Goal: Task Accomplishment & Management: Use online tool/utility

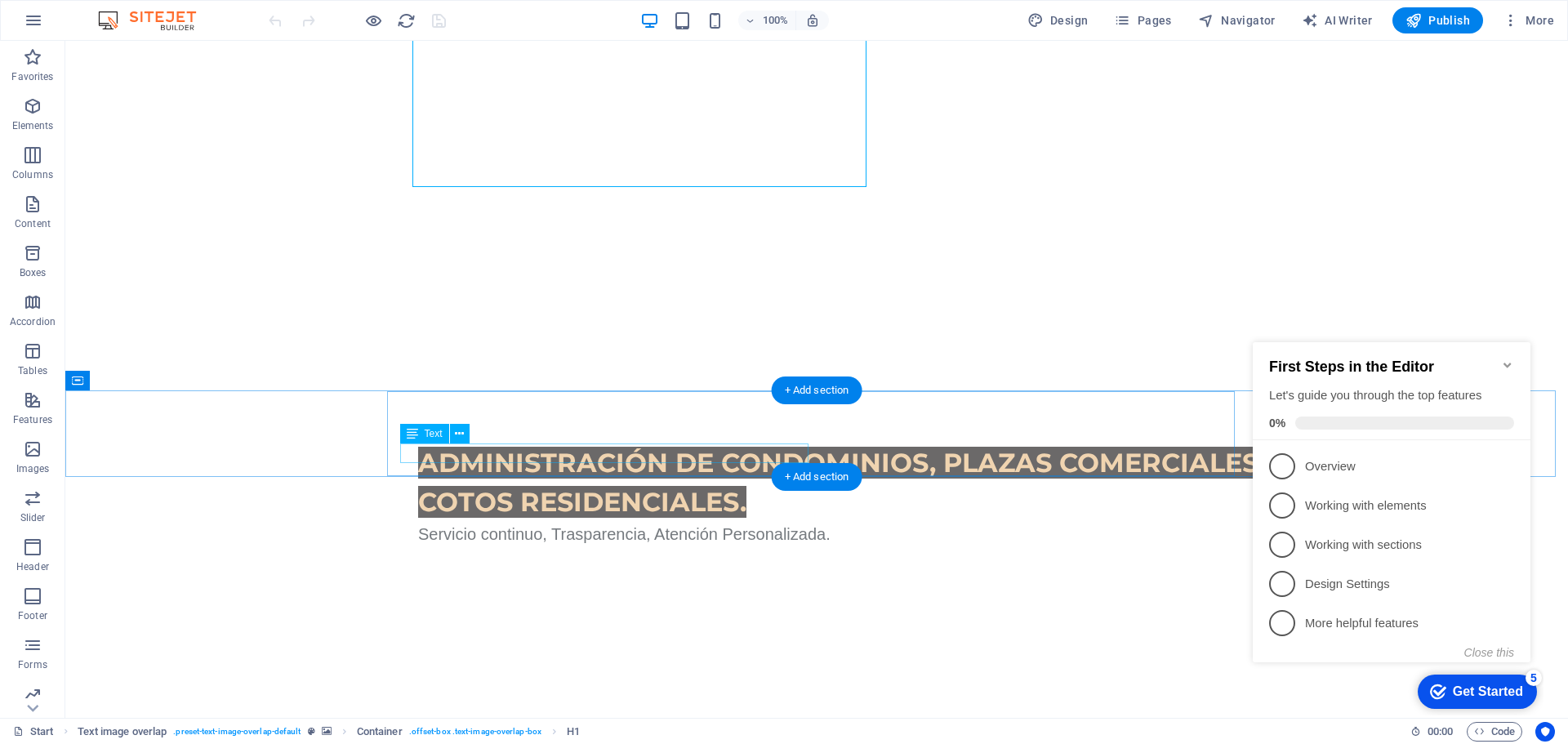
scroll to position [735, 0]
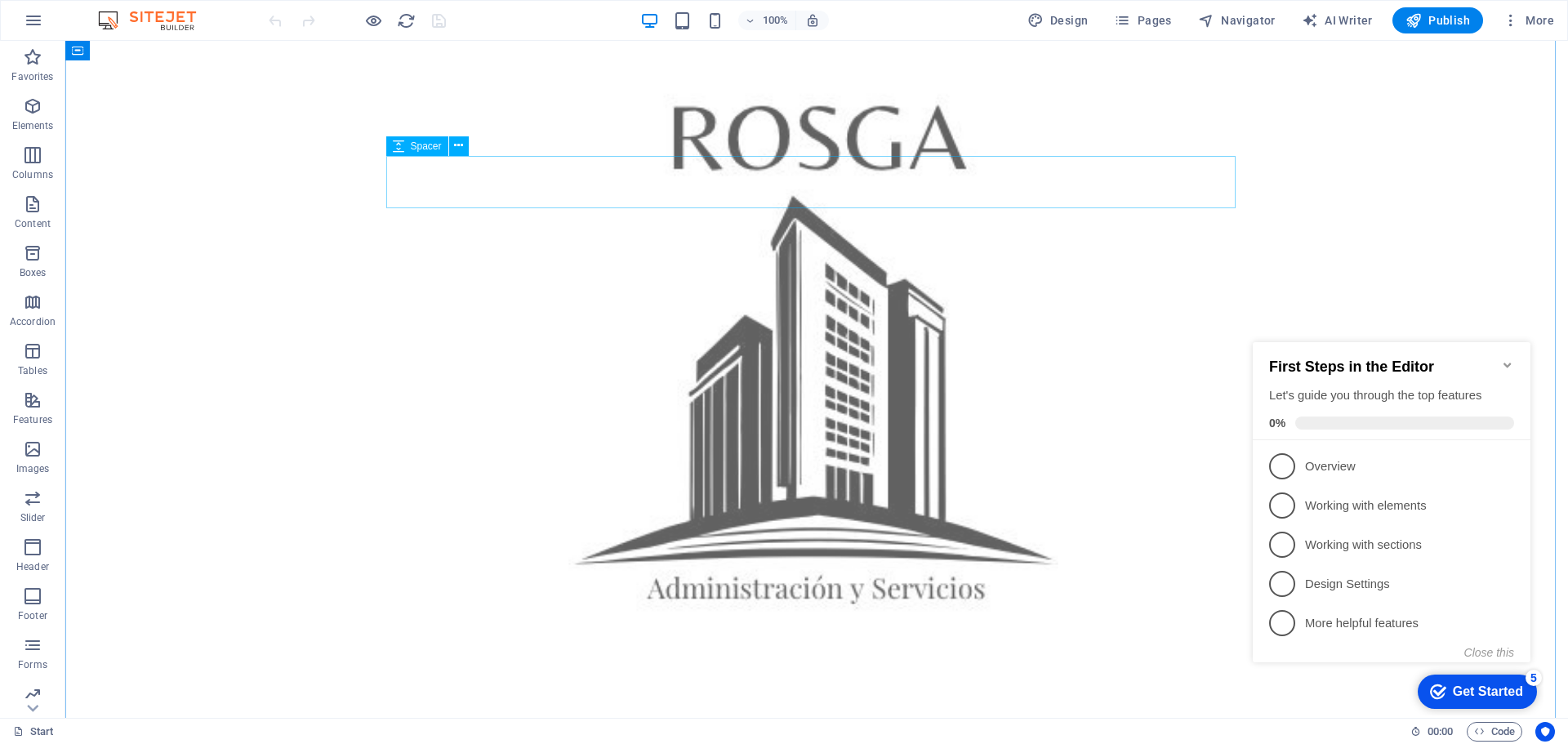
scroll to position [1143, 0]
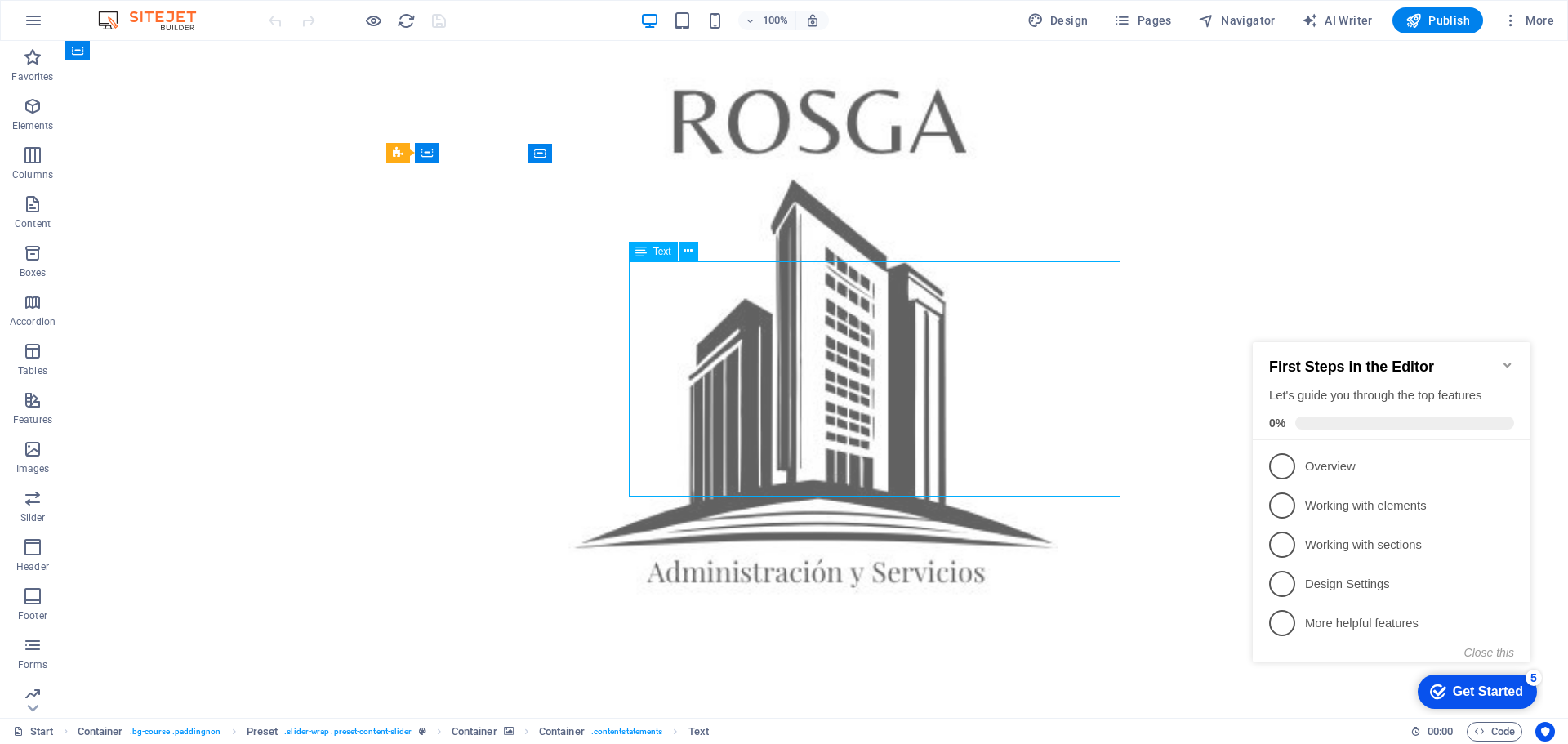
click at [666, 254] on span "Text" at bounding box center [662, 251] width 18 height 10
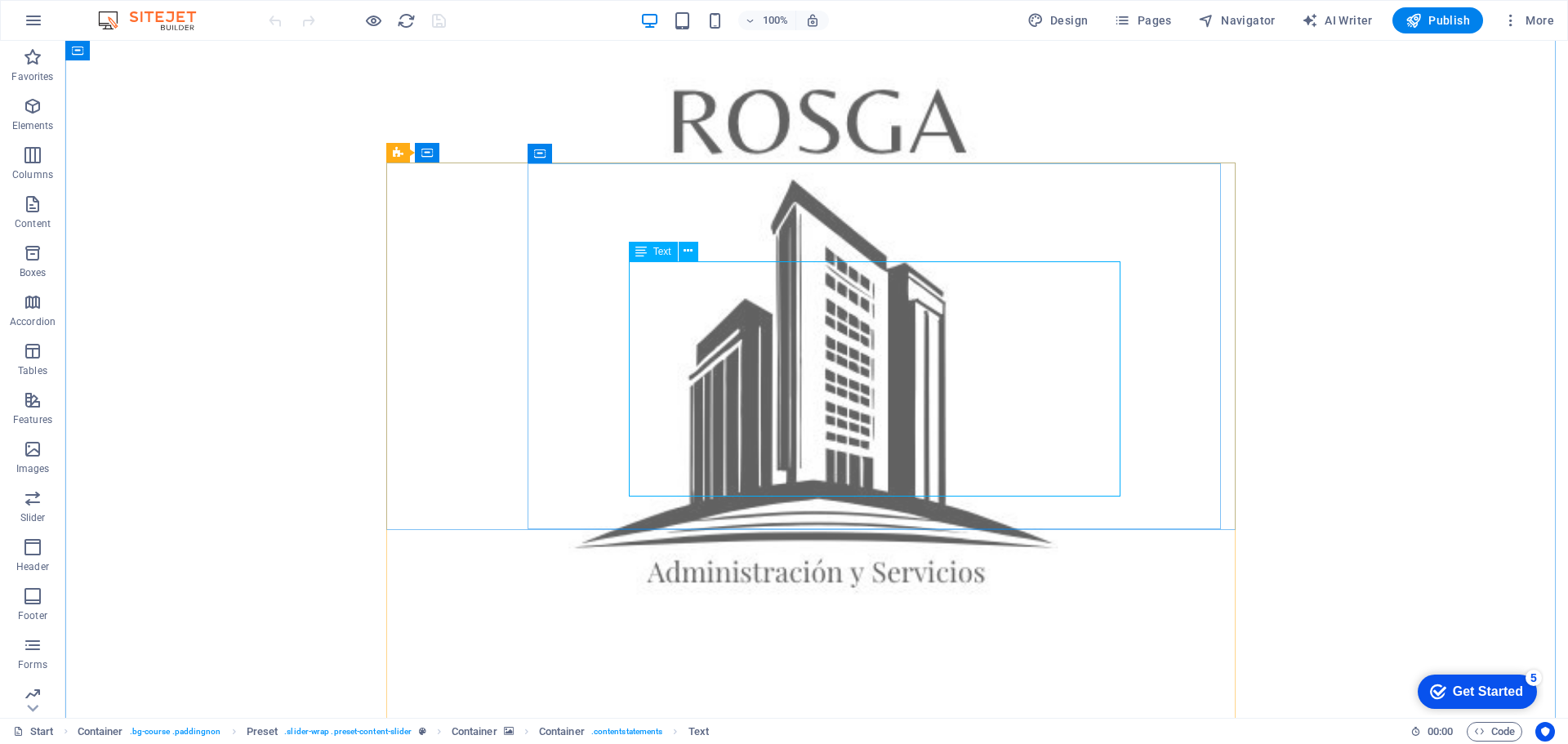
click at [666, 254] on span "Text" at bounding box center [662, 251] width 18 height 10
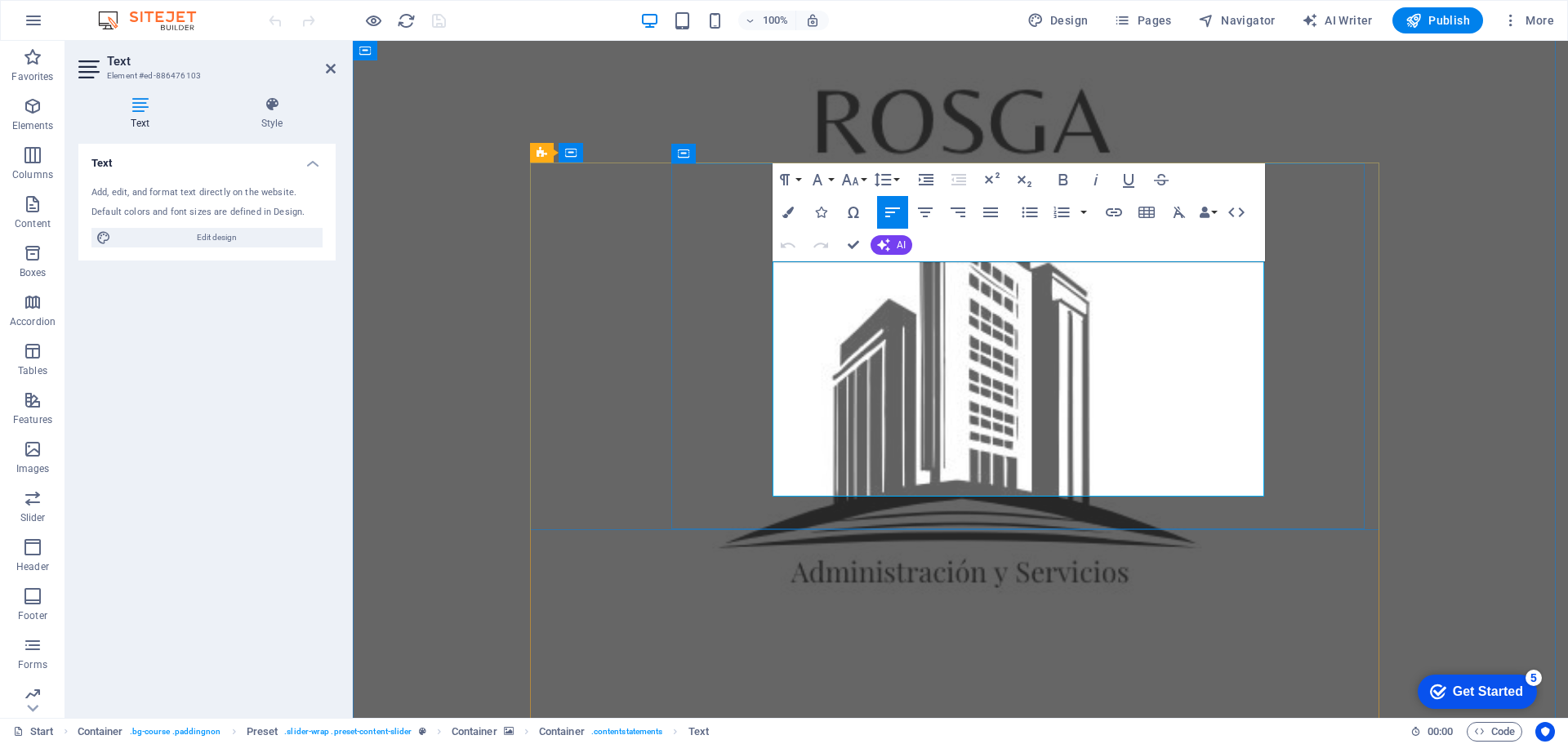
drag, startPoint x: 778, startPoint y: 274, endPoint x: 1153, endPoint y: 451, distance: 414.7
click at [861, 179] on button "Font Size" at bounding box center [854, 180] width 31 height 33
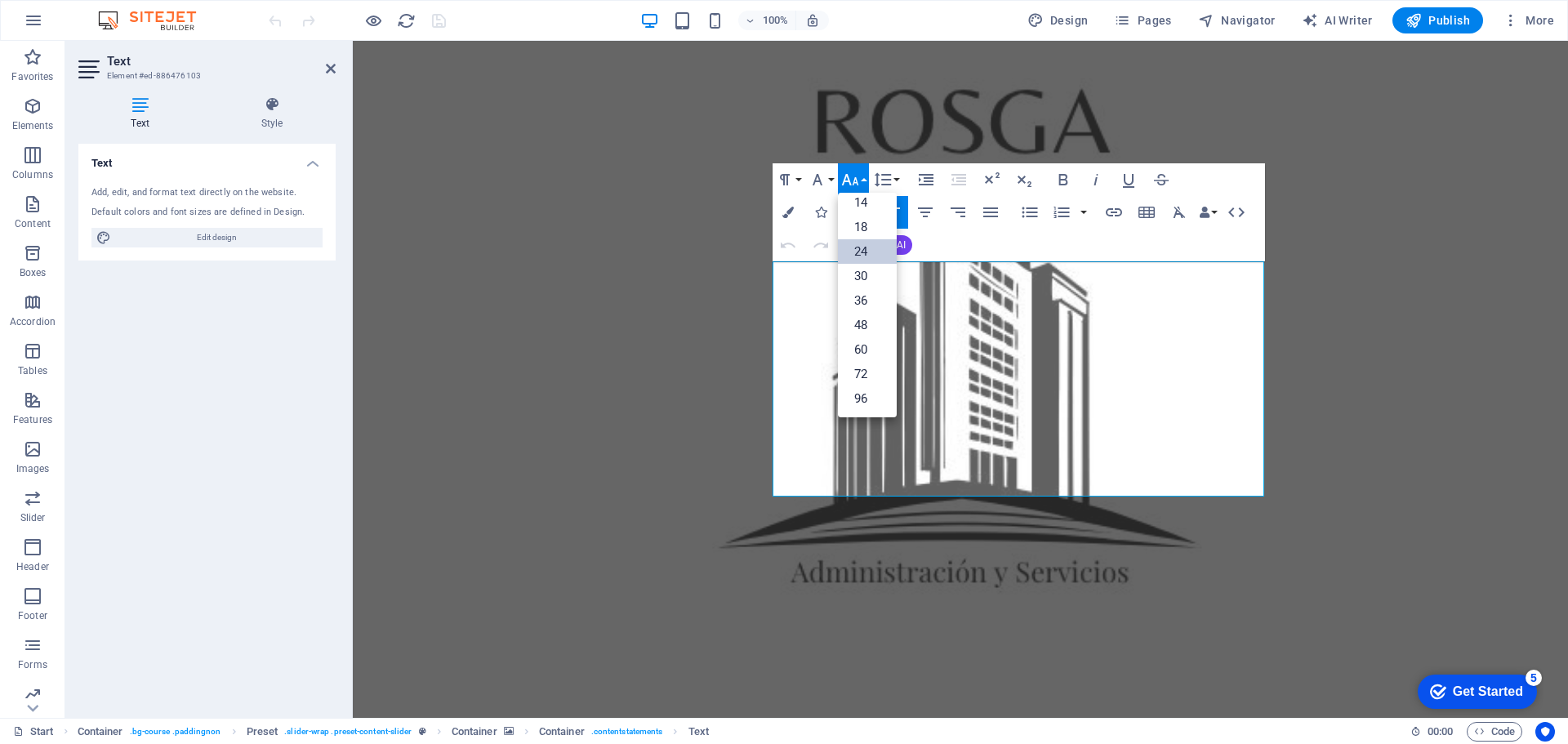
scroll to position [131, 0]
click at [861, 180] on button "Font Size" at bounding box center [854, 180] width 31 height 33
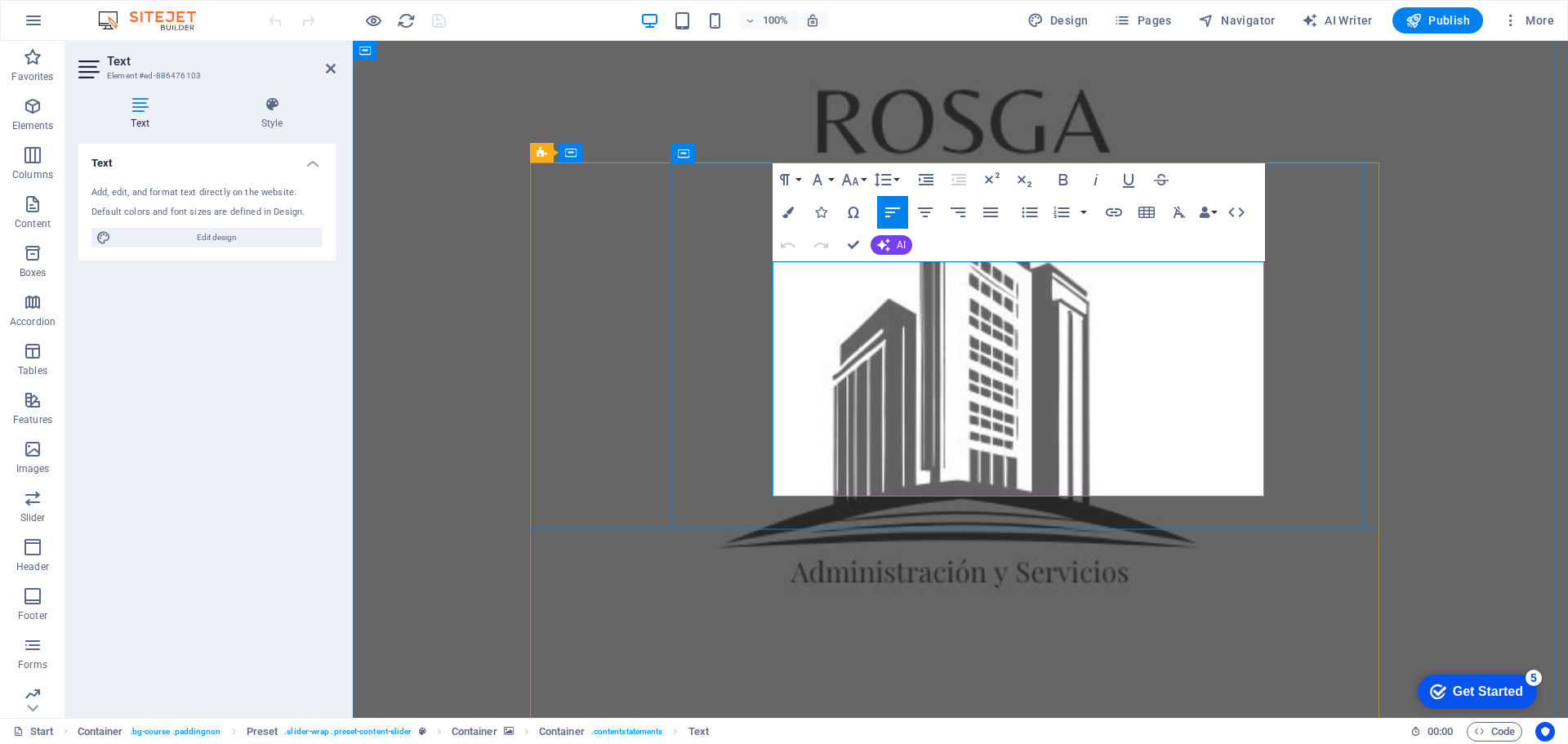
drag, startPoint x: 776, startPoint y: 273, endPoint x: 1148, endPoint y: 447, distance: 410.7
click at [1177, 212] on icon "button" at bounding box center [1179, 212] width 12 height 12
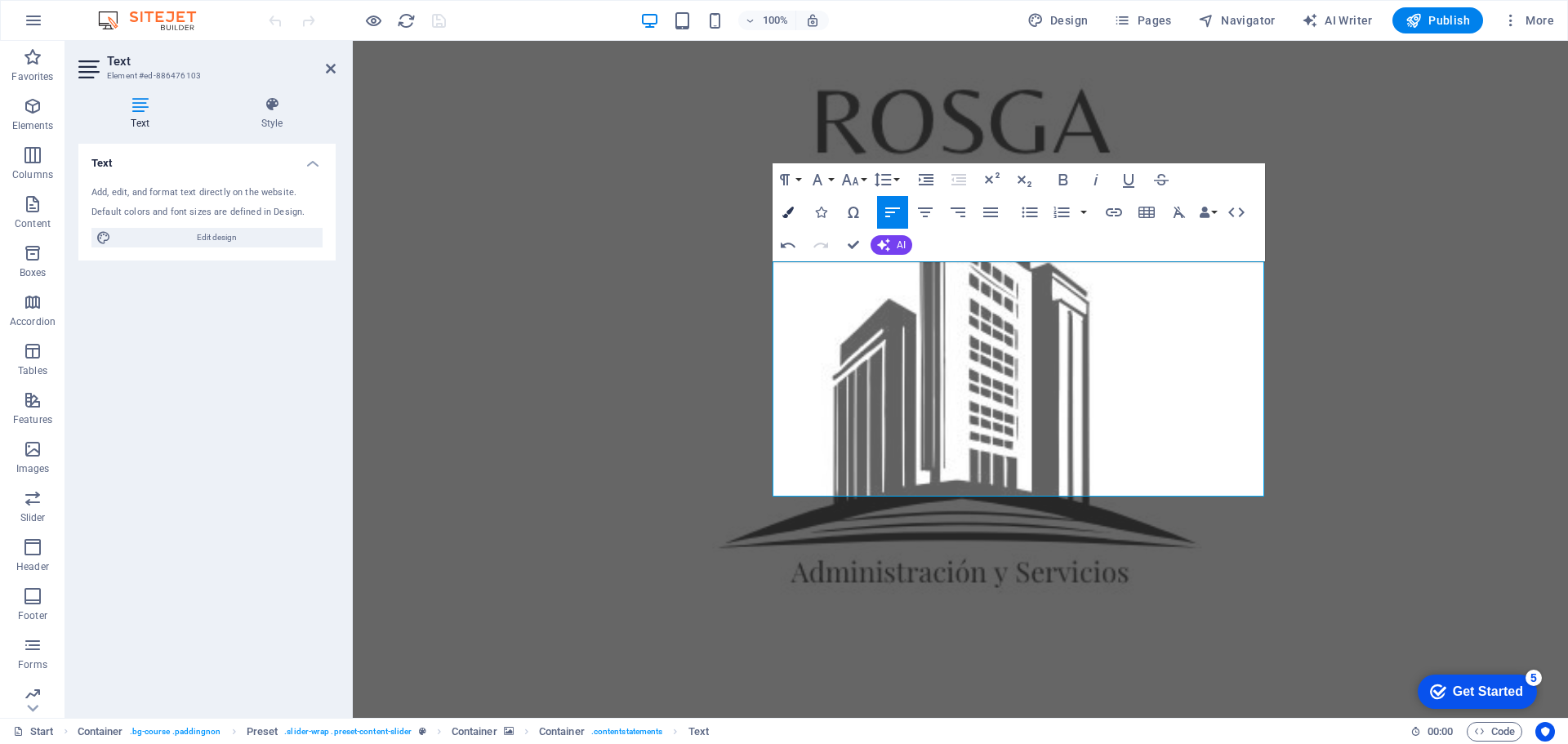
click at [788, 211] on icon "button" at bounding box center [788, 212] width 12 height 12
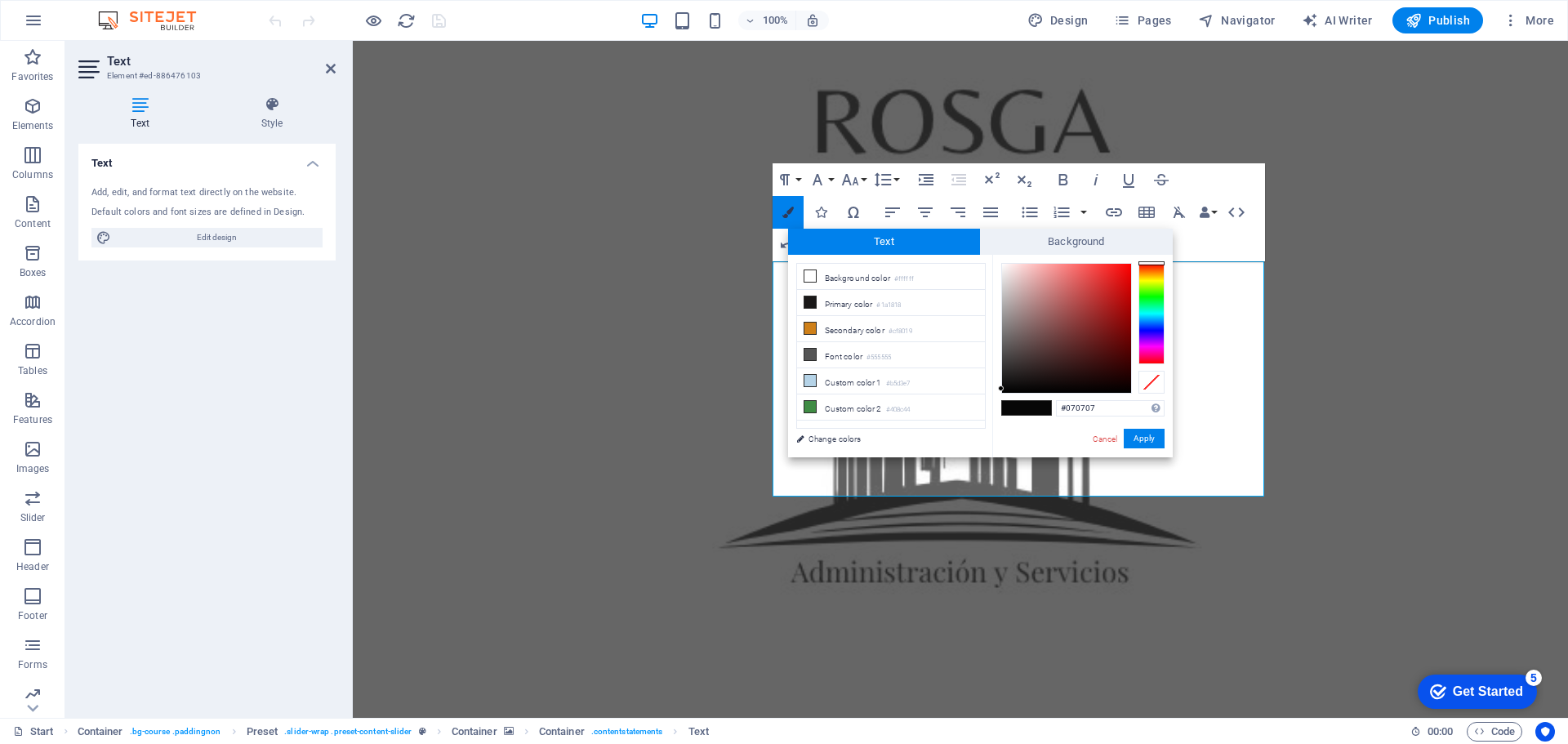
click at [789, 211] on icon "button" at bounding box center [788, 212] width 12 height 12
click at [1206, 232] on div "Paragraph Format Normal Heading 1 Heading 2 Heading 3 Heading 4 Heading 5 Headi…" at bounding box center [1019, 212] width 493 height 98
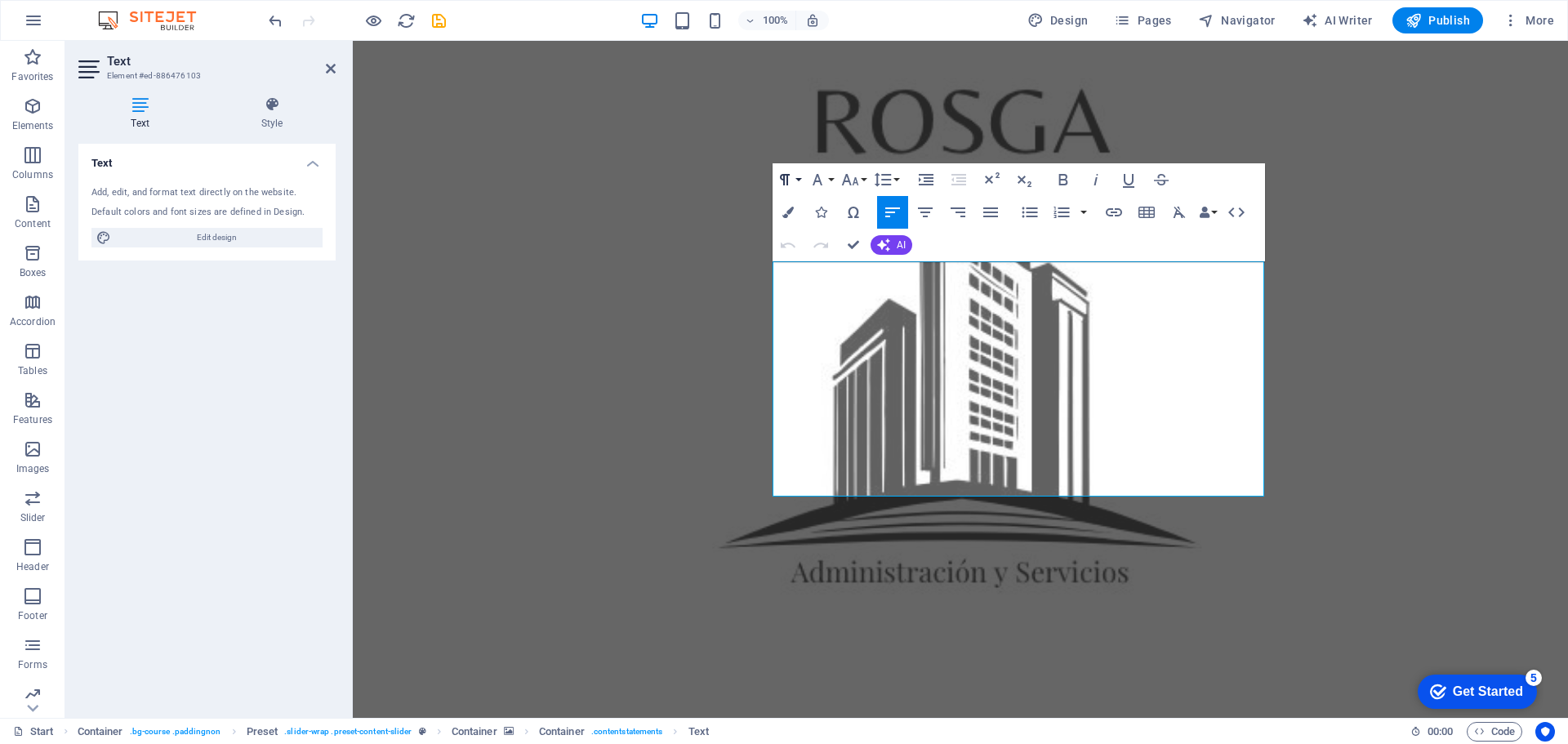
click at [796, 179] on button "Paragraph Format" at bounding box center [788, 180] width 31 height 33
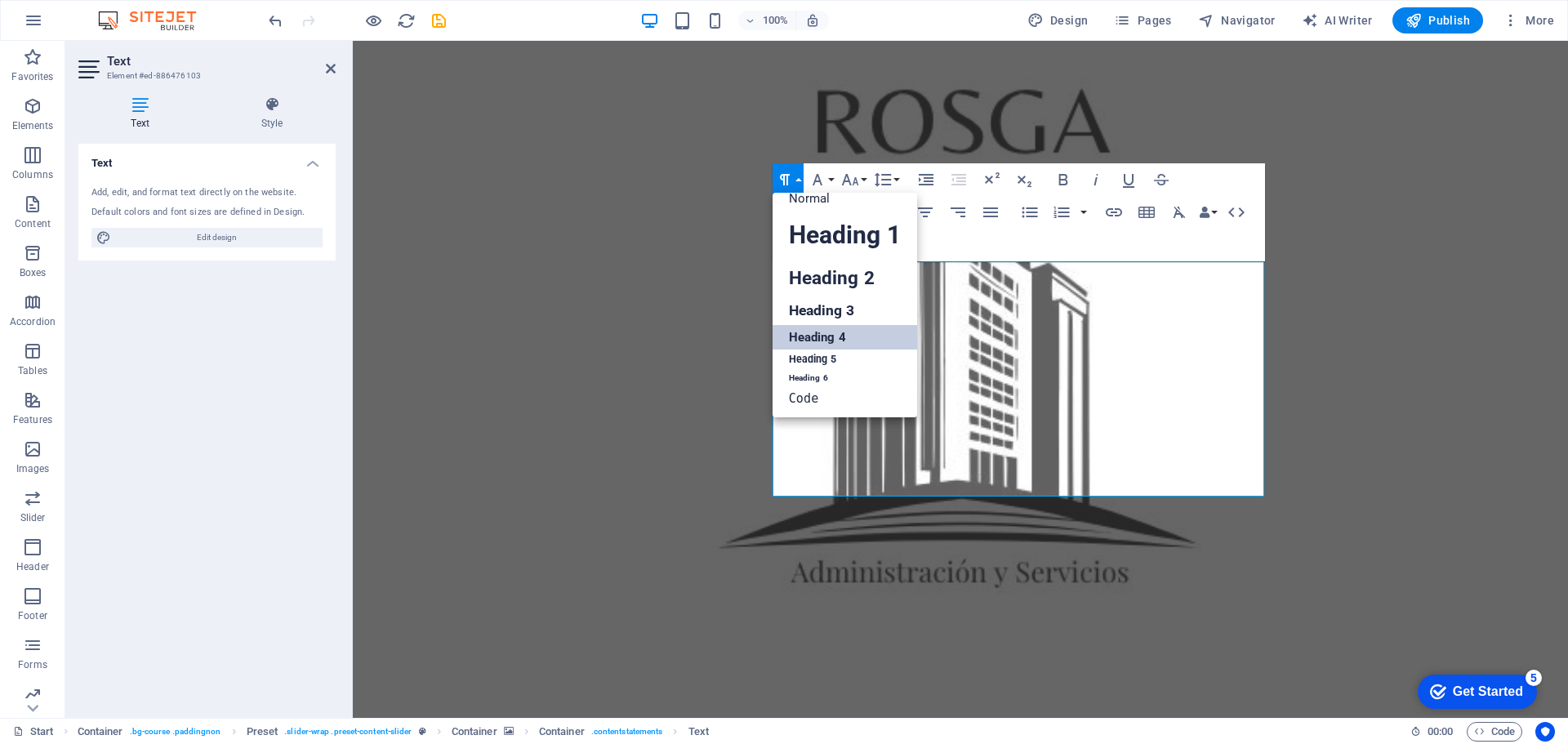
scroll to position [13, 0]
click at [827, 337] on link "Heading 4" at bounding box center [845, 336] width 145 height 25
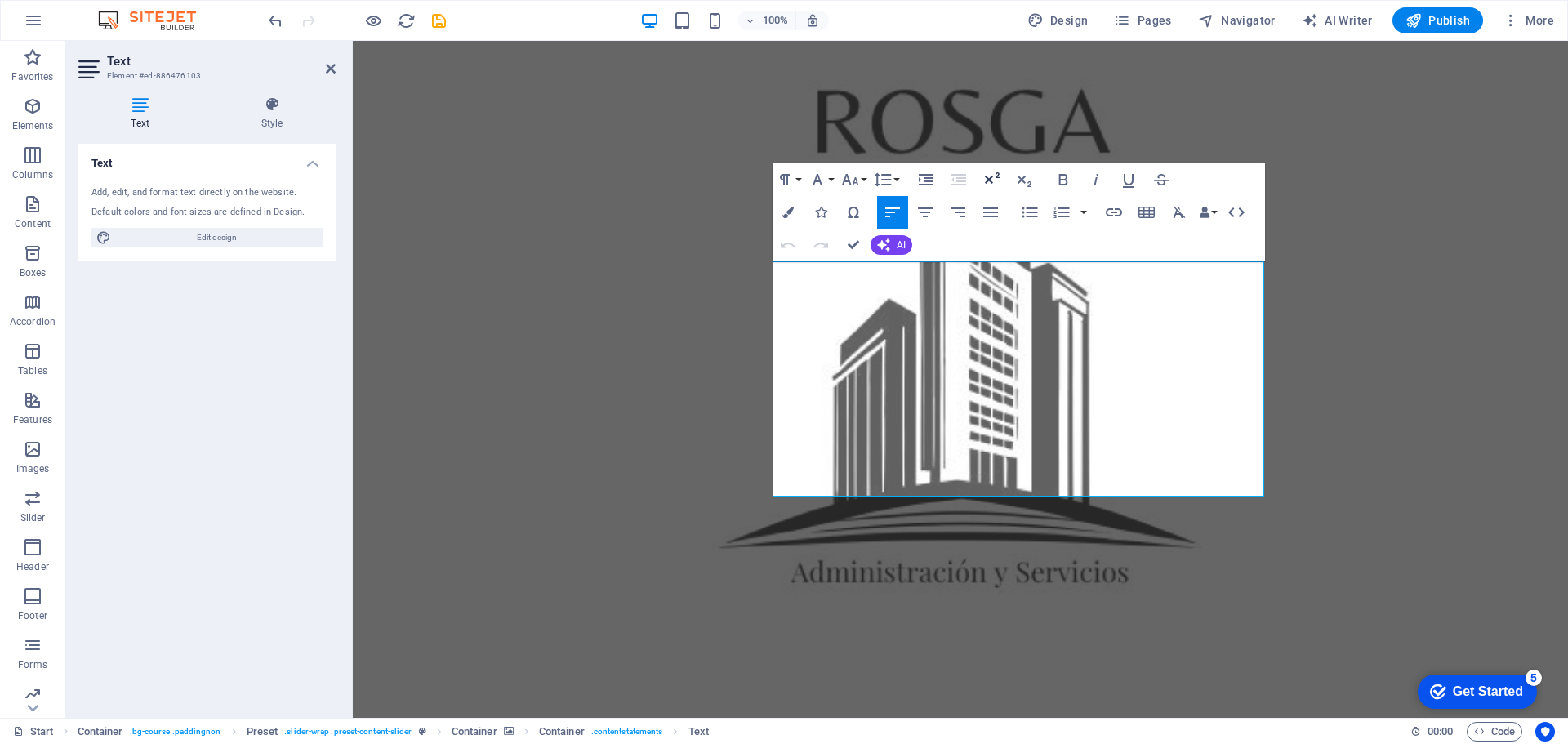
click at [992, 175] on icon "button" at bounding box center [991, 179] width 19 height 19
drag, startPoint x: 776, startPoint y: 270, endPoint x: 1146, endPoint y: 467, distance: 419.2
click at [1061, 180] on icon "button" at bounding box center [1064, 180] width 9 height 12
click at [1061, 178] on icon "button" at bounding box center [1063, 179] width 19 height 19
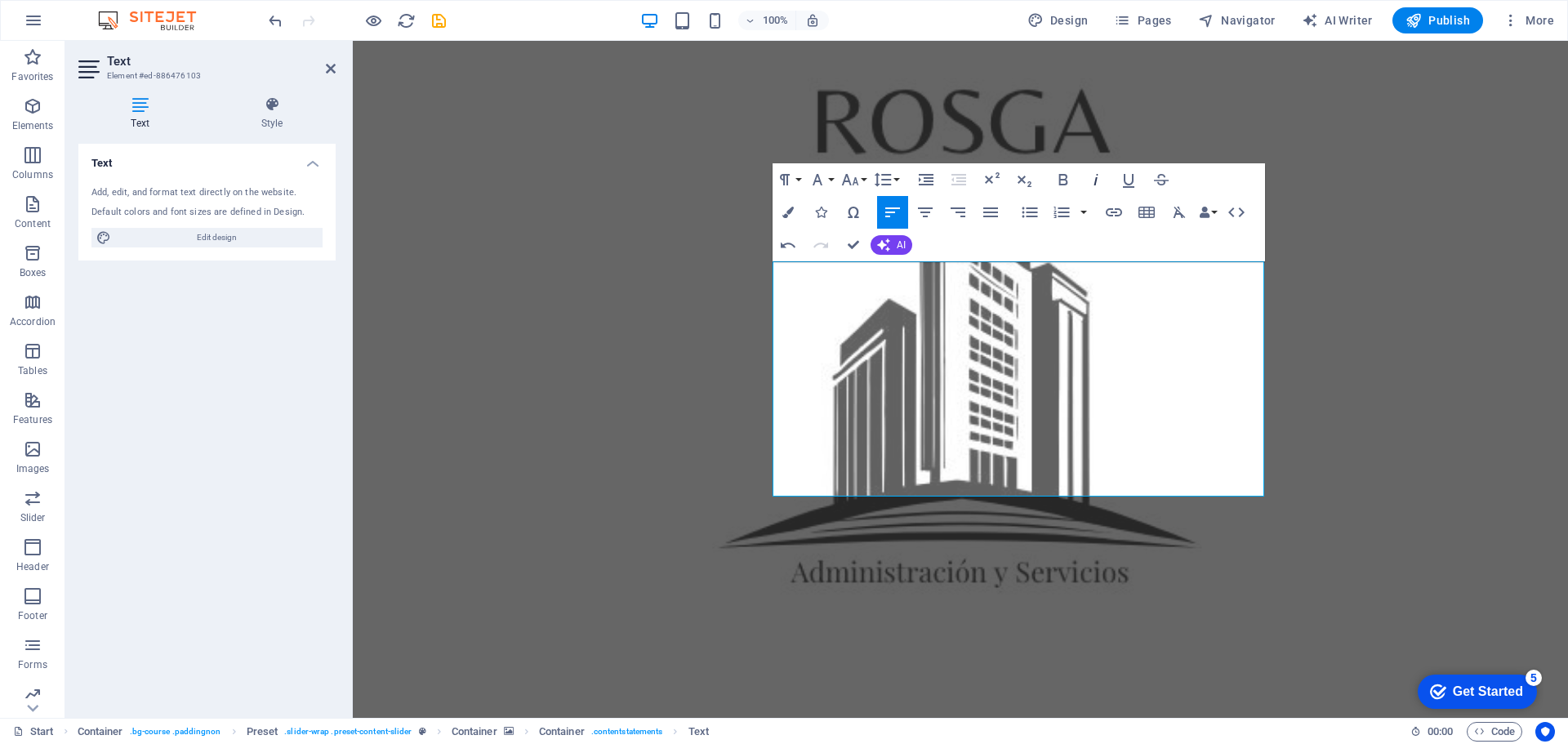
click at [1091, 177] on icon "button" at bounding box center [1096, 179] width 19 height 19
click at [1162, 178] on icon "button" at bounding box center [1161, 179] width 19 height 19
click at [831, 181] on button "Font Family" at bounding box center [821, 180] width 31 height 33
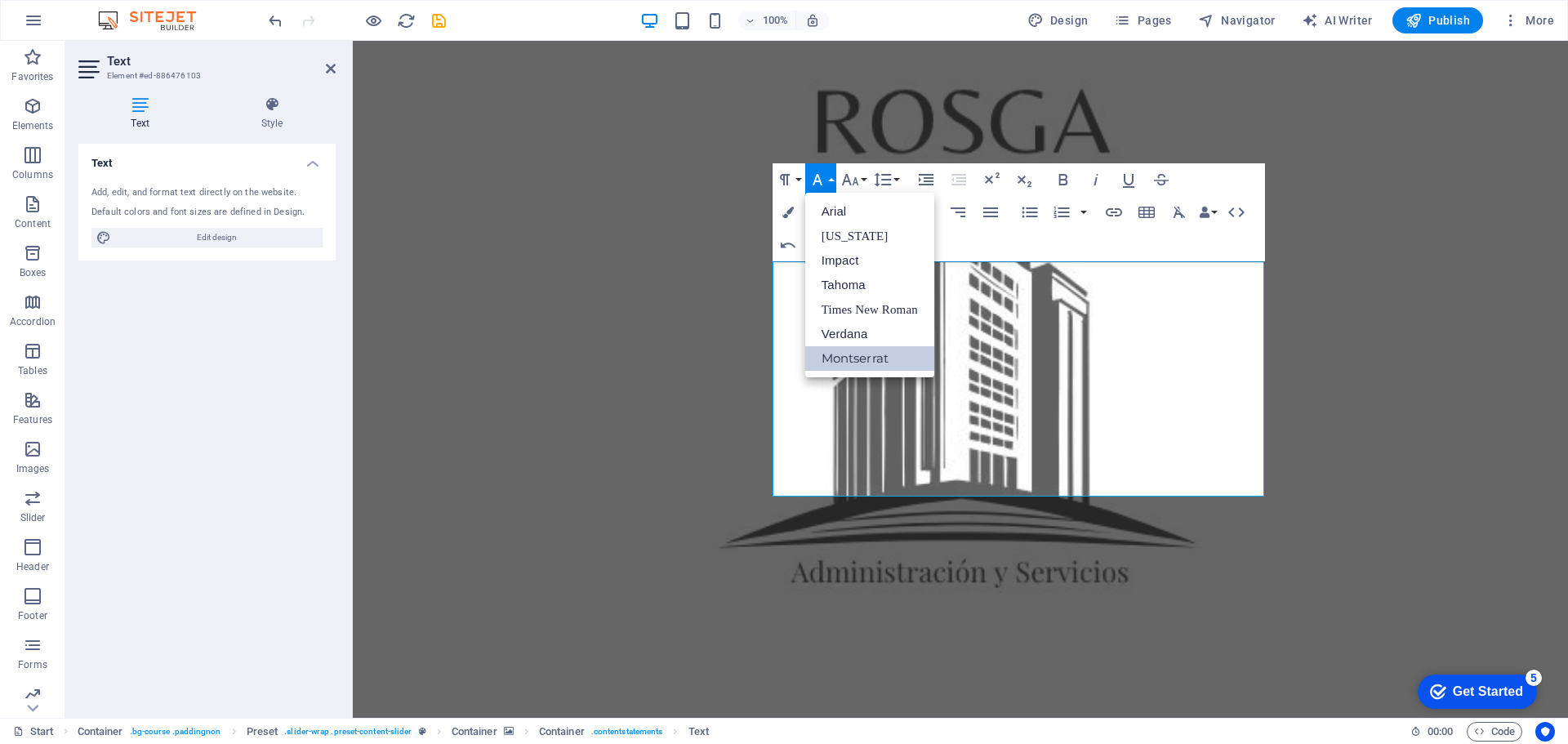
scroll to position [0, 0]
click at [848, 281] on link "Tahoma" at bounding box center [869, 284] width 129 height 25
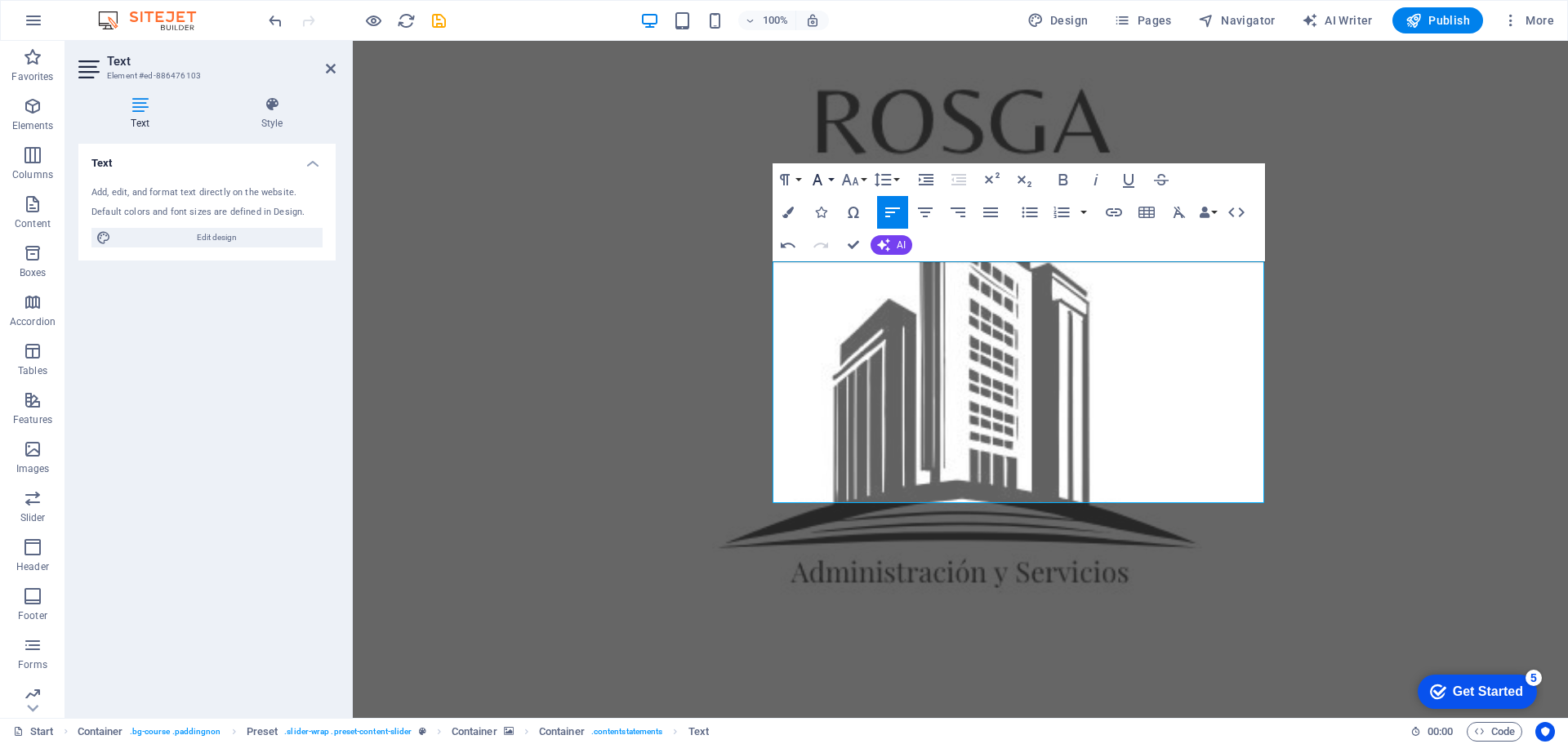
click at [828, 177] on button "Font Family" at bounding box center [821, 180] width 31 height 33
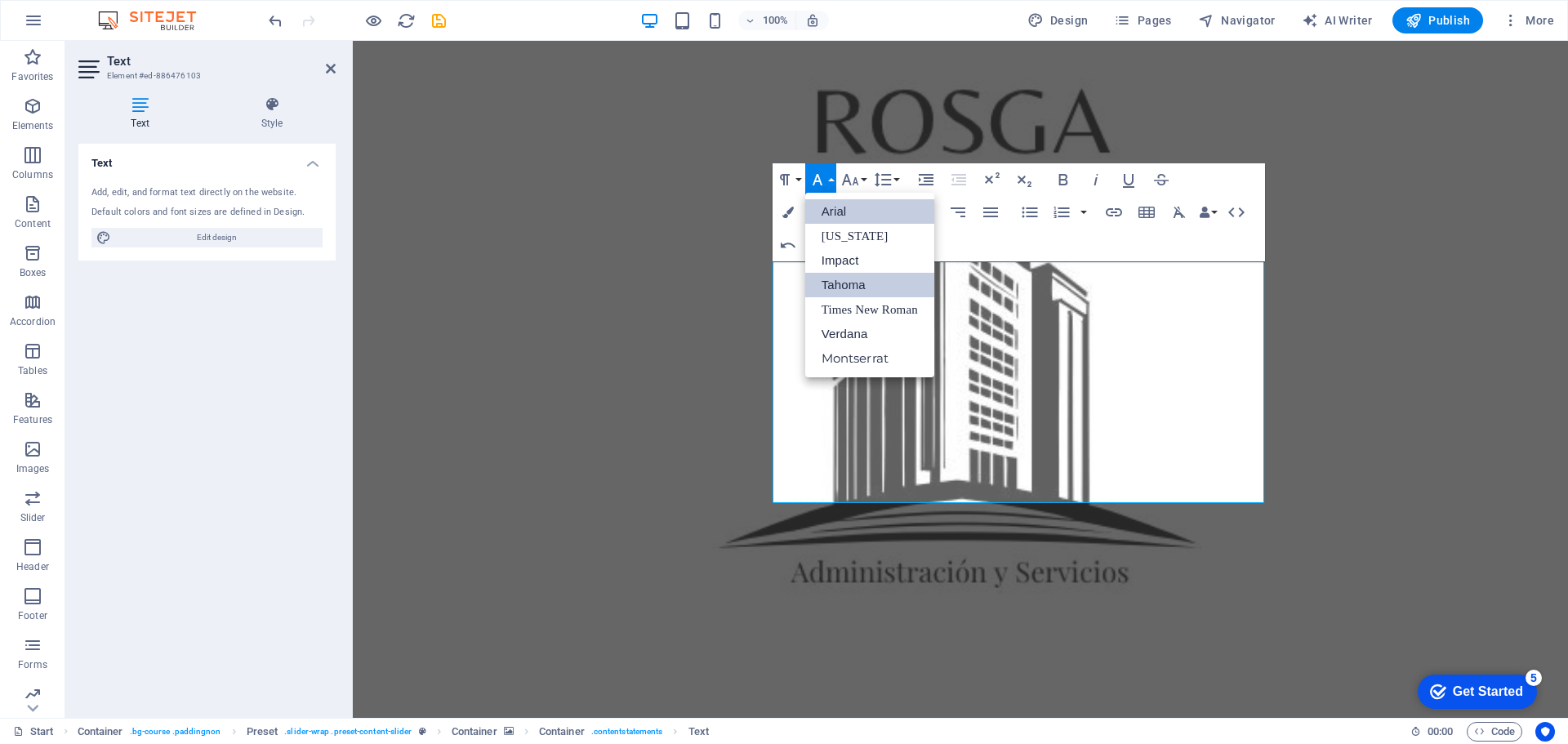
click at [843, 215] on link "Arial" at bounding box center [869, 211] width 129 height 25
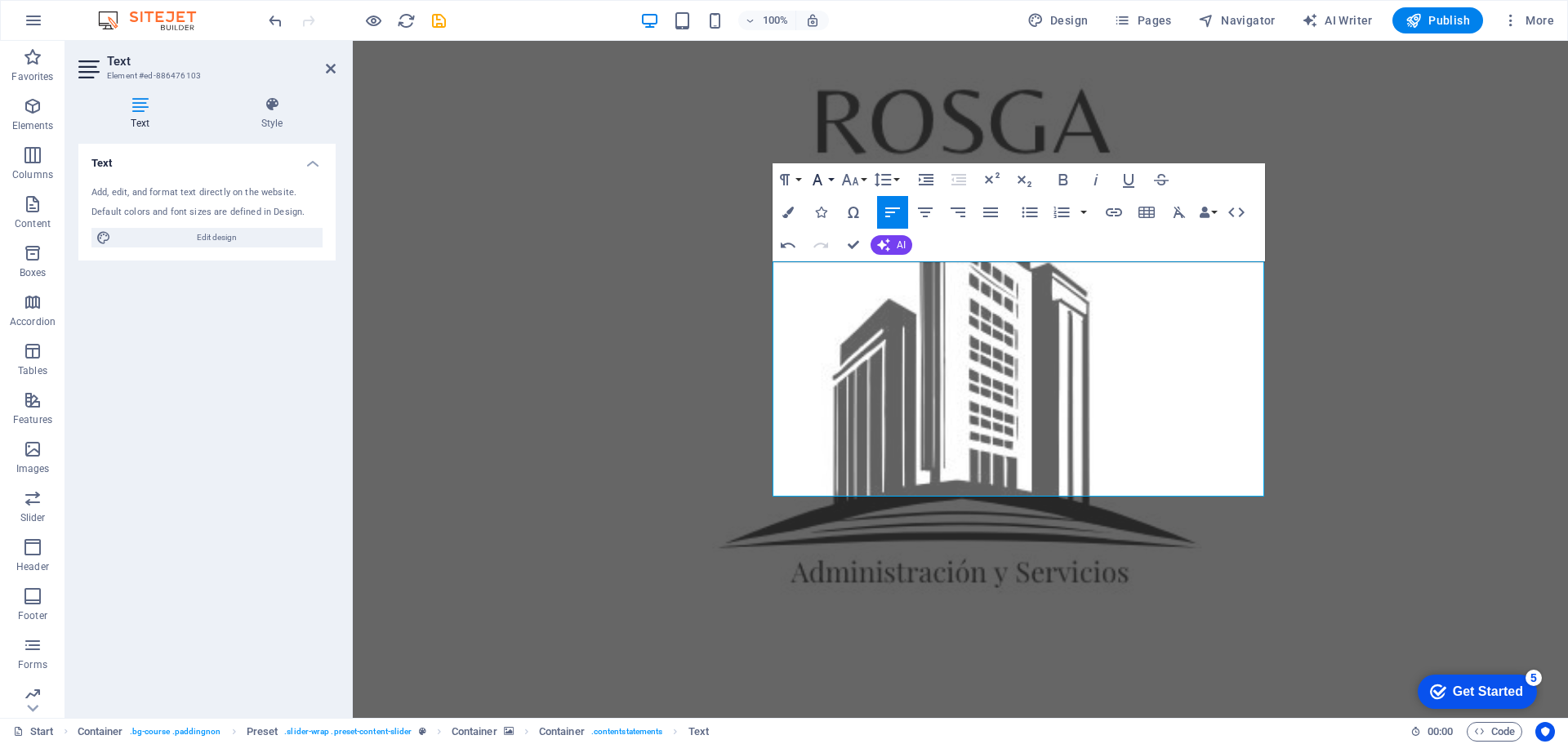
click at [826, 179] on icon "button" at bounding box center [817, 179] width 19 height 19
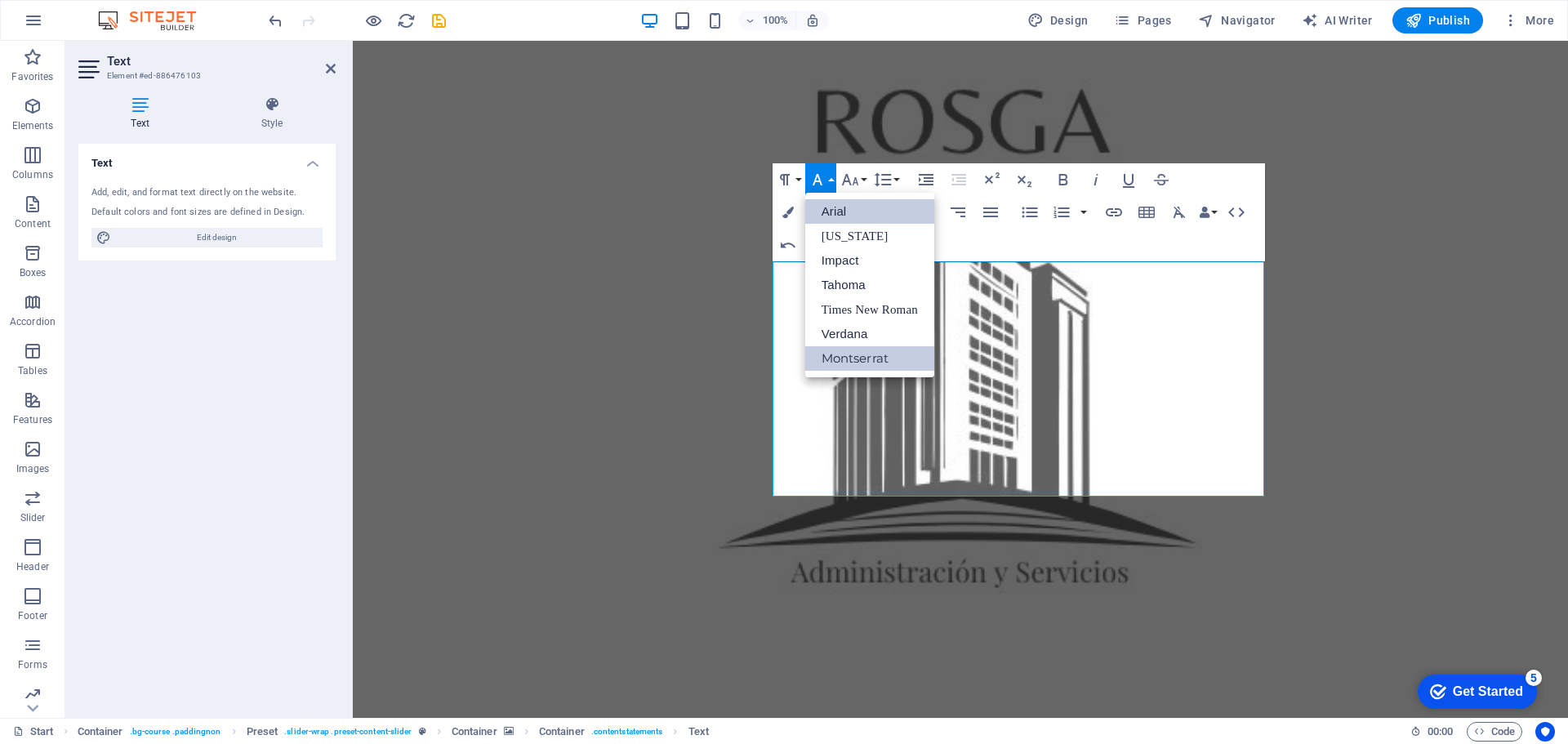
click at [849, 356] on link "Montserrat" at bounding box center [869, 358] width 129 height 25
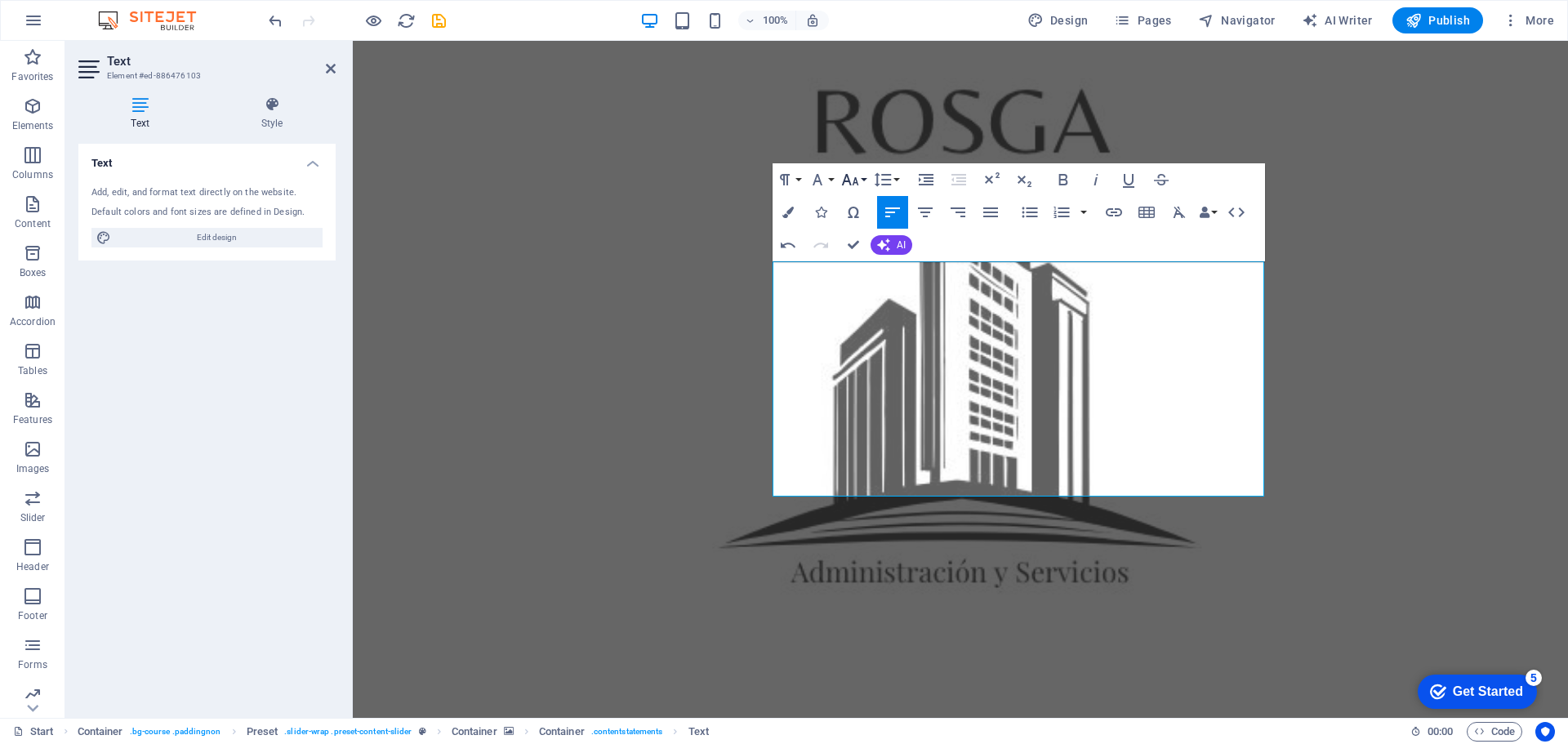
click at [865, 176] on button "Font Size" at bounding box center [854, 180] width 31 height 33
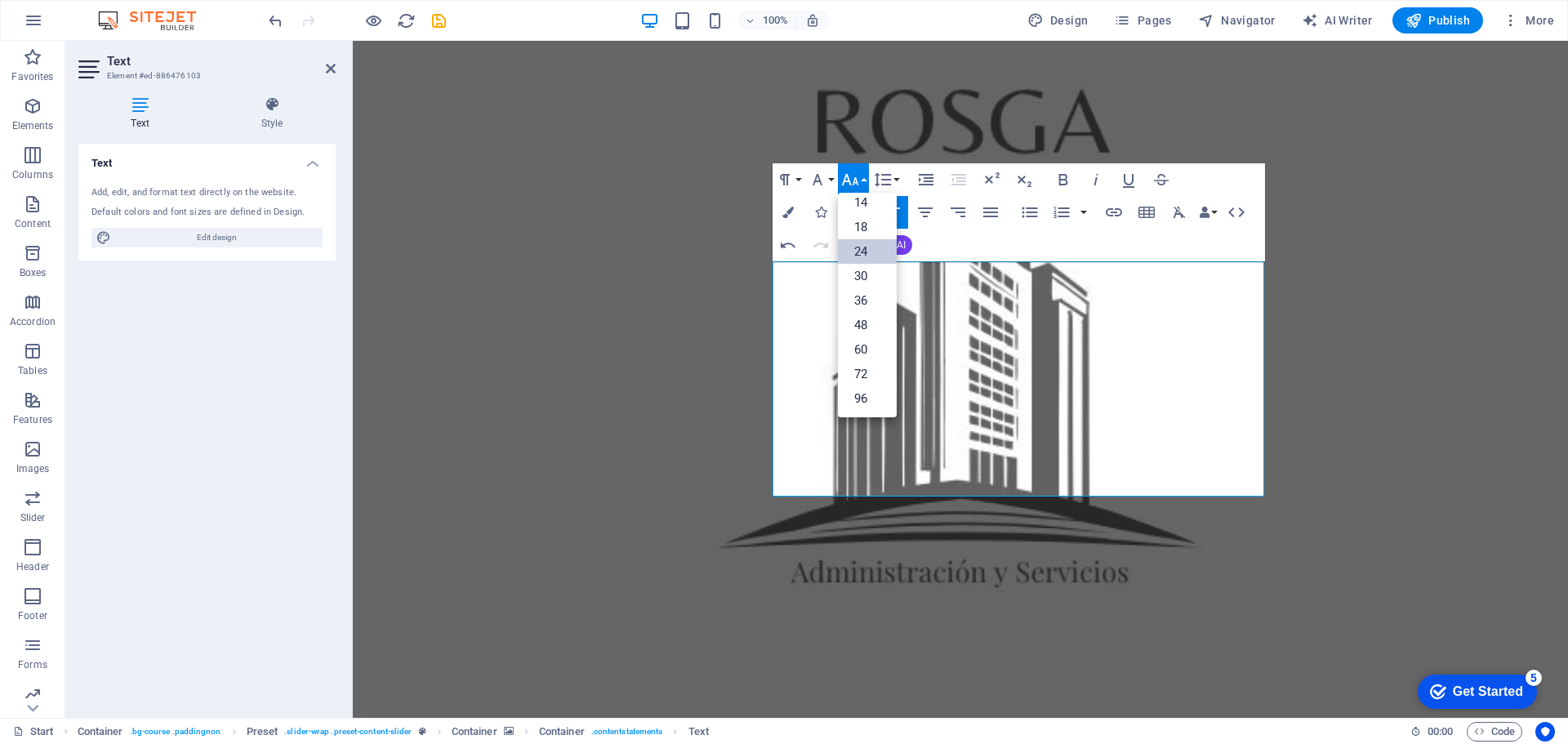
scroll to position [131, 0]
click at [865, 176] on button "Font Size" at bounding box center [854, 180] width 31 height 33
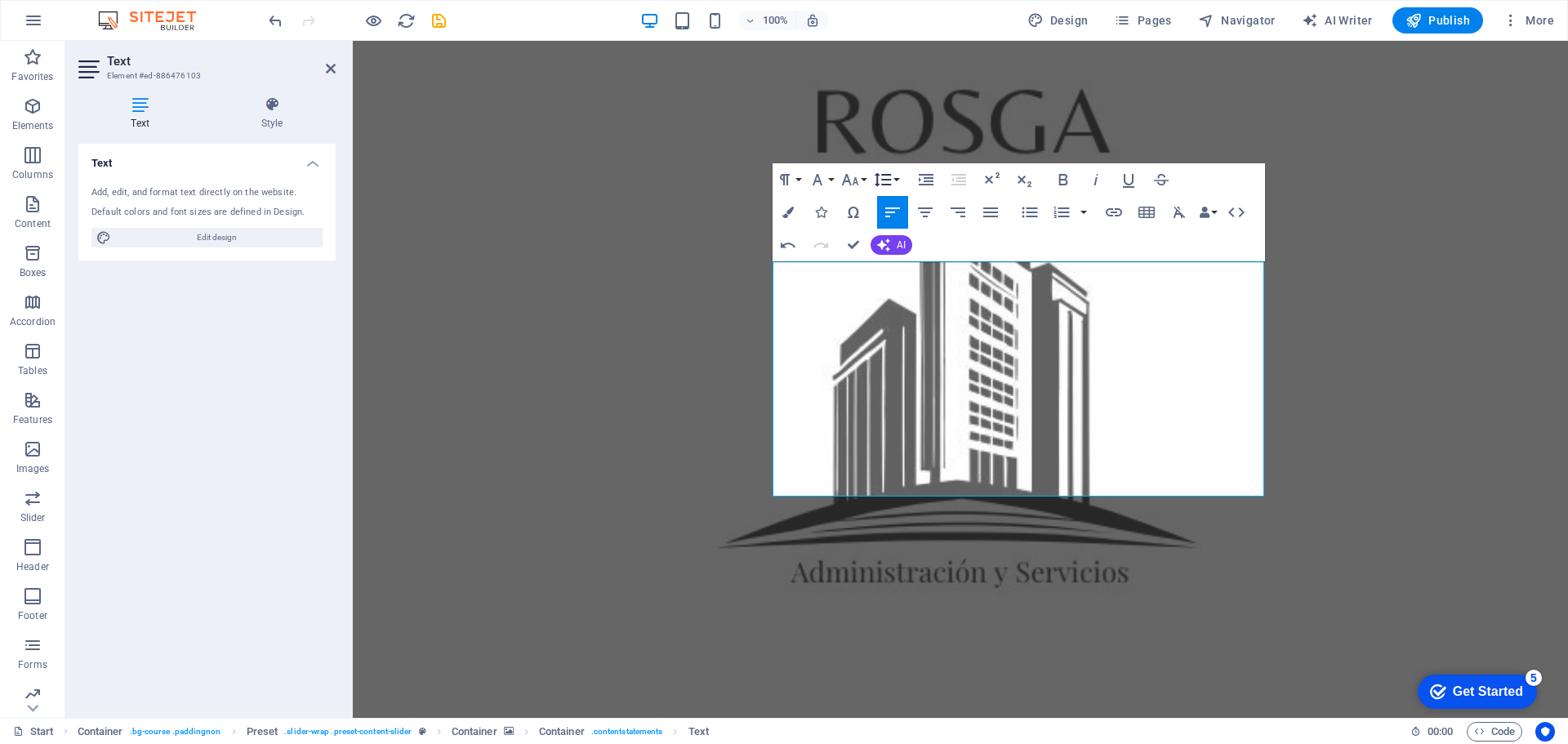
click at [897, 177] on button "Line Height" at bounding box center [887, 180] width 31 height 33
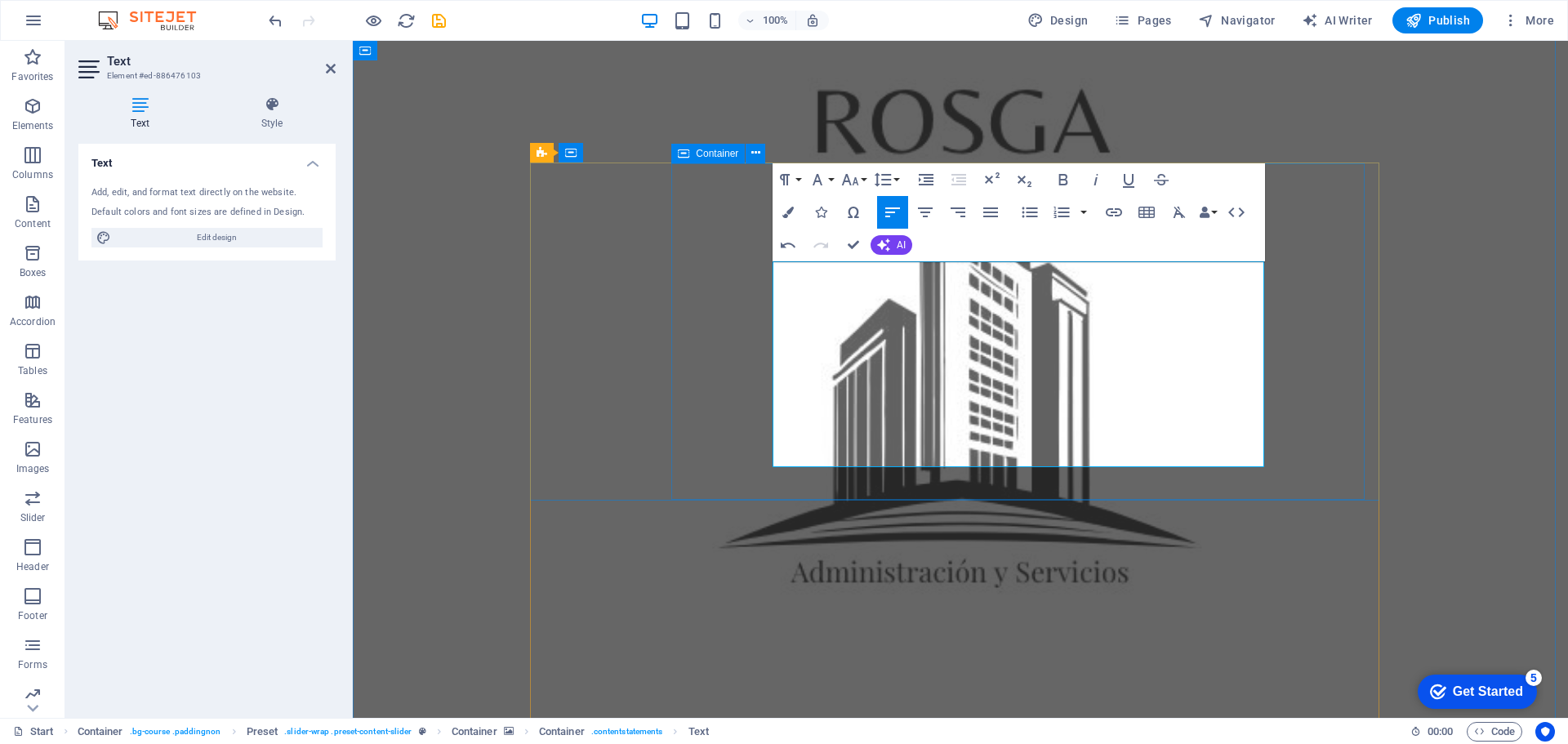
drag, startPoint x: 774, startPoint y: 272, endPoint x: 956, endPoint y: 458, distance: 260.2
click at [852, 179] on icon "button" at bounding box center [849, 179] width 19 height 19
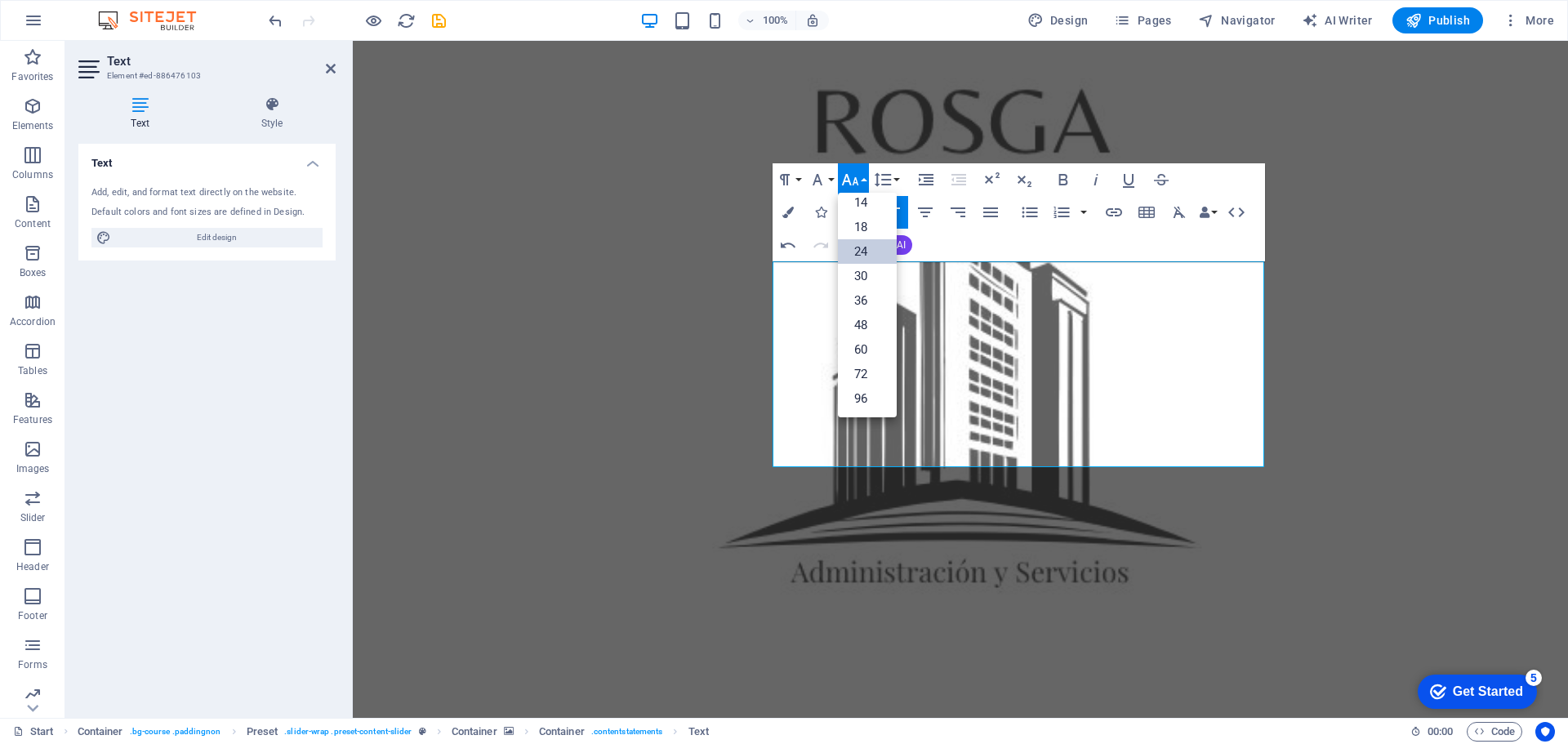
scroll to position [131, 0]
click at [852, 179] on icon "button" at bounding box center [849, 179] width 19 height 19
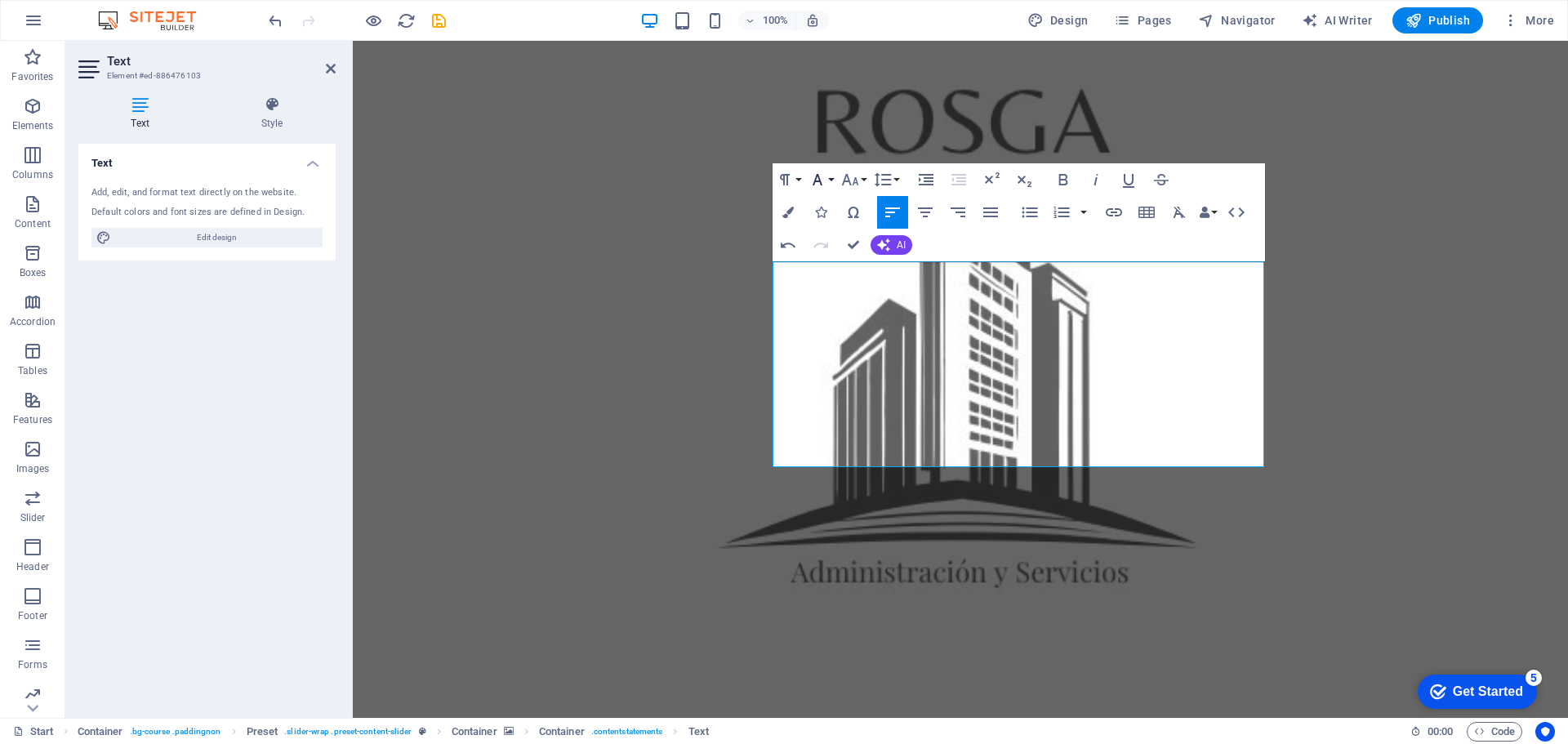
click at [829, 176] on button "Font Family" at bounding box center [821, 180] width 31 height 33
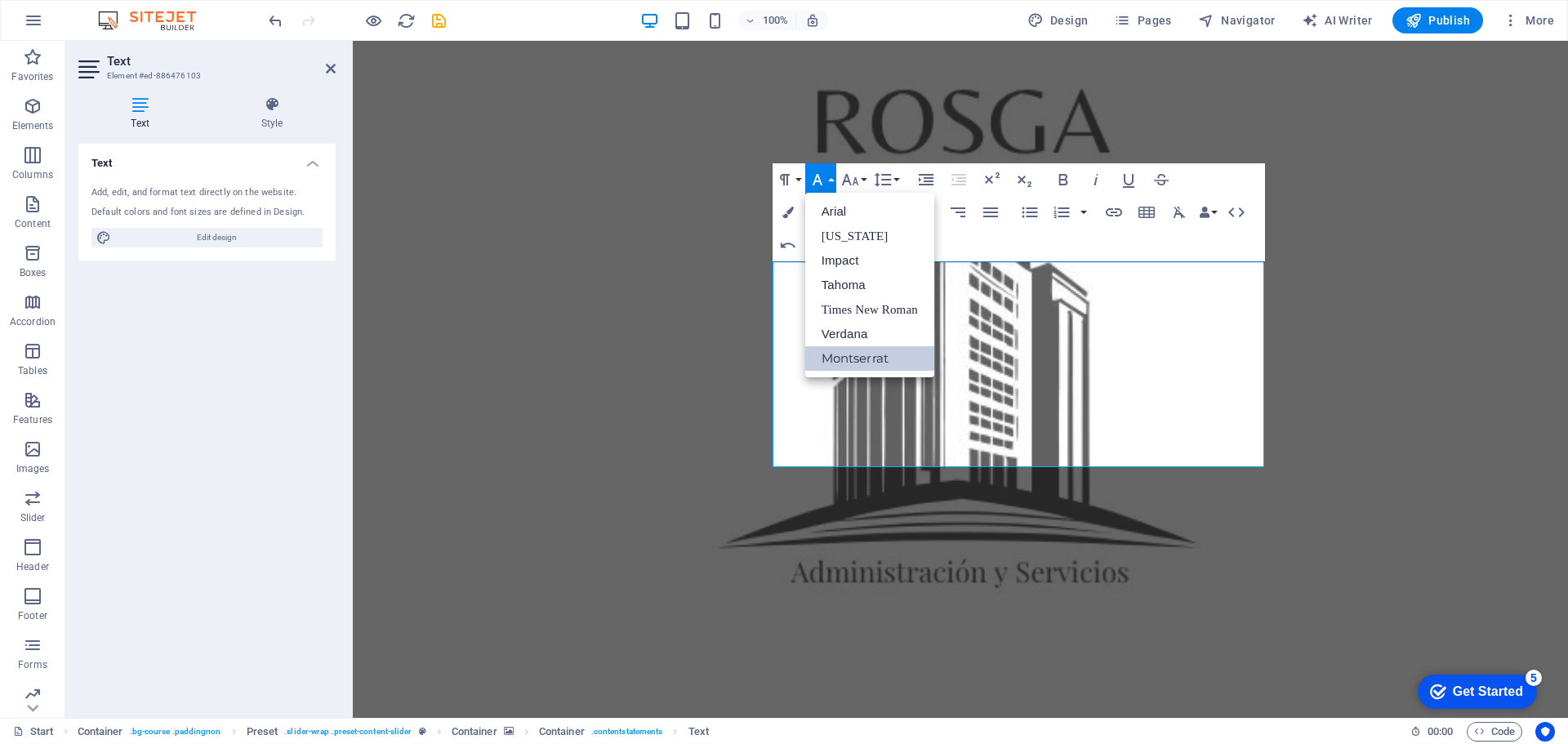
scroll to position [0, 0]
click at [833, 213] on link "Arial" at bounding box center [869, 211] width 129 height 25
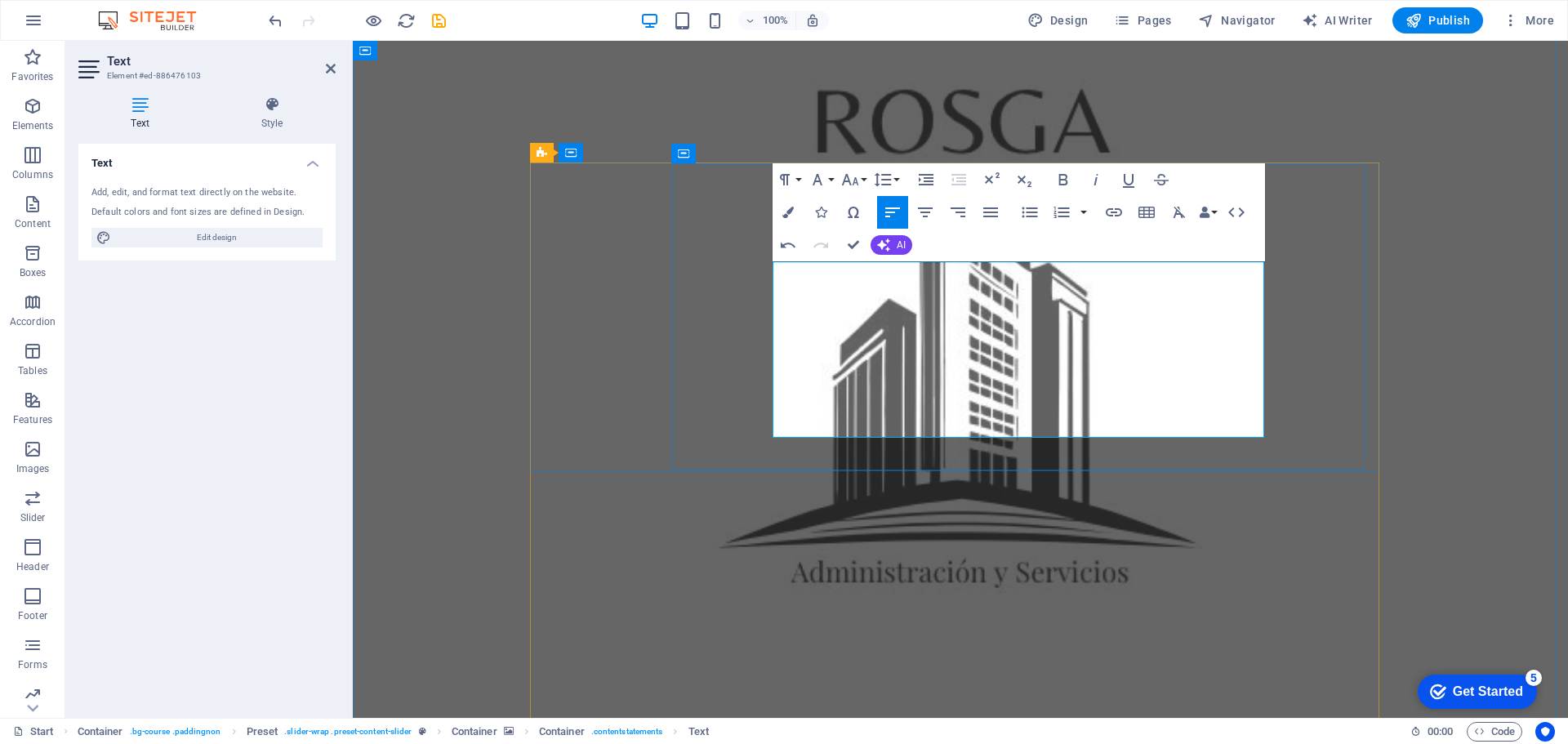
drag, startPoint x: 774, startPoint y: 277, endPoint x: 1120, endPoint y: 419, distance: 374.0
click at [1098, 179] on icon "button" at bounding box center [1096, 179] width 19 height 19
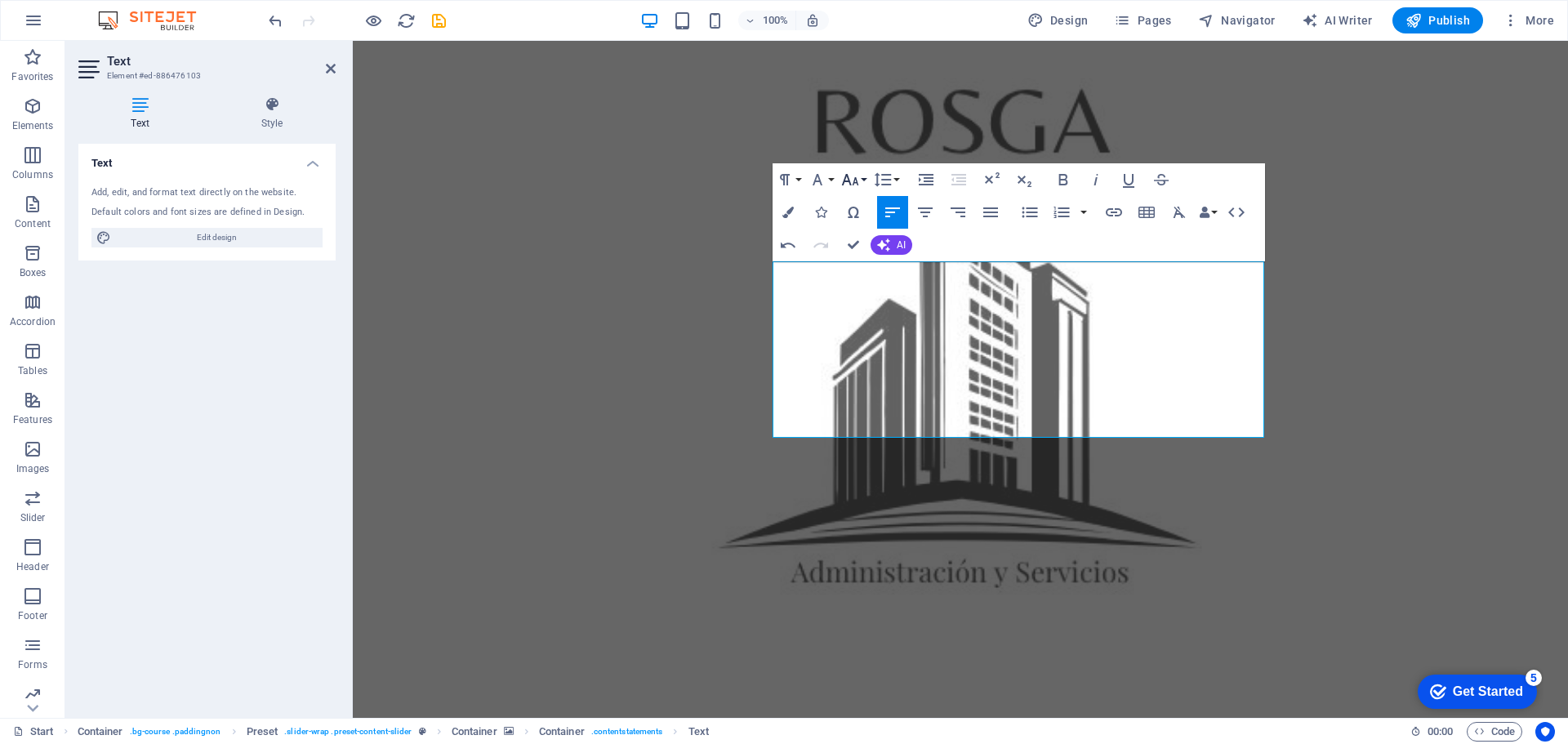
click at [858, 178] on icon "button" at bounding box center [849, 179] width 19 height 19
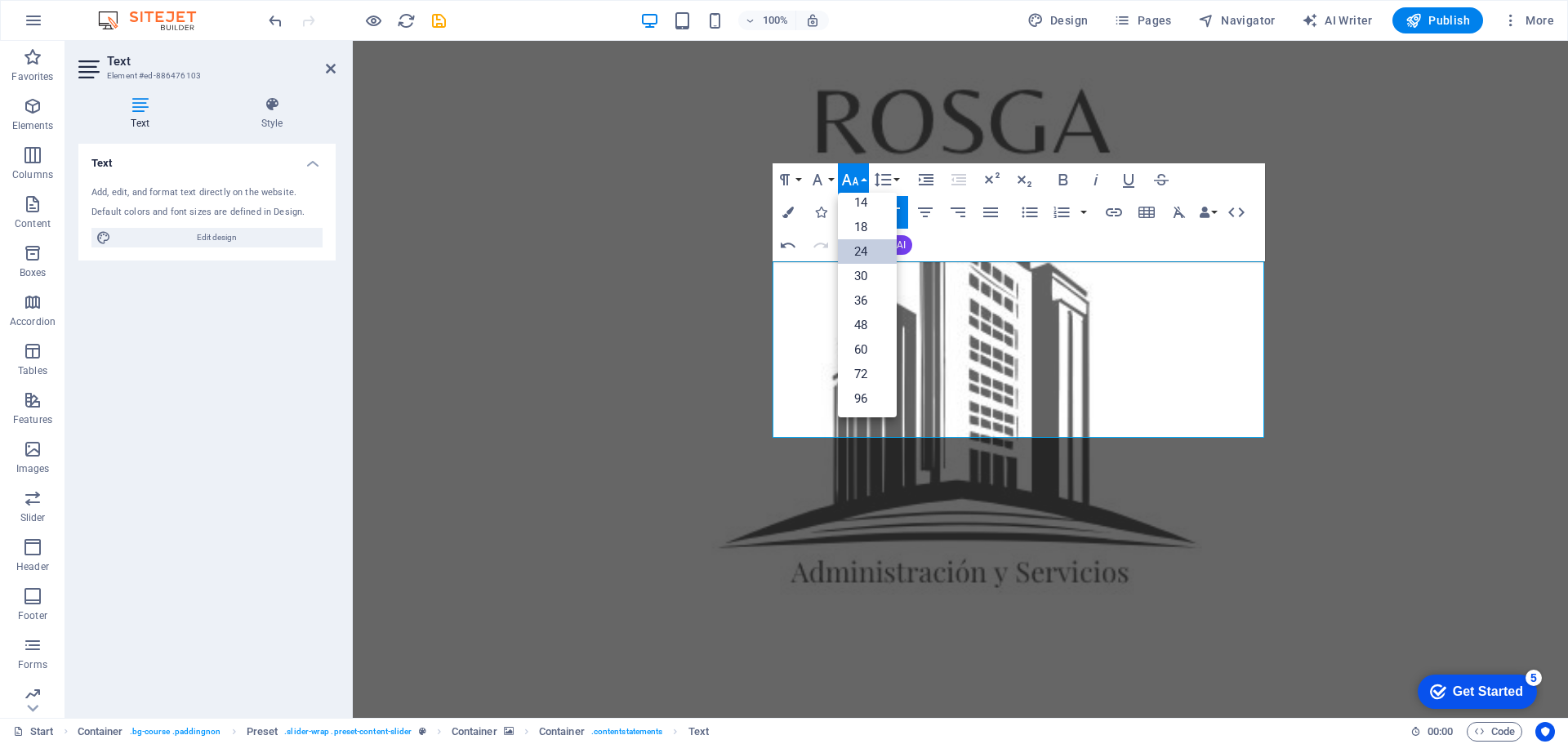
scroll to position [131, 0]
click at [858, 178] on icon "button" at bounding box center [849, 179] width 19 height 19
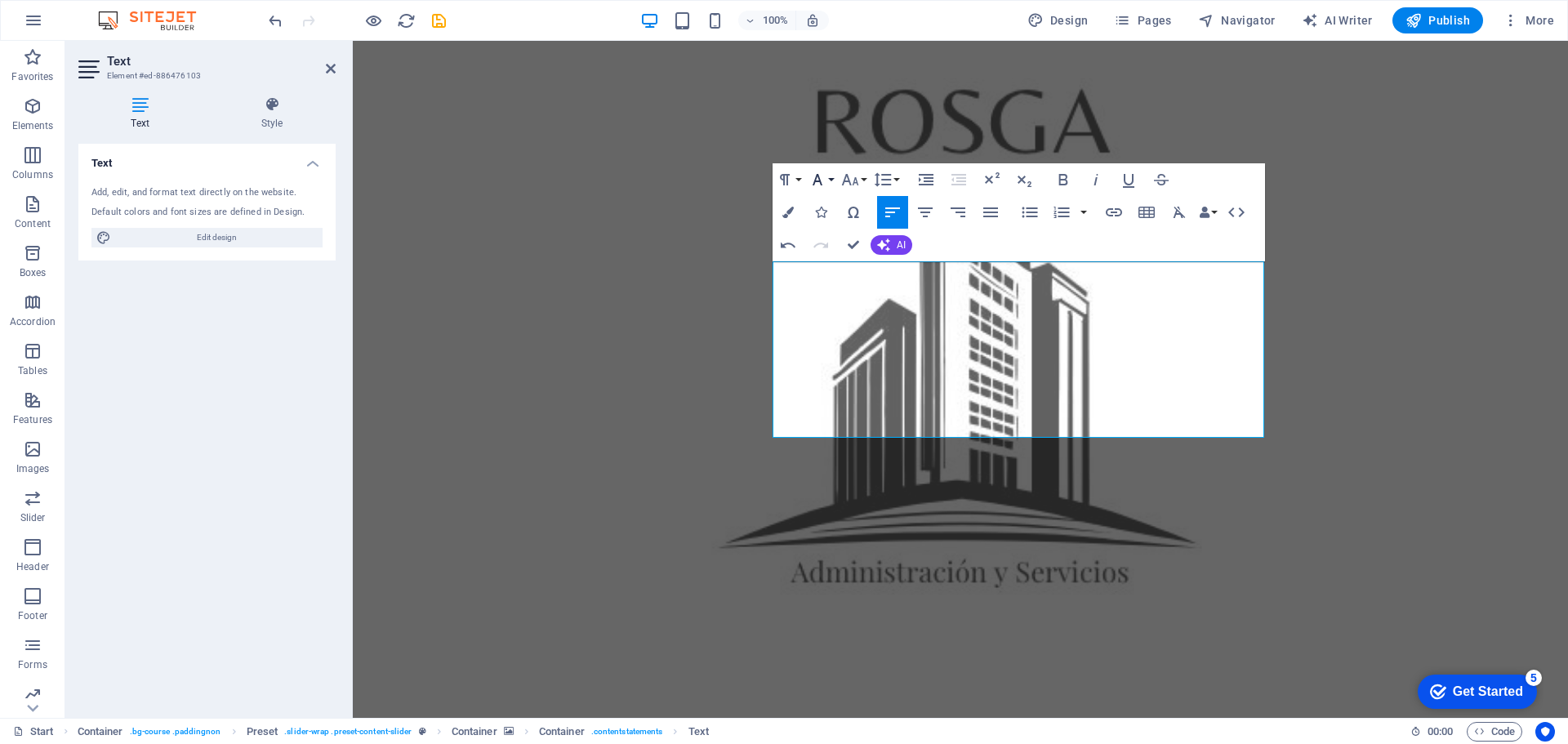
click at [823, 175] on icon "button" at bounding box center [817, 179] width 19 height 19
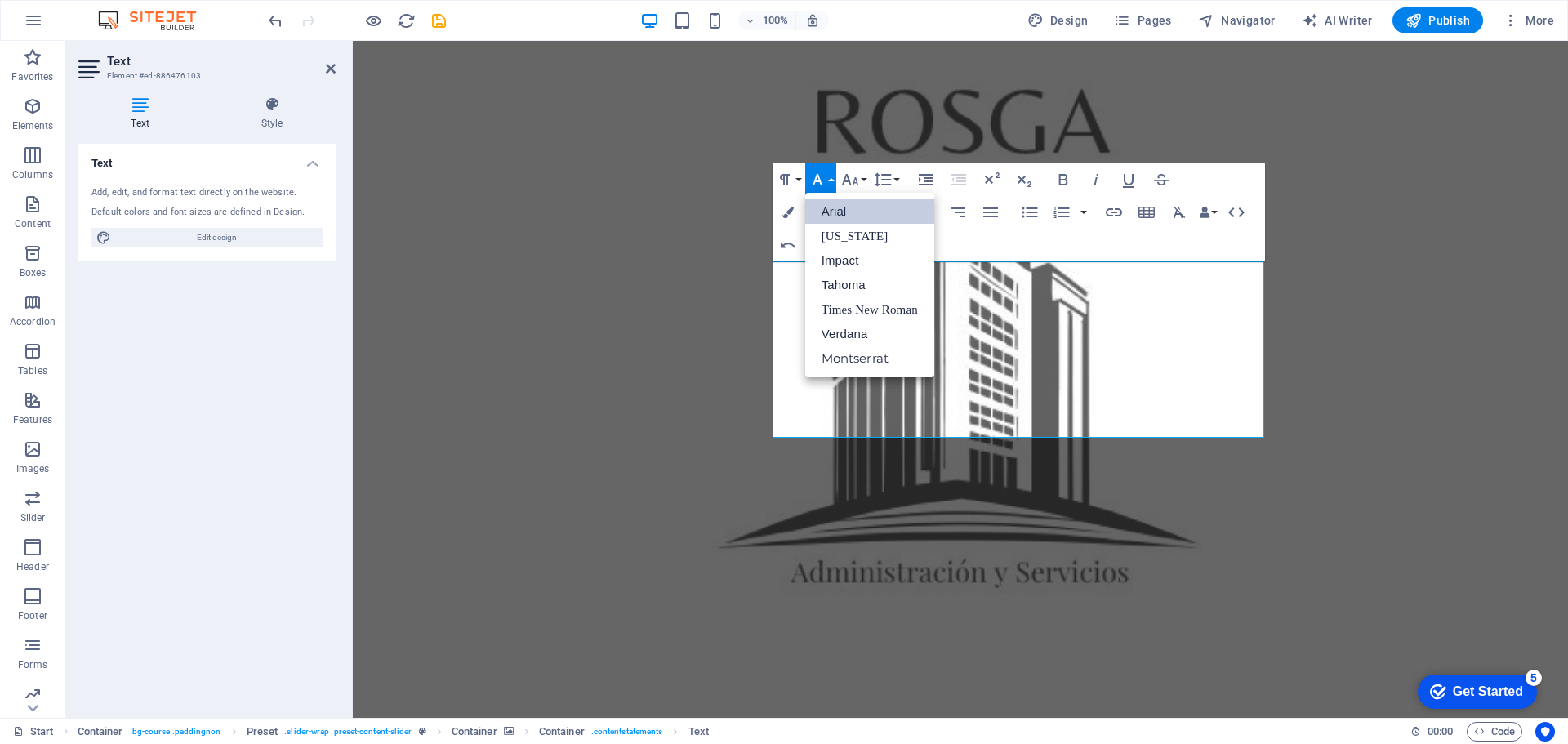
scroll to position [0, 0]
click at [838, 306] on link "Times New Roman" at bounding box center [869, 309] width 129 height 25
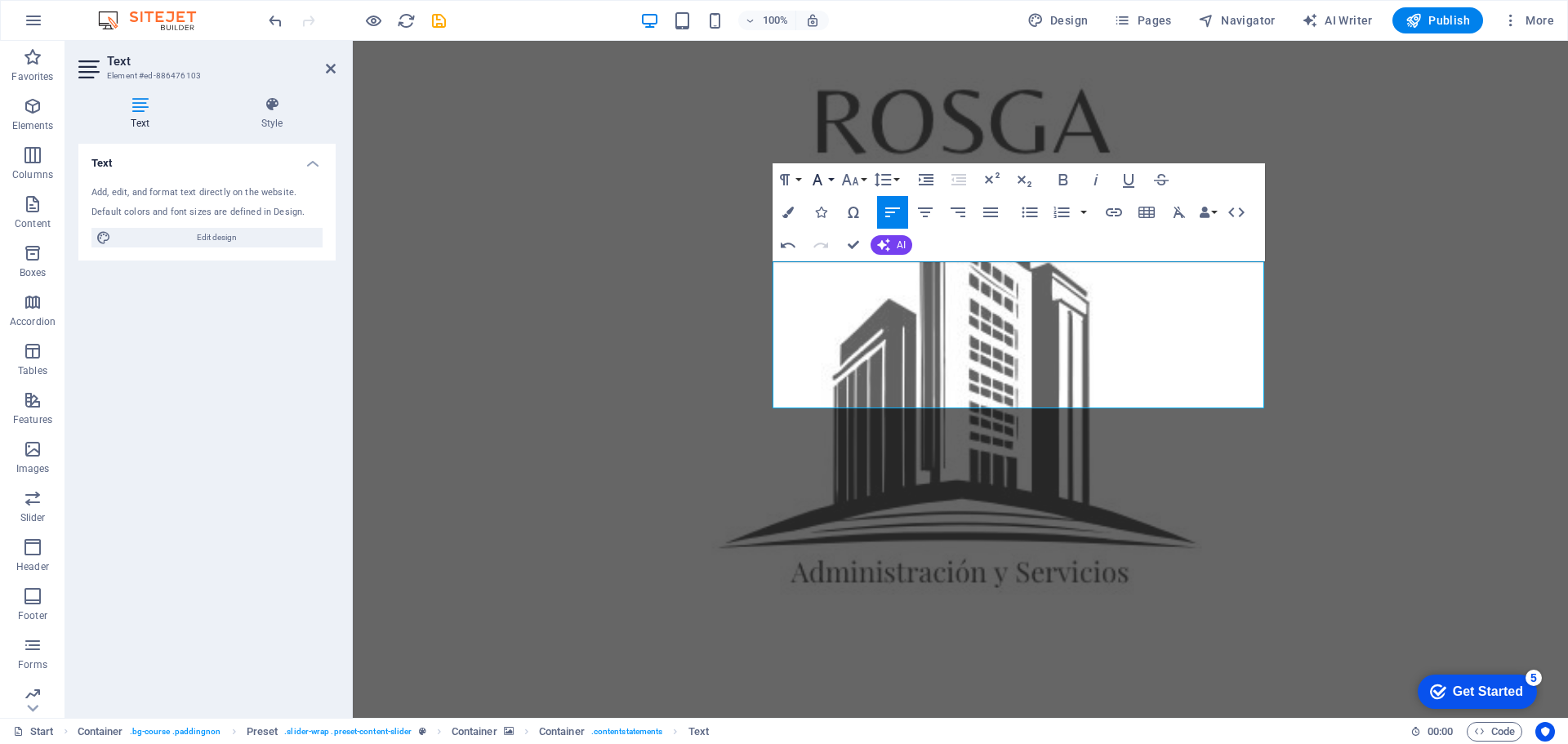
click at [827, 176] on button "Font Family" at bounding box center [821, 180] width 31 height 33
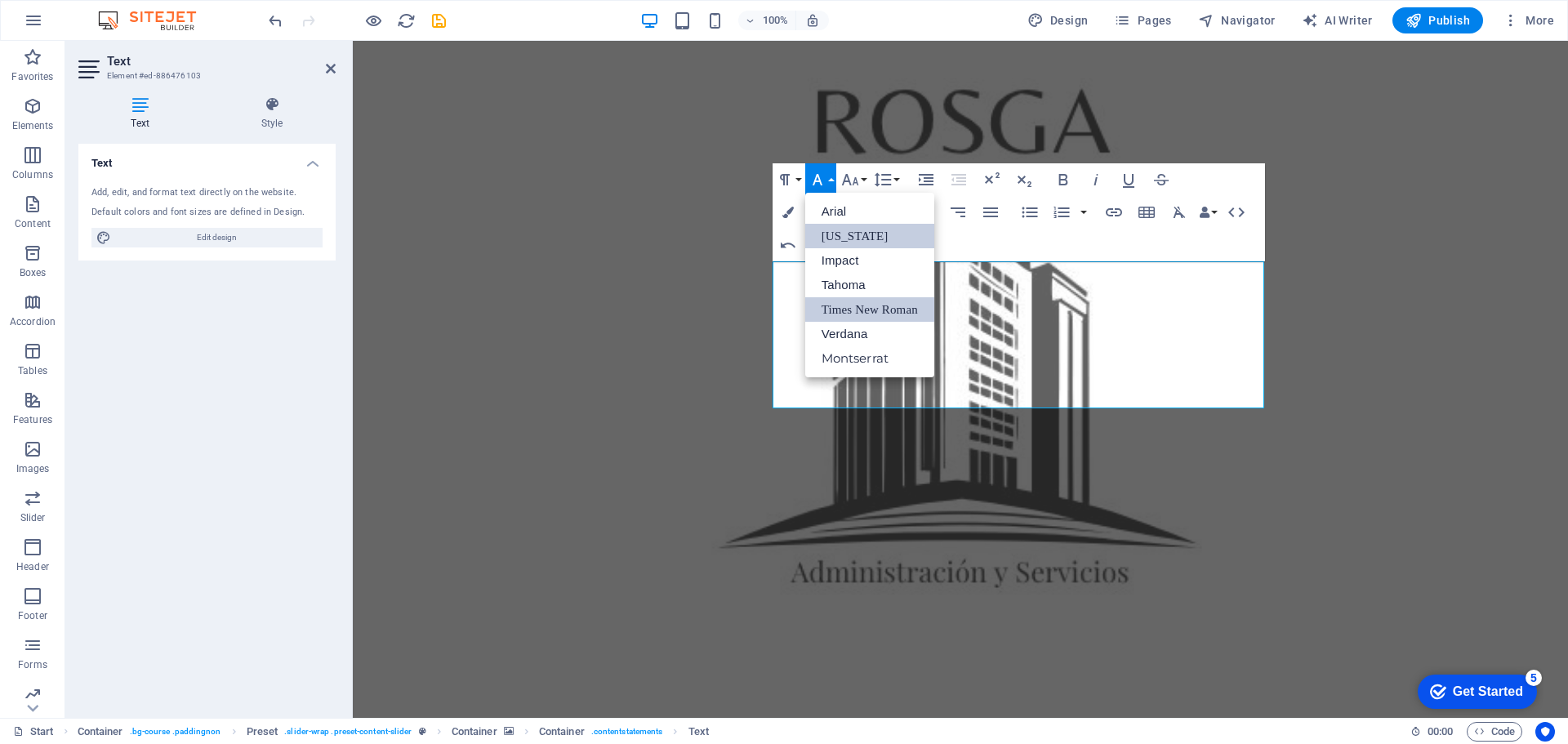
click at [840, 234] on link "[US_STATE]" at bounding box center [869, 235] width 129 height 25
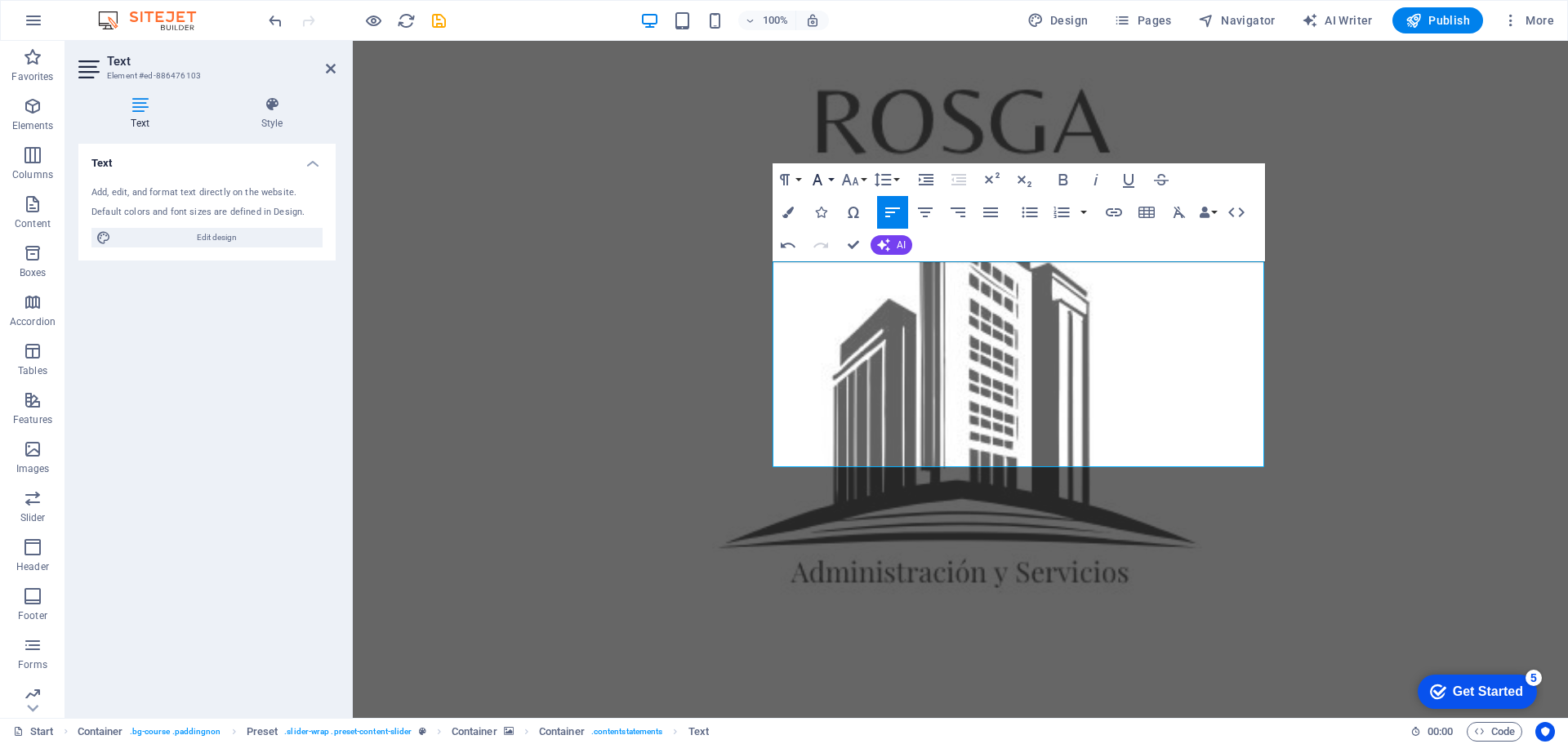
click at [826, 176] on icon "button" at bounding box center [817, 179] width 19 height 19
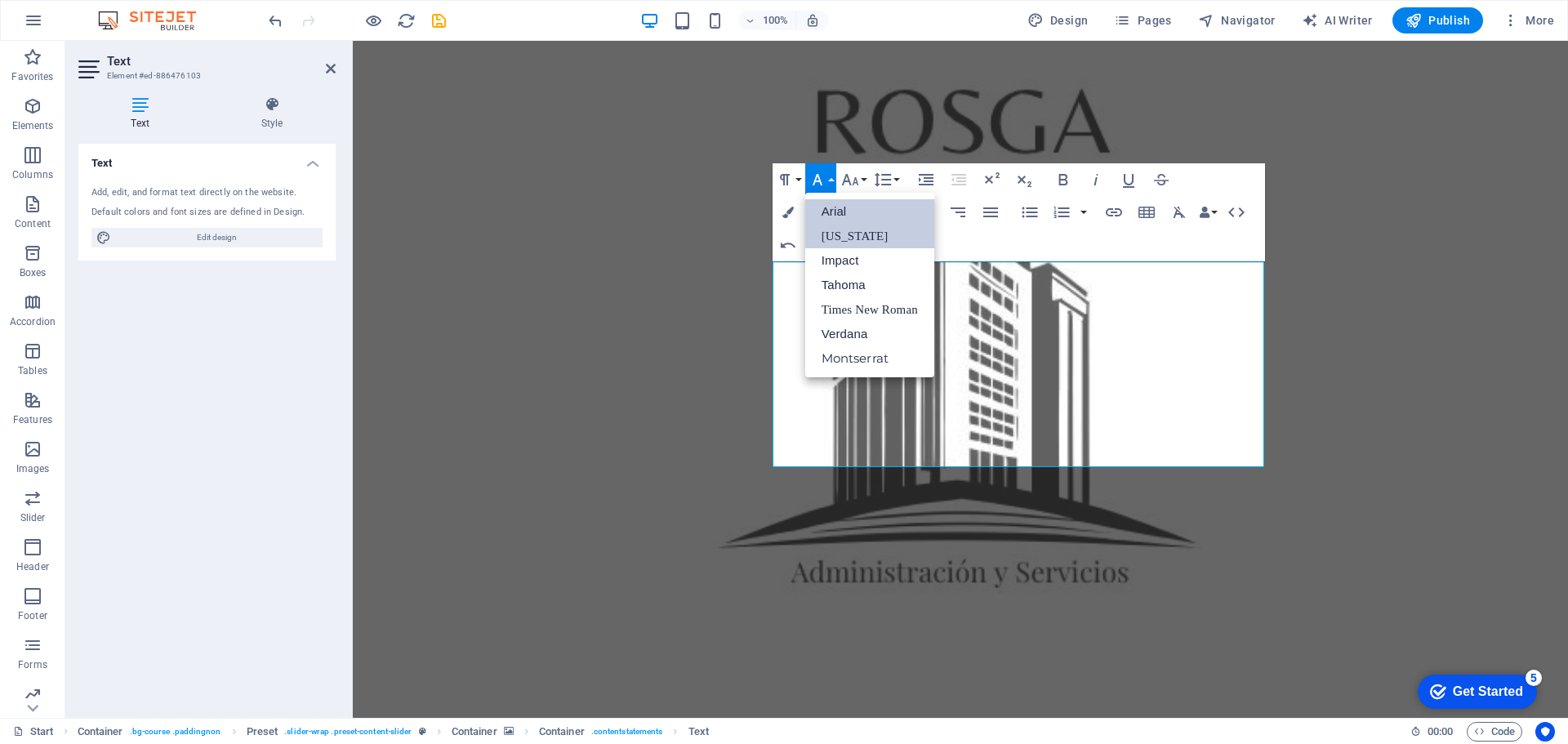
click at [826, 213] on link "Arial" at bounding box center [869, 211] width 129 height 25
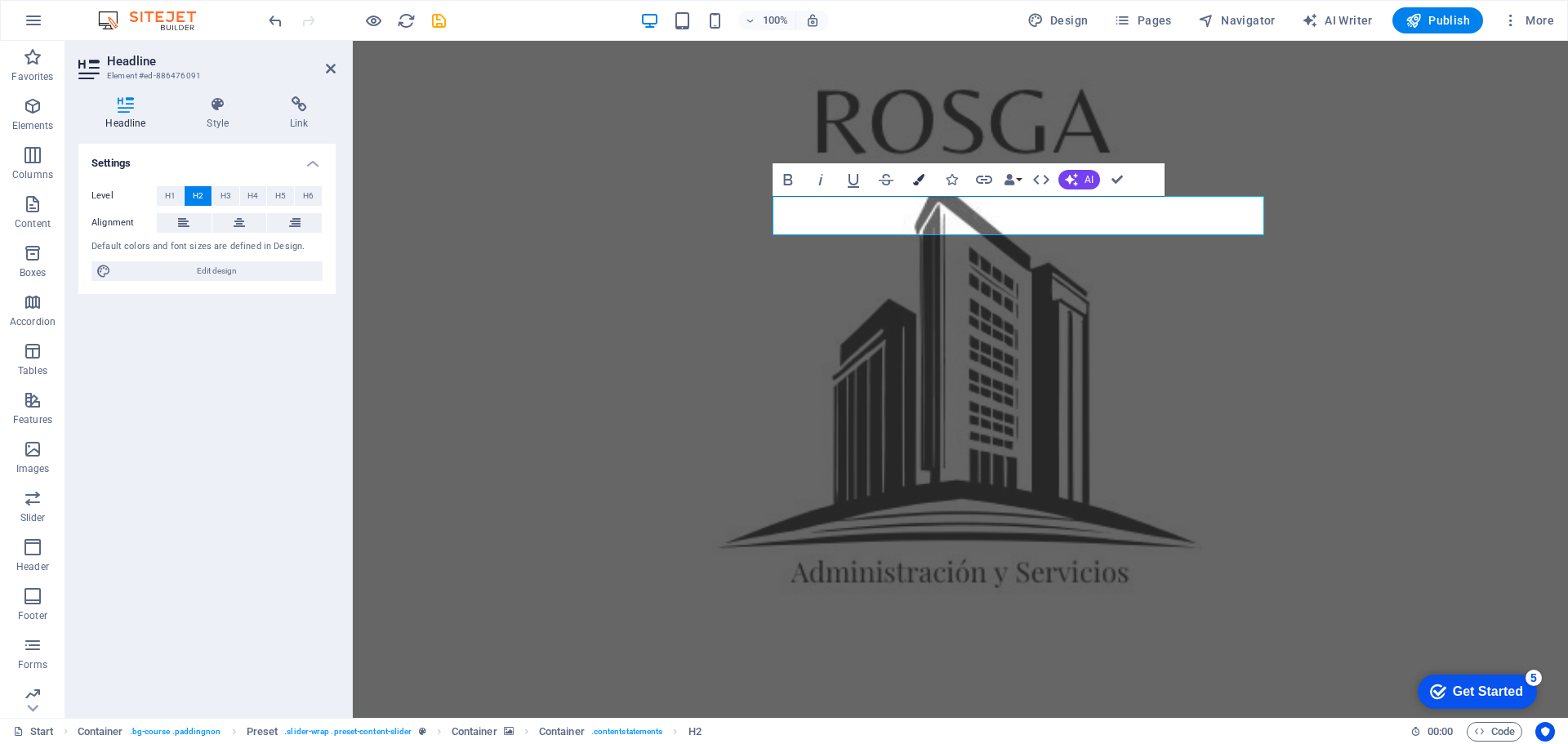
click at [917, 181] on icon "button" at bounding box center [919, 180] width 12 height 12
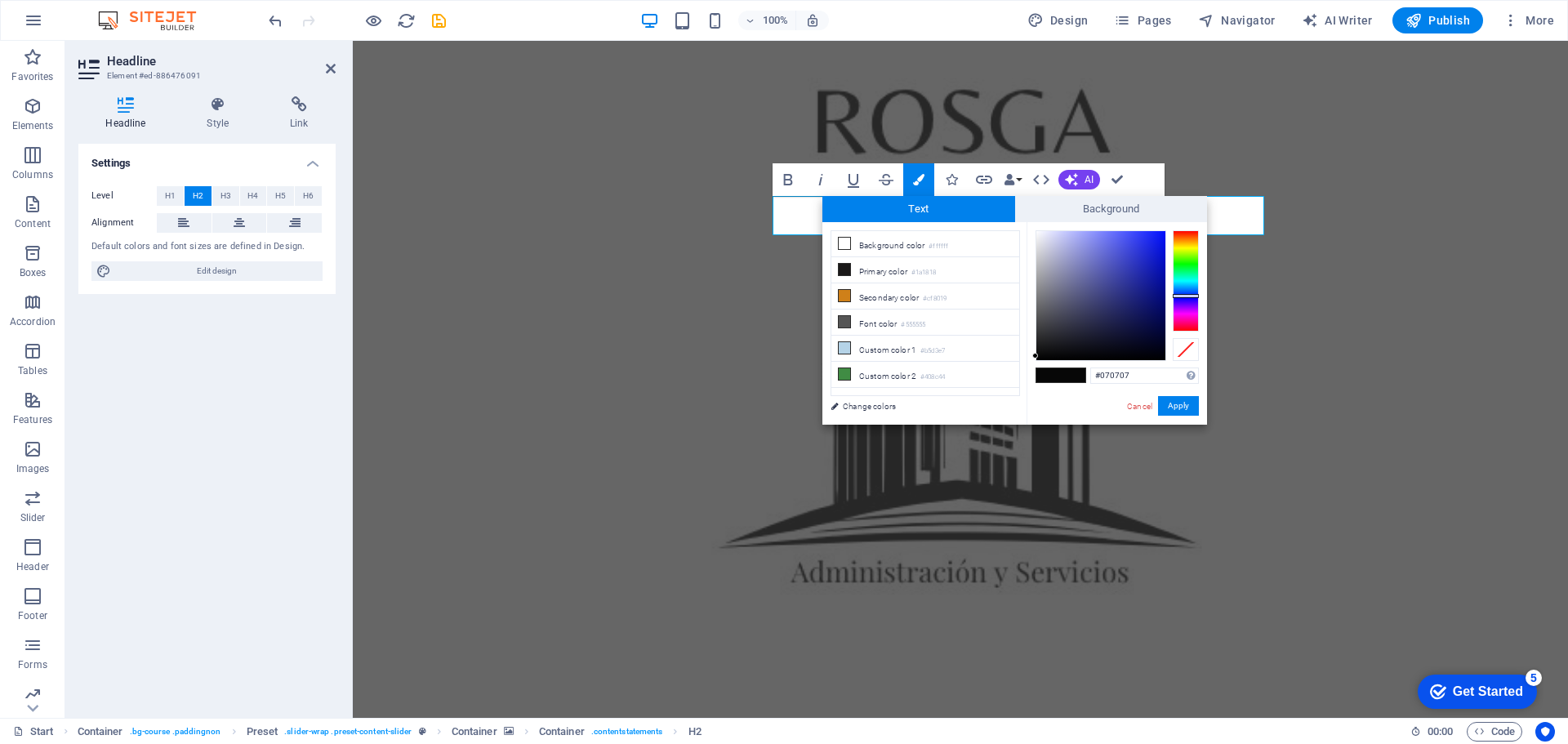
click at [1189, 295] on div at bounding box center [1186, 281] width 26 height 101
type input "#1721b8"
click at [1148, 266] on div at bounding box center [1100, 294] width 129 height 129
click at [1185, 402] on button "Apply" at bounding box center [1179, 405] width 41 height 19
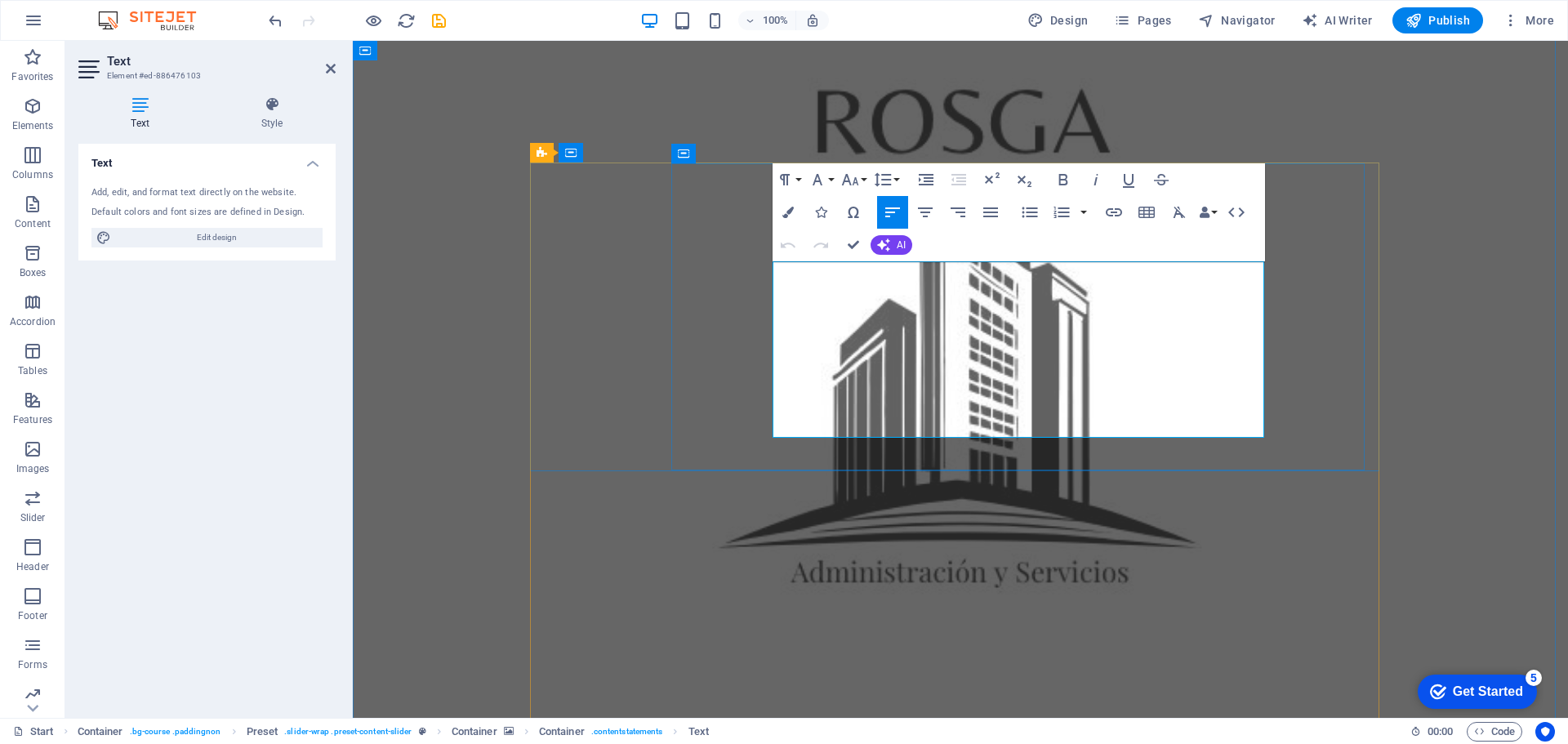
drag, startPoint x: 772, startPoint y: 275, endPoint x: 1064, endPoint y: 370, distance: 307.1
click at [789, 218] on button "Colors" at bounding box center [788, 212] width 31 height 33
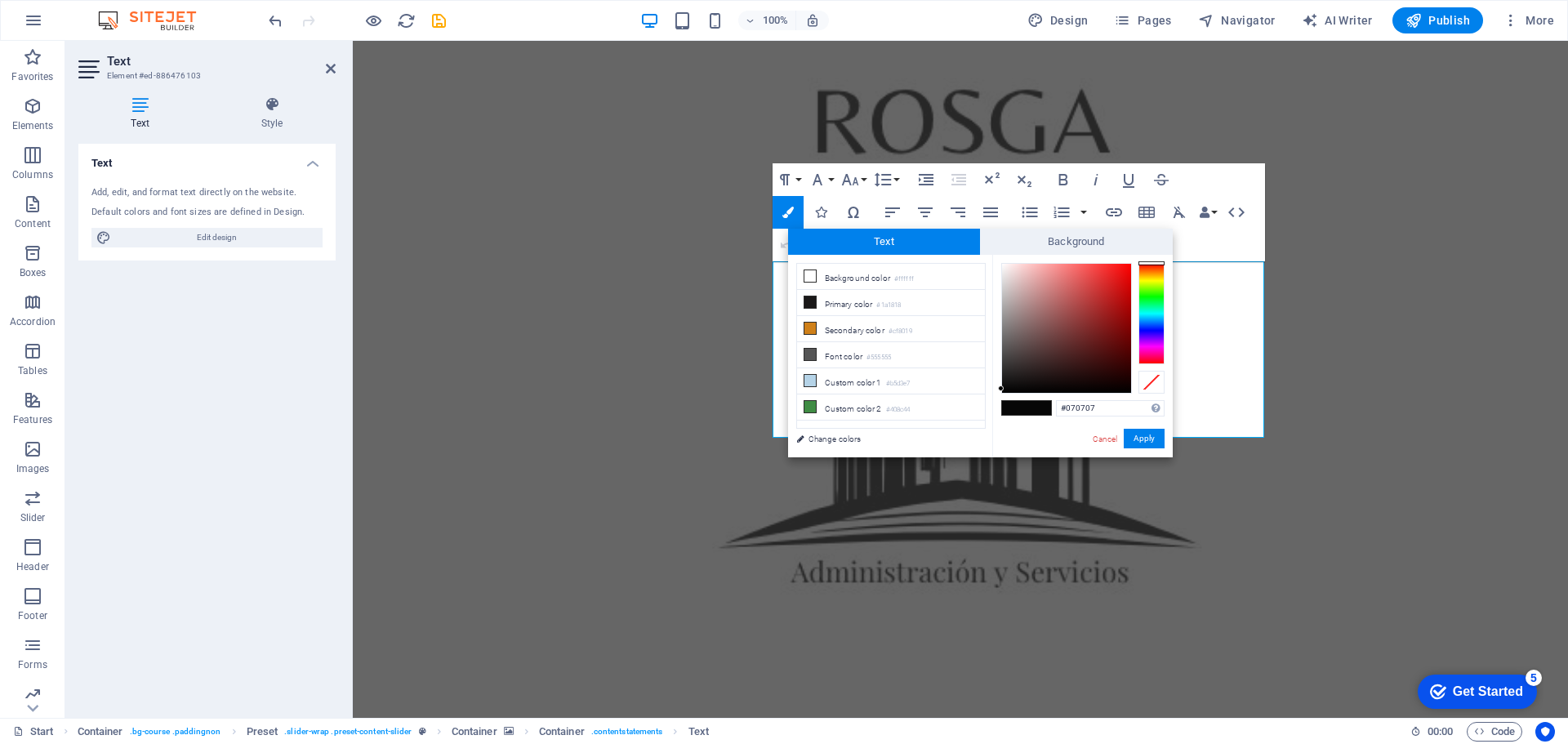
click at [1151, 326] on div at bounding box center [1151, 313] width 26 height 101
type input "#0c206f"
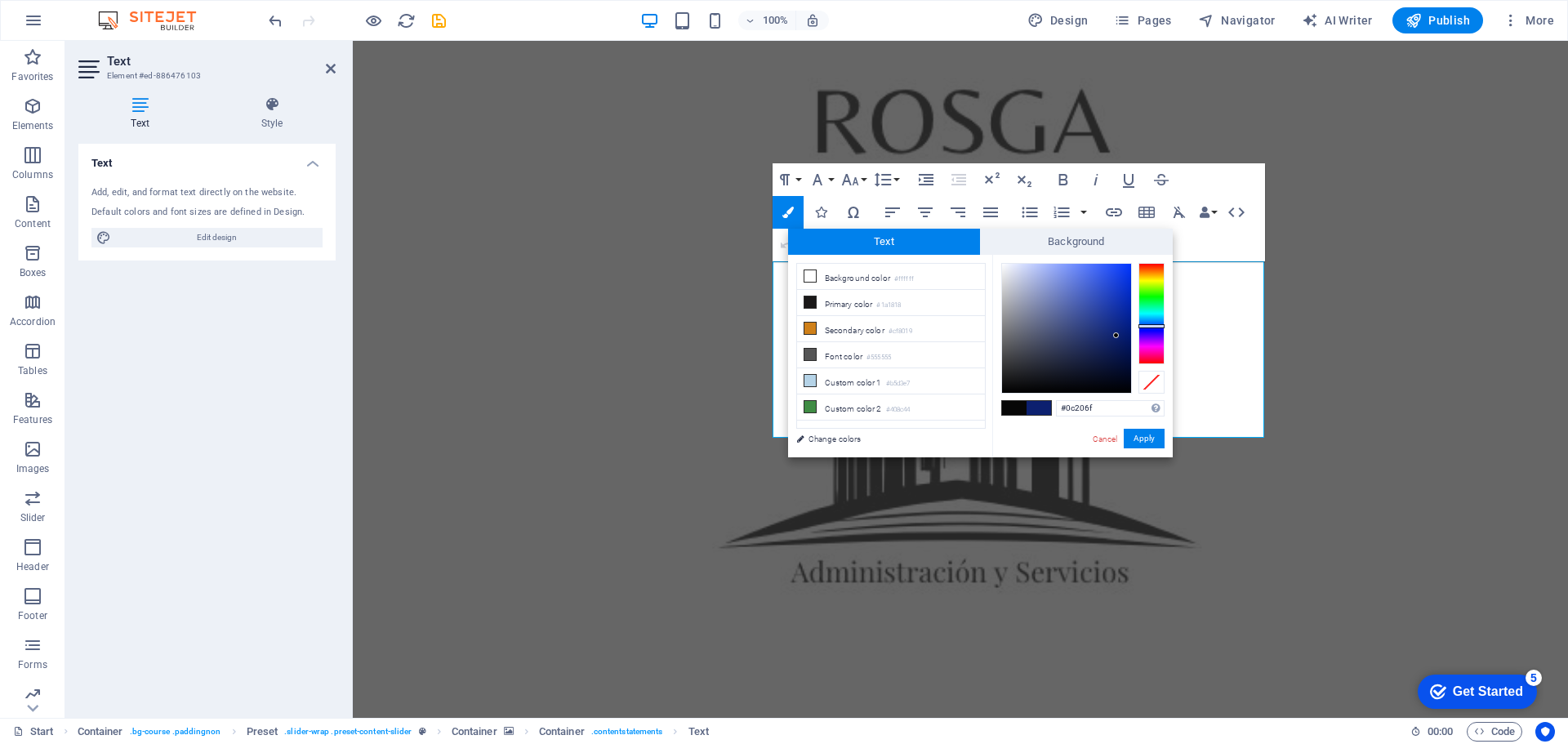
click at [1116, 336] on div at bounding box center [1066, 327] width 129 height 129
drag, startPoint x: 1147, startPoint y: 439, endPoint x: 804, endPoint y: 393, distance: 346.1
click at [1147, 439] on button "Apply" at bounding box center [1144, 438] width 41 height 19
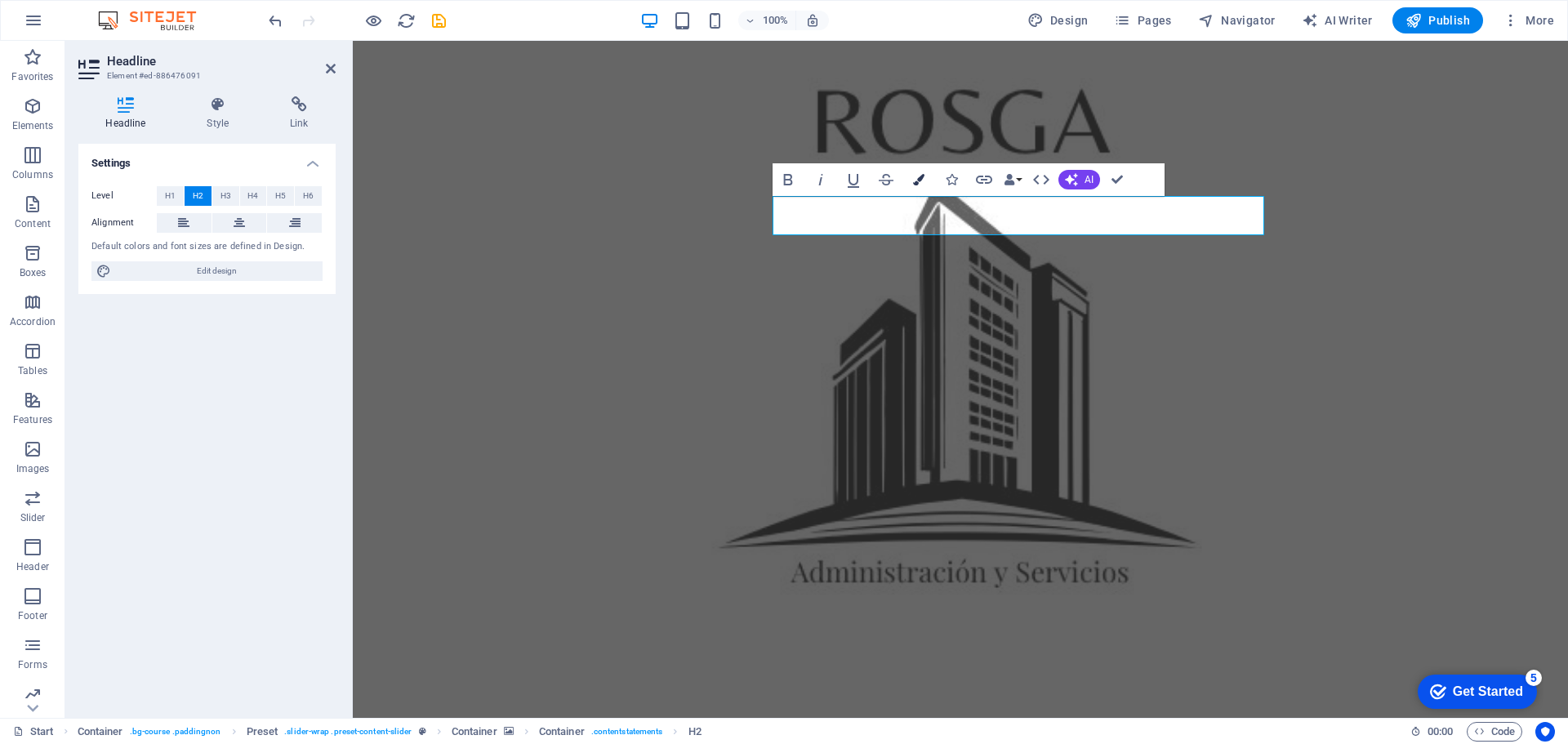
click at [915, 182] on icon "button" at bounding box center [919, 180] width 12 height 12
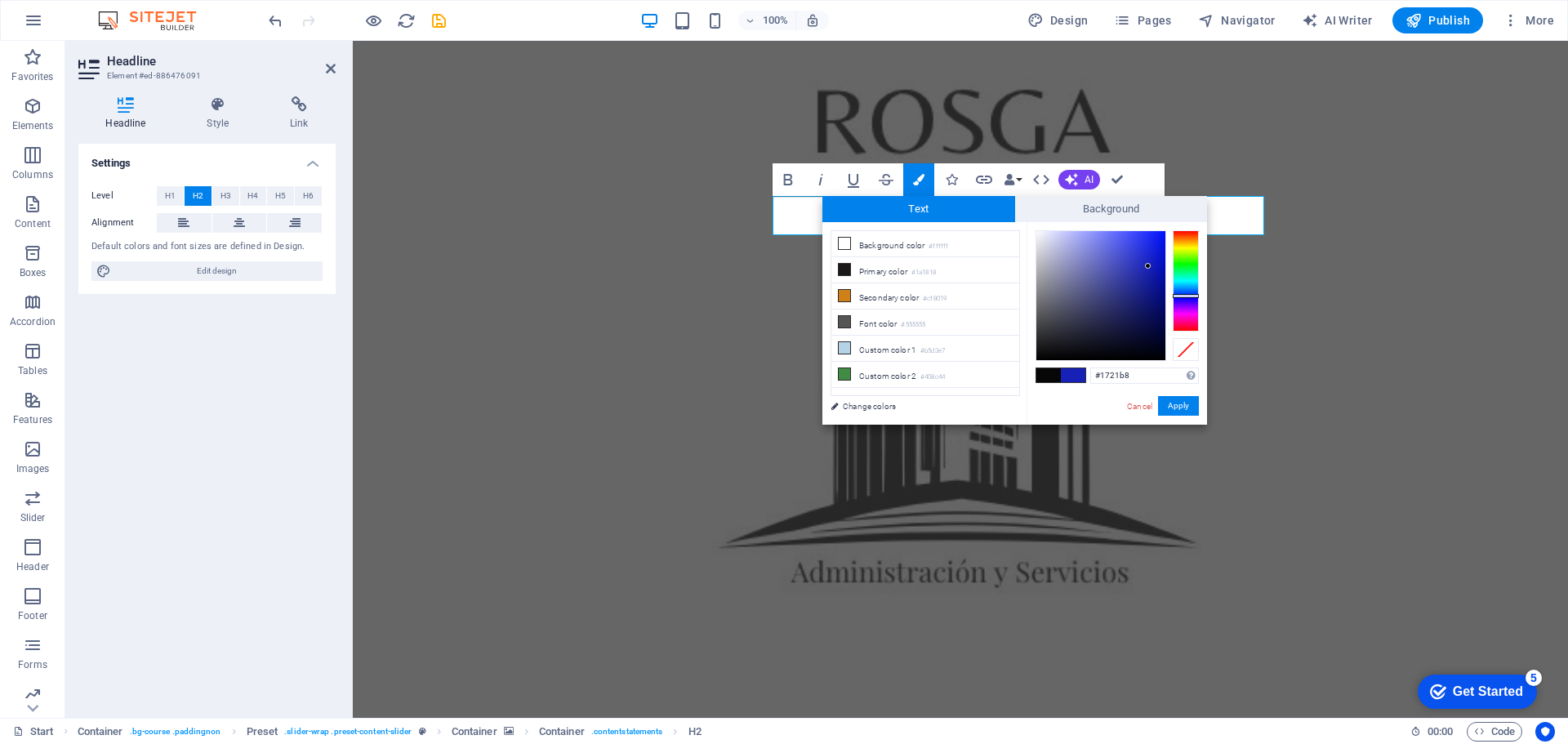
type input "#050b69"
click at [1158, 306] on div at bounding box center [1100, 294] width 129 height 129
click at [1187, 410] on button "Apply" at bounding box center [1179, 405] width 41 height 19
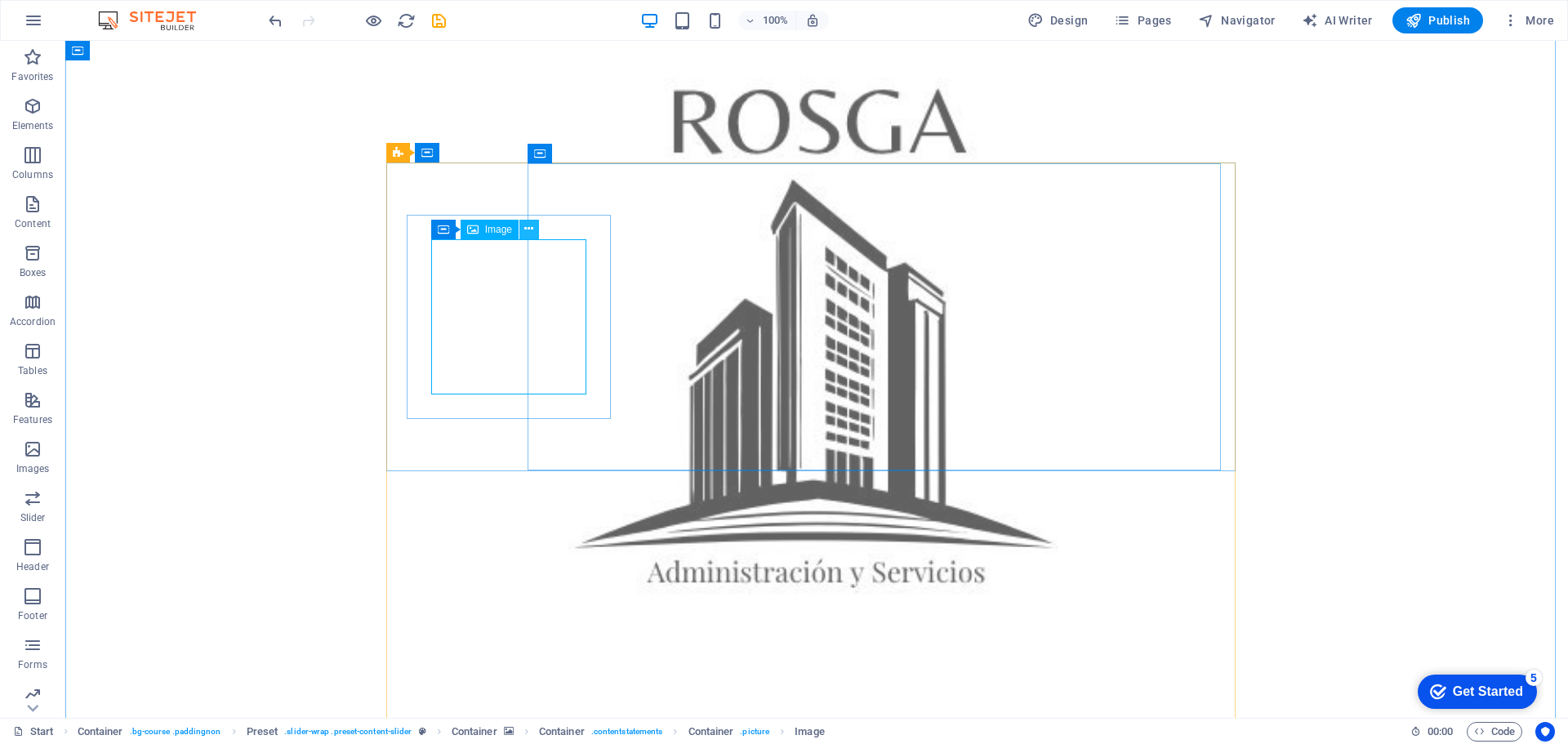
click at [527, 231] on icon at bounding box center [529, 229] width 9 height 17
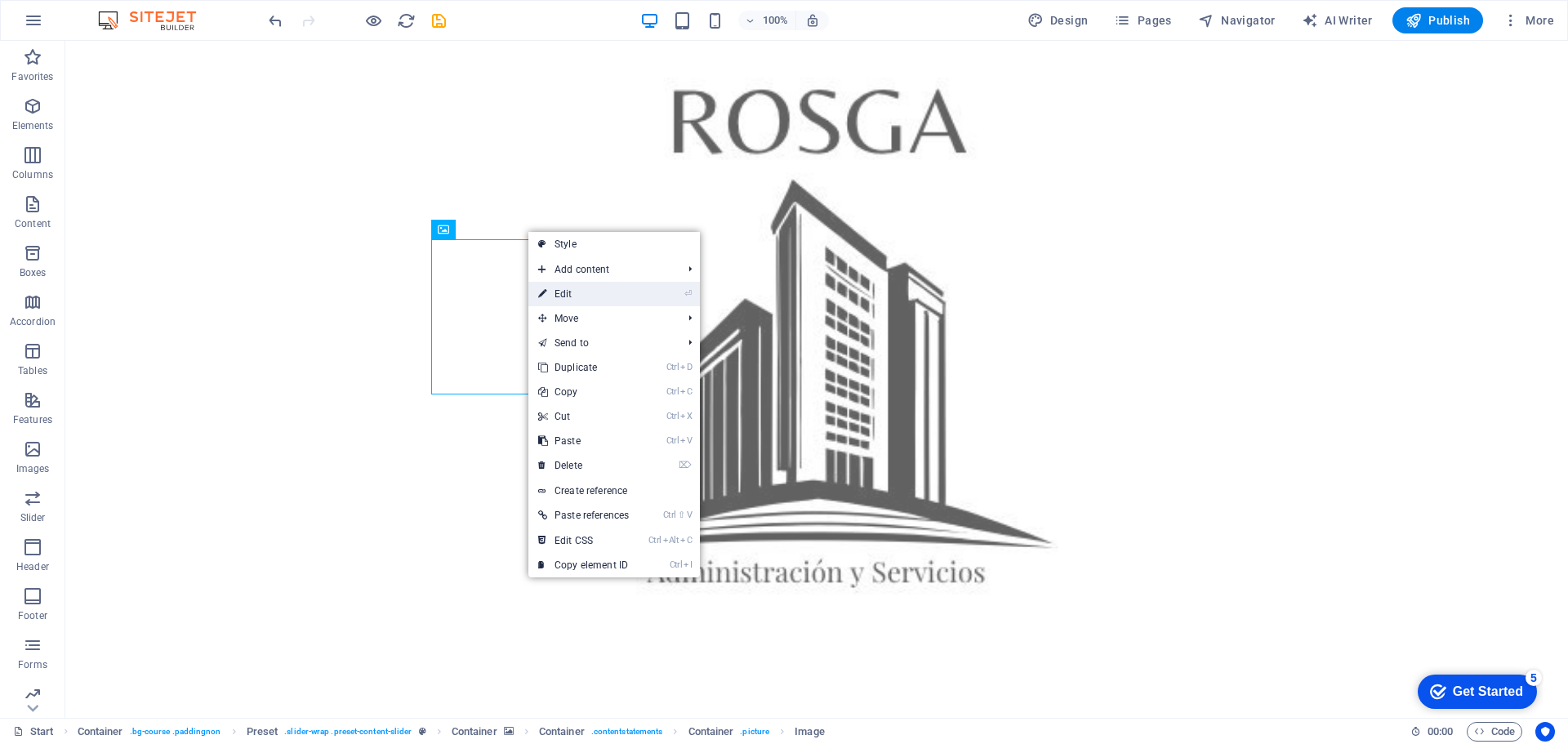
click at [573, 292] on link "⏎ Edit" at bounding box center [583, 294] width 110 height 25
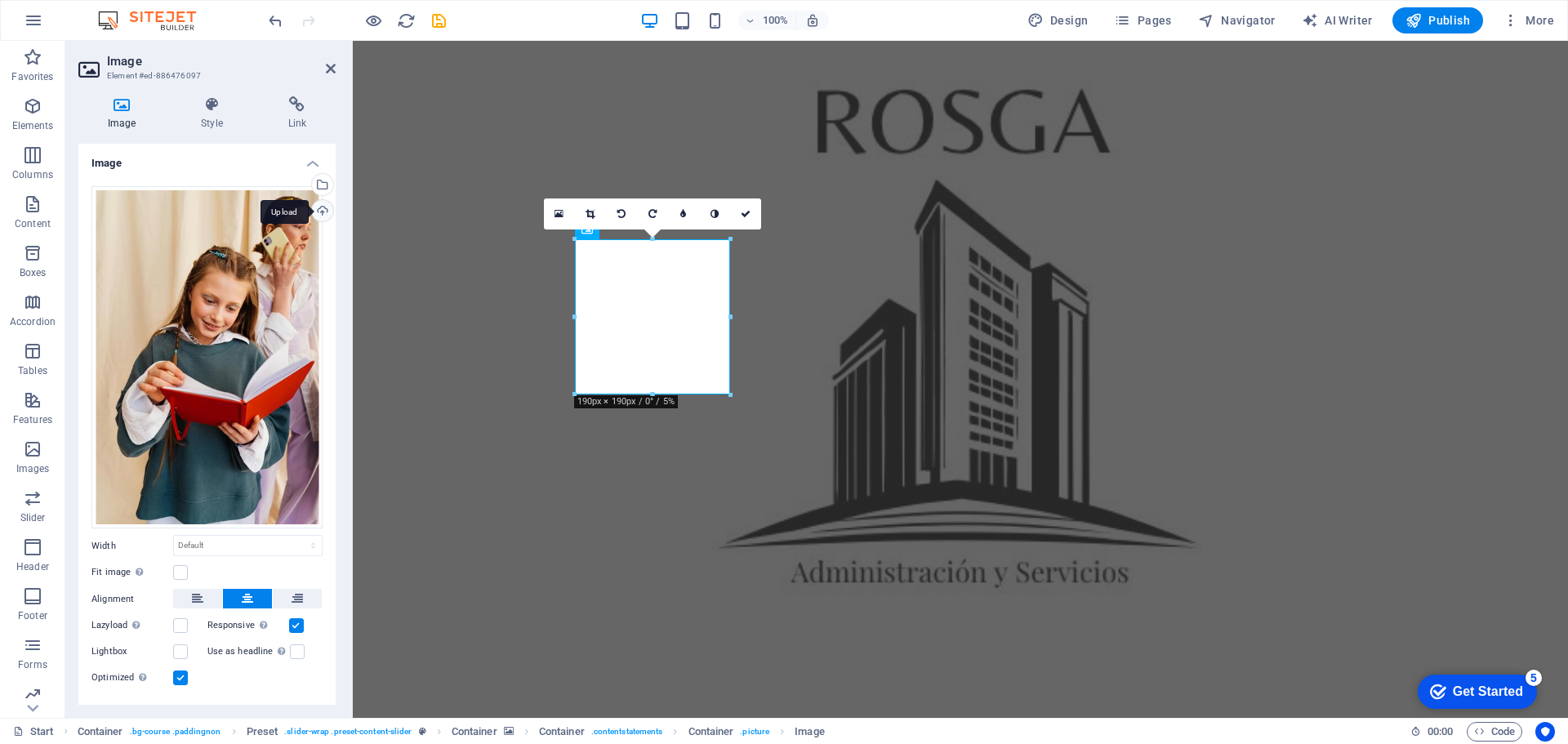
click at [317, 210] on div "Upload" at bounding box center [320, 212] width 25 height 25
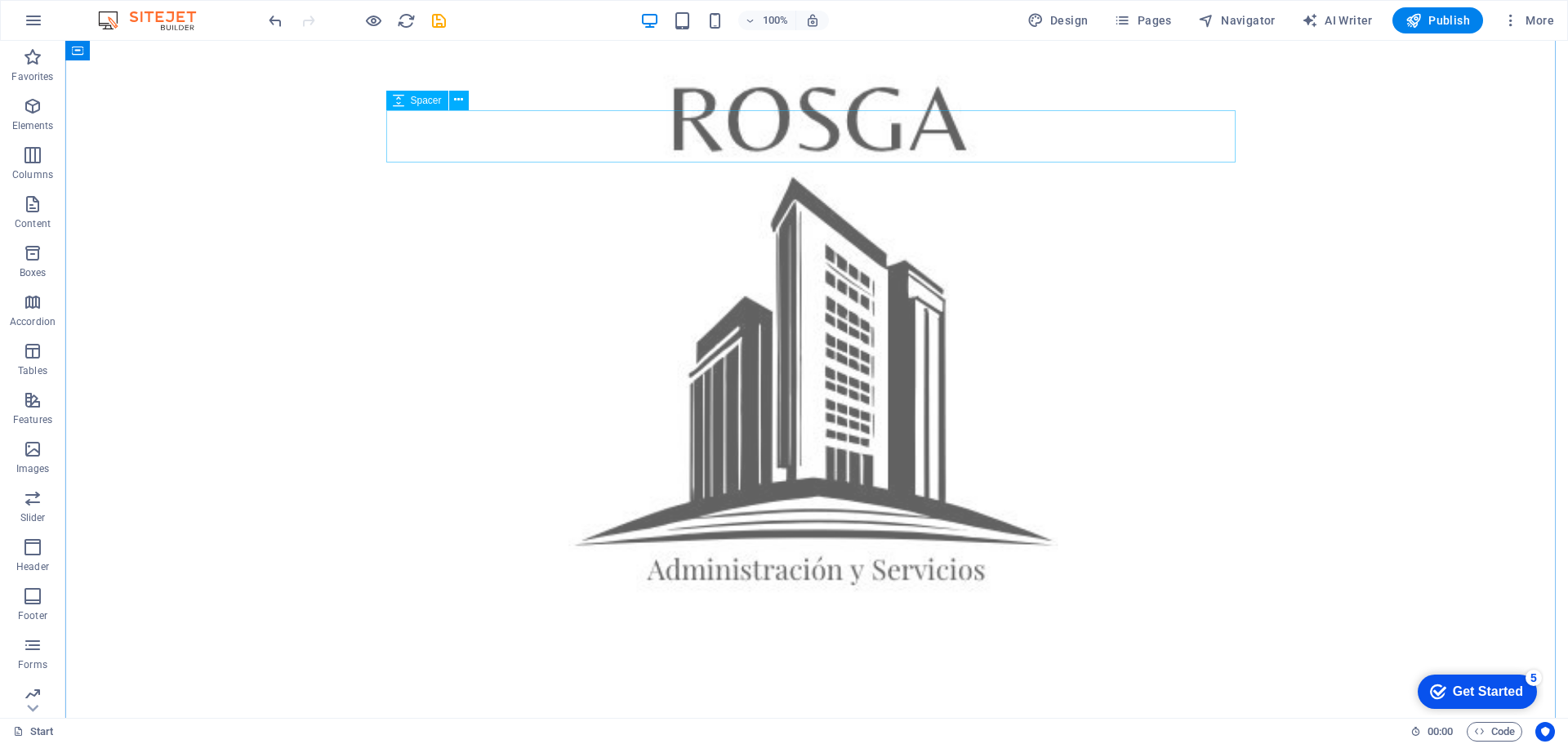
scroll to position [1143, 0]
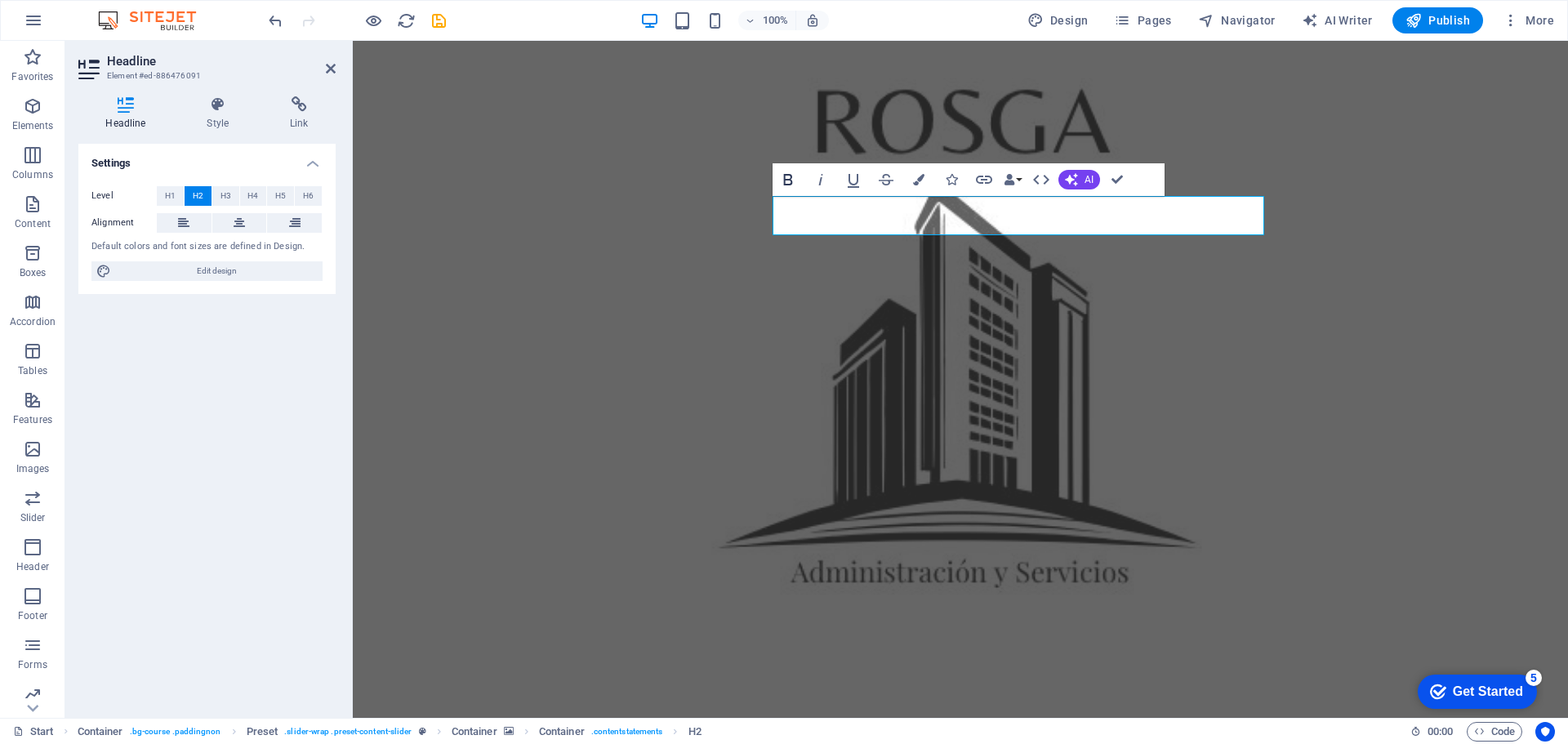
click at [785, 183] on icon "button" at bounding box center [788, 180] width 9 height 12
click at [785, 181] on icon "button" at bounding box center [788, 180] width 9 height 12
click at [785, 181] on icon "button" at bounding box center [788, 180] width 9 height 12
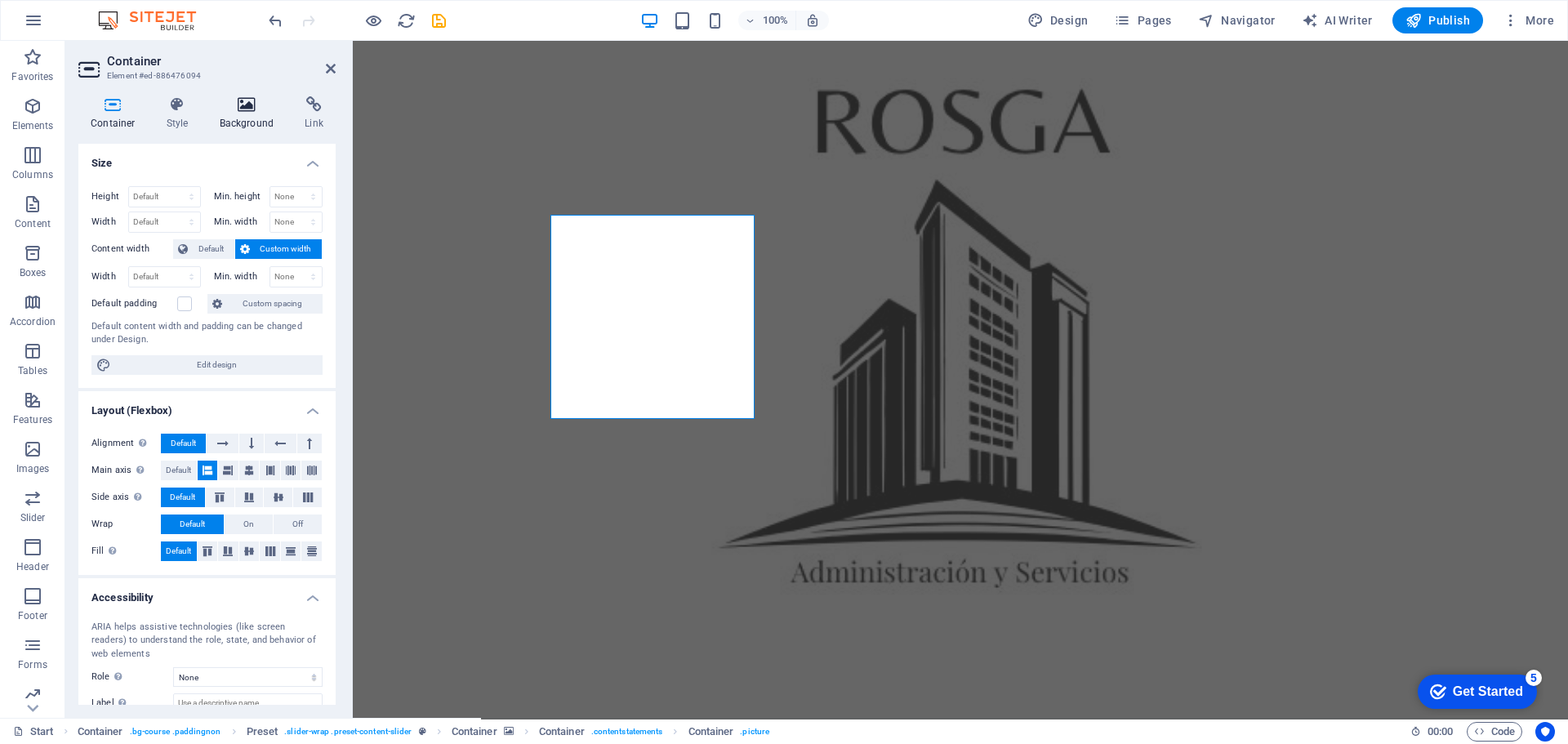
click at [254, 110] on icon at bounding box center [246, 105] width 79 height 16
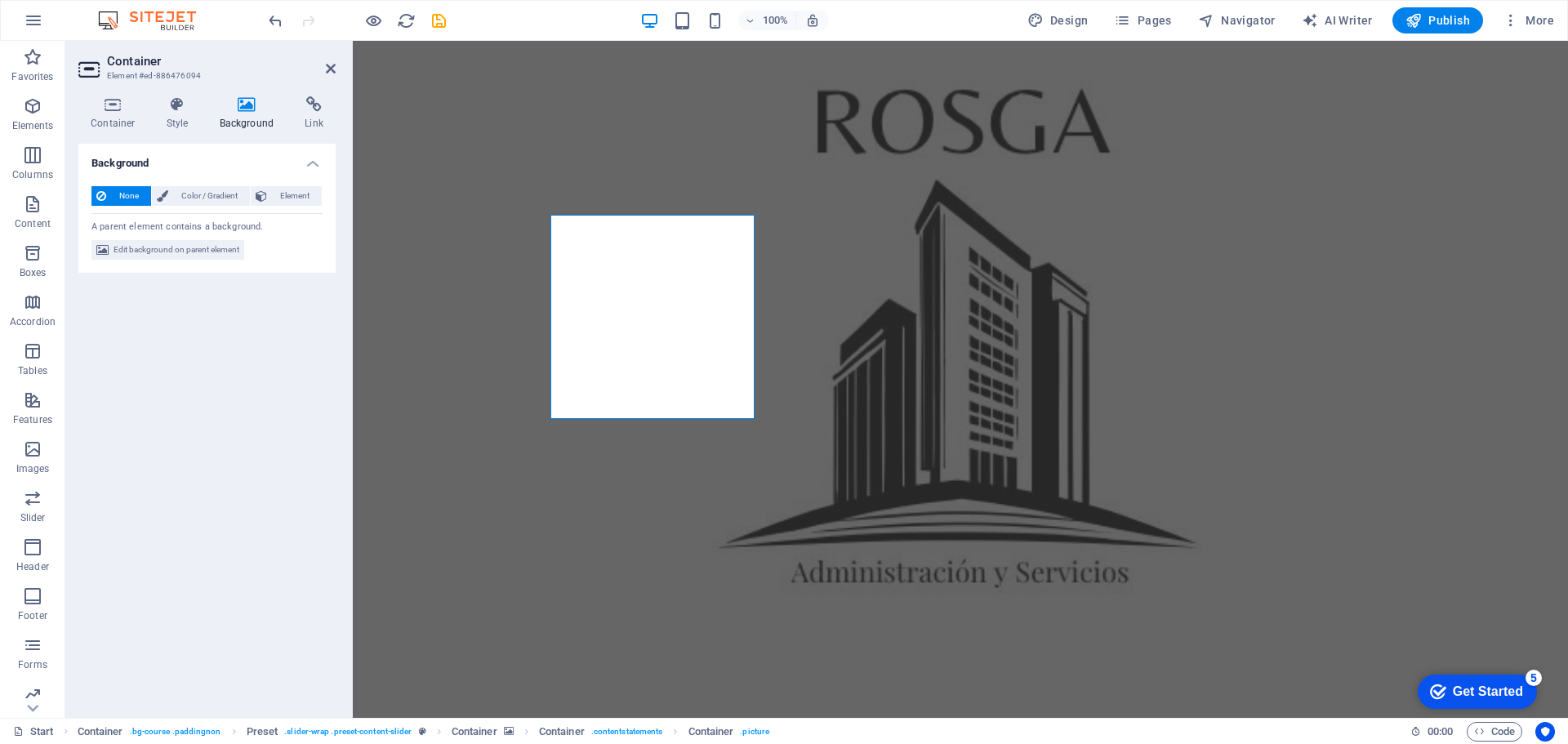
drag, startPoint x: 174, startPoint y: 93, endPoint x: 174, endPoint y: 104, distance: 11.0
click at [174, 94] on div "Container Style Background Link Size Height Default px rem % vh vw Min. height …" at bounding box center [207, 400] width 284 height 635
click at [174, 106] on icon at bounding box center [177, 105] width 47 height 16
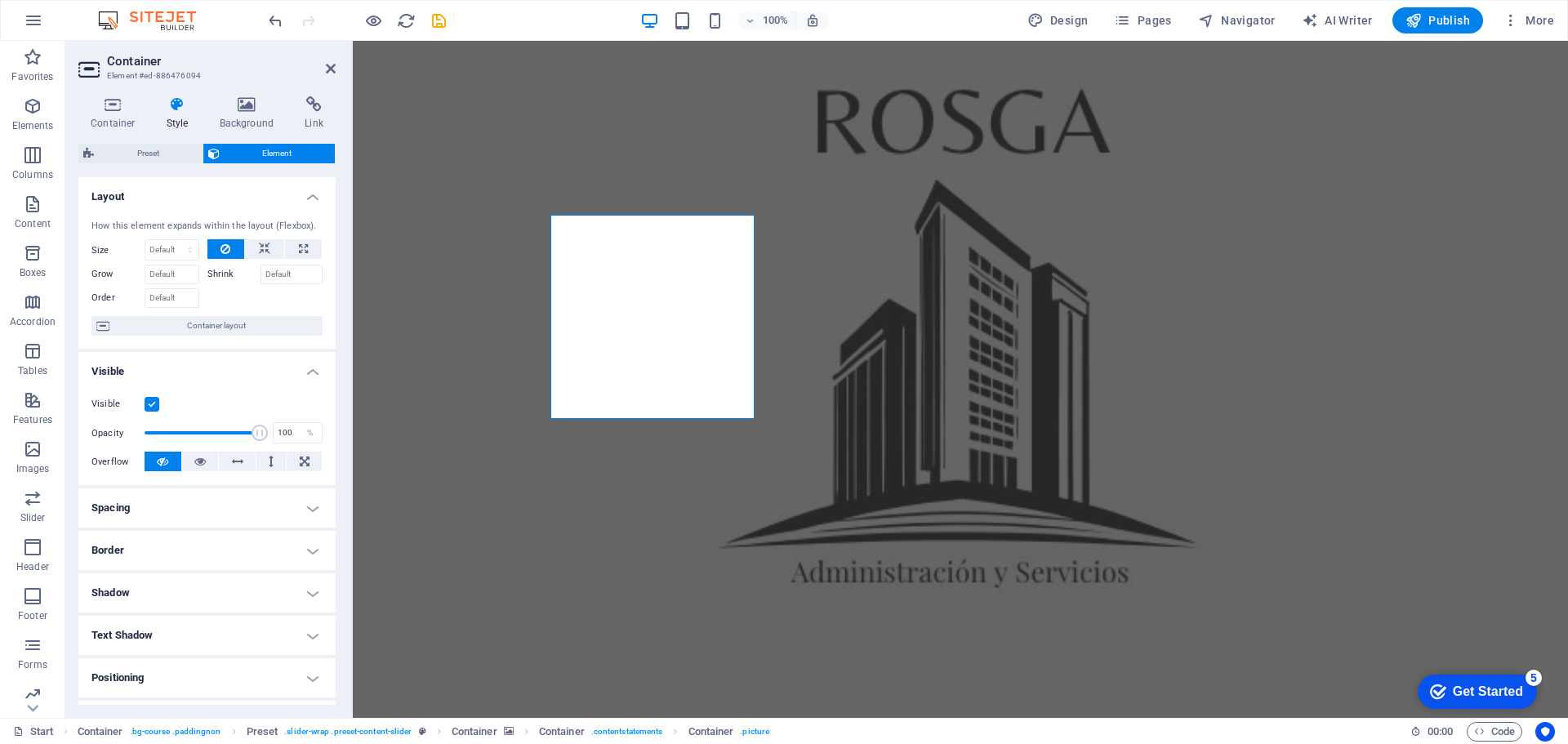
click at [270, 150] on span "Element" at bounding box center [277, 153] width 106 height 19
click at [251, 149] on span "Element" at bounding box center [277, 153] width 106 height 19
click at [253, 106] on icon at bounding box center [246, 105] width 79 height 16
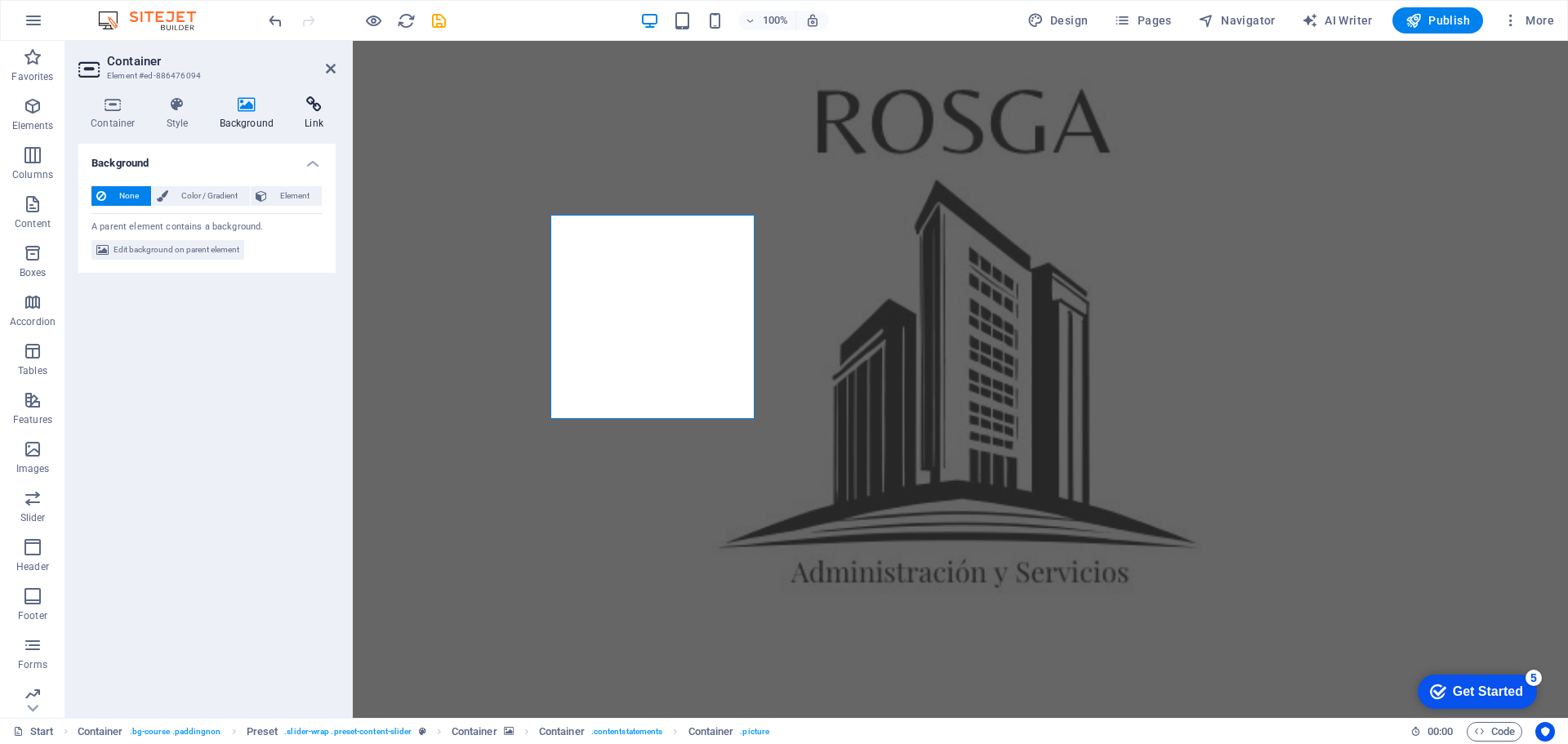
click at [304, 104] on icon at bounding box center [314, 105] width 43 height 16
click at [255, 106] on icon at bounding box center [246, 105] width 79 height 16
click at [215, 184] on div "None Color / Gradient Element Stretch background to full-width Color overlay Pl…" at bounding box center [207, 223] width 257 height 100
click at [215, 191] on span "Color / Gradient" at bounding box center [209, 195] width 72 height 19
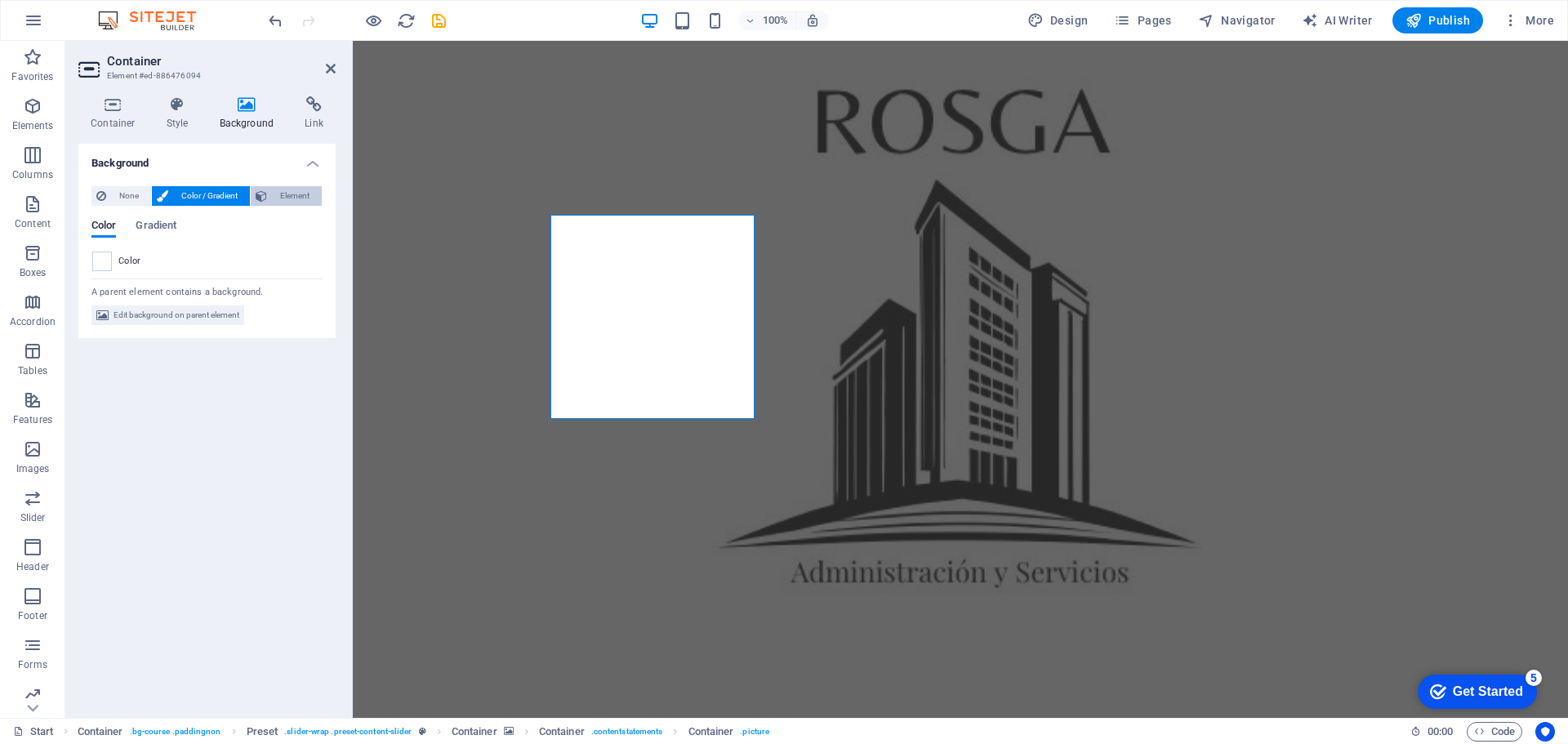
click at [277, 194] on span "Element" at bounding box center [294, 195] width 45 height 19
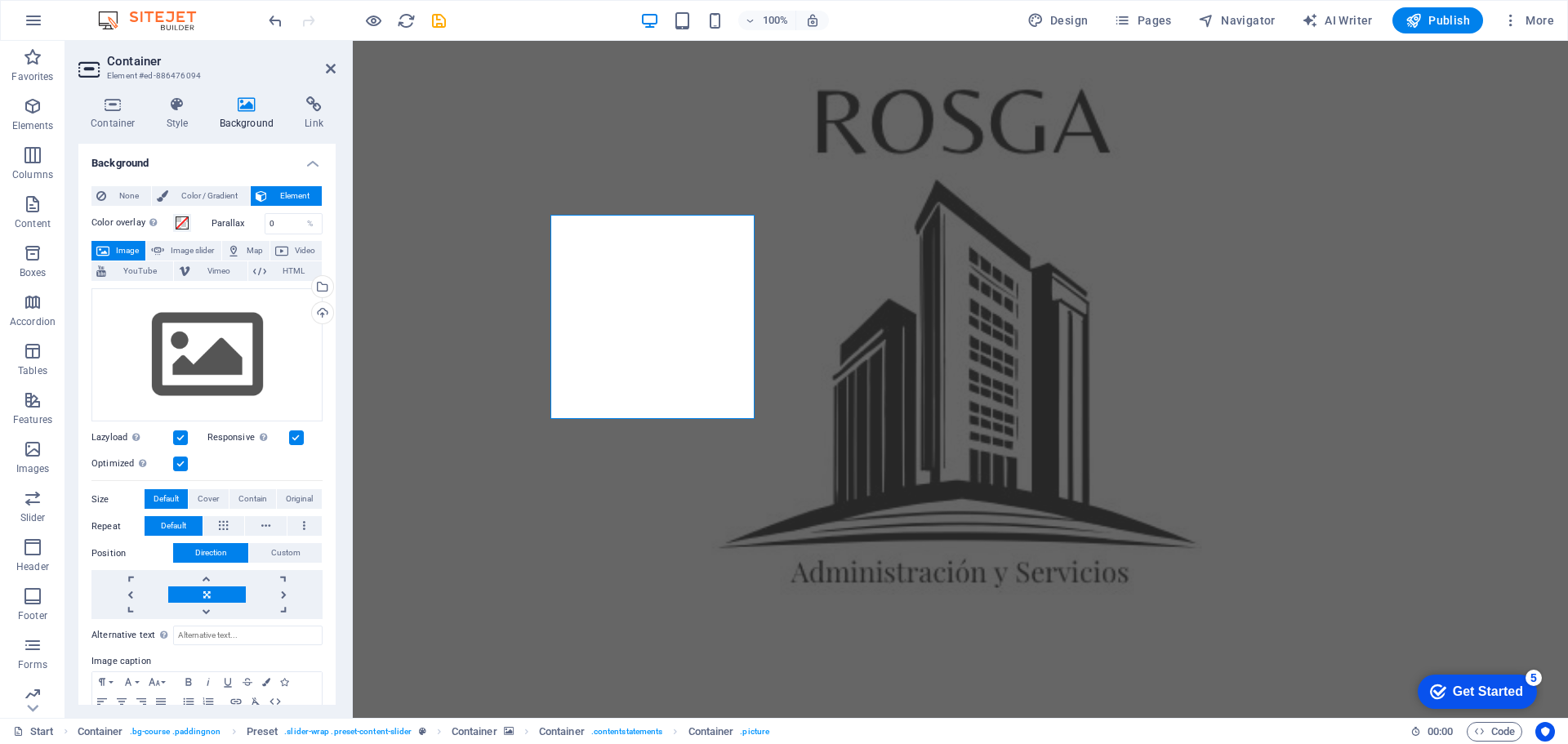
click at [226, 155] on h4 "Background" at bounding box center [207, 159] width 257 height 29
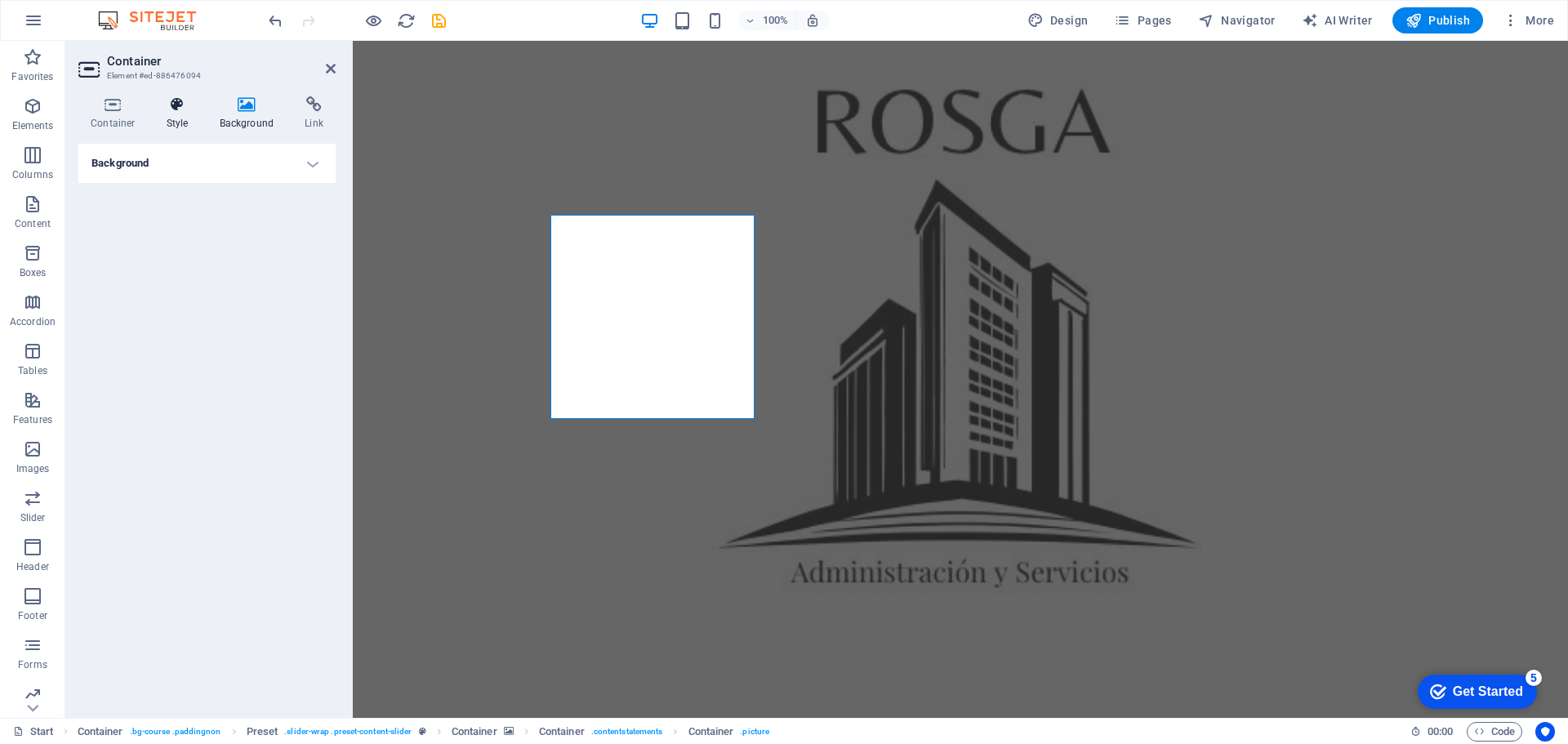
click at [171, 116] on h4 "Style" at bounding box center [181, 114] width 53 height 35
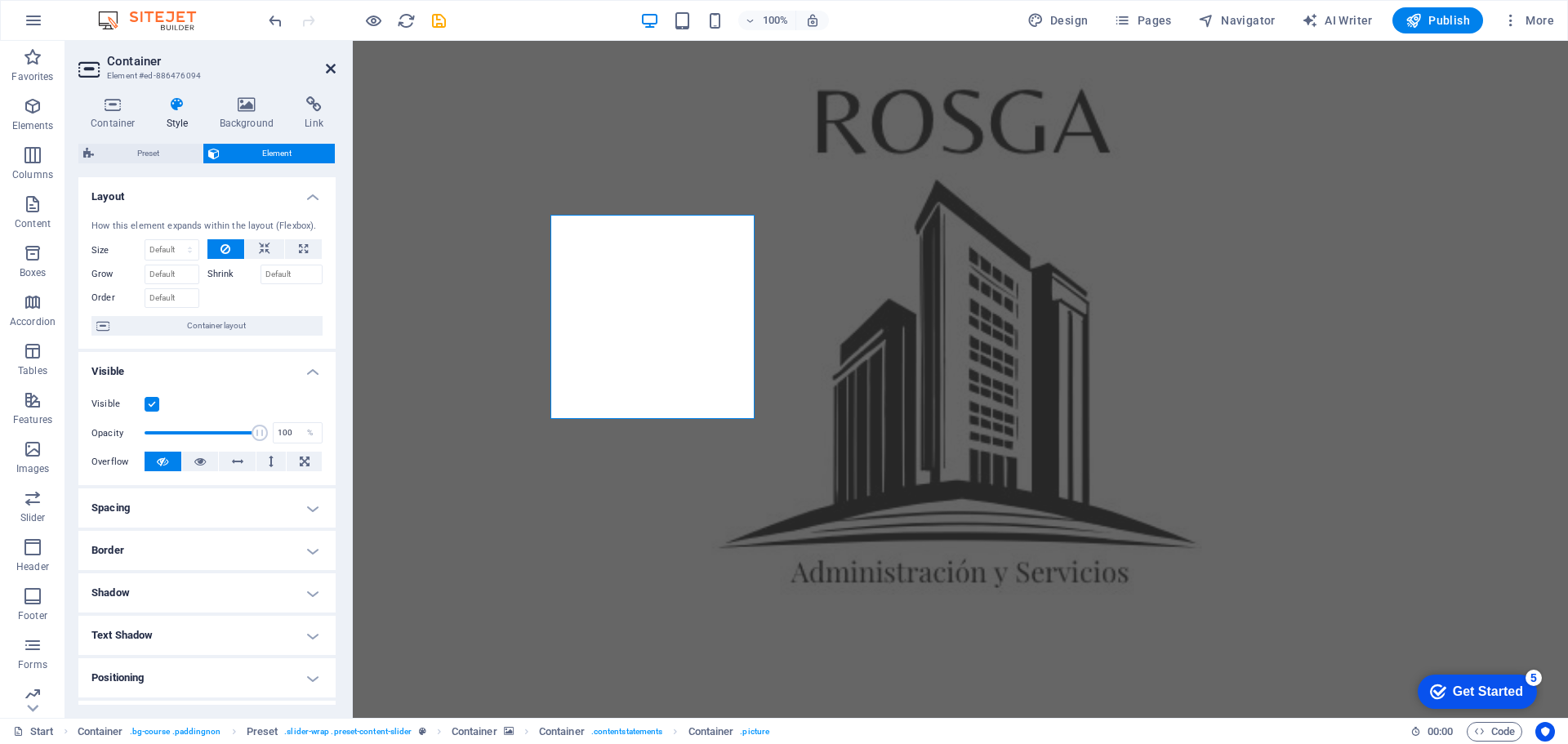
drag, startPoint x: 333, startPoint y: 67, endPoint x: 266, endPoint y: 27, distance: 78.0
click at [333, 67] on icon at bounding box center [330, 68] width 10 height 13
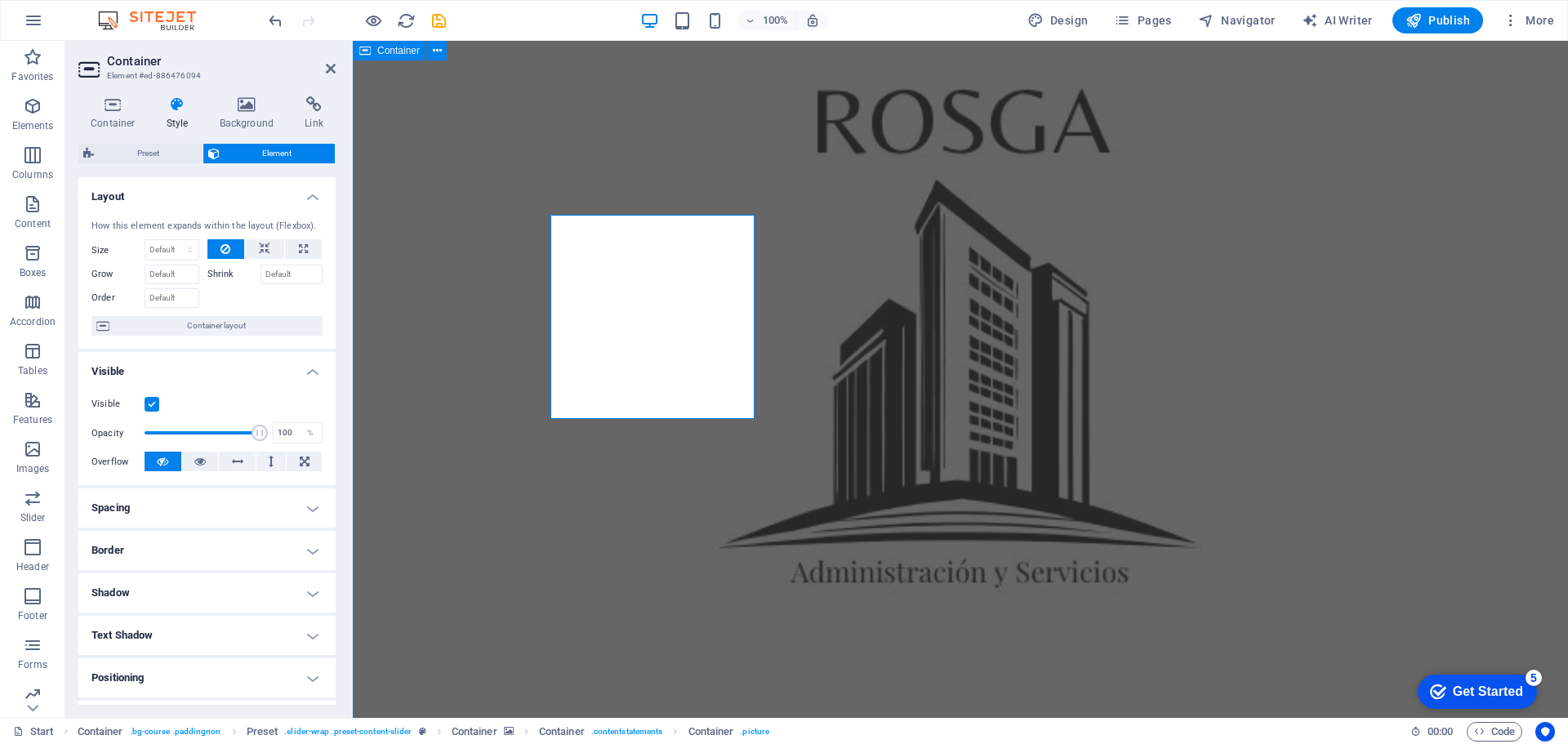
click at [630, 205] on icon at bounding box center [634, 204] width 9 height 17
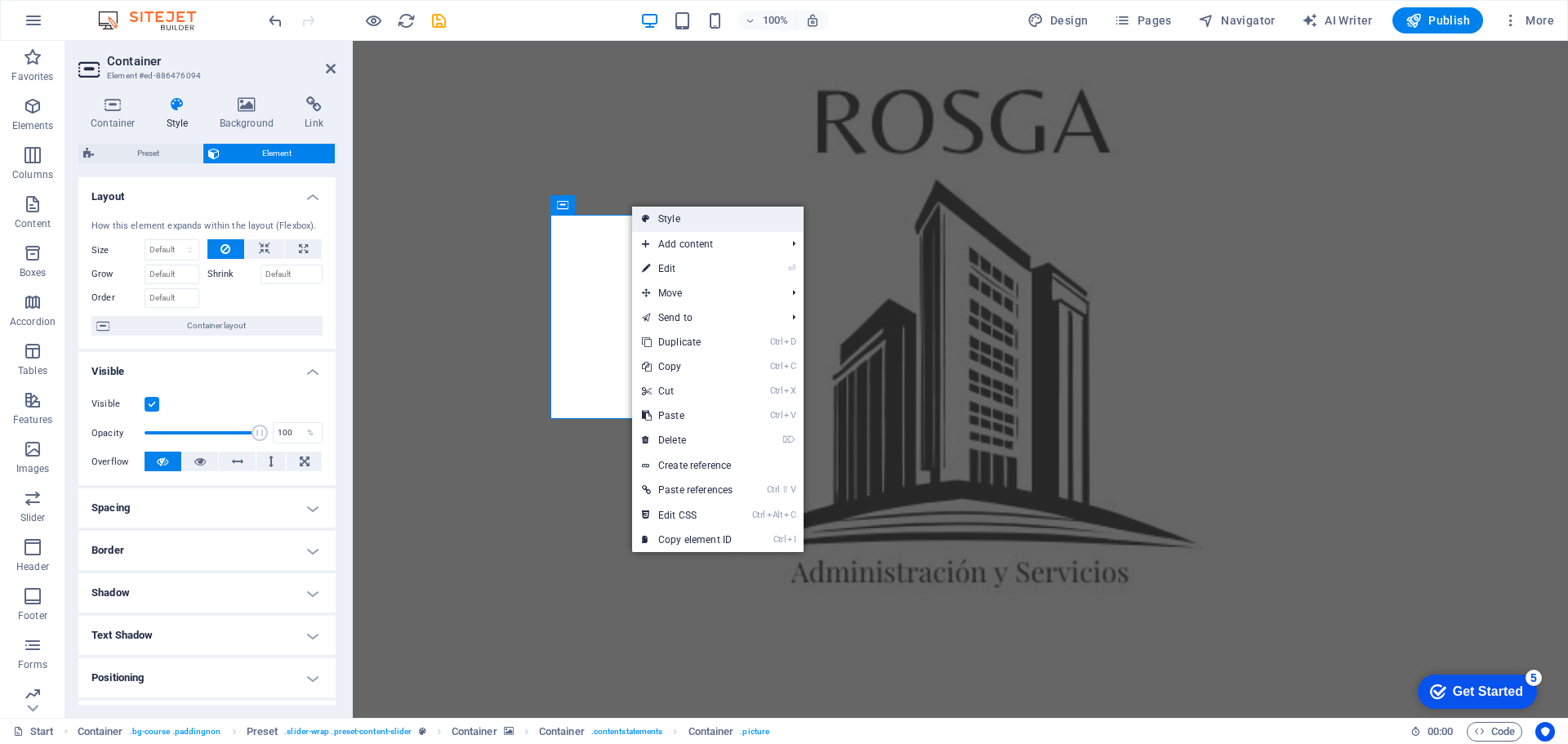
drag, startPoint x: 649, startPoint y: 215, endPoint x: 281, endPoint y: 183, distance: 369.4
click at [649, 215] on icon at bounding box center [646, 219] width 8 height 25
select select "px"
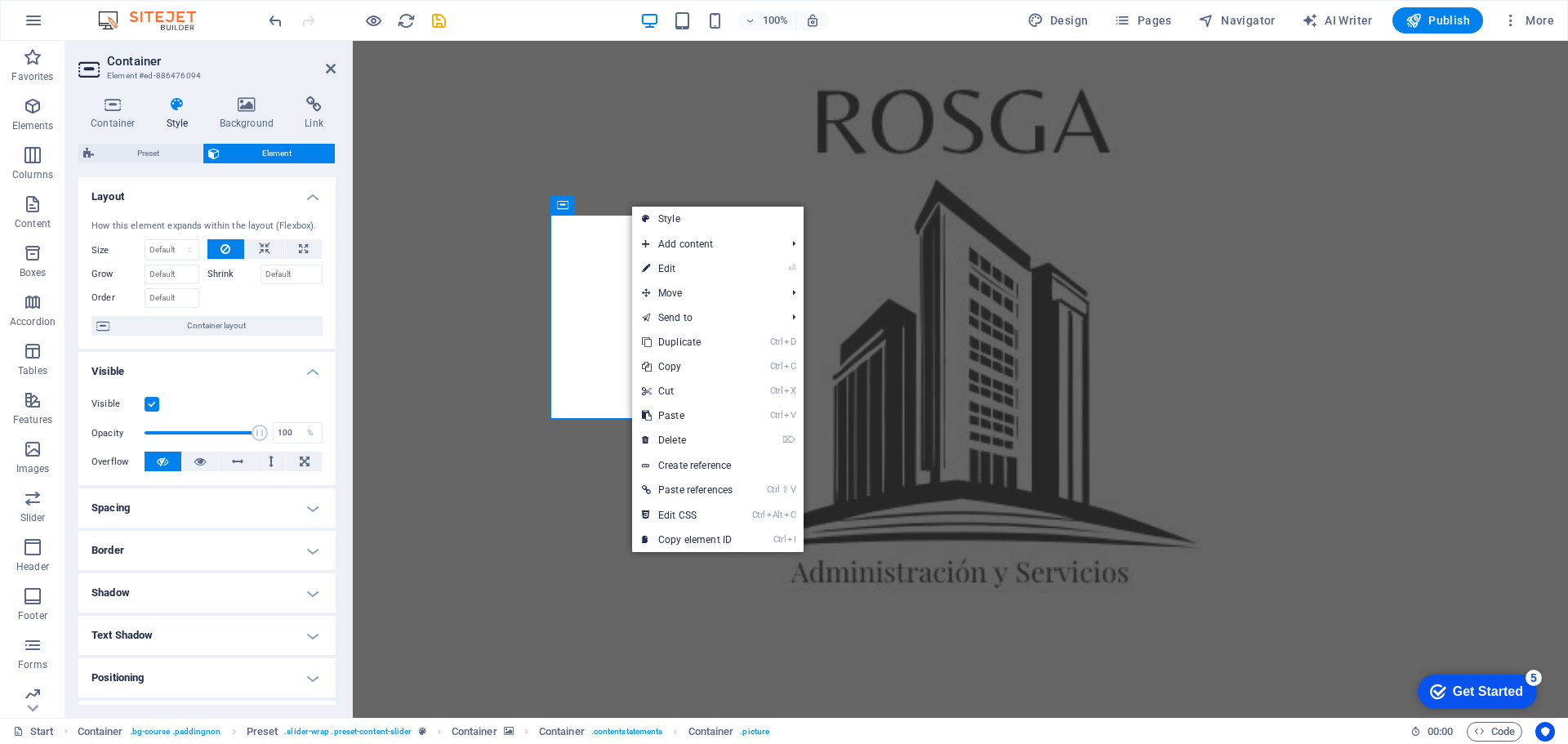
select select "px"
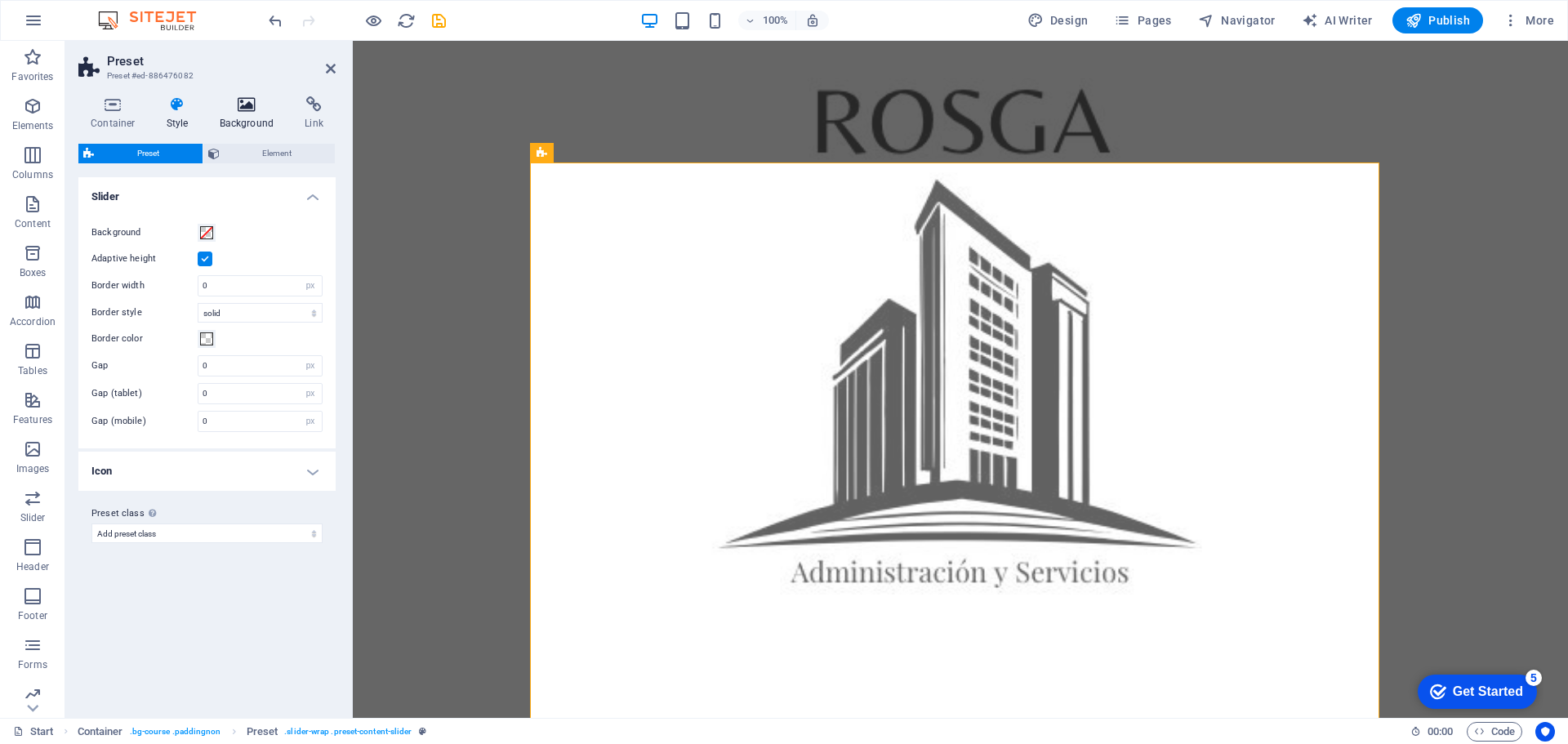
click at [243, 113] on h4 "Background" at bounding box center [250, 114] width 86 height 35
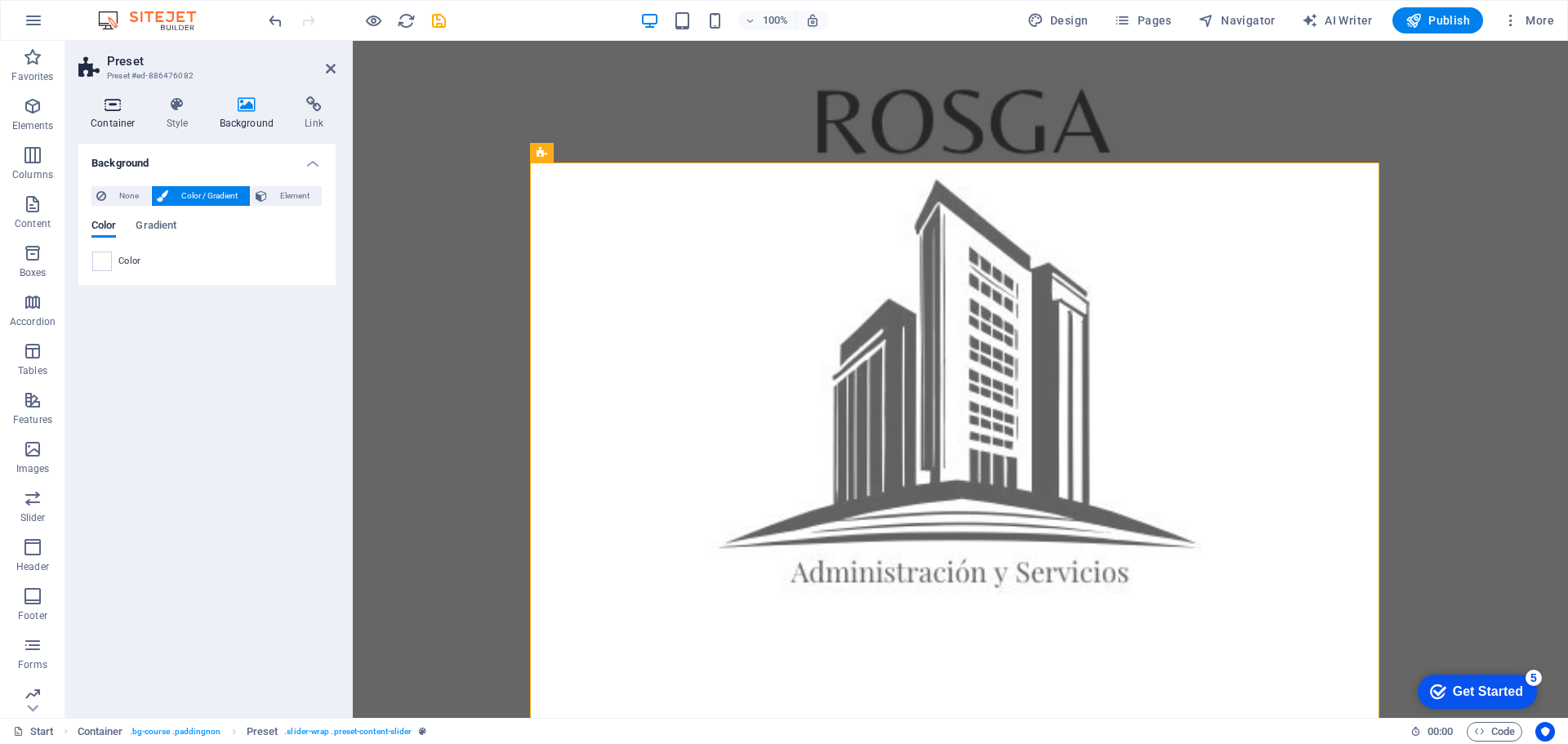
click at [106, 110] on icon at bounding box center [113, 105] width 69 height 16
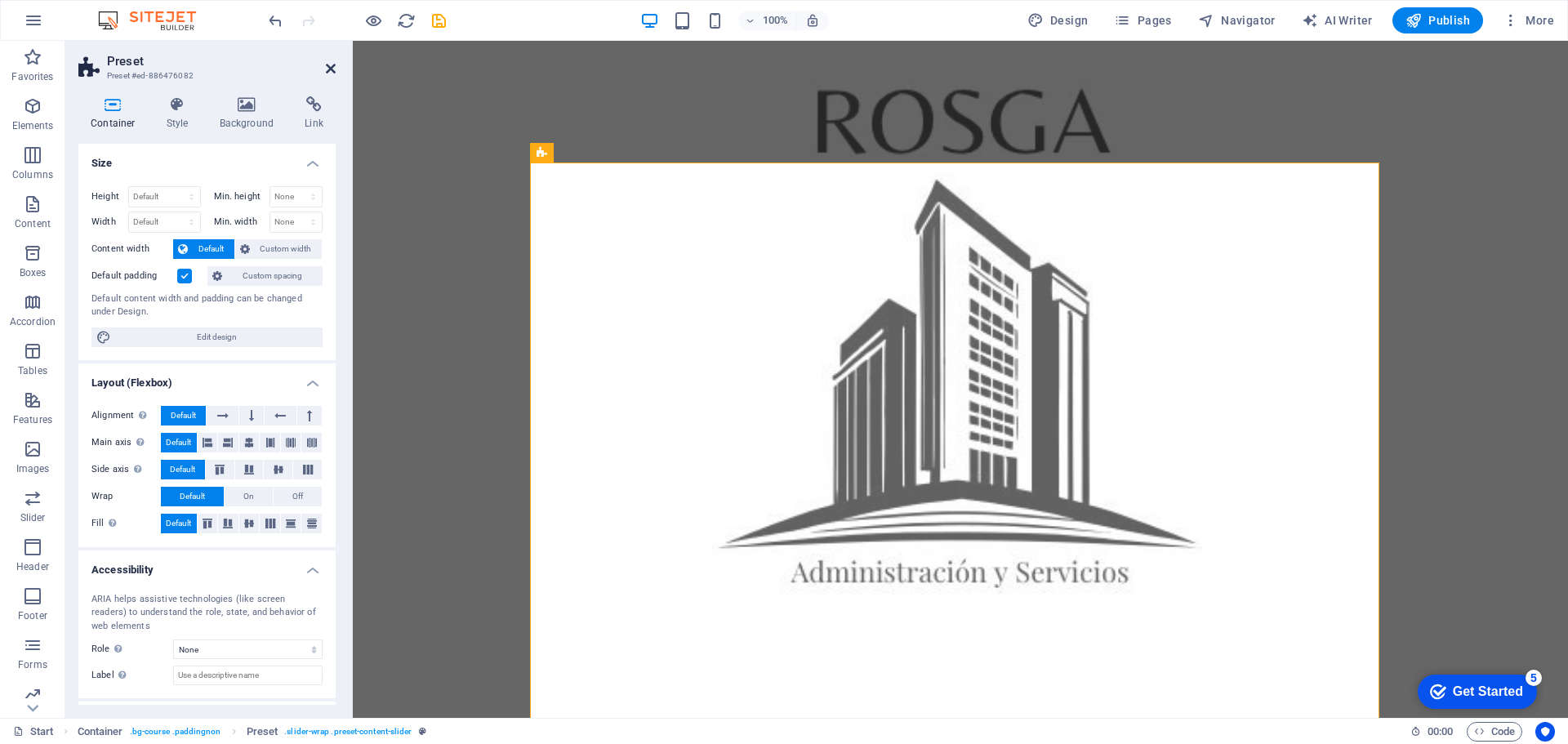
click at [329, 69] on icon at bounding box center [330, 68] width 10 height 13
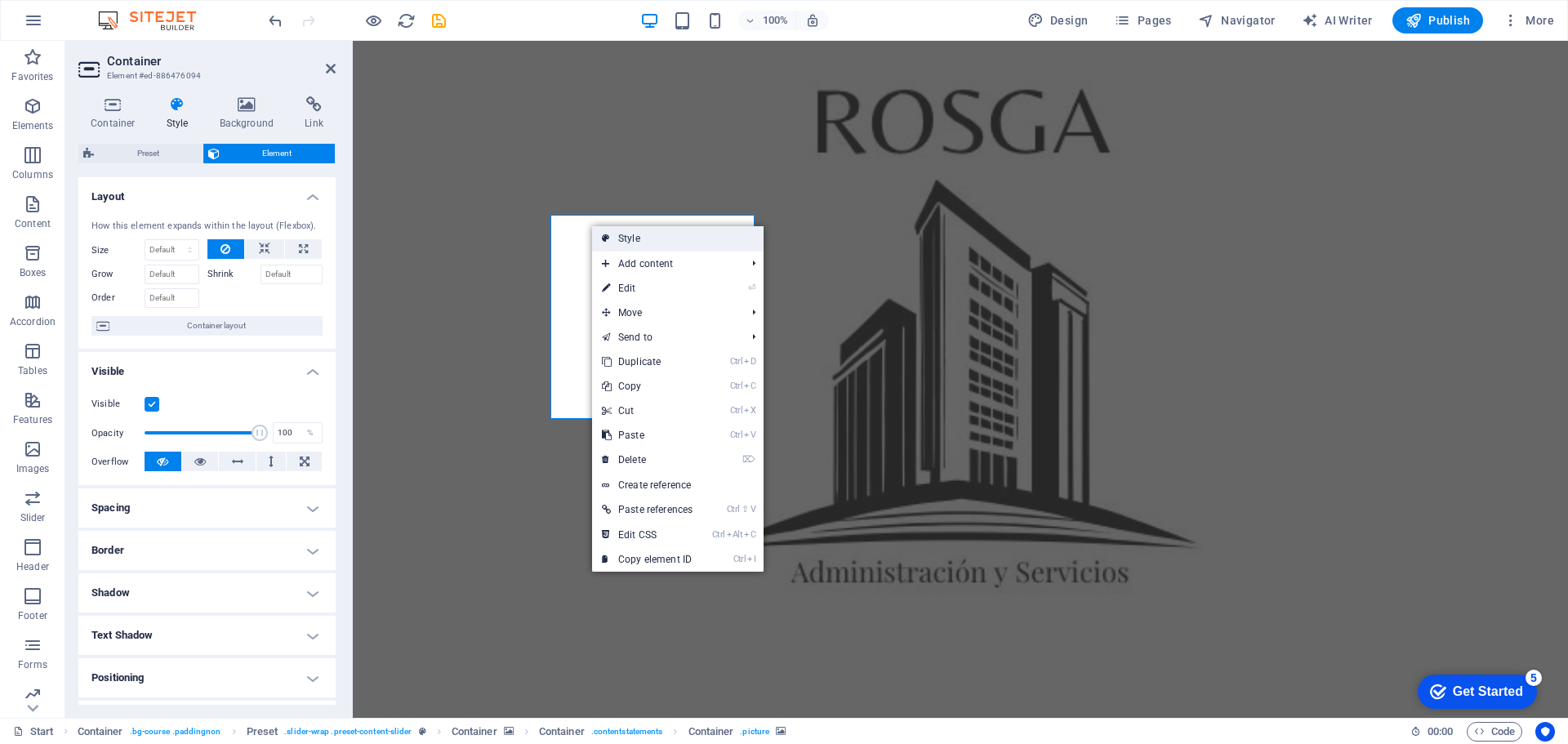
click at [609, 231] on icon at bounding box center [606, 238] width 8 height 25
select select "px"
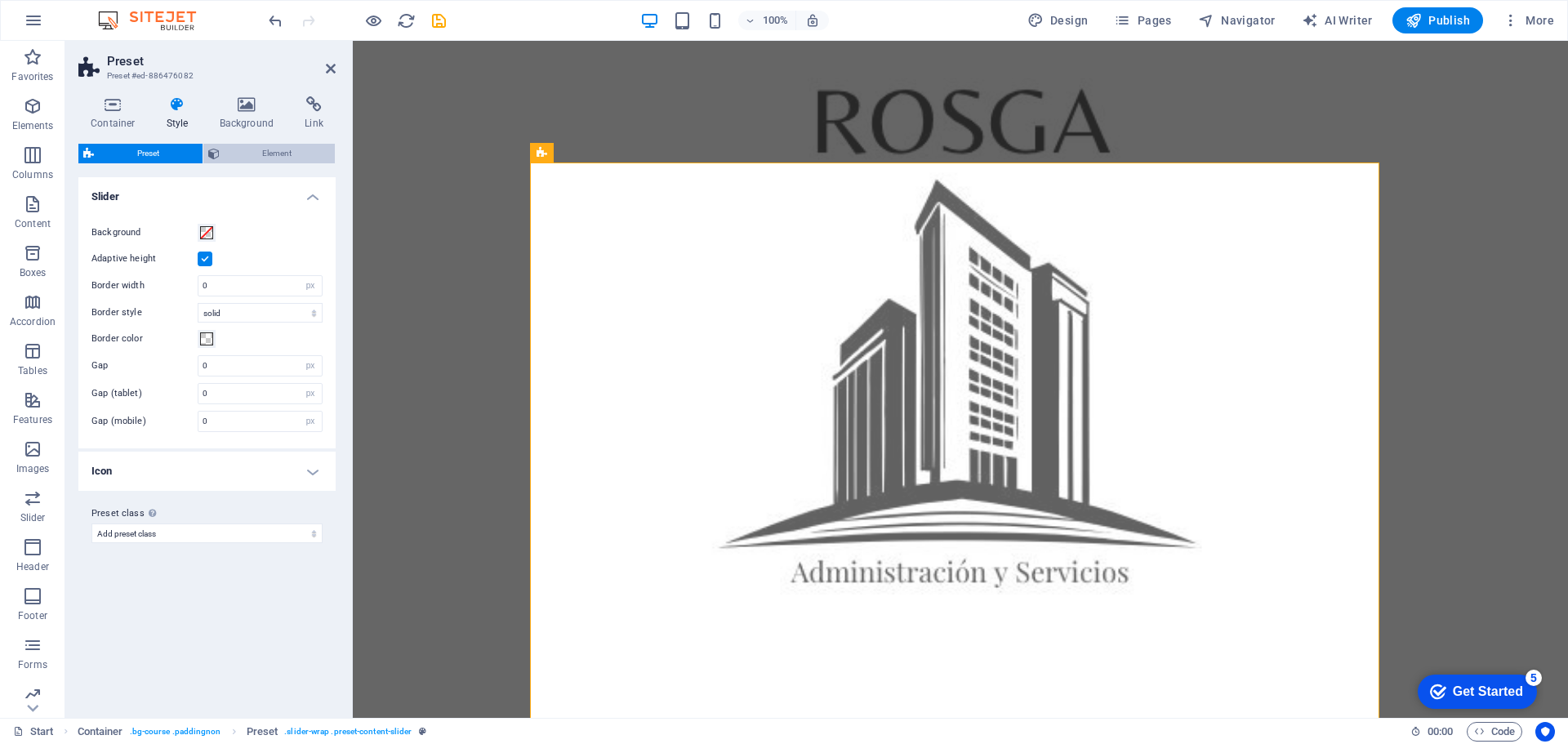
click at [206, 152] on button "Element" at bounding box center [269, 153] width 132 height 19
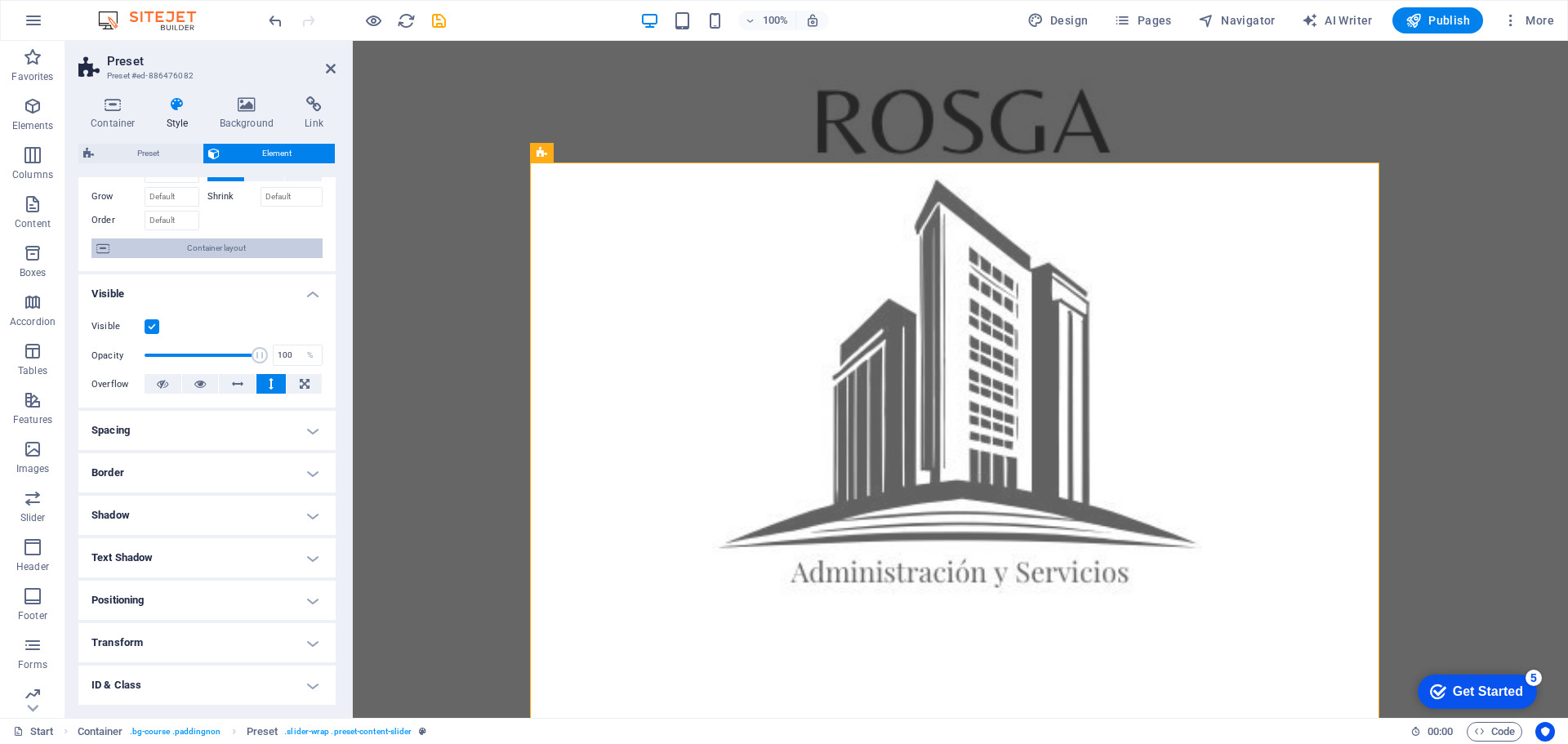
scroll to position [0, 0]
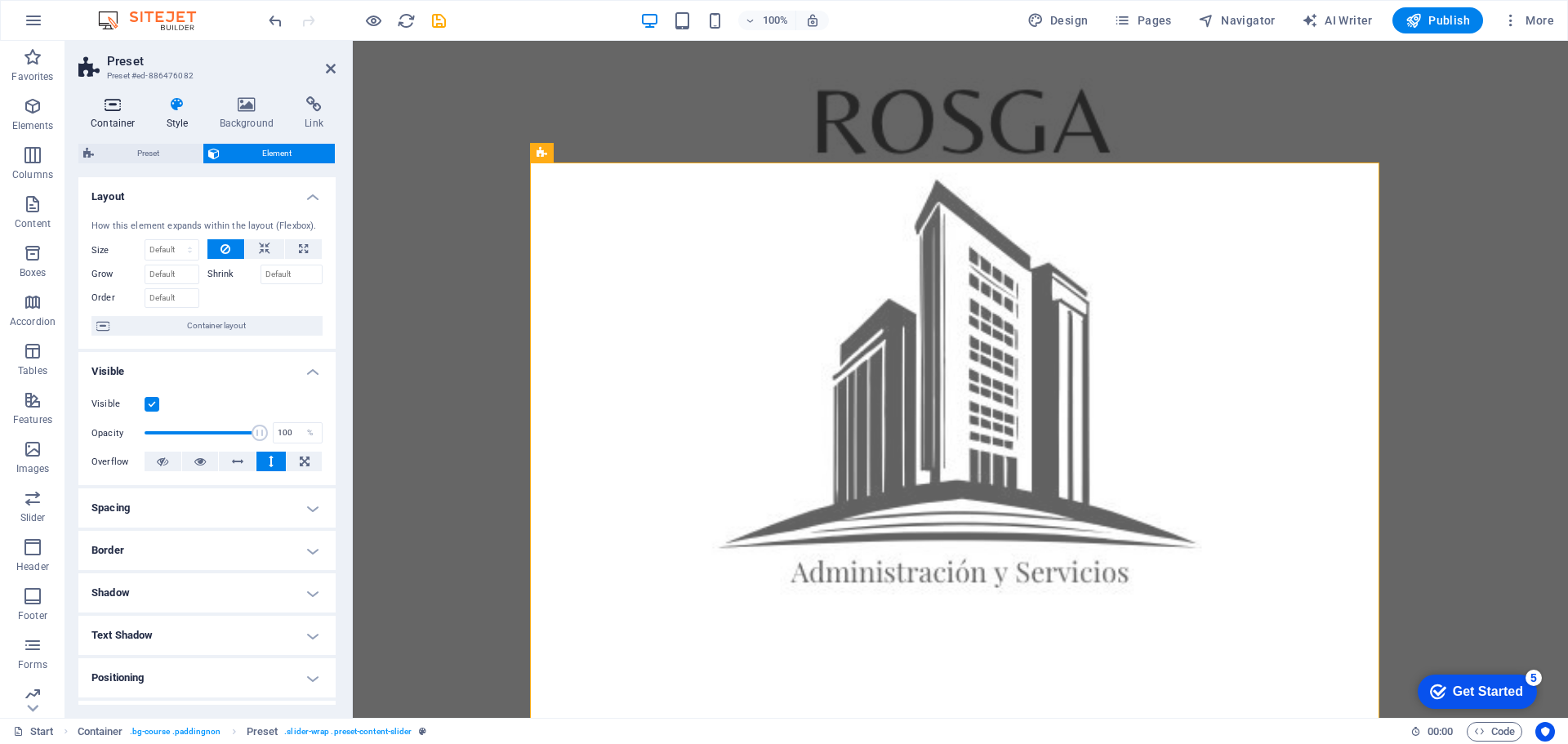
click at [108, 108] on icon at bounding box center [113, 105] width 69 height 16
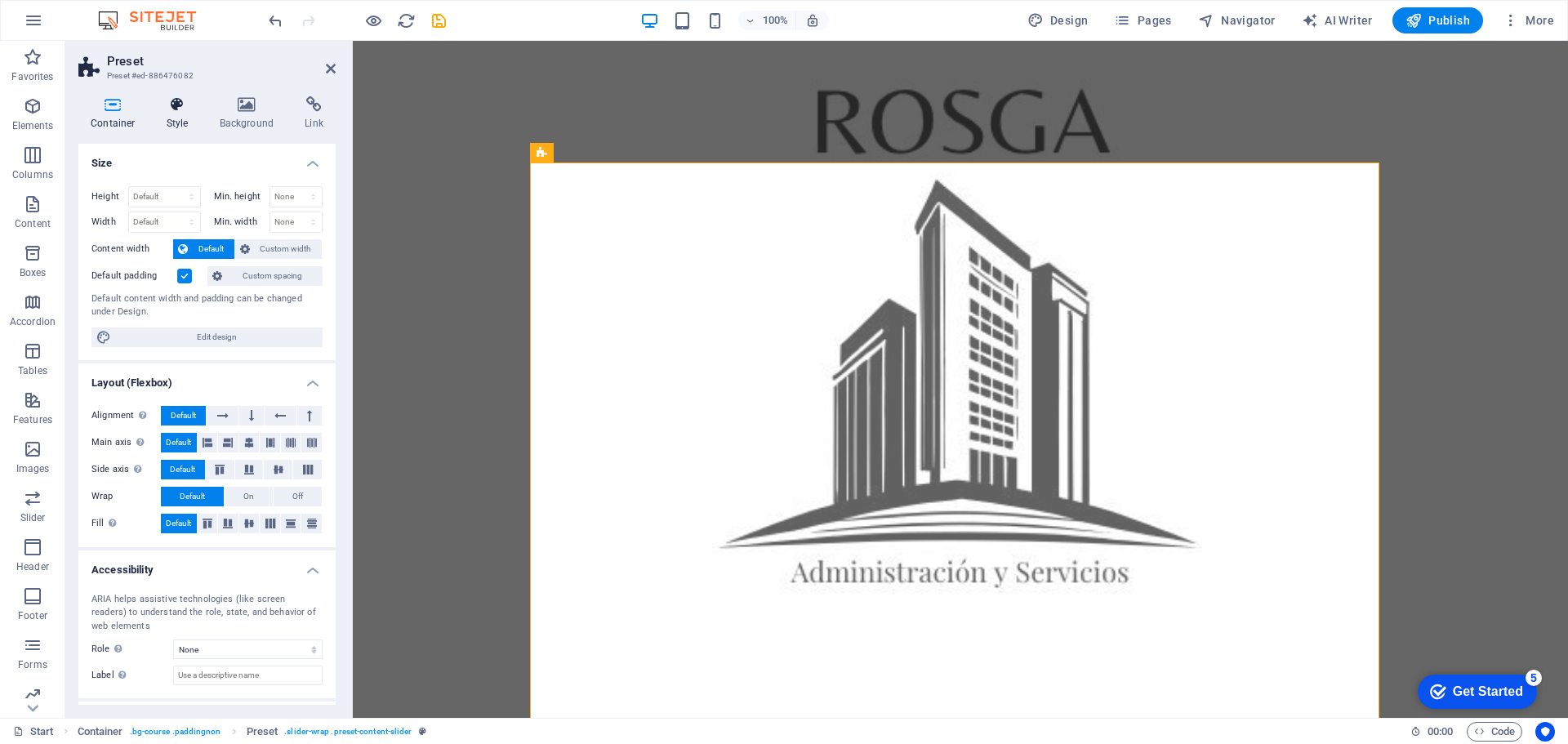
click at [168, 106] on icon at bounding box center [177, 105] width 47 height 16
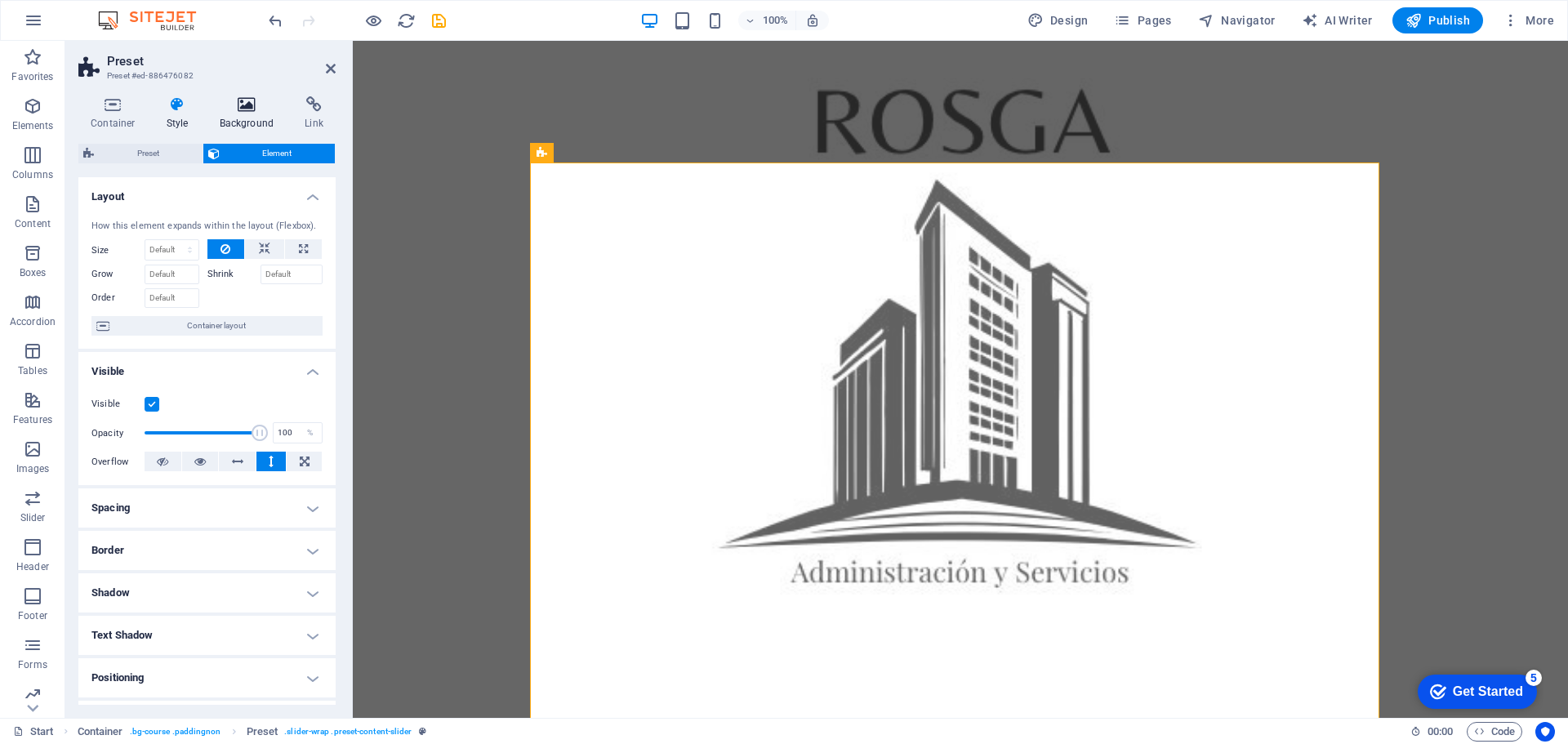
click at [244, 116] on h4 "Background" at bounding box center [250, 114] width 86 height 35
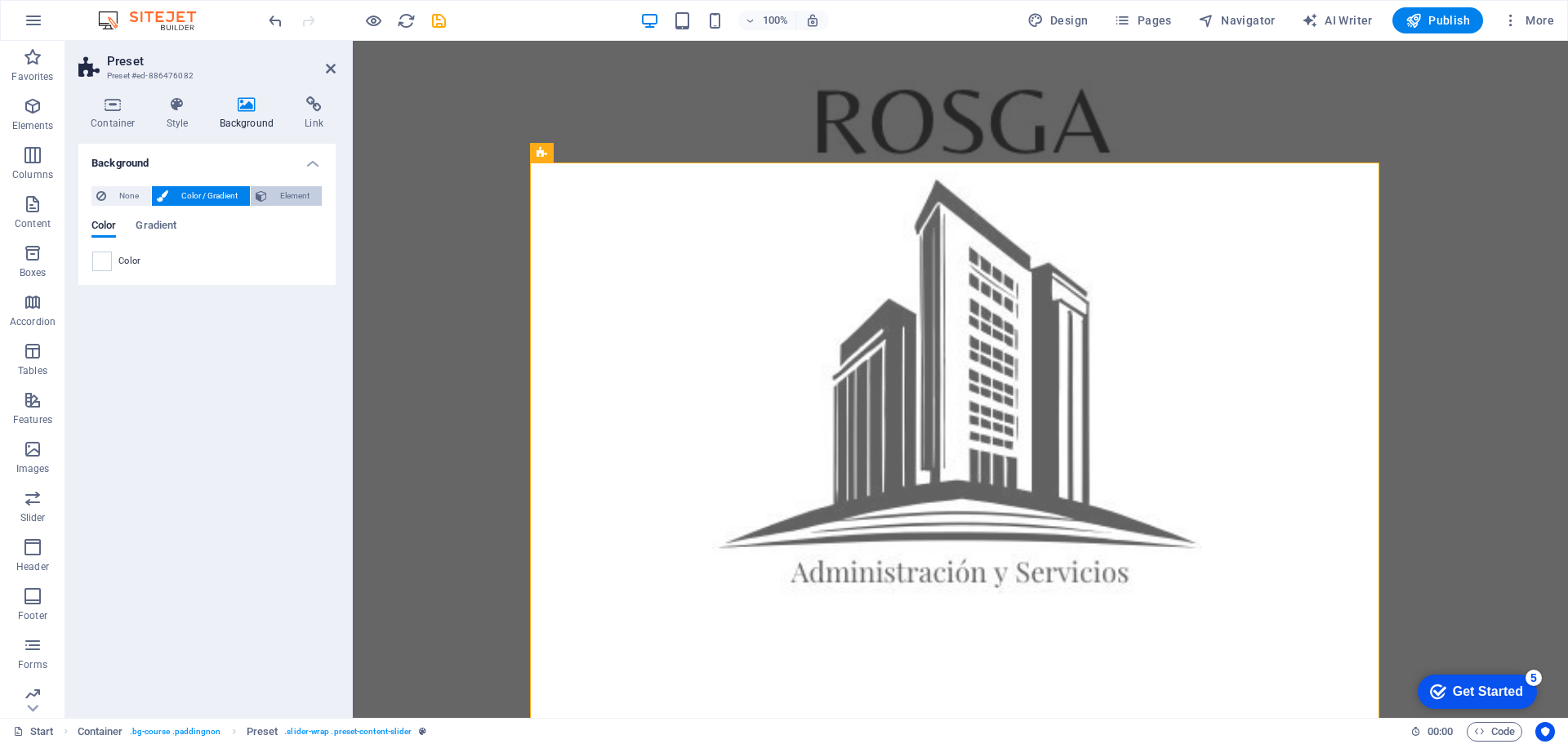
click at [266, 195] on icon at bounding box center [261, 195] width 12 height 19
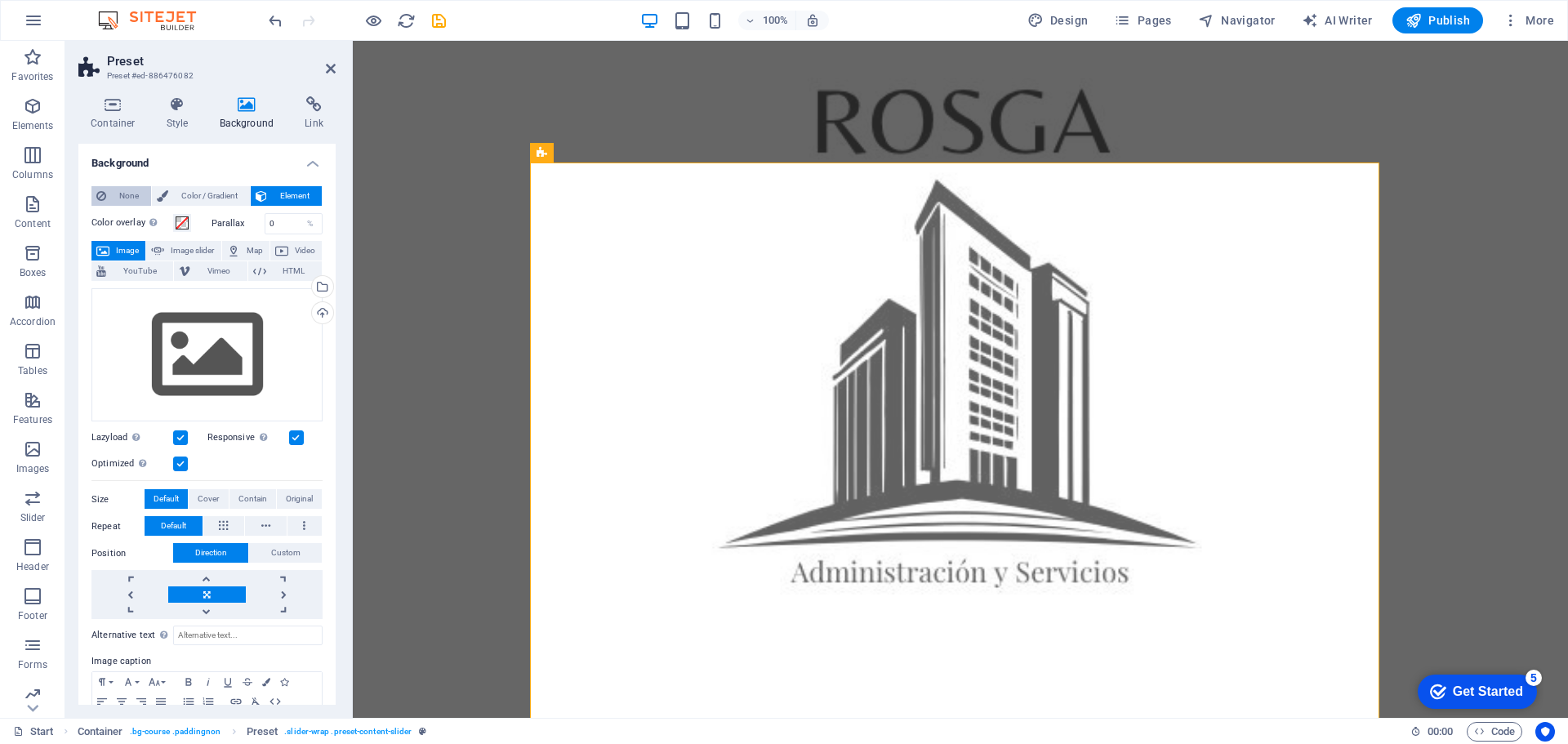
click at [113, 191] on span "None" at bounding box center [129, 195] width 36 height 19
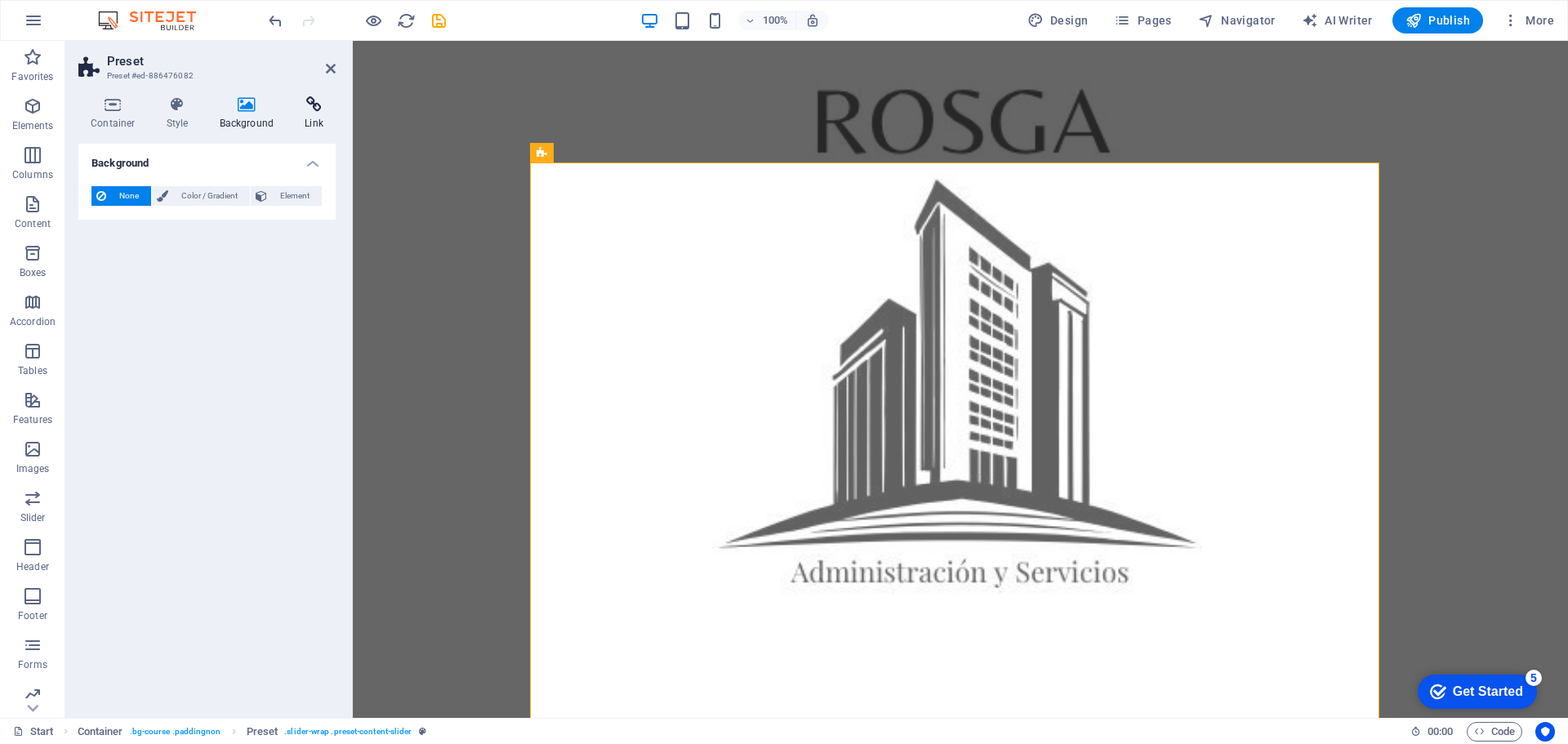
click at [306, 108] on icon at bounding box center [314, 105] width 43 height 16
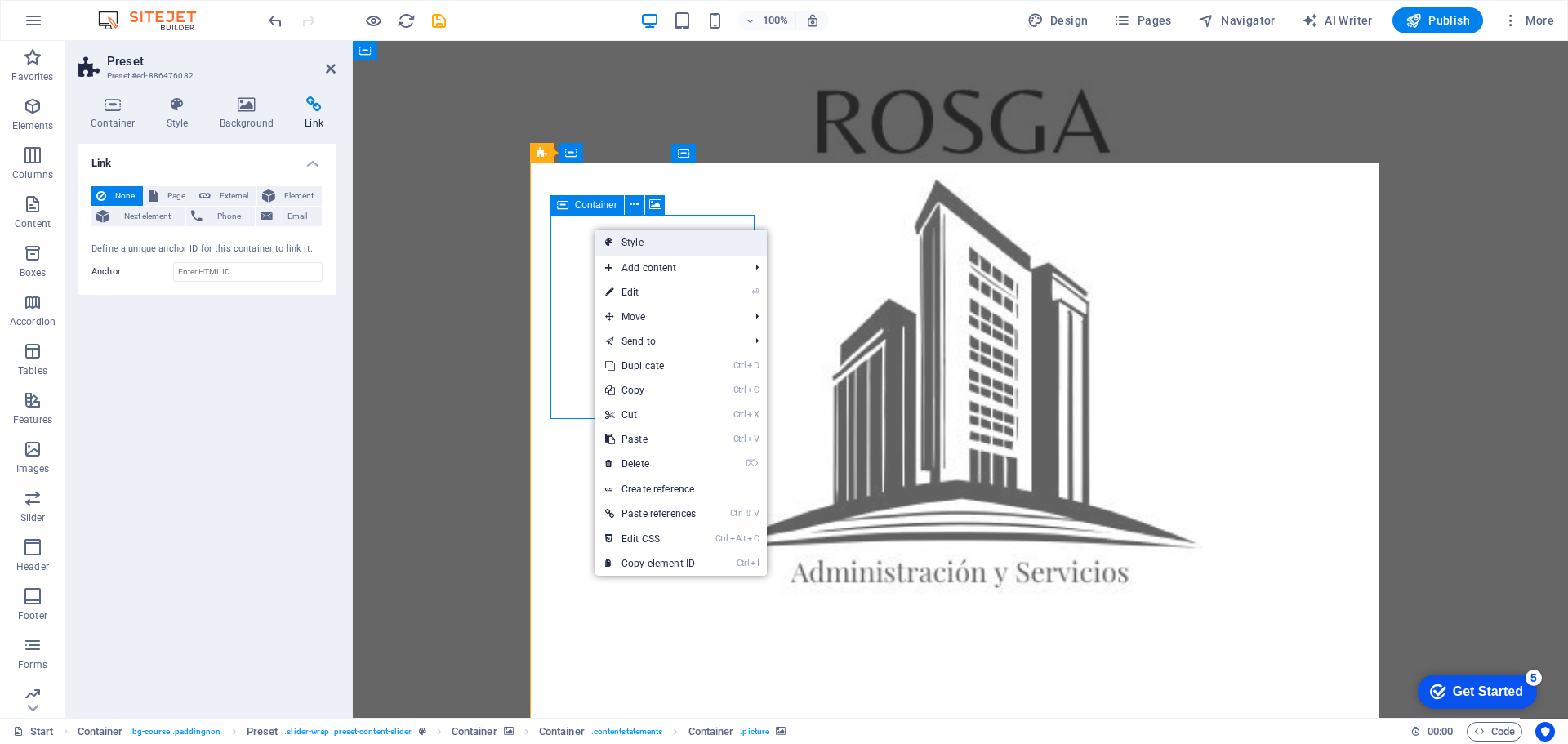
click at [629, 243] on link "Style" at bounding box center [681, 243] width 171 height 25
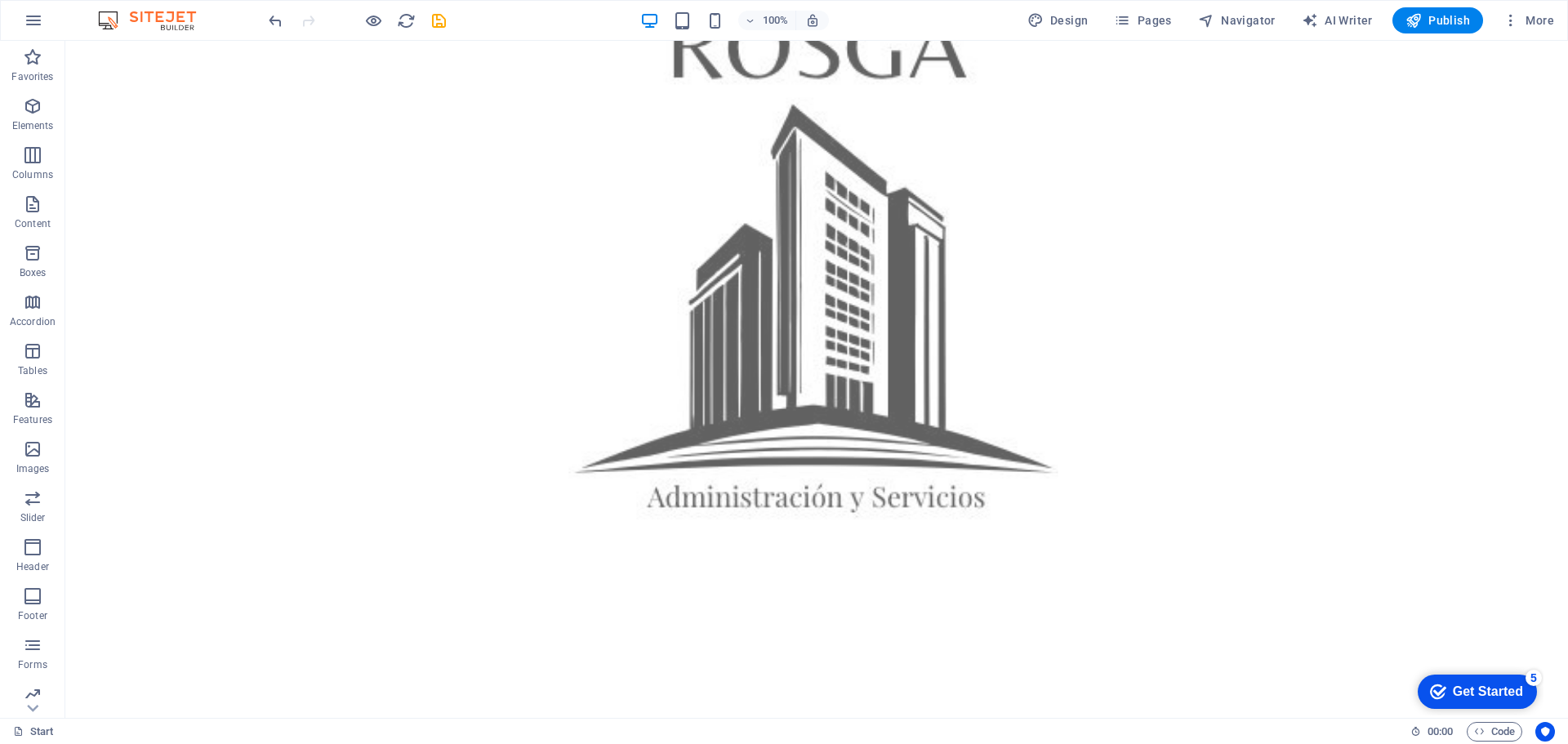
scroll to position [1224, 0]
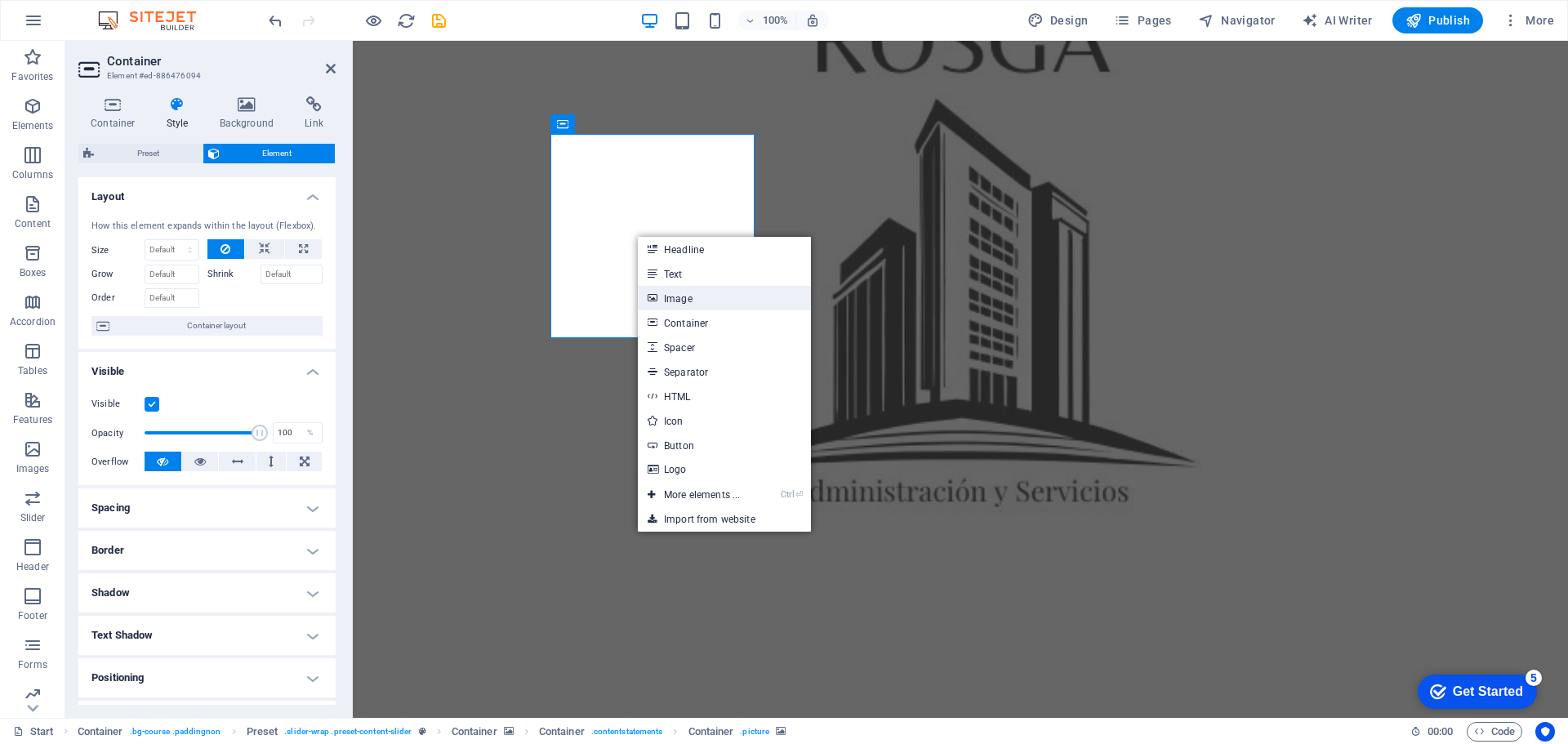
click at [658, 293] on link "Image" at bounding box center [724, 297] width 173 height 25
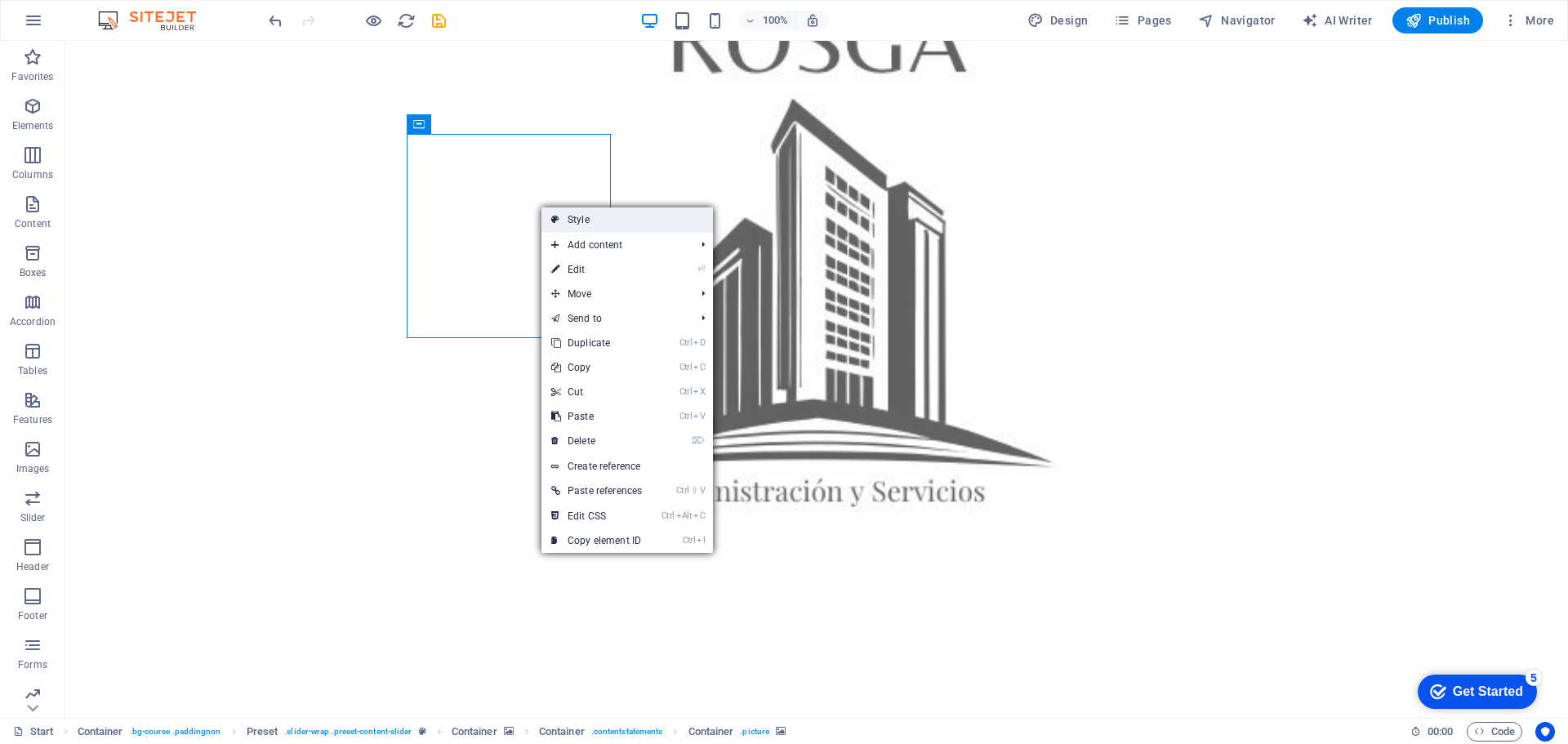
click at [553, 222] on icon at bounding box center [555, 219] width 8 height 25
select select "px"
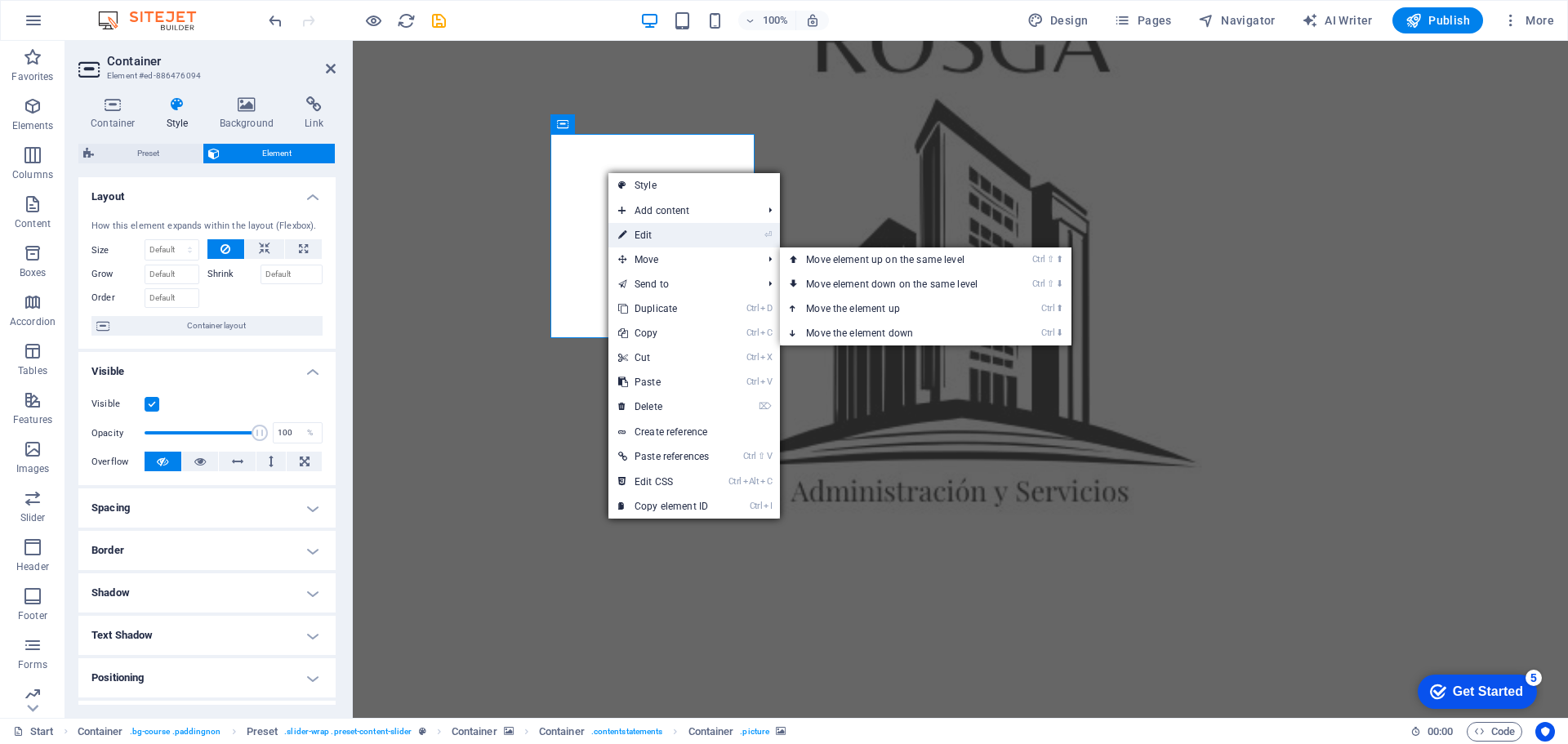
click at [652, 232] on link "⏎ Edit" at bounding box center [663, 234] width 110 height 25
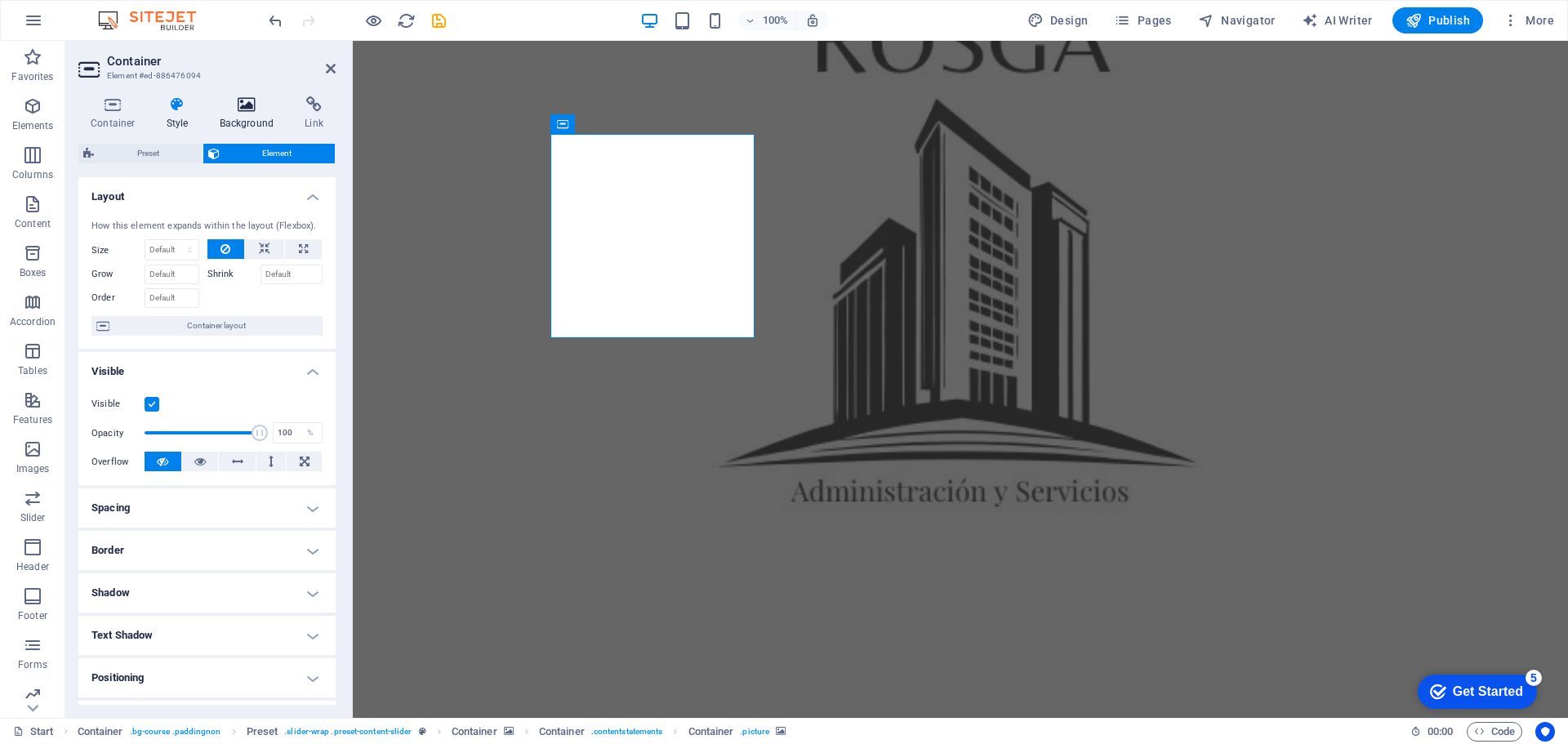
click at [251, 105] on icon at bounding box center [246, 105] width 79 height 16
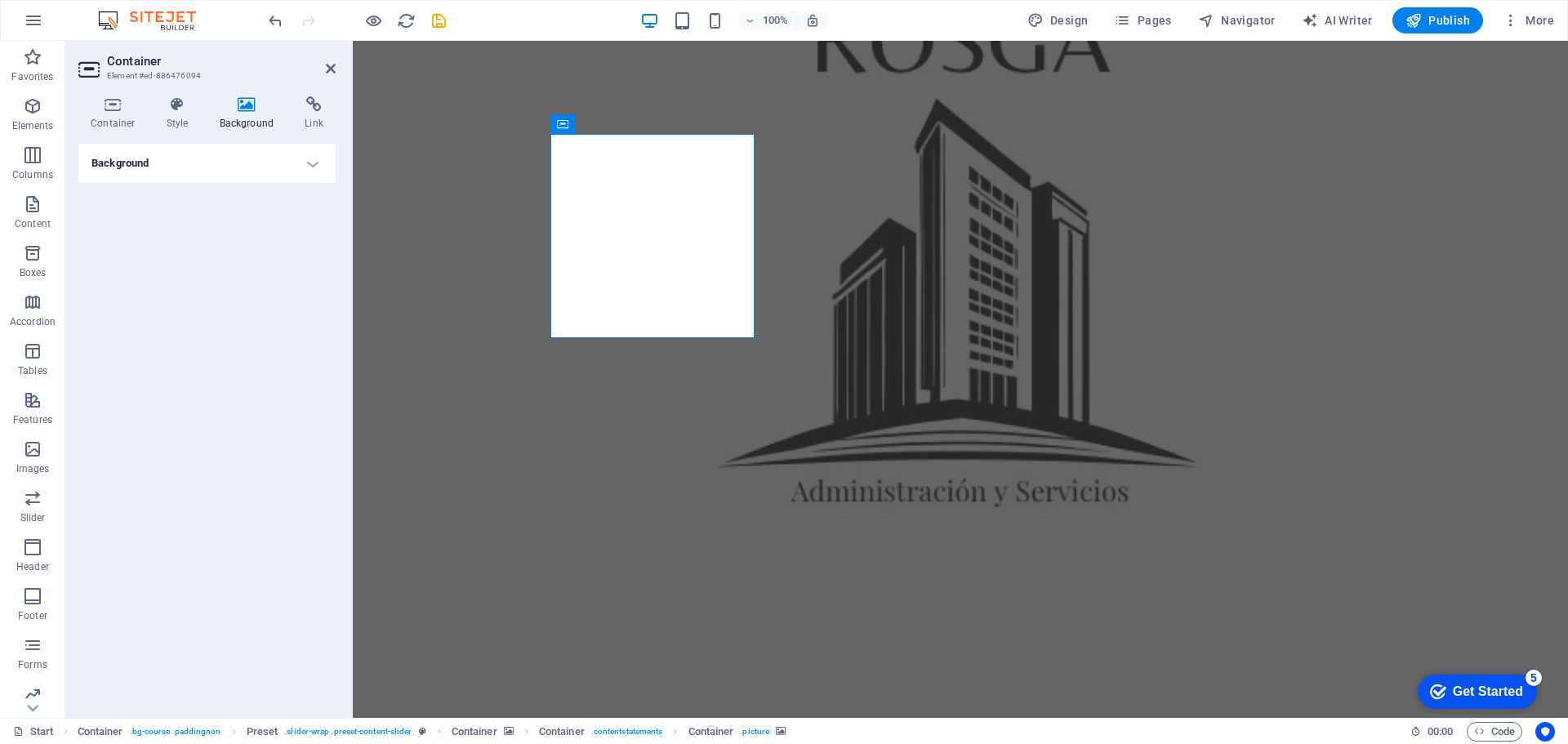
click at [221, 161] on h4 "Background" at bounding box center [207, 163] width 257 height 39
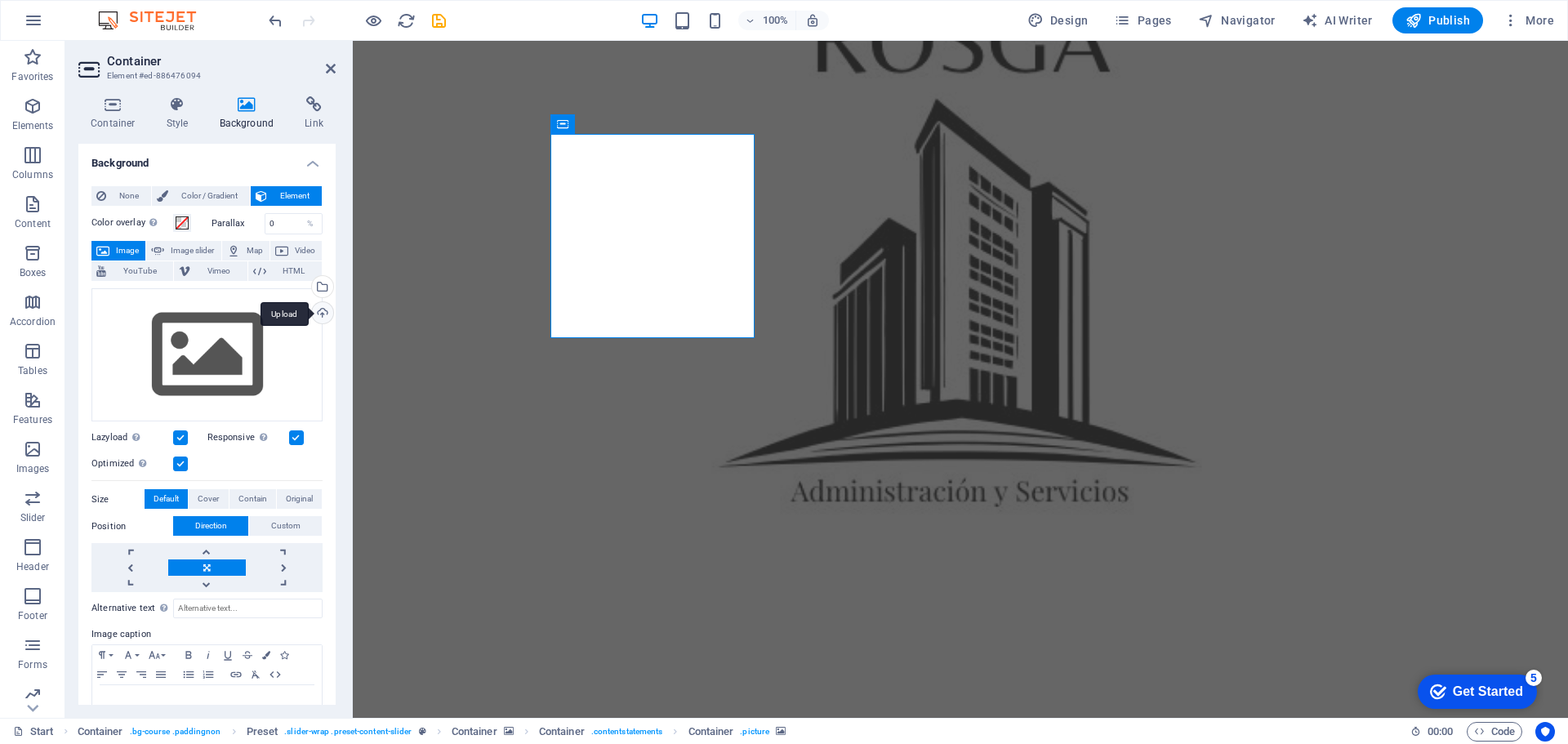
click at [317, 308] on div "Upload" at bounding box center [320, 314] width 25 height 25
click at [318, 310] on div "Upload" at bounding box center [320, 314] width 25 height 25
click at [319, 284] on div "Select files from the file manager, stock photos, or upload file(s)" at bounding box center [320, 288] width 25 height 25
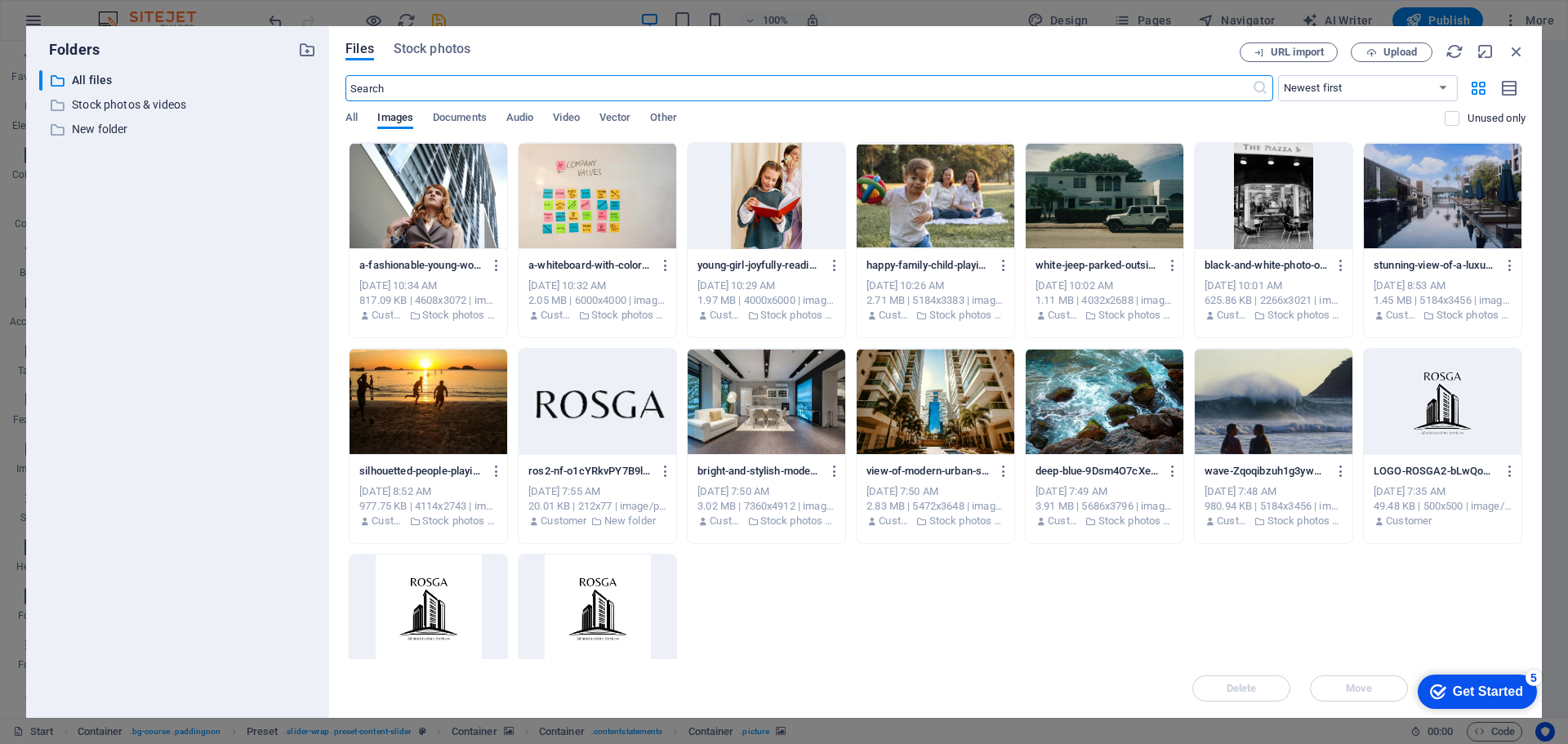
click at [402, 85] on input "text" at bounding box center [798, 88] width 906 height 26
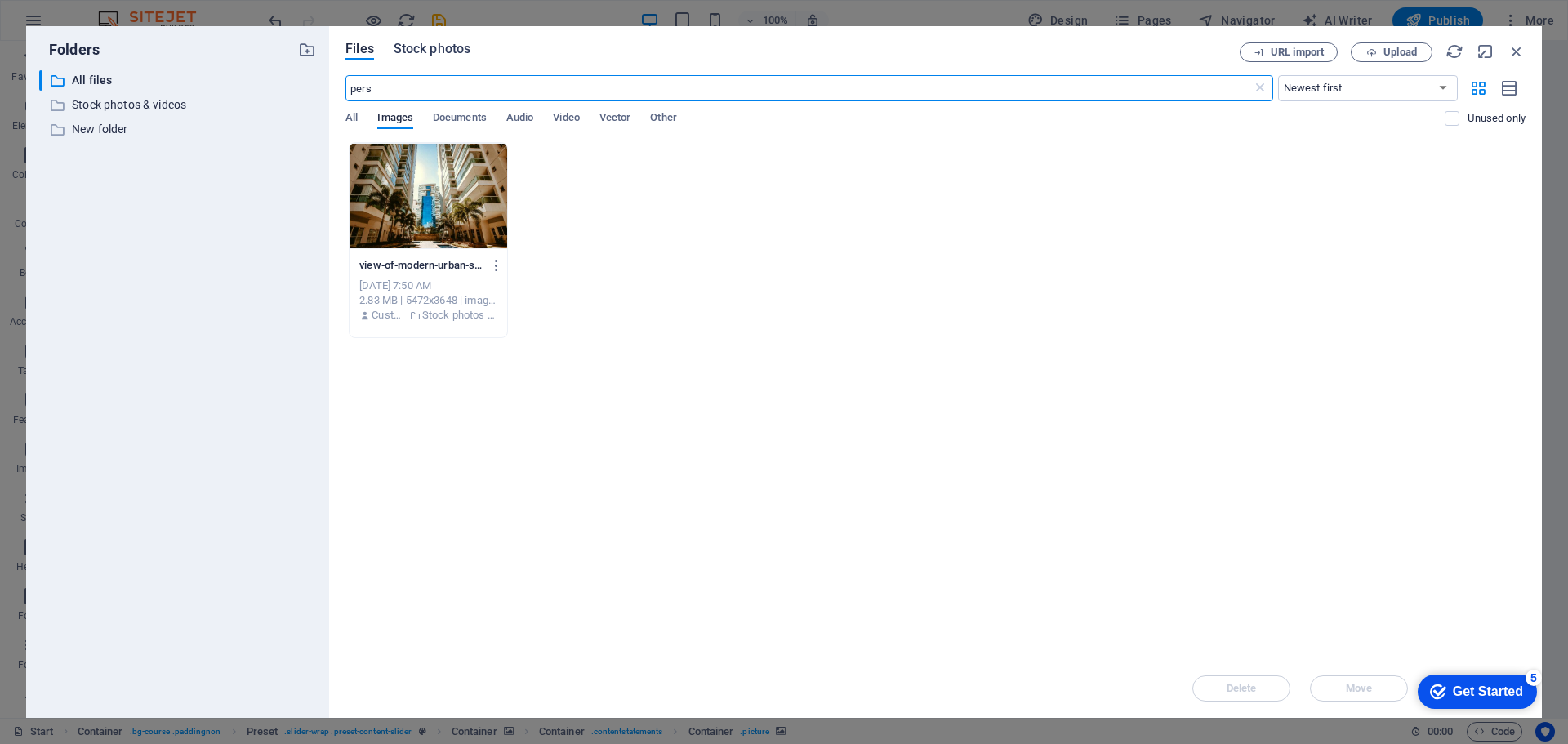
type input "pers"
click at [417, 46] on span "Stock photos" at bounding box center [432, 48] width 77 height 19
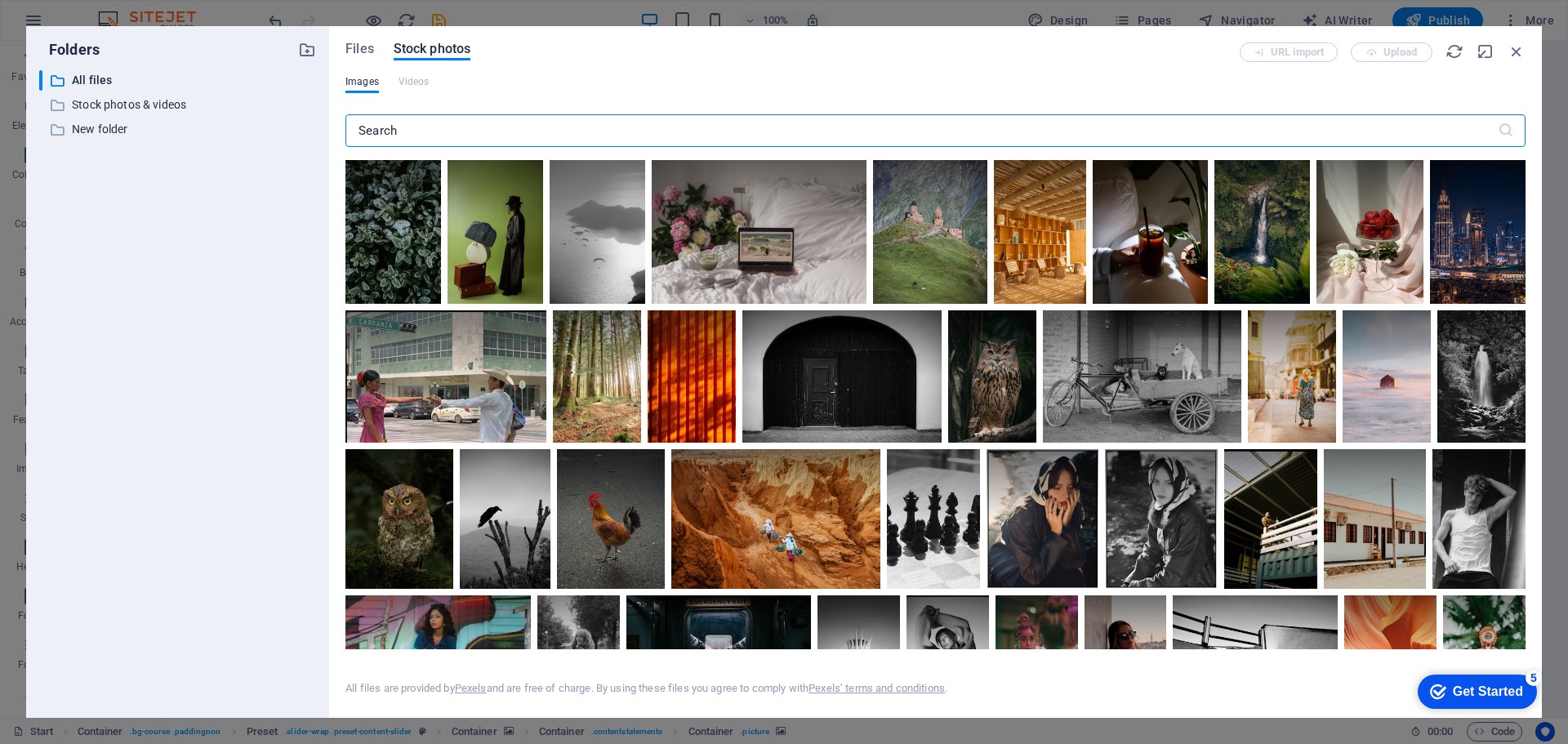
click at [418, 129] on input "text" at bounding box center [922, 130] width 1153 height 33
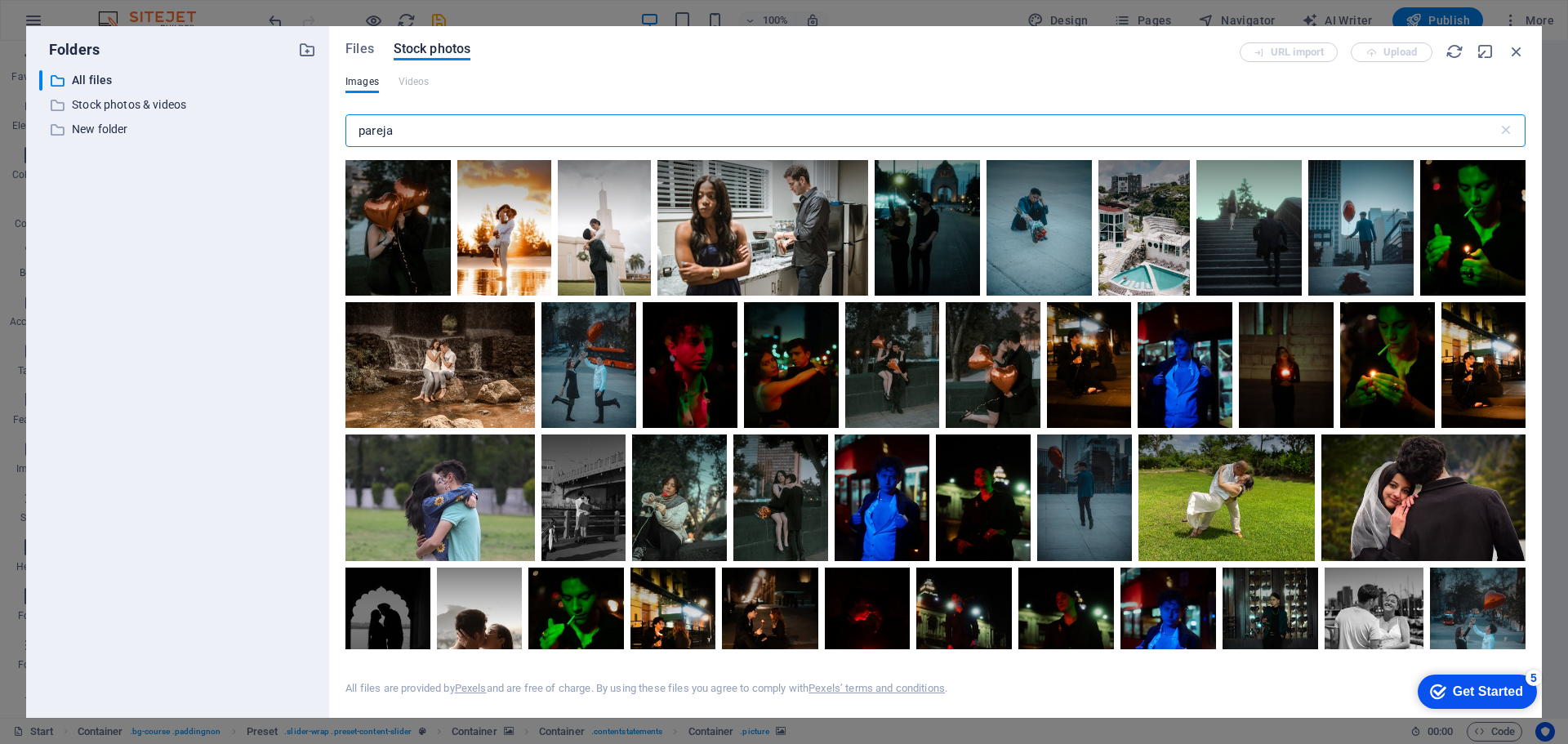
scroll to position [0, 0]
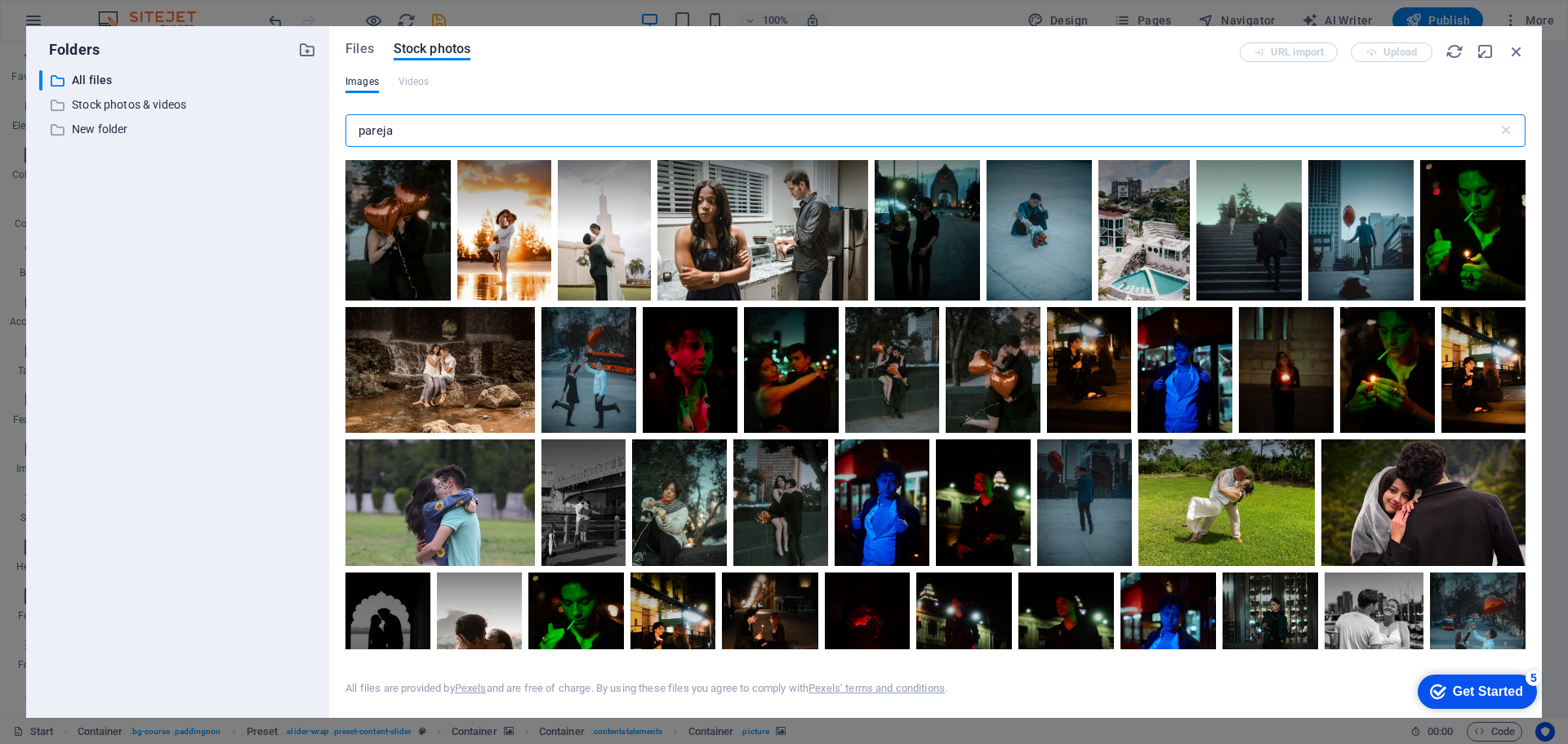
click at [407, 125] on input "pareja" at bounding box center [922, 130] width 1153 height 33
type input "p"
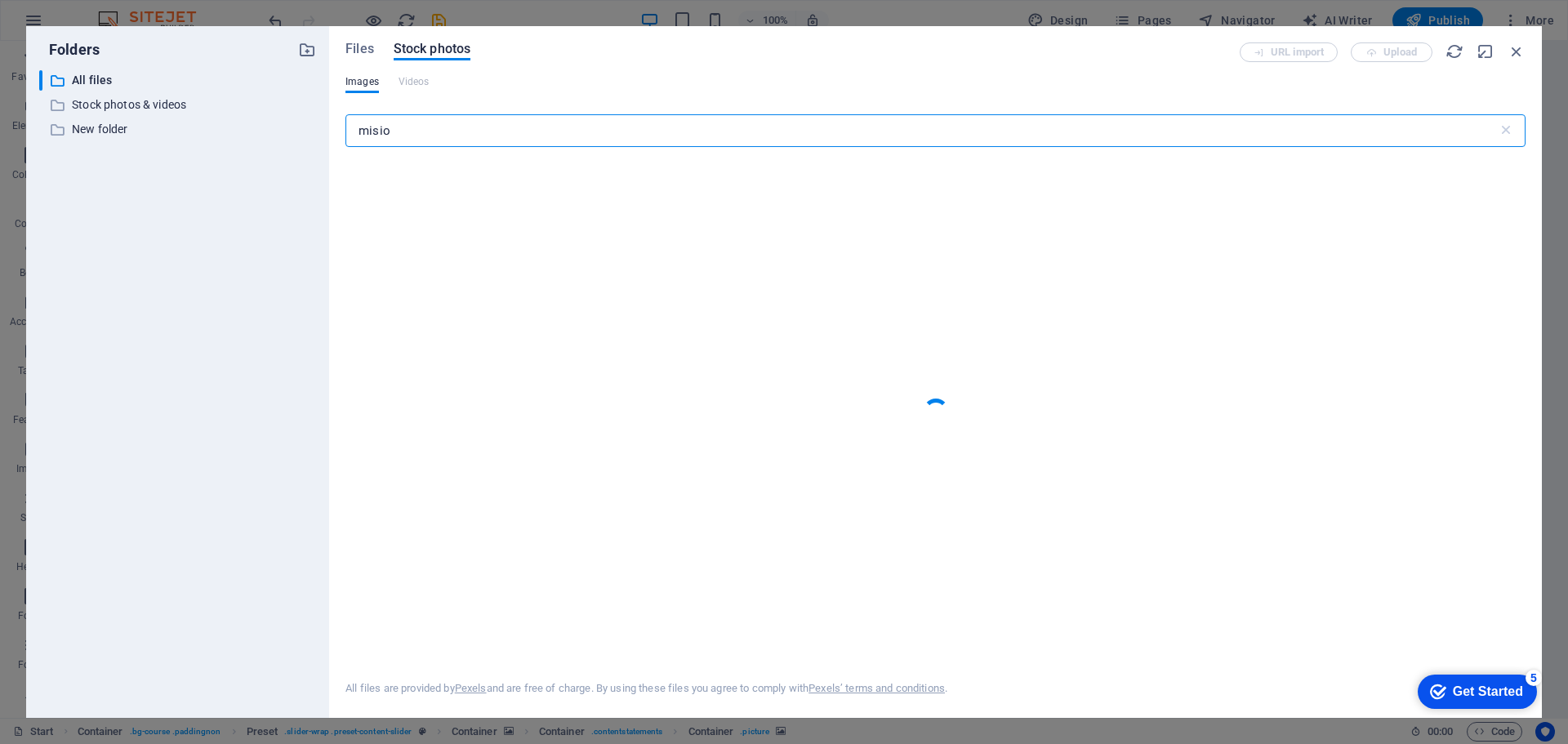
type input "mision"
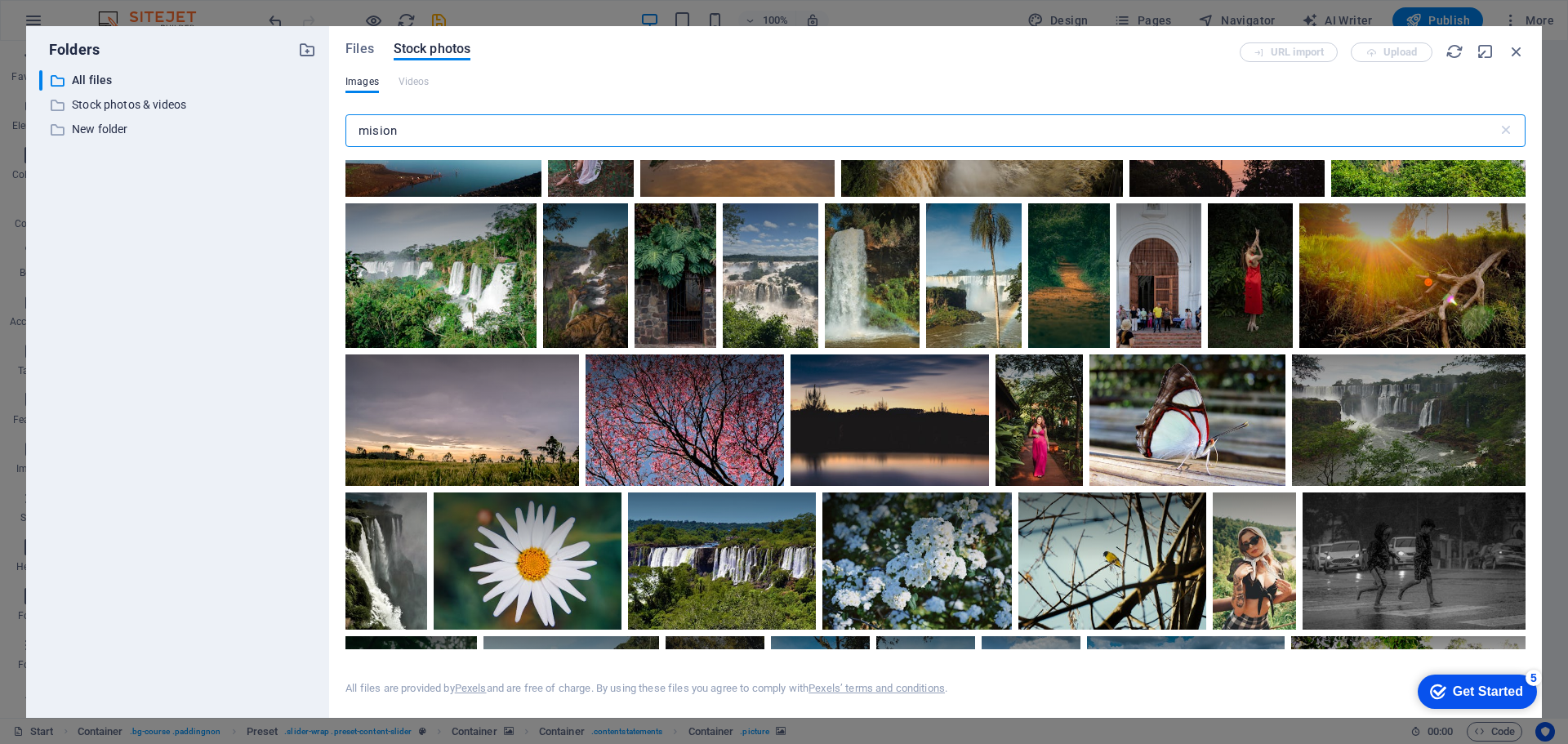
scroll to position [1542, 0]
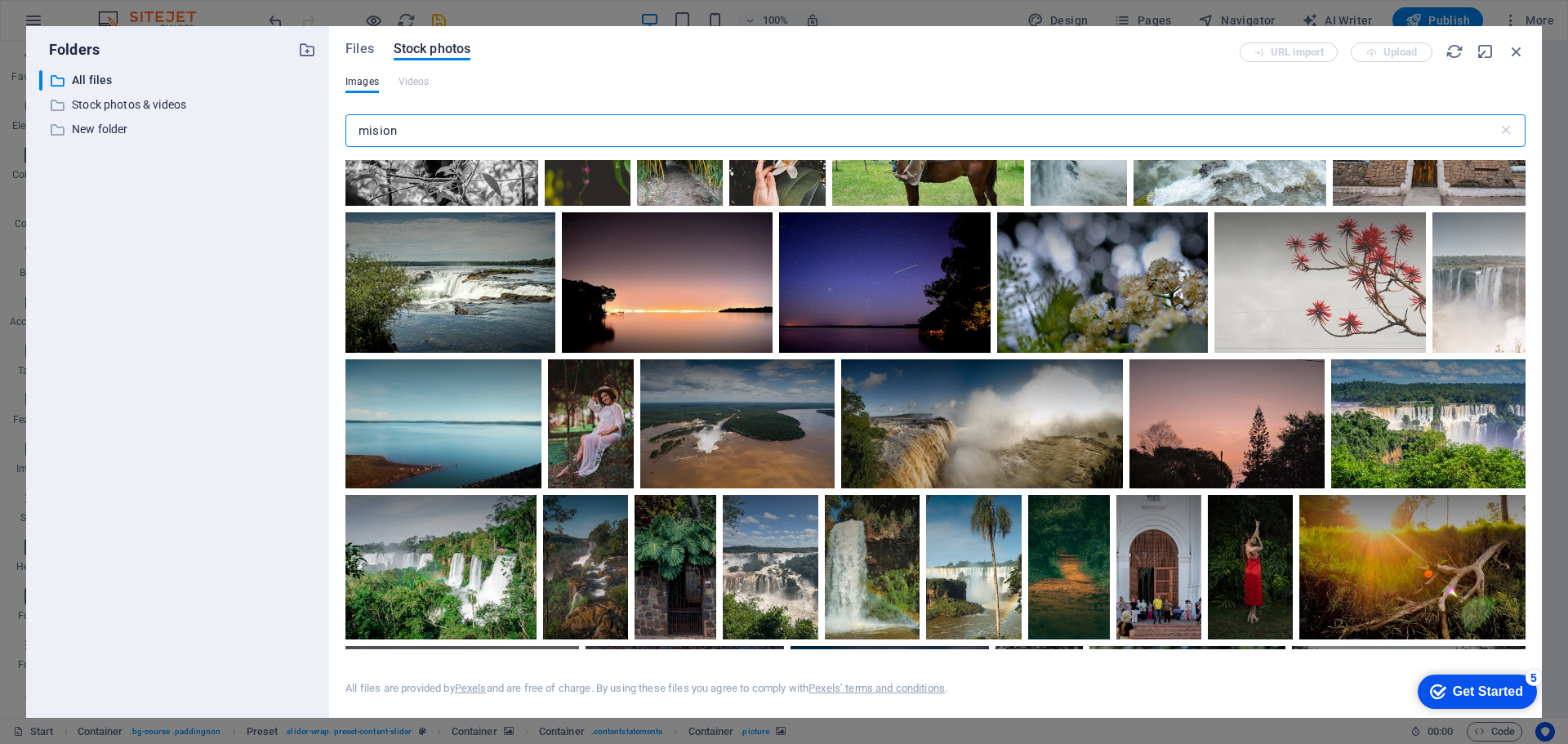
drag, startPoint x: 436, startPoint y: 124, endPoint x: 353, endPoint y: 122, distance: 83.0
click at [353, 122] on input "mision" at bounding box center [922, 130] width 1153 height 33
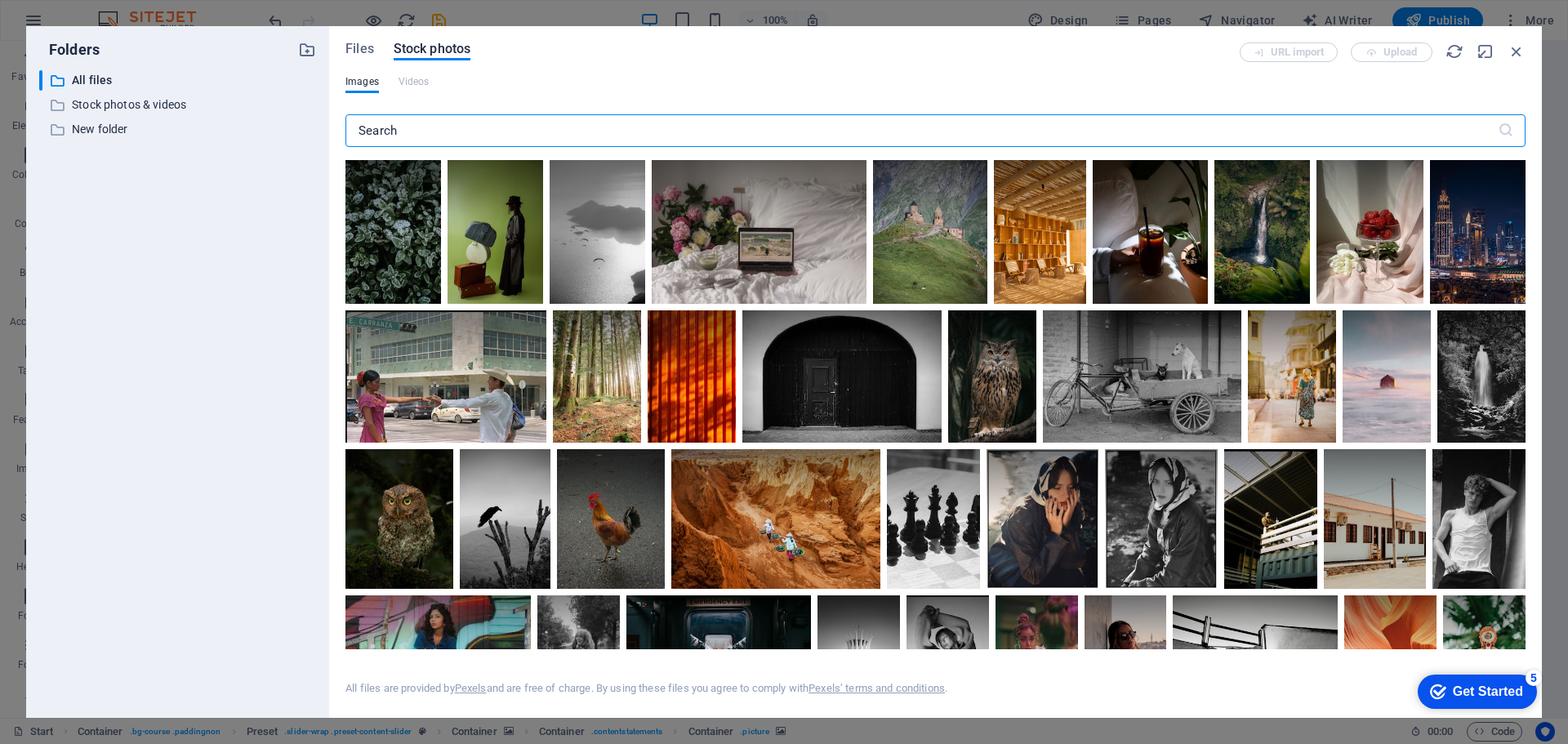
type input "p"
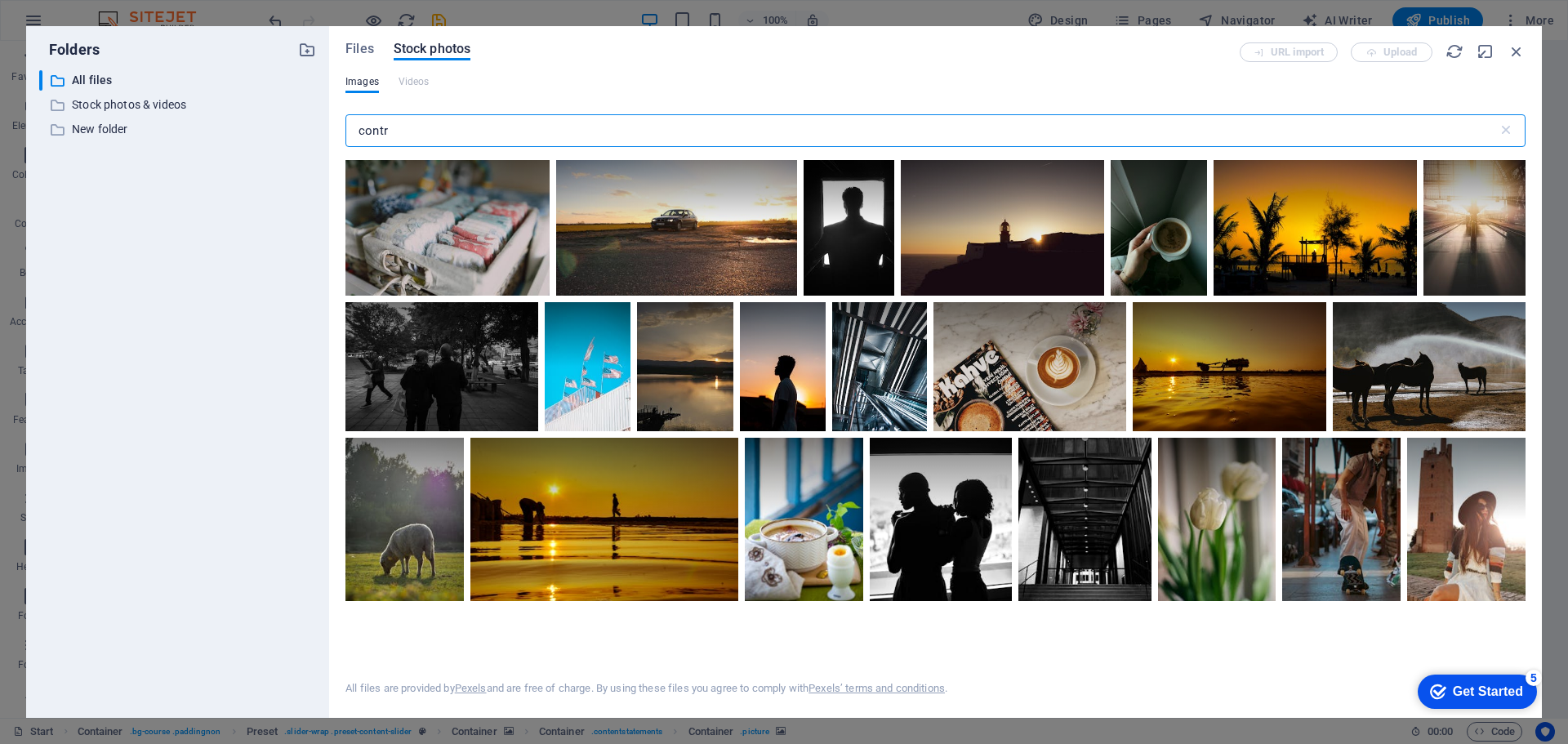
drag, startPoint x: 402, startPoint y: 133, endPoint x: 319, endPoint y: 137, distance: 83.1
click at [319, 137] on div "Folders ​ All files All files ​ Stock photos & videos Stock photos & videos ​ N…" at bounding box center [784, 372] width 1516 height 691
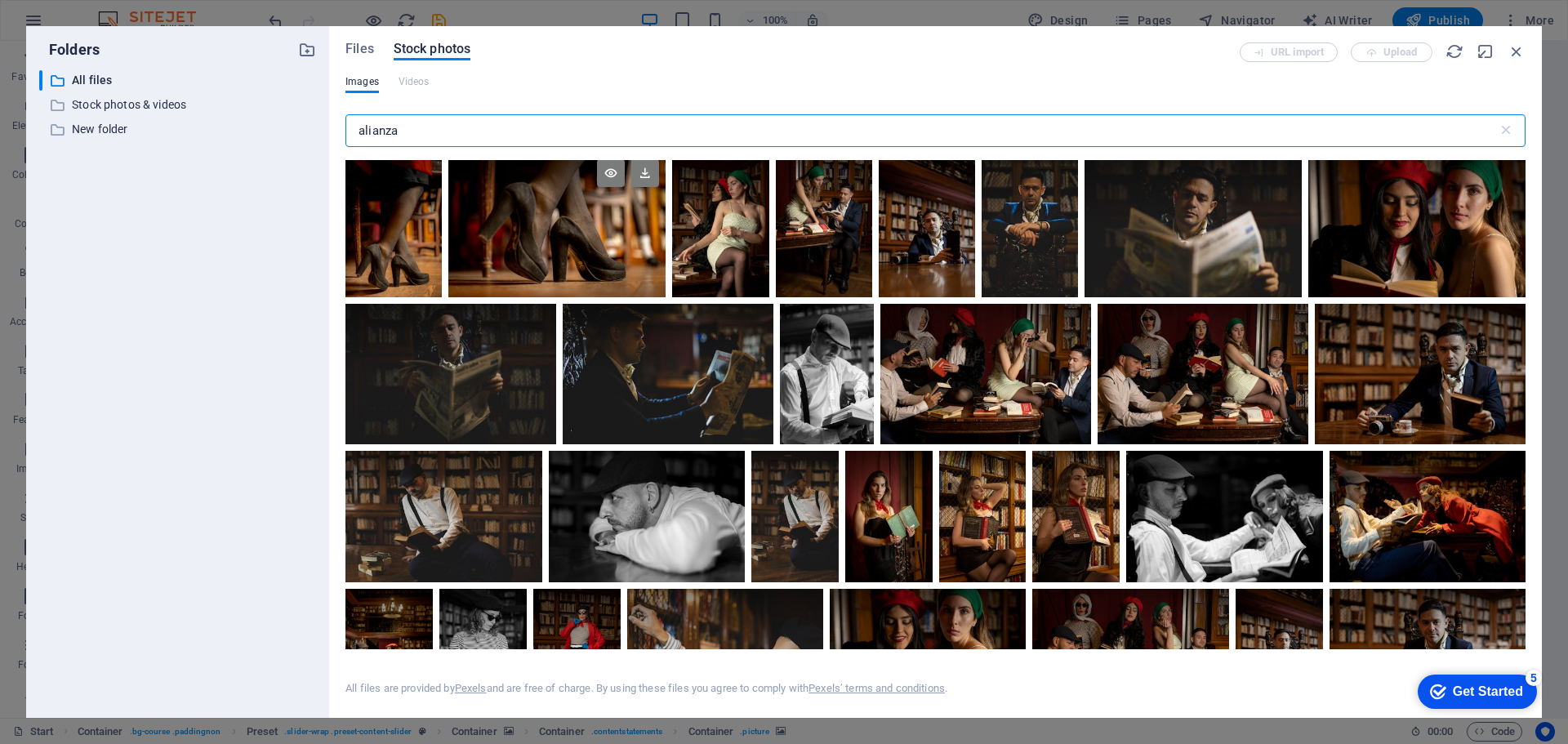
scroll to position [0, 0]
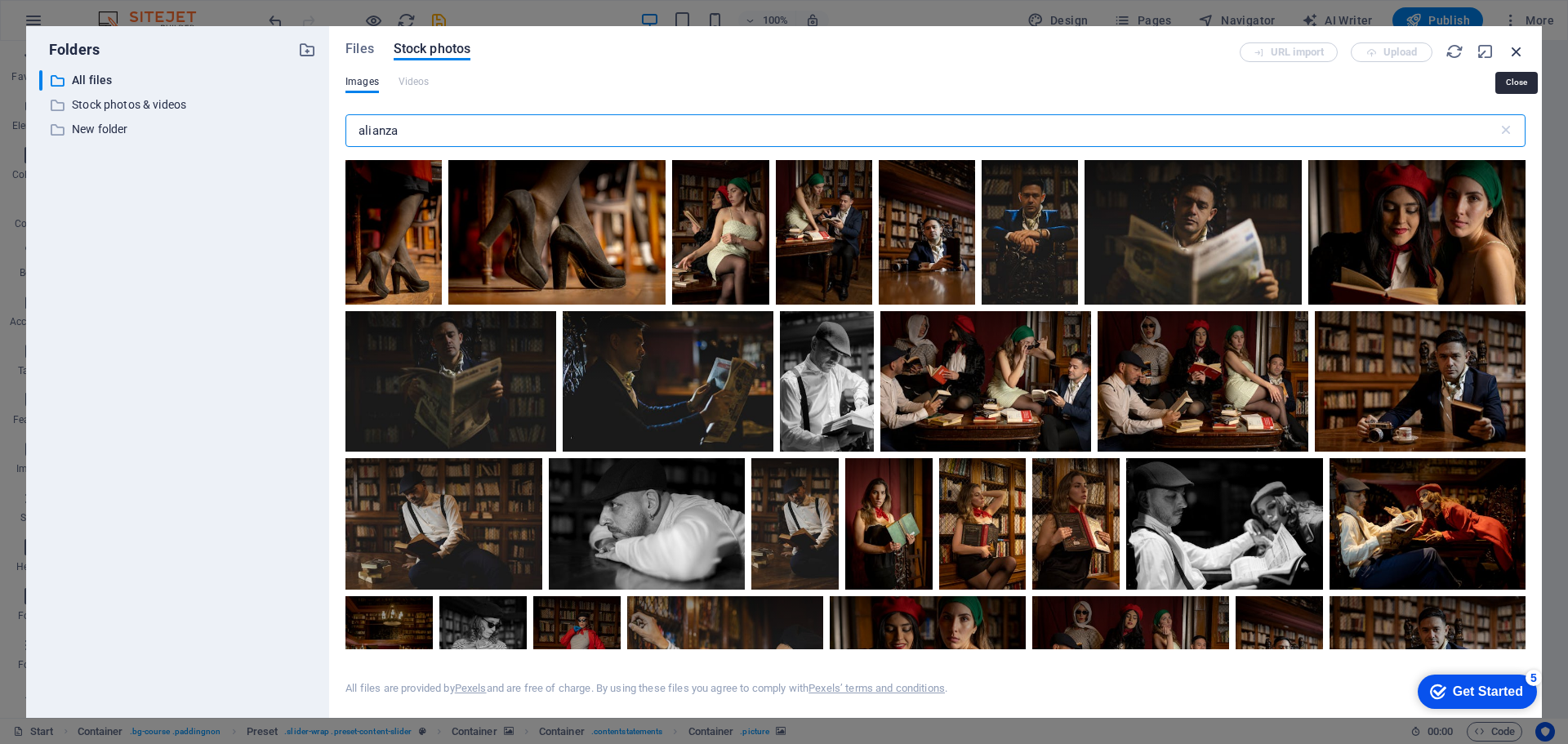
type input "alianza"
click at [1514, 47] on icon "button" at bounding box center [1517, 52] width 18 height 18
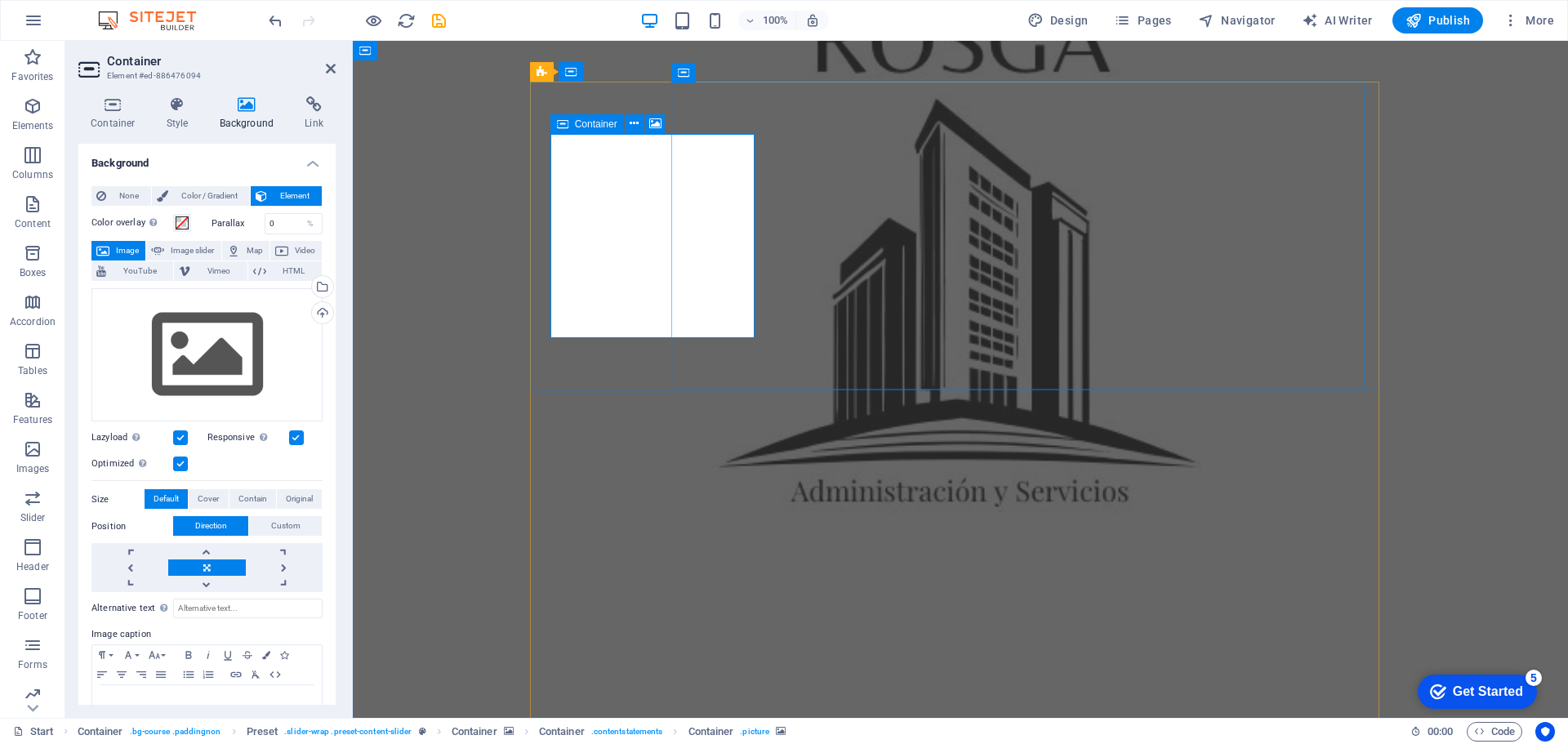
click at [320, 315] on div "Upload" at bounding box center [320, 314] width 25 height 25
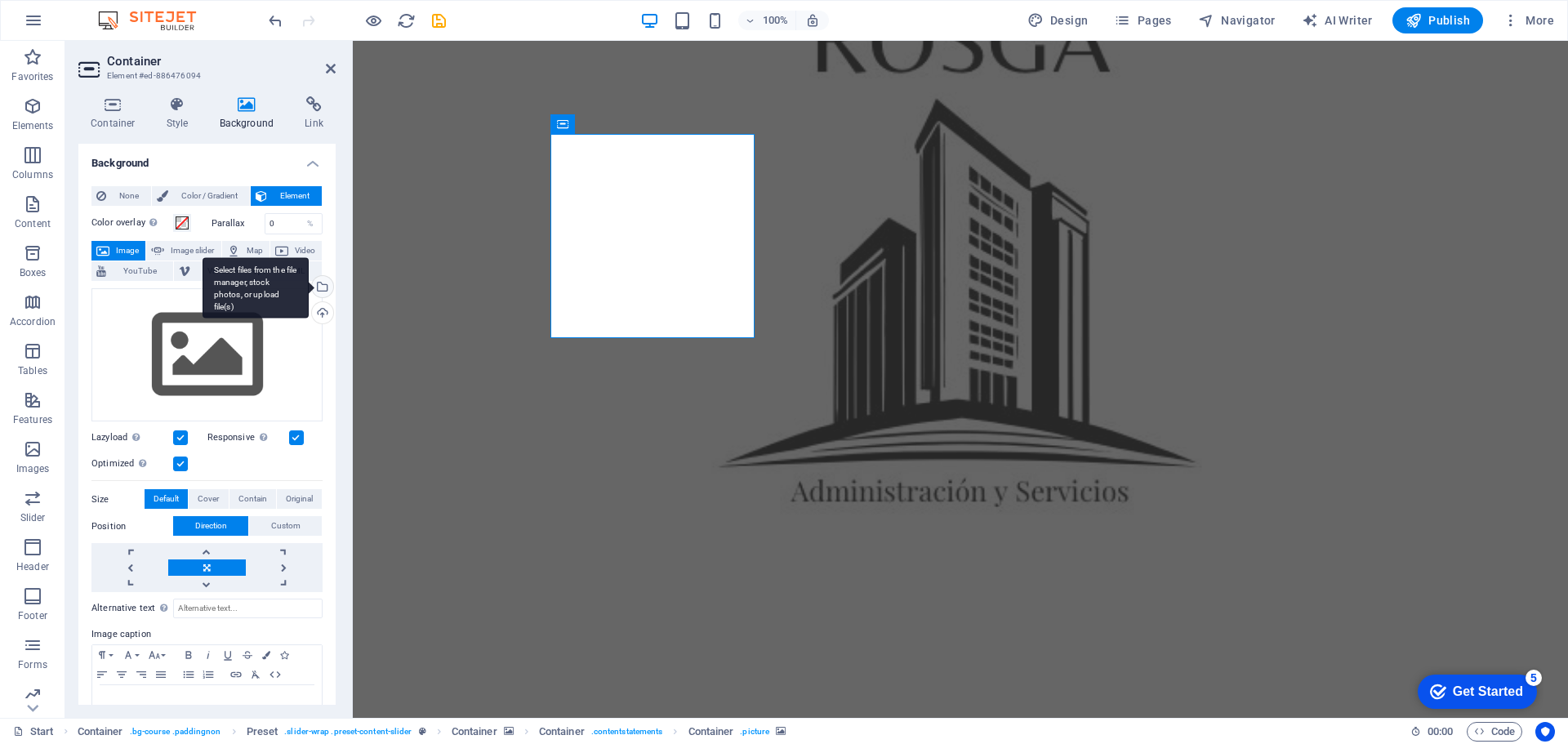
click at [322, 286] on div "Select files from the file manager, stock photos, or upload file(s)" at bounding box center [320, 288] width 25 height 25
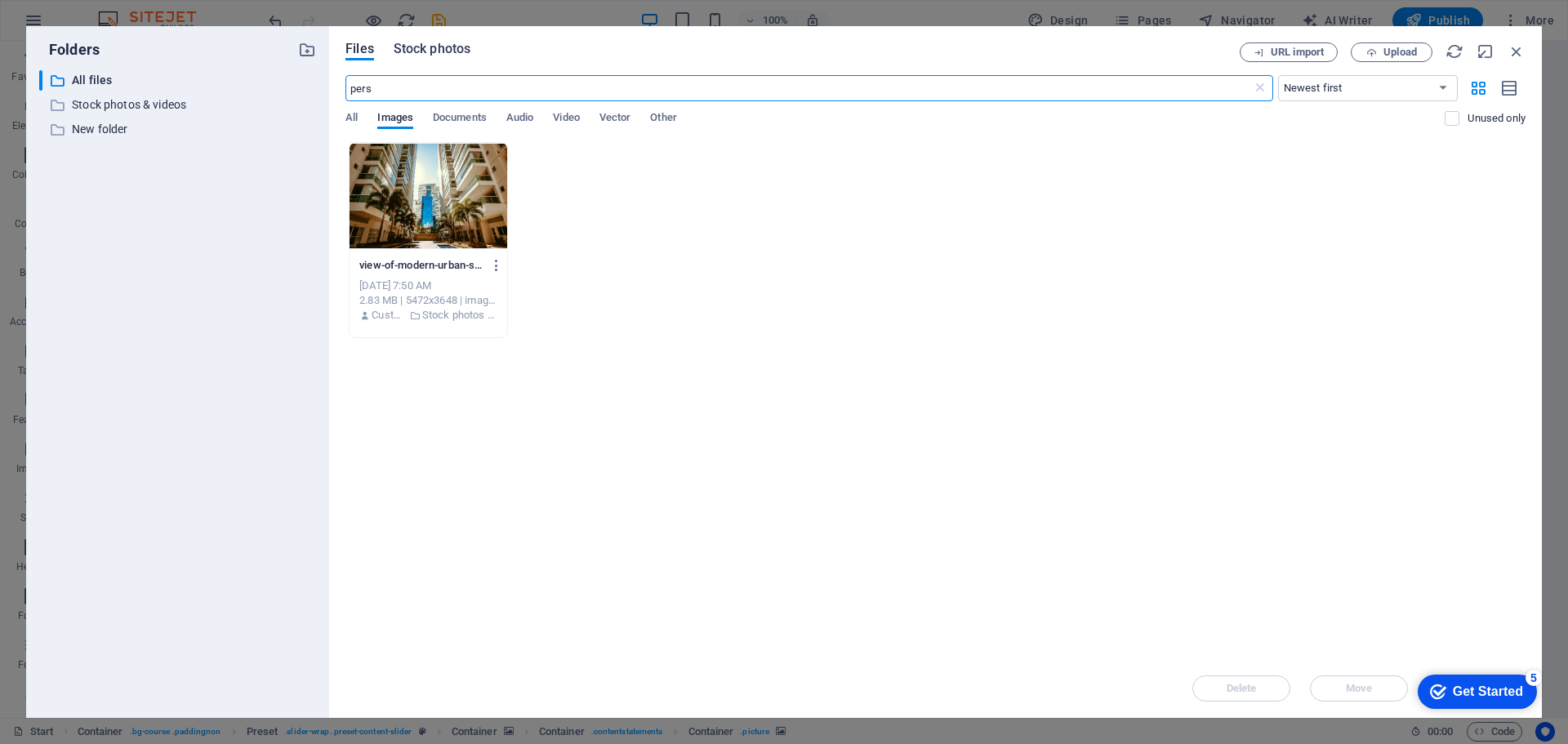
click at [425, 52] on span "Stock photos" at bounding box center [432, 48] width 77 height 19
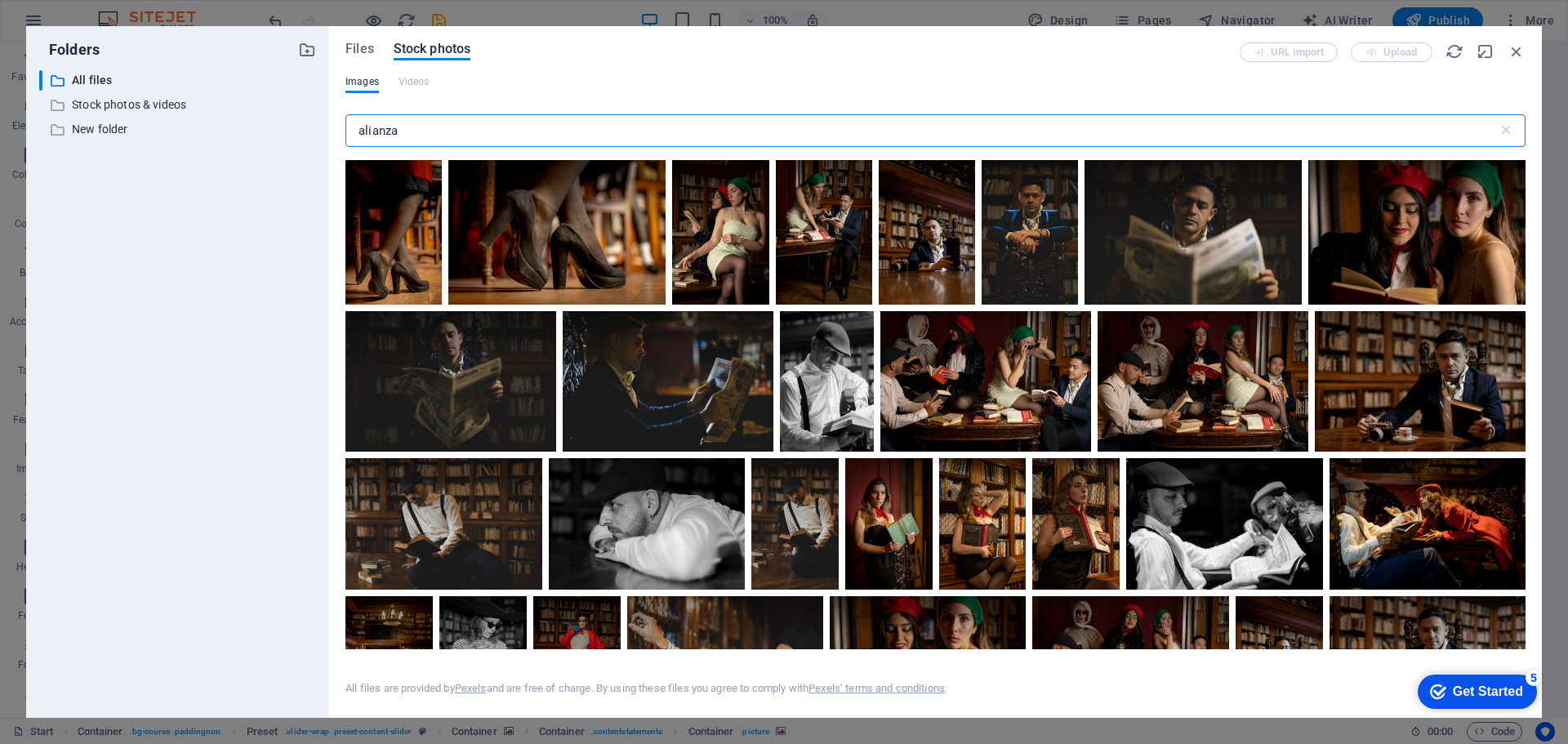
drag, startPoint x: 410, startPoint y: 131, endPoint x: 325, endPoint y: 137, distance: 85.2
click at [325, 137] on div "Folders ​ All files All files ​ Stock photos & videos Stock photos & videos ​ N…" at bounding box center [784, 372] width 1516 height 691
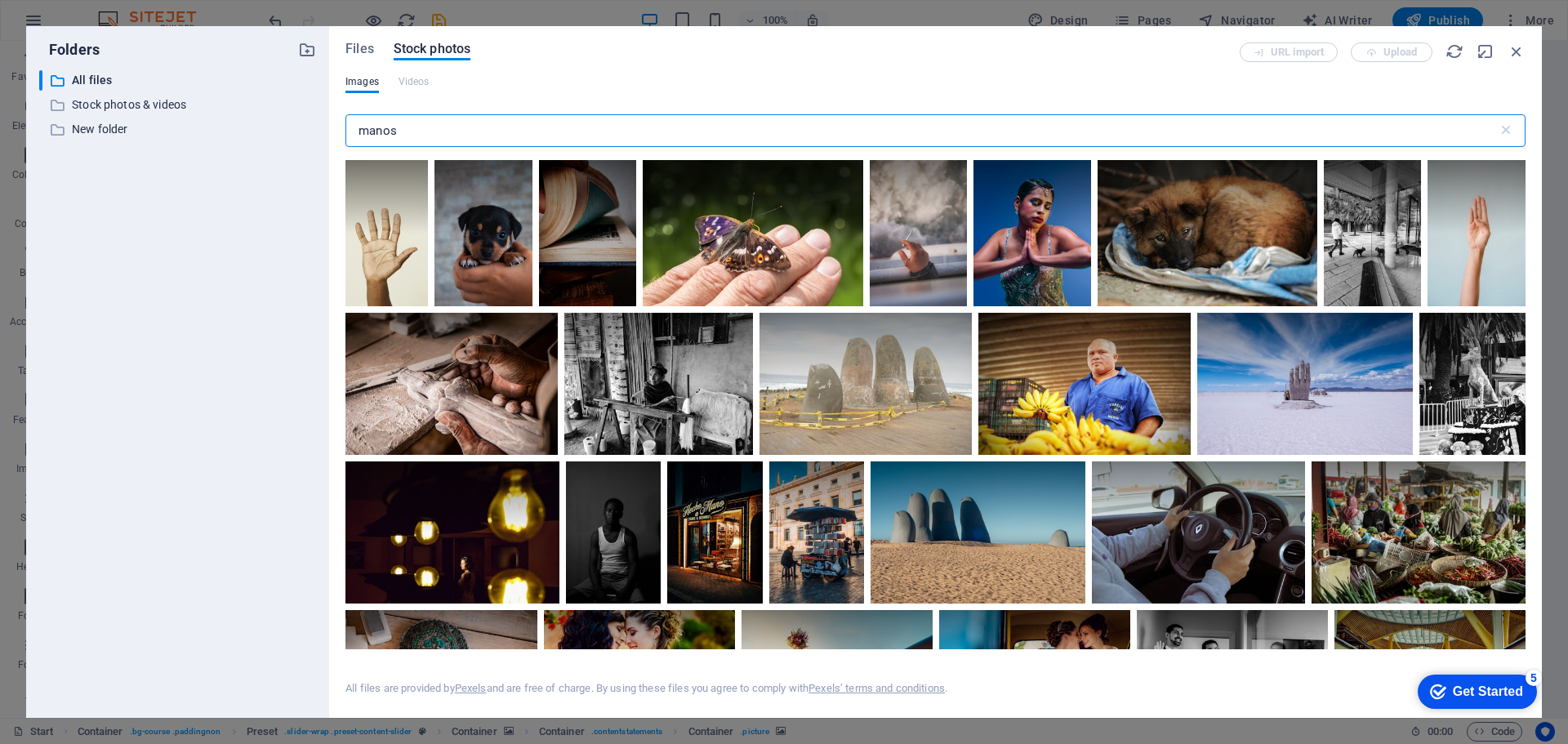
click at [547, 135] on input "manos" at bounding box center [922, 130] width 1153 height 33
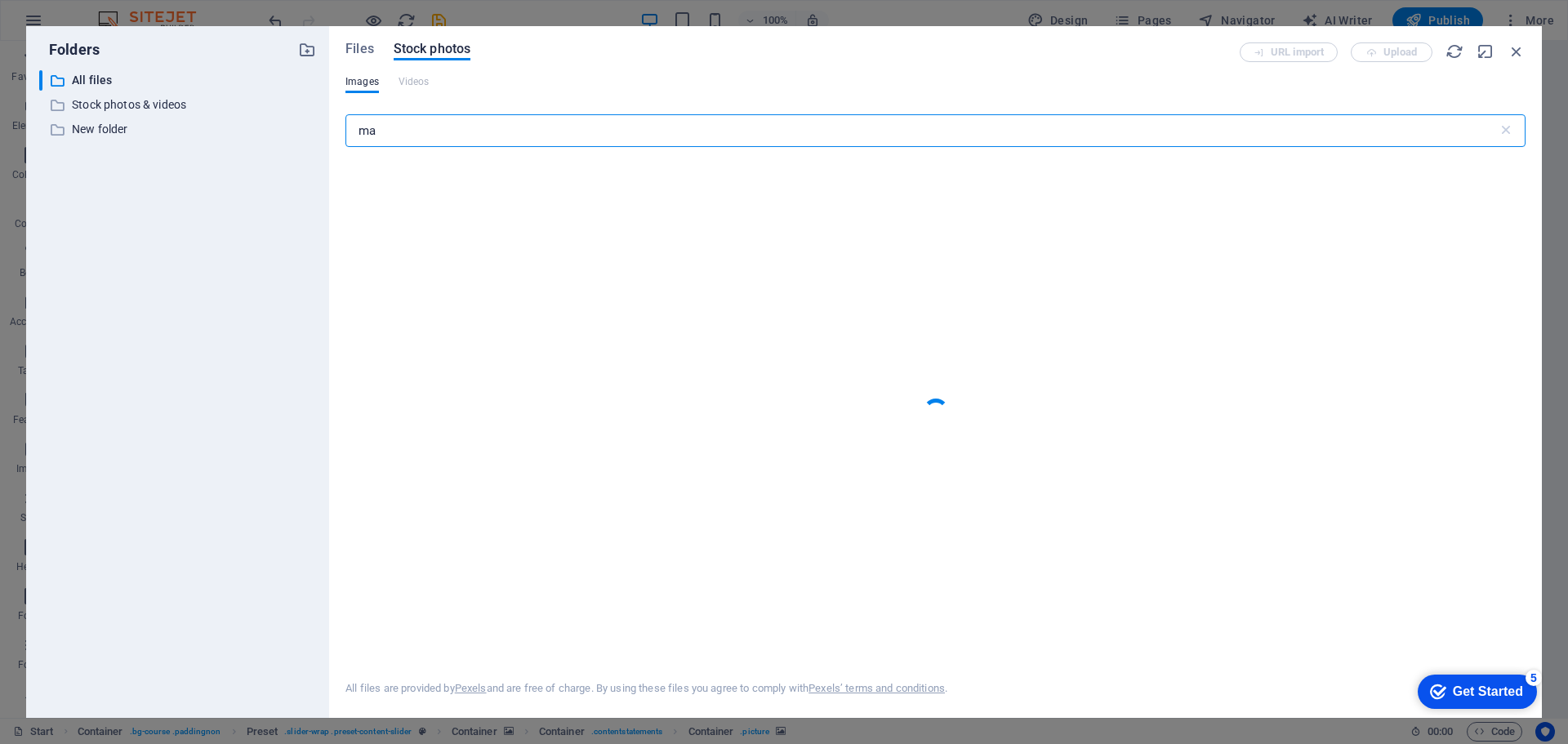
type input "m"
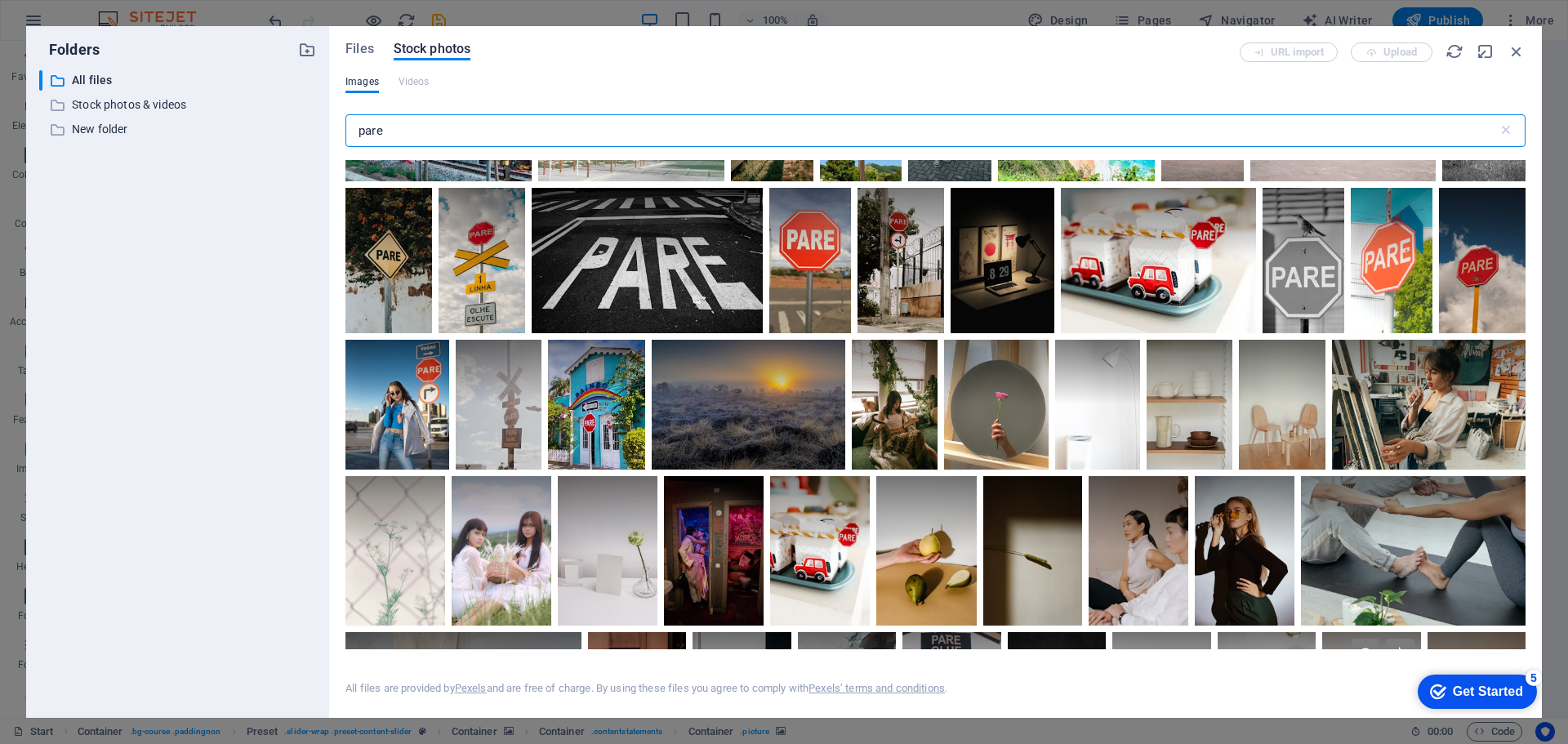
scroll to position [418, 0]
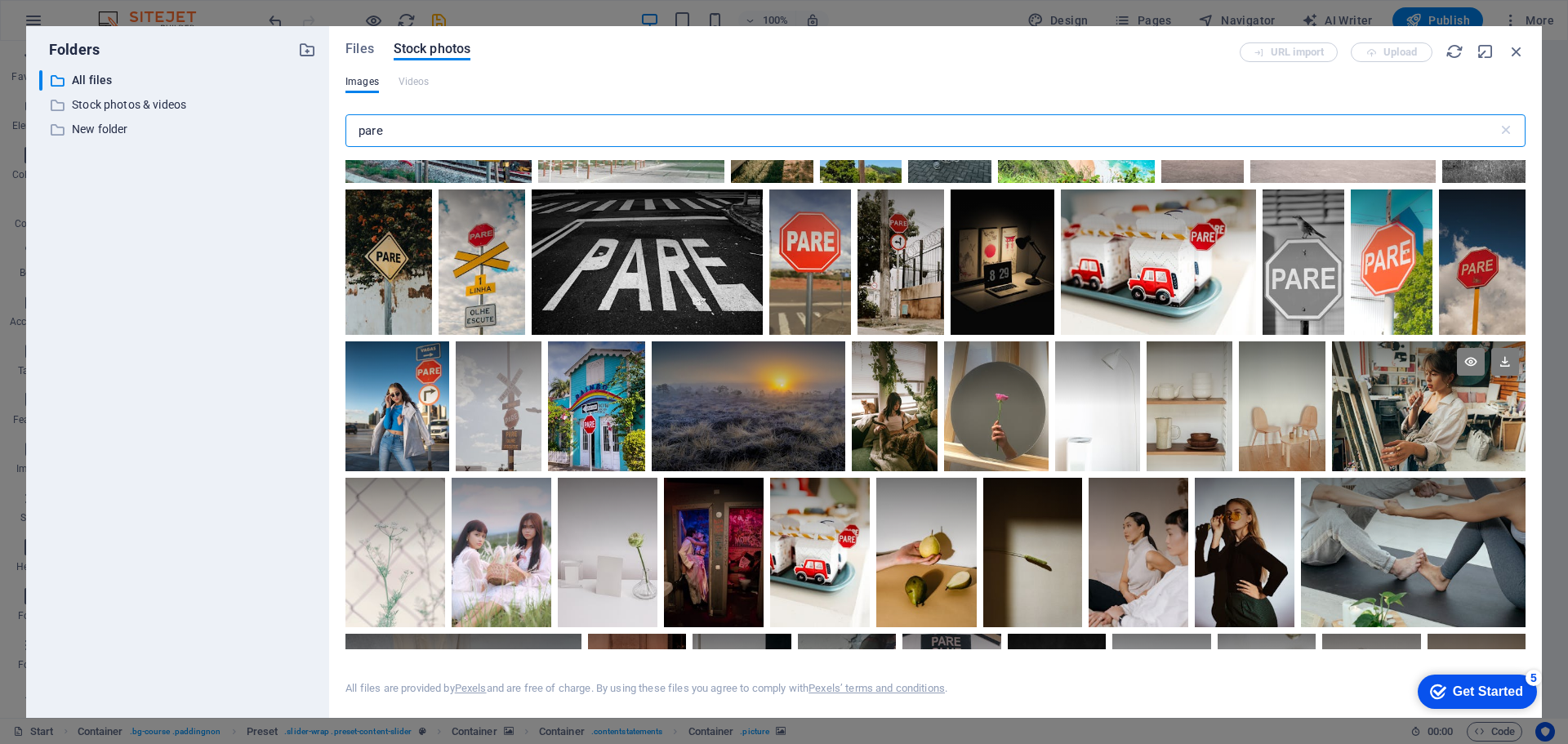
type input "pare"
click at [1385, 384] on div at bounding box center [1429, 373] width 193 height 65
click at [1383, 386] on div at bounding box center [1429, 373] width 193 height 65
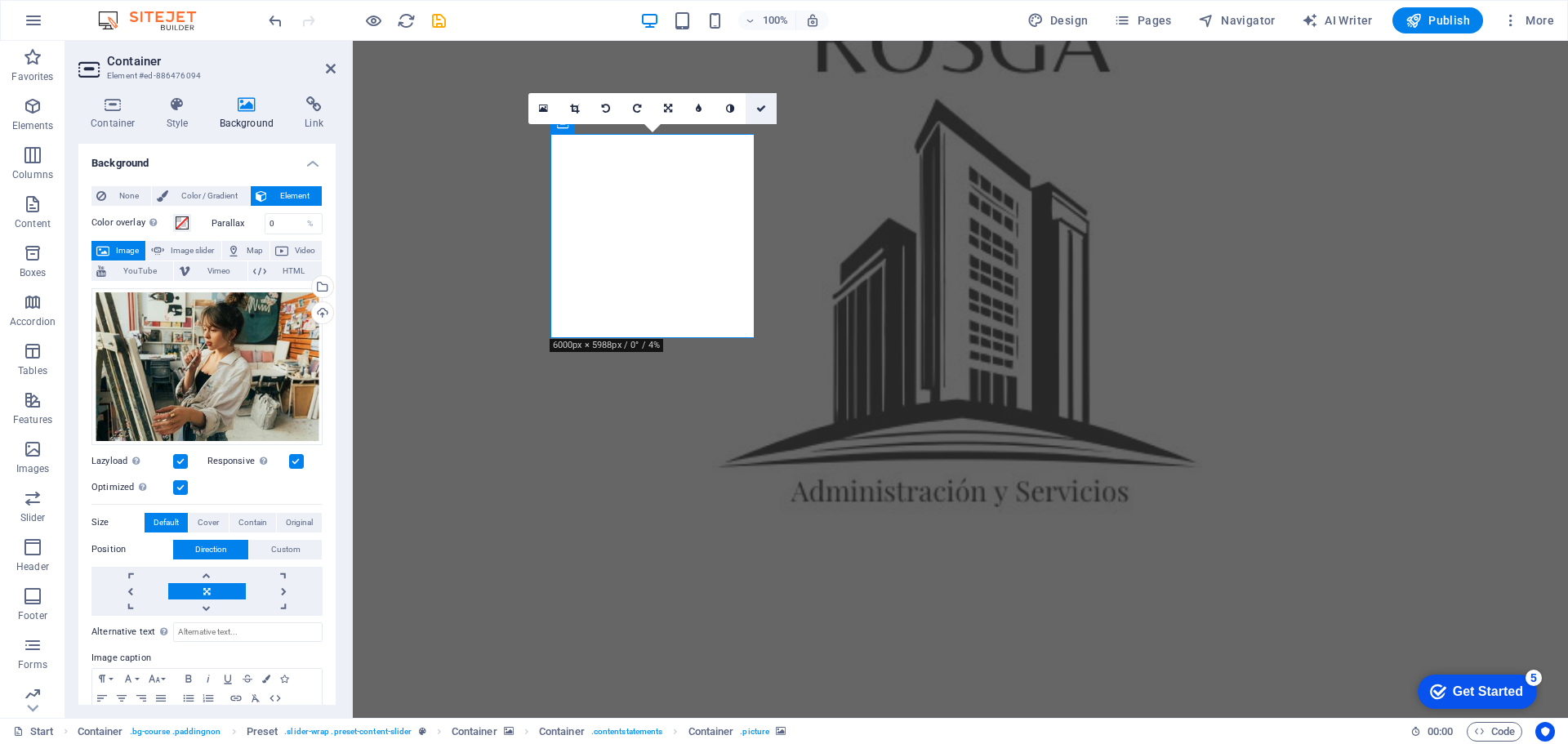
click at [758, 101] on link at bounding box center [762, 108] width 31 height 31
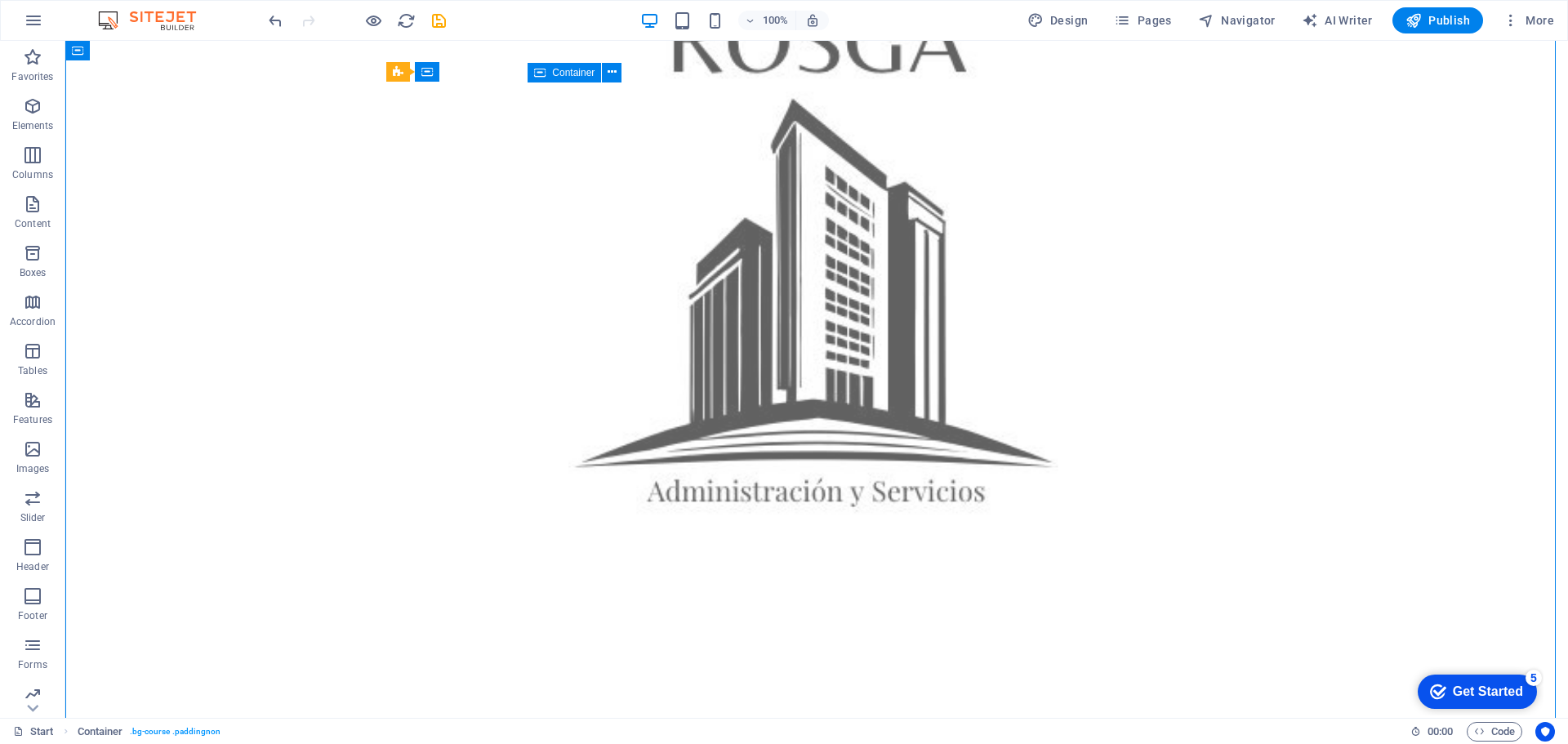
drag, startPoint x: 543, startPoint y: 178, endPoint x: 566, endPoint y: 179, distance: 23.0
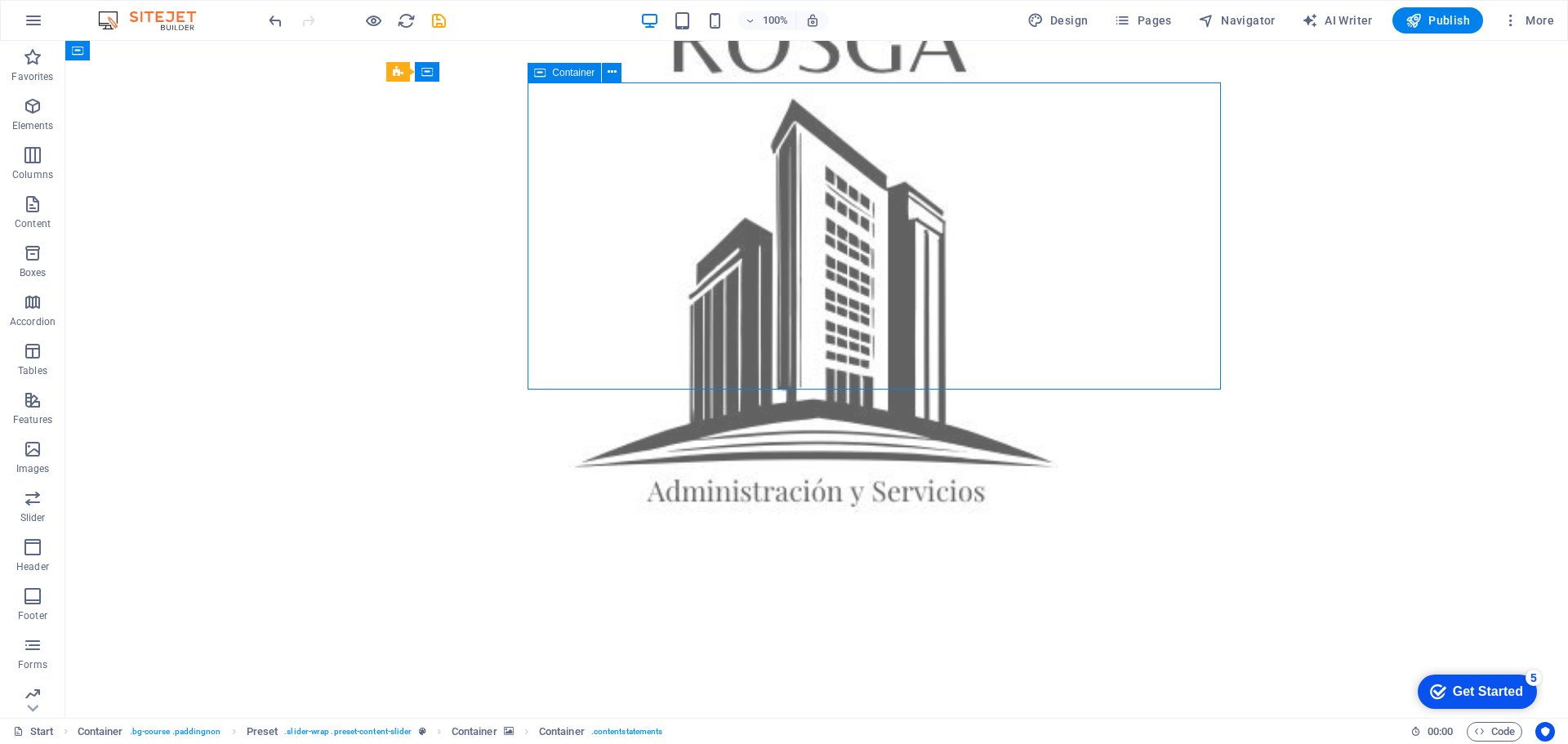
drag, startPoint x: 567, startPoint y: 180, endPoint x: 649, endPoint y: 192, distance: 82.9
drag, startPoint x: 615, startPoint y: 166, endPoint x: 635, endPoint y: 168, distance: 20.1
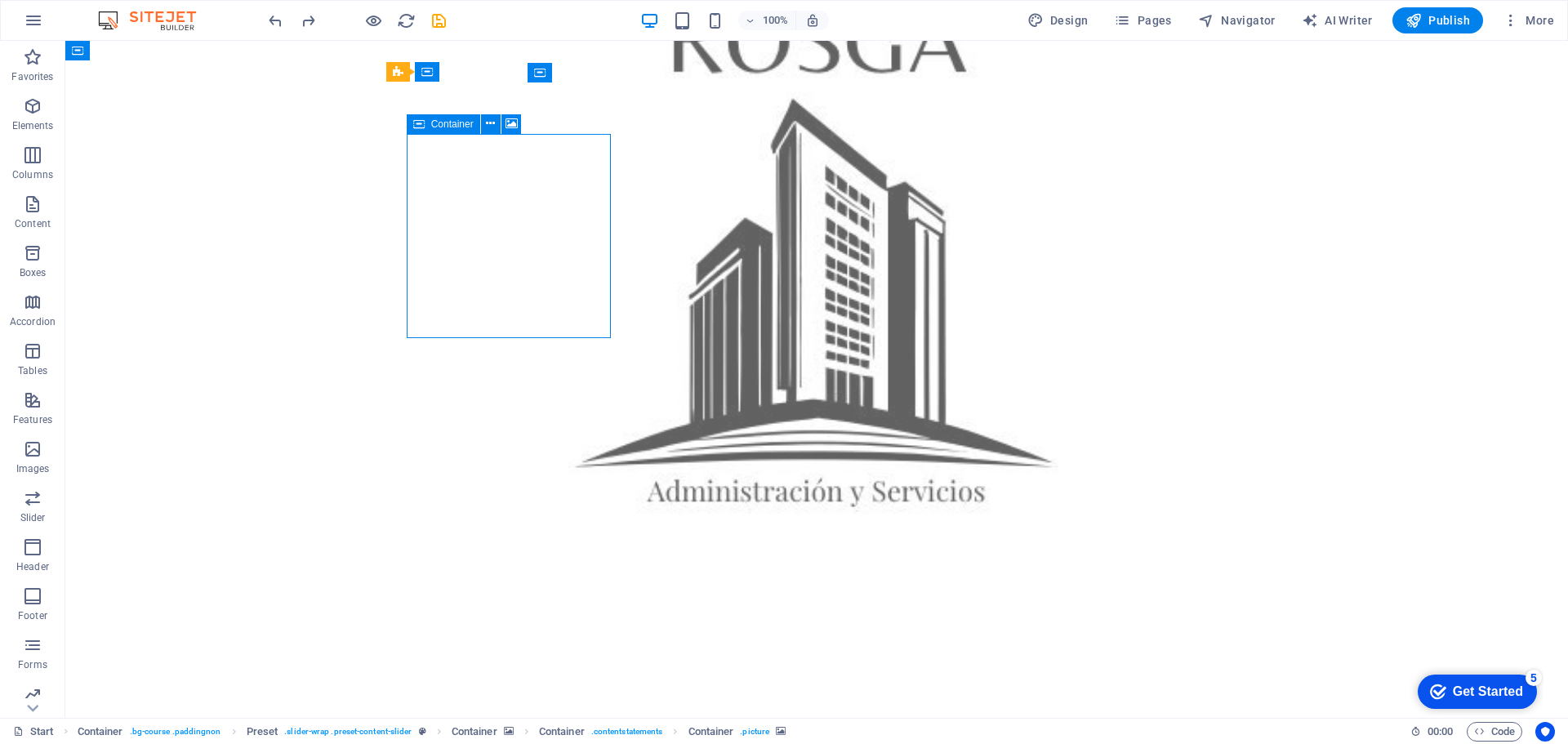
drag, startPoint x: 526, startPoint y: 186, endPoint x: 240, endPoint y: 184, distance: 286.0
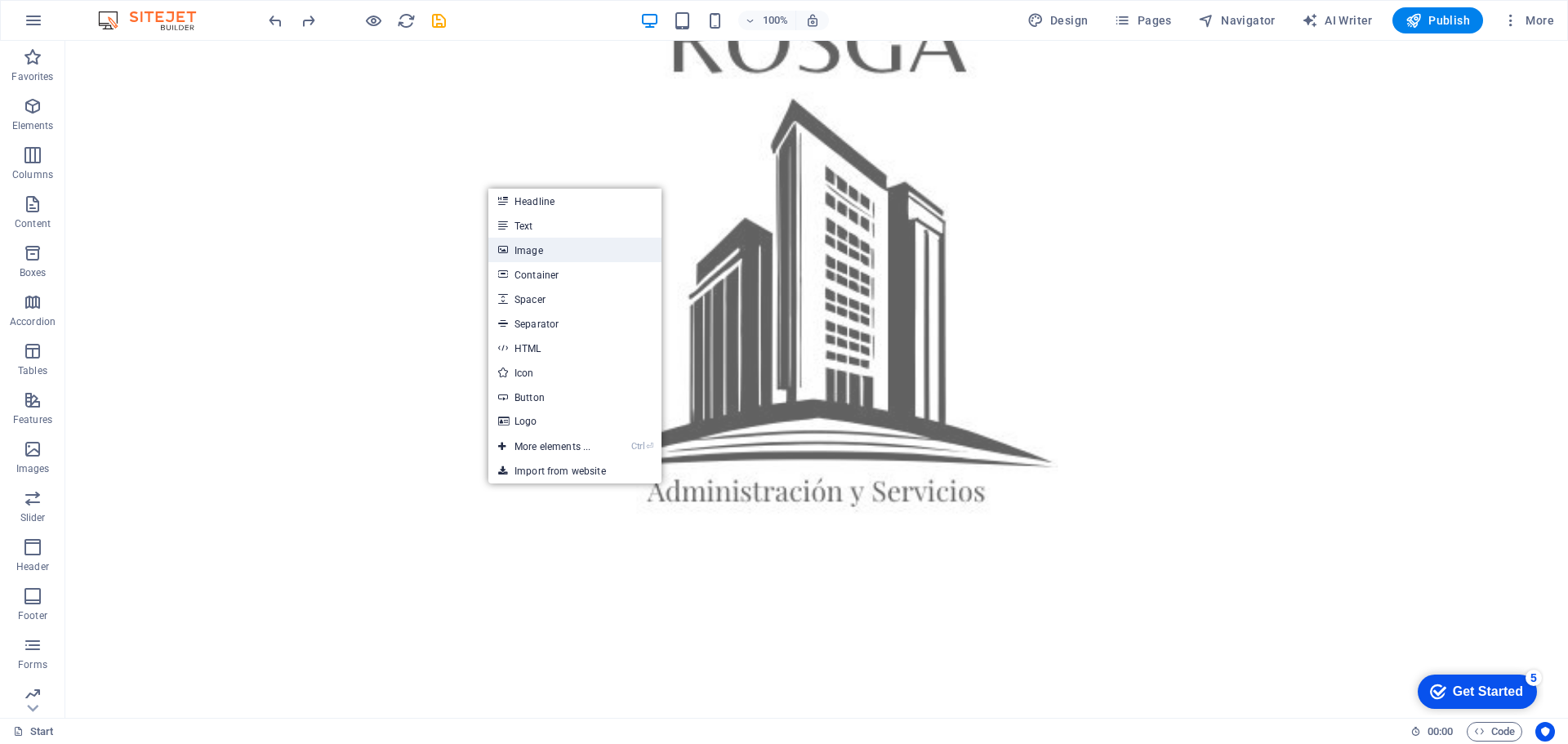
drag, startPoint x: 512, startPoint y: 244, endPoint x: 162, endPoint y: 203, distance: 352.4
click at [512, 244] on link "Image" at bounding box center [576, 250] width 173 height 25
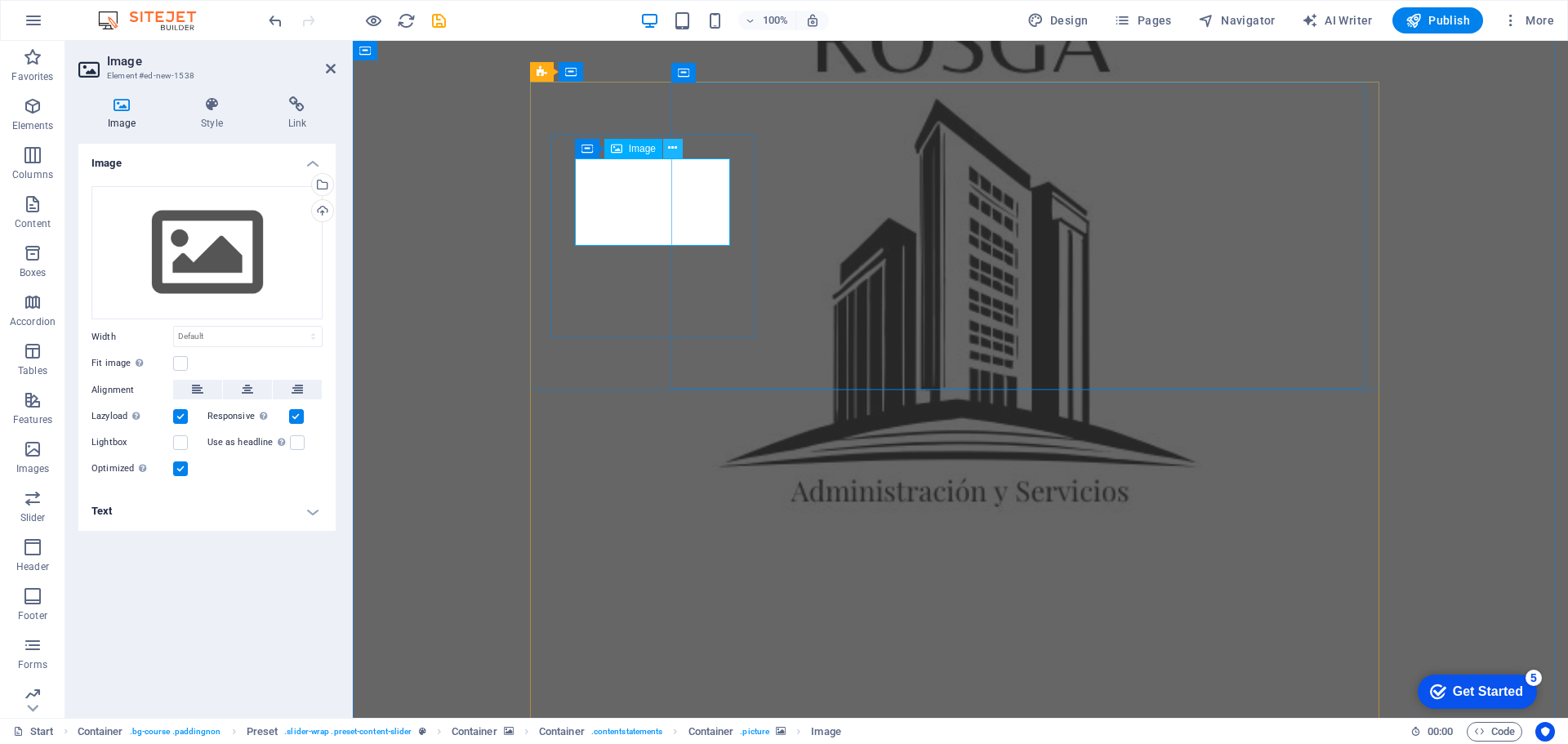
click at [673, 146] on icon at bounding box center [673, 148] width 9 height 17
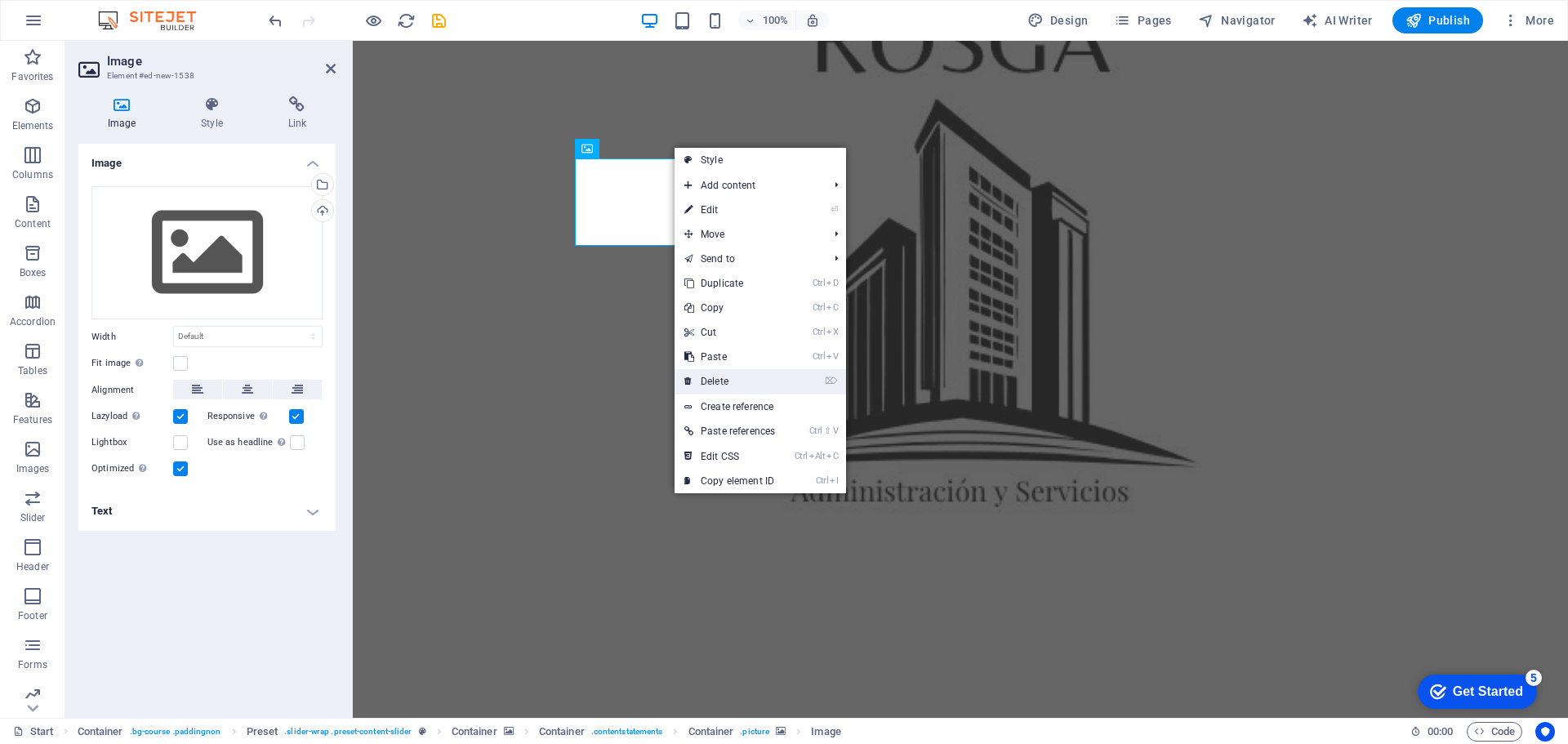
click at [715, 376] on link "⌦ Delete" at bounding box center [730, 381] width 110 height 25
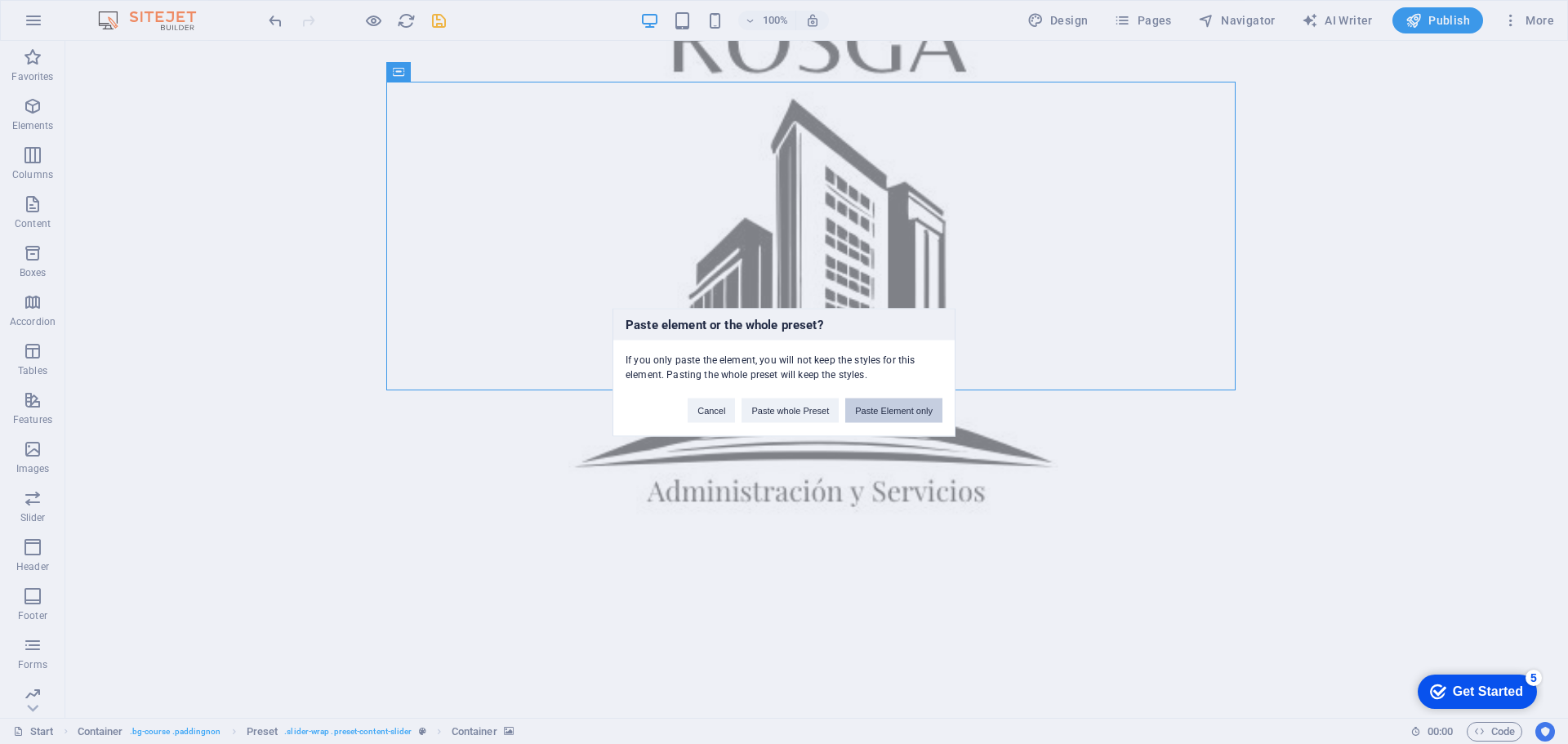
click at [875, 411] on button "Paste Element only" at bounding box center [894, 409] width 98 height 25
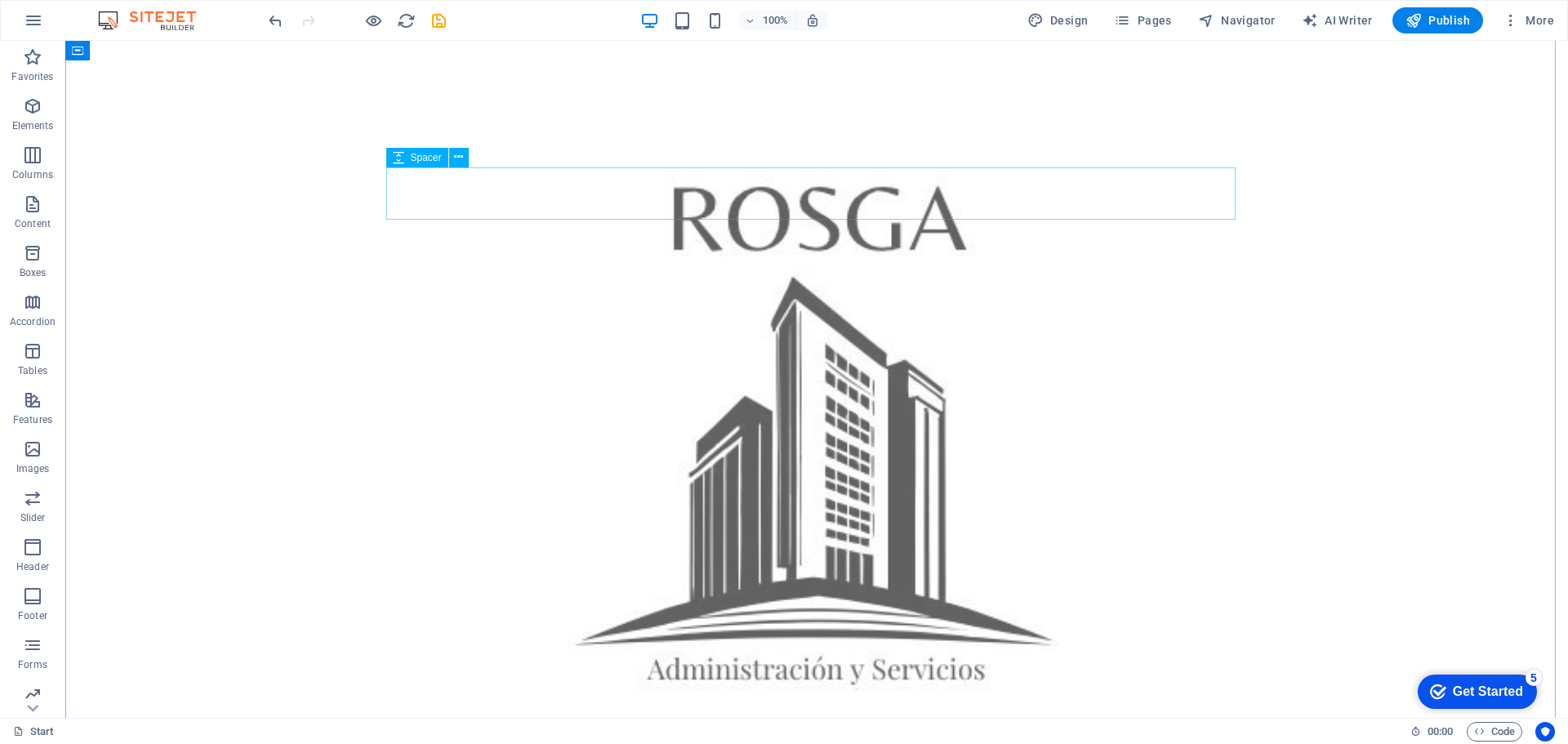
scroll to position [1143, 0]
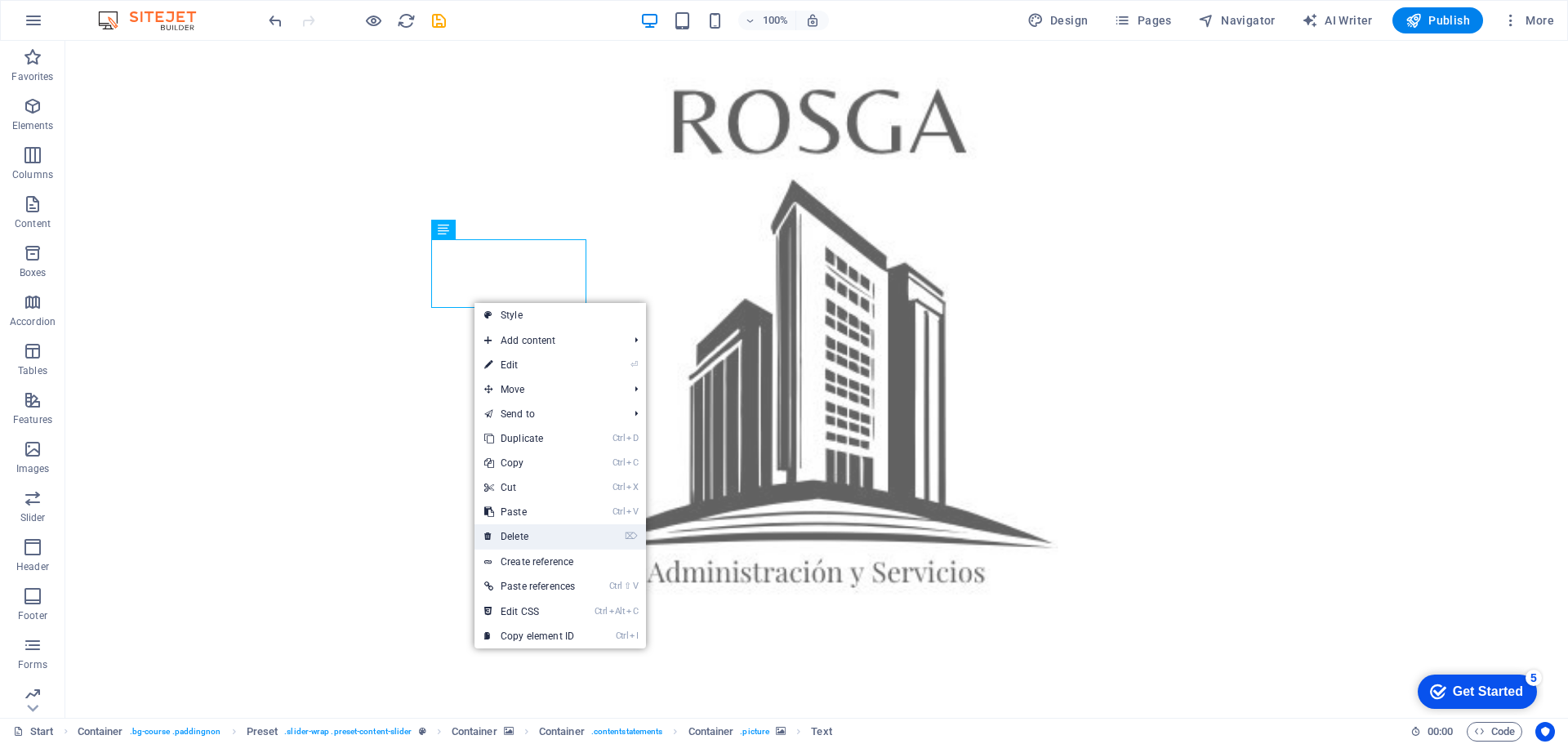
click at [533, 534] on link "⌦ Delete" at bounding box center [529, 536] width 110 height 25
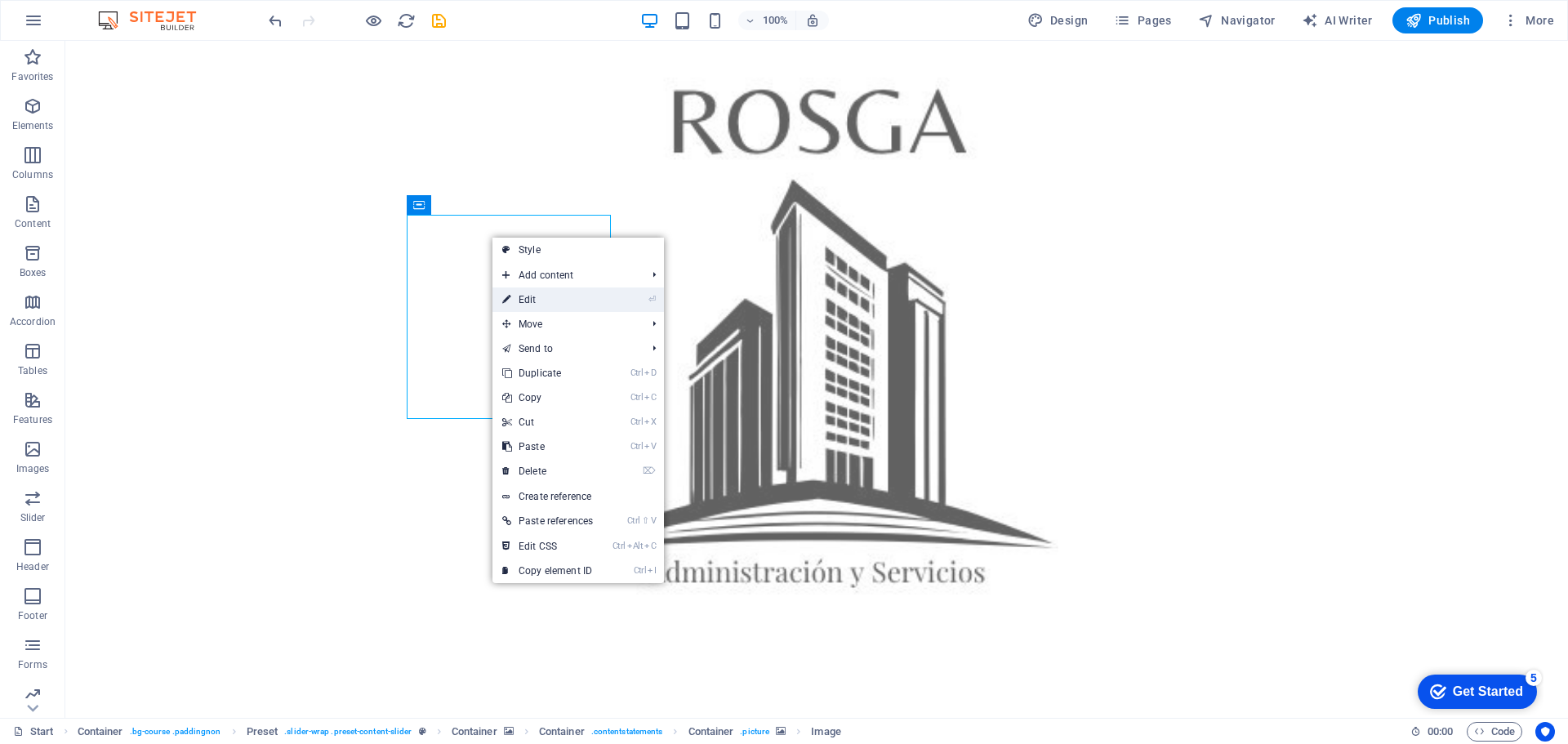
click at [527, 296] on link "⏎ Edit" at bounding box center [547, 299] width 110 height 25
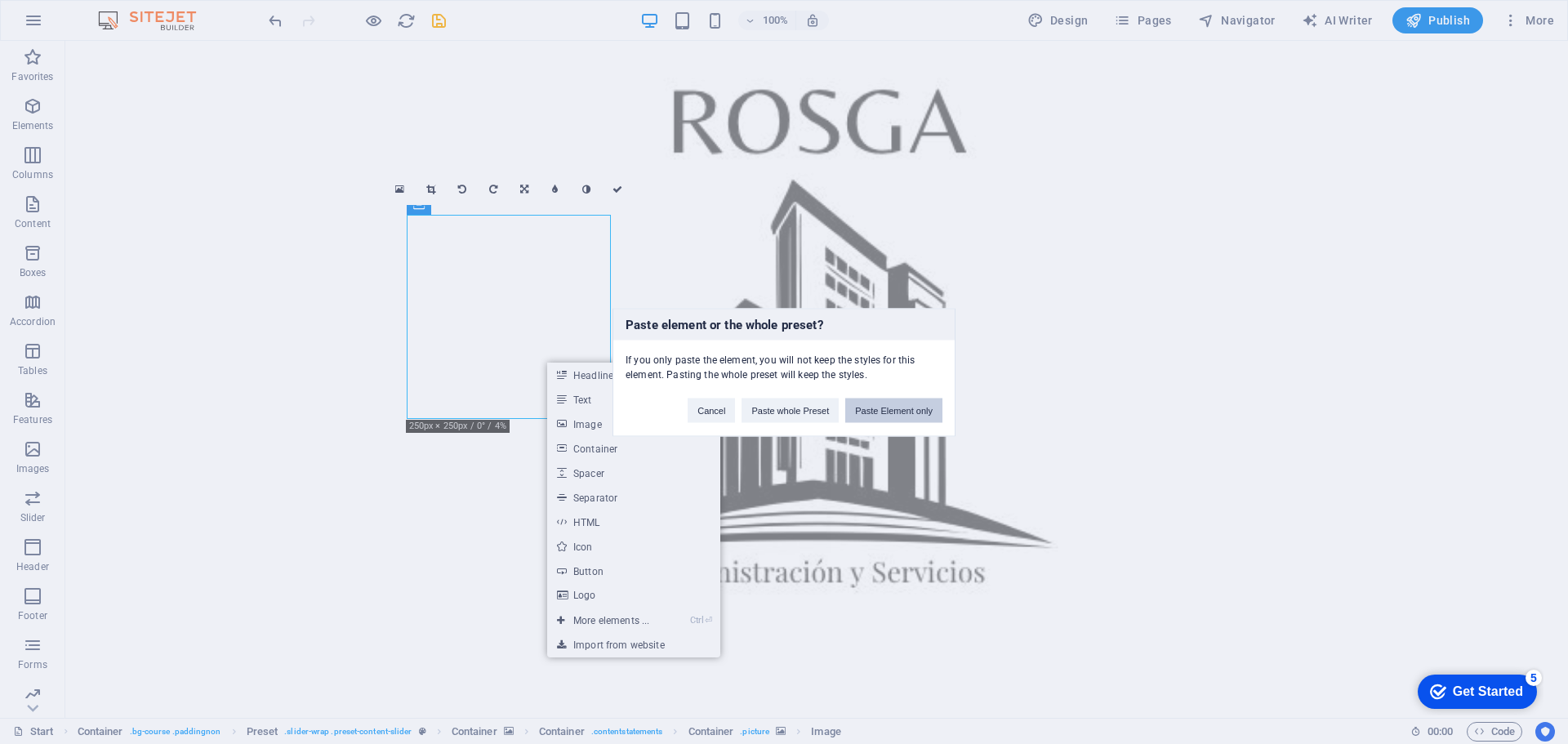
click at [888, 410] on button "Paste Element only" at bounding box center [894, 409] width 98 height 25
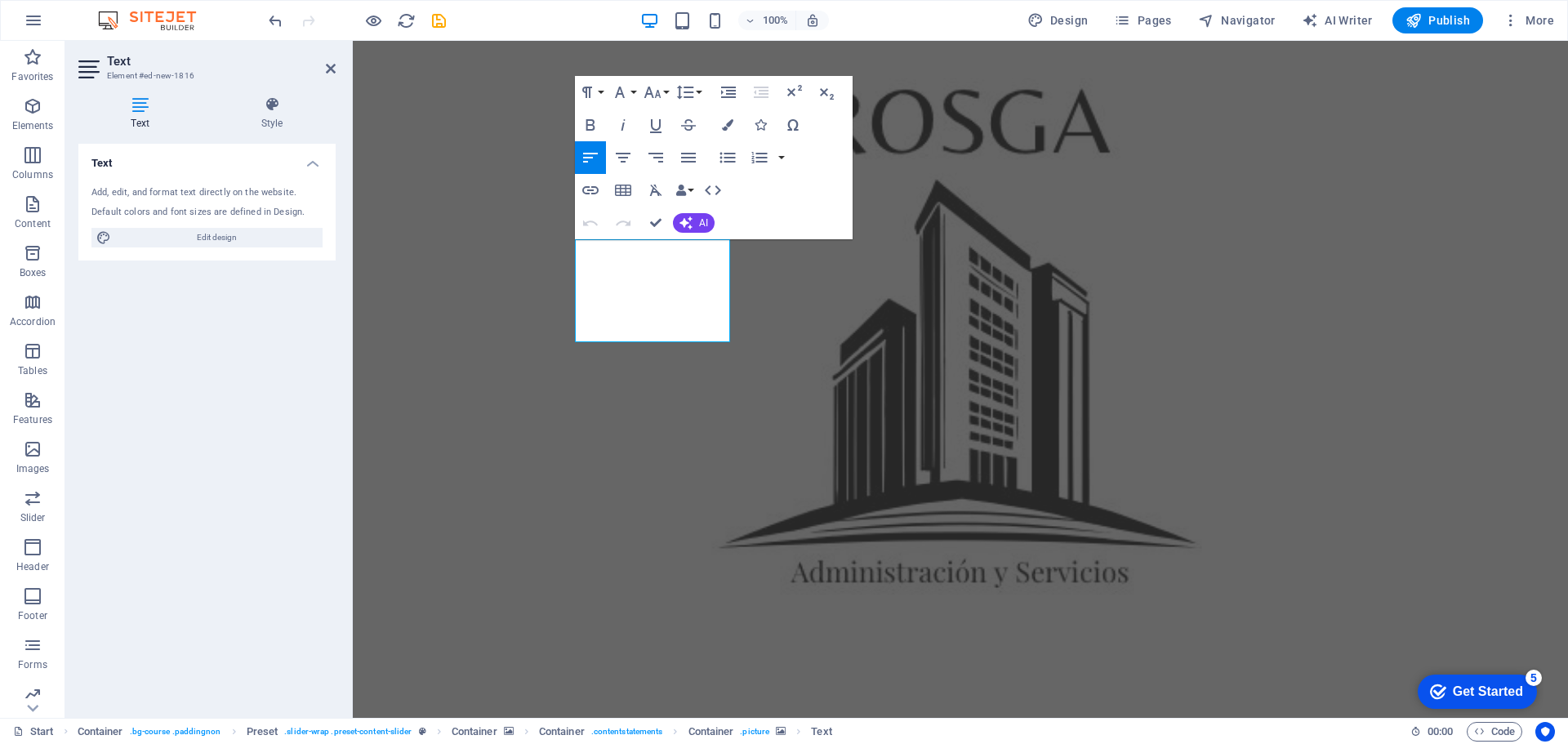
drag, startPoint x: 659, startPoint y: 327, endPoint x: 541, endPoint y: 222, distance: 158.0
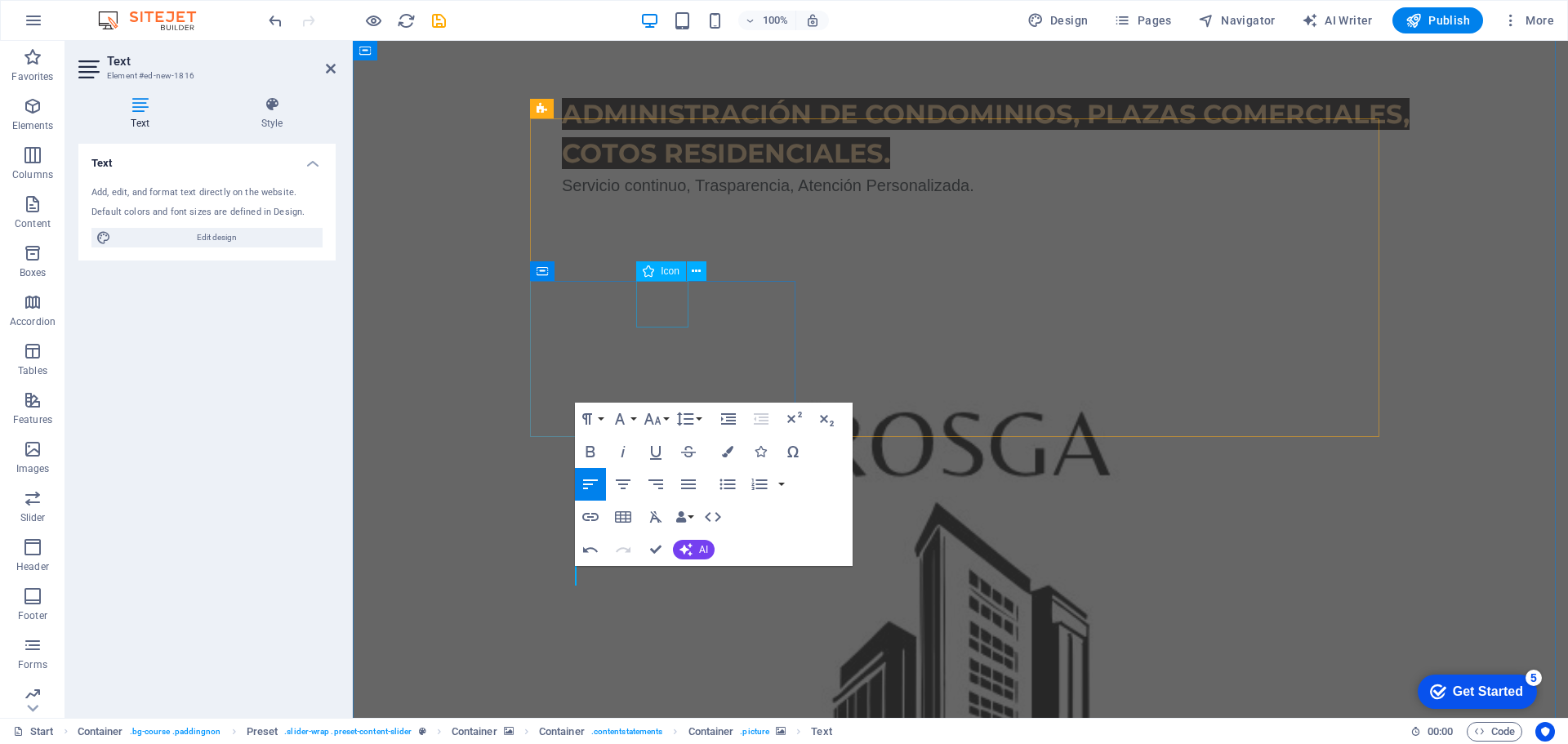
scroll to position [816, 0]
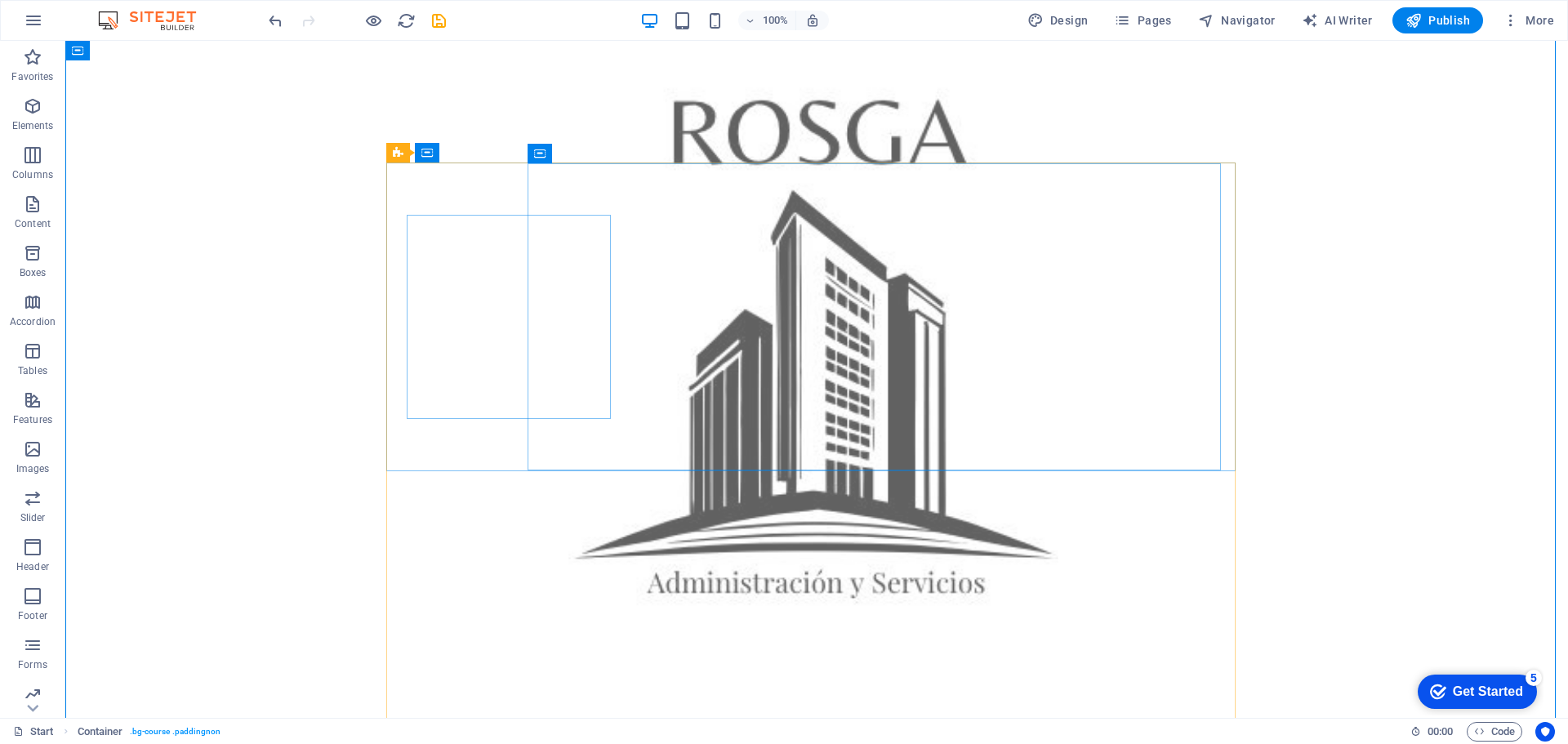
scroll to position [1143, 0]
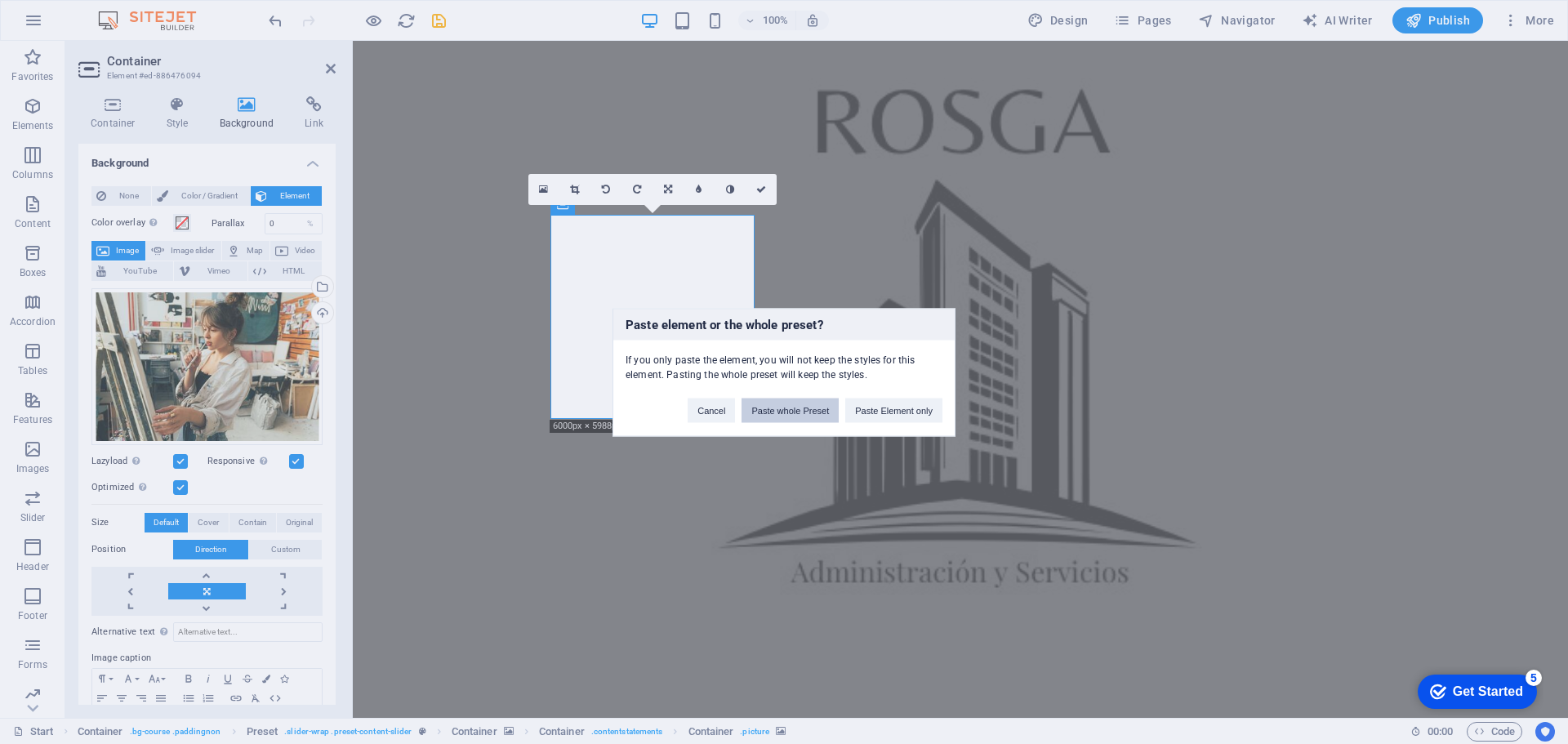
click at [801, 410] on button "Paste whole Preset" at bounding box center [790, 409] width 98 height 25
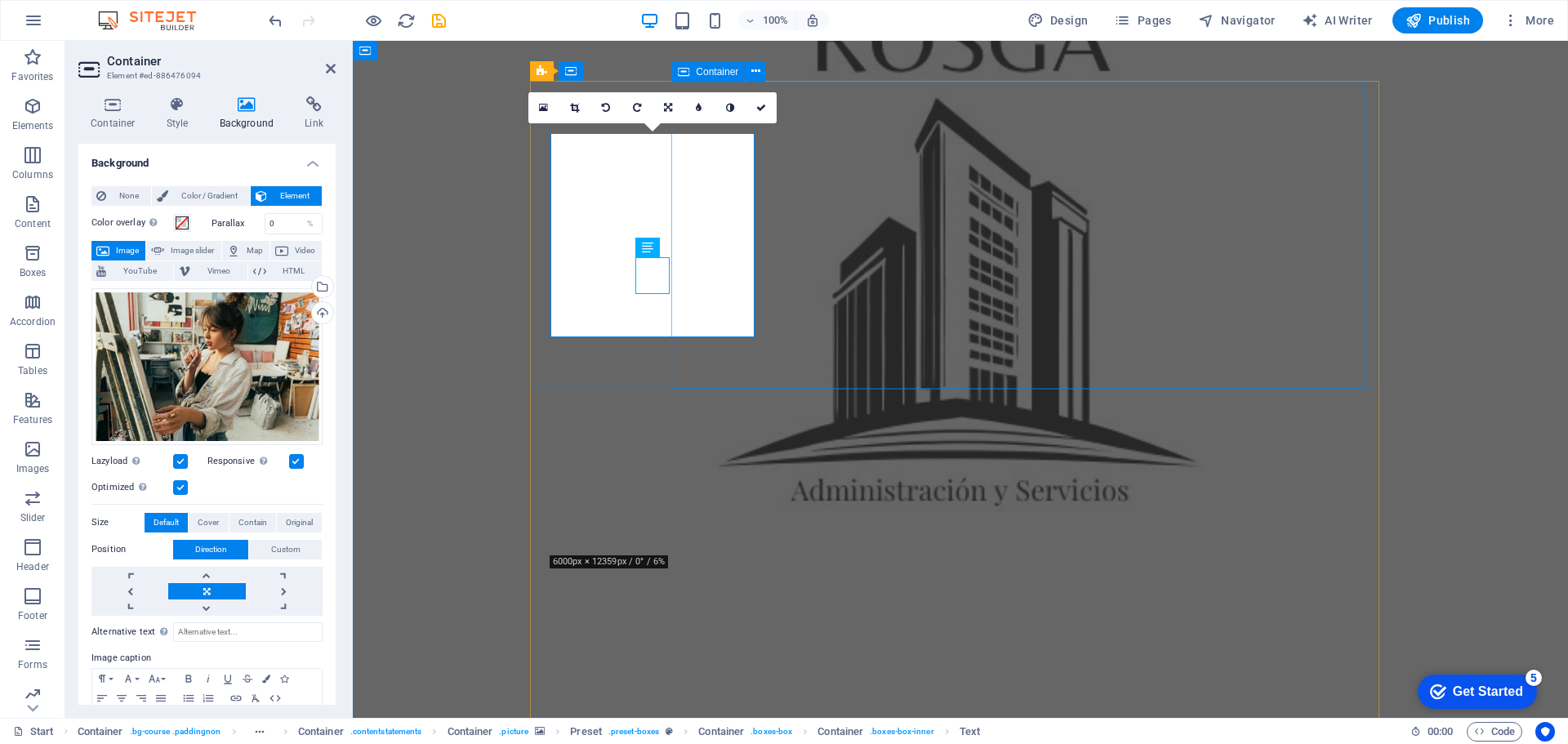
scroll to position [1061, 0]
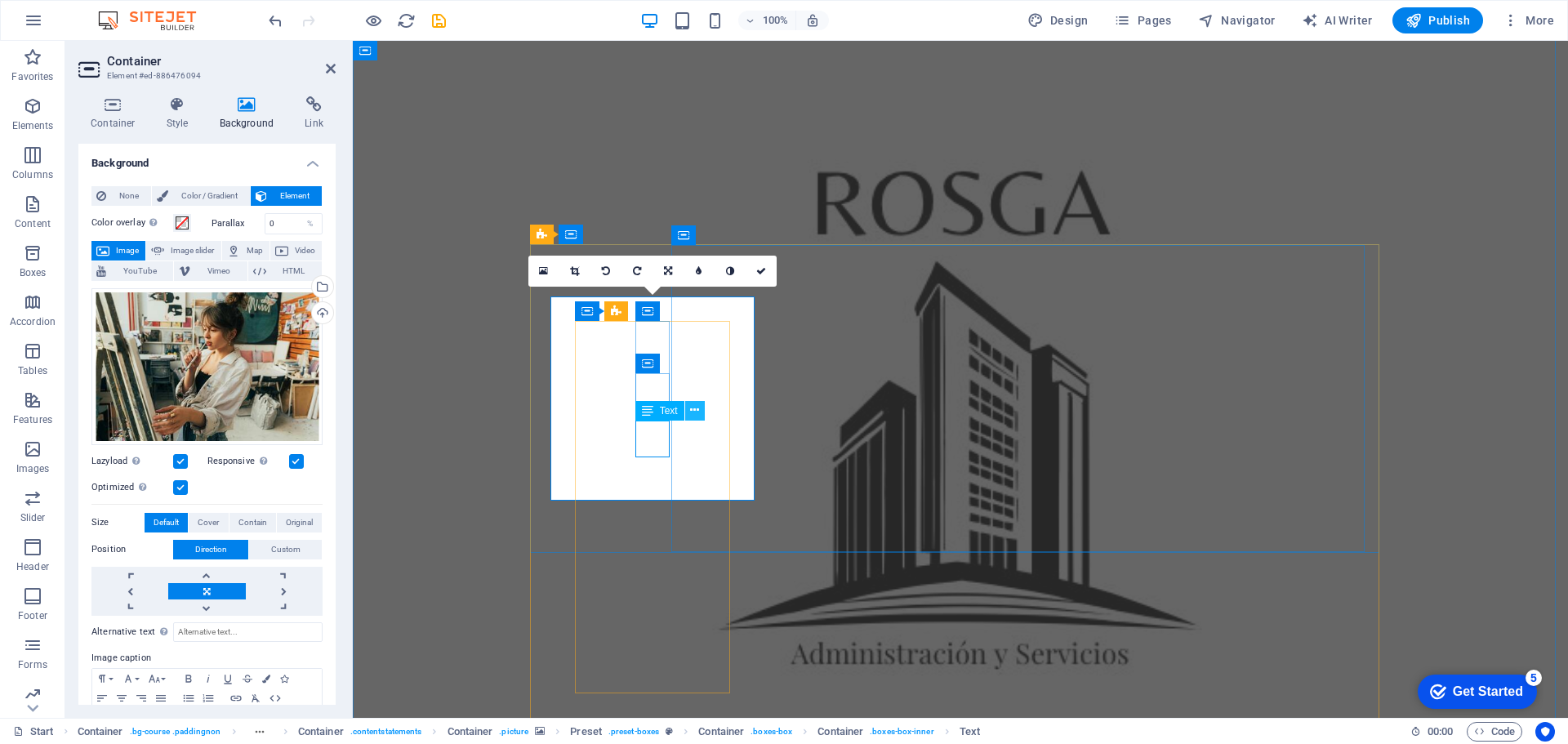
click at [691, 412] on icon at bounding box center [695, 410] width 9 height 17
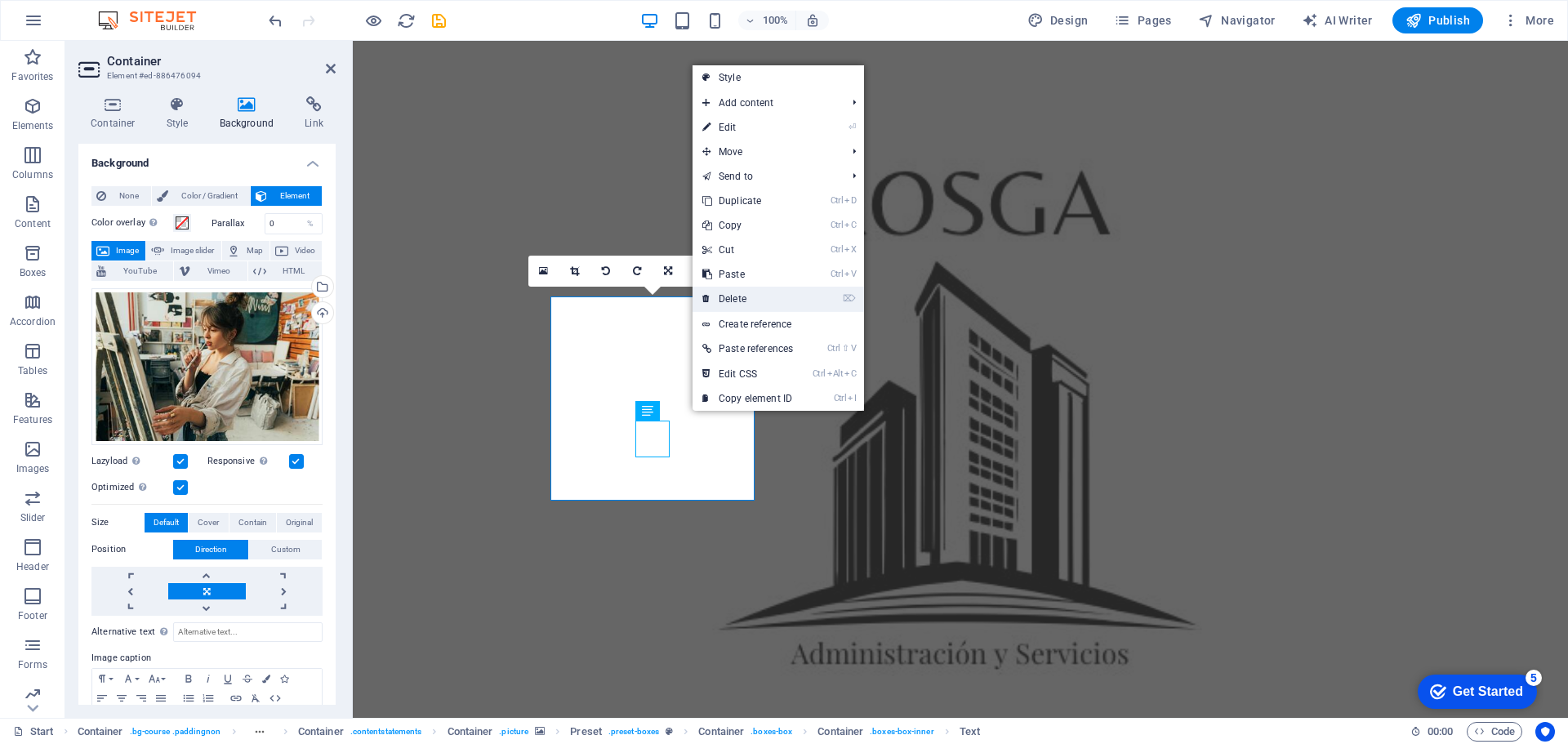
click at [746, 301] on link "⌦ Delete" at bounding box center [747, 298] width 110 height 25
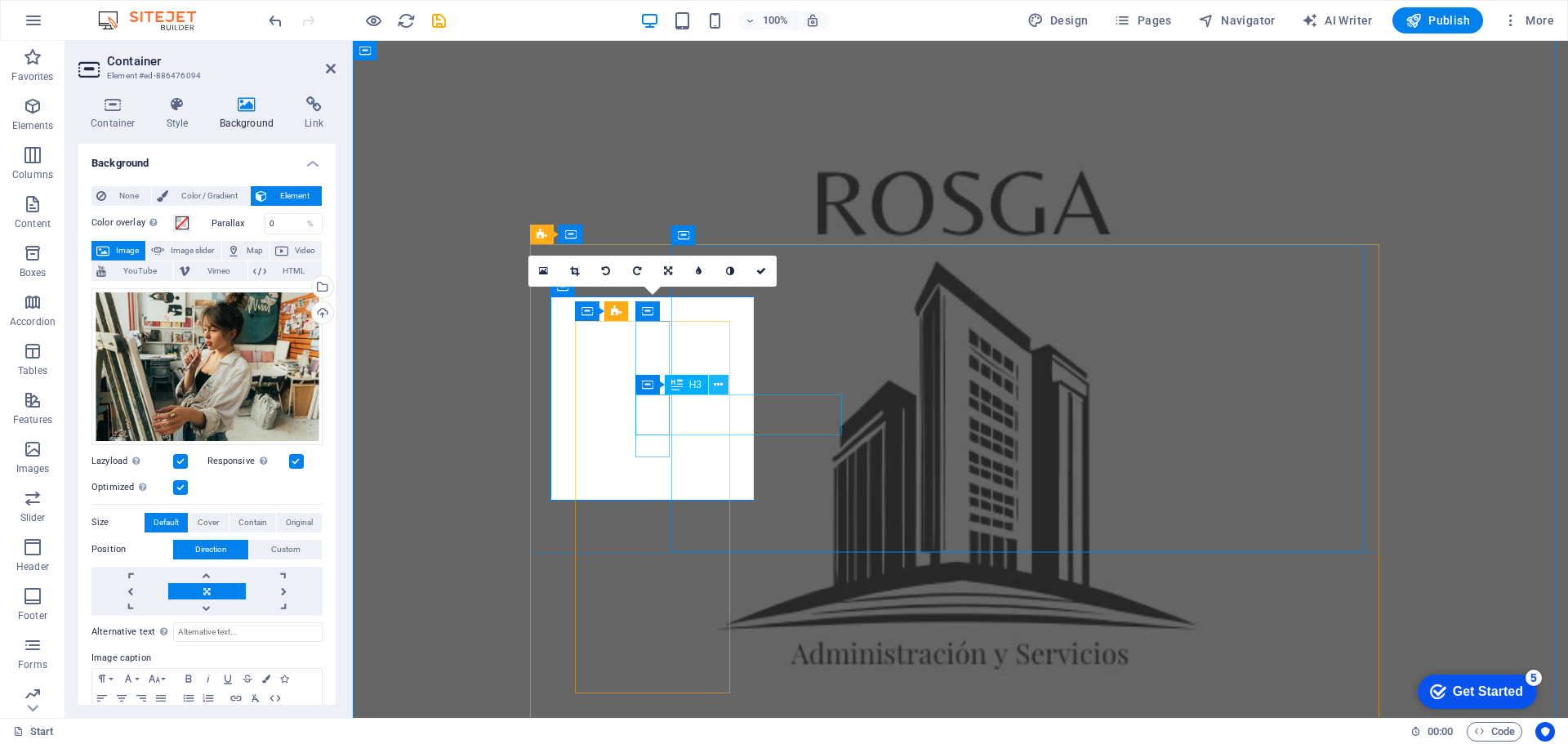
click at [722, 383] on icon at bounding box center [719, 385] width 9 height 17
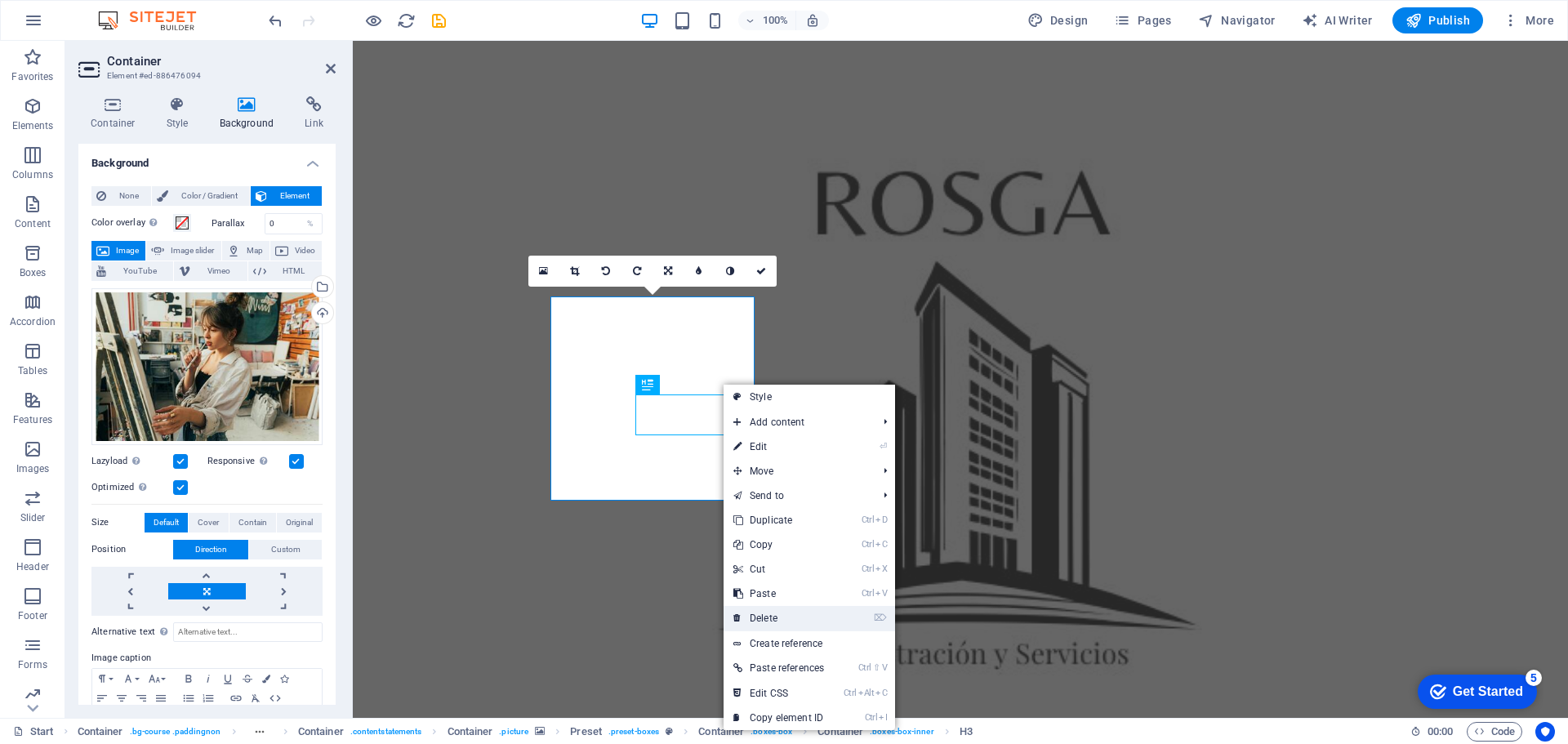
click at [761, 611] on link "⌦ Delete" at bounding box center [778, 617] width 110 height 25
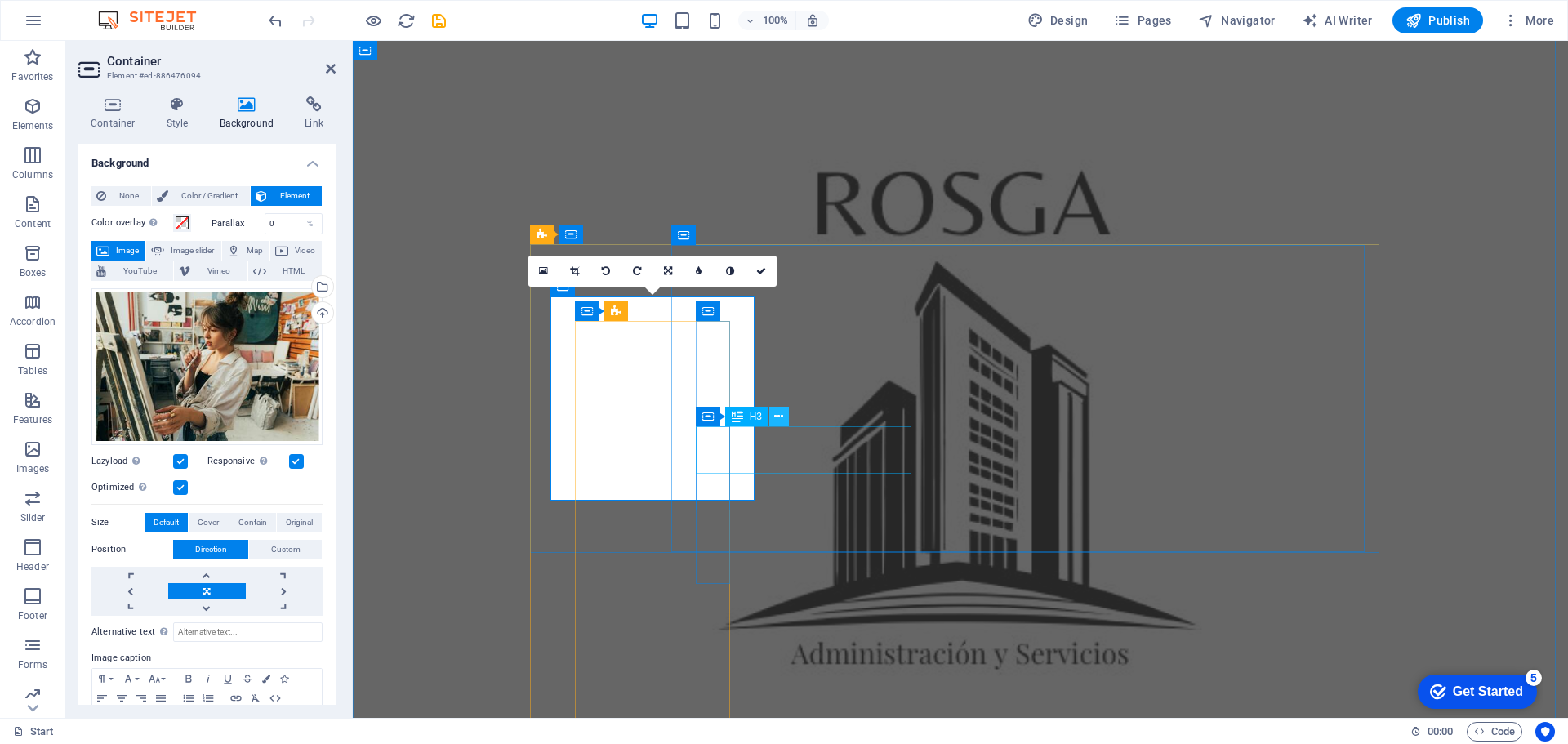
click at [775, 417] on icon at bounding box center [779, 417] width 9 height 17
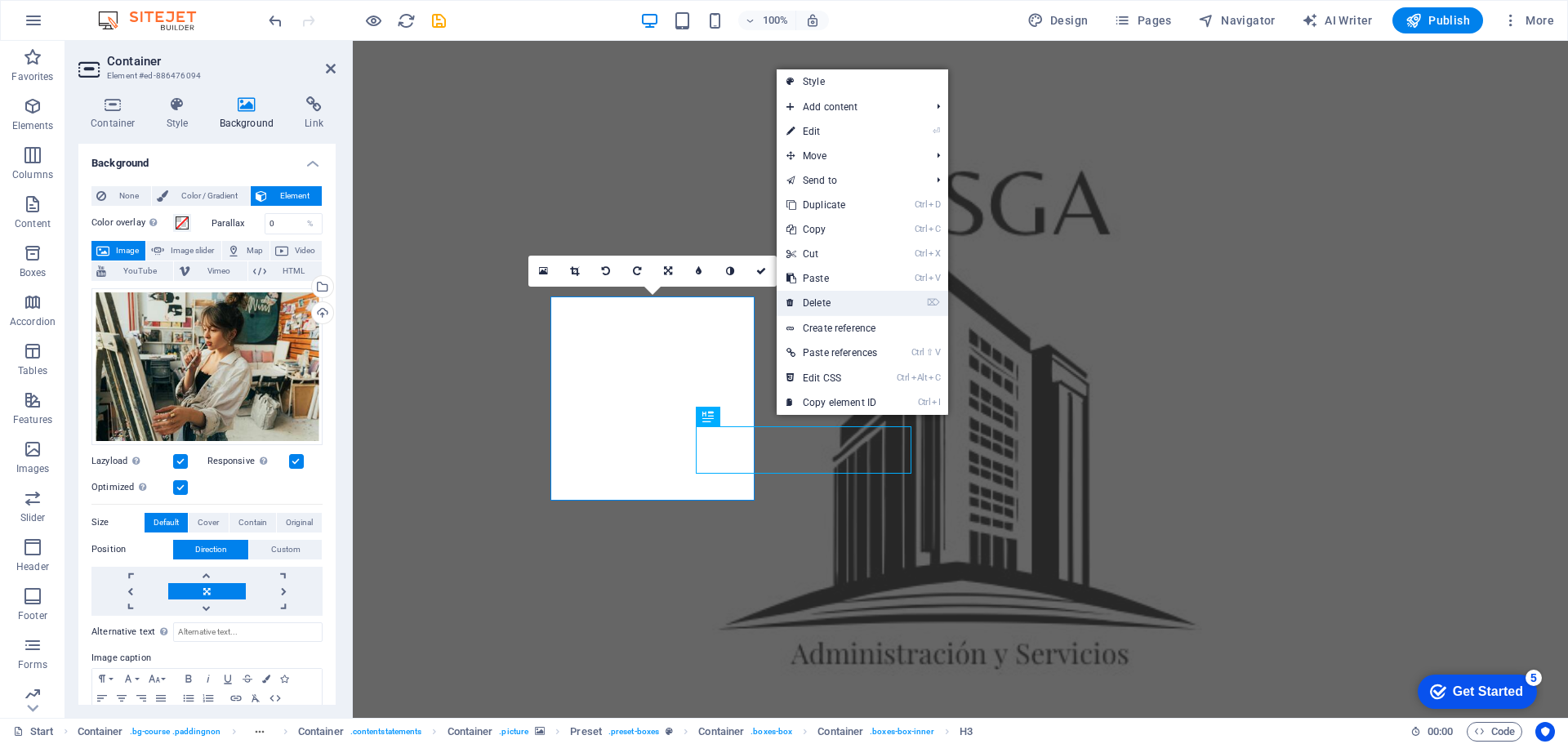
drag, startPoint x: 838, startPoint y: 295, endPoint x: 485, endPoint y: 258, distance: 354.9
click at [838, 295] on link "⌦ Delete" at bounding box center [832, 303] width 110 height 25
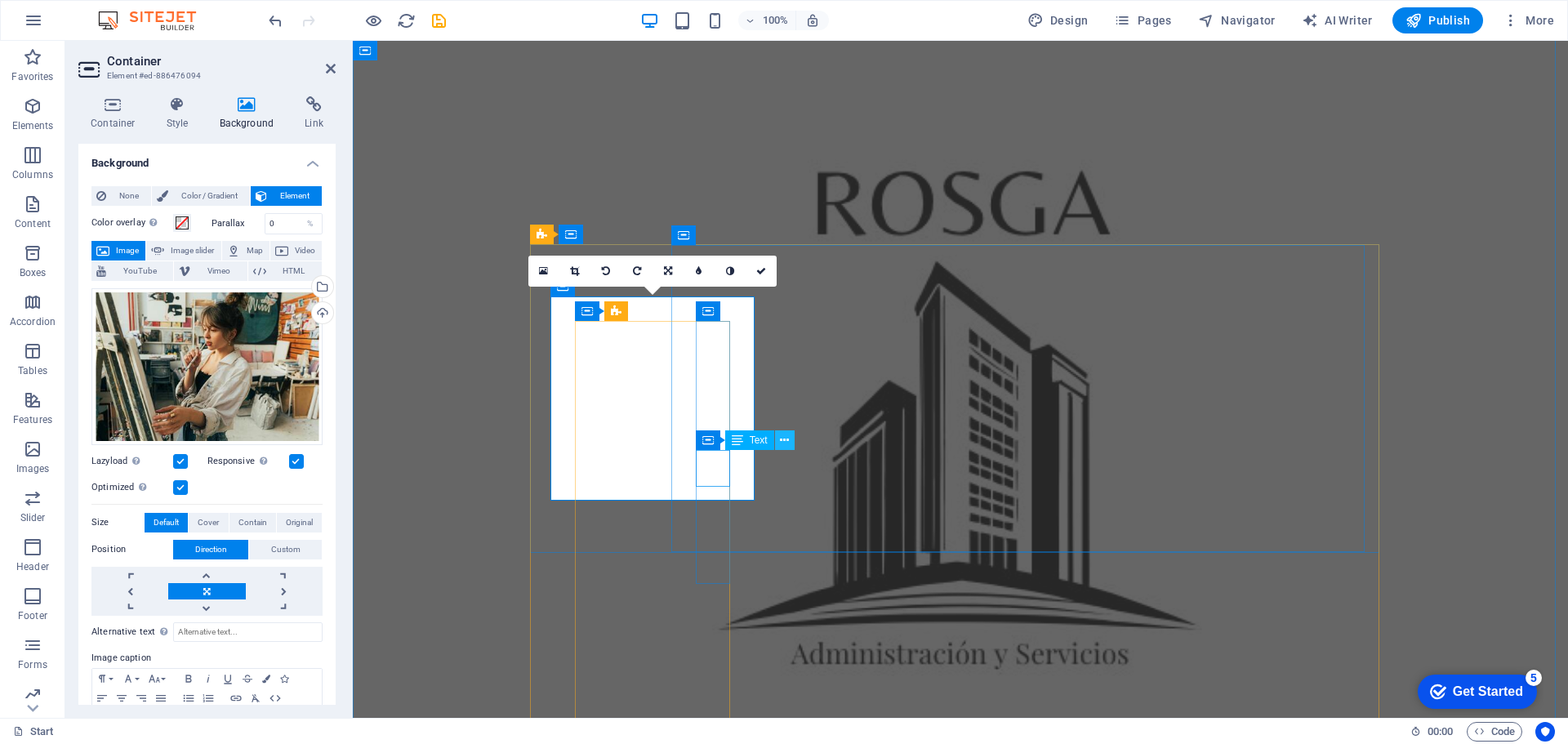
click at [783, 441] on icon at bounding box center [784, 440] width 9 height 17
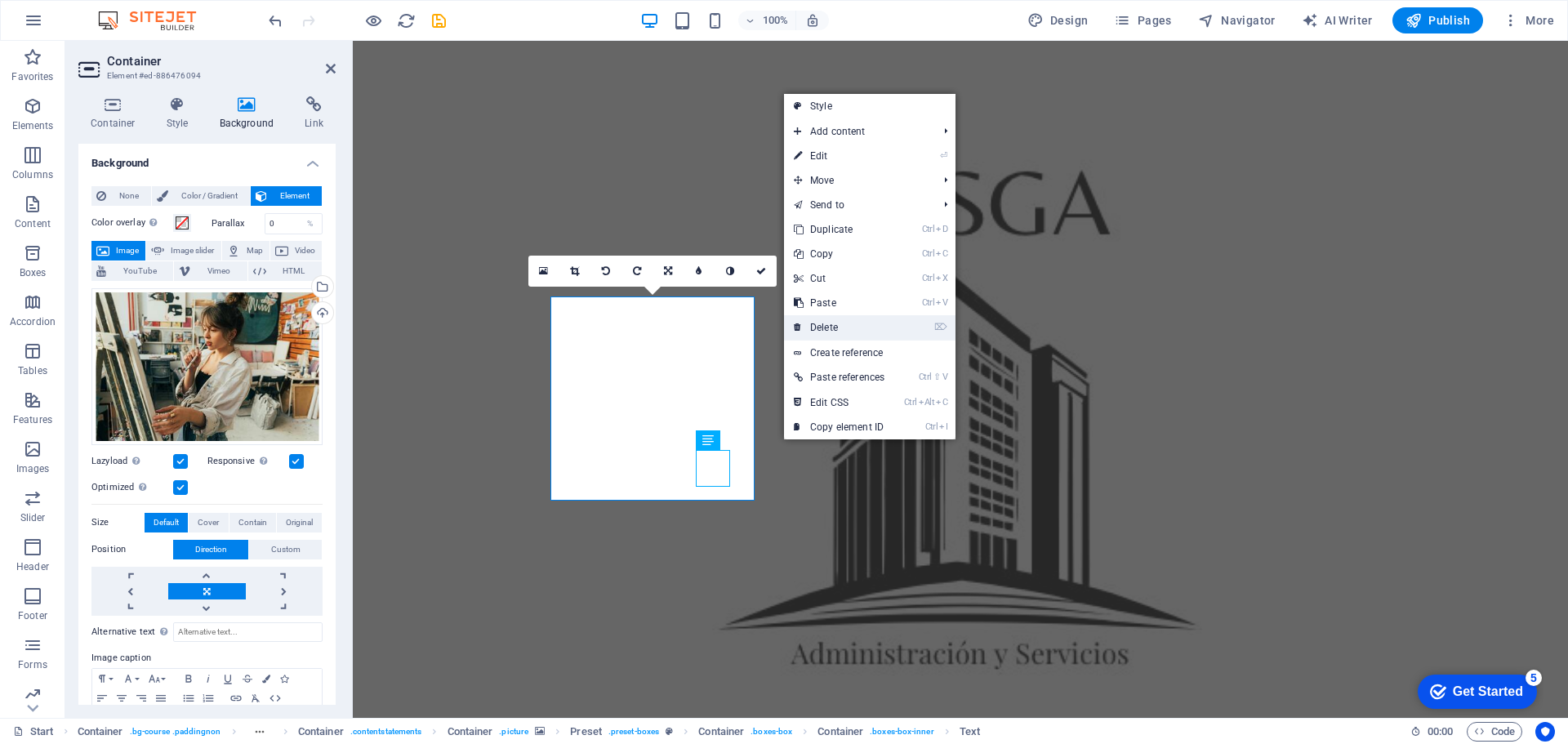
click at [842, 327] on link "⌦ Delete" at bounding box center [839, 327] width 110 height 25
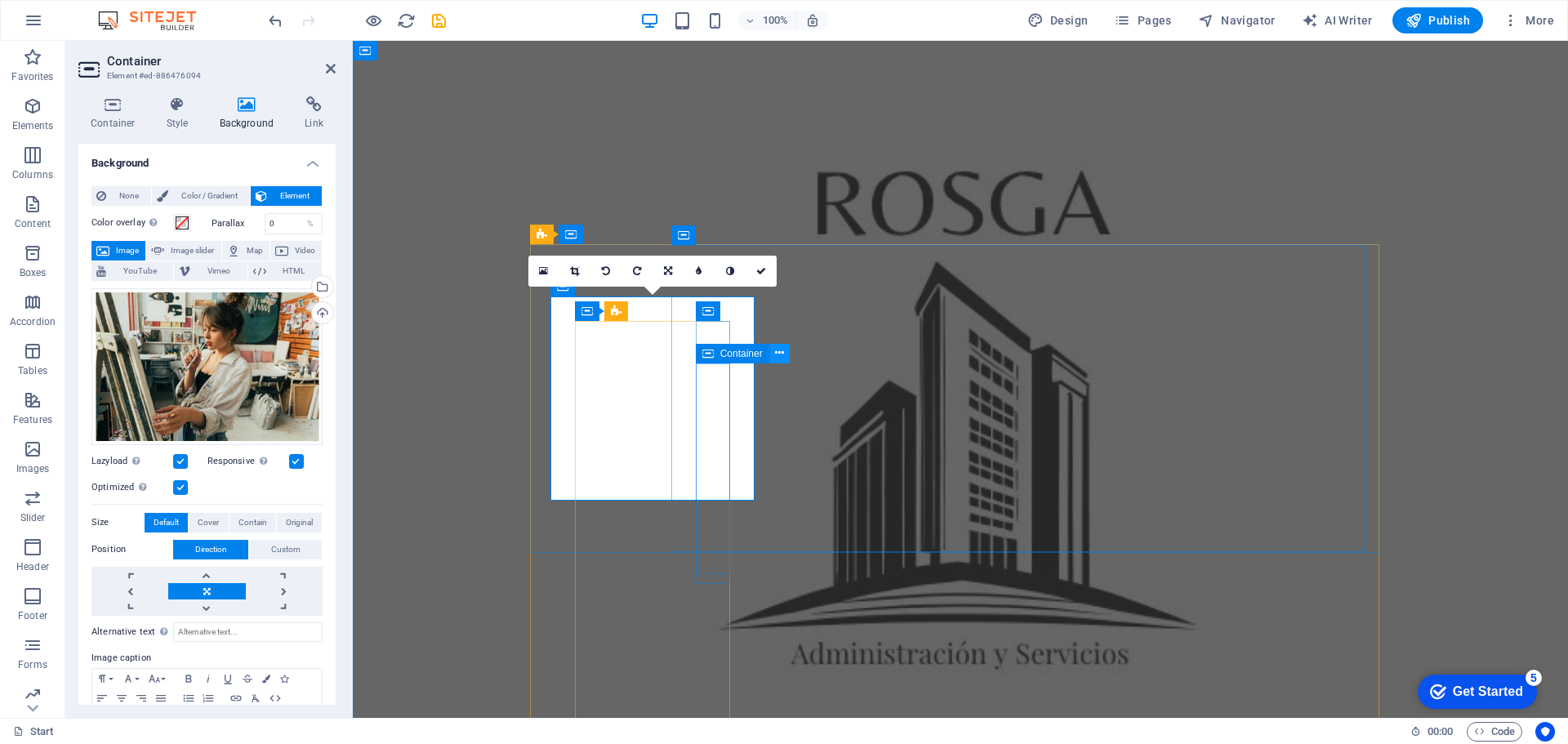
click at [776, 356] on icon at bounding box center [780, 353] width 9 height 17
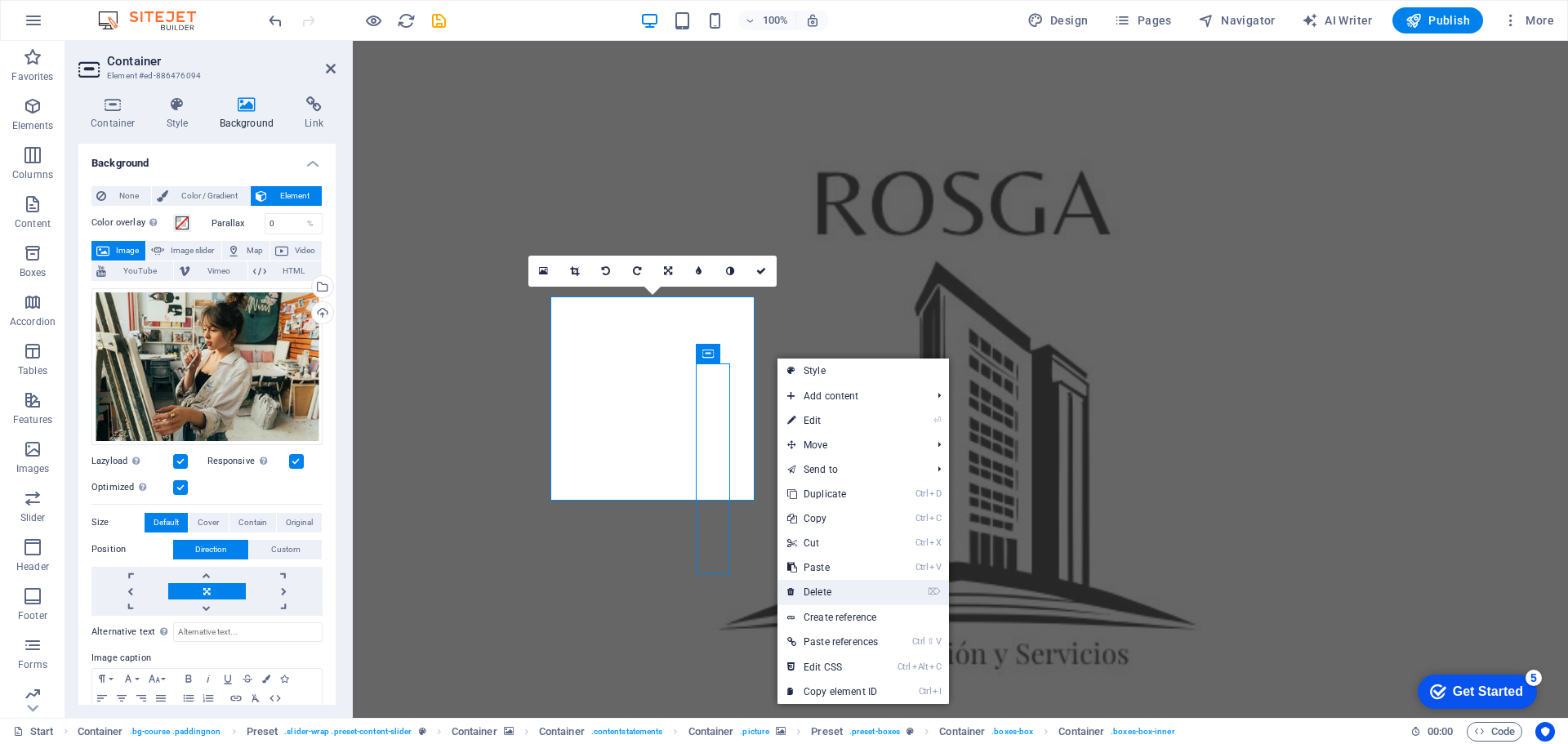
click at [810, 587] on link "⌦ Delete" at bounding box center [833, 592] width 110 height 25
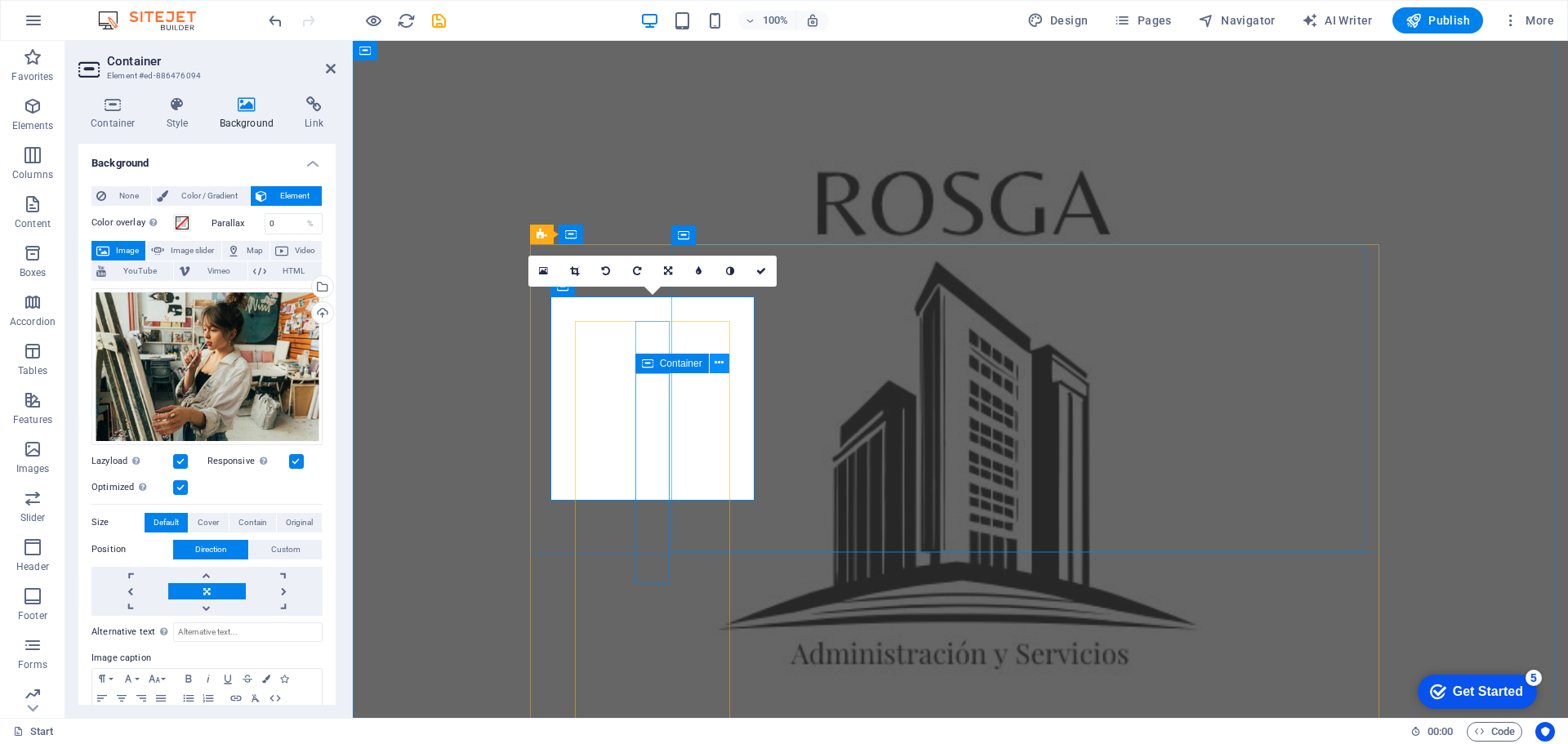
click at [719, 363] on icon at bounding box center [720, 363] width 9 height 17
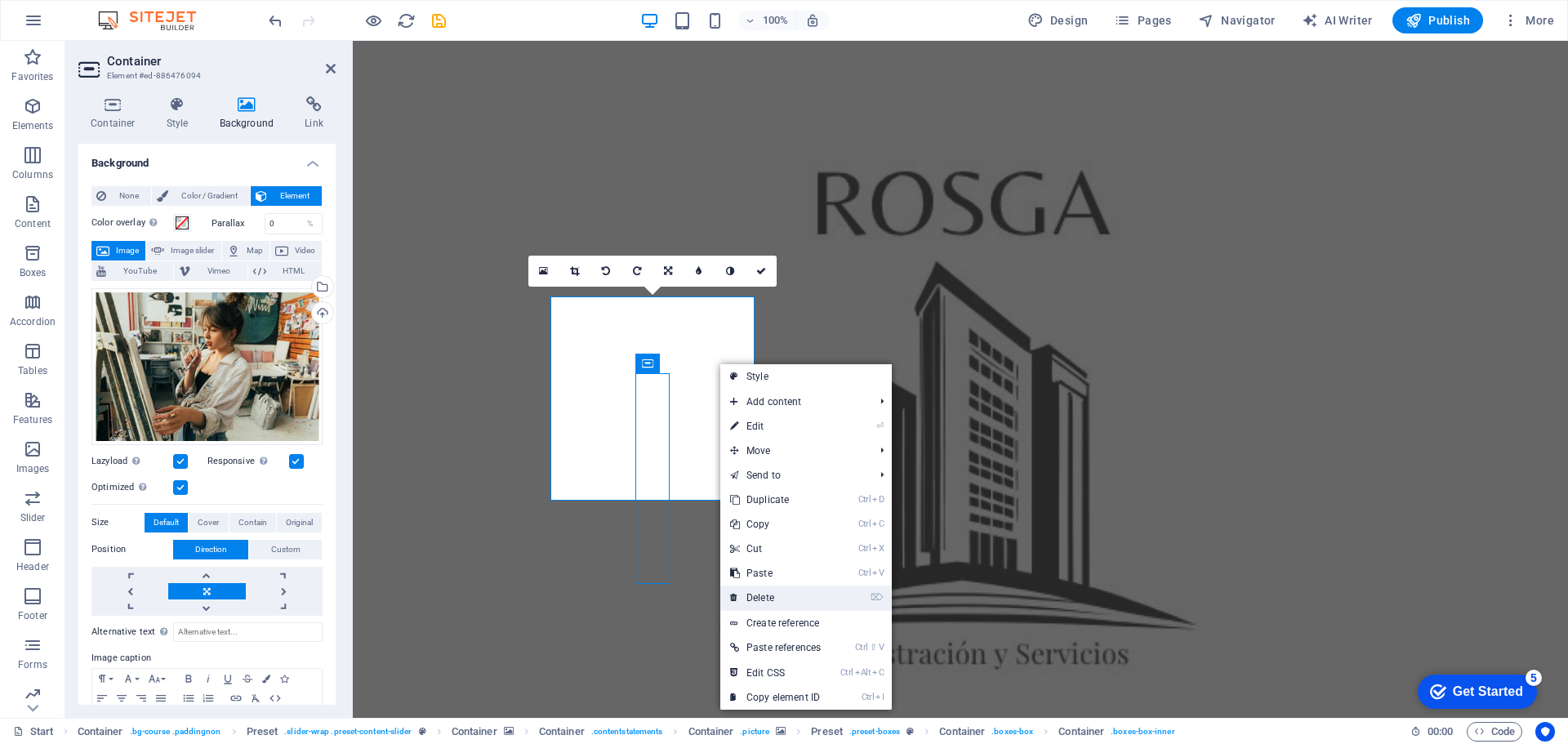
click at [752, 594] on link "⌦ Delete" at bounding box center [775, 597] width 110 height 25
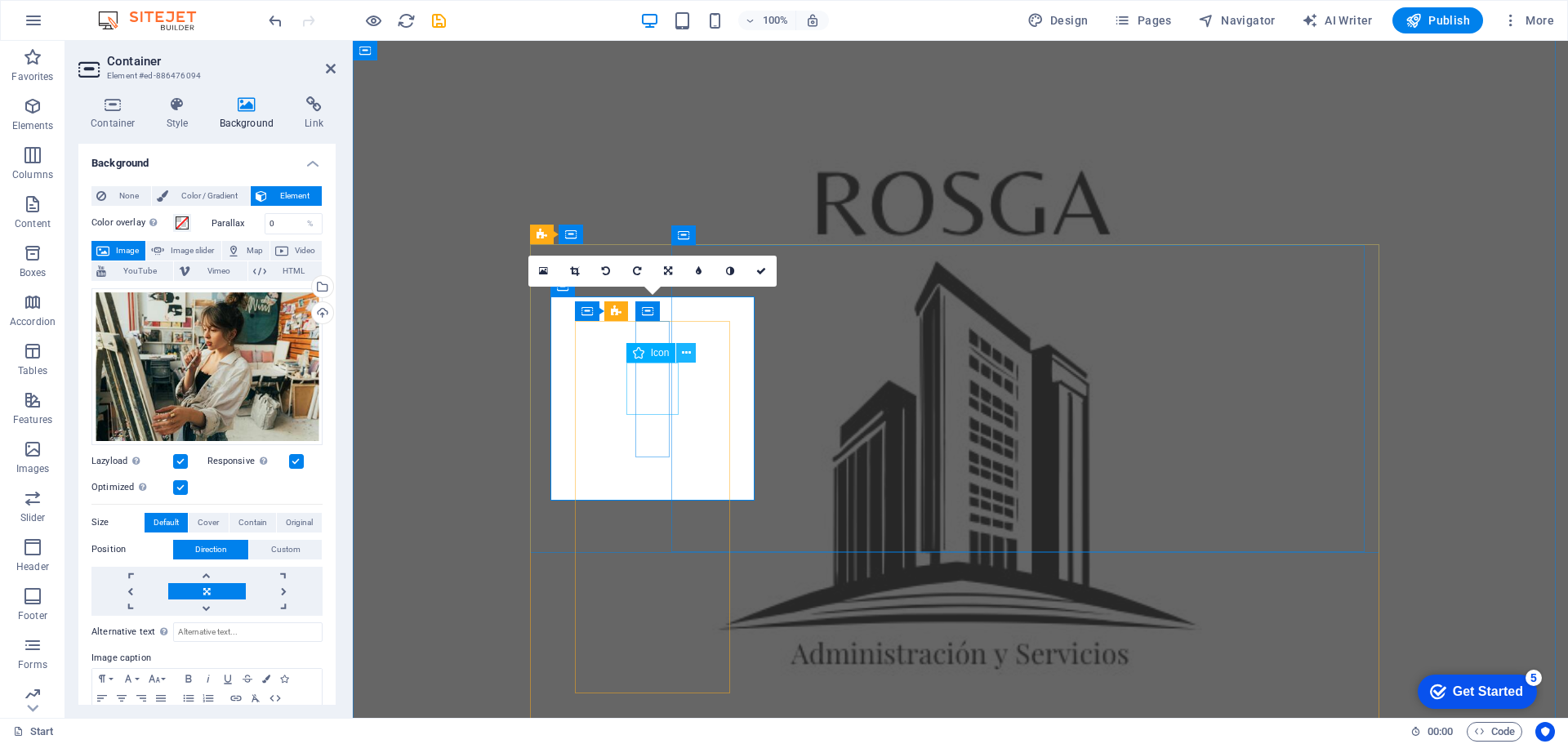
click at [682, 353] on icon at bounding box center [687, 353] width 9 height 17
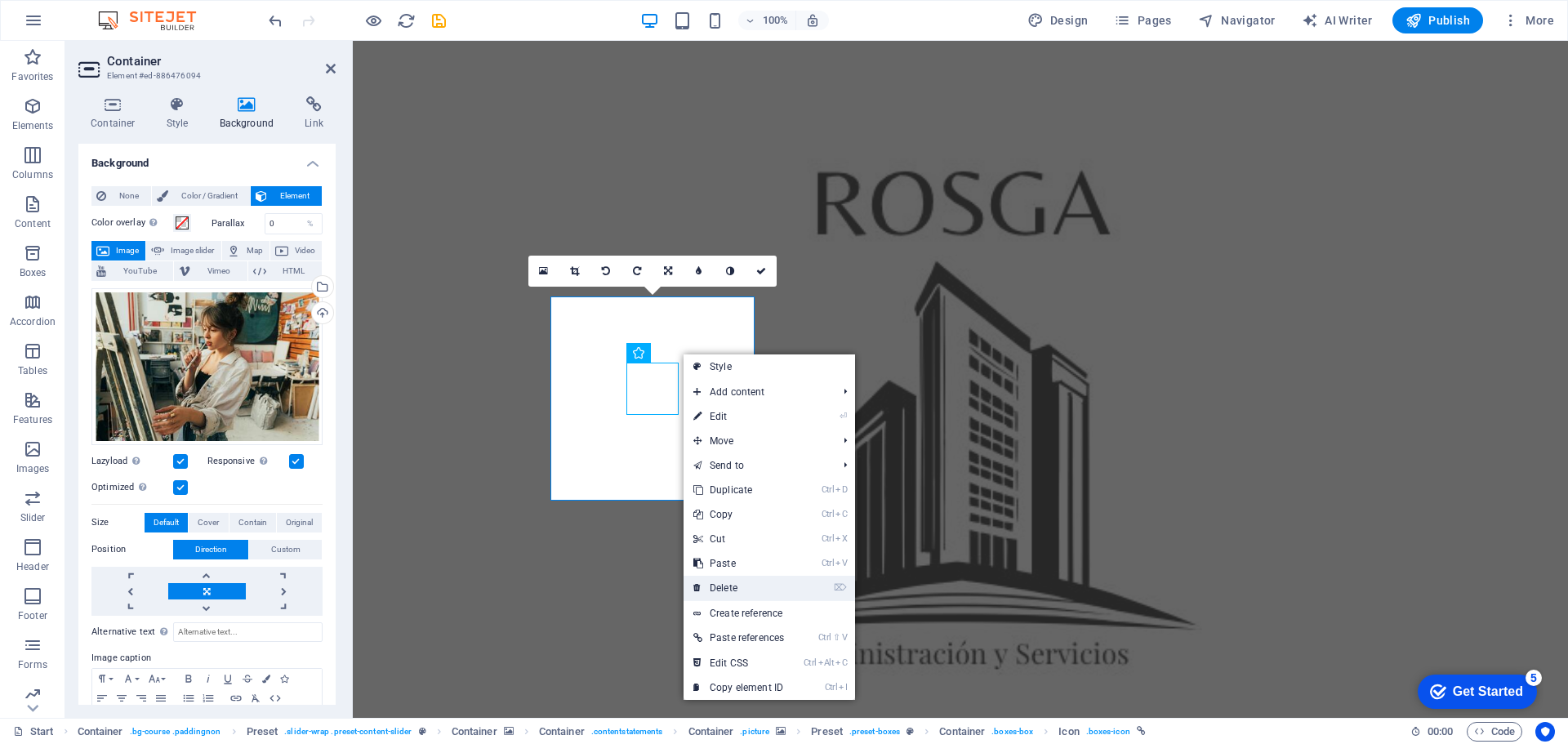
click at [729, 585] on link "⌦ Delete" at bounding box center [739, 587] width 110 height 25
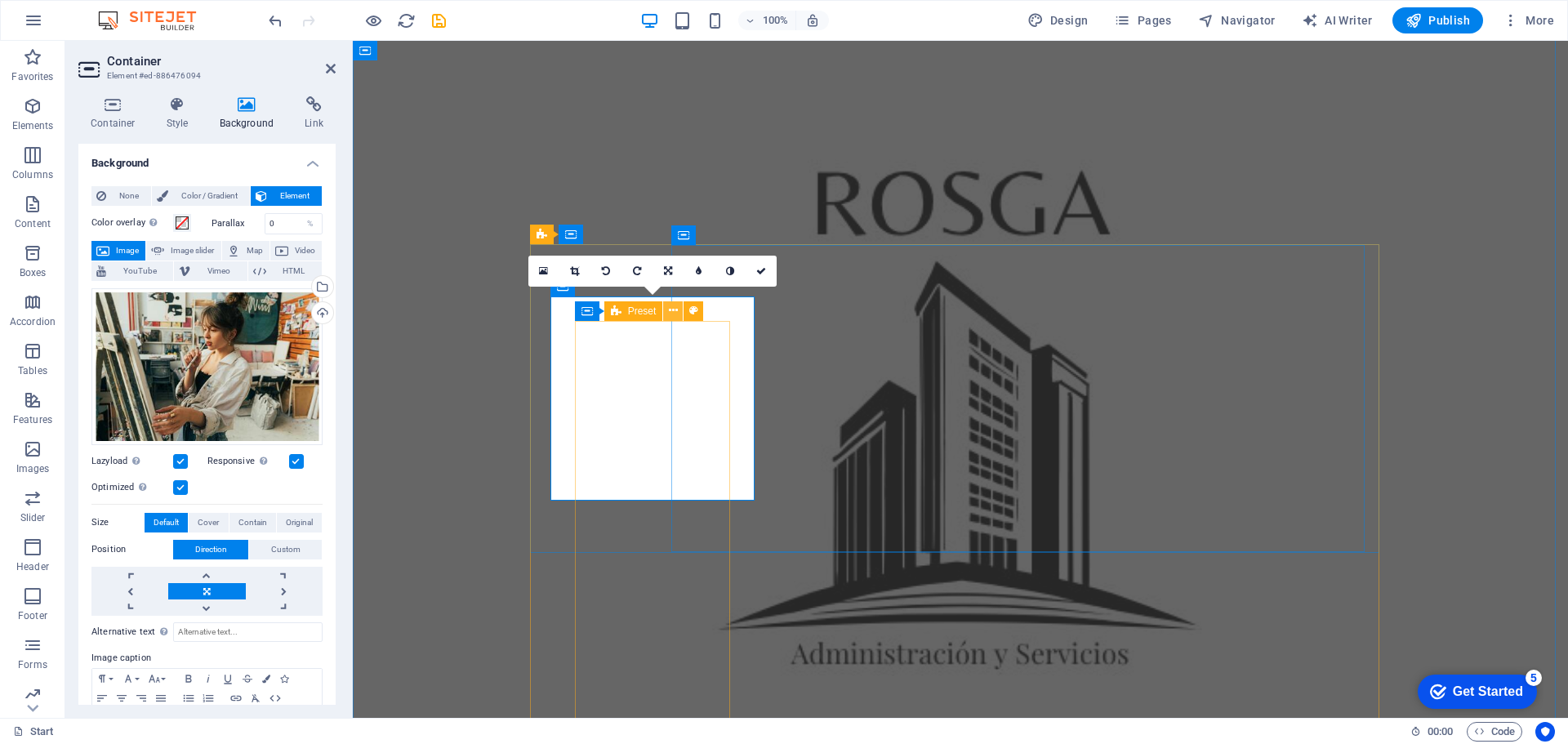
click at [673, 315] on icon at bounding box center [673, 310] width 9 height 17
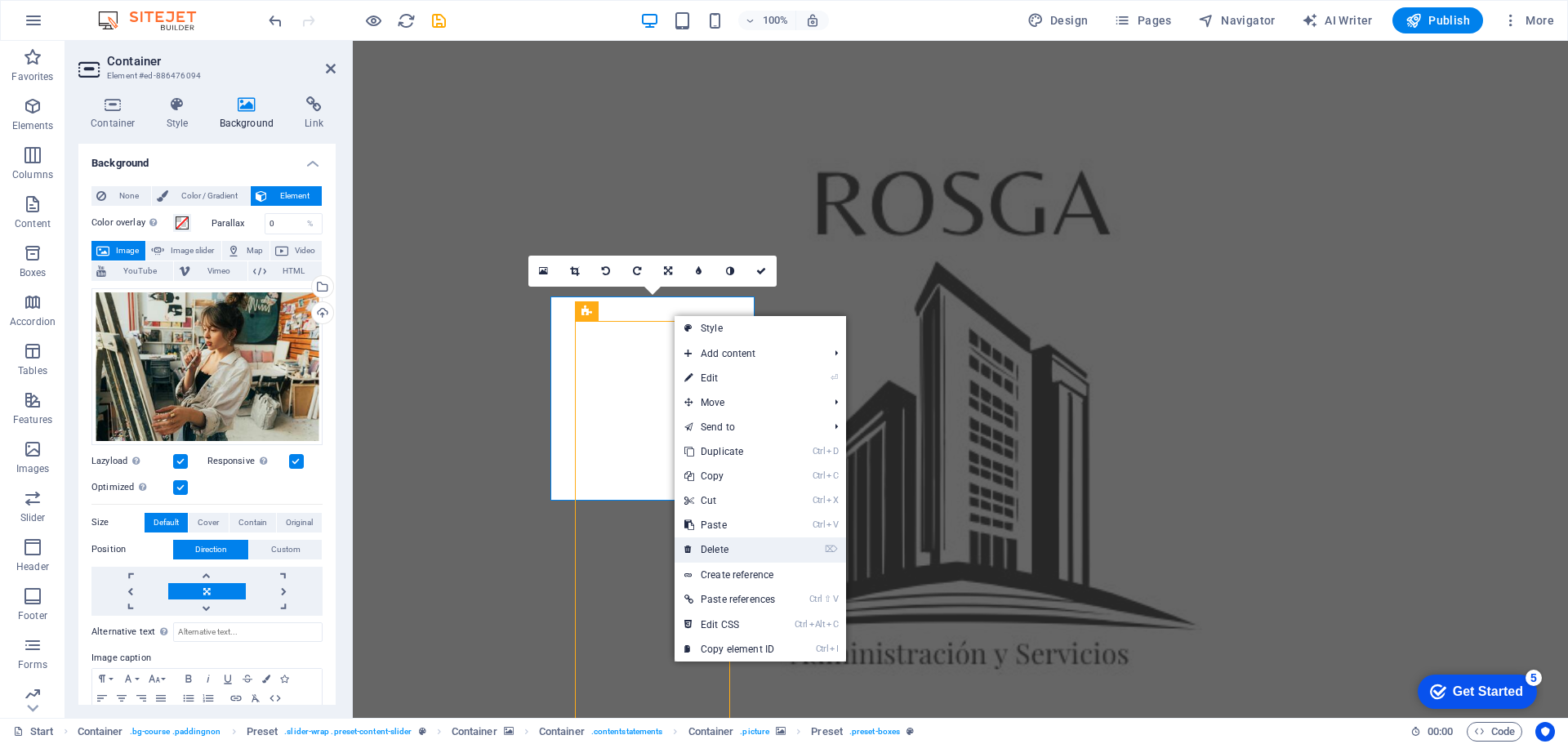
click at [713, 545] on link "⌦ Delete" at bounding box center [730, 549] width 110 height 25
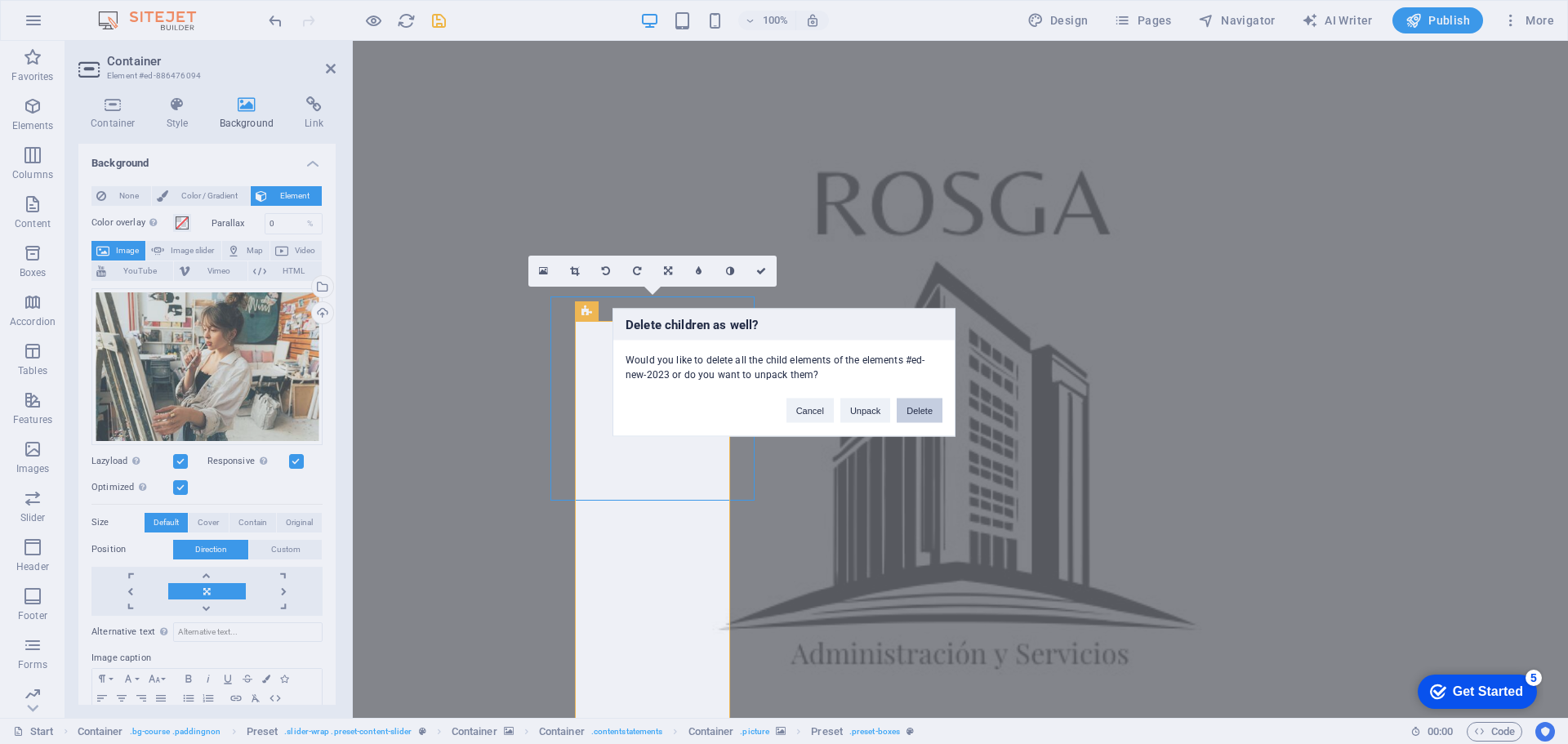
click at [921, 402] on button "Delete" at bounding box center [919, 409] width 46 height 25
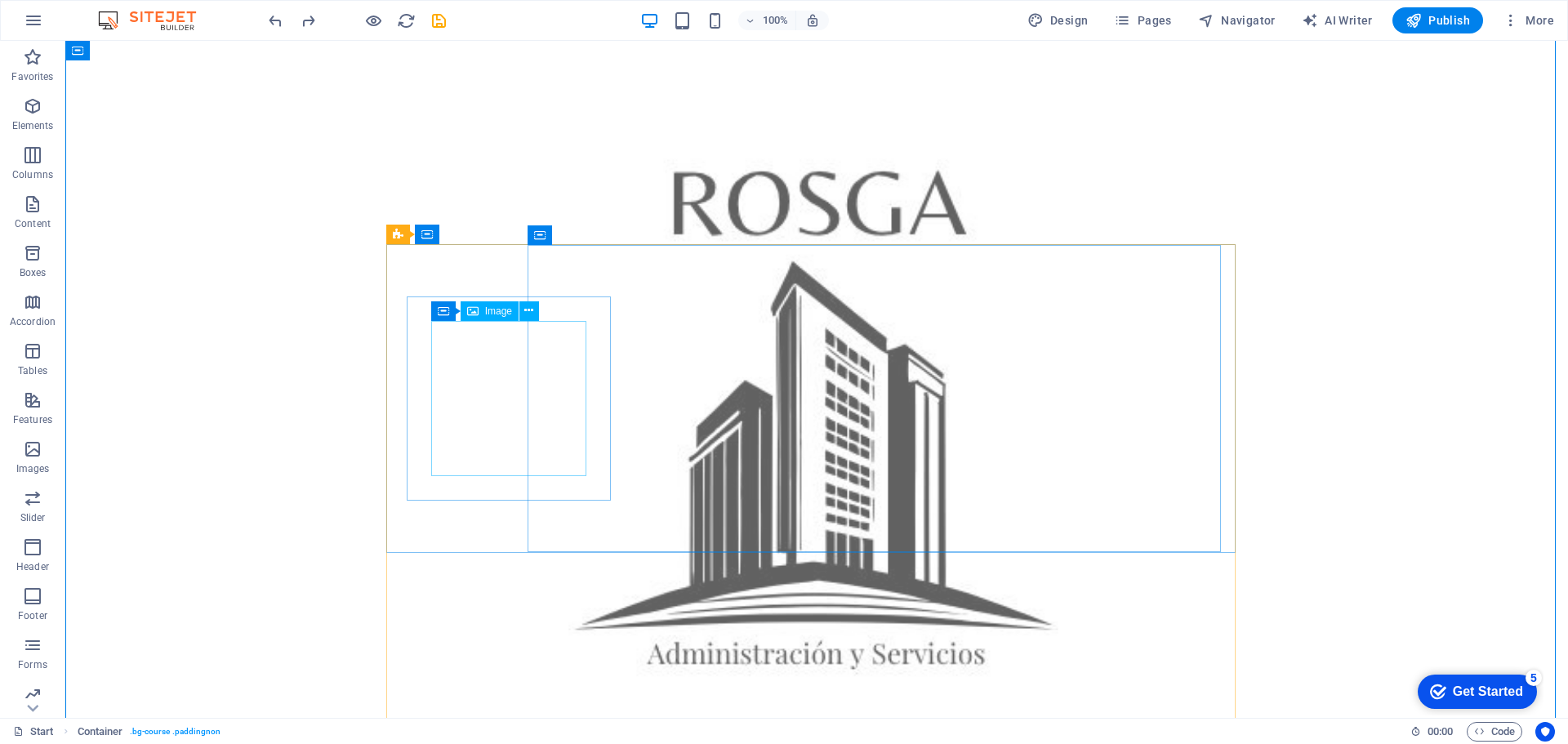
click at [499, 315] on span "Image" at bounding box center [499, 311] width 27 height 10
click at [527, 313] on icon at bounding box center [529, 310] width 9 height 17
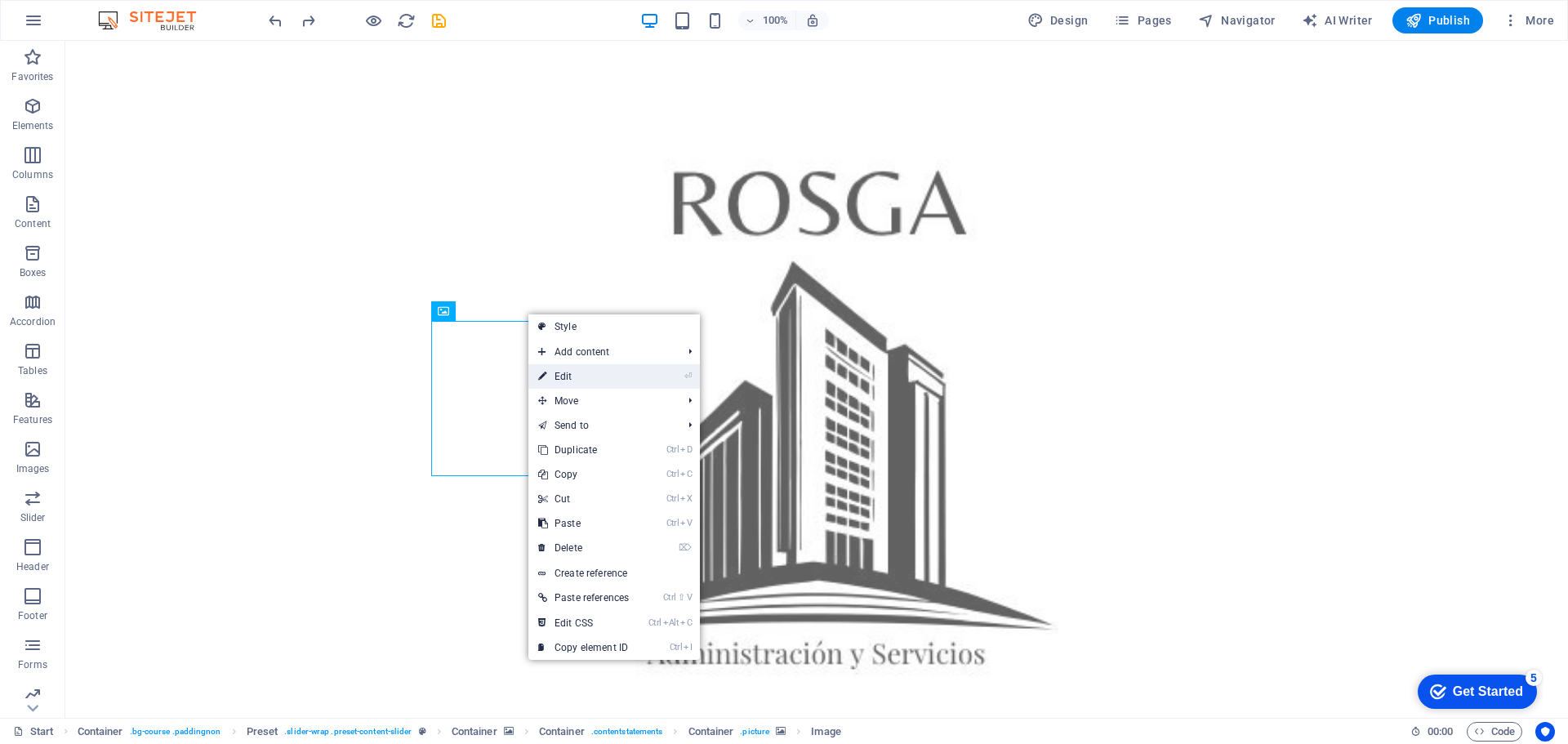
click at [551, 372] on link "⏎ Edit" at bounding box center [583, 376] width 110 height 25
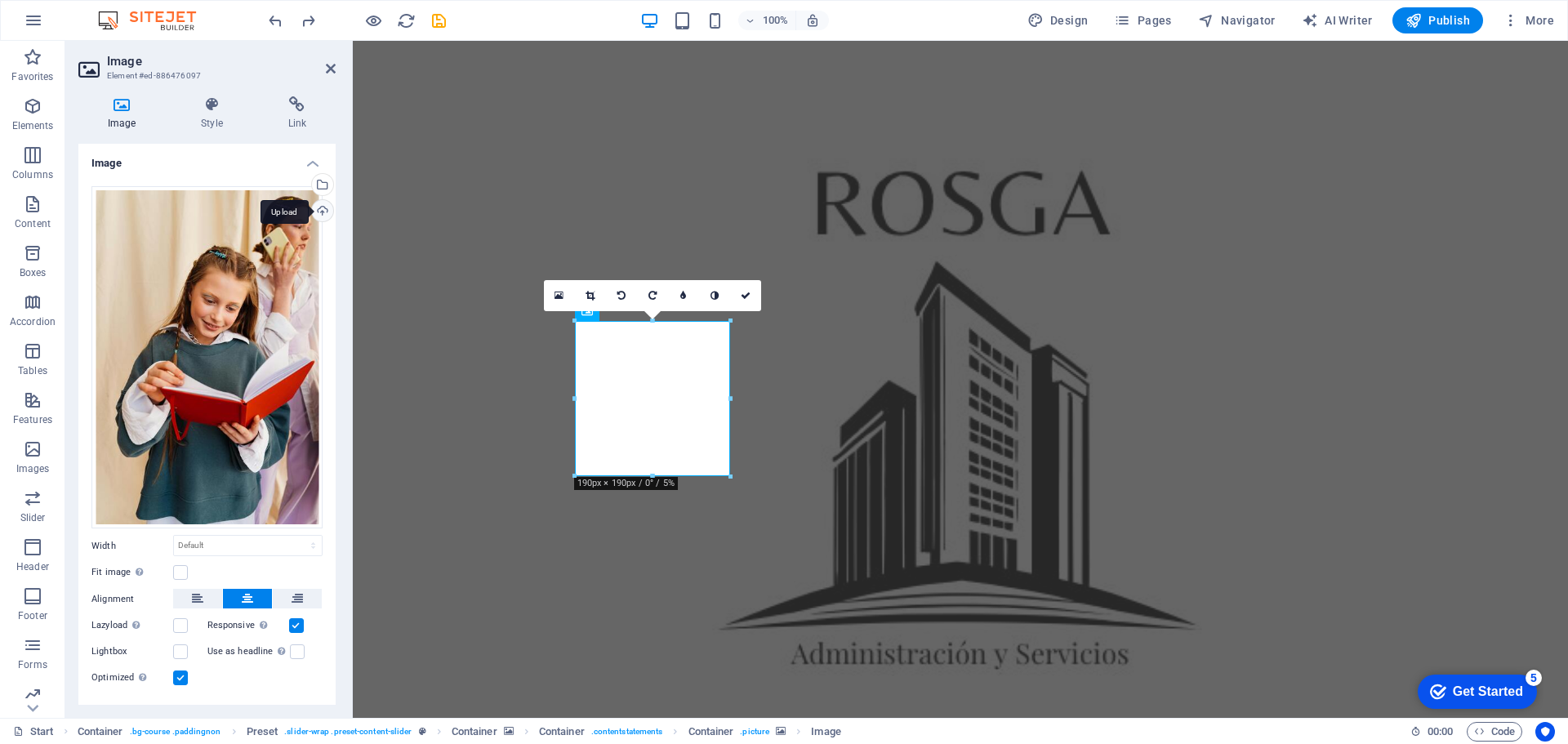
click at [317, 205] on div "Upload" at bounding box center [320, 212] width 25 height 25
click at [323, 207] on div "Upload" at bounding box center [320, 212] width 25 height 25
click at [317, 182] on div "Select files from the file manager, stock photos, or upload file(s)" at bounding box center [320, 186] width 25 height 25
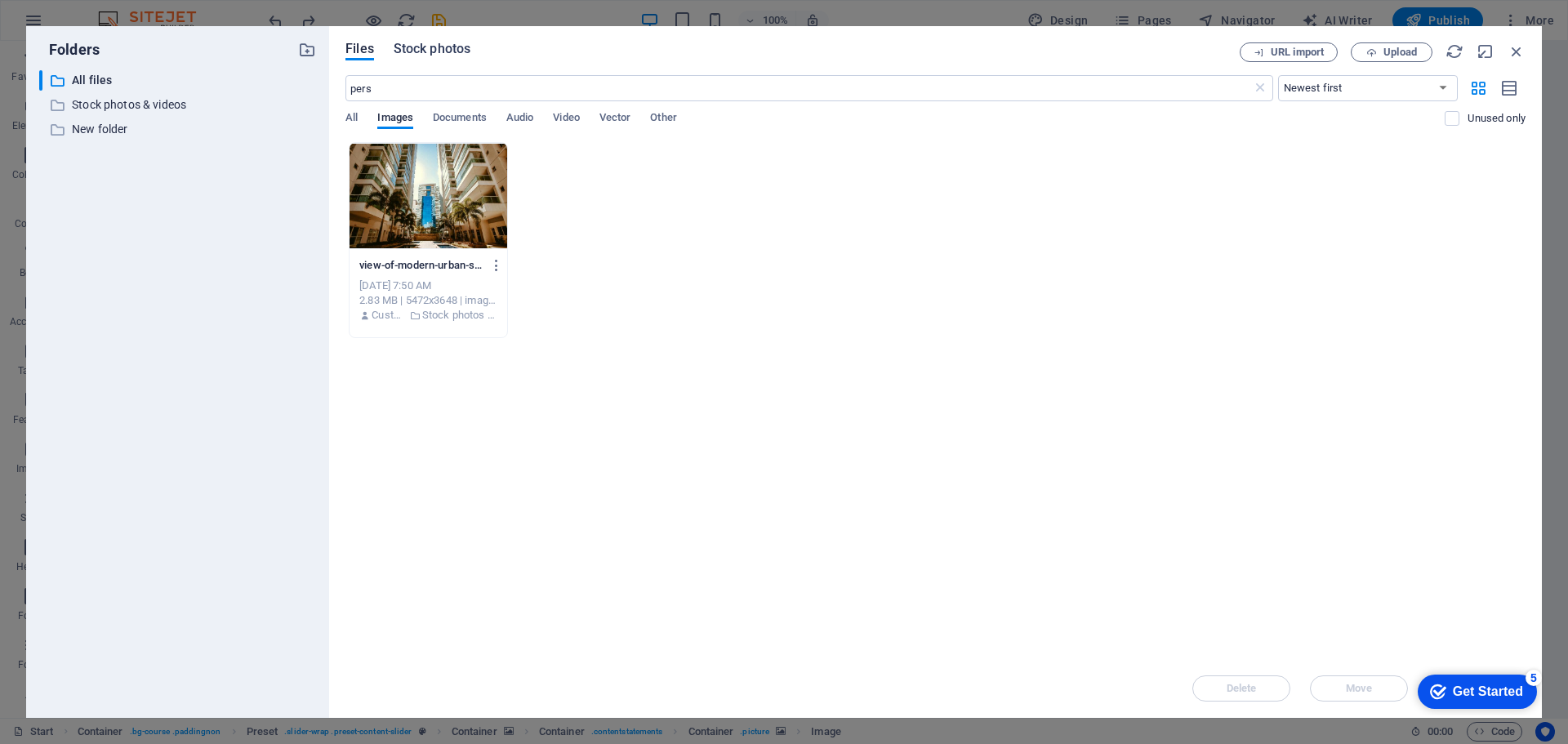
click at [445, 44] on span "Stock photos" at bounding box center [432, 48] width 77 height 19
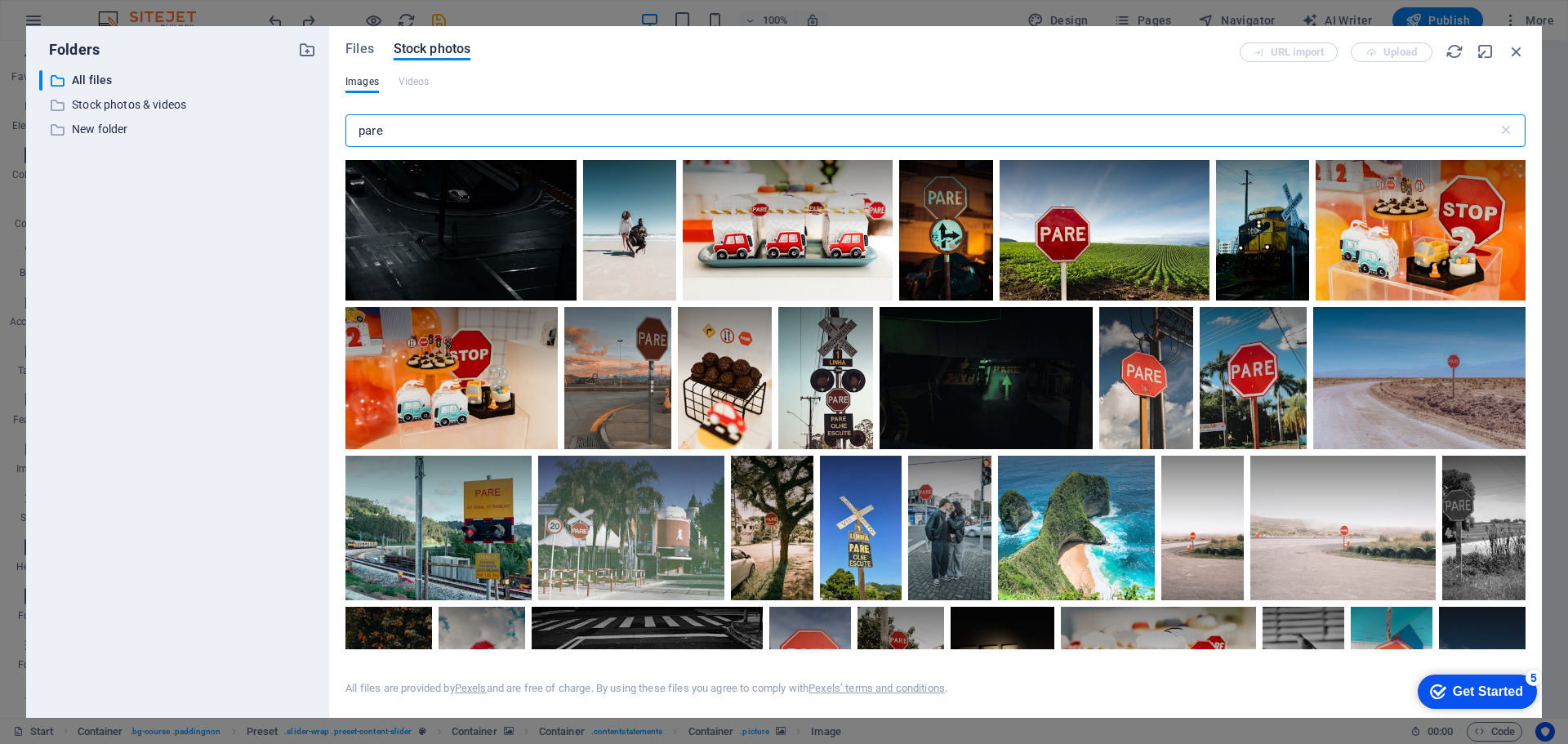
drag, startPoint x: 405, startPoint y: 134, endPoint x: 337, endPoint y: 130, distance: 68.1
click at [333, 129] on div "Files Stock photos URL import Upload Images Videos pare ​ All files are provide…" at bounding box center [936, 372] width 1213 height 691
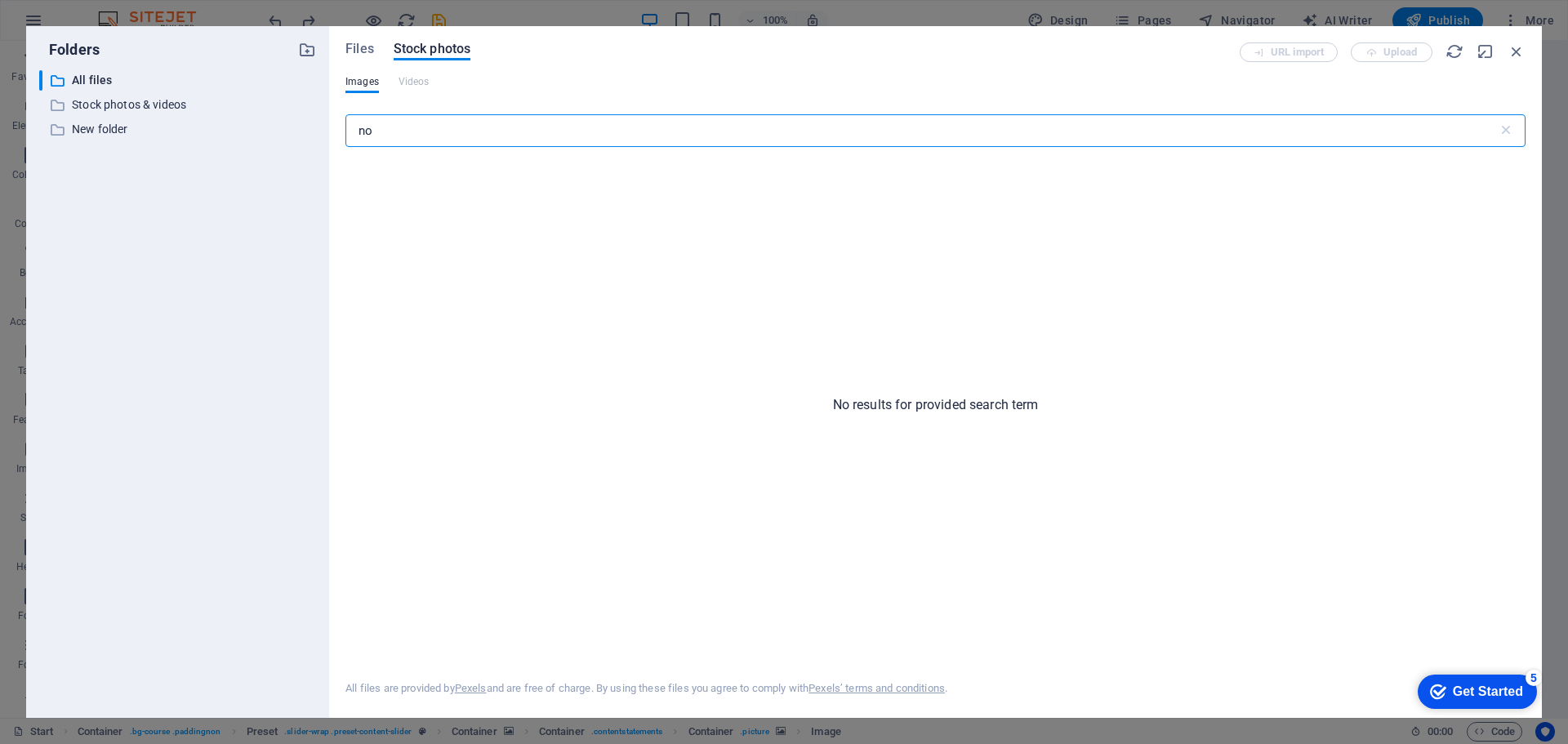
type input "n"
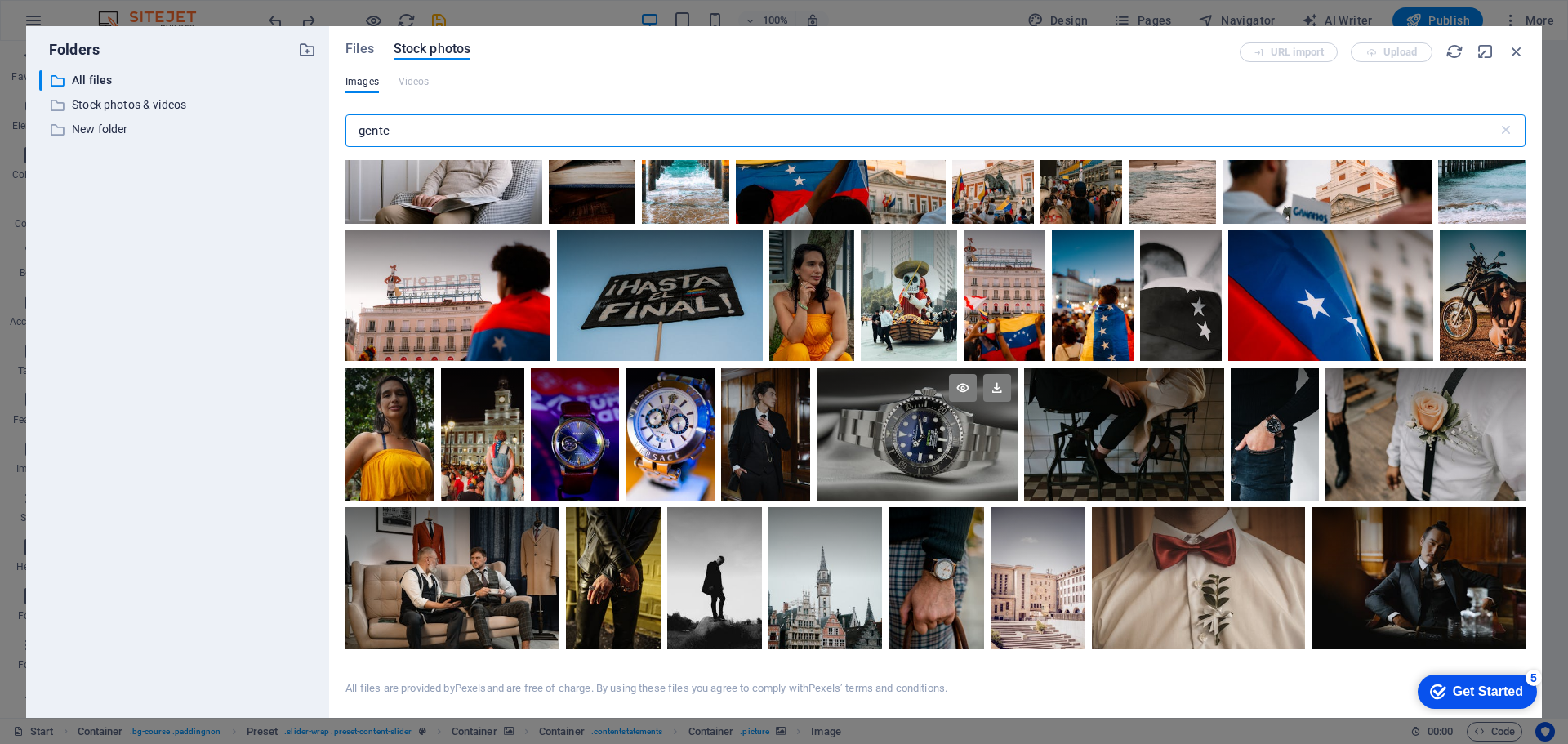
scroll to position [0, 0]
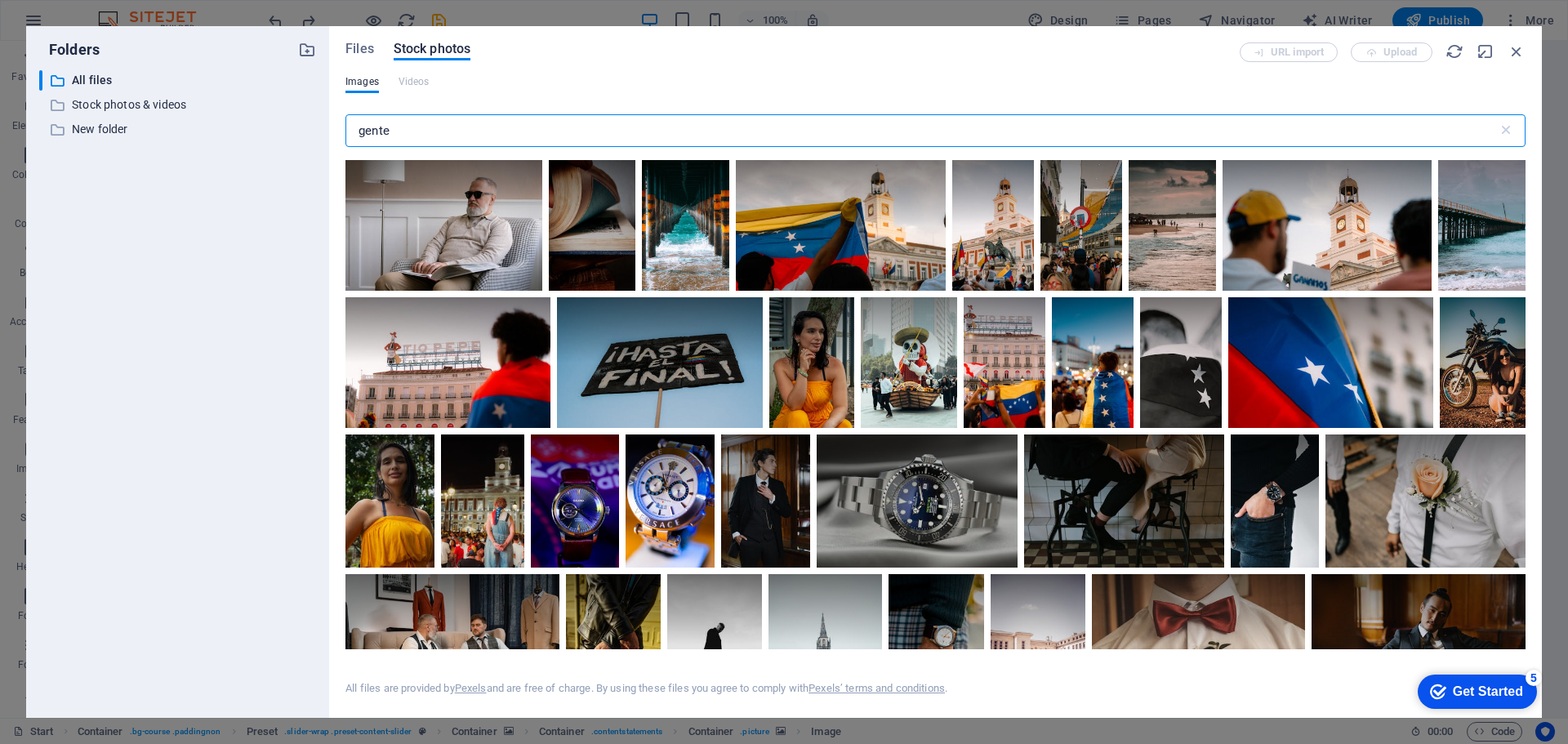
drag, startPoint x: 377, startPoint y: 140, endPoint x: 282, endPoint y: 140, distance: 95.0
click at [282, 140] on div "Folders ​ All files All files ​ Stock photos & videos Stock photos & videos ​ N…" at bounding box center [784, 372] width 1516 height 691
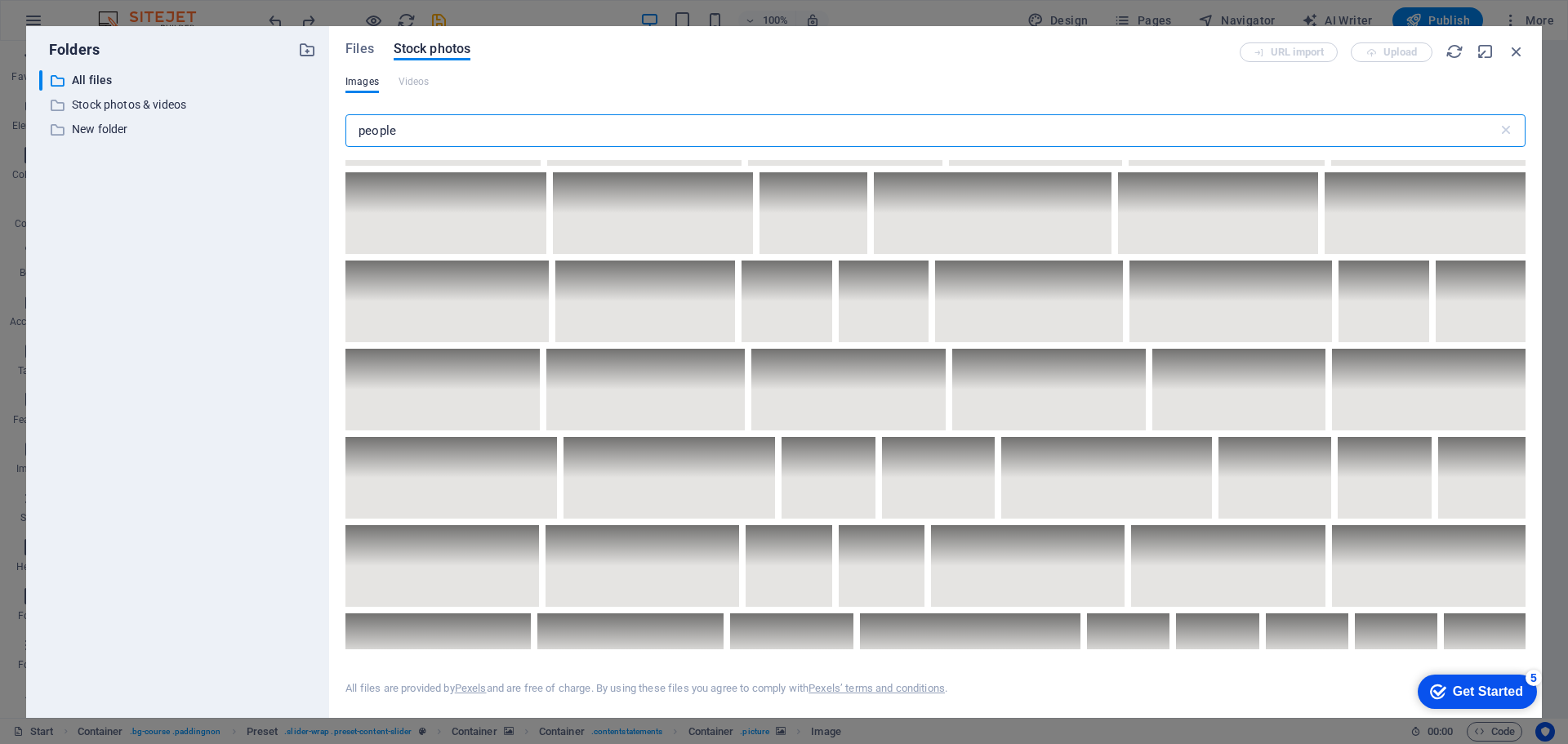
scroll to position [3674, 0]
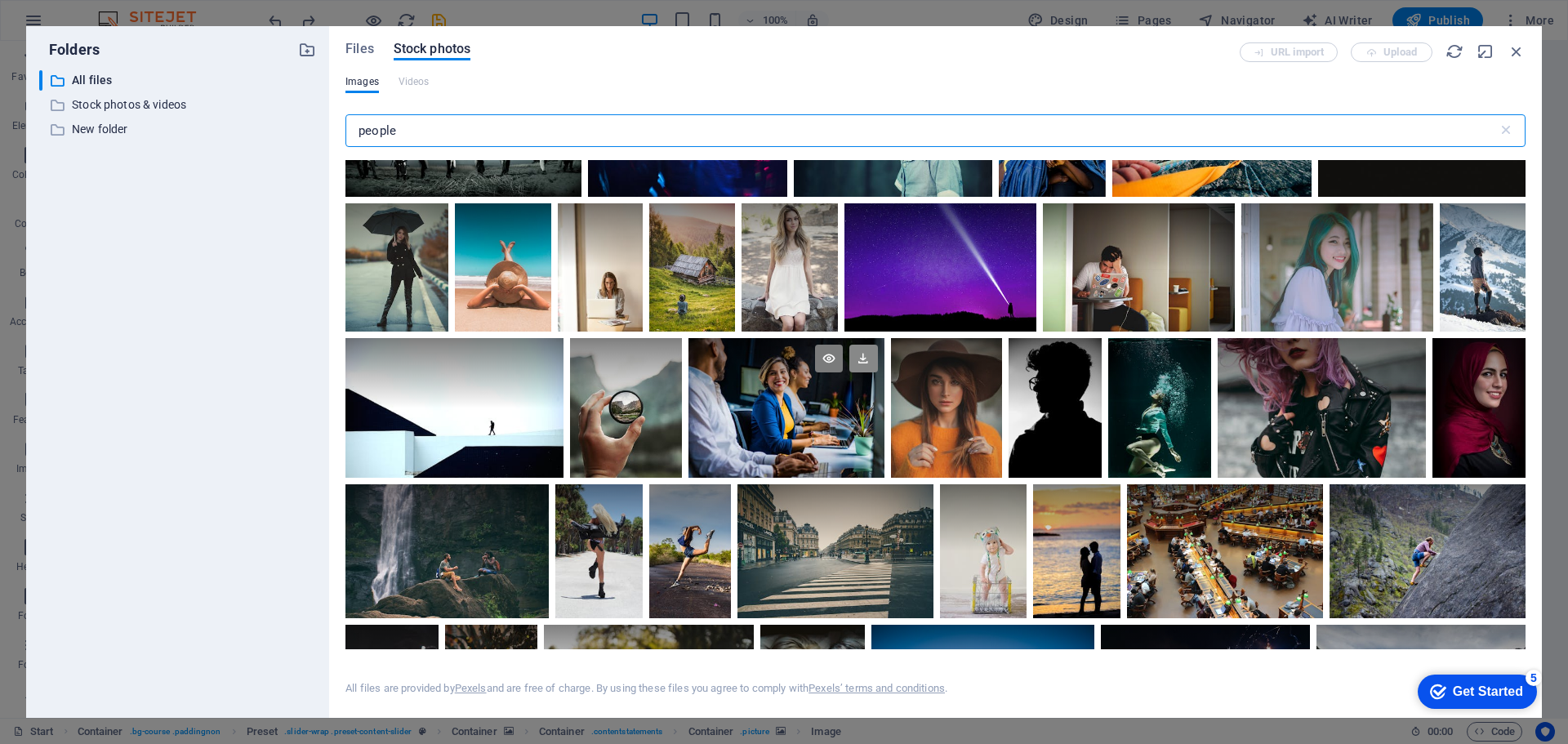
type input "people"
click at [859, 347] on icon at bounding box center [863, 358] width 27 height 27
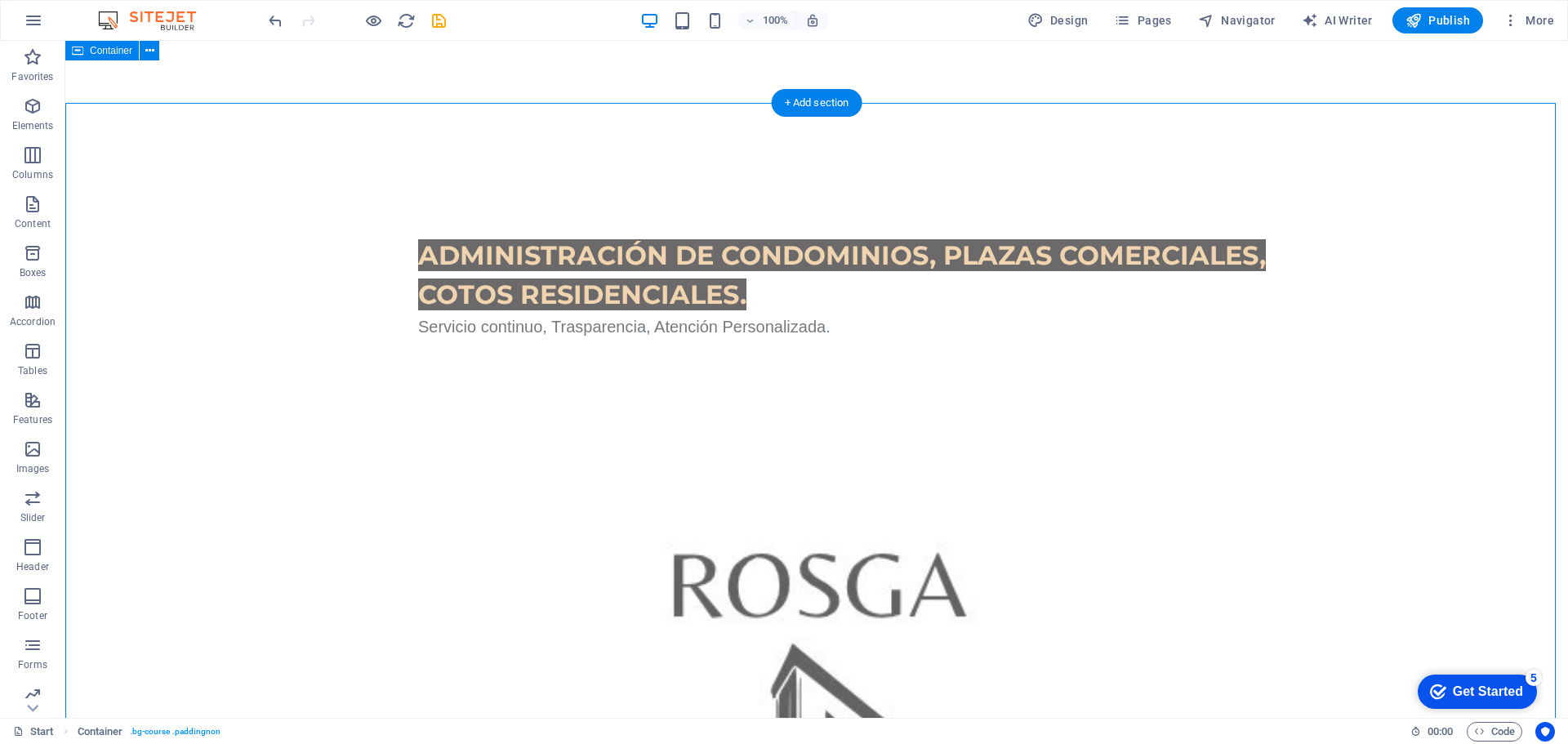
scroll to position [653, 0]
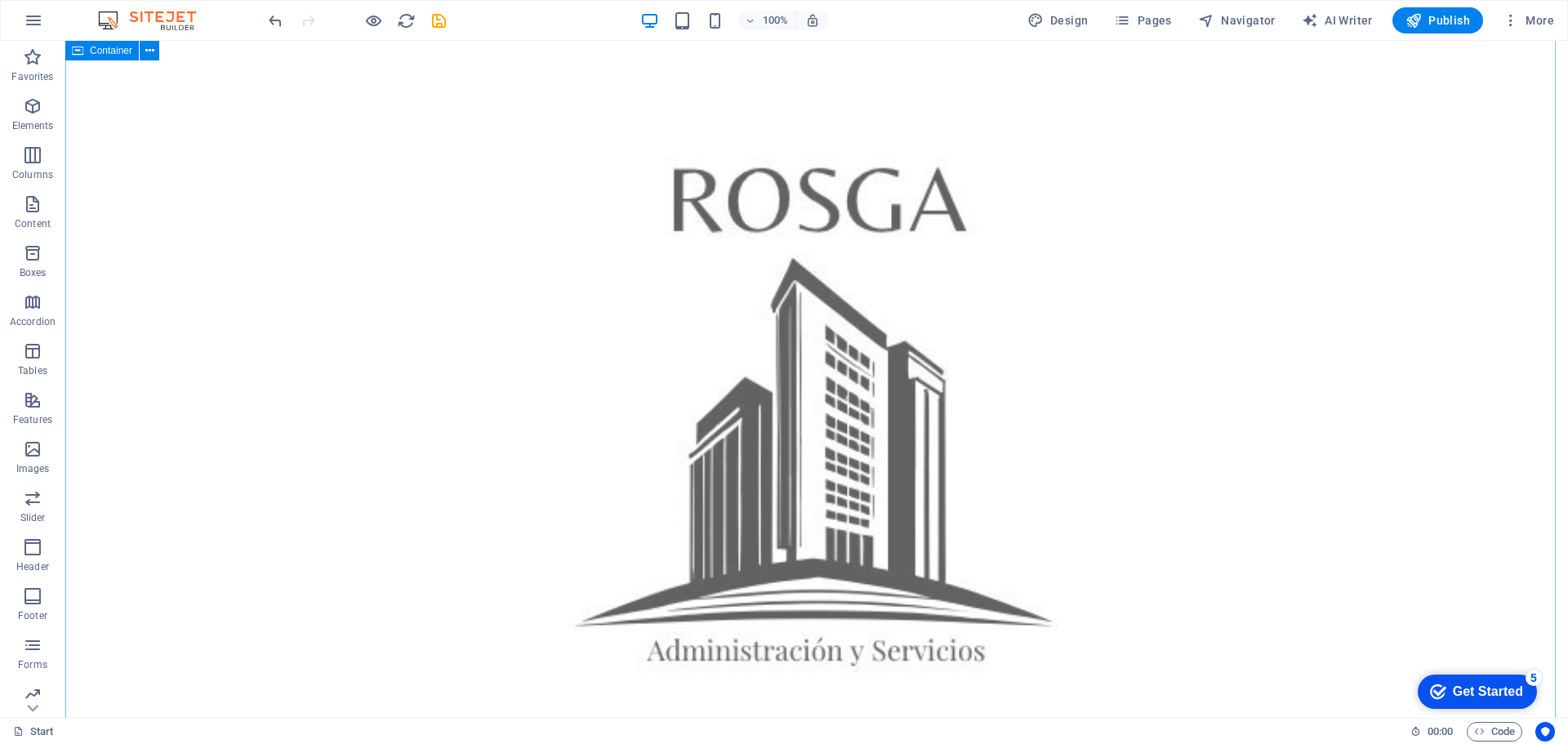
scroll to position [1224, 0]
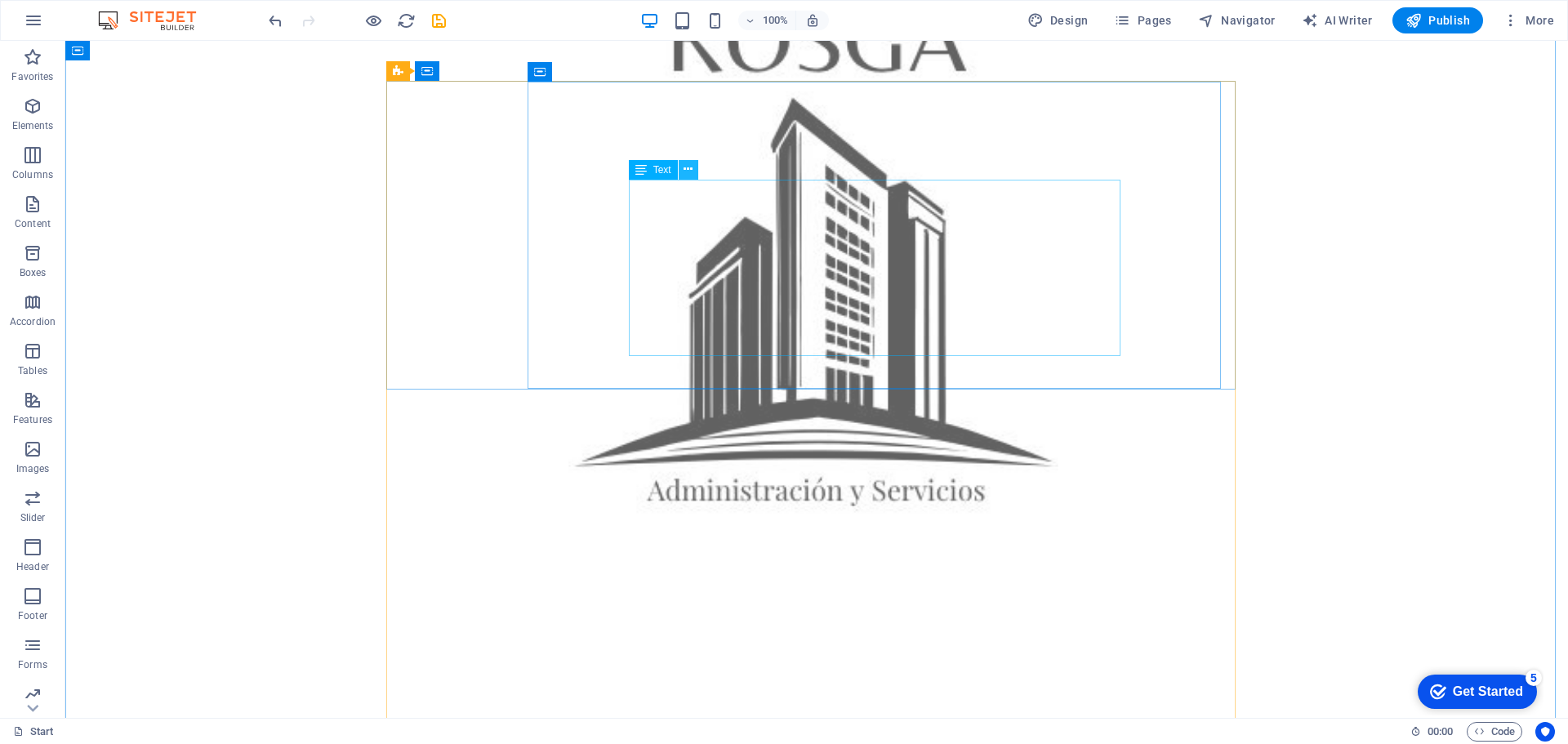
click at [689, 168] on icon at bounding box center [689, 169] width 9 height 17
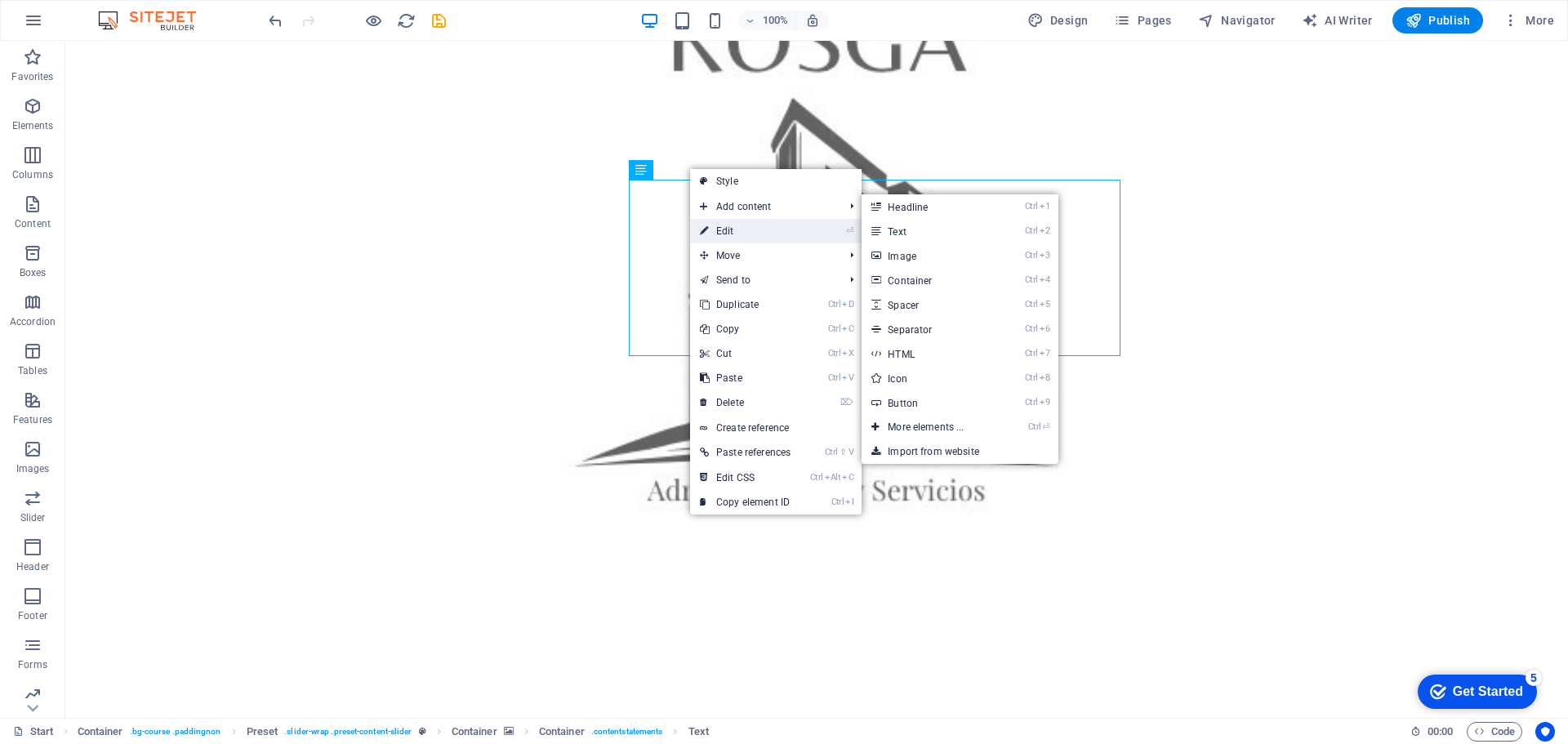
click at [733, 234] on link "⏎ Edit" at bounding box center [745, 231] width 110 height 25
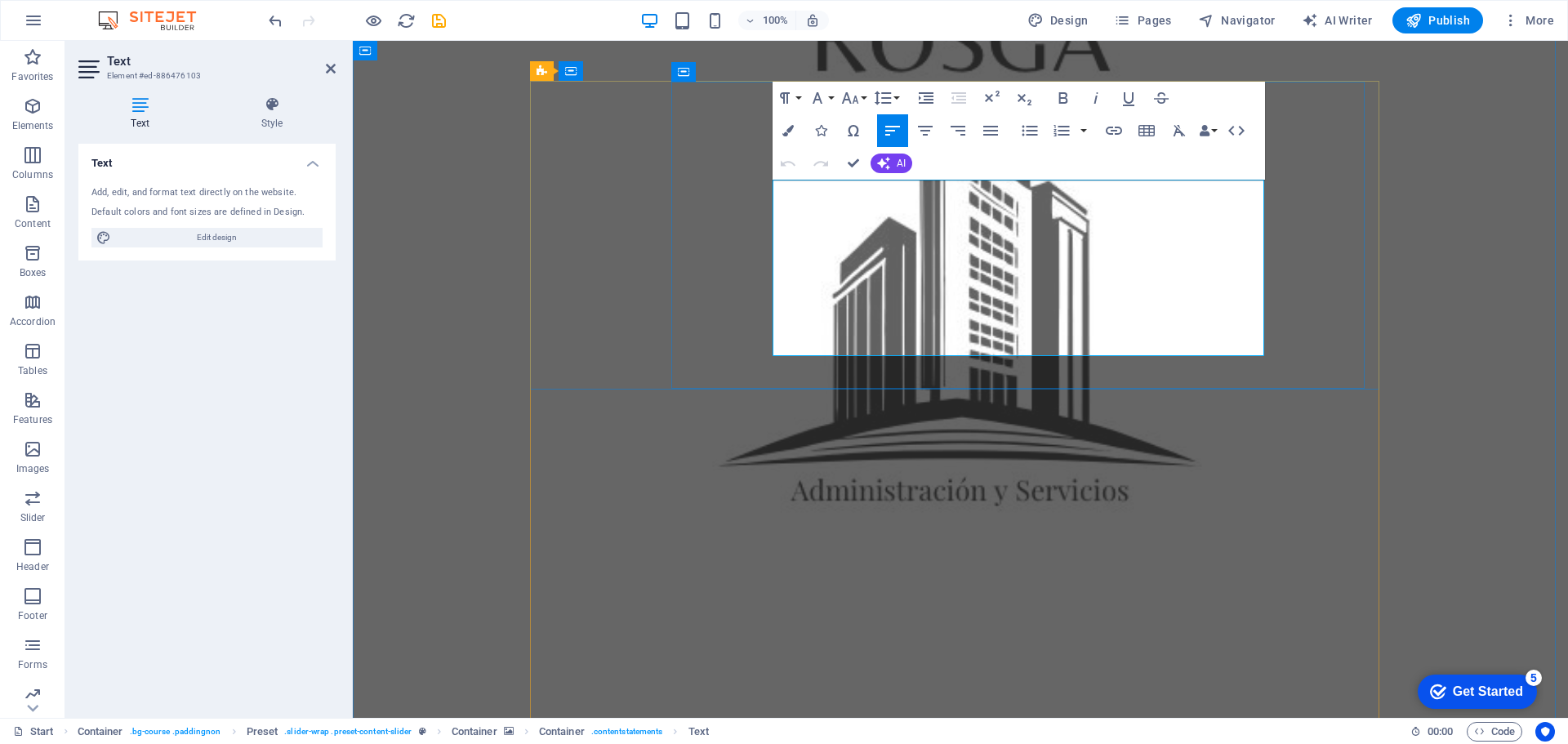
drag, startPoint x: 856, startPoint y: 197, endPoint x: 1072, endPoint y: 339, distance: 258.5
click at [782, 126] on button "Colors" at bounding box center [788, 130] width 31 height 33
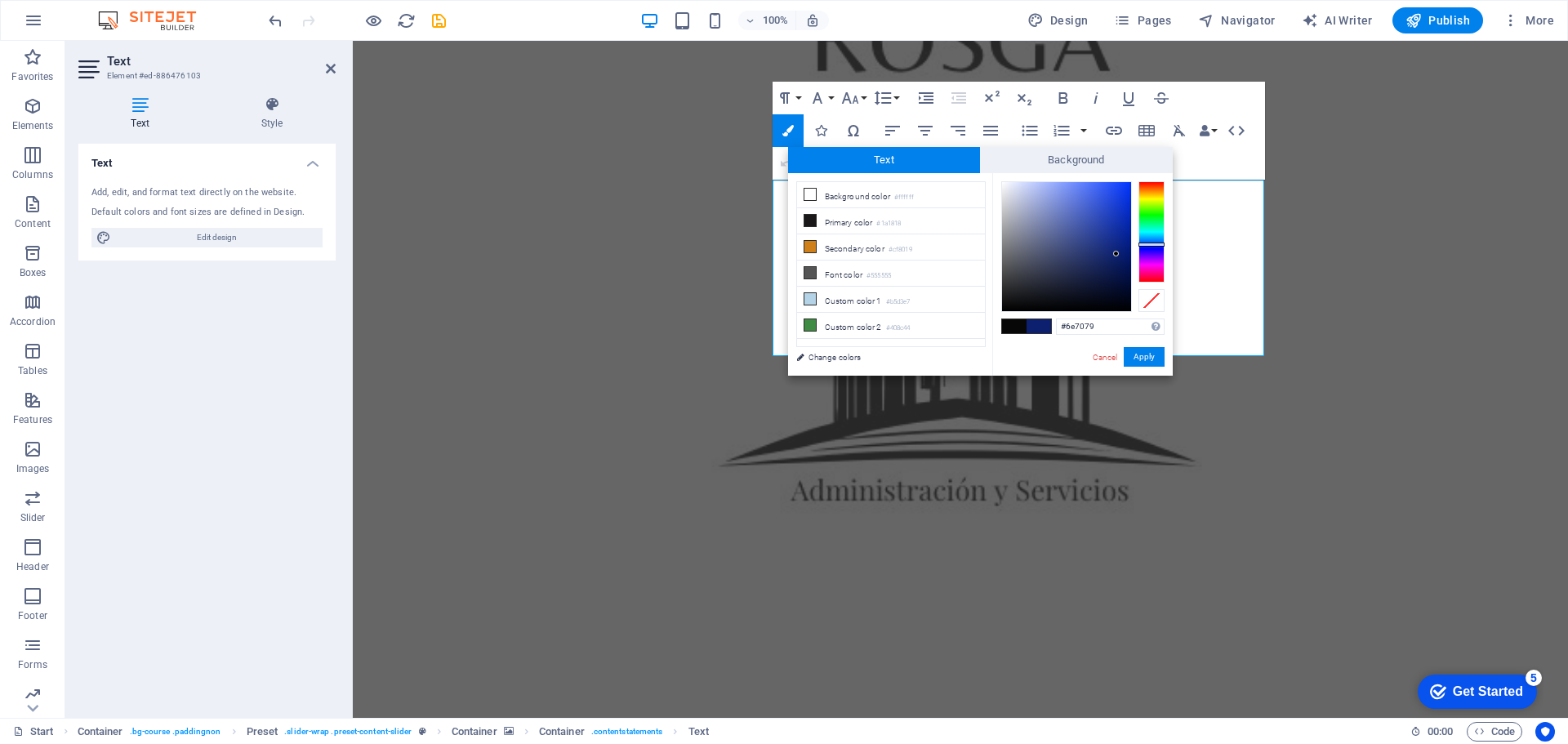
click at [1012, 249] on div at bounding box center [1066, 246] width 129 height 129
type input "#91939c"
click at [1011, 231] on div at bounding box center [1066, 246] width 129 height 129
click at [1151, 357] on button "Apply" at bounding box center [1144, 356] width 41 height 19
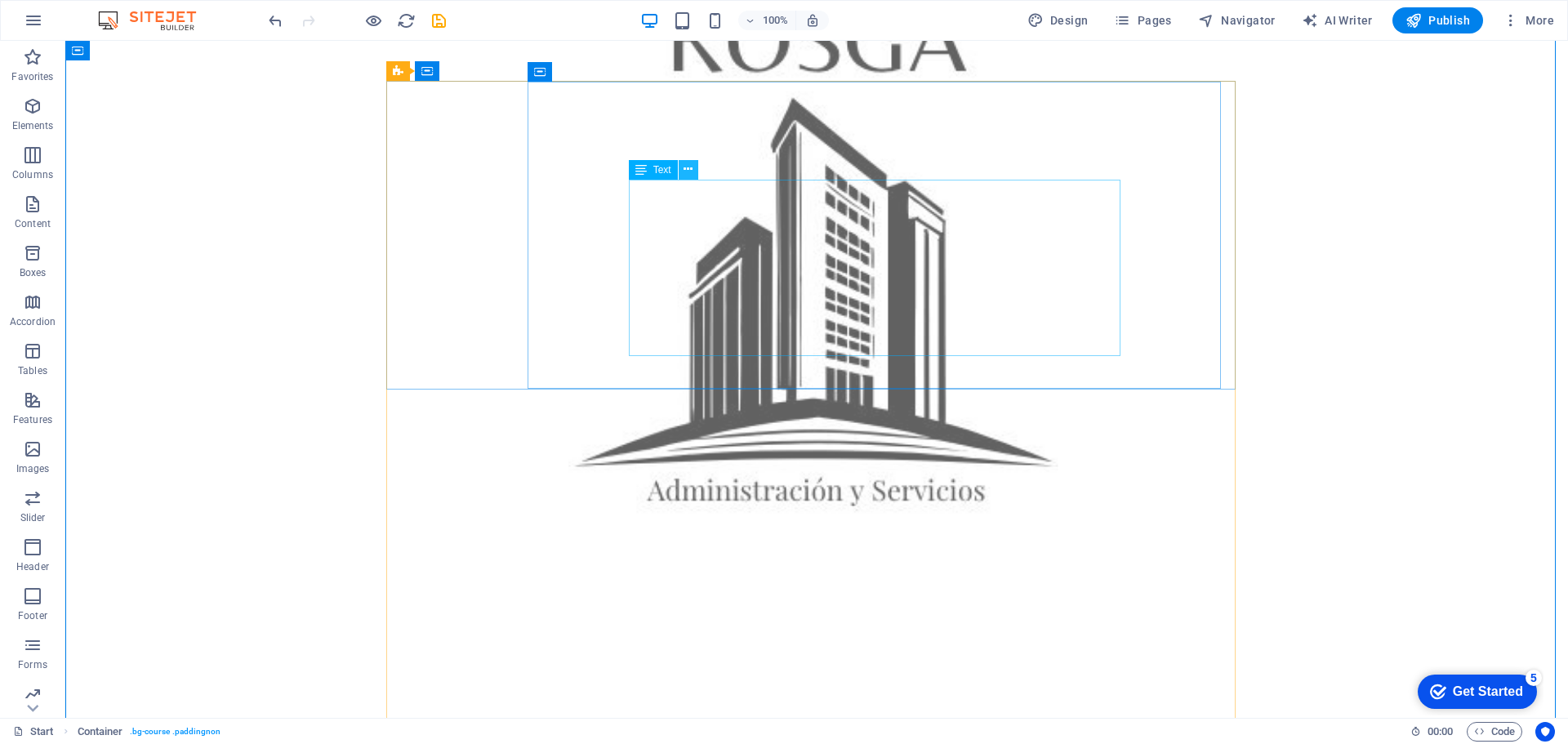
click at [688, 170] on icon at bounding box center [689, 169] width 9 height 17
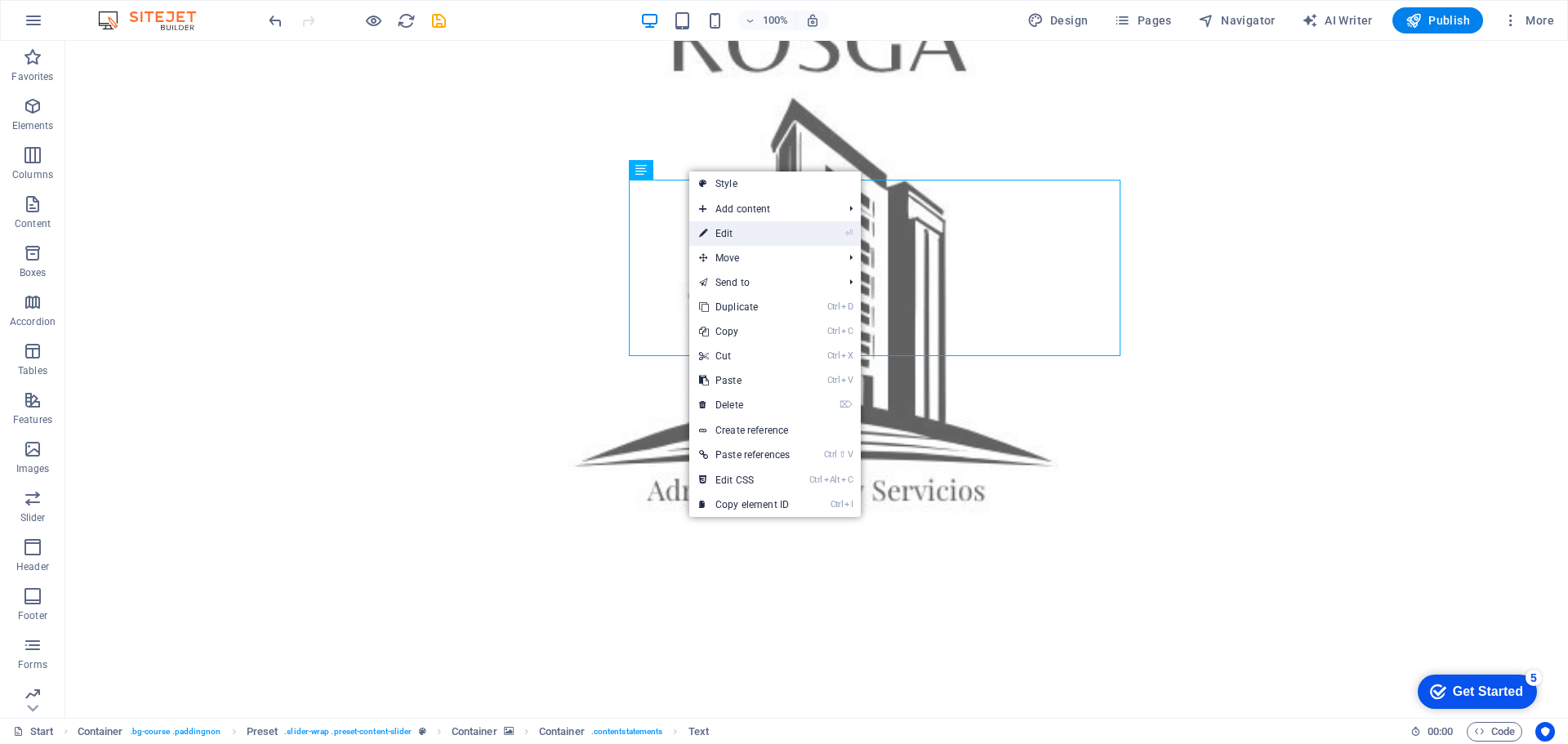
click at [741, 225] on link "⏎ Edit" at bounding box center [744, 233] width 110 height 25
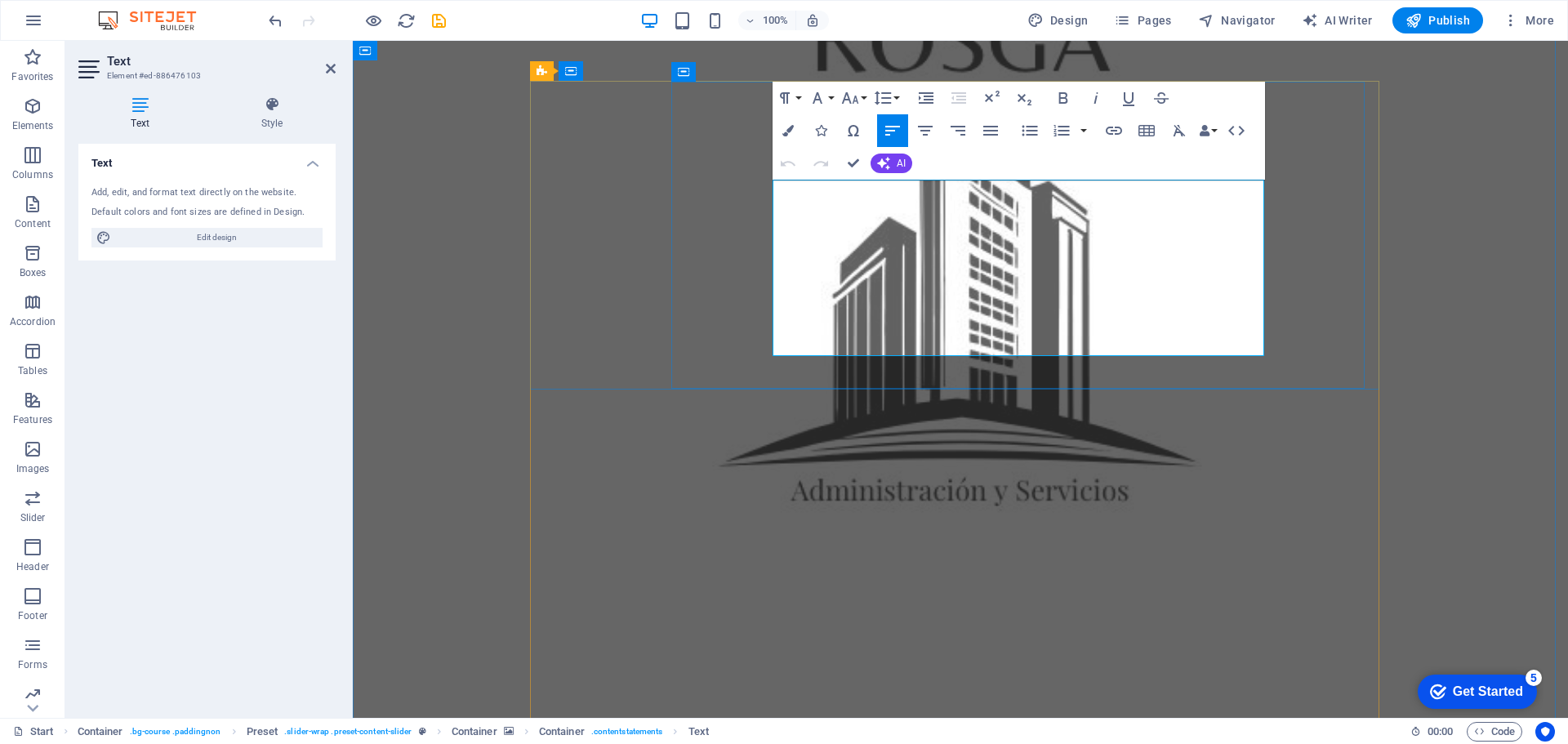
drag, startPoint x: 774, startPoint y: 193, endPoint x: 1089, endPoint y: 340, distance: 347.6
click at [785, 129] on icon "button" at bounding box center [788, 130] width 12 height 12
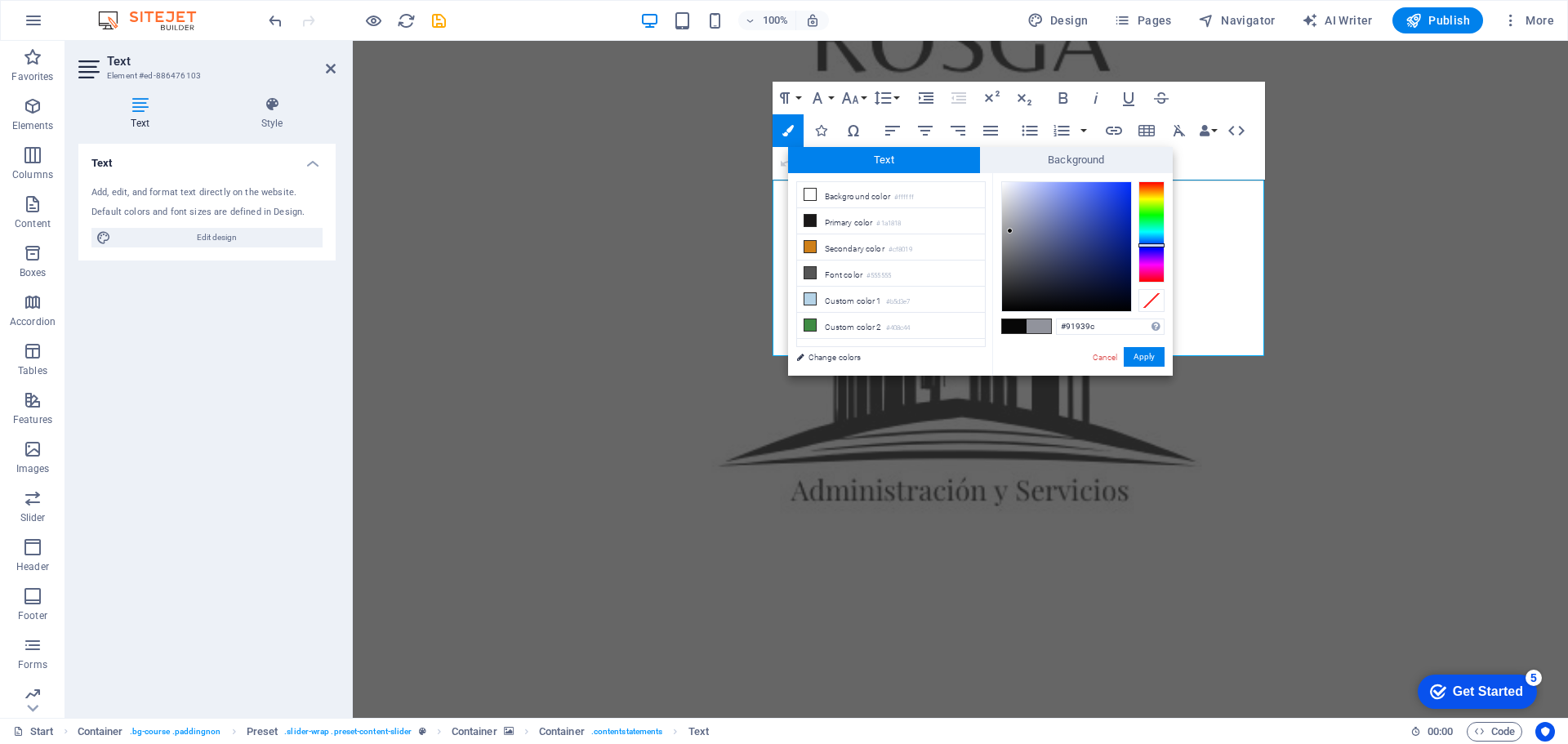
type input "#7f8086"
click at [1008, 243] on div at bounding box center [1066, 246] width 129 height 129
drag, startPoint x: 1145, startPoint y: 356, endPoint x: 792, endPoint y: 316, distance: 355.3
click at [1145, 356] on button "Apply" at bounding box center [1144, 356] width 41 height 19
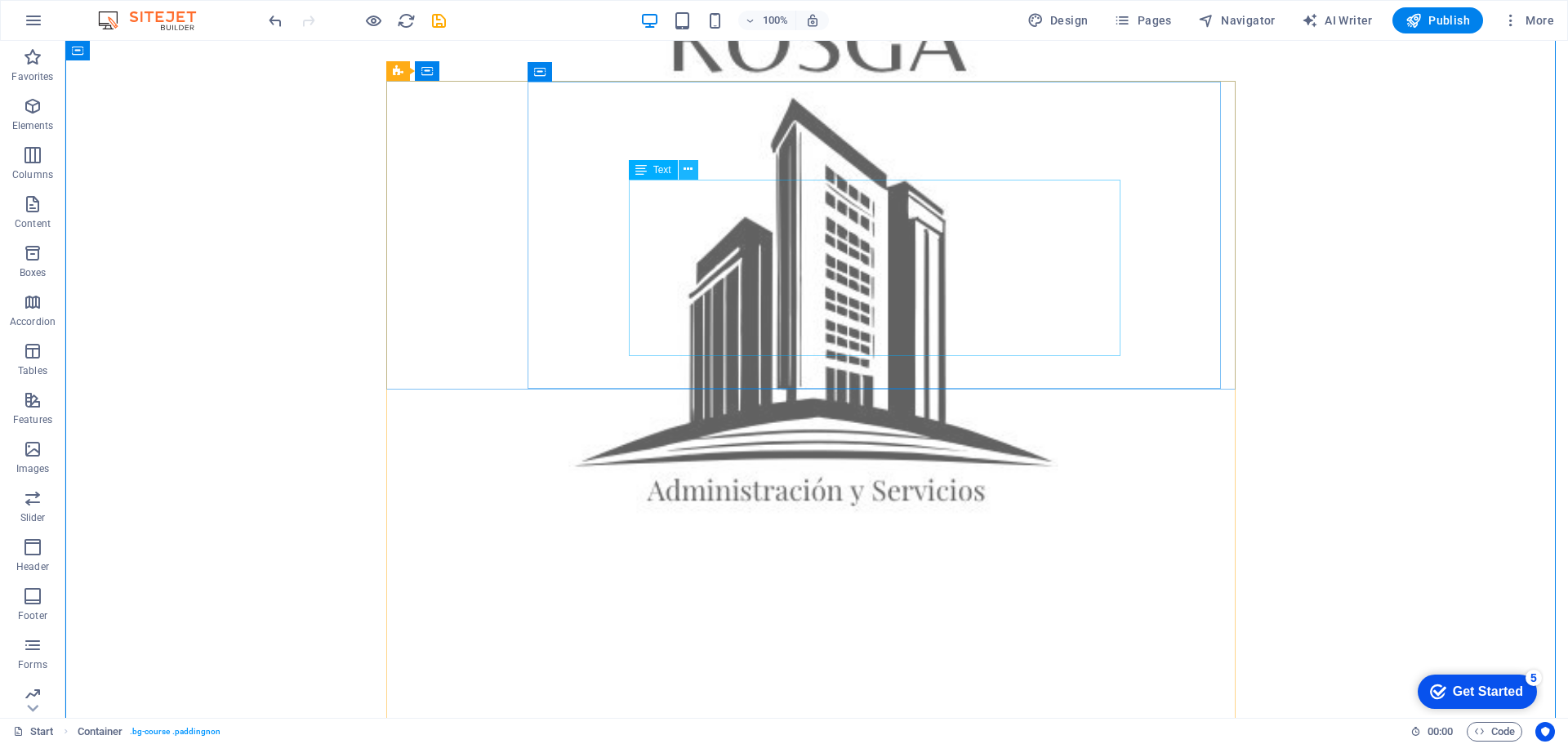
click at [690, 168] on icon at bounding box center [689, 169] width 9 height 17
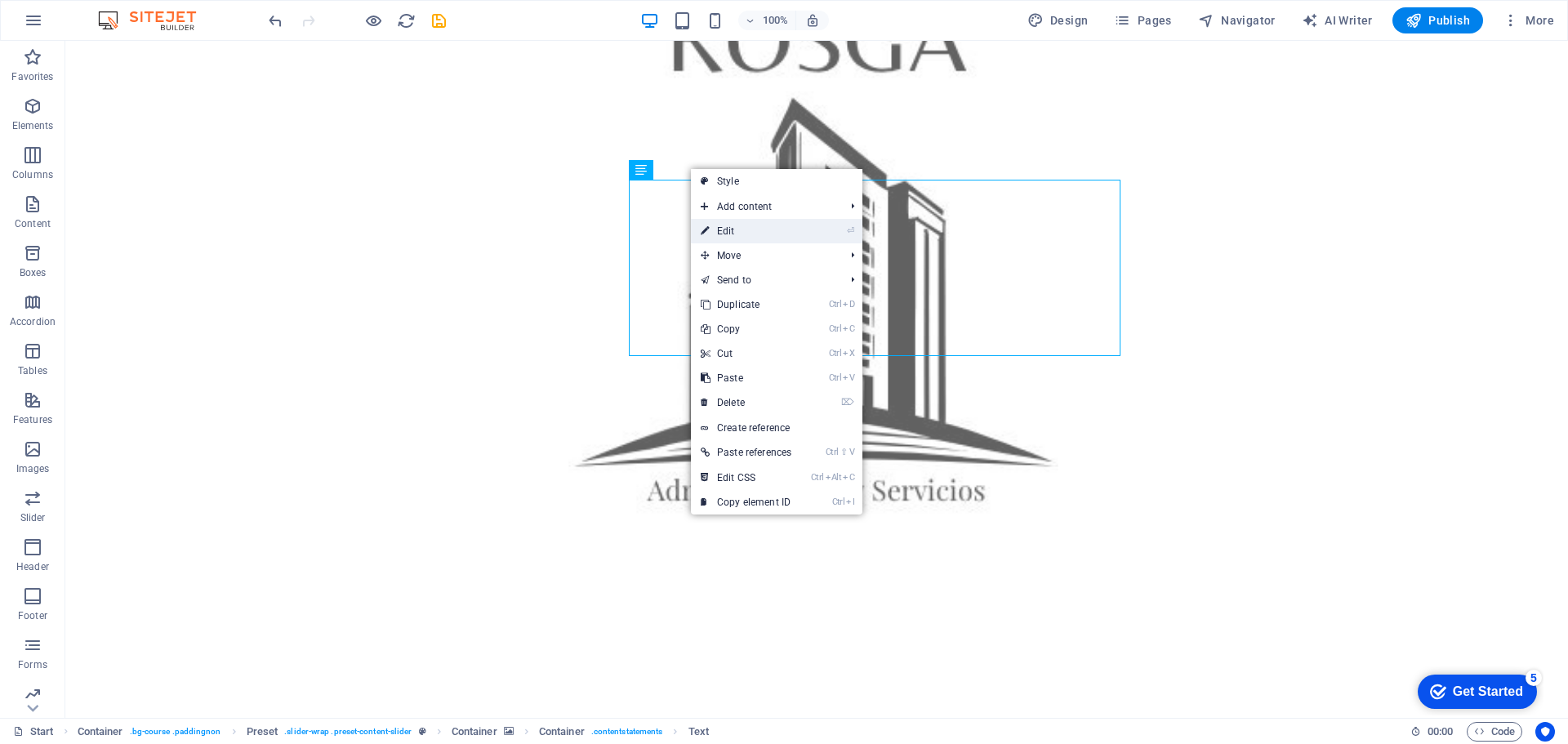
click at [739, 232] on link "⏎ Edit" at bounding box center [746, 231] width 110 height 25
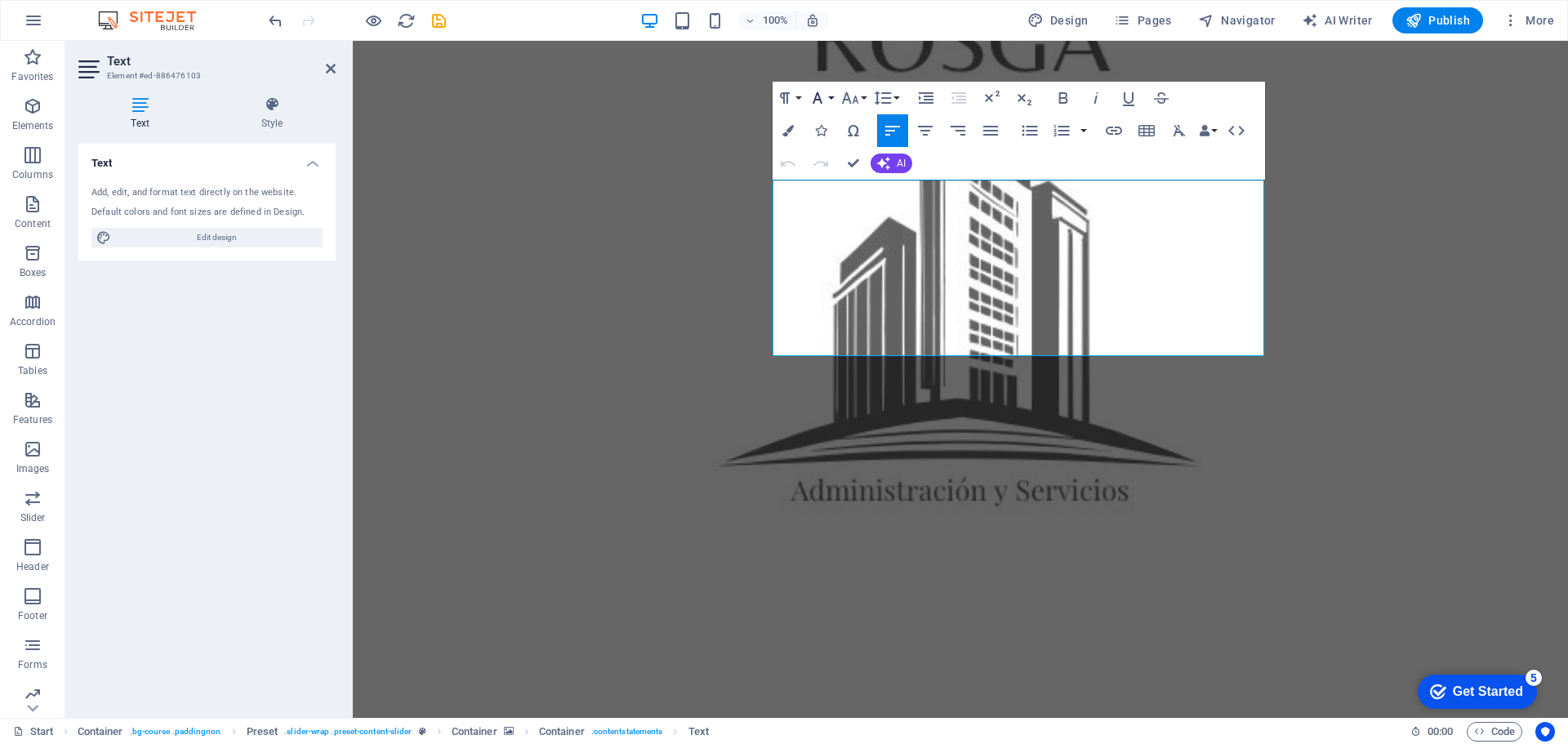
click at [818, 98] on icon "button" at bounding box center [817, 98] width 10 height 12
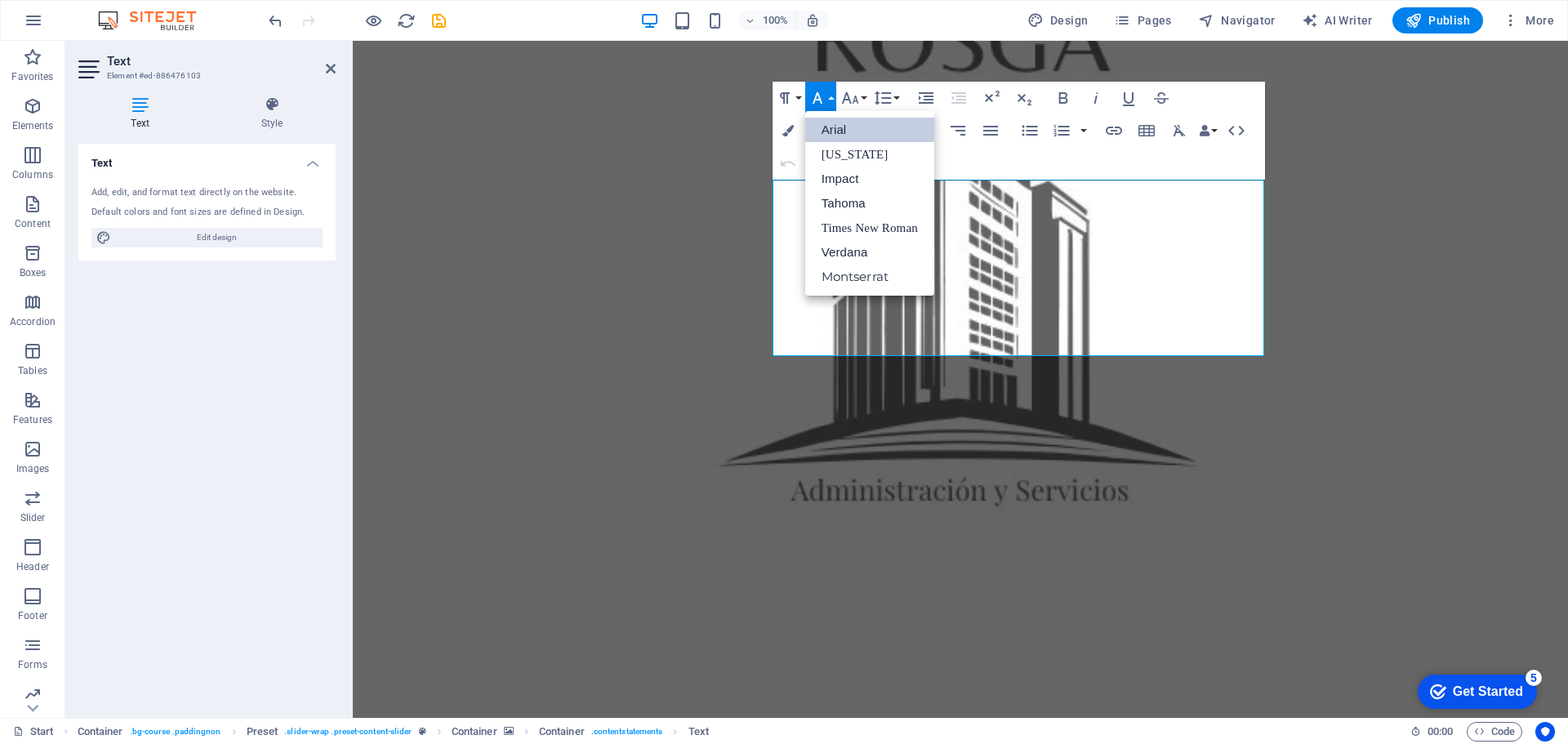
scroll to position [0, 0]
click at [859, 202] on link "Tahoma" at bounding box center [869, 203] width 129 height 25
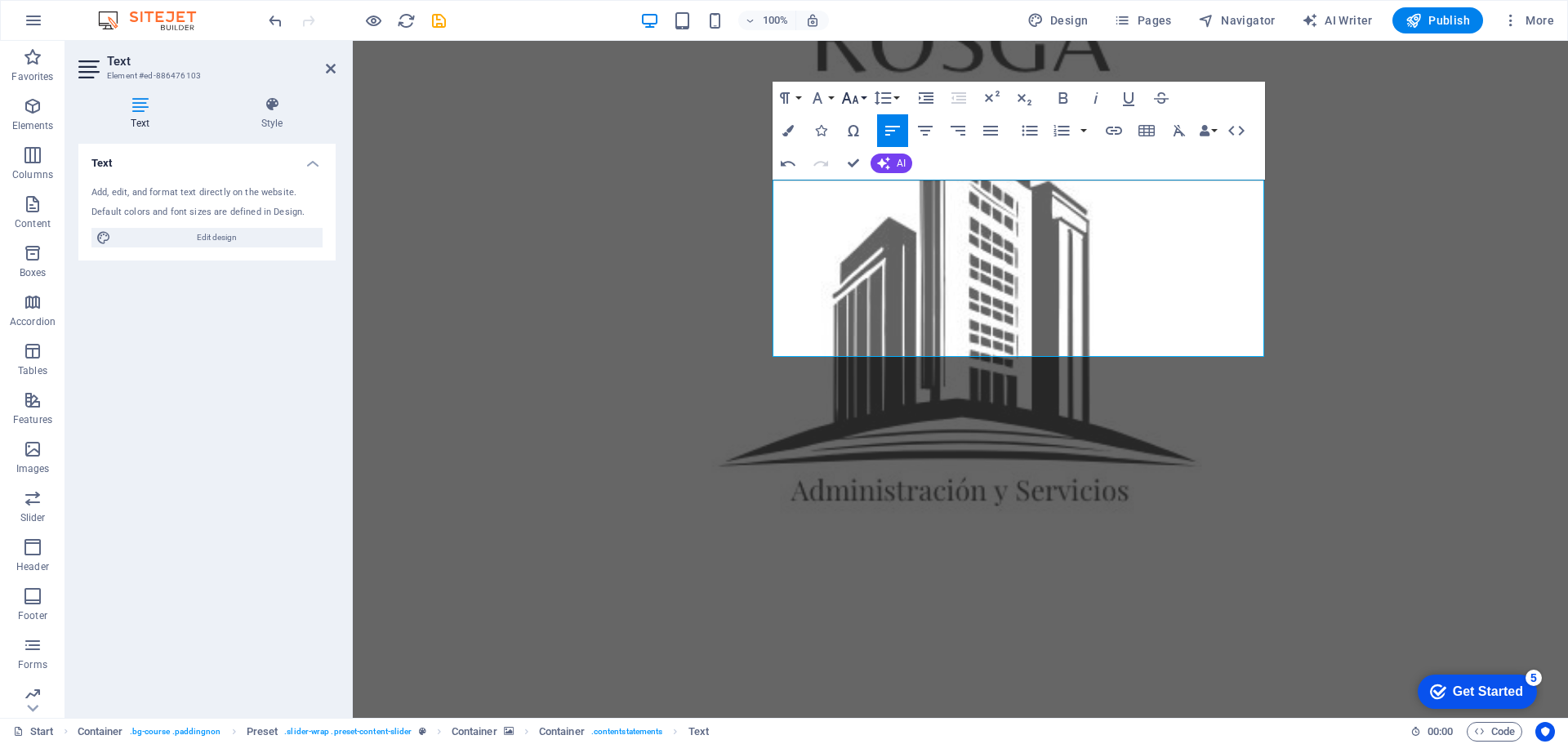
click at [856, 98] on icon "button" at bounding box center [849, 98] width 17 height 12
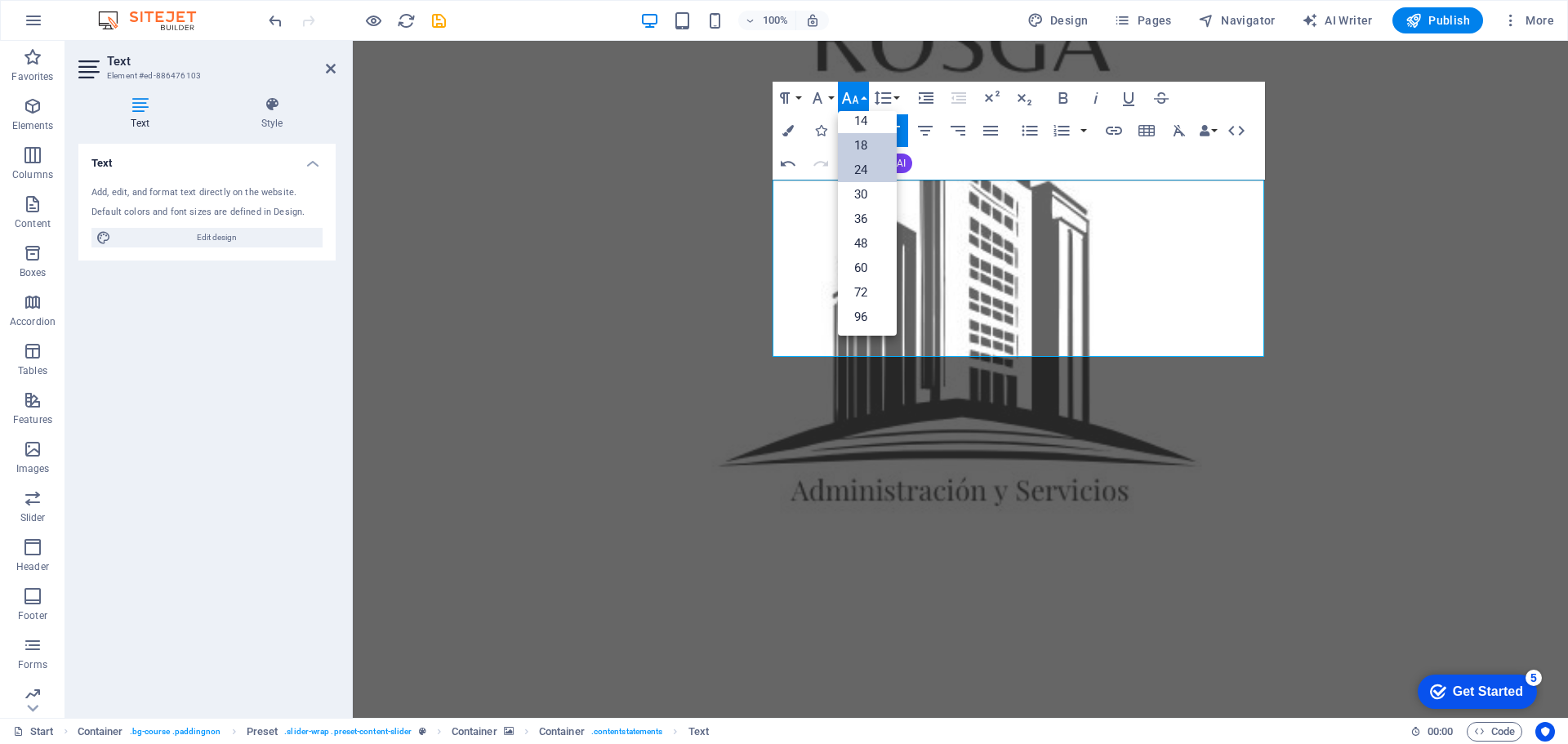
click at [854, 139] on link "18" at bounding box center [867, 145] width 58 height 25
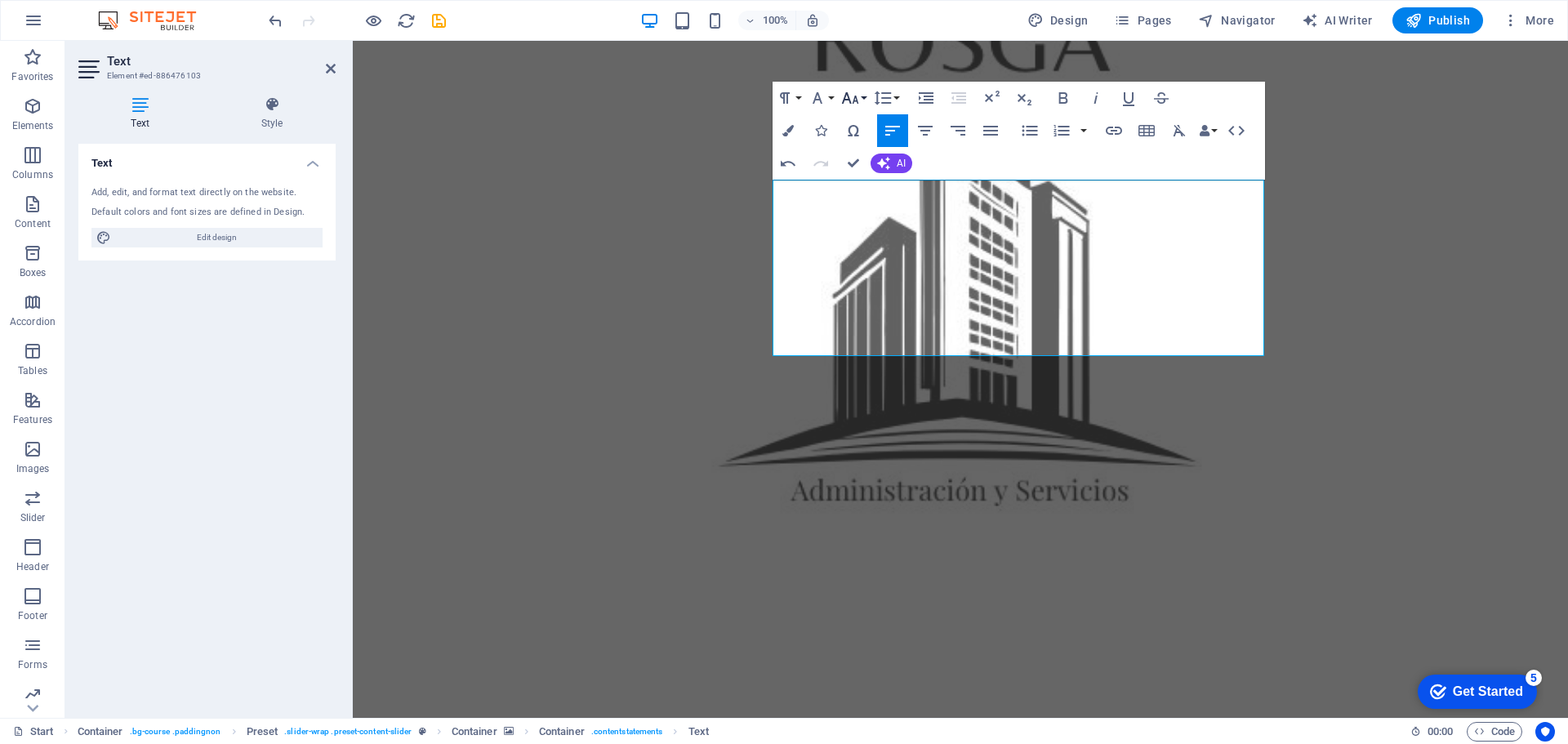
click at [859, 94] on icon "button" at bounding box center [849, 98] width 19 height 19
click at [870, 121] on link "14" at bounding box center [867, 120] width 58 height 25
click at [802, 94] on button "Paragraph Format" at bounding box center [788, 98] width 31 height 33
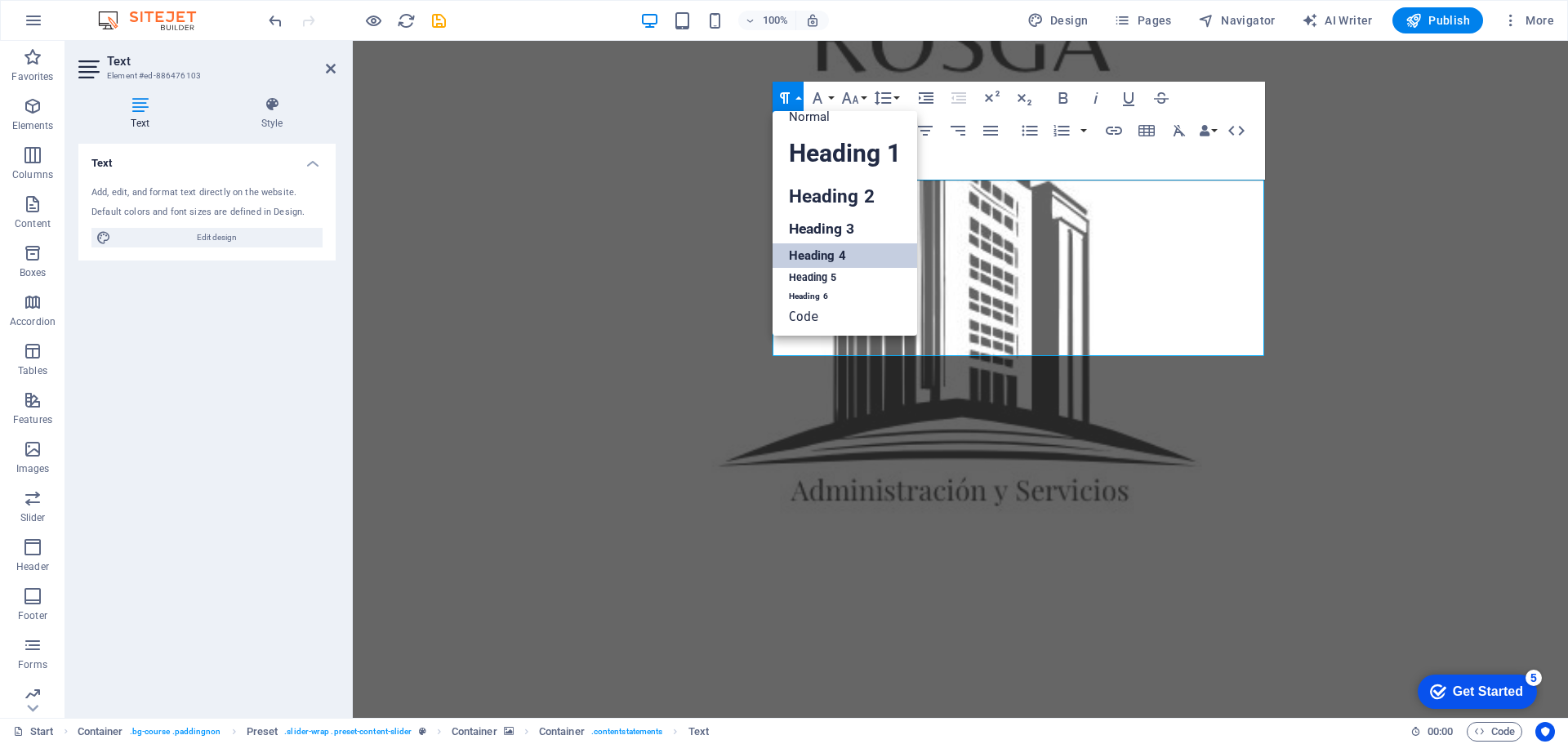
scroll to position [13, 0]
click at [826, 275] on link "Heading 5" at bounding box center [845, 278] width 145 height 20
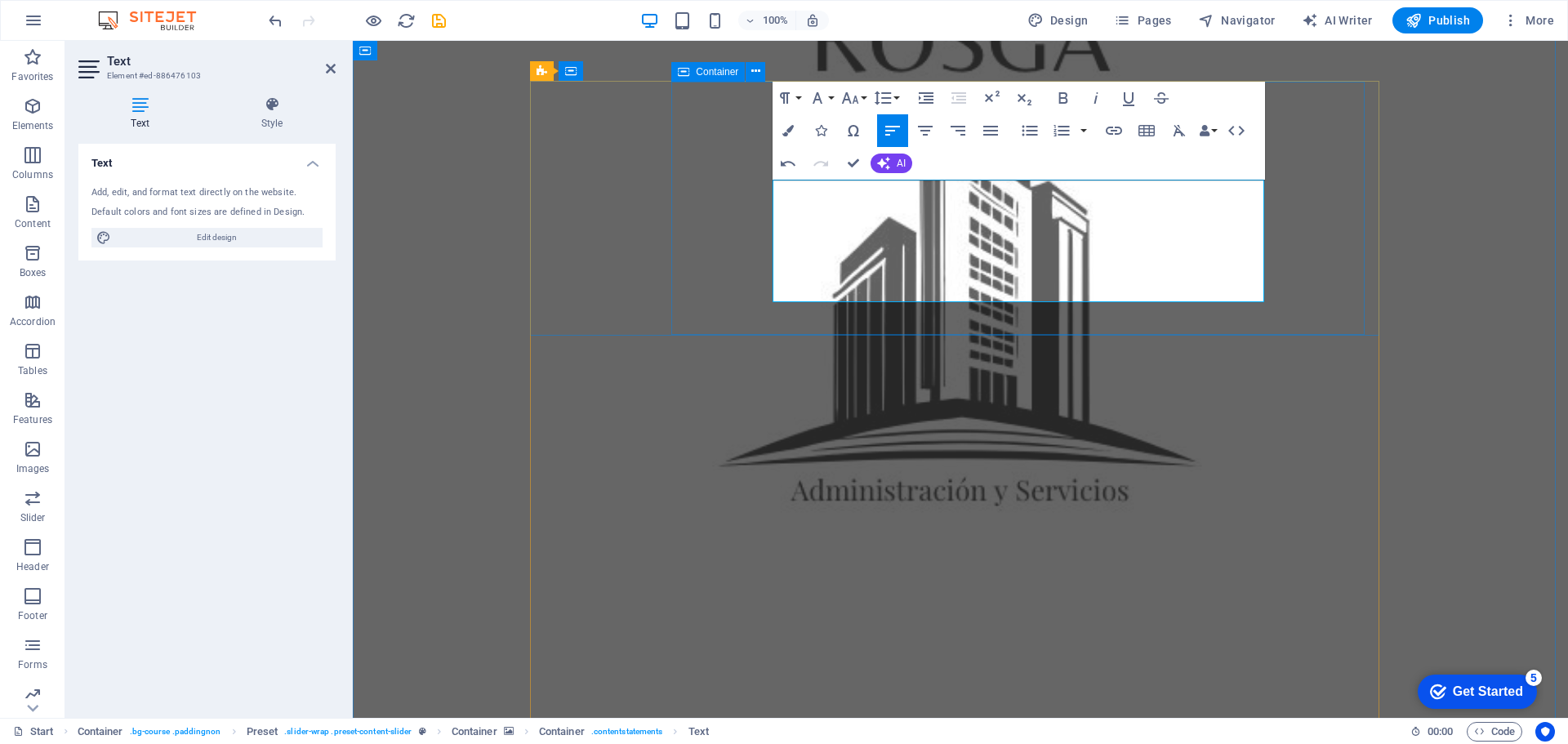
drag, startPoint x: 889, startPoint y: 209, endPoint x: 1272, endPoint y: 285, distance: 390.5
click at [825, 94] on icon "button" at bounding box center [817, 98] width 19 height 19
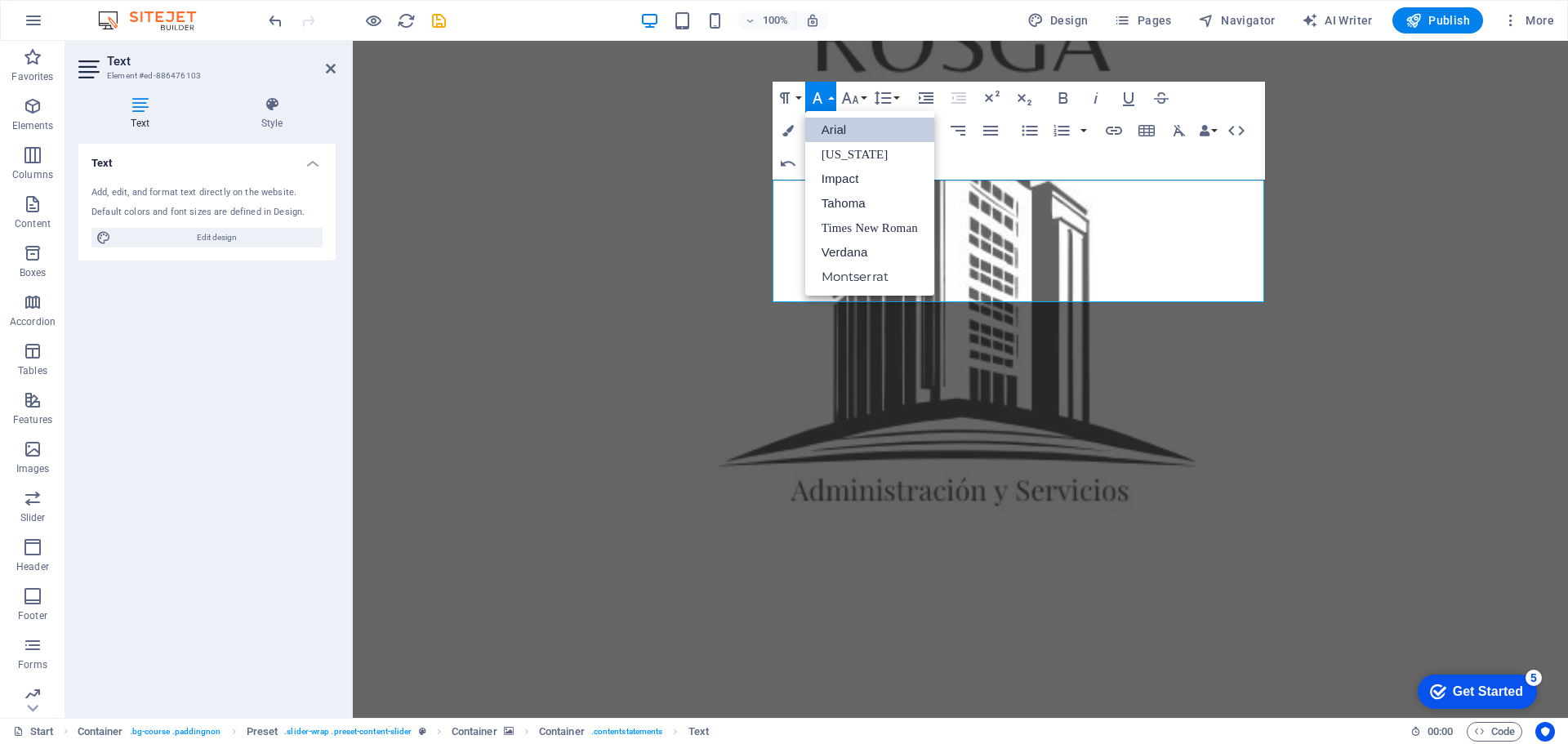
scroll to position [0, 0]
click at [857, 128] on link "Arial" at bounding box center [869, 129] width 129 height 25
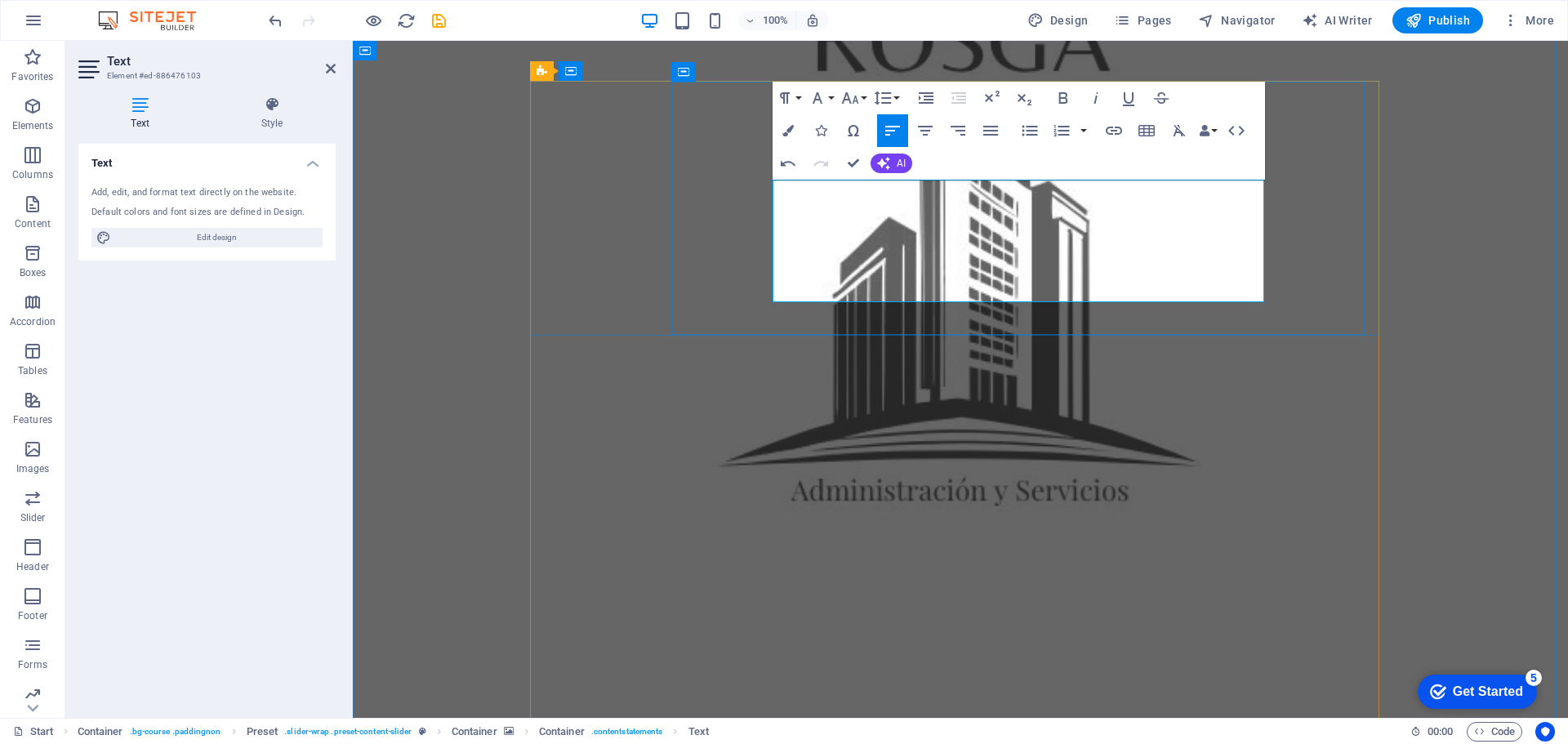
drag, startPoint x: 778, startPoint y: 190, endPoint x: 1196, endPoint y: 292, distance: 430.3
click at [799, 93] on button "Paragraph Format" at bounding box center [788, 98] width 31 height 33
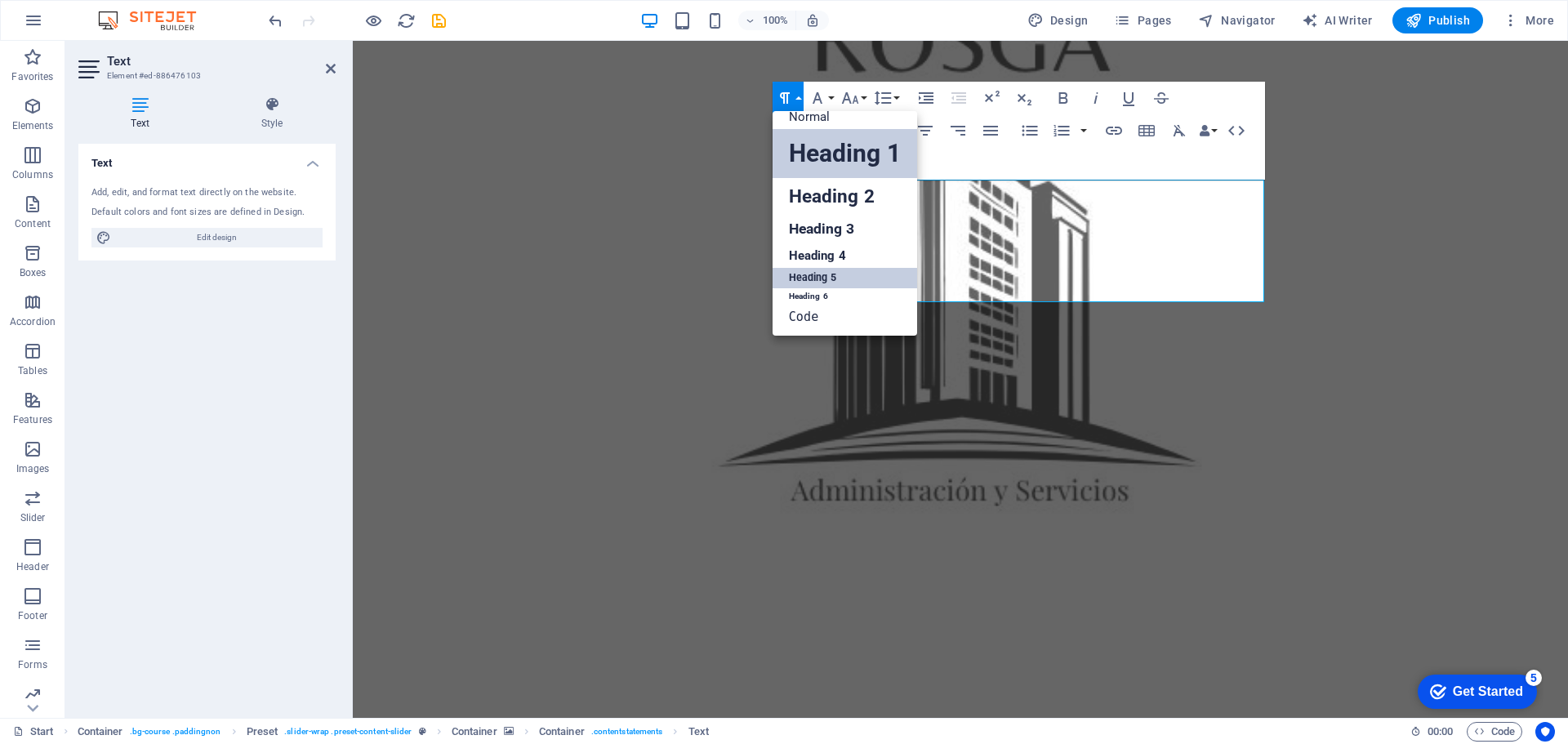
scroll to position [13, 0]
click at [808, 311] on link "Code" at bounding box center [845, 316] width 145 height 25
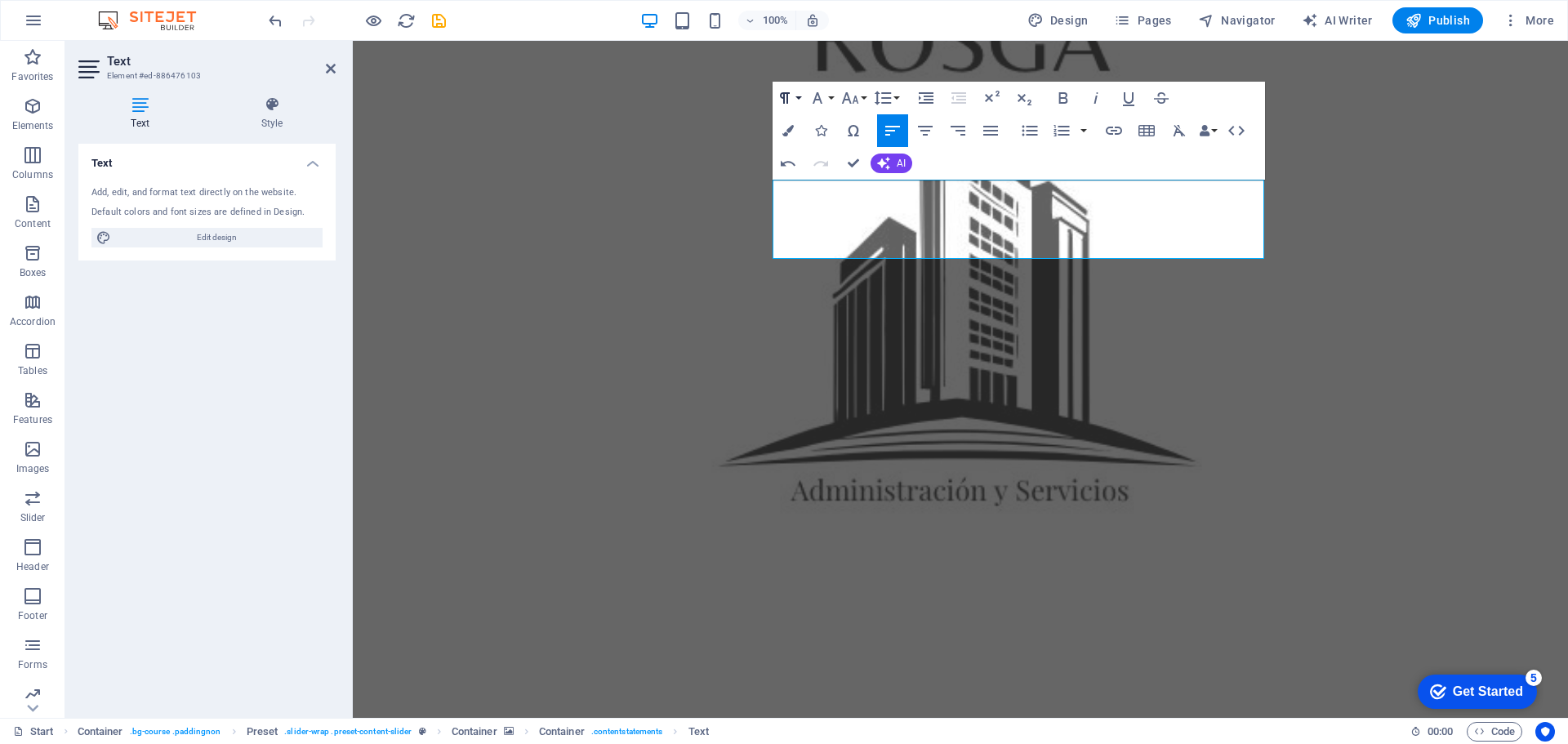
click at [801, 88] on button "Paragraph Format" at bounding box center [788, 98] width 31 height 33
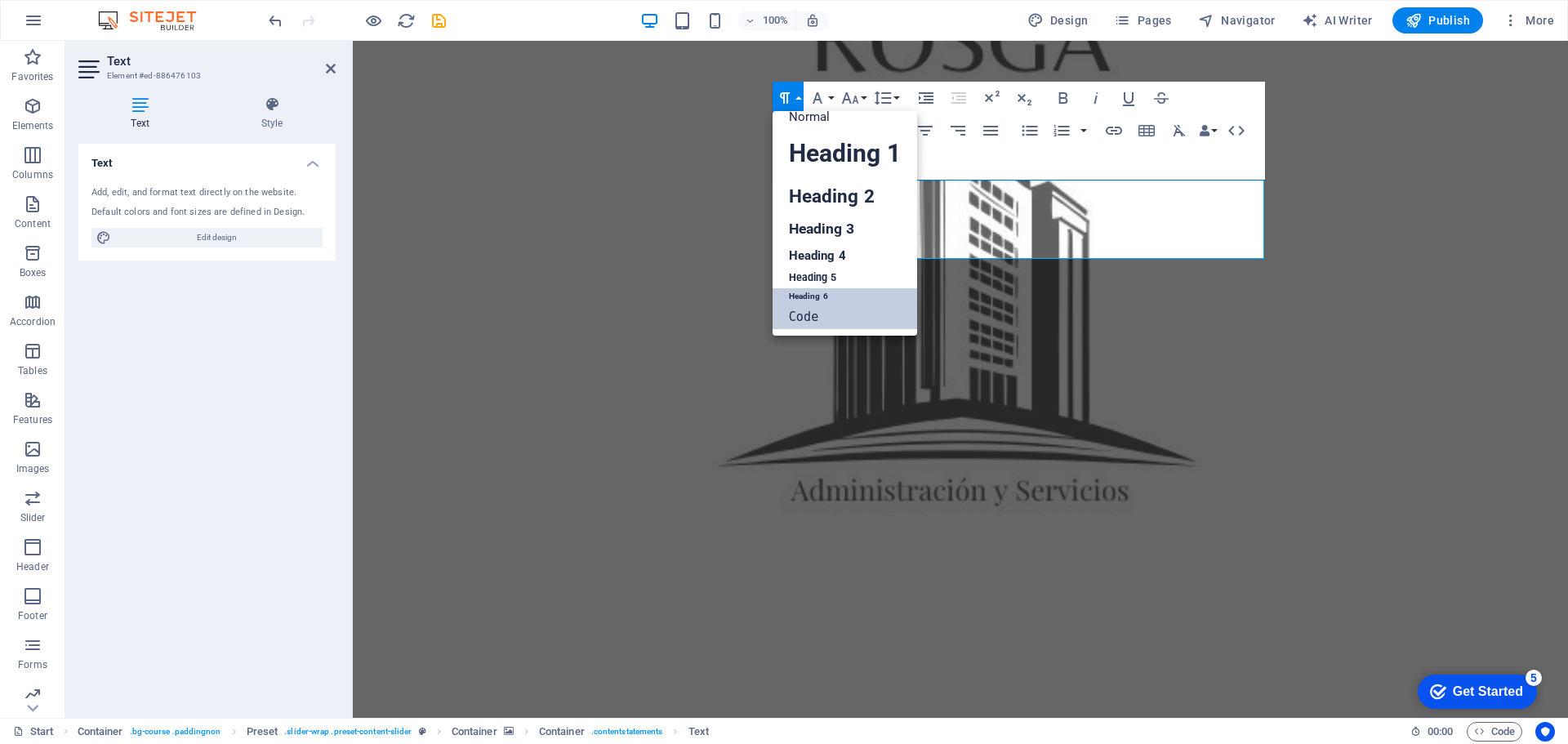
click at [816, 295] on link "Heading 6" at bounding box center [845, 296] width 145 height 16
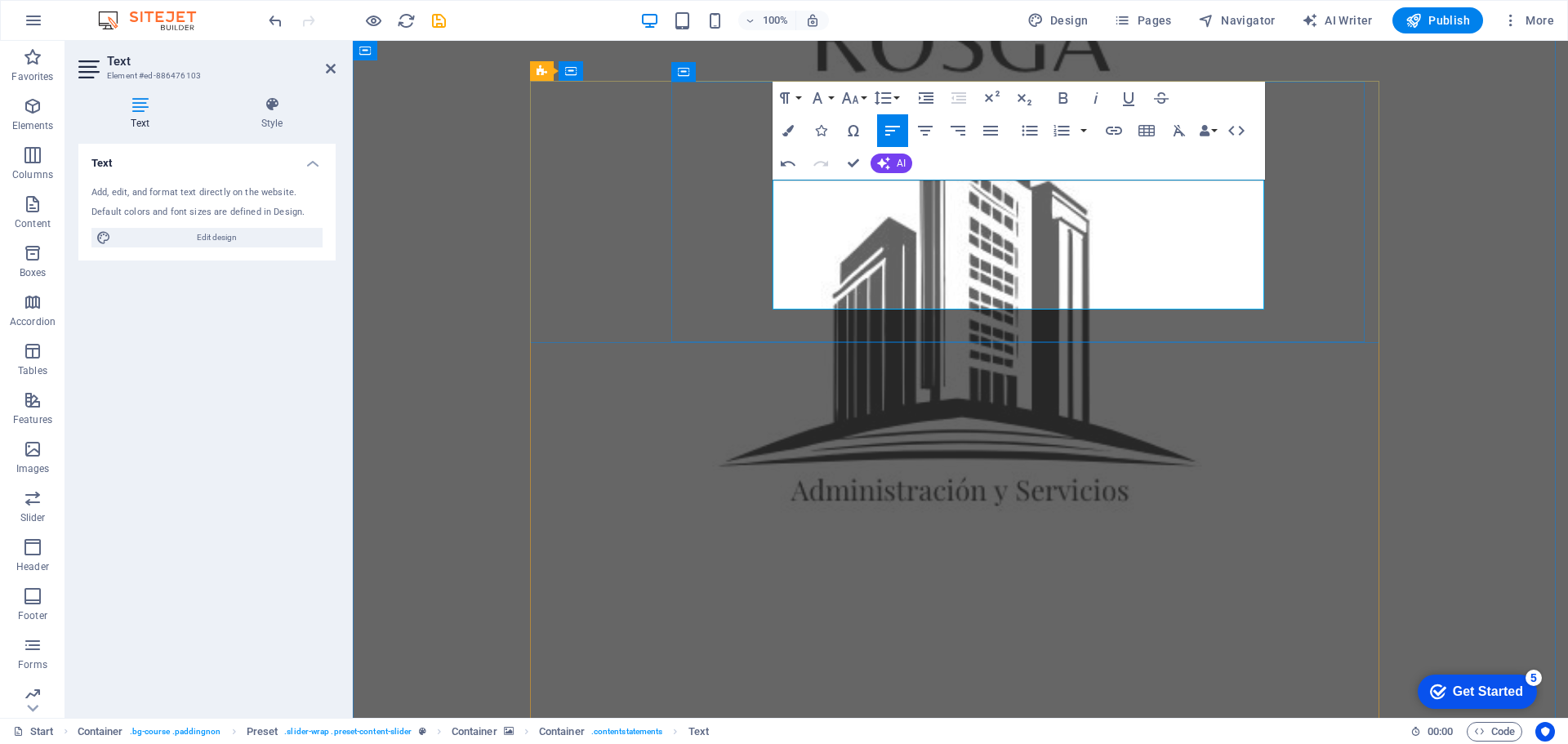
drag, startPoint x: 776, startPoint y: 189, endPoint x: 968, endPoint y: 304, distance: 223.8
click at [795, 98] on button "Paragraph Format" at bounding box center [788, 98] width 31 height 33
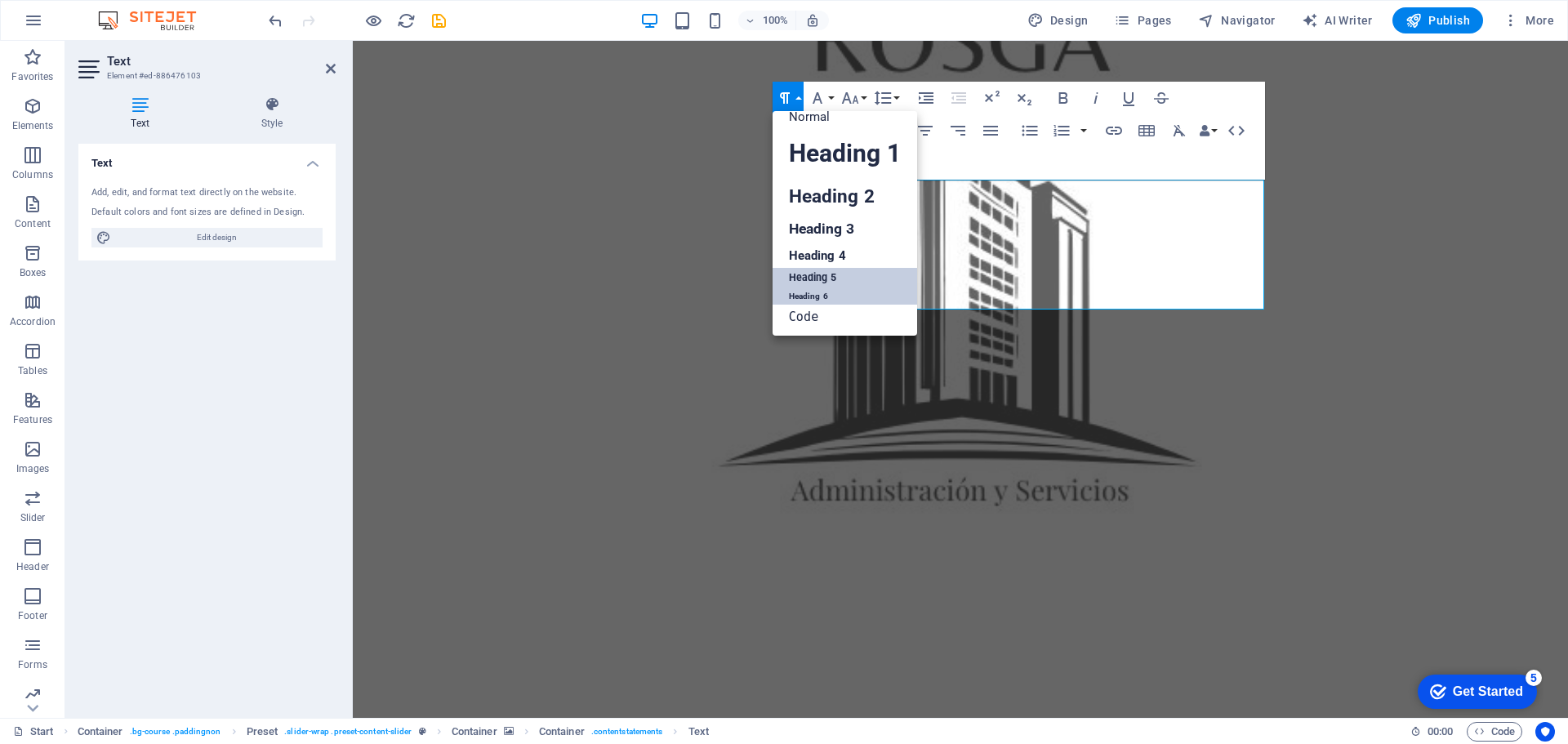
click at [816, 273] on link "Heading 5" at bounding box center [845, 278] width 145 height 20
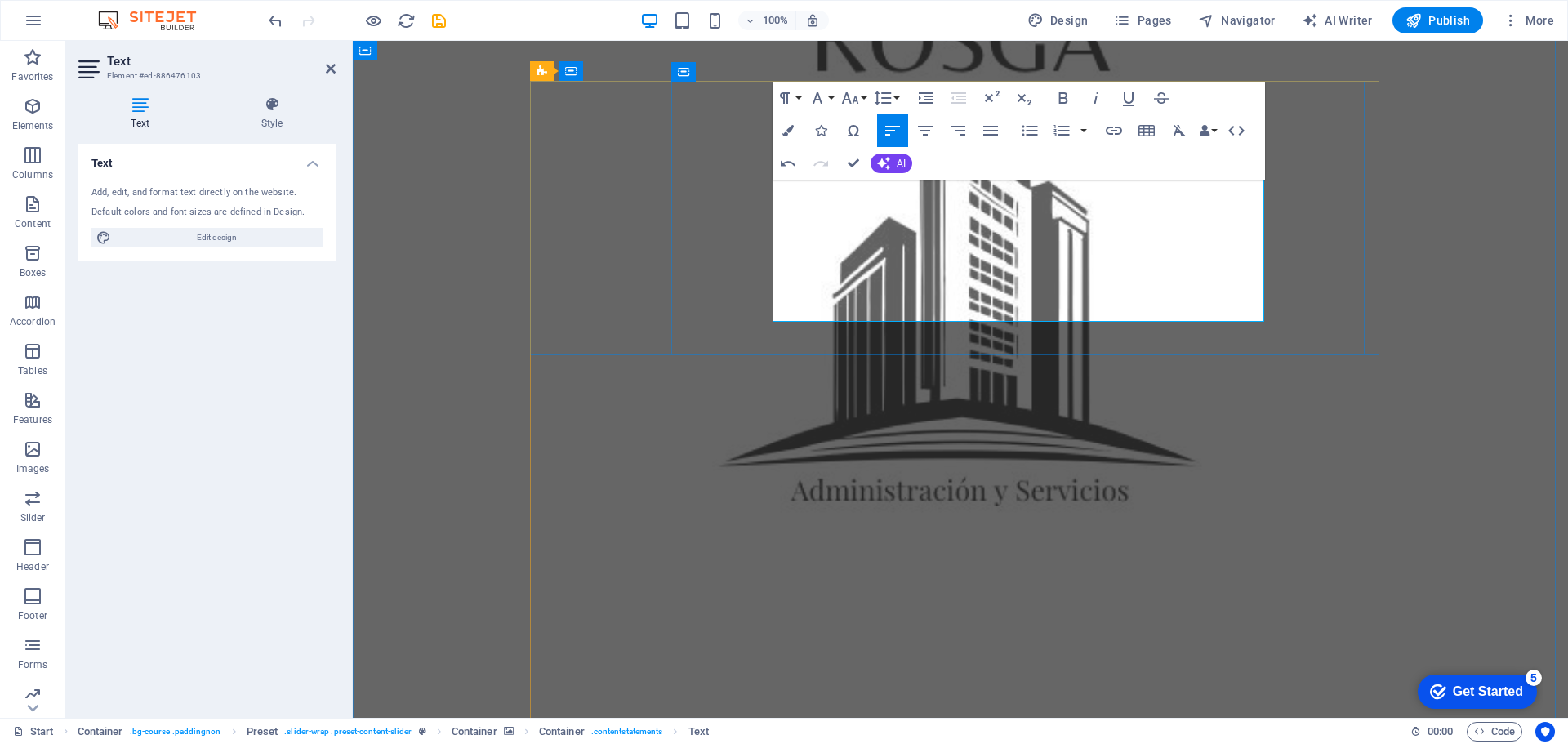
drag, startPoint x: 774, startPoint y: 188, endPoint x: 1137, endPoint y: 302, distance: 380.5
click at [852, 93] on icon "button" at bounding box center [849, 98] width 19 height 19
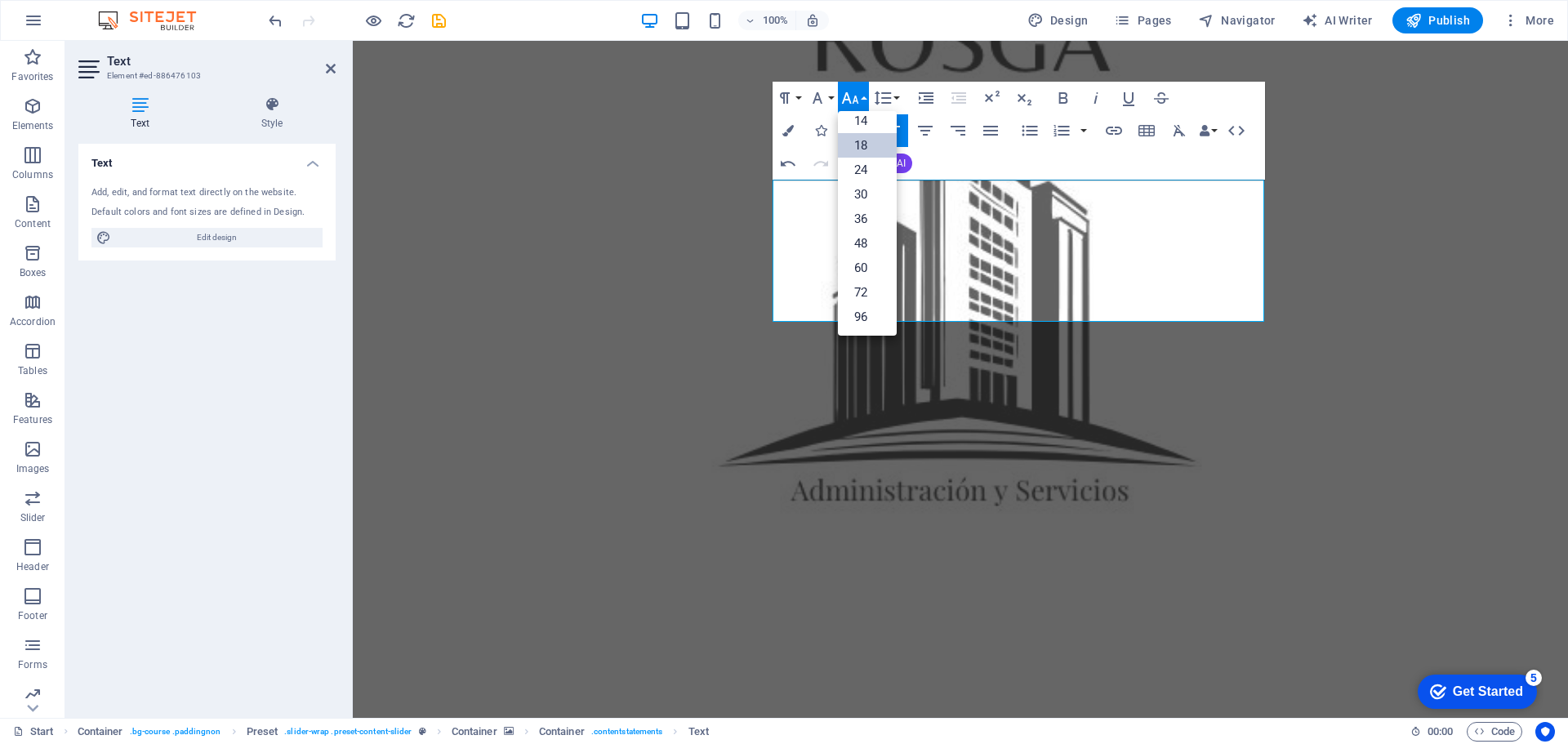
click at [865, 144] on link "18" at bounding box center [867, 145] width 58 height 25
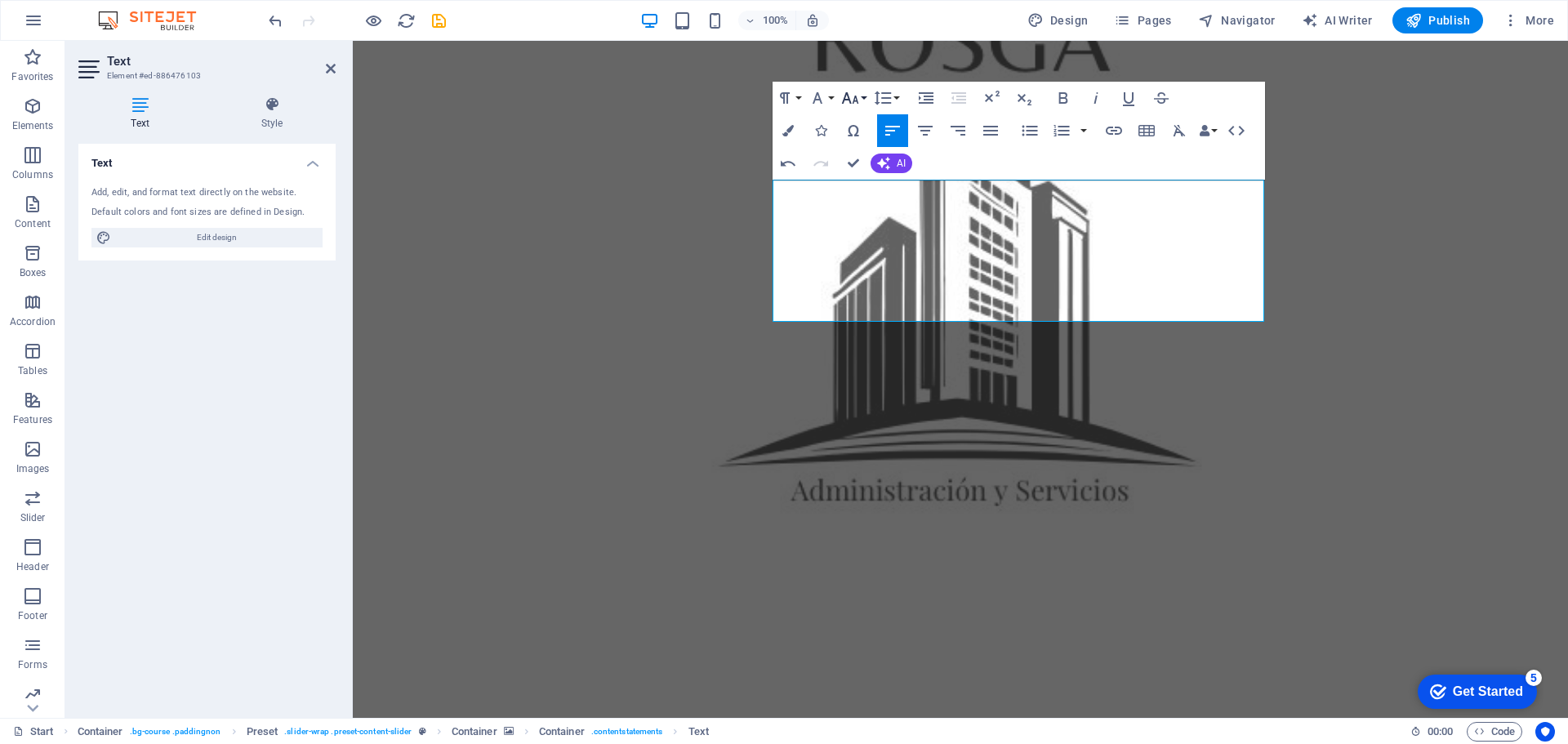
click at [858, 94] on icon "button" at bounding box center [849, 98] width 19 height 19
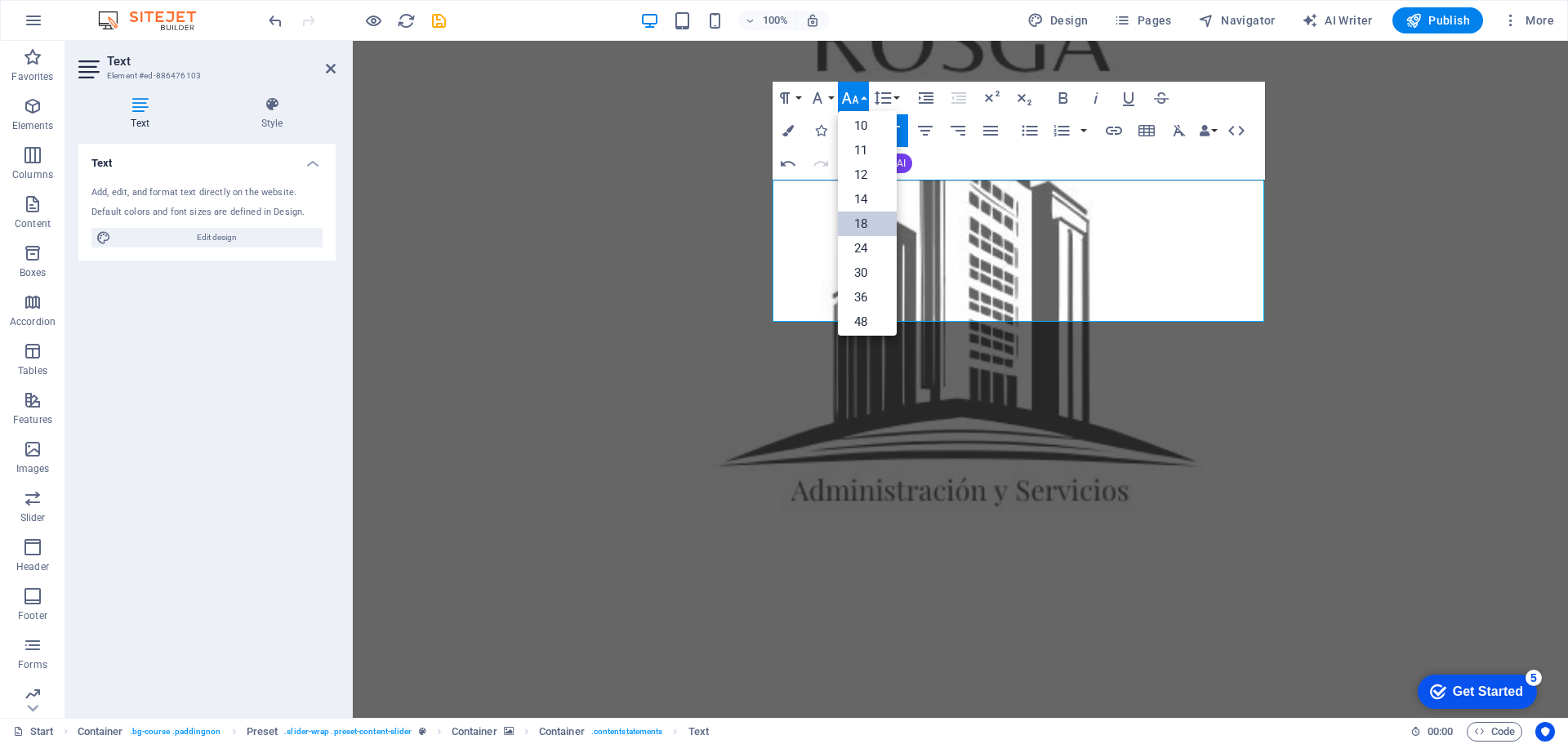
scroll to position [0, 0]
click at [871, 194] on link "11" at bounding box center [867, 203] width 58 height 25
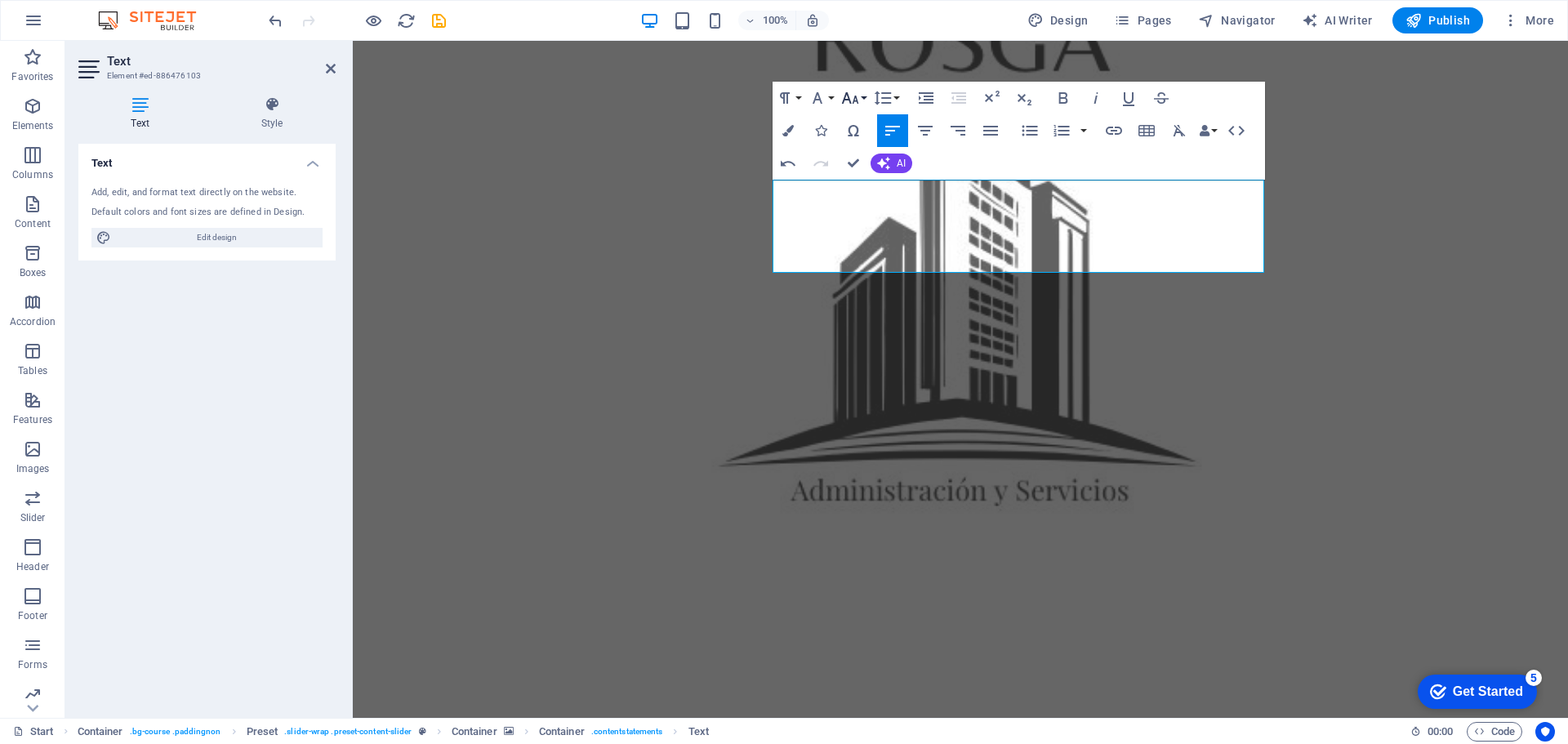
click at [856, 93] on icon "button" at bounding box center [849, 98] width 19 height 19
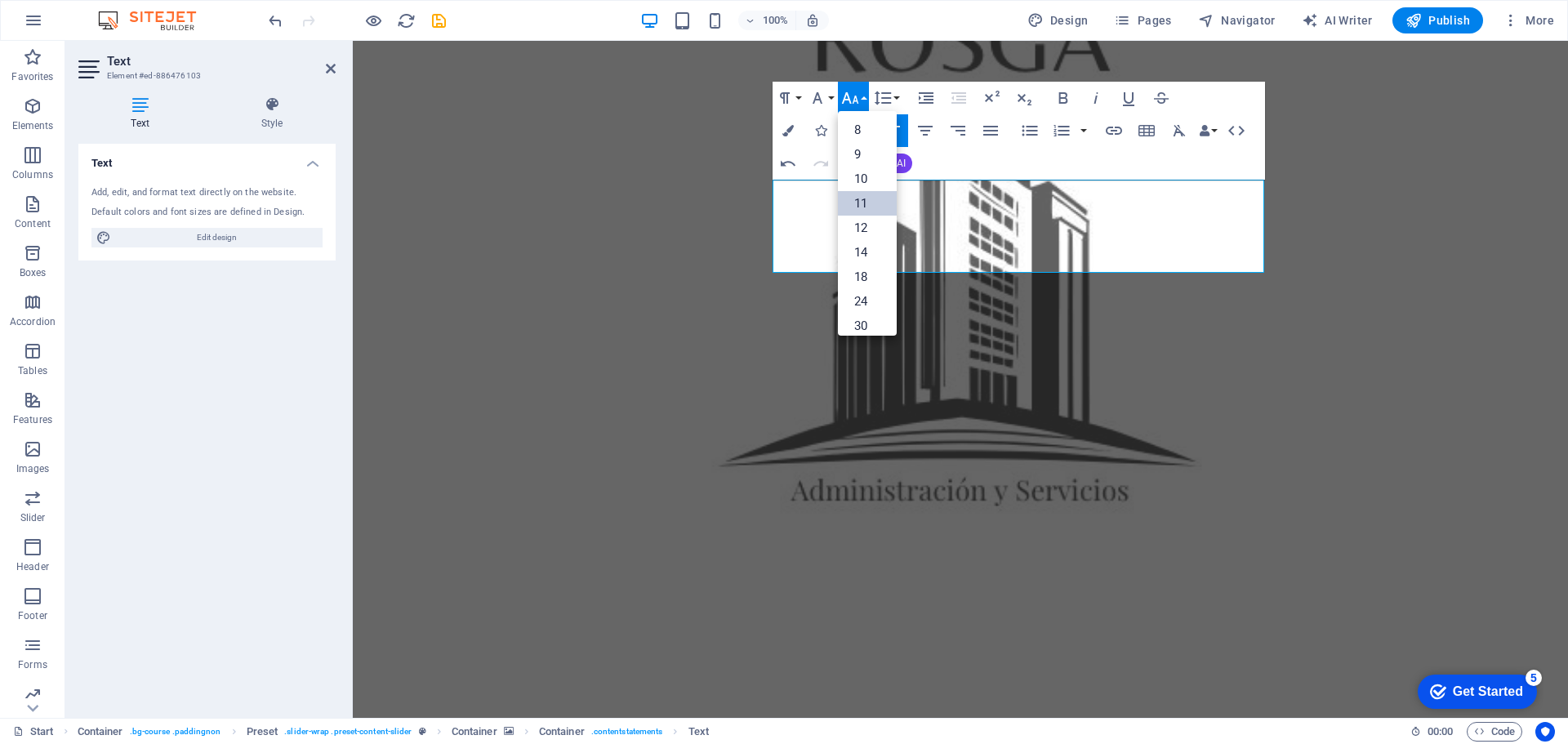
scroll to position [92, 0]
click at [862, 160] on link "14" at bounding box center [867, 160] width 58 height 25
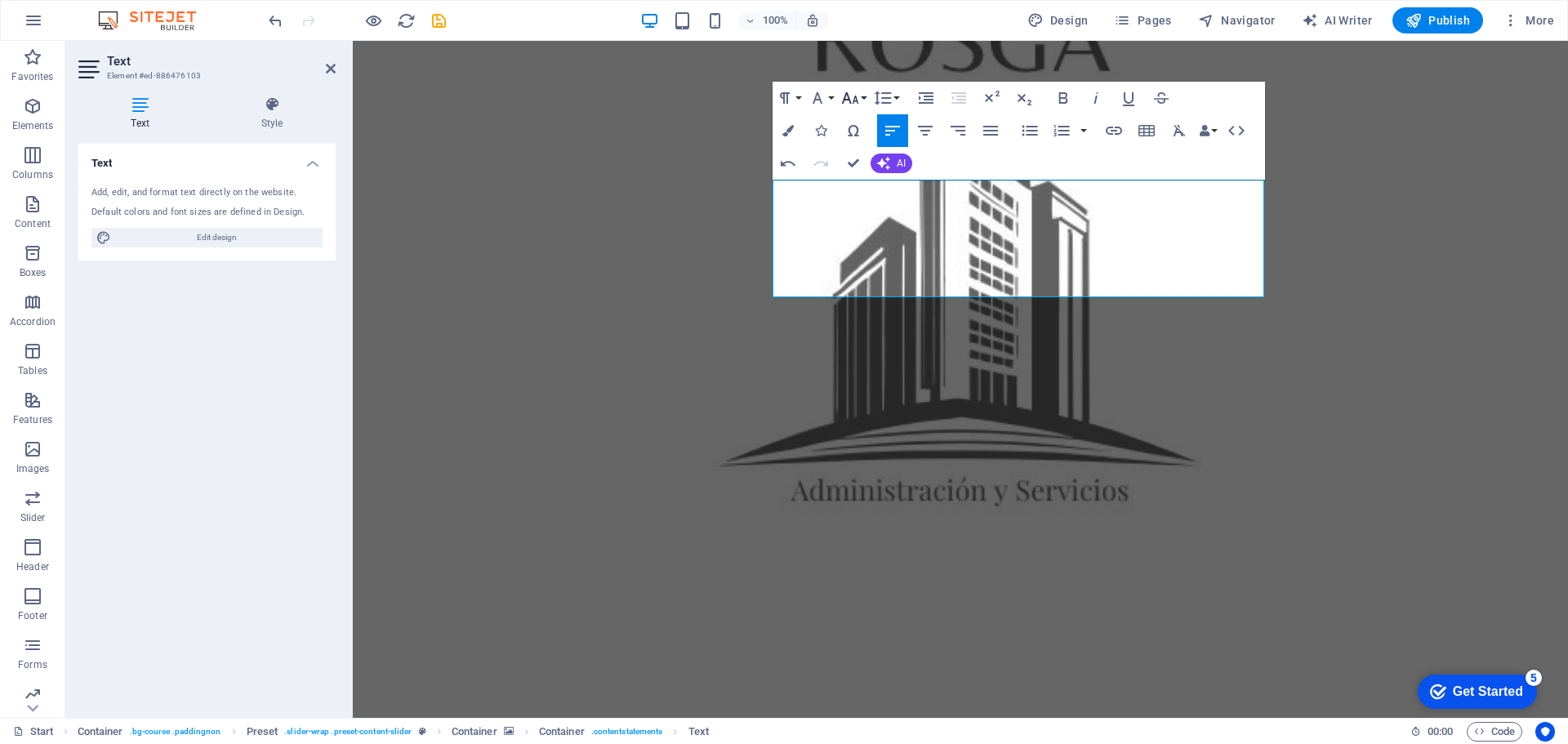
click at [864, 94] on button "Font Size" at bounding box center [854, 98] width 31 height 33
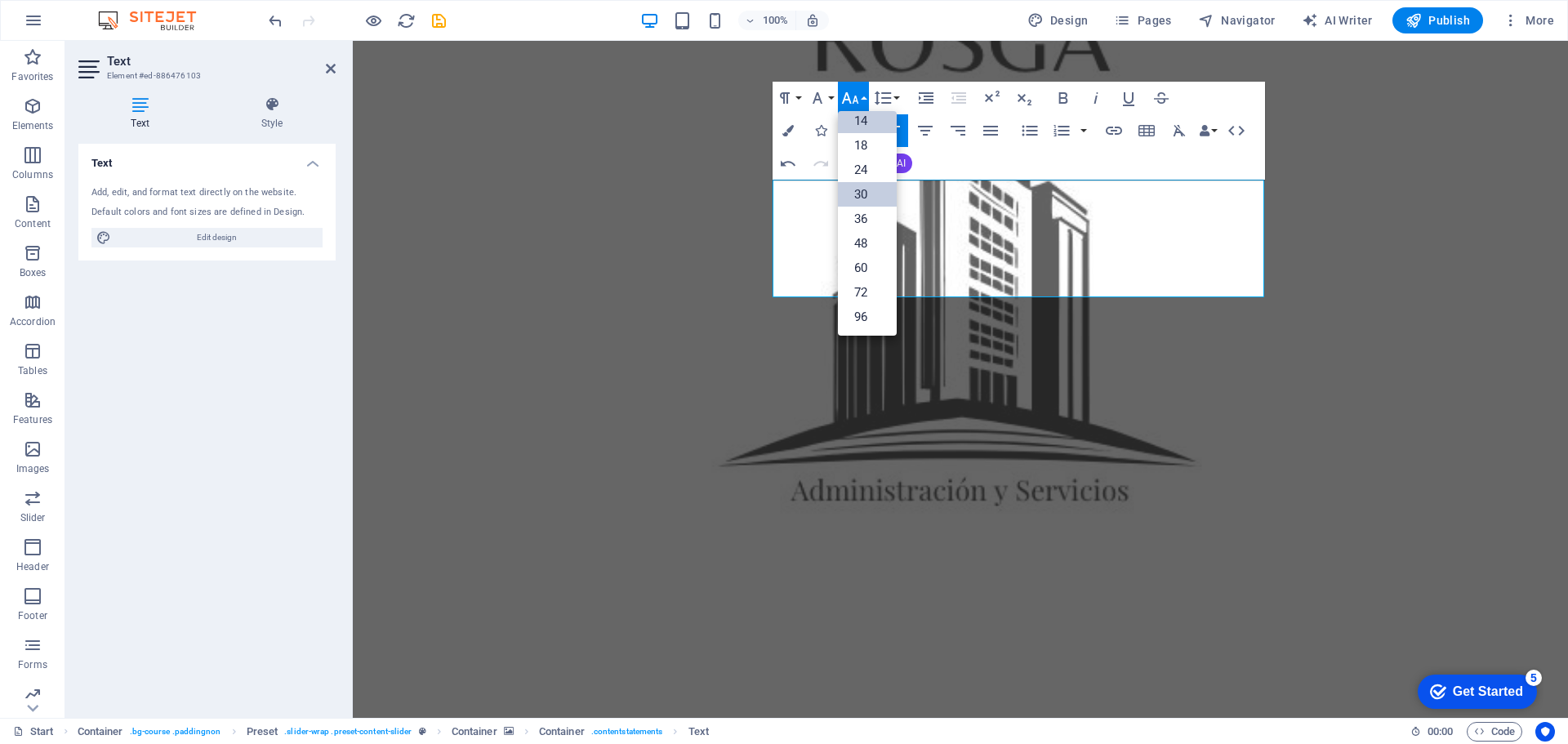
scroll to position [131, 0]
click at [864, 145] on link "18" at bounding box center [867, 145] width 58 height 25
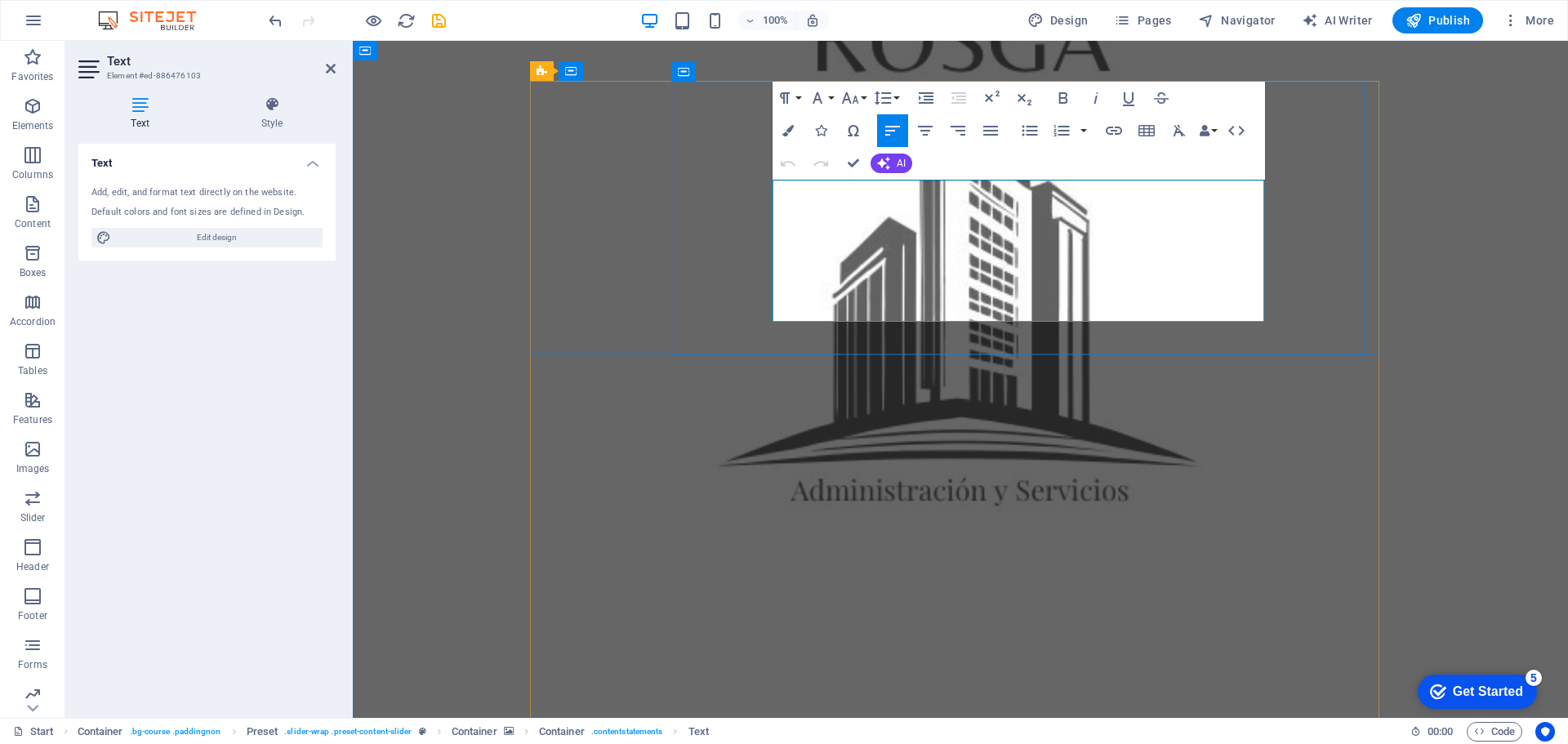
drag, startPoint x: 1108, startPoint y: 191, endPoint x: 1179, endPoint y: 198, distance: 71.3
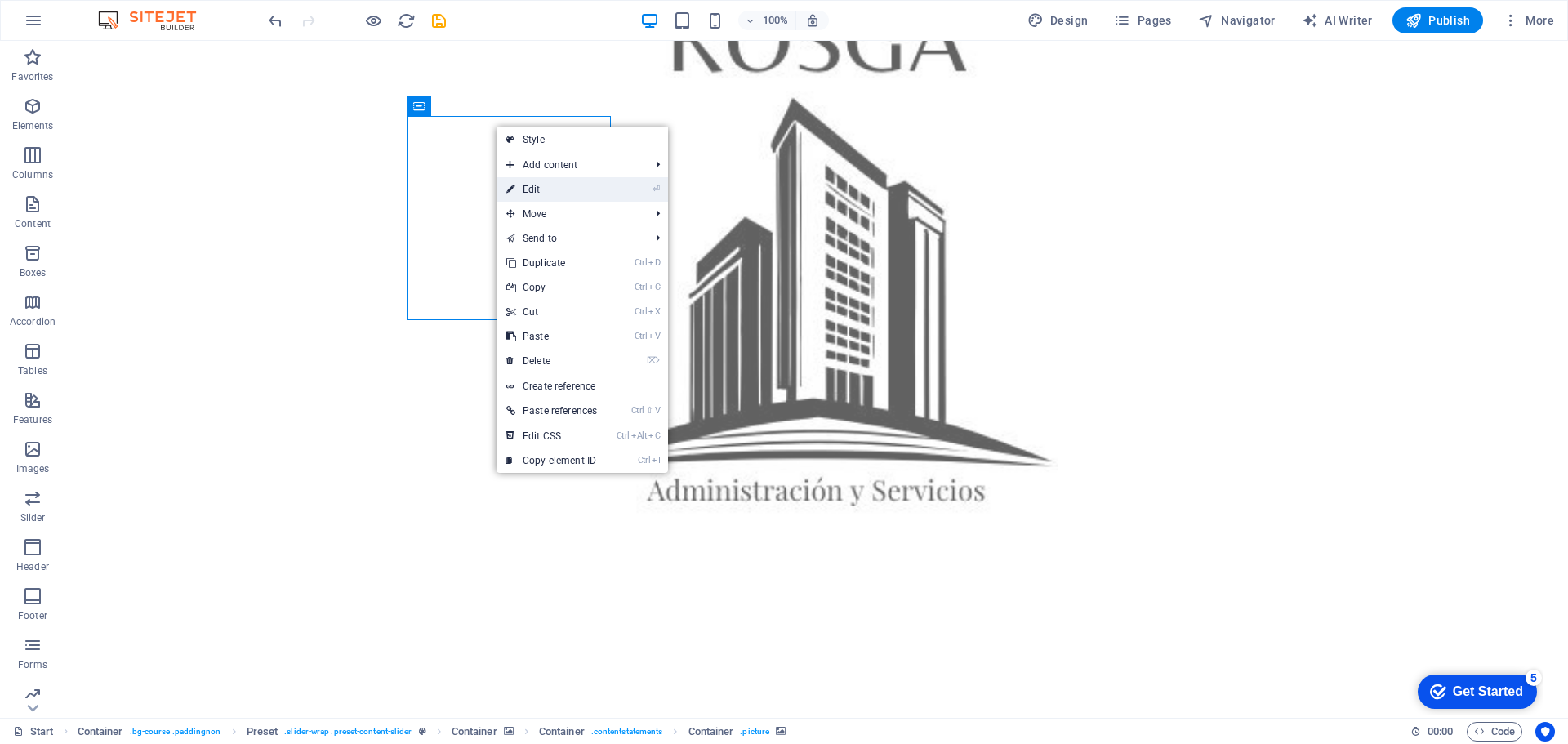
click at [523, 184] on link "⏎ Edit" at bounding box center [551, 189] width 110 height 25
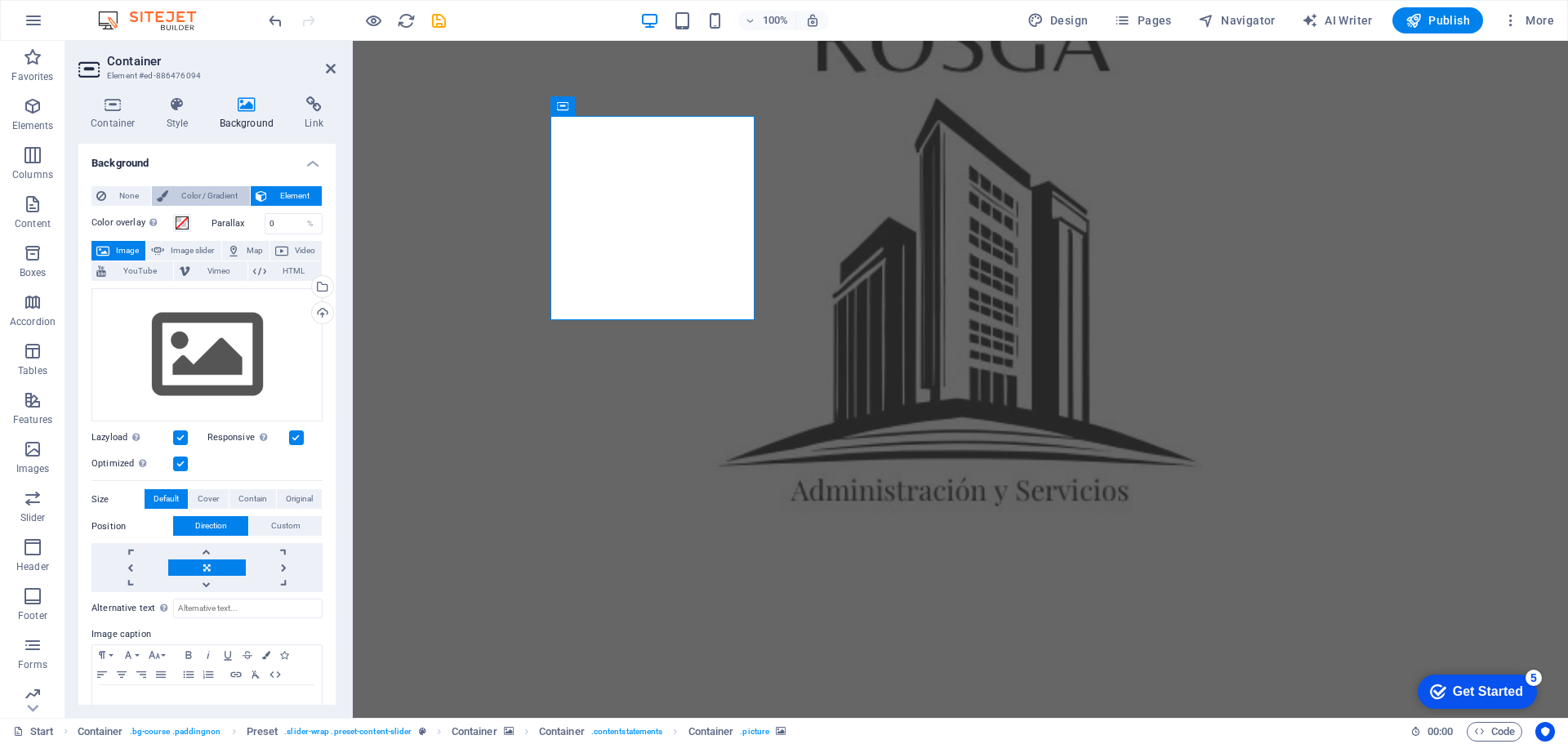
click at [204, 191] on span "Color / Gradient" at bounding box center [209, 195] width 72 height 19
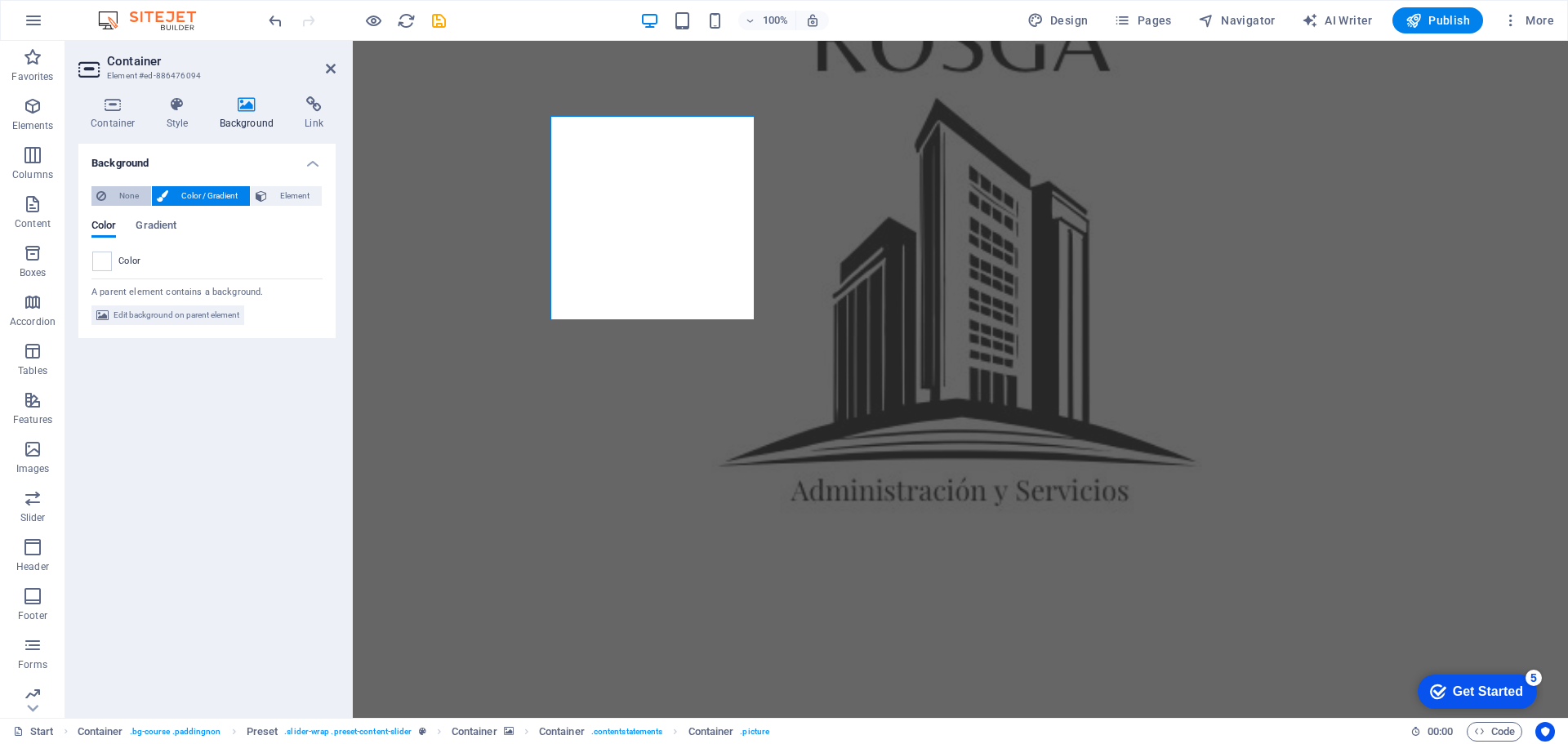
click at [119, 190] on span "None" at bounding box center [129, 195] width 36 height 19
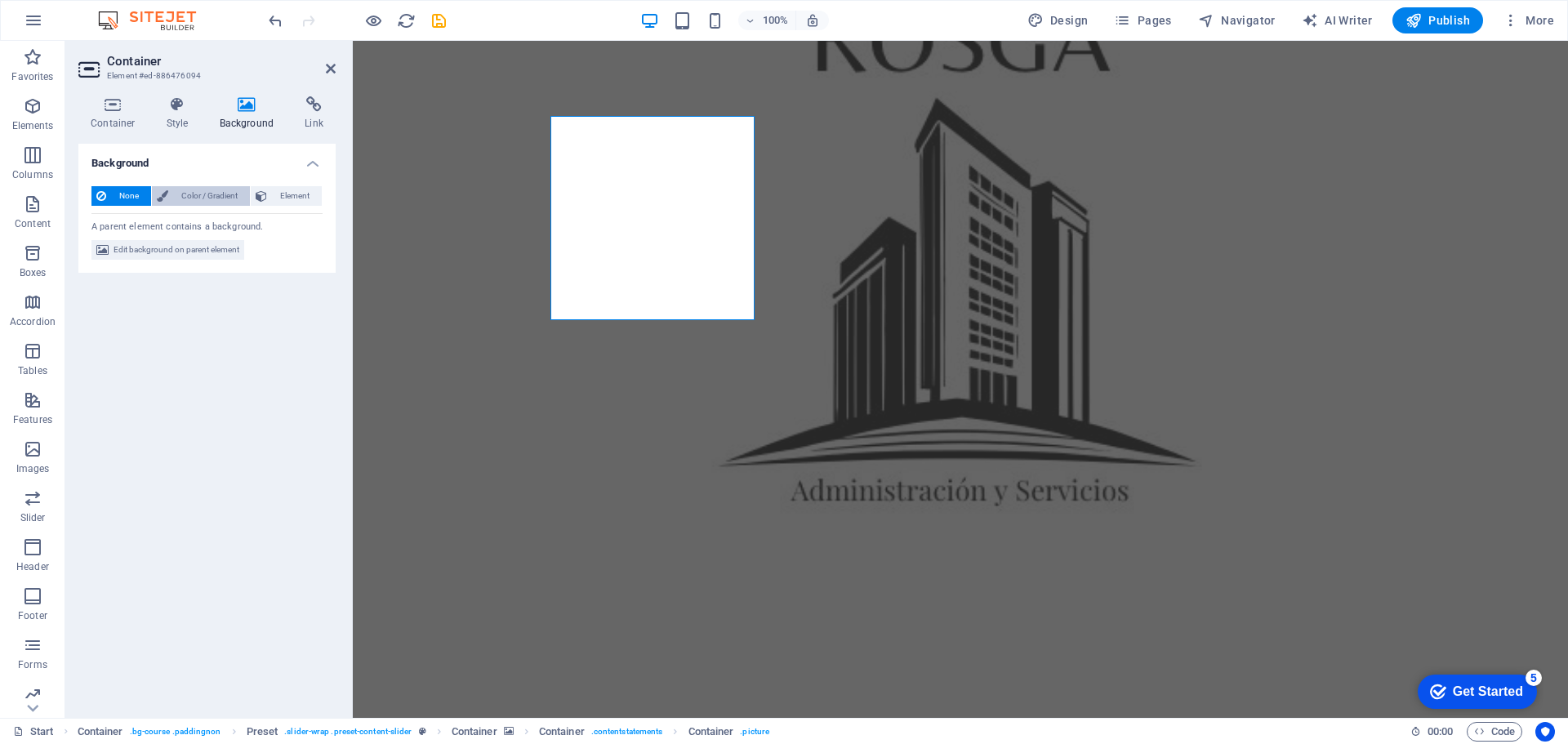
click at [177, 186] on span "Color / Gradient" at bounding box center [209, 195] width 72 height 19
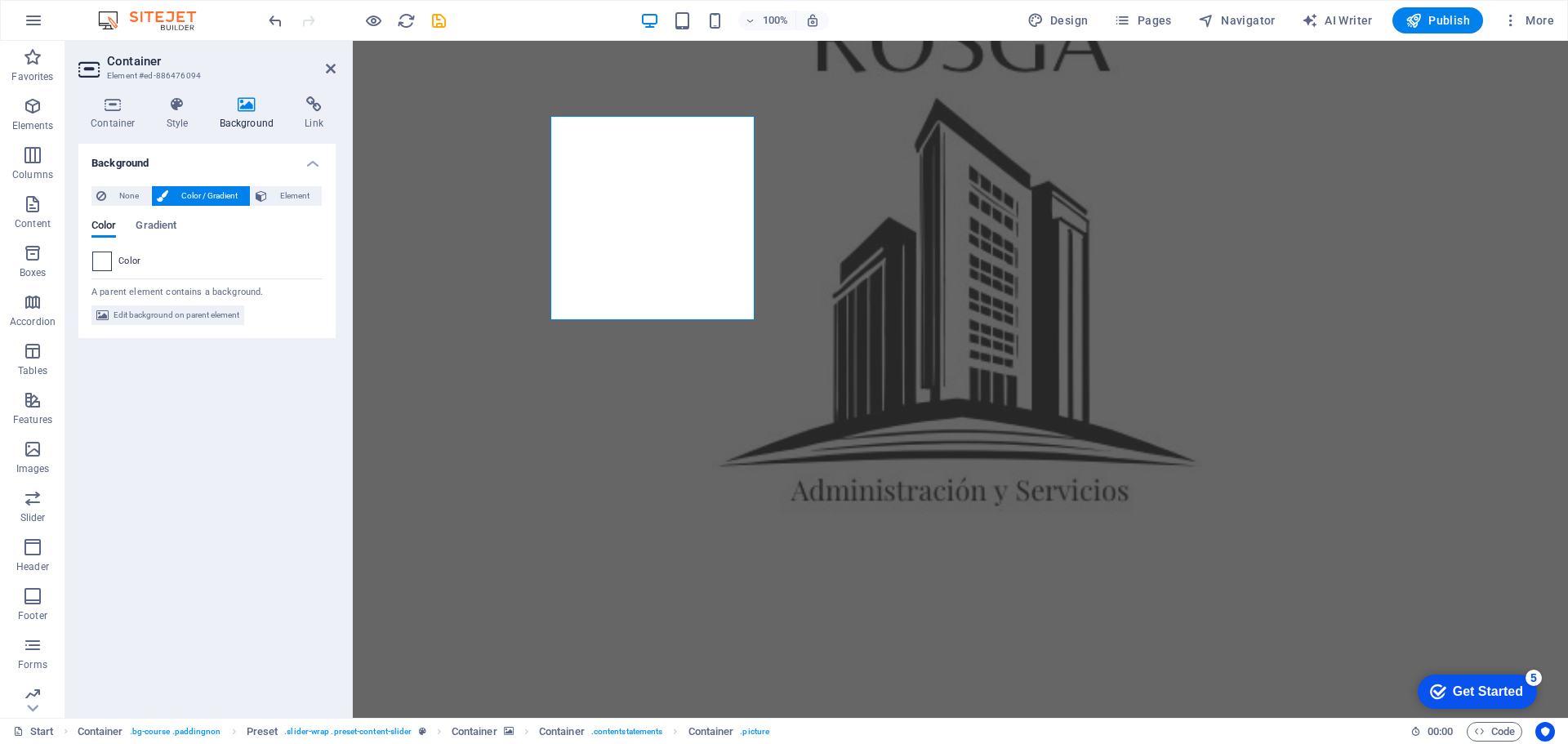
click at [101, 259] on span at bounding box center [102, 262] width 18 height 18
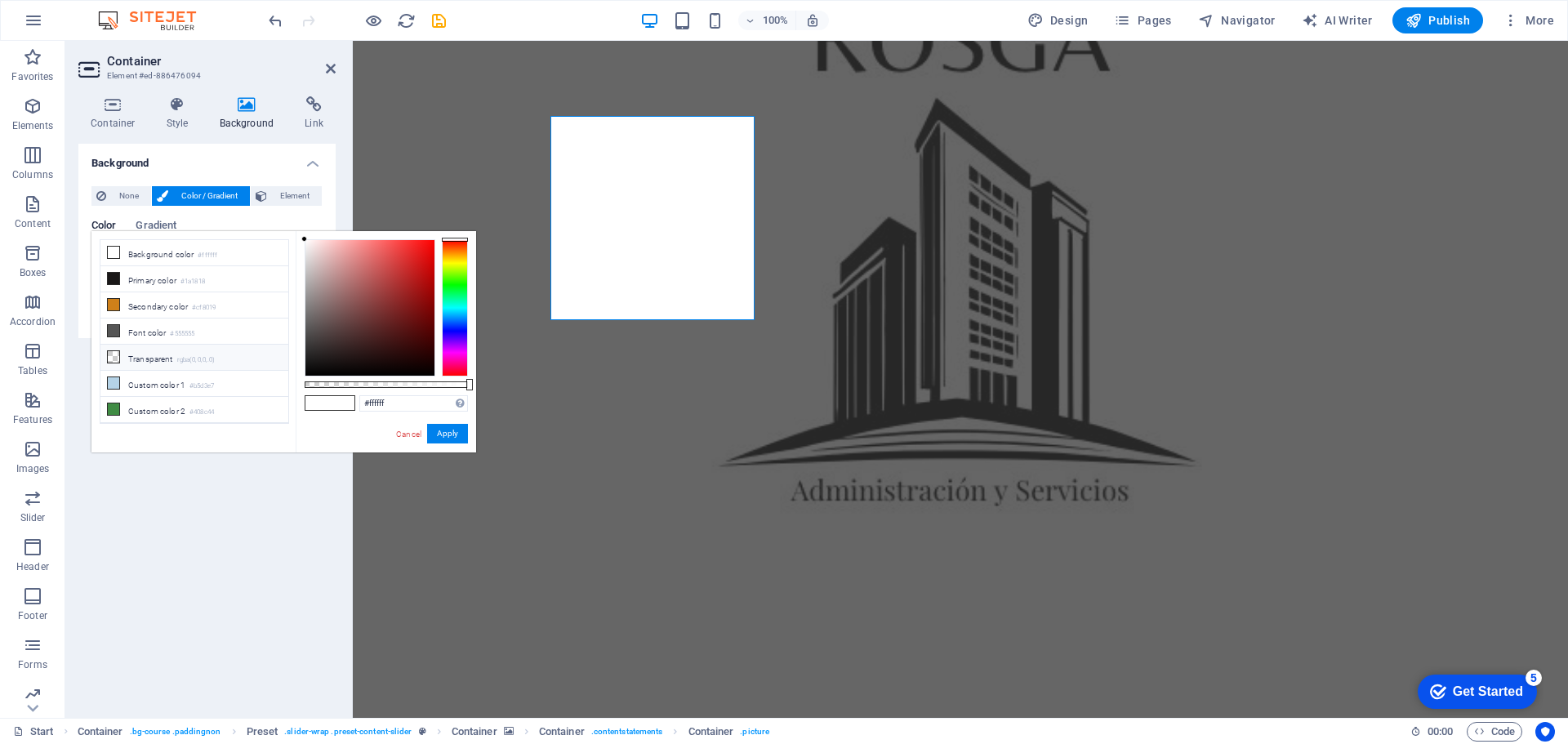
click at [129, 355] on li "Transparent rgba(0,0,0,.0)" at bounding box center [194, 357] width 188 height 26
type input "rgba(0, 0, 0, 0)"
click at [456, 435] on button "Apply" at bounding box center [447, 433] width 41 height 19
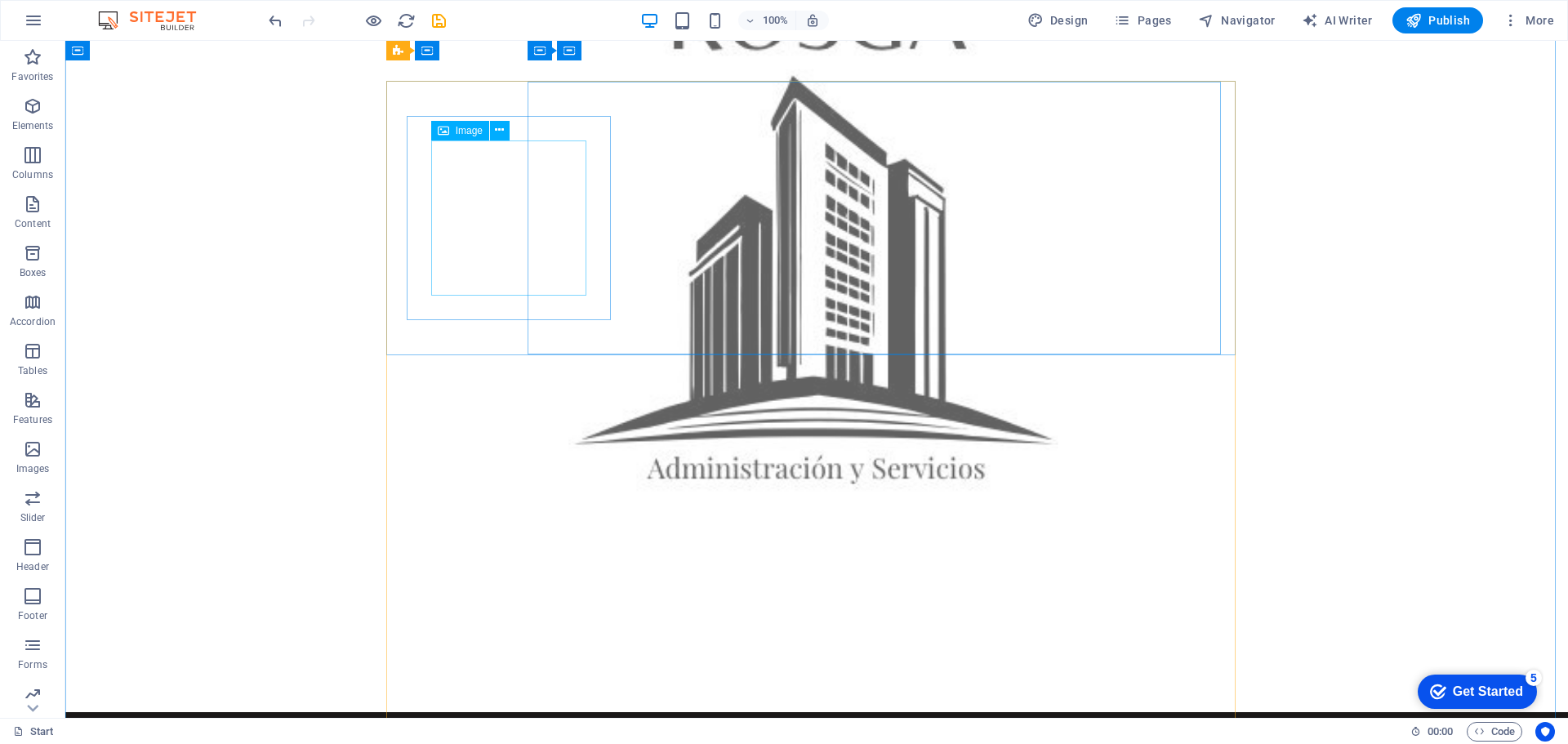
scroll to position [1224, 0]
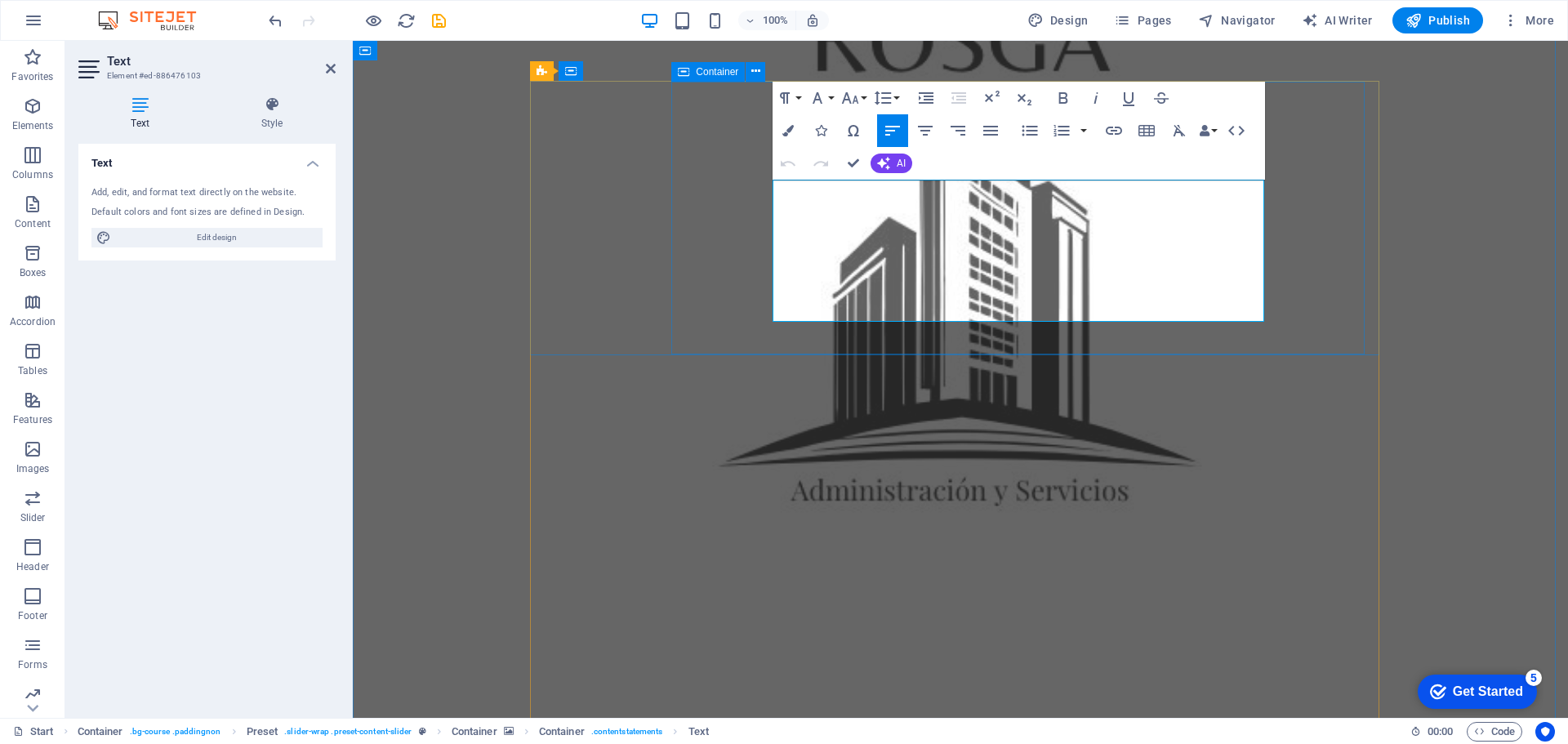
drag, startPoint x: 774, startPoint y: 191, endPoint x: 915, endPoint y: 308, distance: 183.2
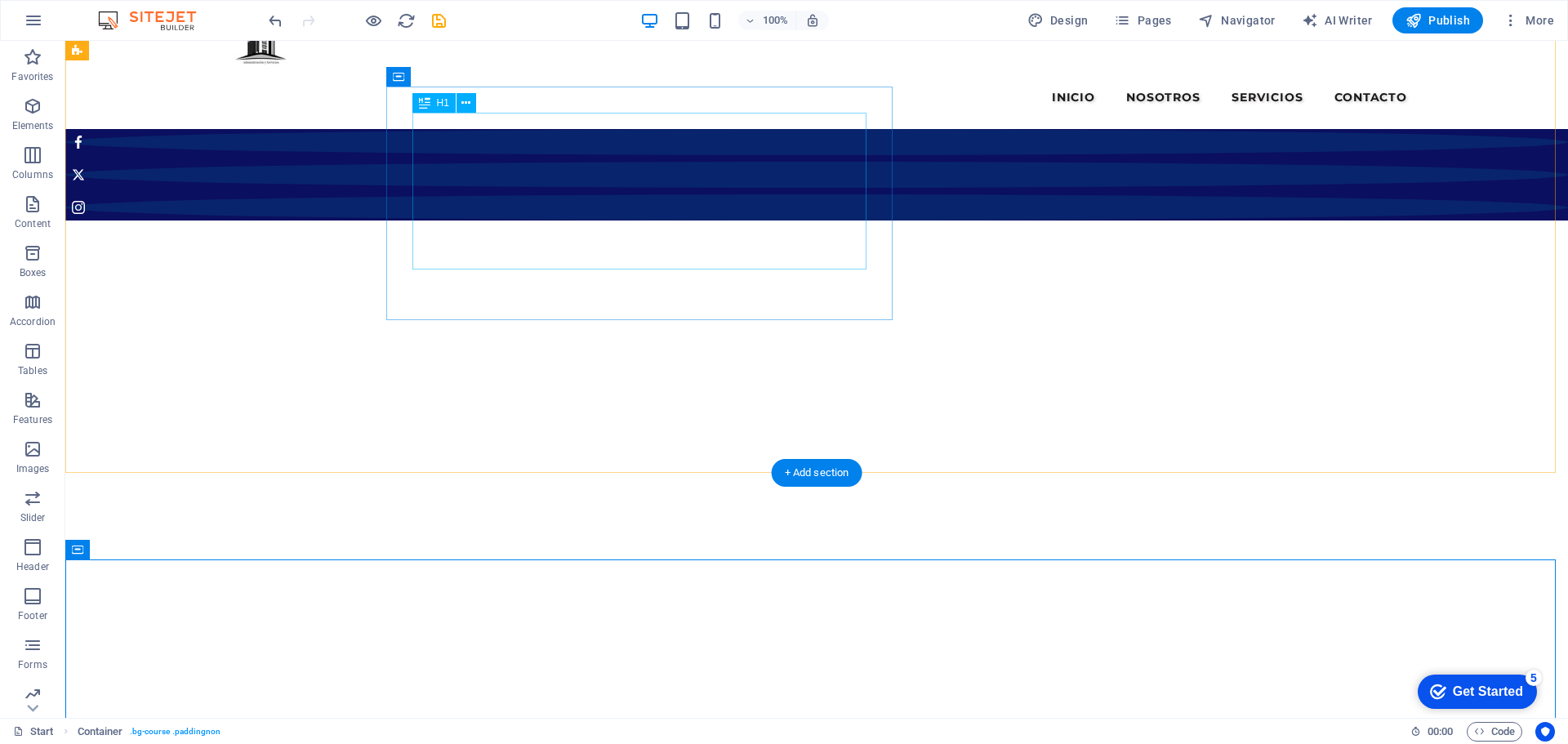
scroll to position [0, 0]
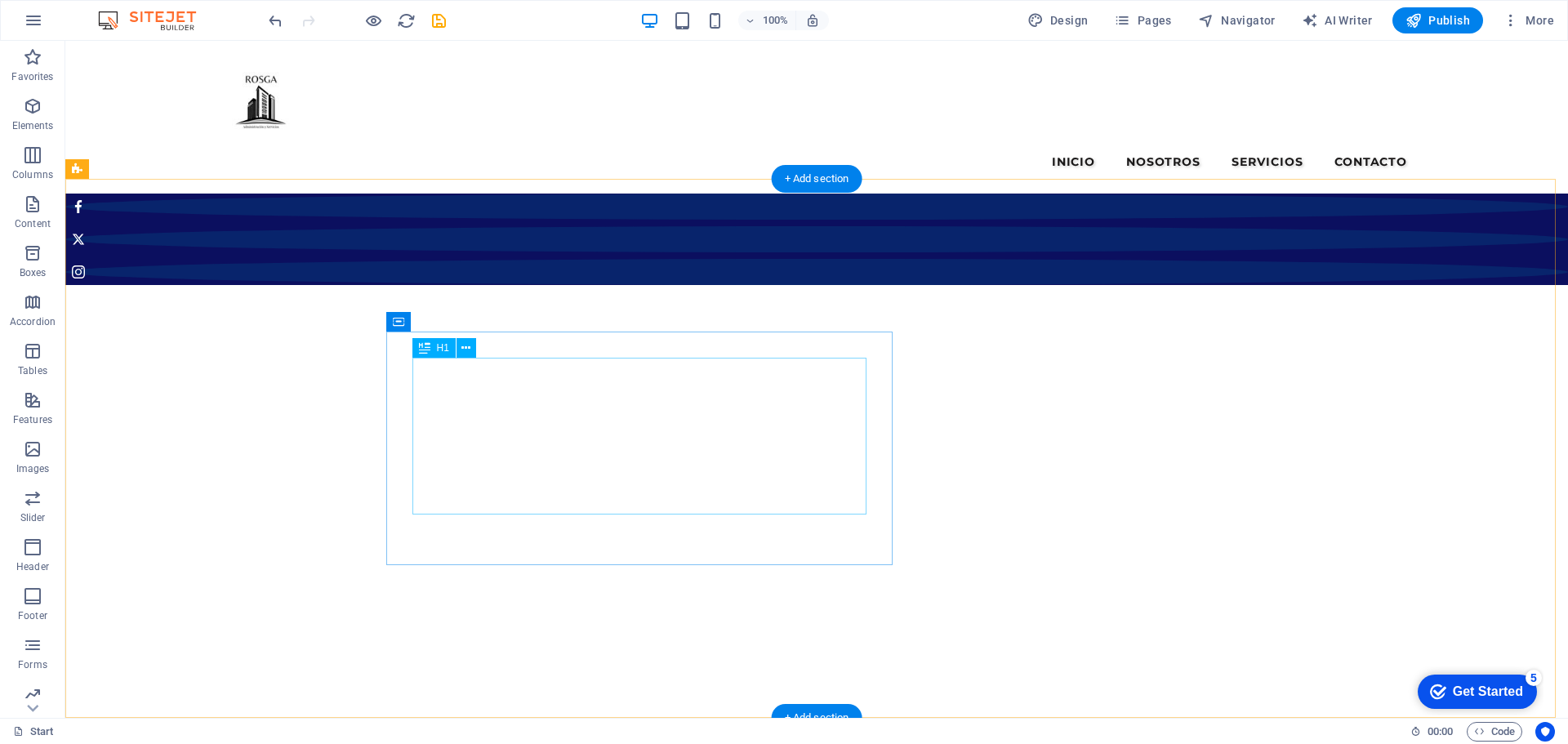
drag, startPoint x: 481, startPoint y: 368, endPoint x: 193, endPoint y: 367, distance: 288.0
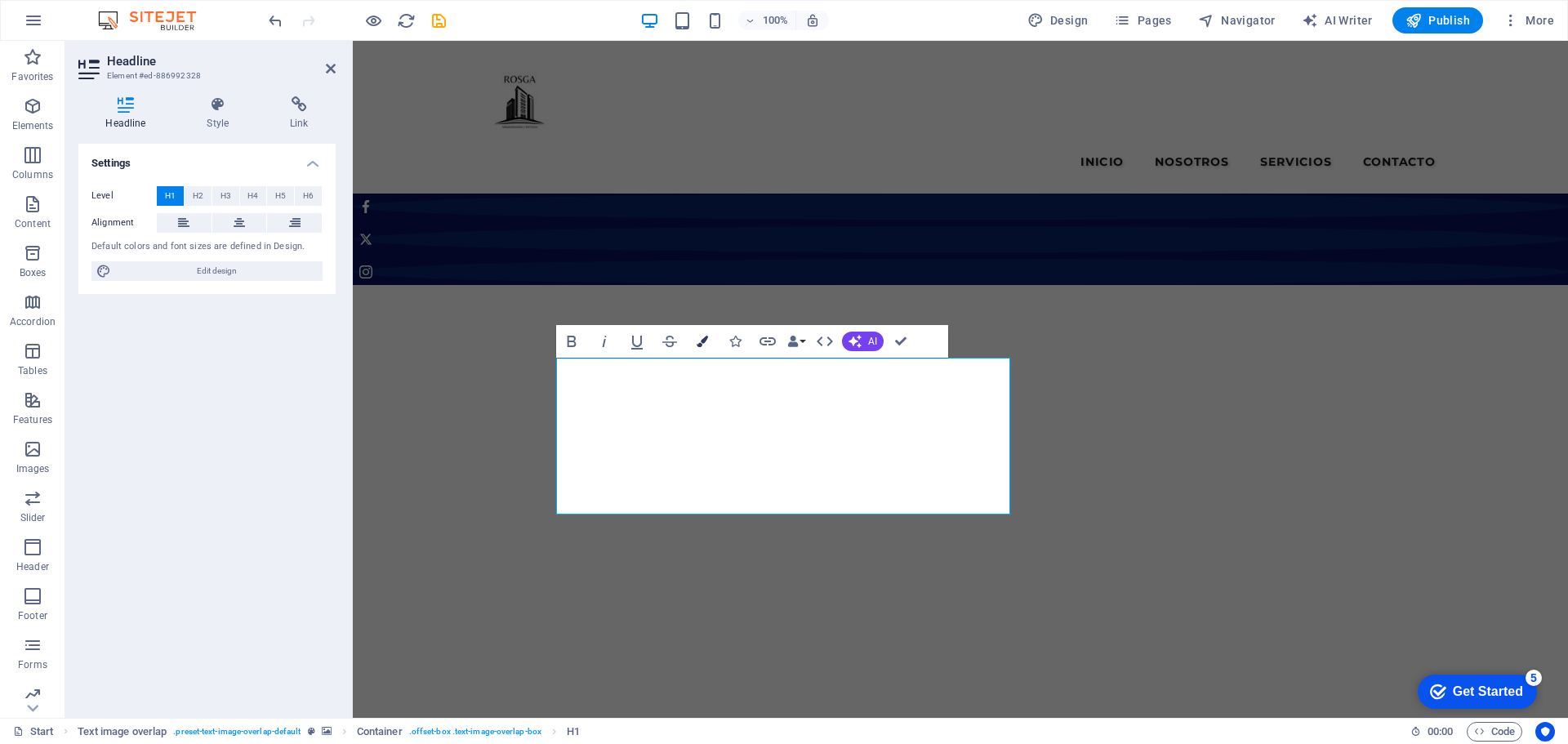
click at [704, 340] on icon "button" at bounding box center [702, 341] width 12 height 12
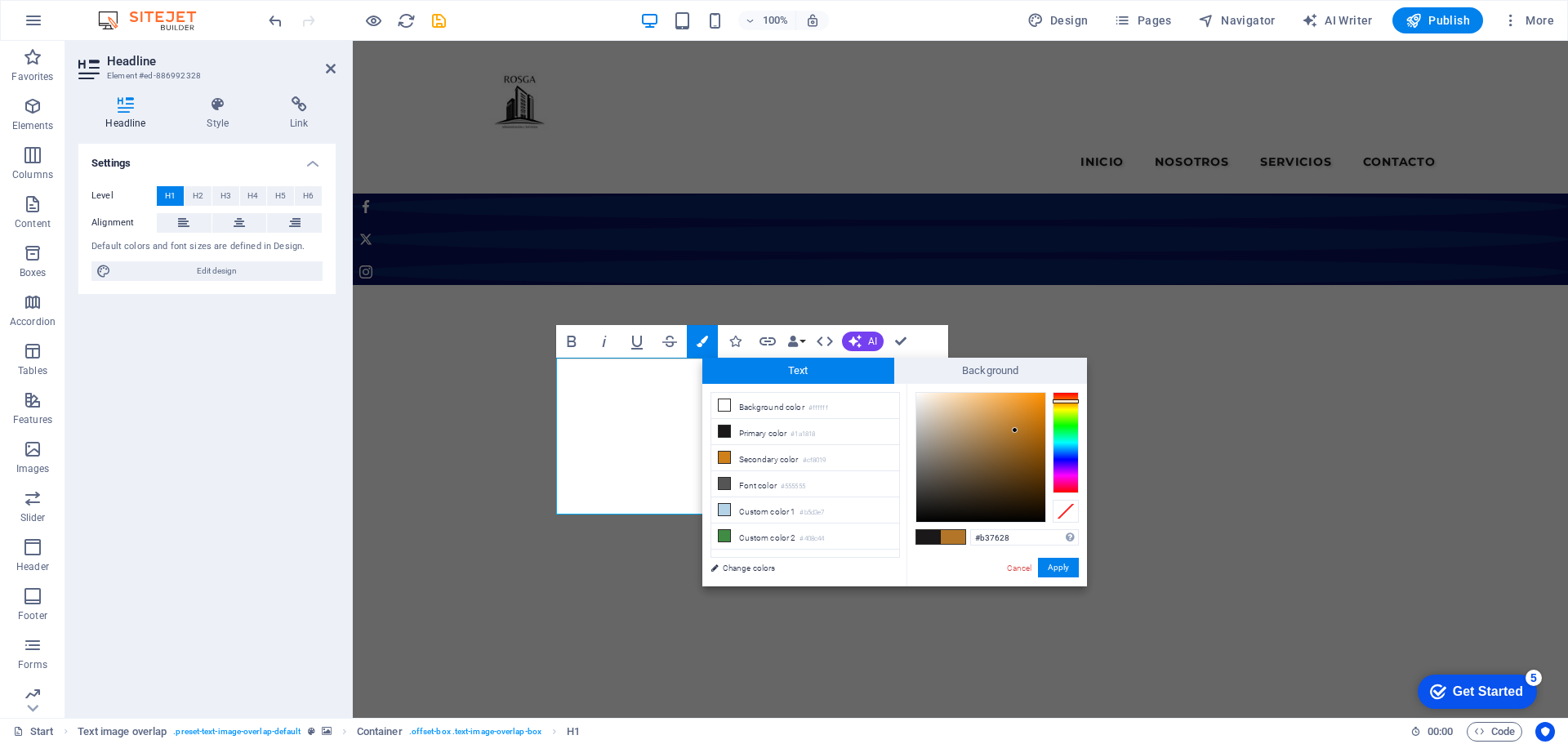
type input "#b57829"
drag, startPoint x: 971, startPoint y: 401, endPoint x: 1015, endPoint y: 429, distance: 52.2
click at [1015, 429] on div at bounding box center [1015, 429] width 5 height 5
drag, startPoint x: 702, startPoint y: 527, endPoint x: 1055, endPoint y: 567, distance: 355.3
click at [1055, 567] on button "Apply" at bounding box center [1058, 567] width 41 height 19
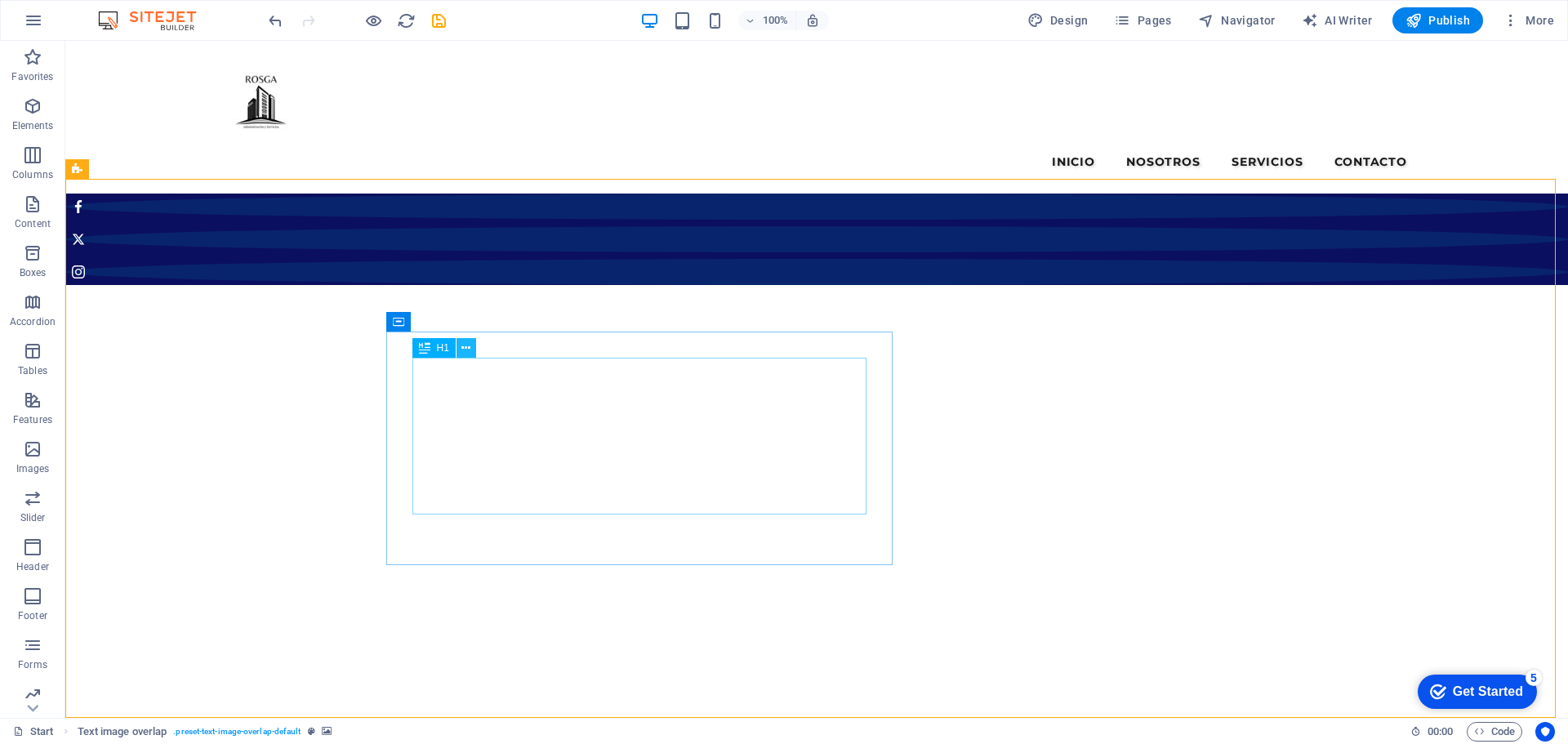
click at [465, 352] on icon at bounding box center [466, 348] width 9 height 17
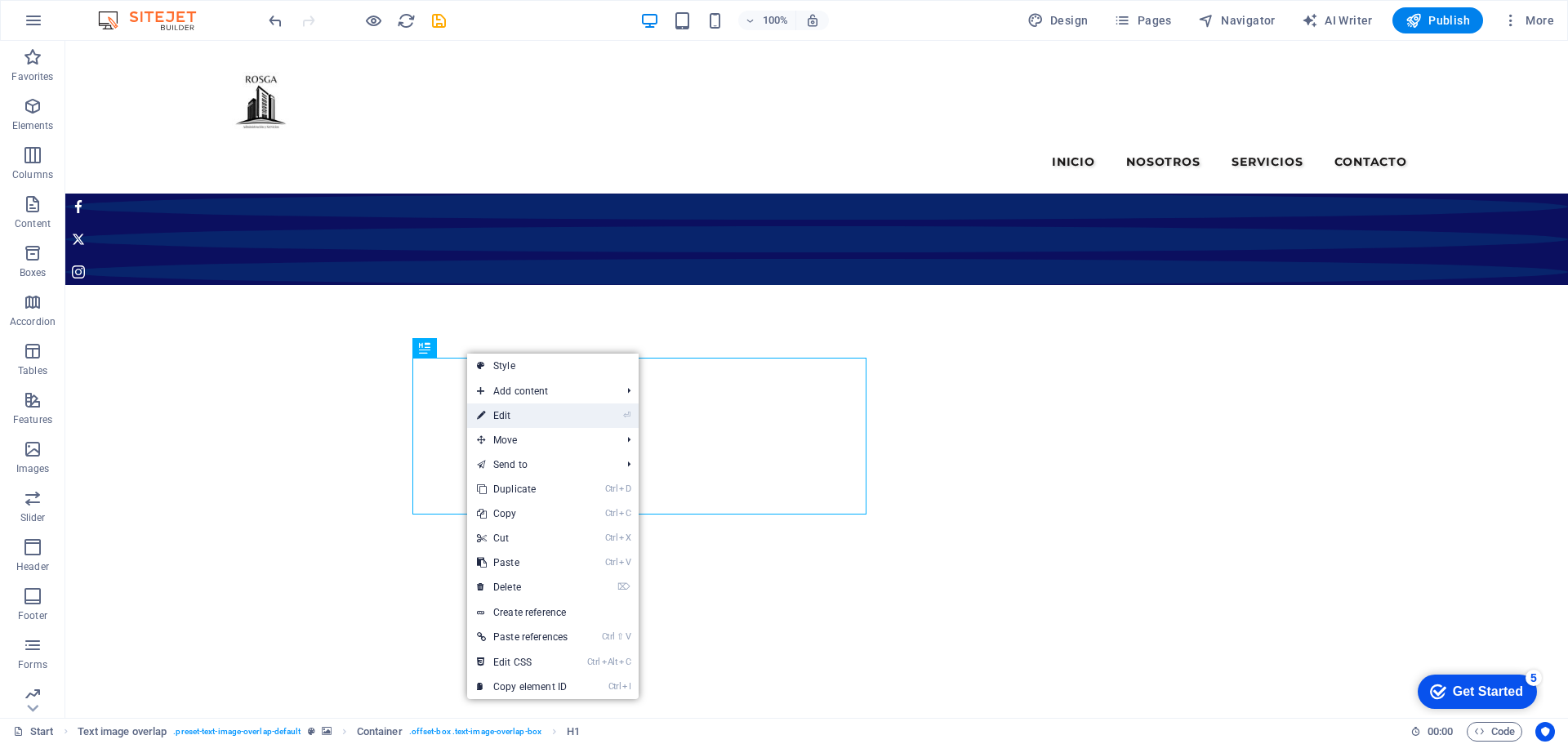
click at [511, 413] on link "⏎ Edit" at bounding box center [522, 415] width 110 height 25
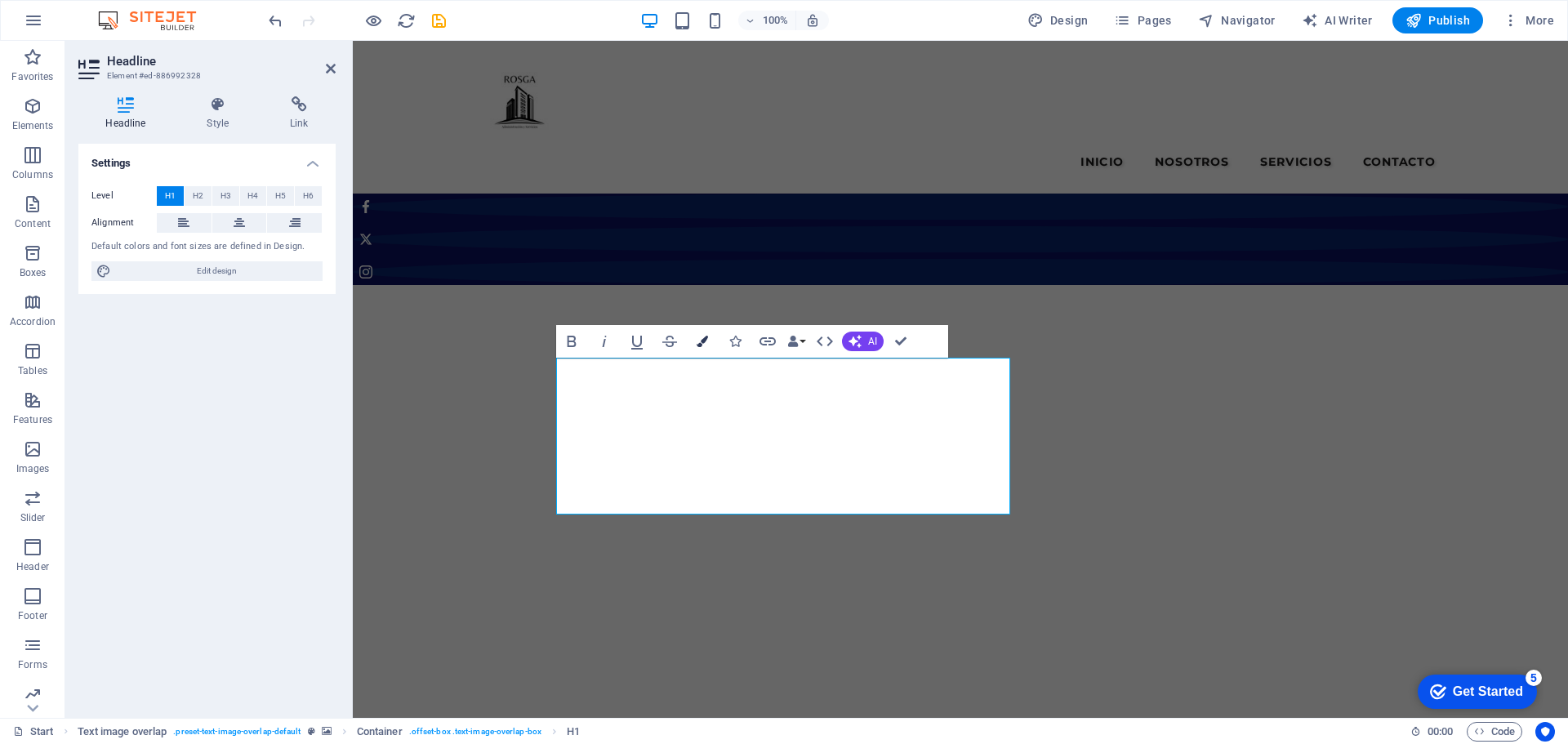
click at [701, 337] on icon "button" at bounding box center [702, 341] width 12 height 12
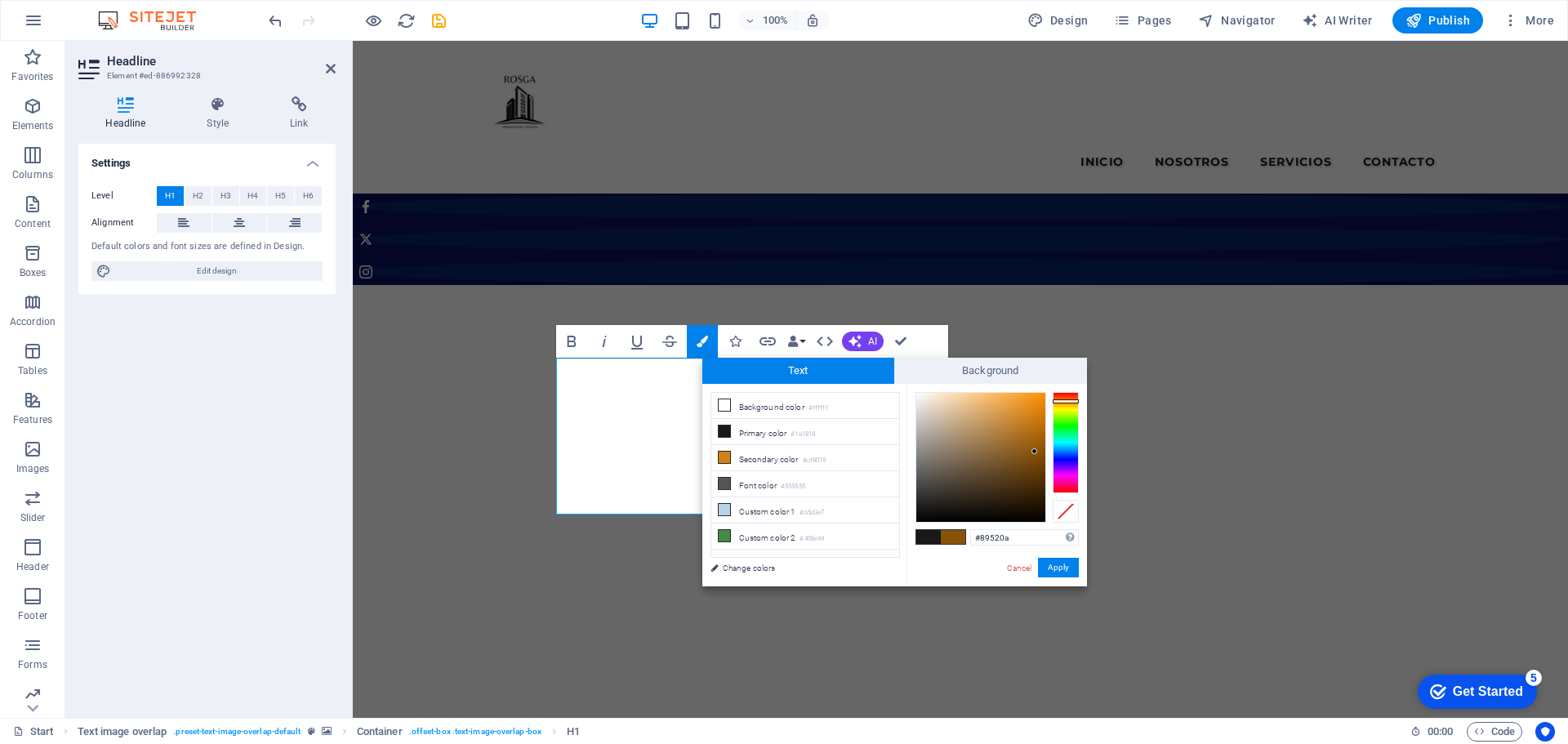
type input "#8b530a"
drag, startPoint x: 1015, startPoint y: 427, endPoint x: 1035, endPoint y: 450, distance: 30.5
click at [1035, 450] on div at bounding box center [1034, 450] width 5 height 5
drag, startPoint x: 1065, startPoint y: 562, endPoint x: 715, endPoint y: 523, distance: 352.2
click at [1065, 562] on button "Apply" at bounding box center [1058, 567] width 41 height 19
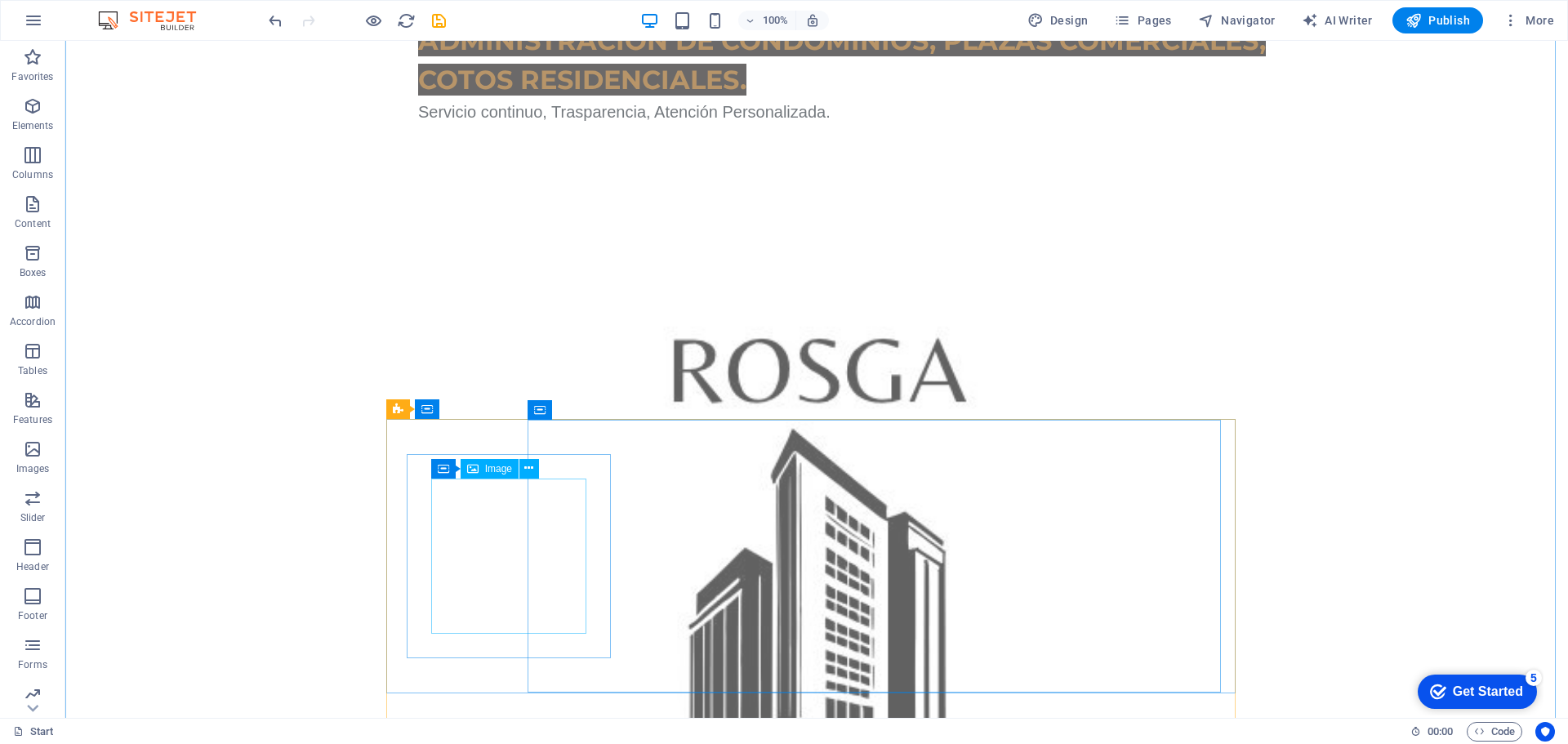
scroll to position [898, 0]
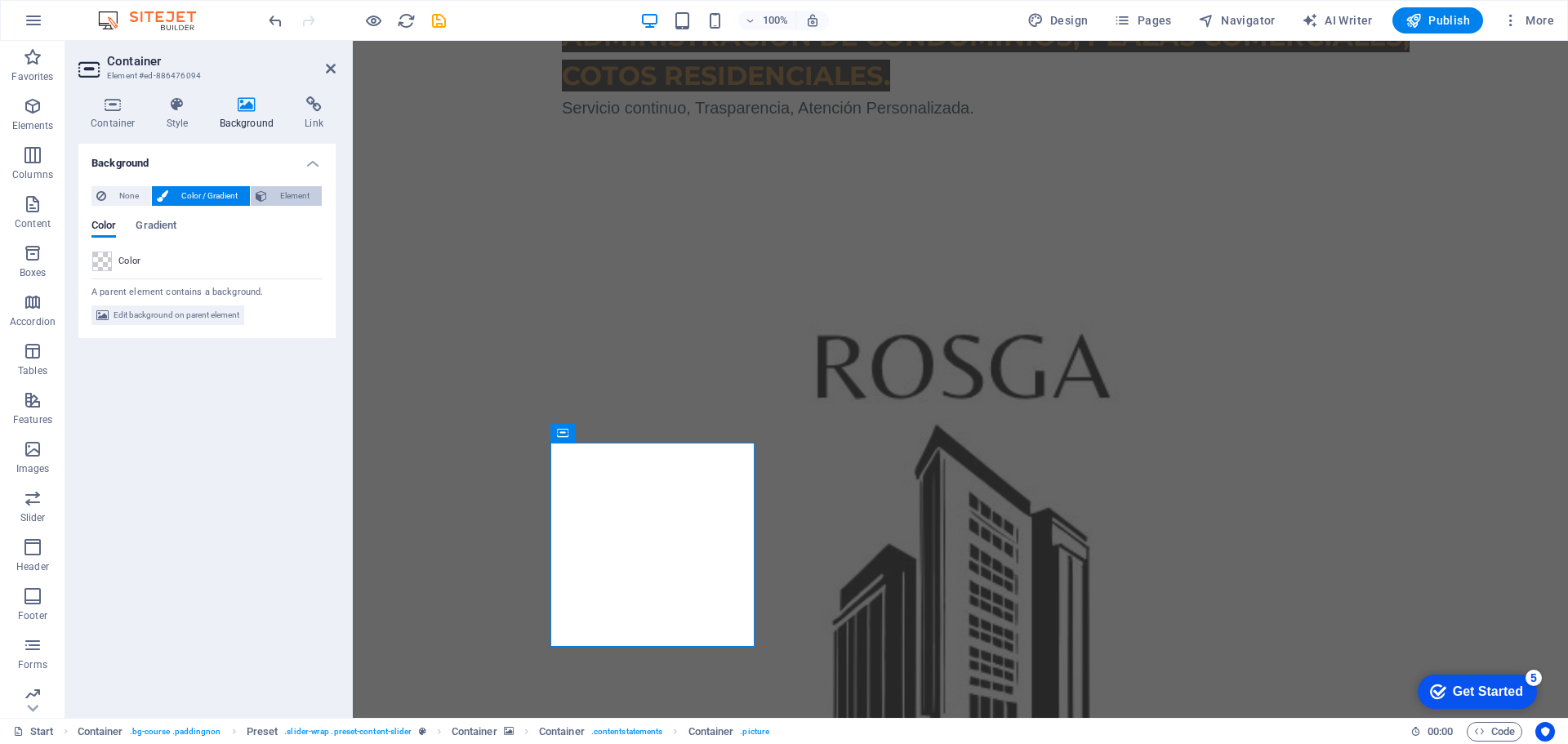
click at [290, 191] on span "Element" at bounding box center [294, 195] width 45 height 19
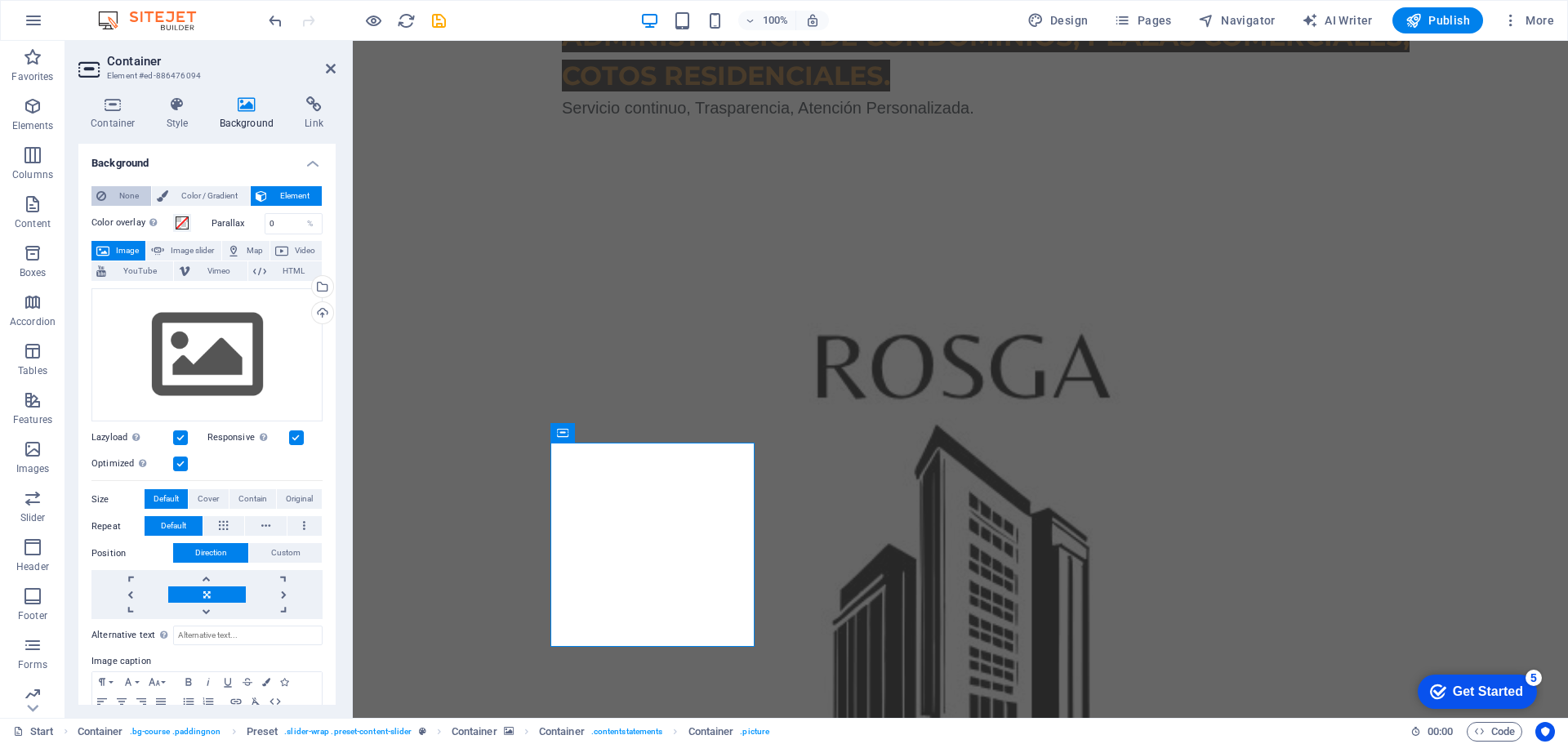
click at [108, 188] on button "None" at bounding box center [120, 195] width 59 height 19
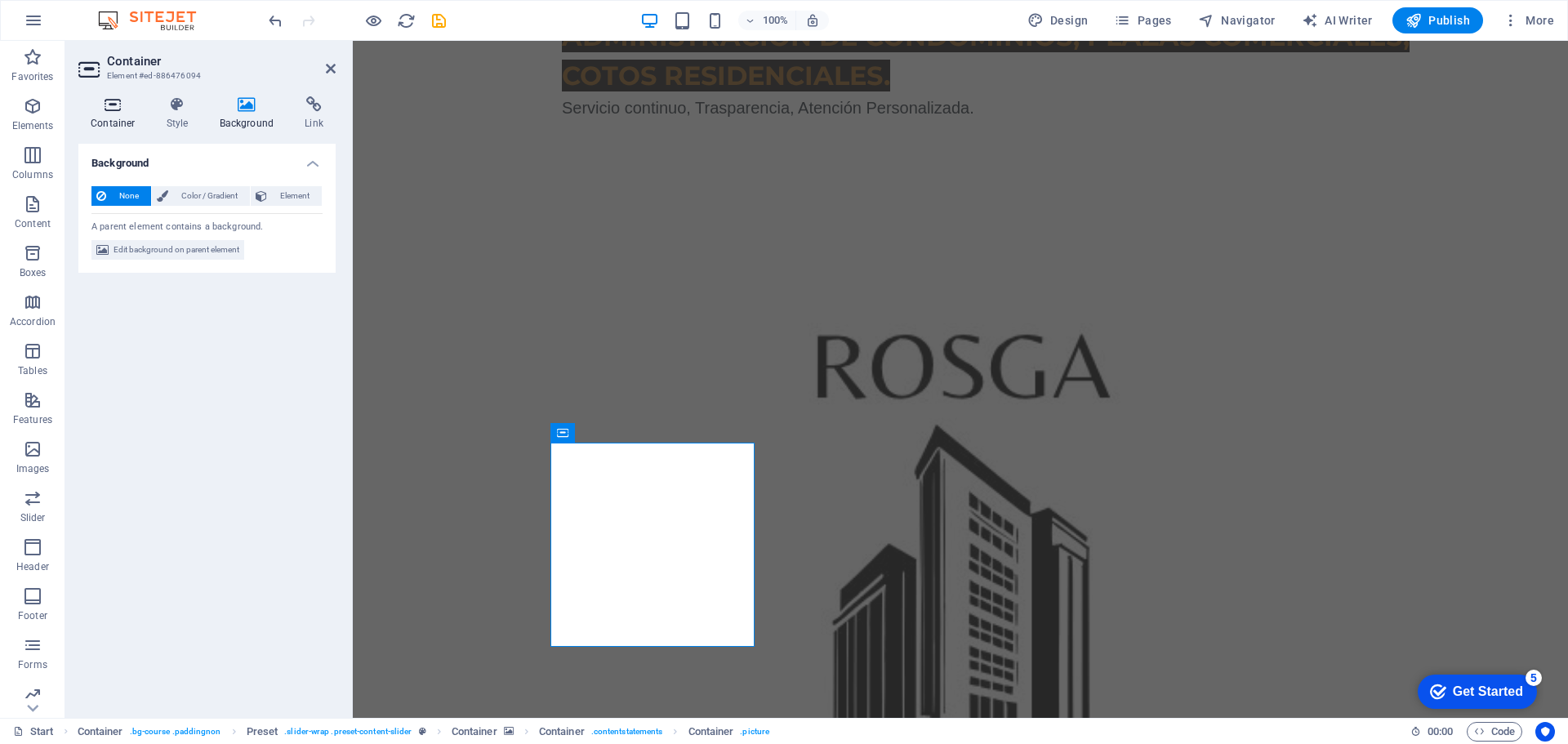
click at [116, 108] on icon at bounding box center [113, 105] width 69 height 16
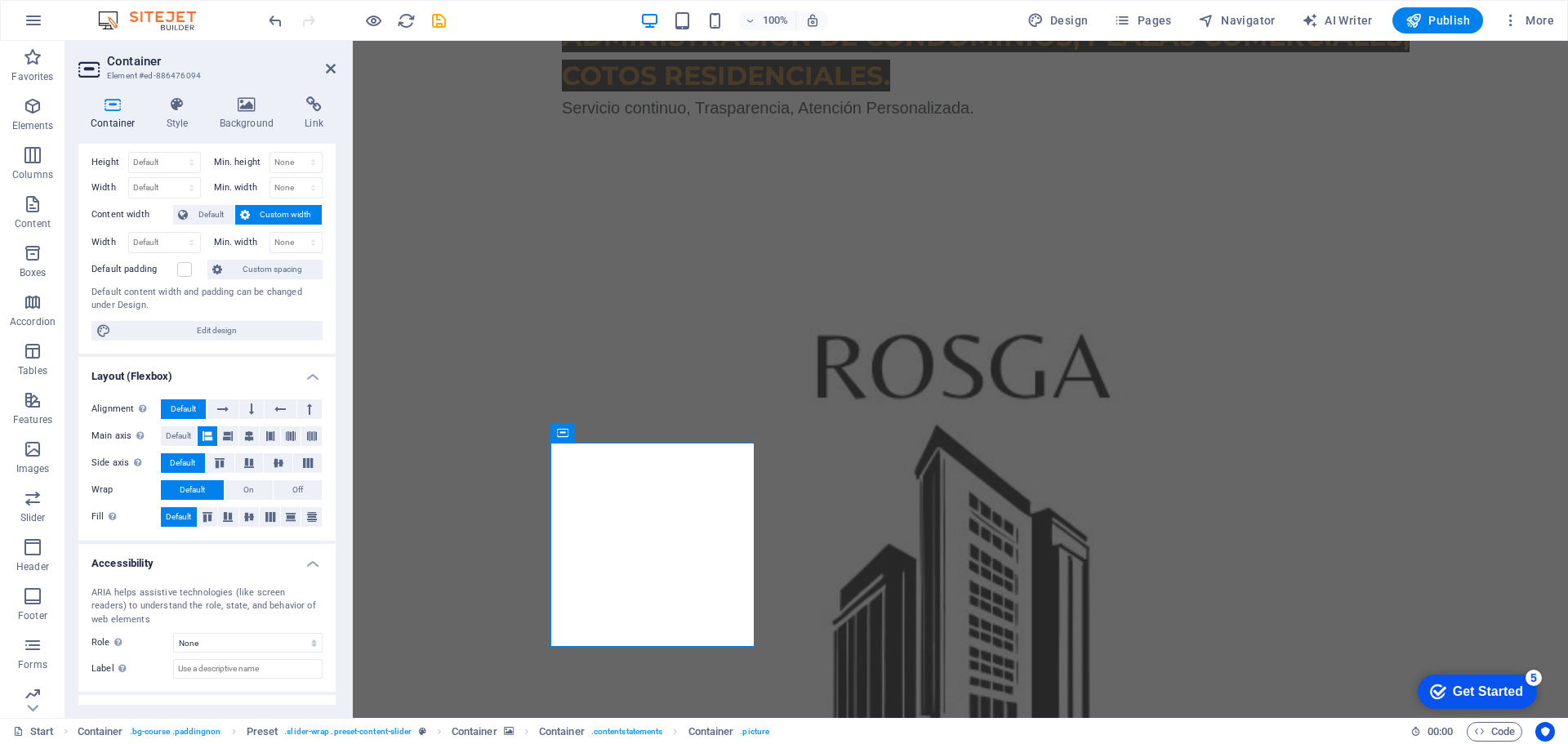
scroll to position [0, 0]
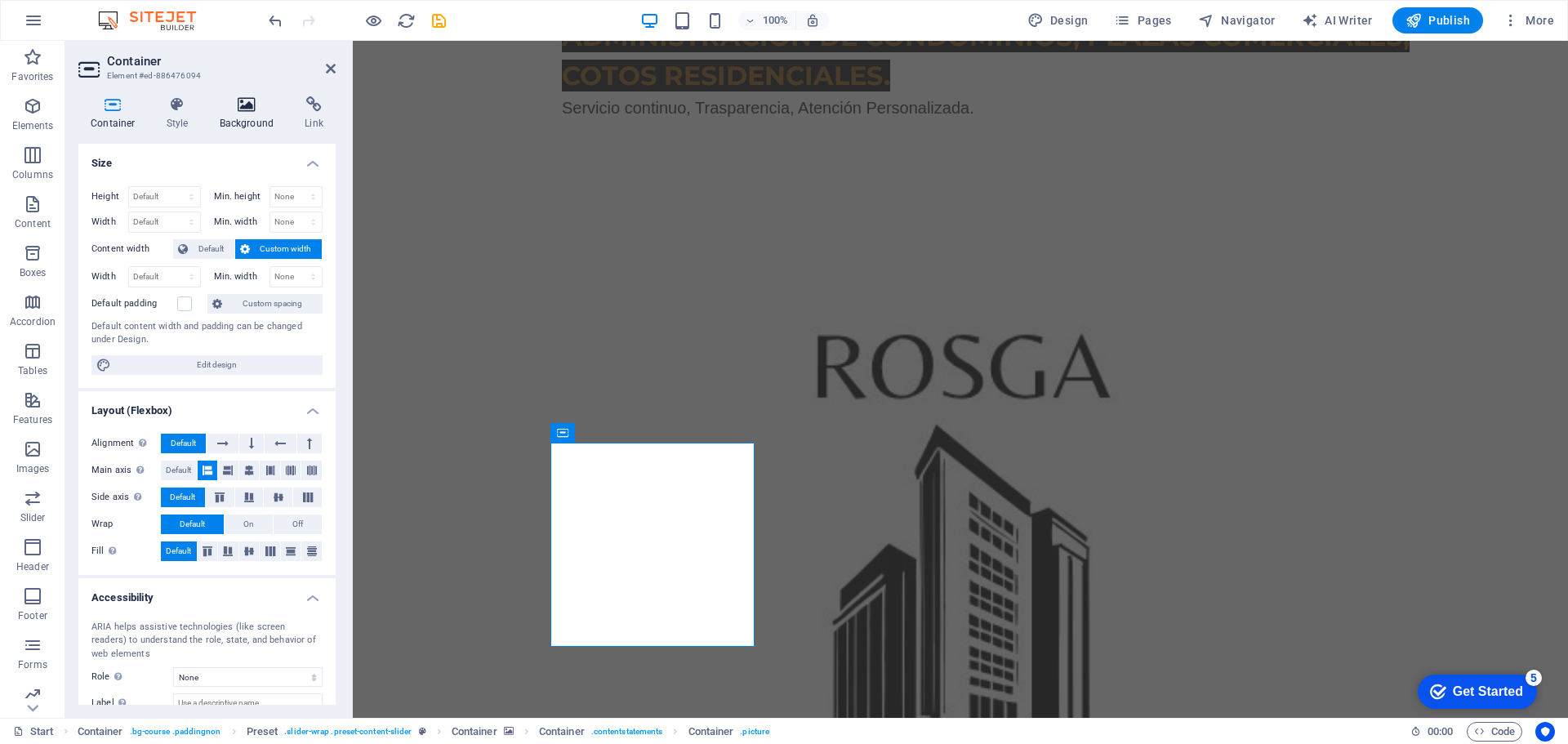
click at [239, 99] on icon at bounding box center [246, 105] width 79 height 16
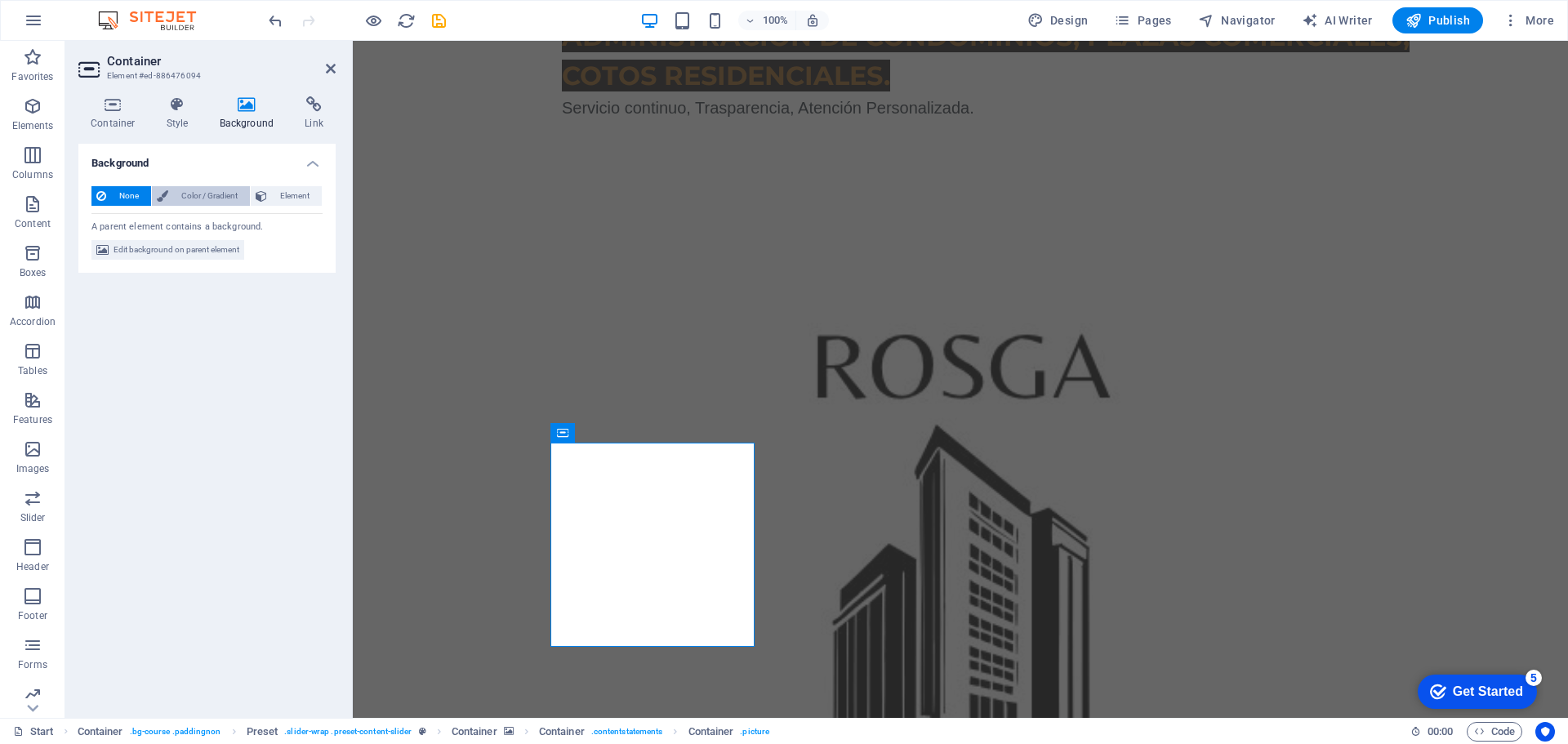
click at [200, 195] on span "Color / Gradient" at bounding box center [209, 195] width 72 height 19
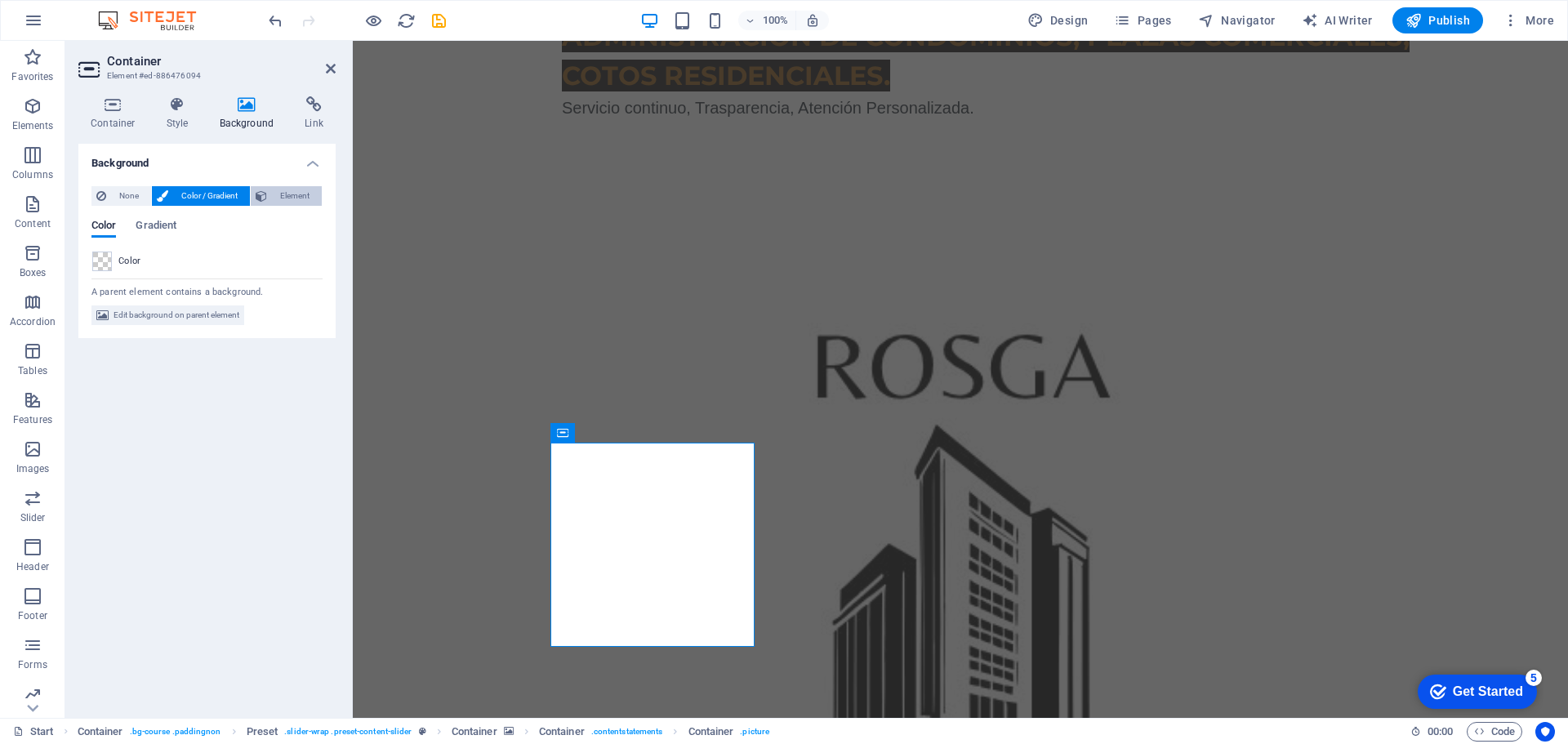
click at [272, 191] on span "Element" at bounding box center [294, 195] width 45 height 19
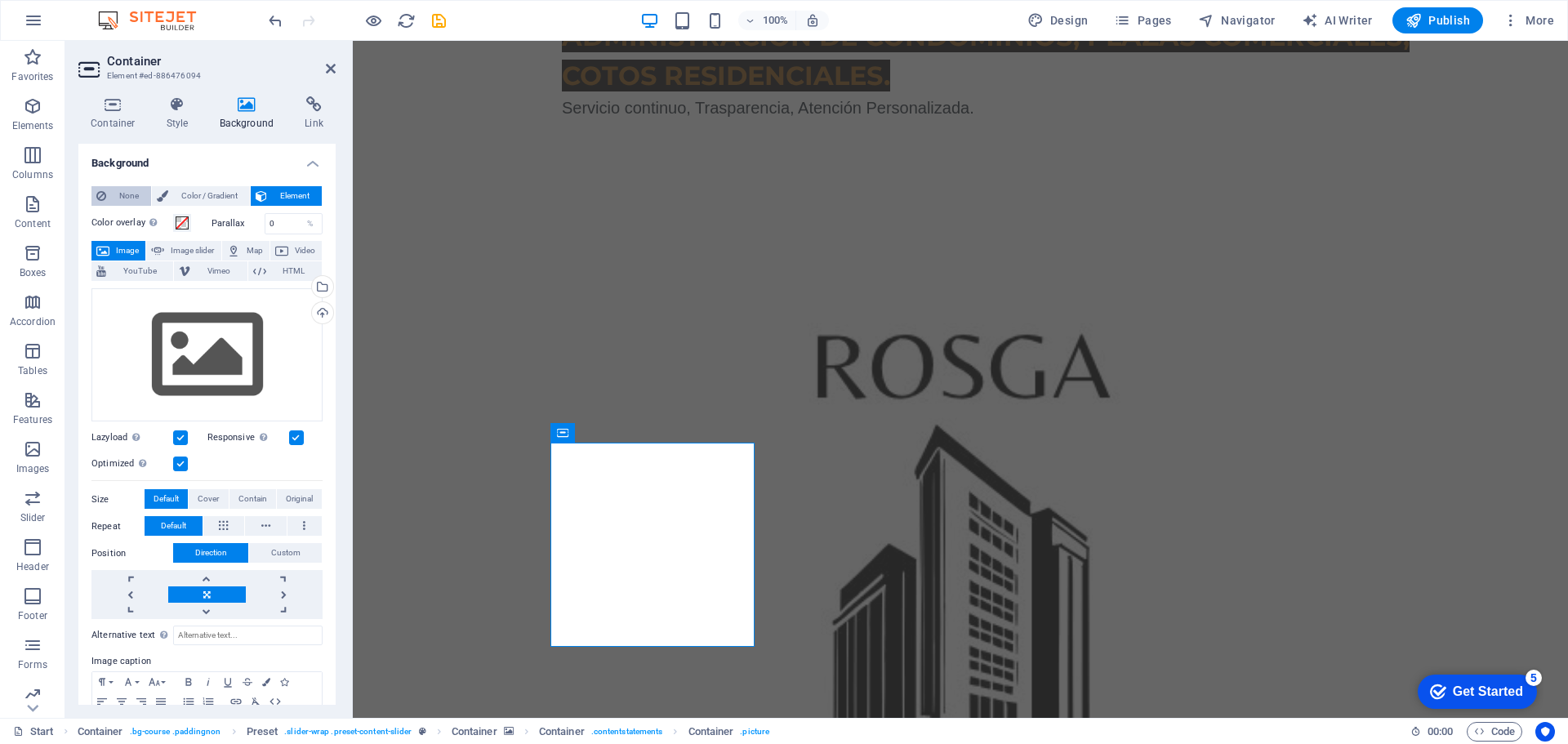
click at [134, 191] on span "None" at bounding box center [129, 195] width 36 height 19
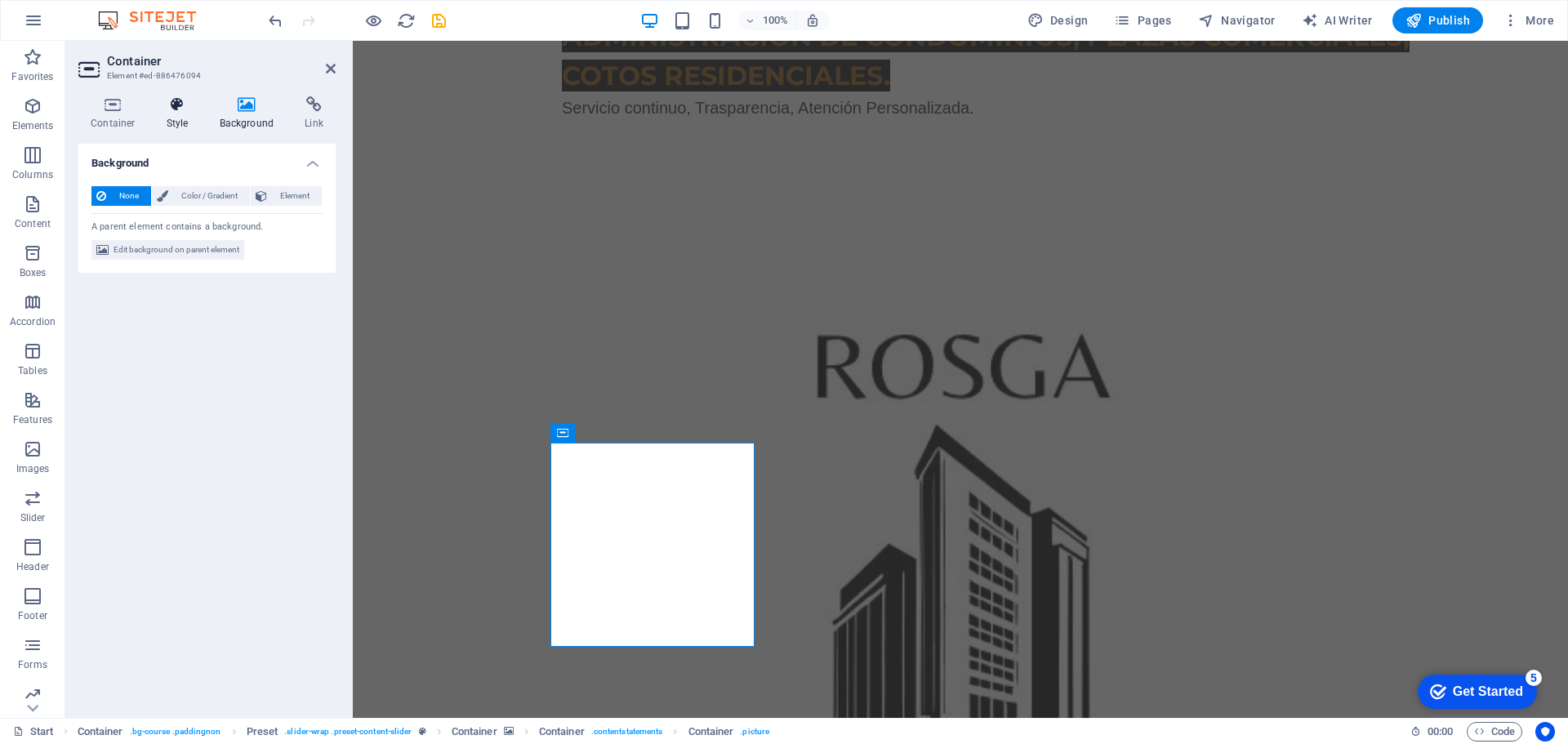
click at [182, 102] on icon at bounding box center [177, 105] width 47 height 16
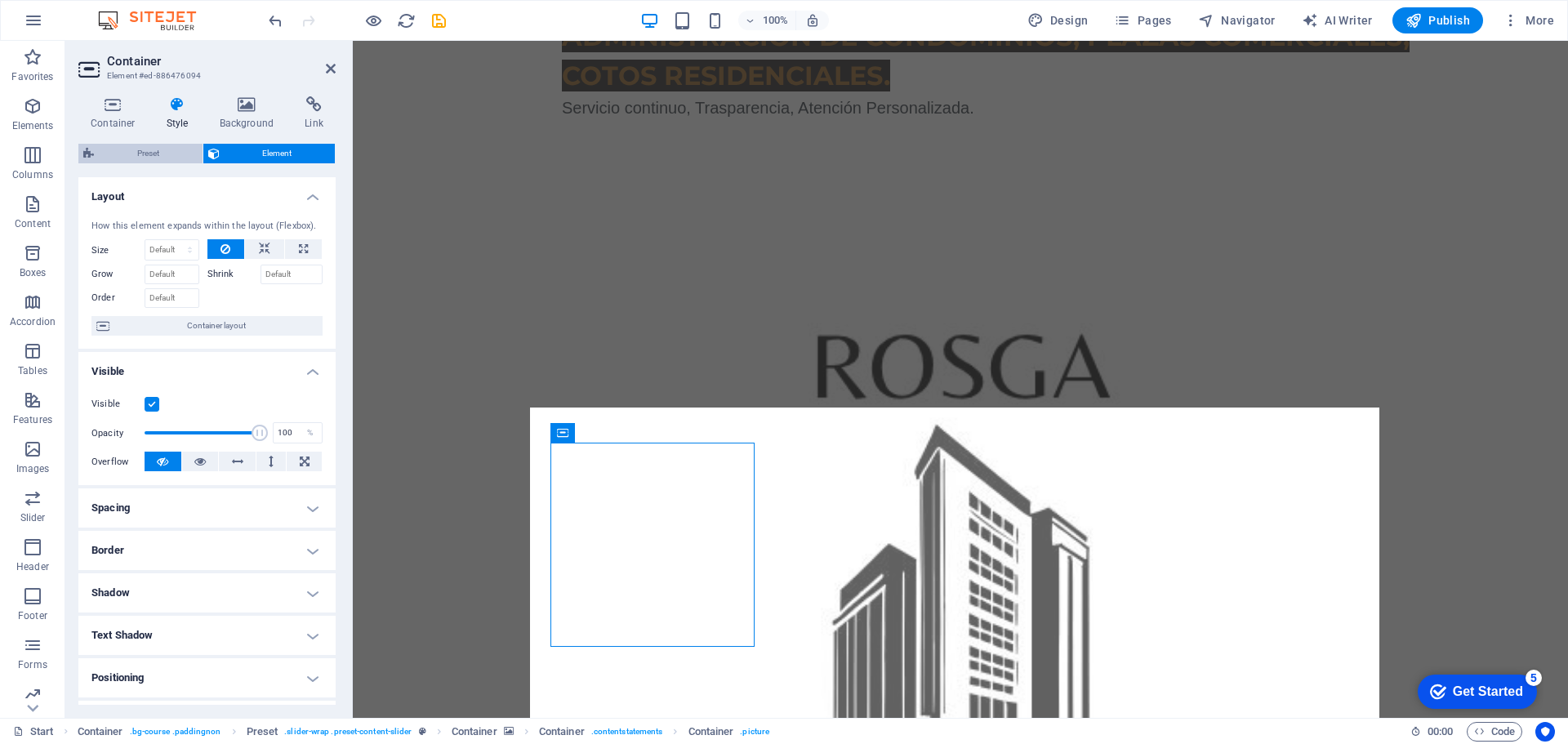
click at [166, 150] on span "Preset" at bounding box center [148, 153] width 99 height 19
select select "px"
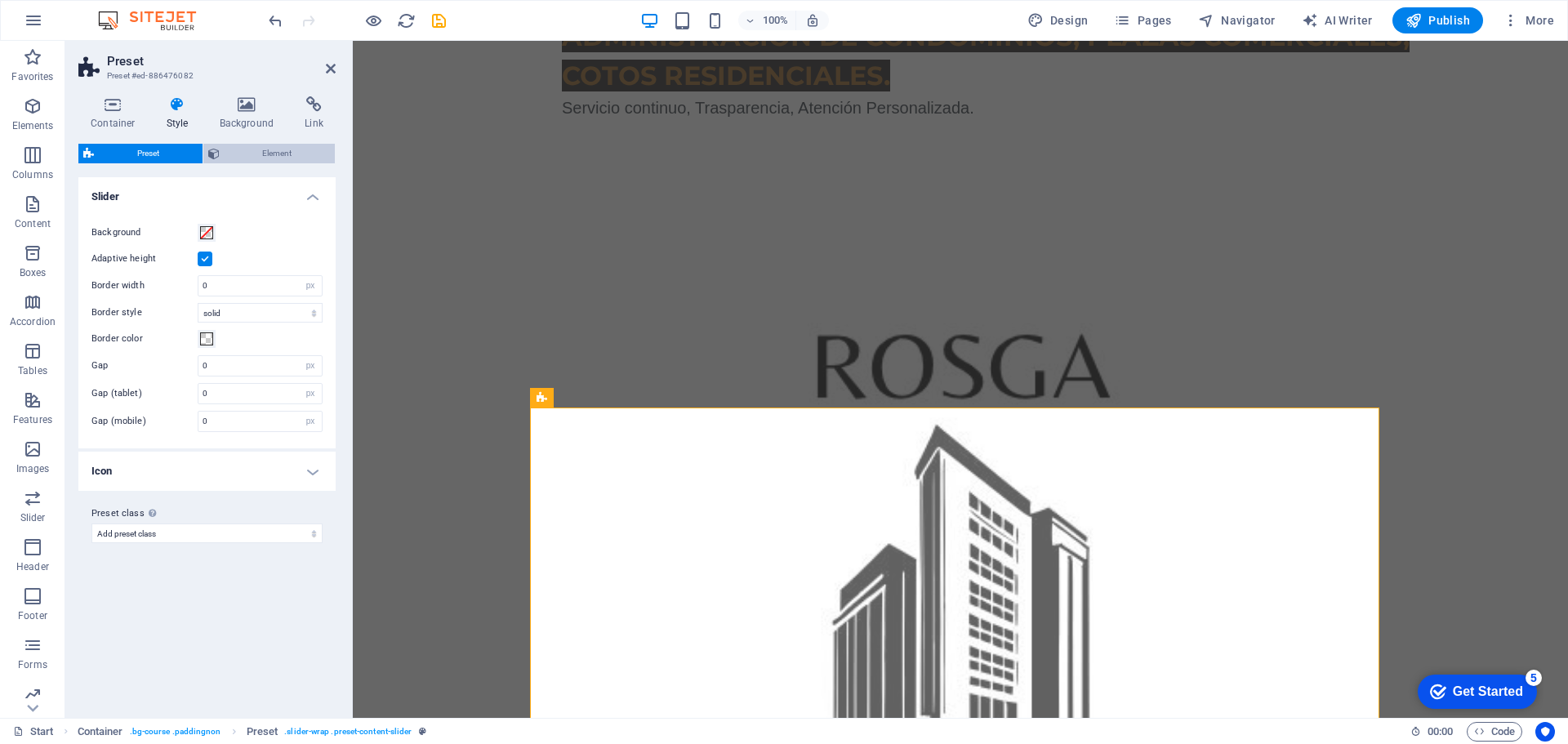
click at [225, 152] on span "Element" at bounding box center [277, 153] width 106 height 19
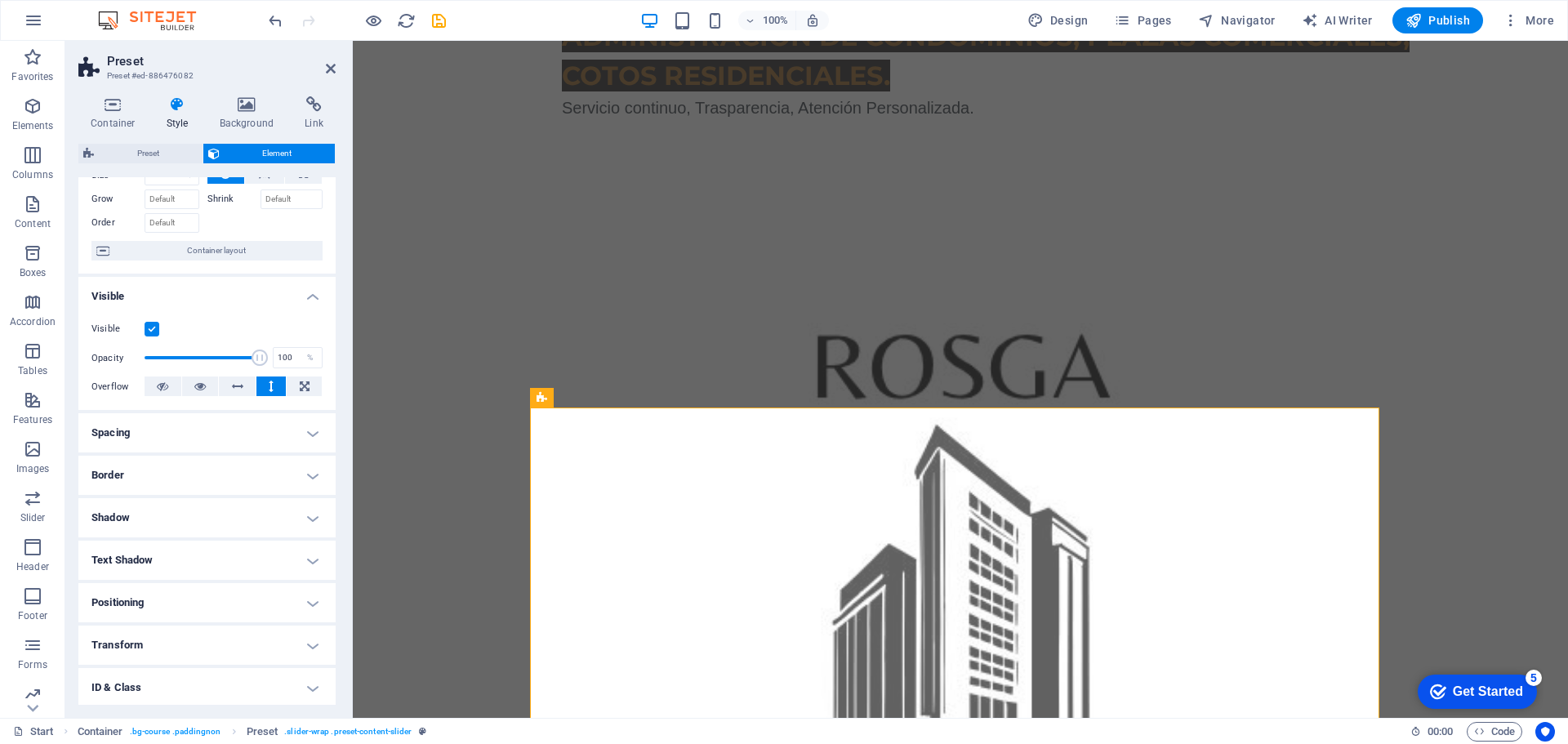
scroll to position [162, 0]
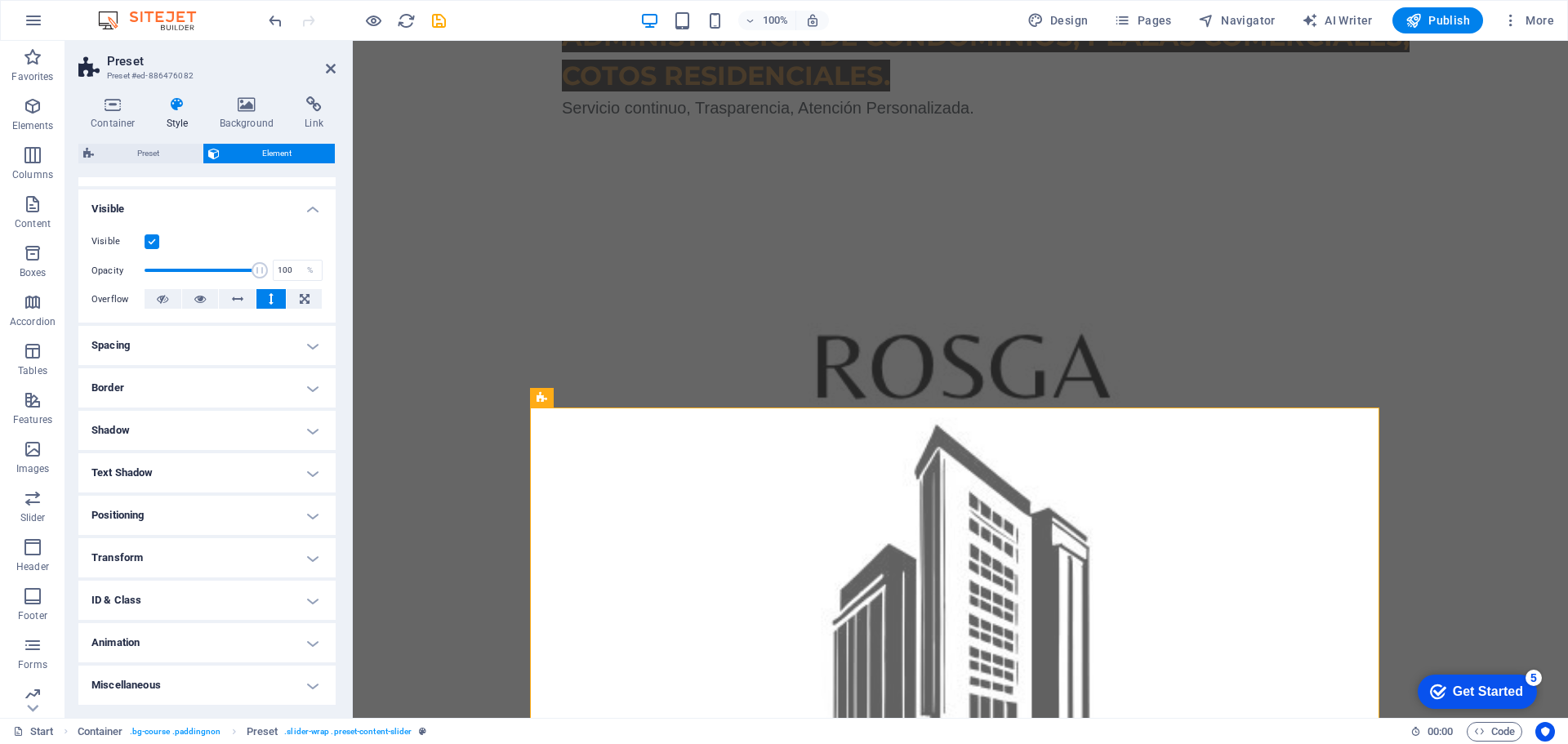
click at [255, 344] on h4 "Spacing" at bounding box center [207, 345] width 257 height 39
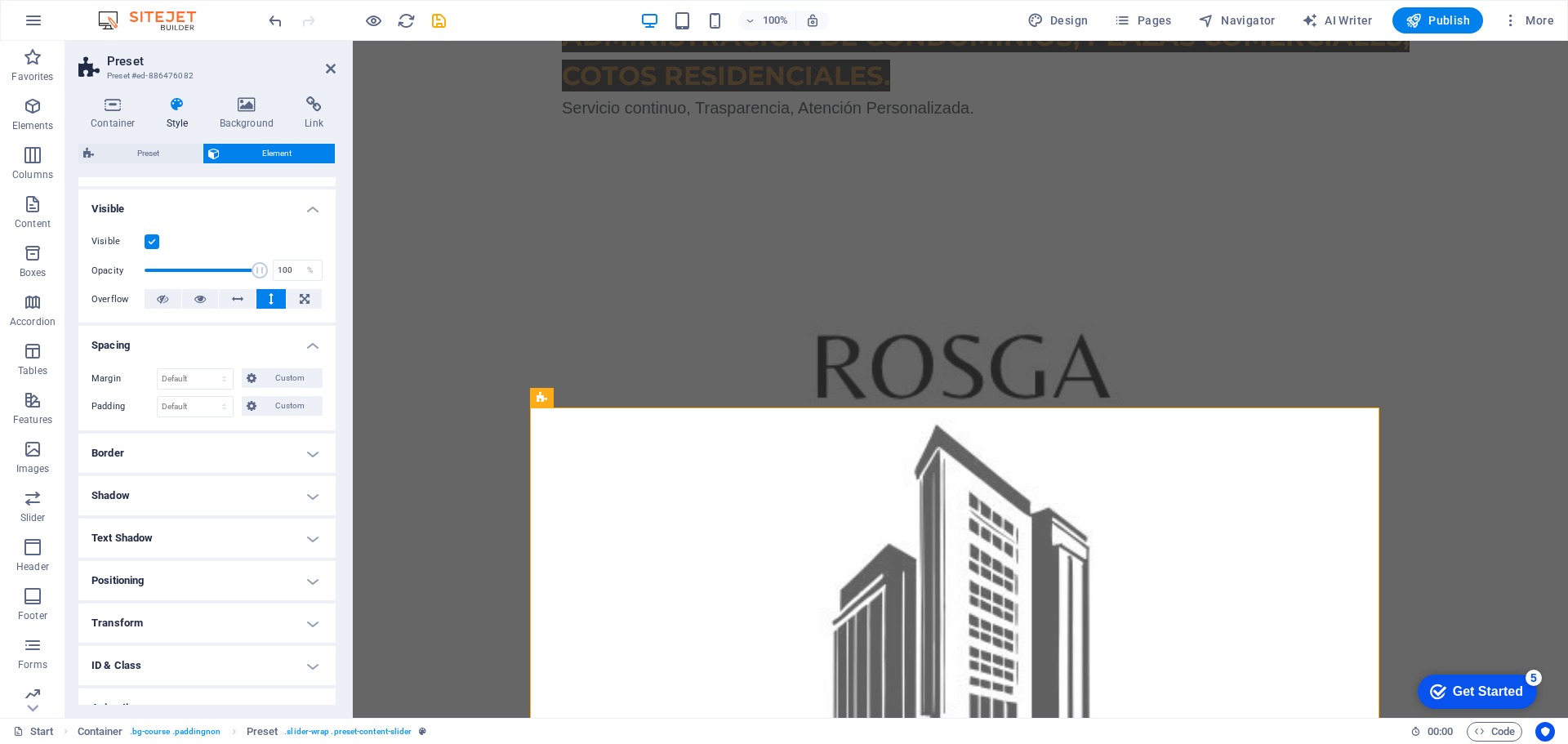
click at [216, 450] on h4 "Border" at bounding box center [207, 453] width 257 height 39
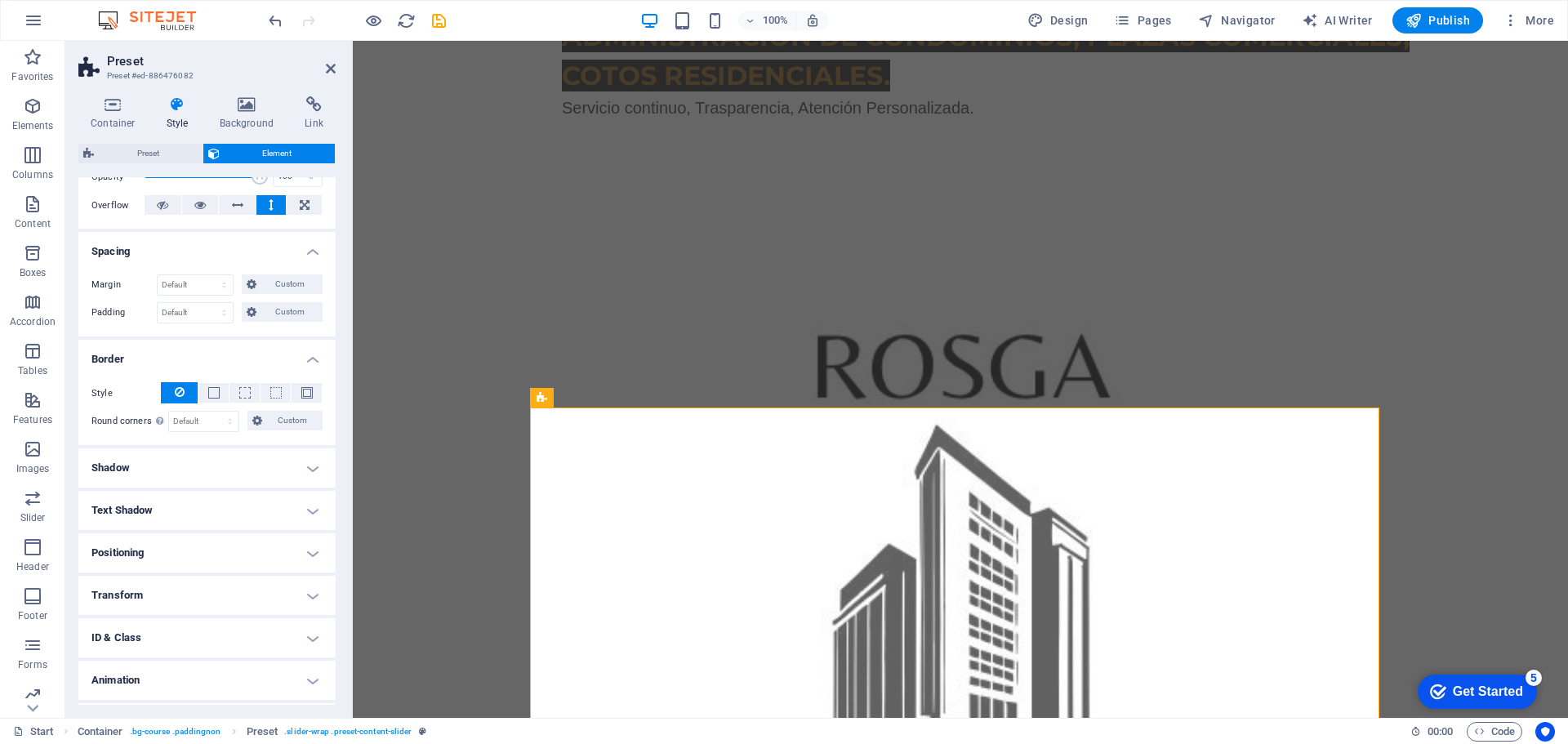
scroll to position [294, 0]
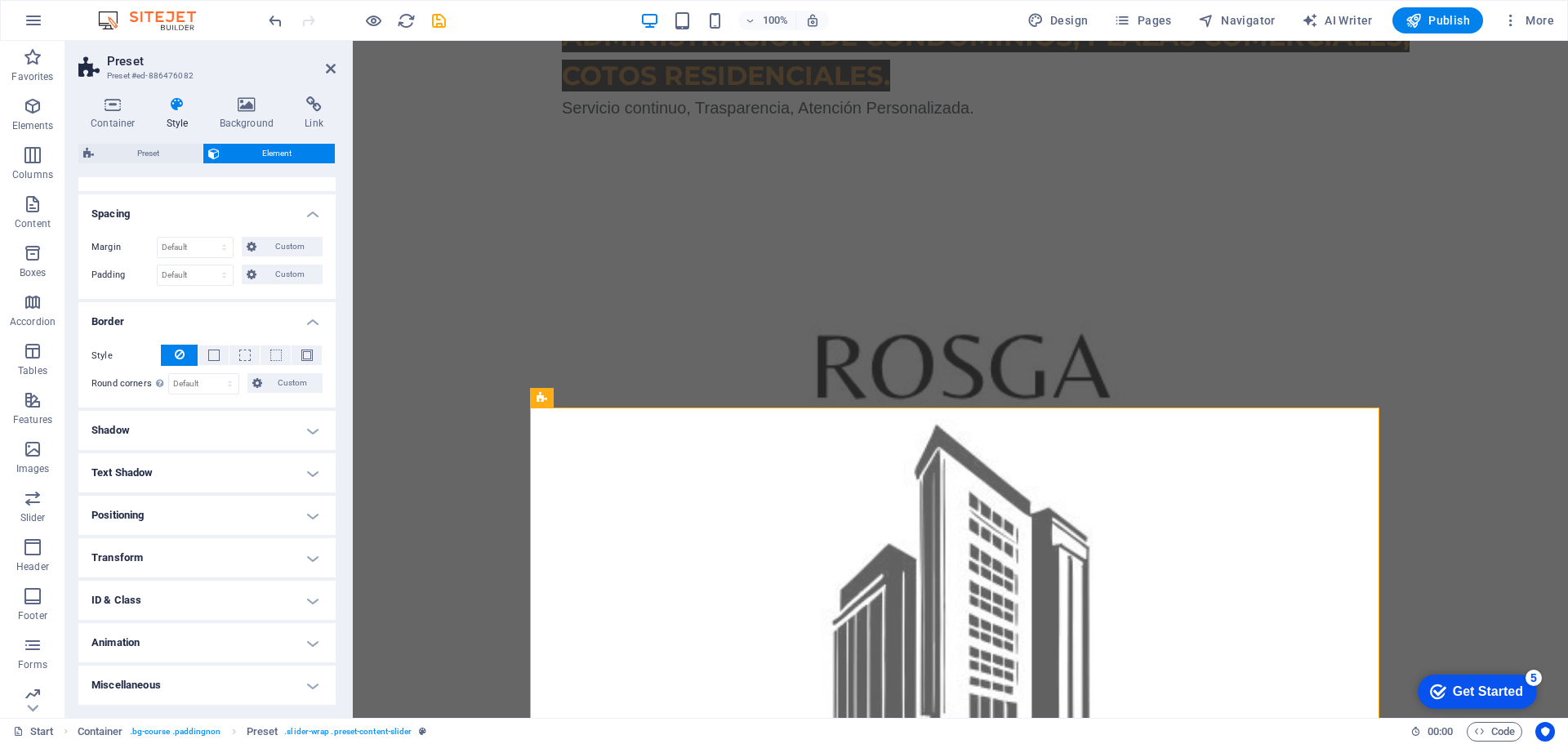
click at [240, 428] on h4 "Shadow" at bounding box center [207, 429] width 257 height 39
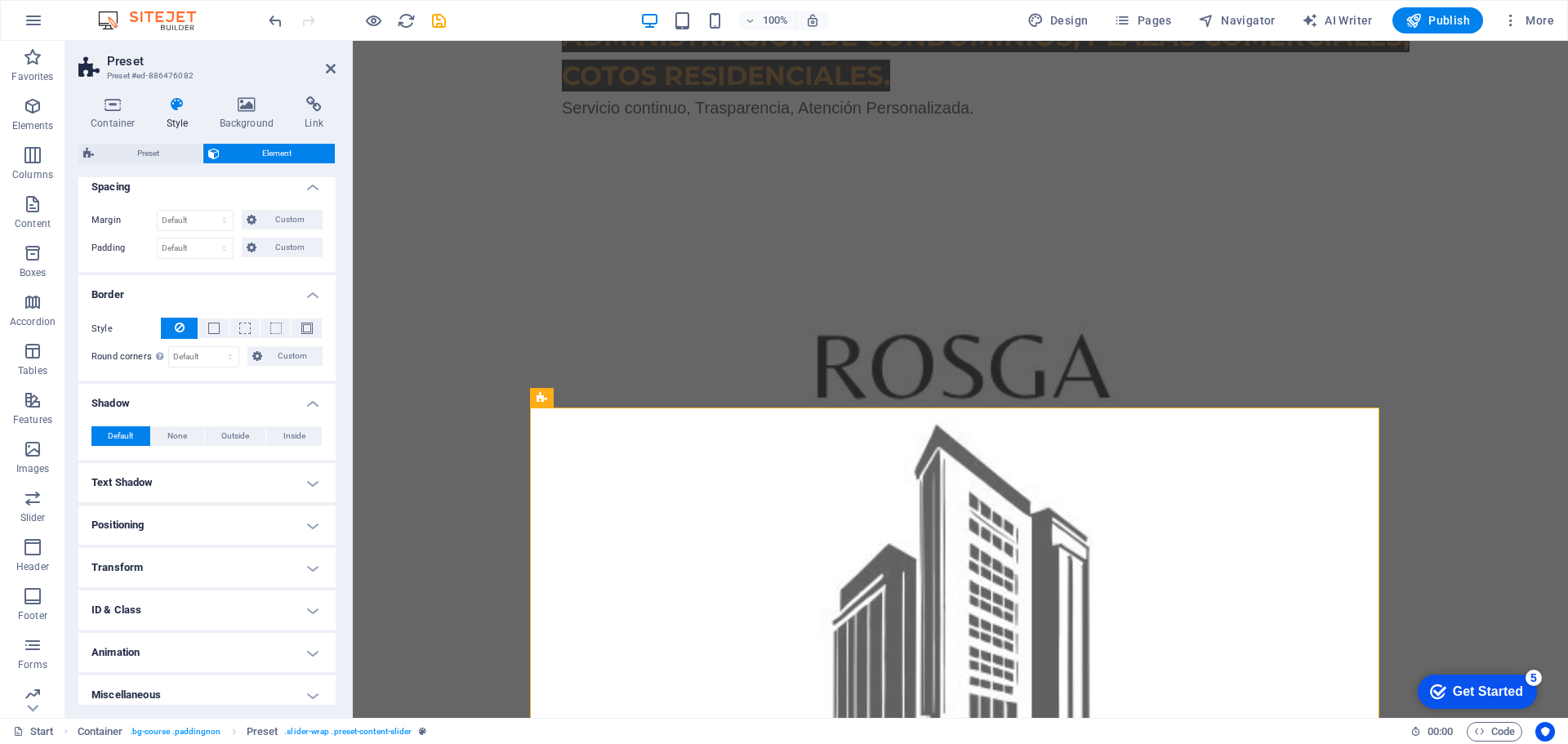
scroll to position [331, 0]
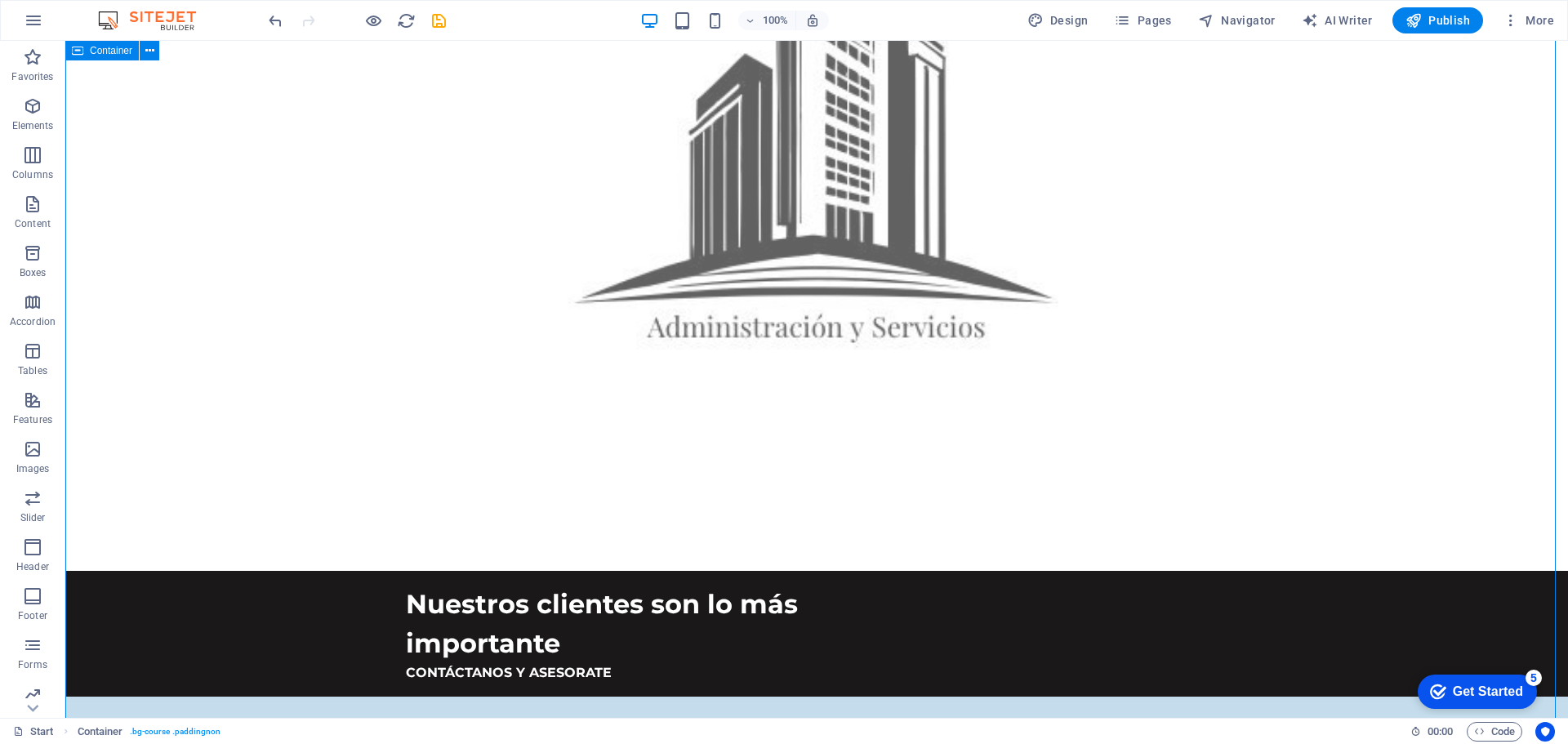
scroll to position [1143, 0]
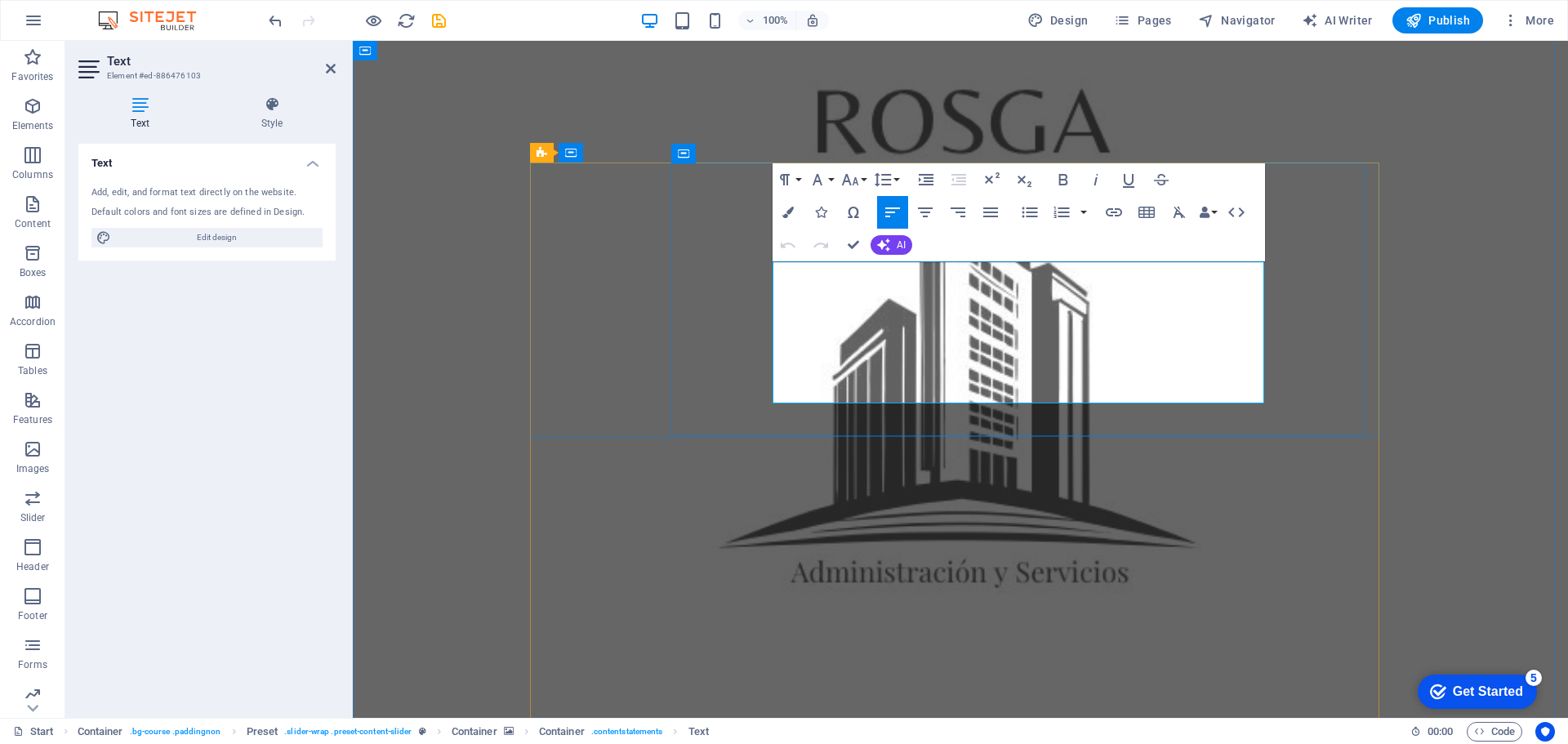
drag, startPoint x: 775, startPoint y: 270, endPoint x: 1054, endPoint y: 393, distance: 304.9
click at [994, 212] on icon "button" at bounding box center [991, 212] width 15 height 10
click at [888, 212] on icon "button" at bounding box center [893, 212] width 15 height 10
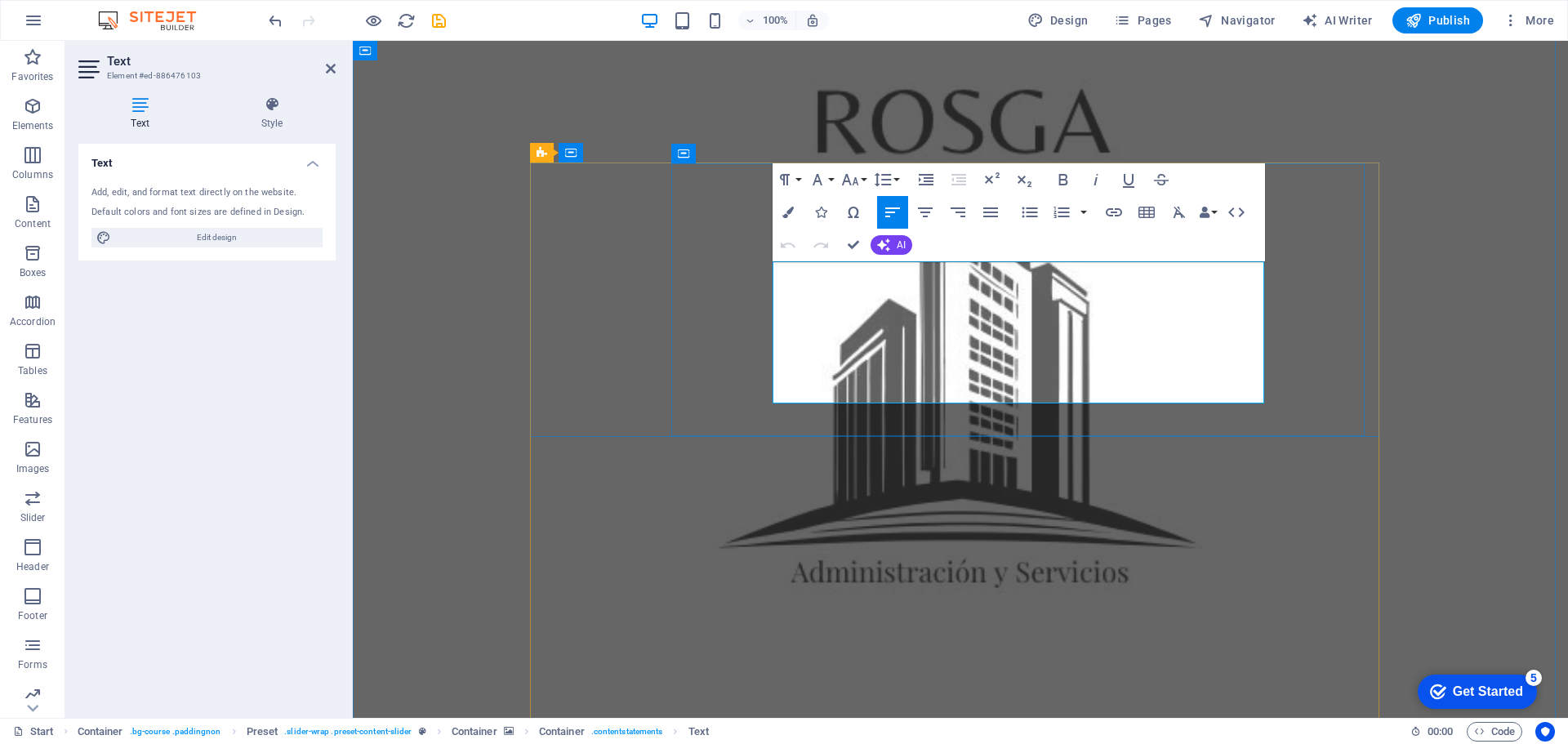
drag, startPoint x: 1087, startPoint y: 274, endPoint x: 1125, endPoint y: 276, distance: 38.1
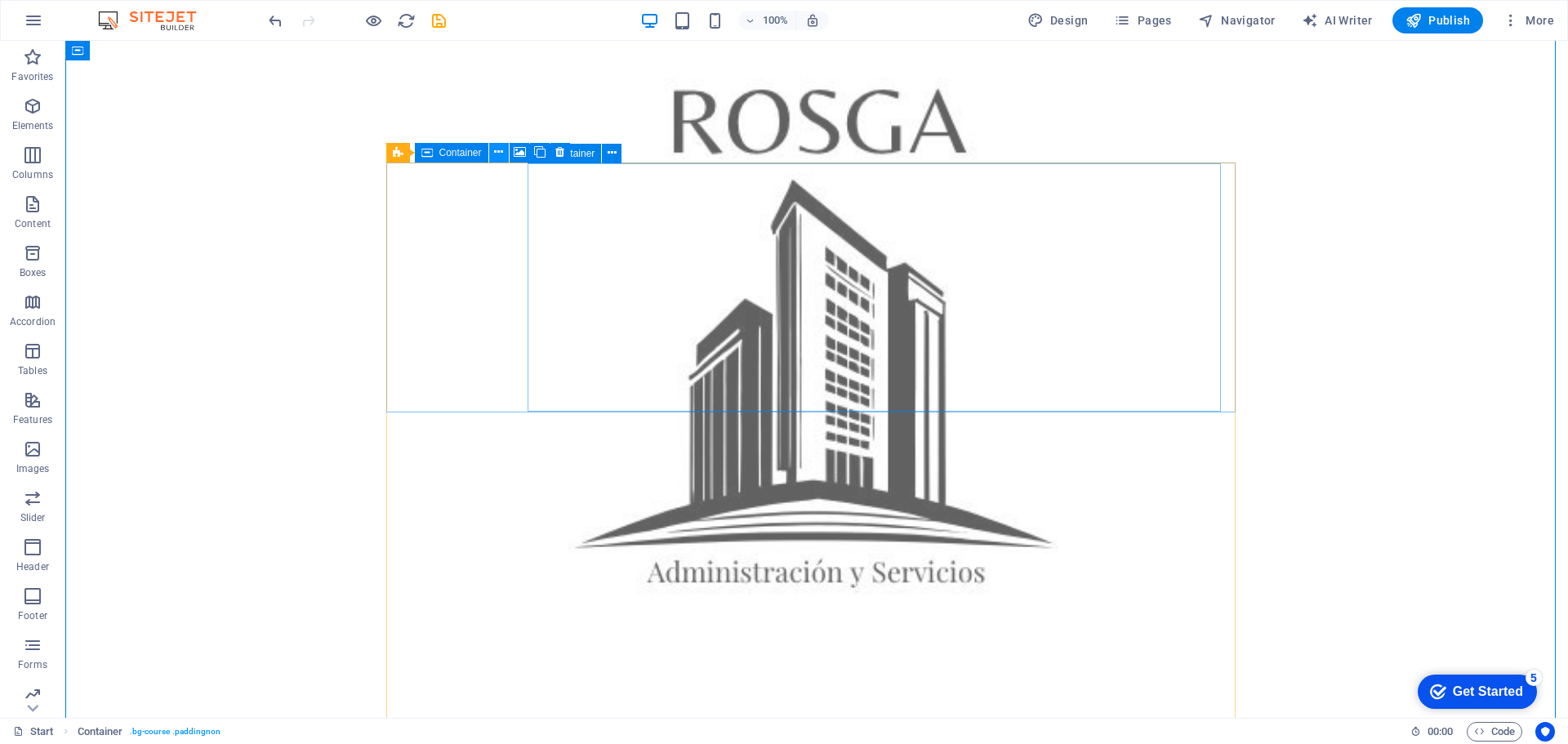
click at [497, 153] on icon at bounding box center [499, 152] width 9 height 17
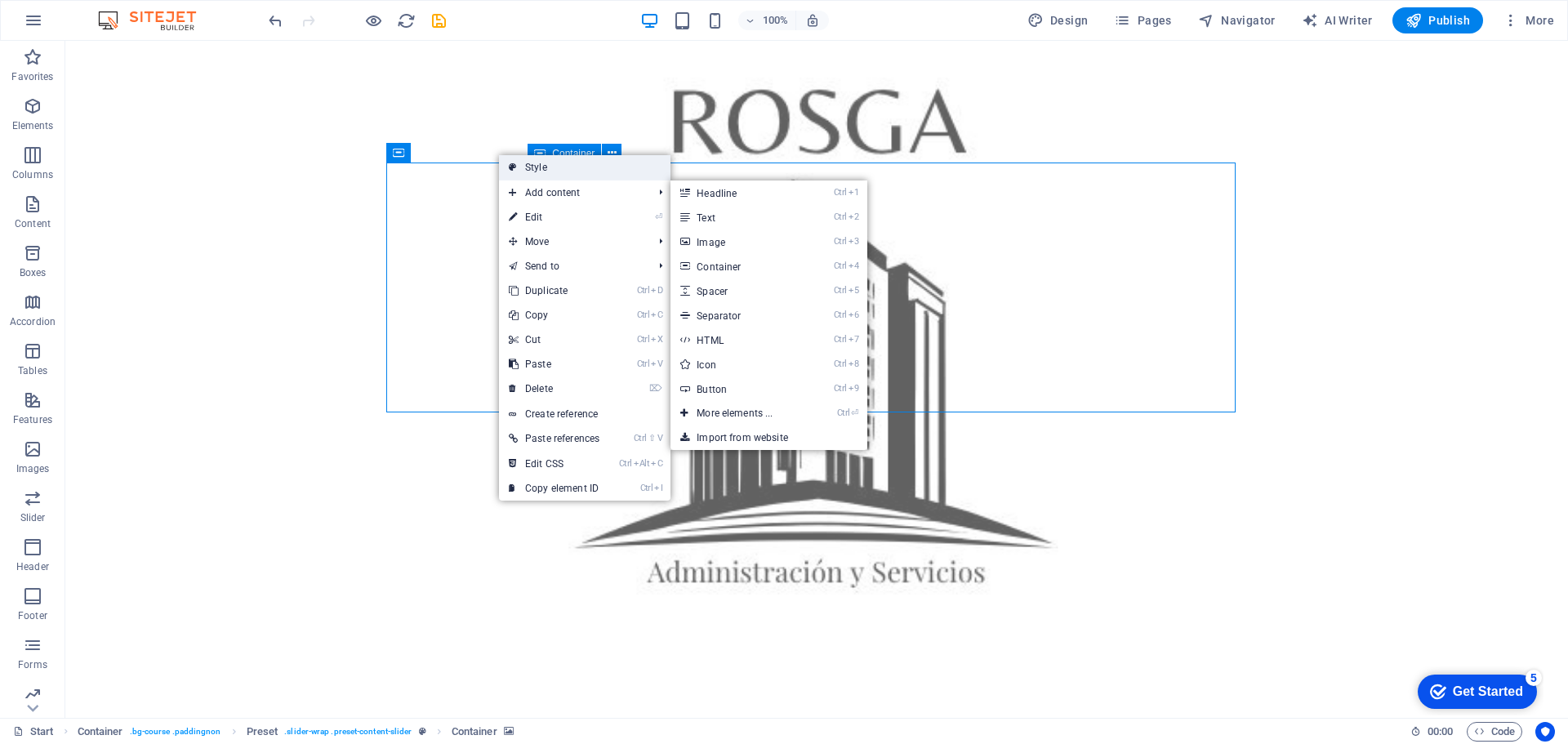
click at [531, 170] on link "Style" at bounding box center [585, 167] width 171 height 25
select select "px"
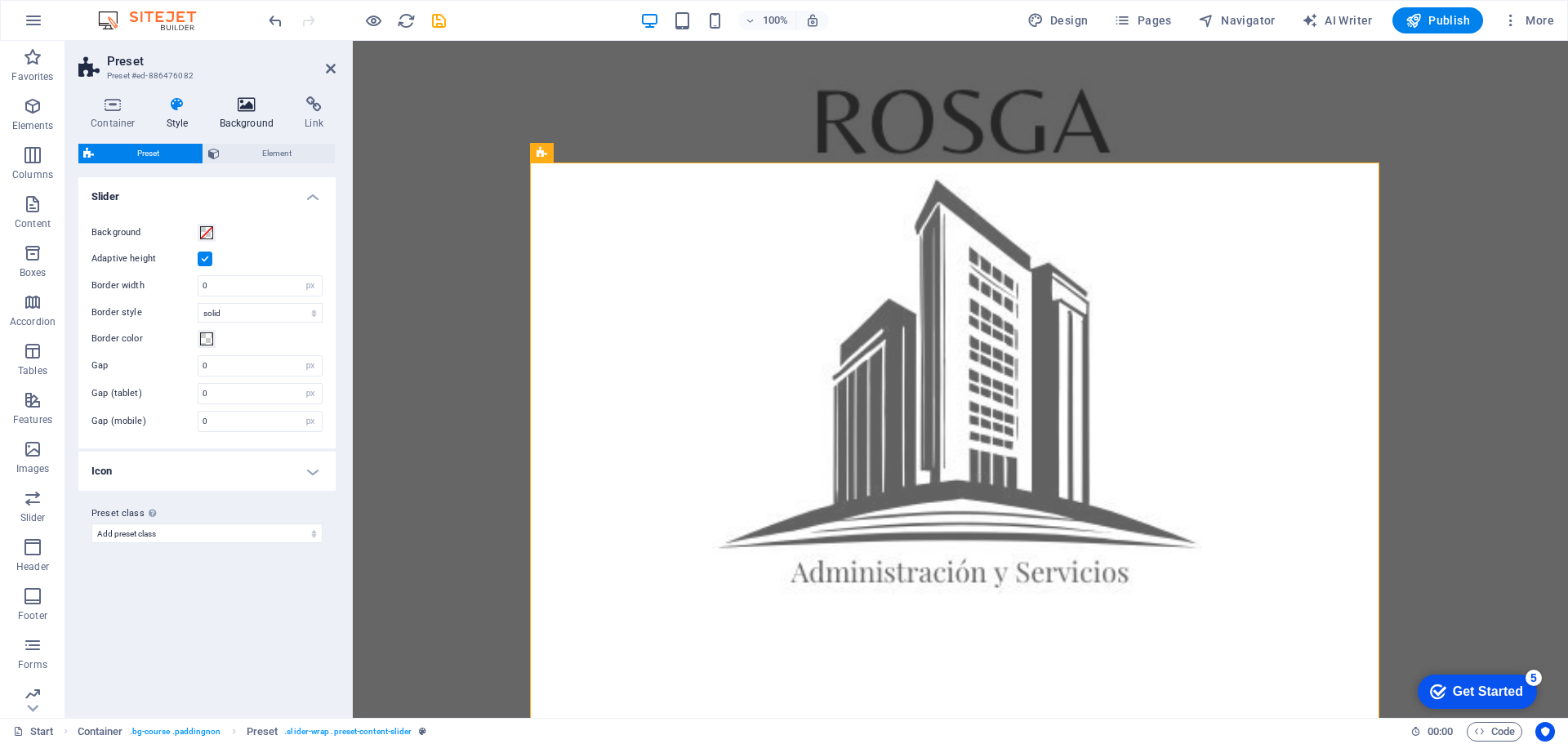
click at [249, 109] on icon at bounding box center [246, 105] width 79 height 16
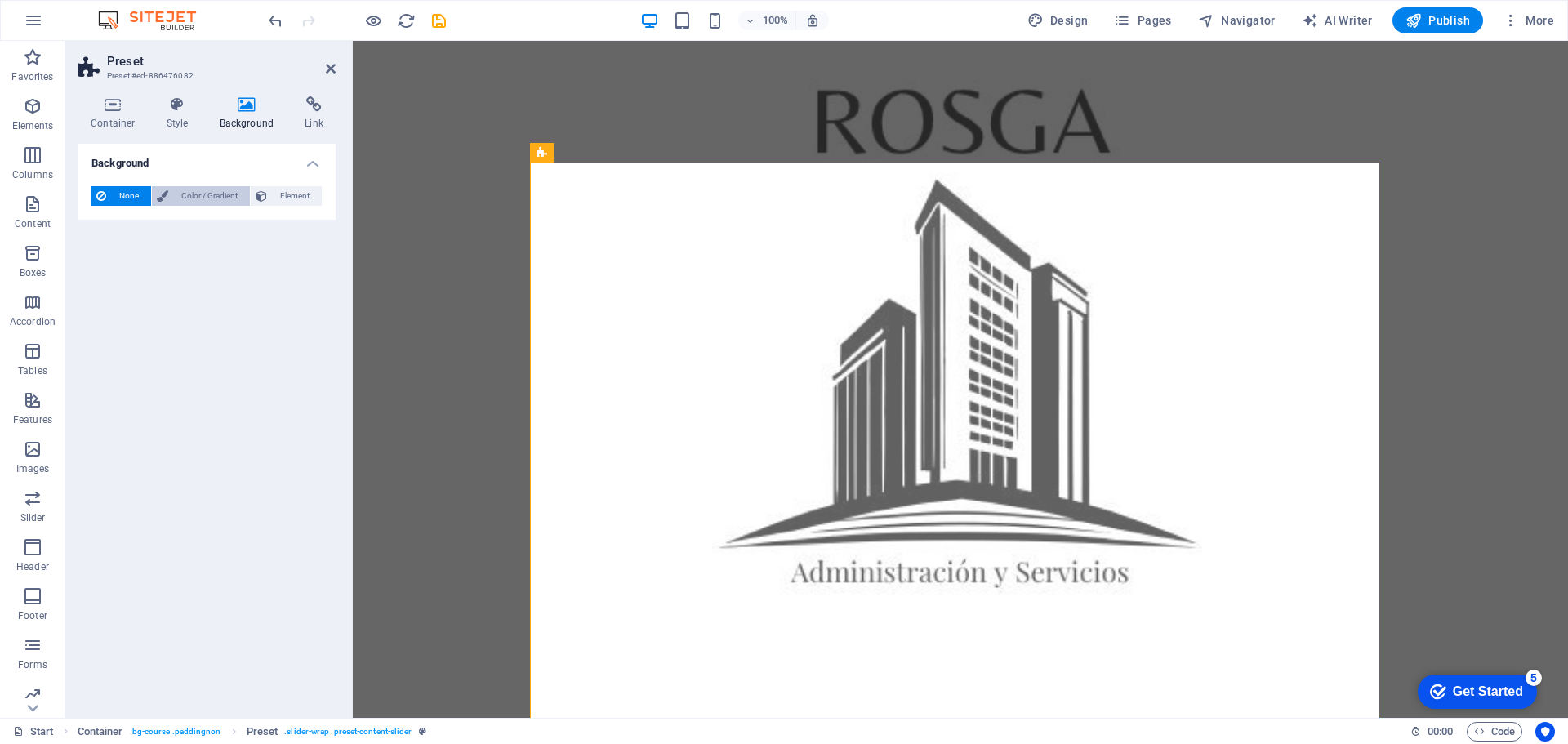
click at [203, 194] on span "Color / Gradient" at bounding box center [209, 195] width 72 height 19
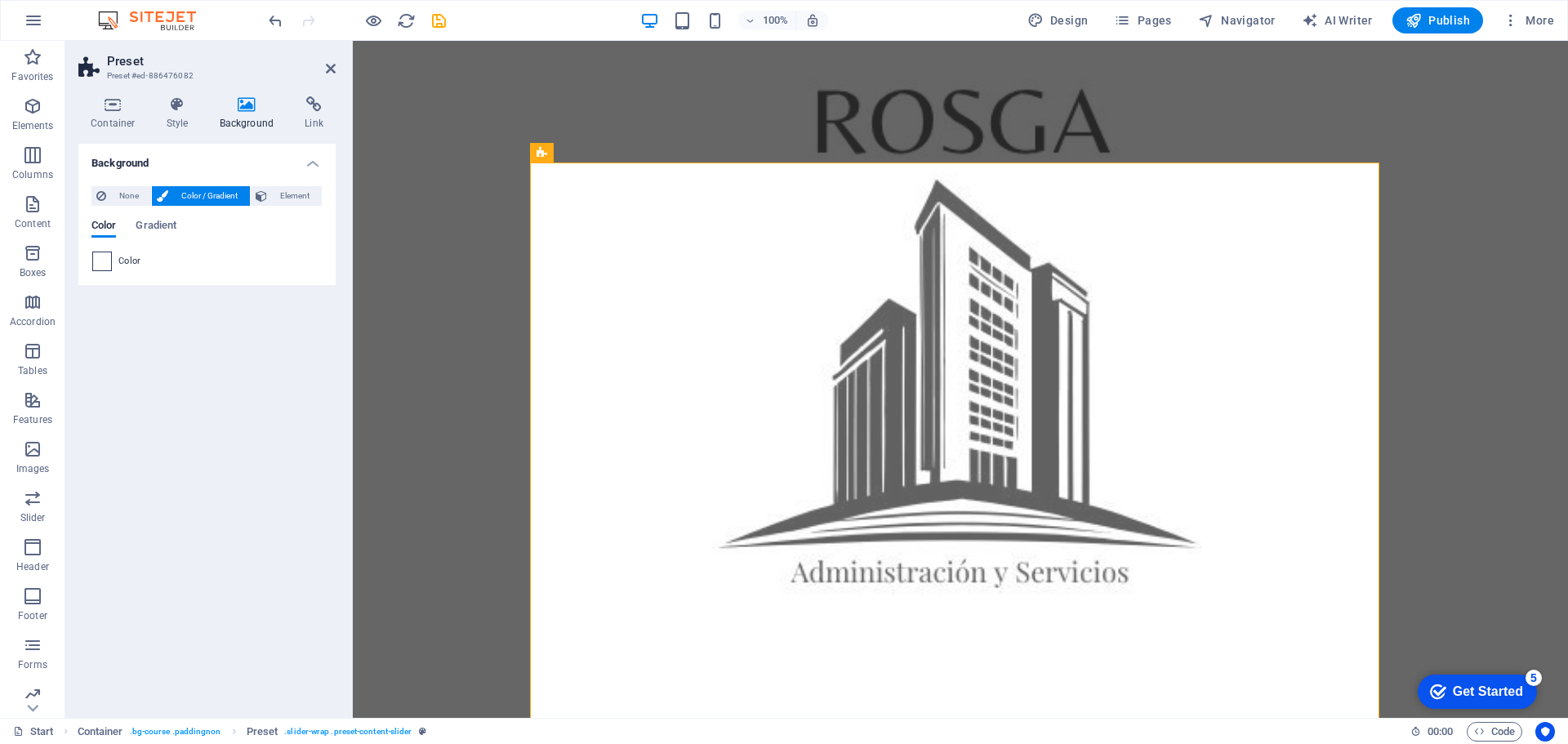
click at [108, 262] on span at bounding box center [102, 262] width 18 height 18
type input "#ffffff"
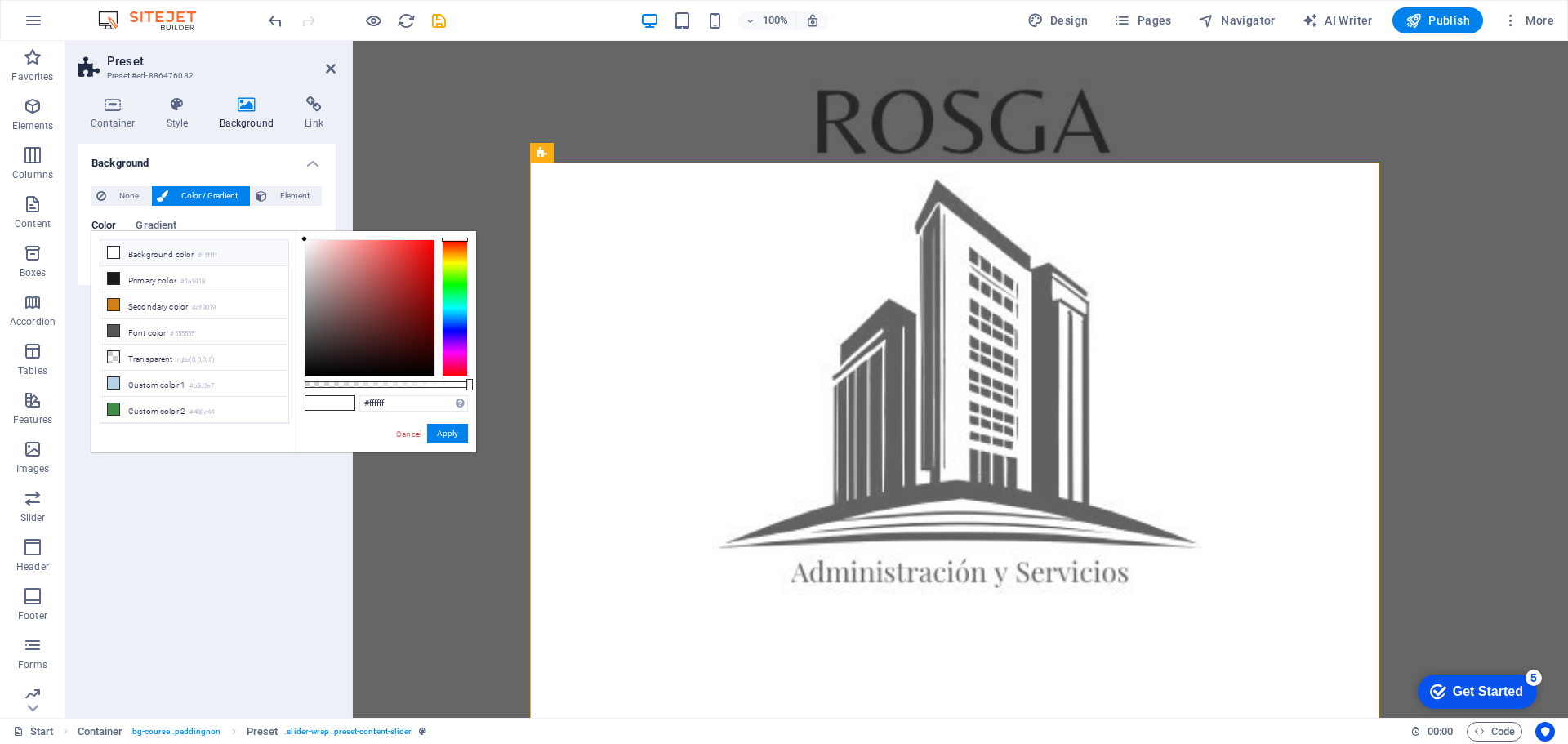
click at [119, 253] on icon at bounding box center [113, 252] width 12 height 12
click at [452, 438] on button "Apply" at bounding box center [447, 433] width 41 height 19
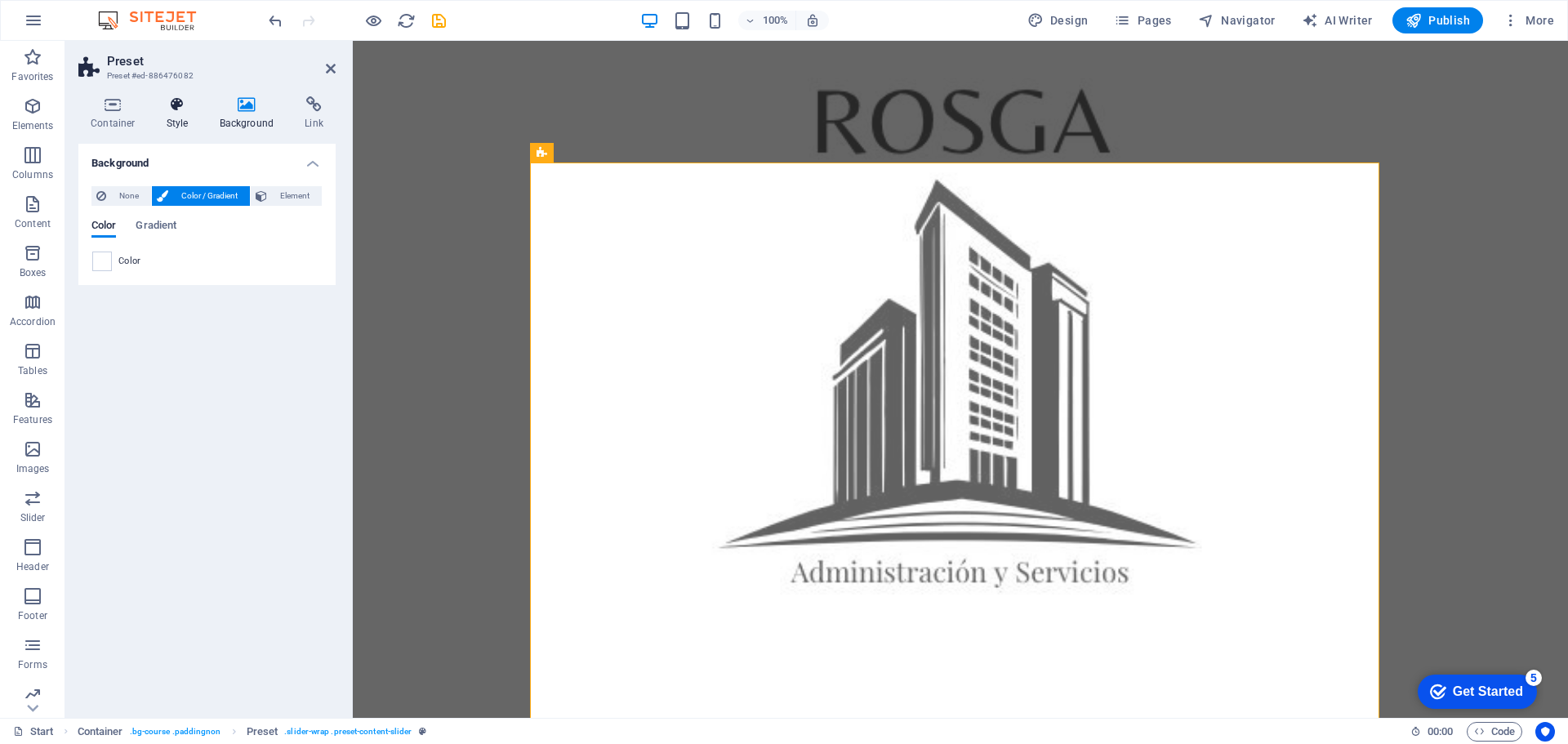
click at [181, 98] on icon at bounding box center [177, 105] width 47 height 16
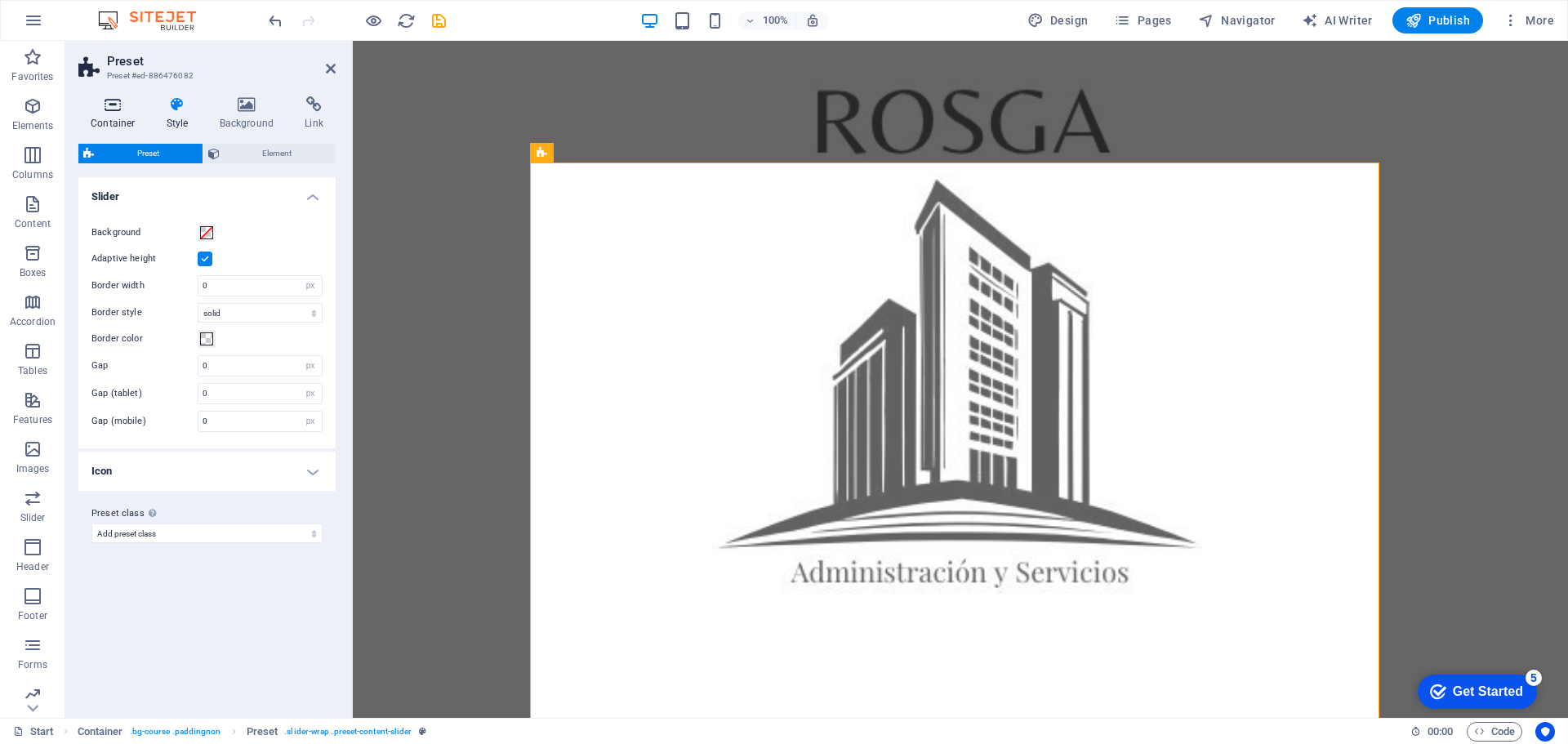
click at [108, 107] on icon at bounding box center [113, 105] width 69 height 16
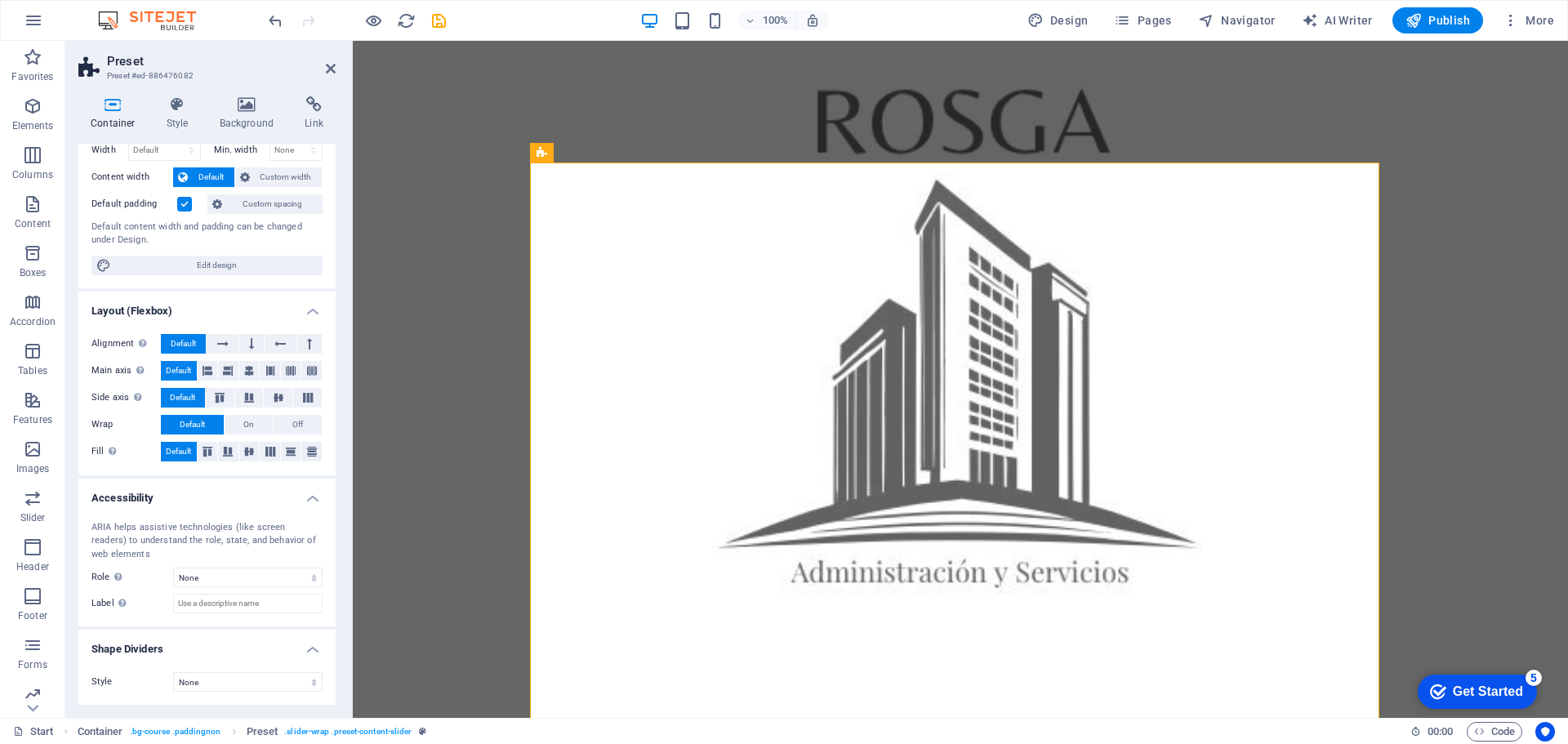
scroll to position [0, 0]
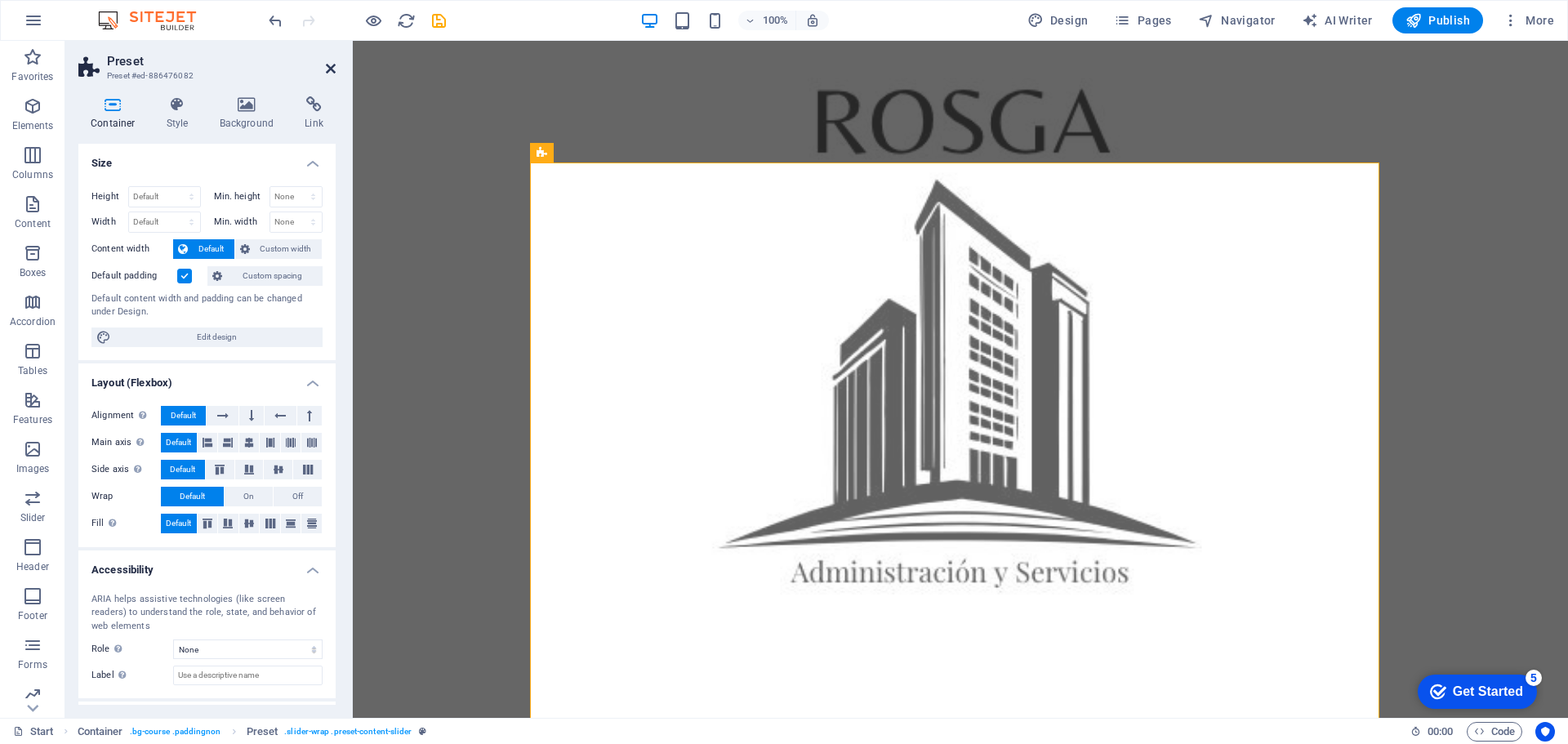
click at [332, 65] on icon at bounding box center [330, 68] width 10 height 13
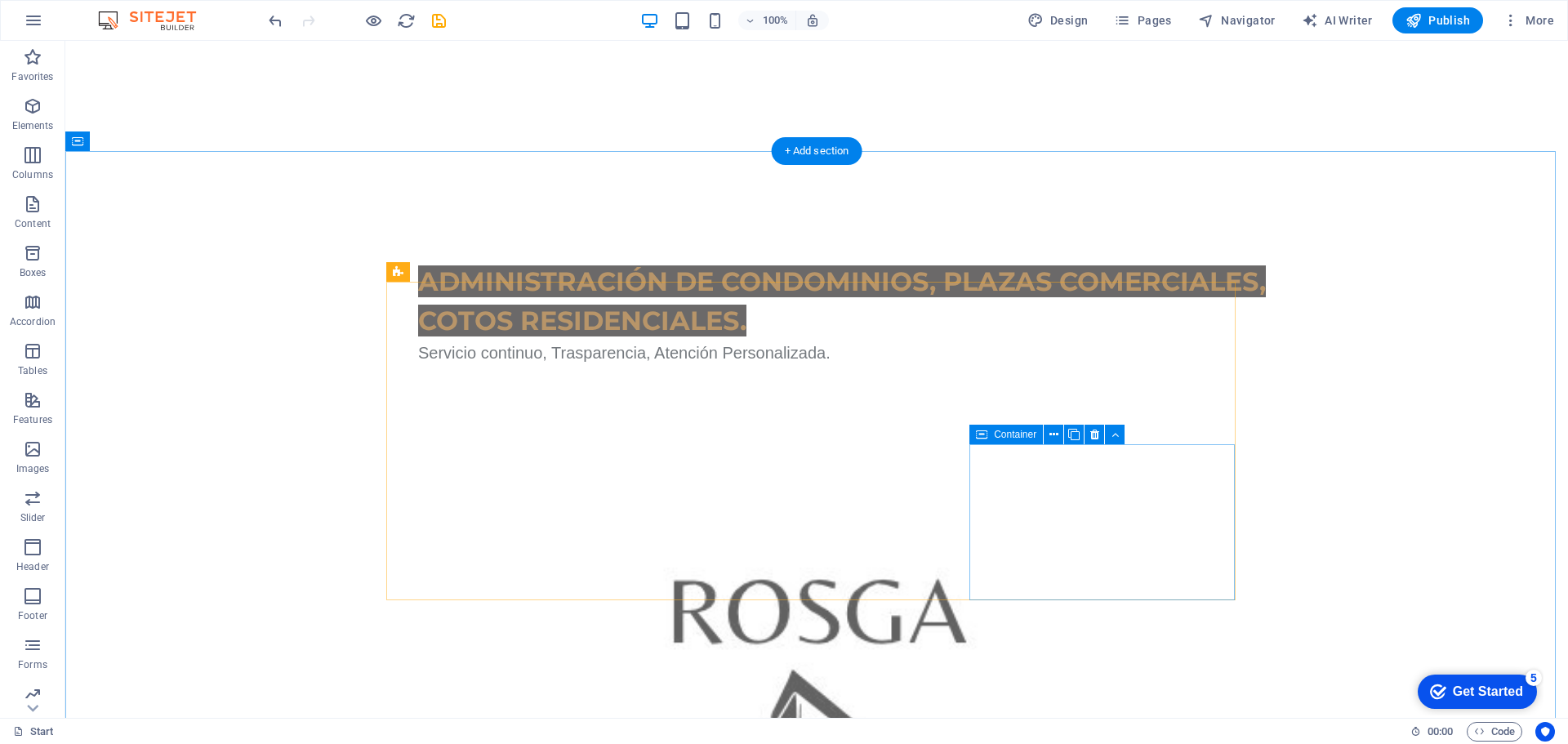
scroll to position [1143, 0]
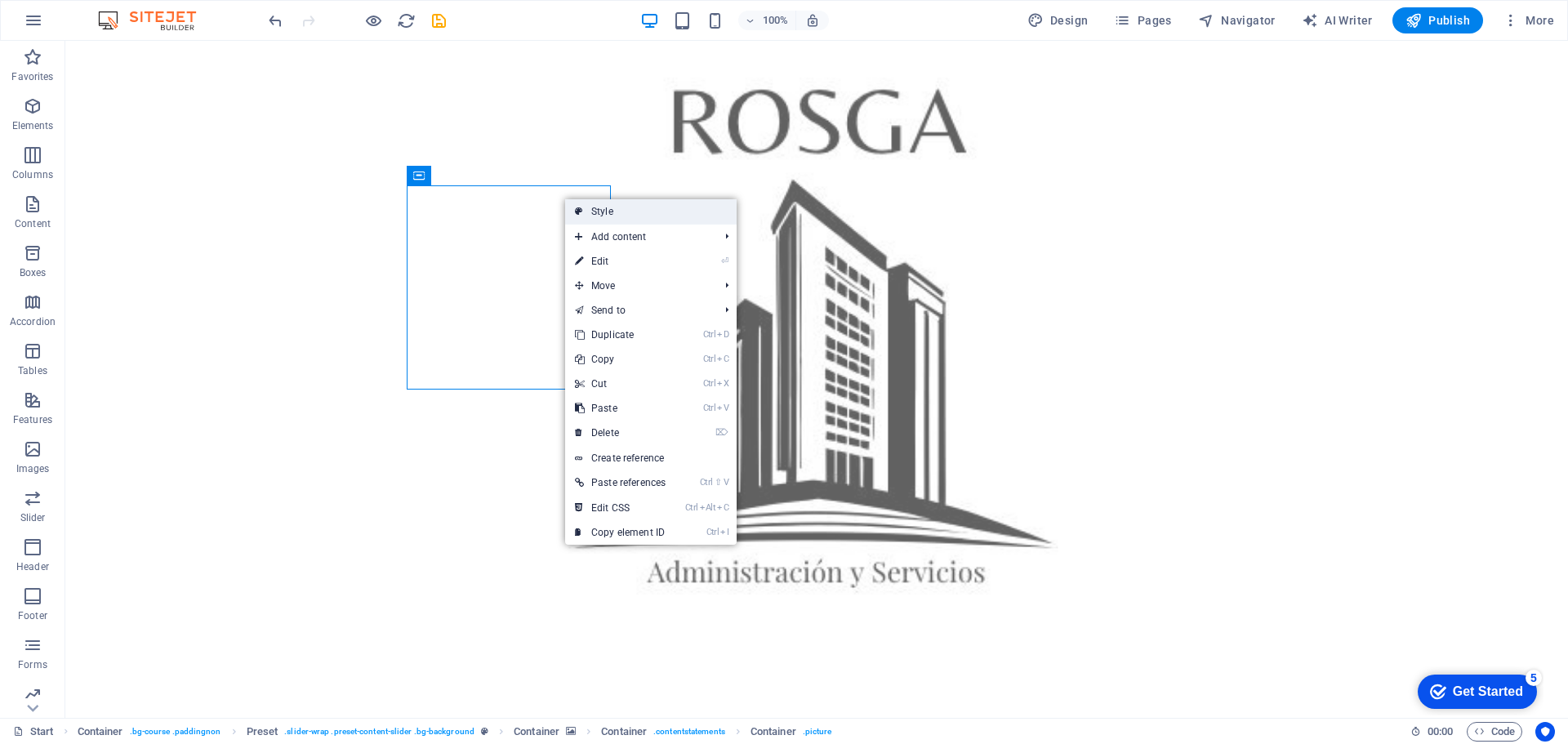
click at [591, 212] on link "Style" at bounding box center [651, 211] width 171 height 25
select select "px"
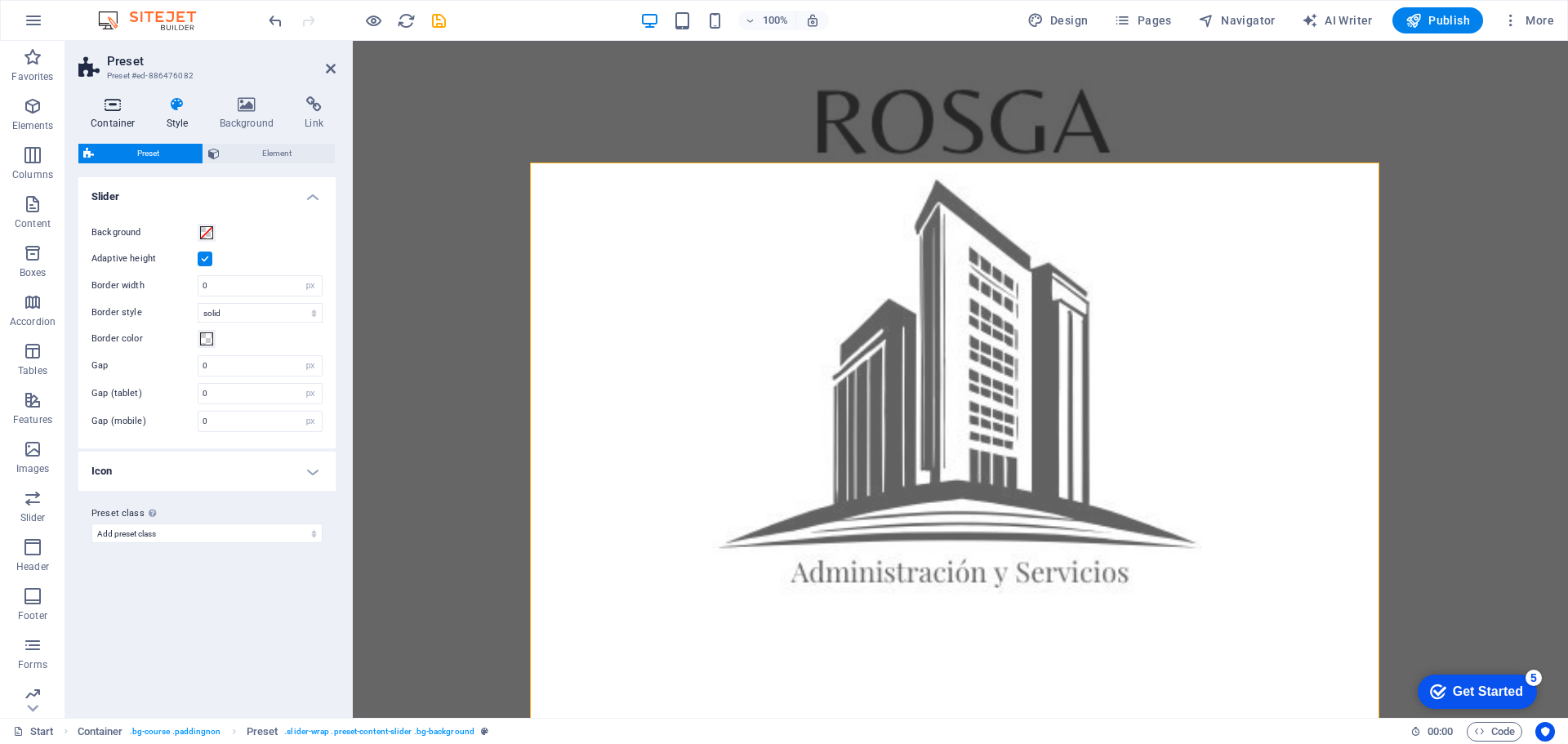
click at [103, 108] on icon at bounding box center [113, 105] width 69 height 16
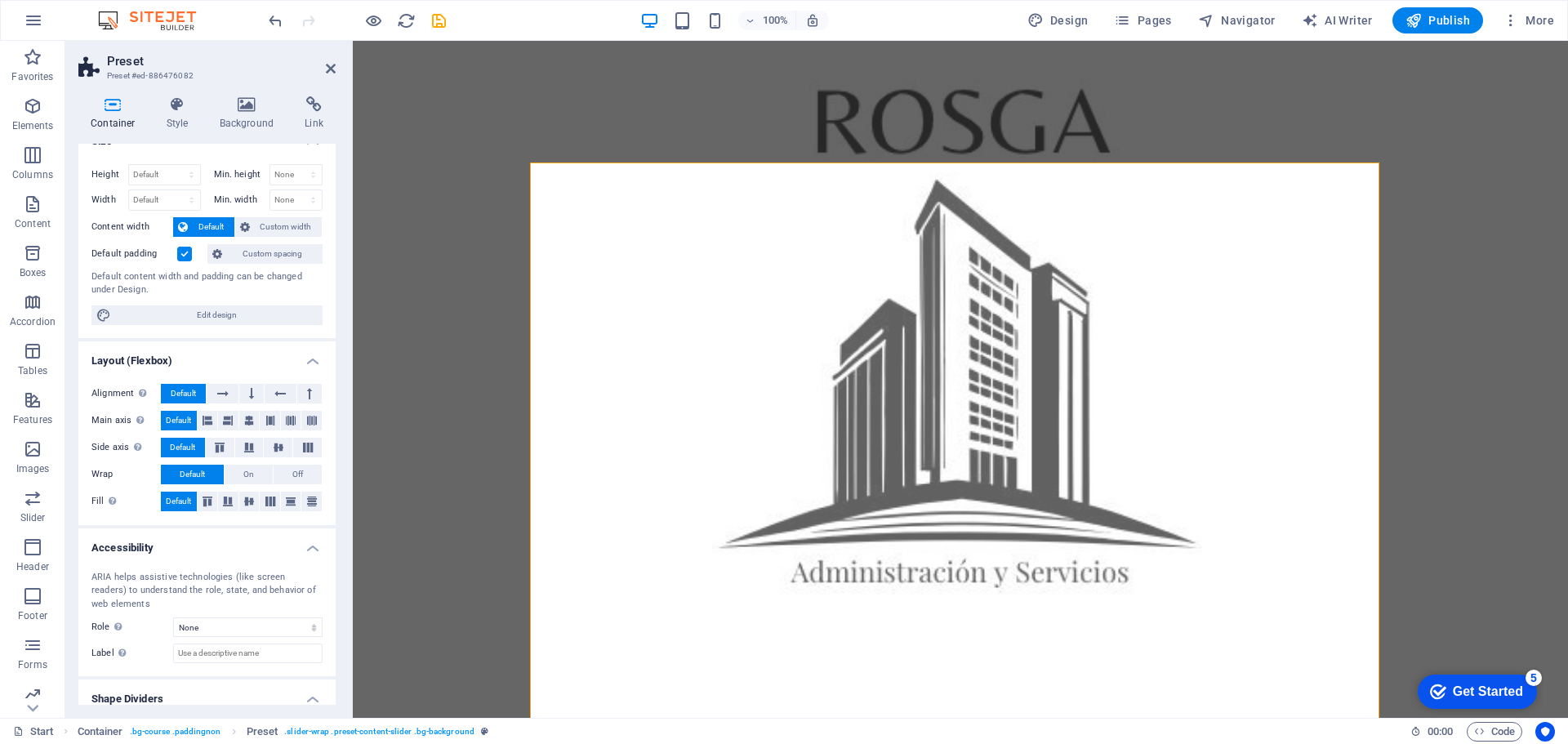
scroll to position [0, 0]
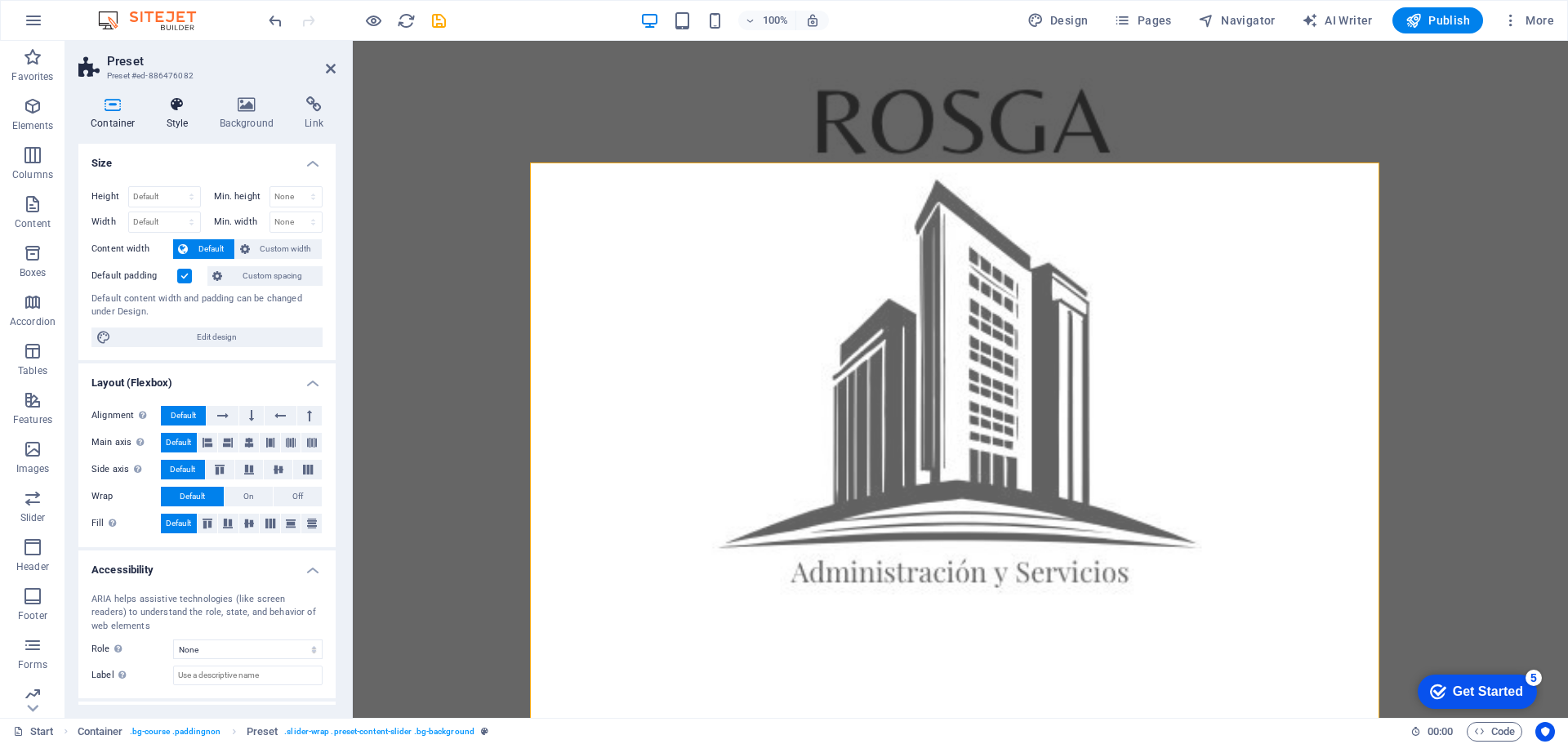
click at [188, 125] on h4 "Style" at bounding box center [181, 114] width 53 height 35
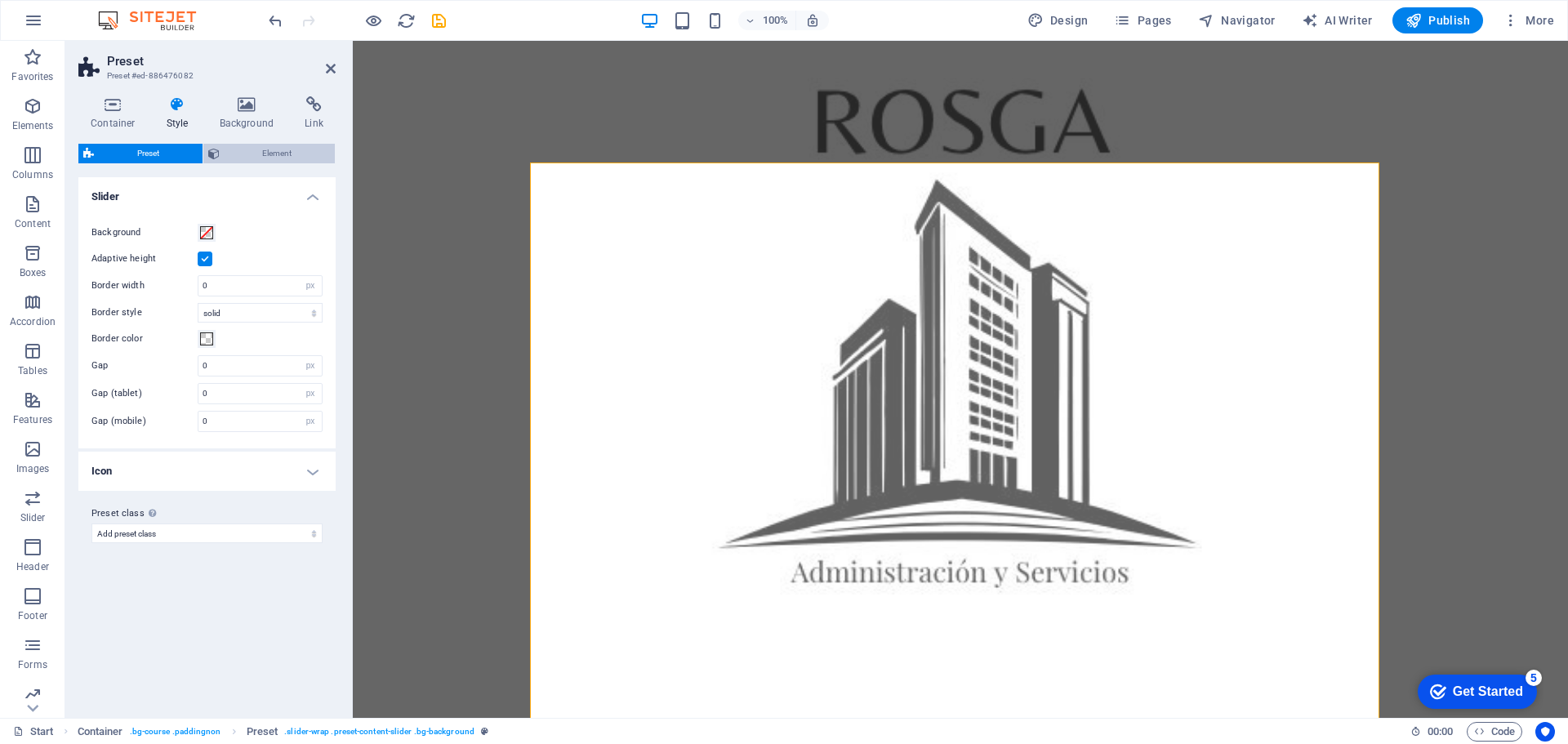
click at [240, 159] on span "Element" at bounding box center [277, 153] width 106 height 19
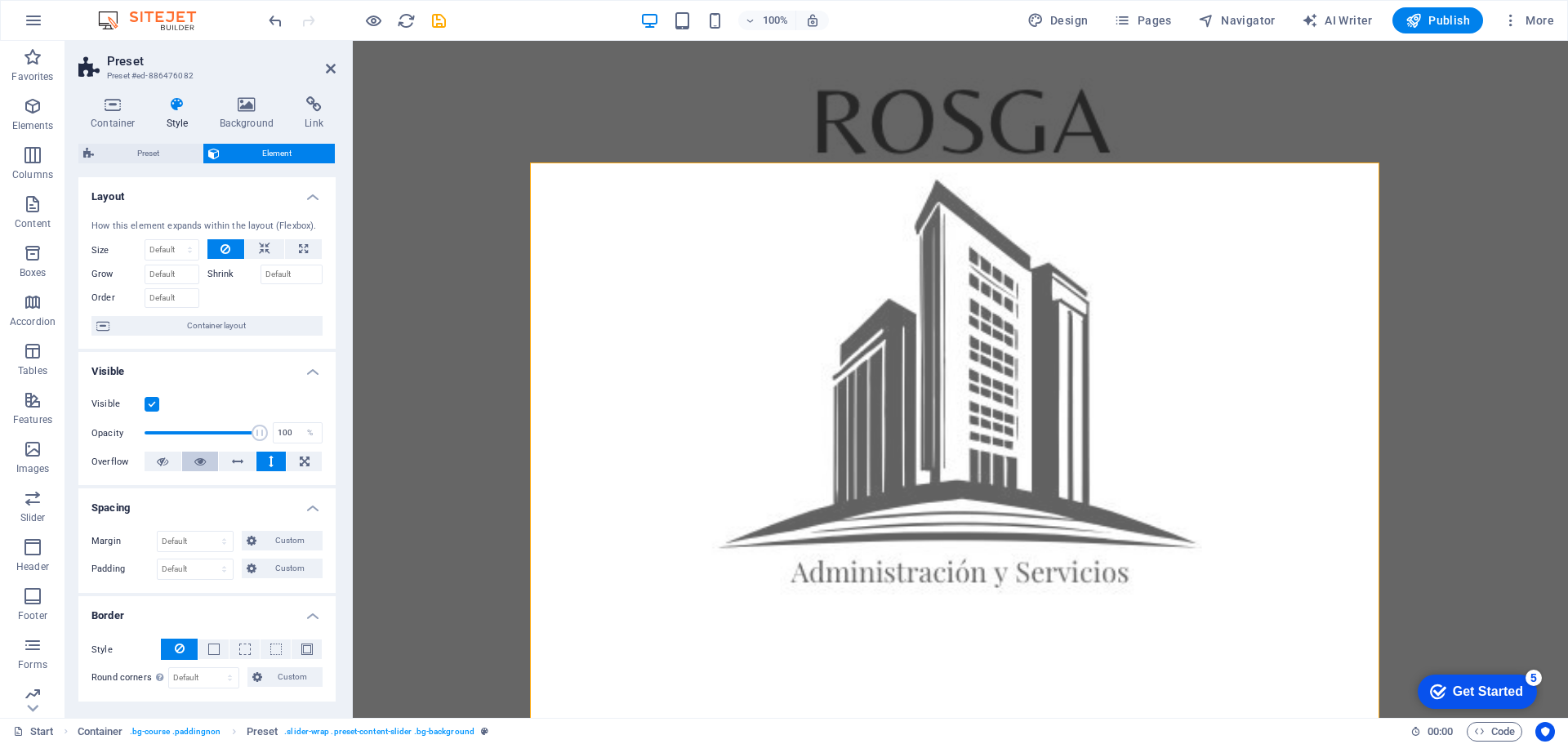
scroll to position [331, 0]
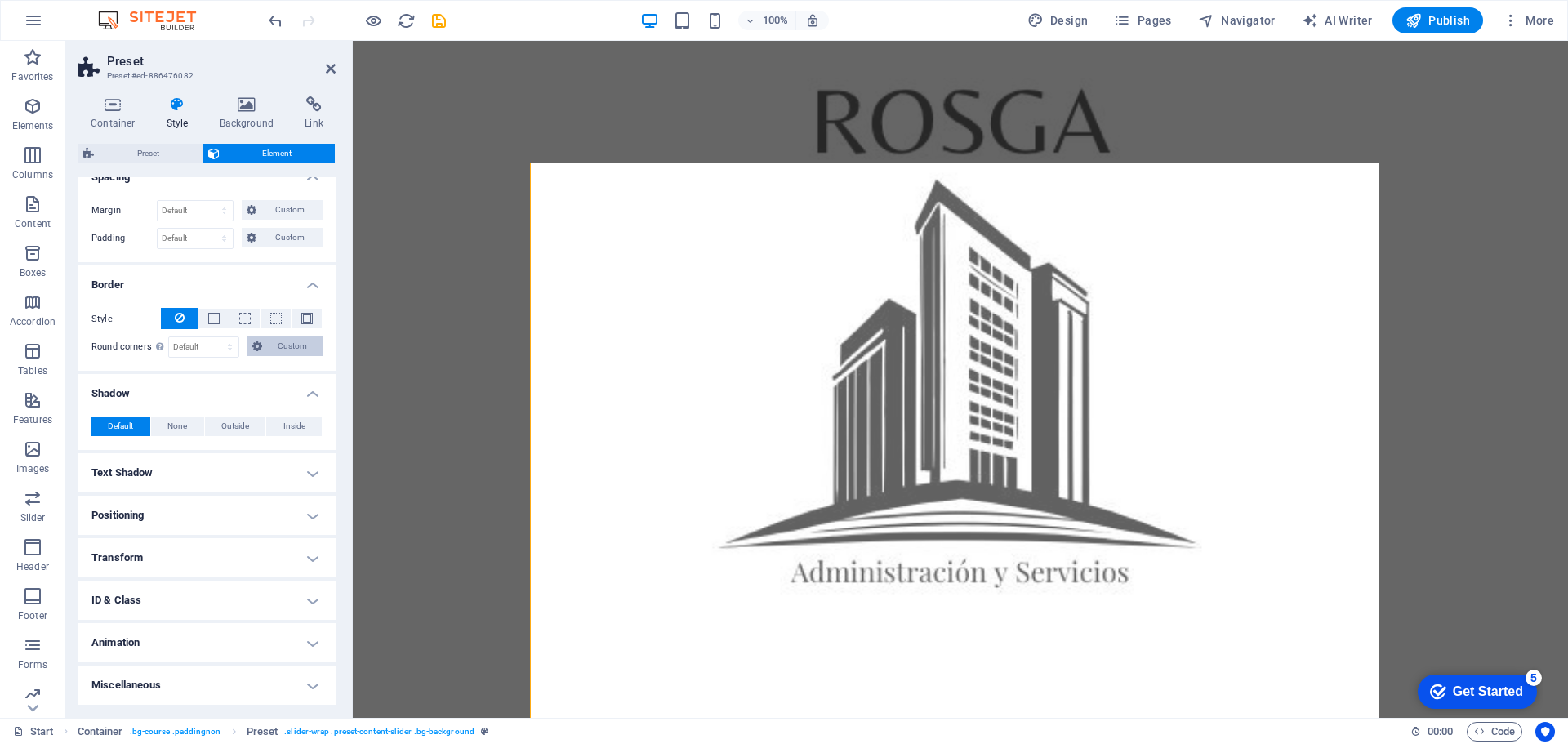
click at [296, 339] on span "Custom" at bounding box center [293, 346] width 51 height 19
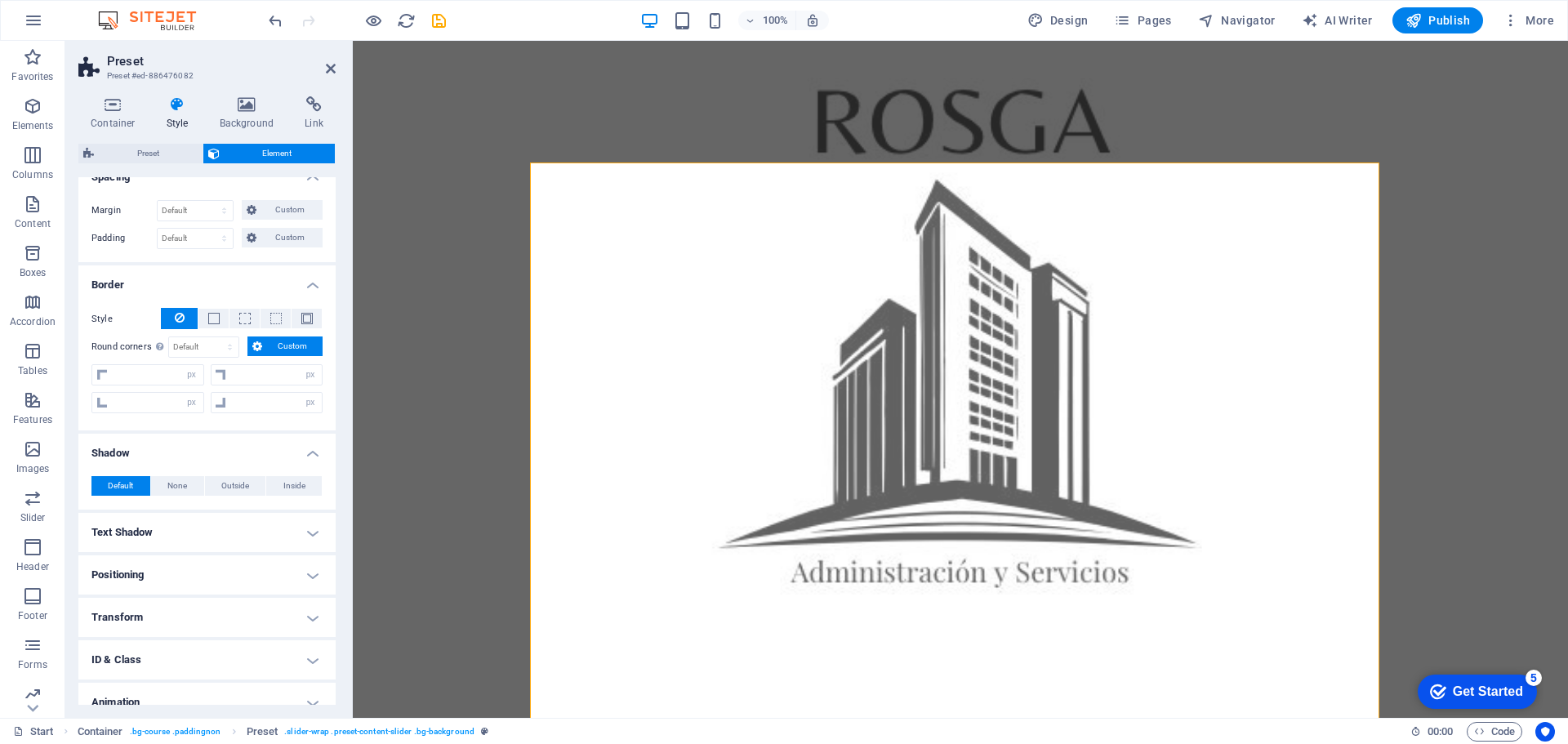
click at [296, 339] on span "Custom" at bounding box center [293, 346] width 51 height 19
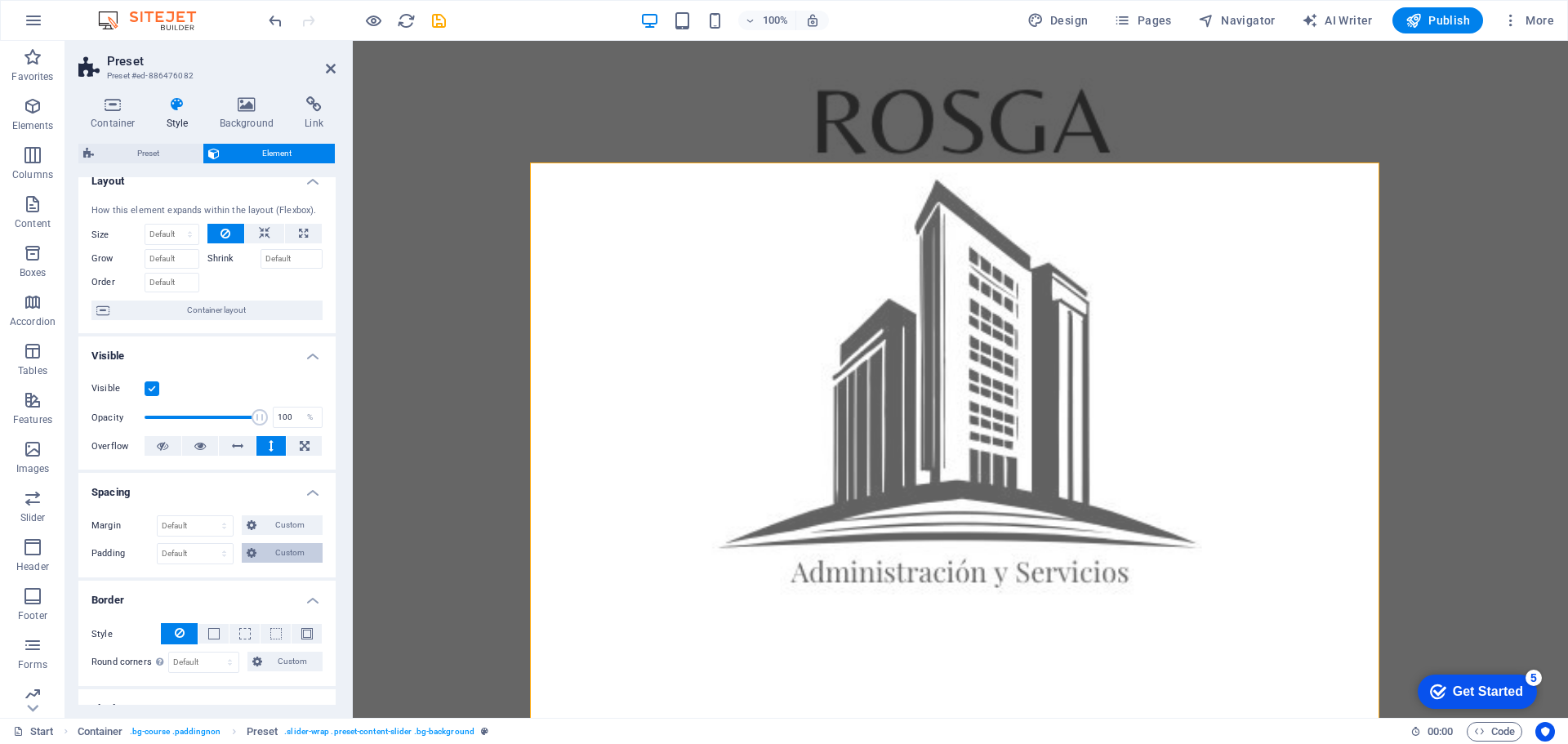
scroll to position [0, 0]
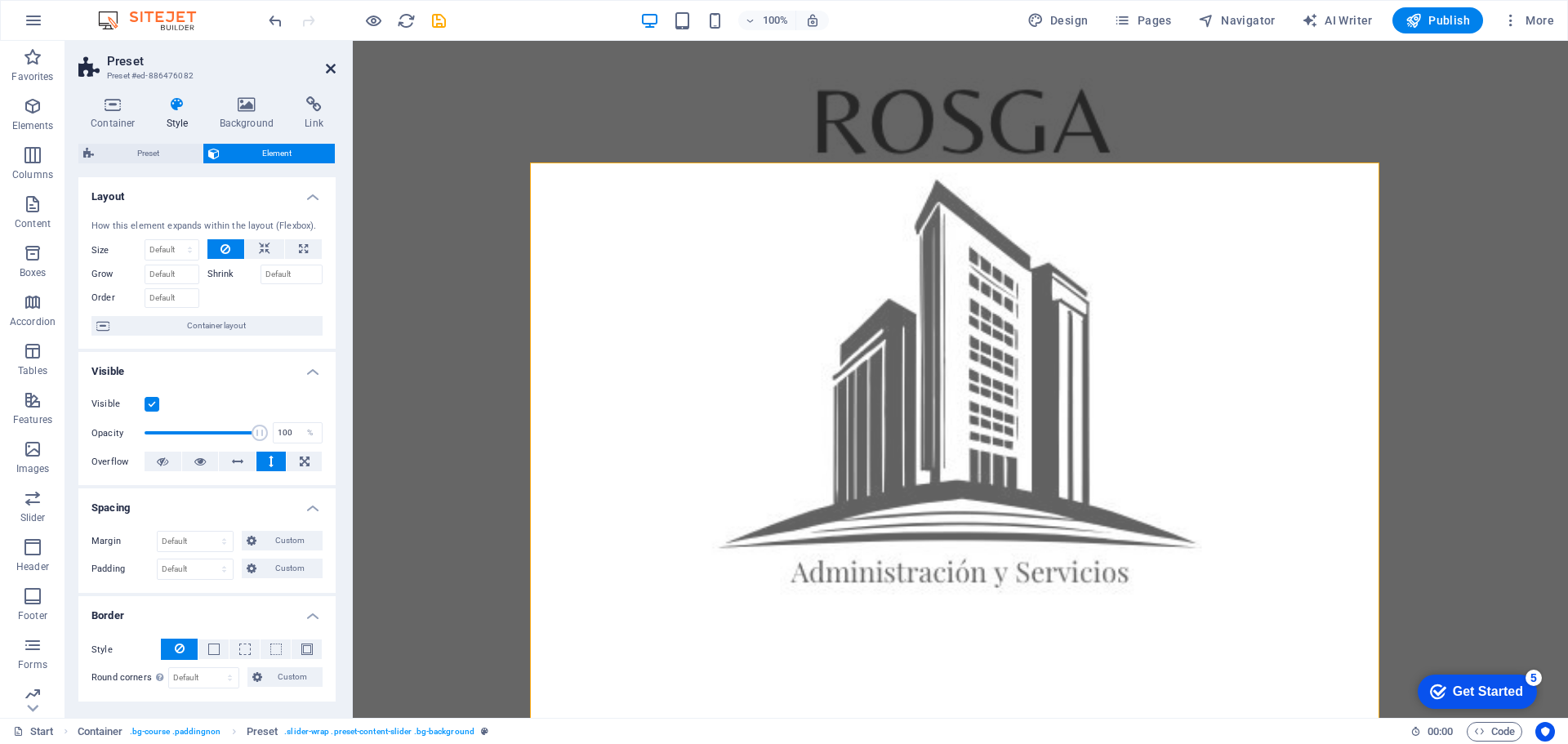
click at [327, 70] on icon at bounding box center [330, 68] width 10 height 13
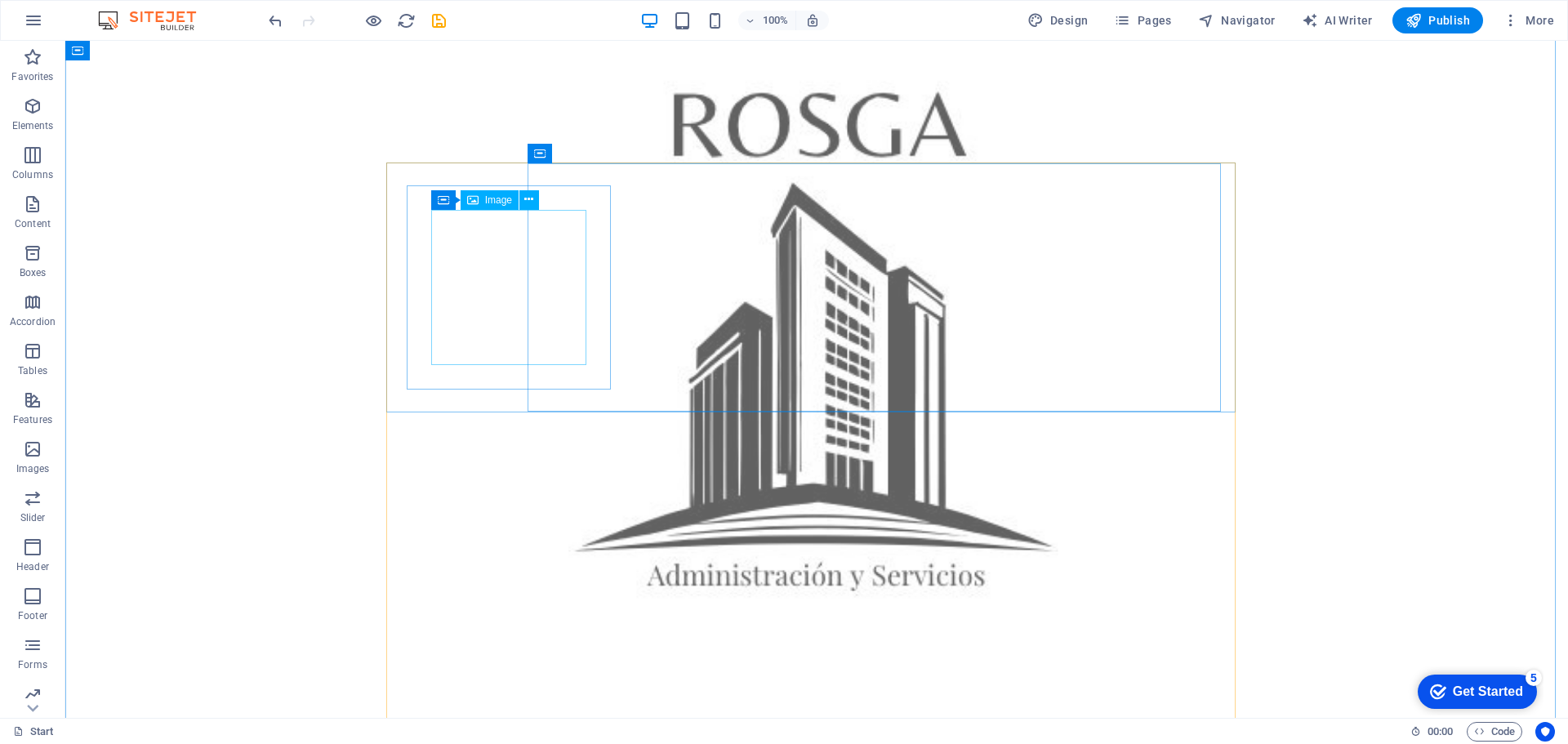
scroll to position [1143, 0]
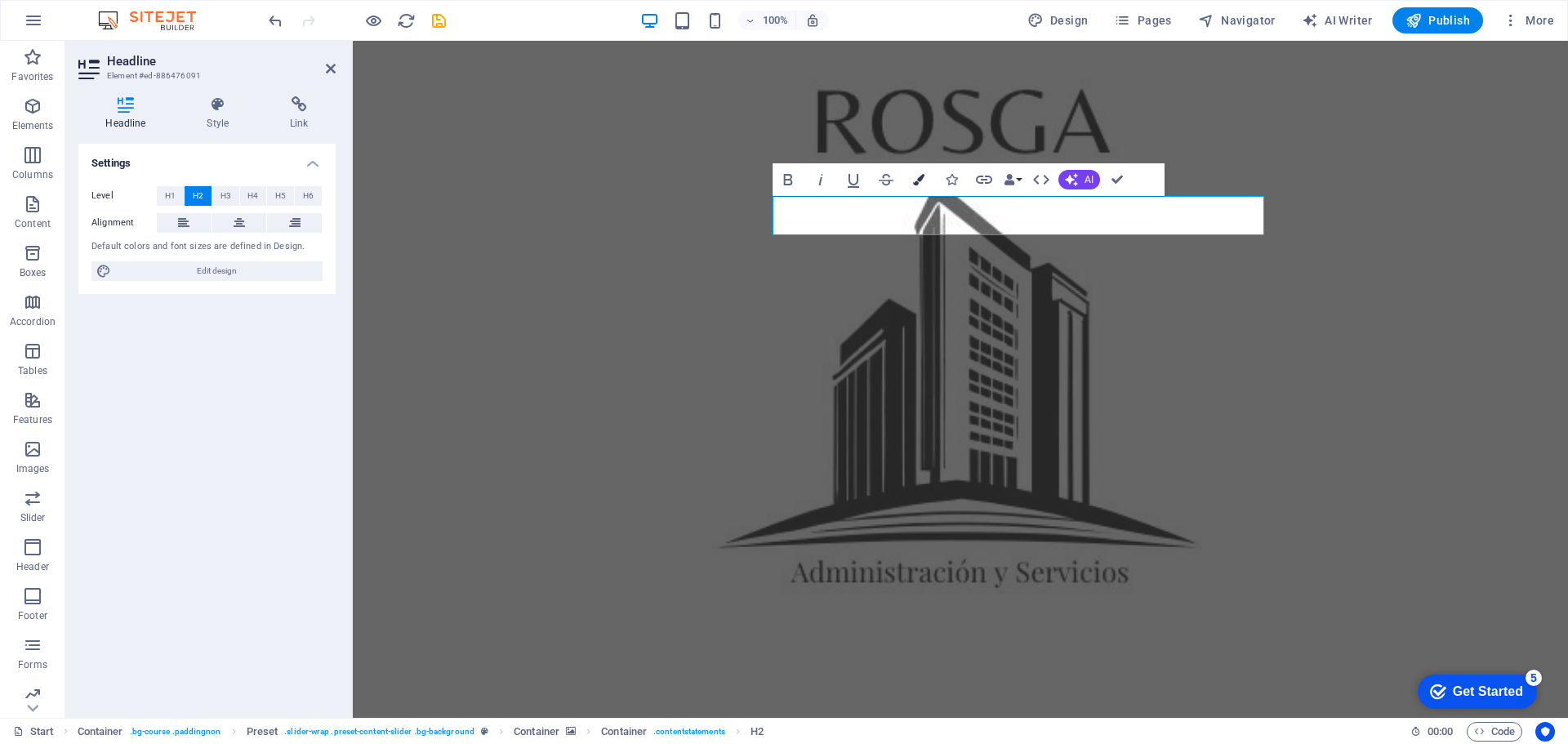
click at [923, 181] on icon "button" at bounding box center [919, 180] width 12 height 12
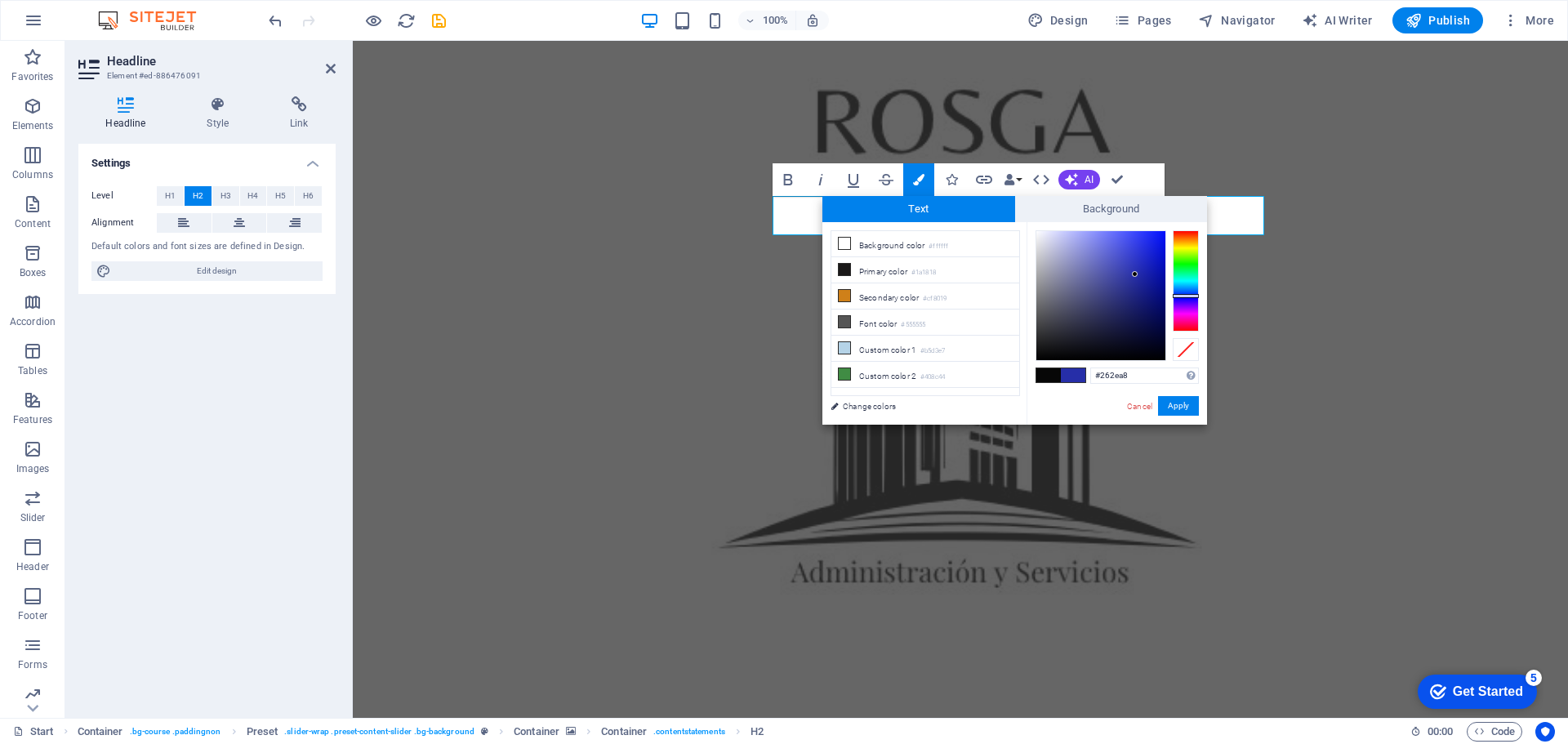
drag, startPoint x: 1120, startPoint y: 253, endPoint x: 1136, endPoint y: 274, distance: 26.4
click at [1136, 274] on div at bounding box center [1100, 294] width 129 height 129
click at [1182, 286] on div at bounding box center [1186, 281] width 26 height 101
click at [1140, 253] on div at bounding box center [1100, 294] width 129 height 129
type input "#2370a3"
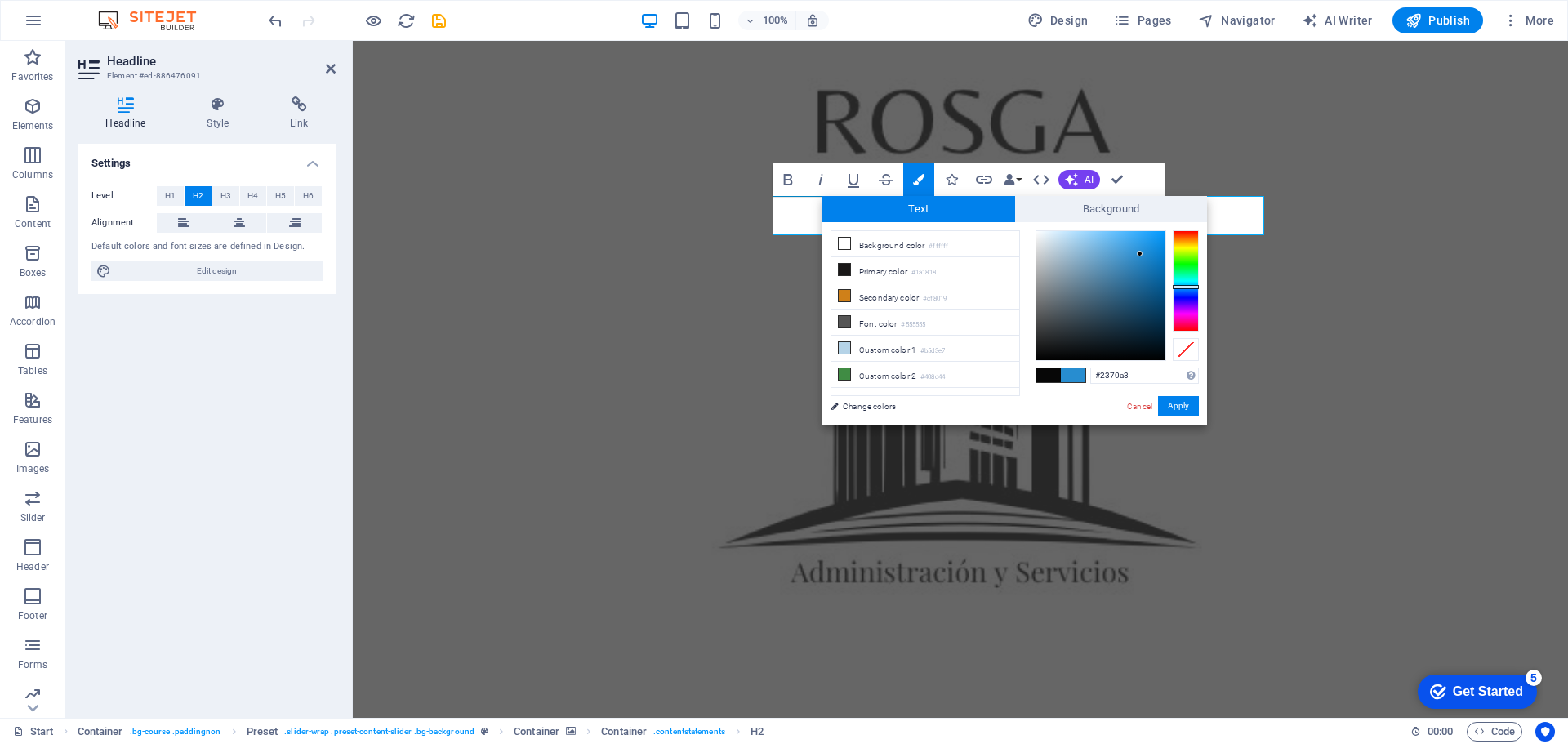
click at [1137, 277] on div at bounding box center [1100, 294] width 129 height 129
drag, startPoint x: 1174, startPoint y: 404, endPoint x: 818, endPoint y: 359, distance: 358.8
click at [1174, 404] on button "Apply" at bounding box center [1179, 405] width 41 height 19
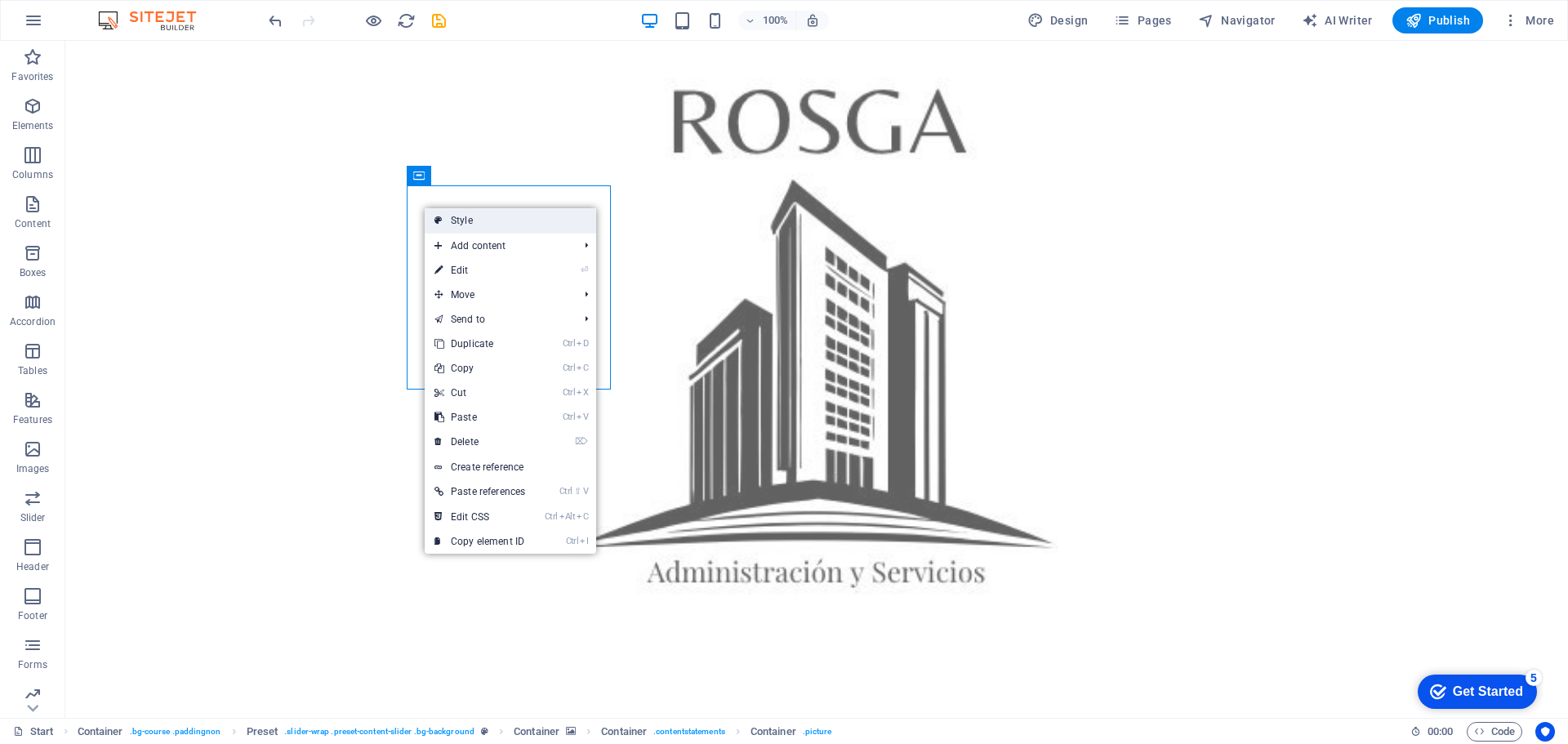
click at [451, 219] on link "Style" at bounding box center [511, 220] width 171 height 25
select select "px"
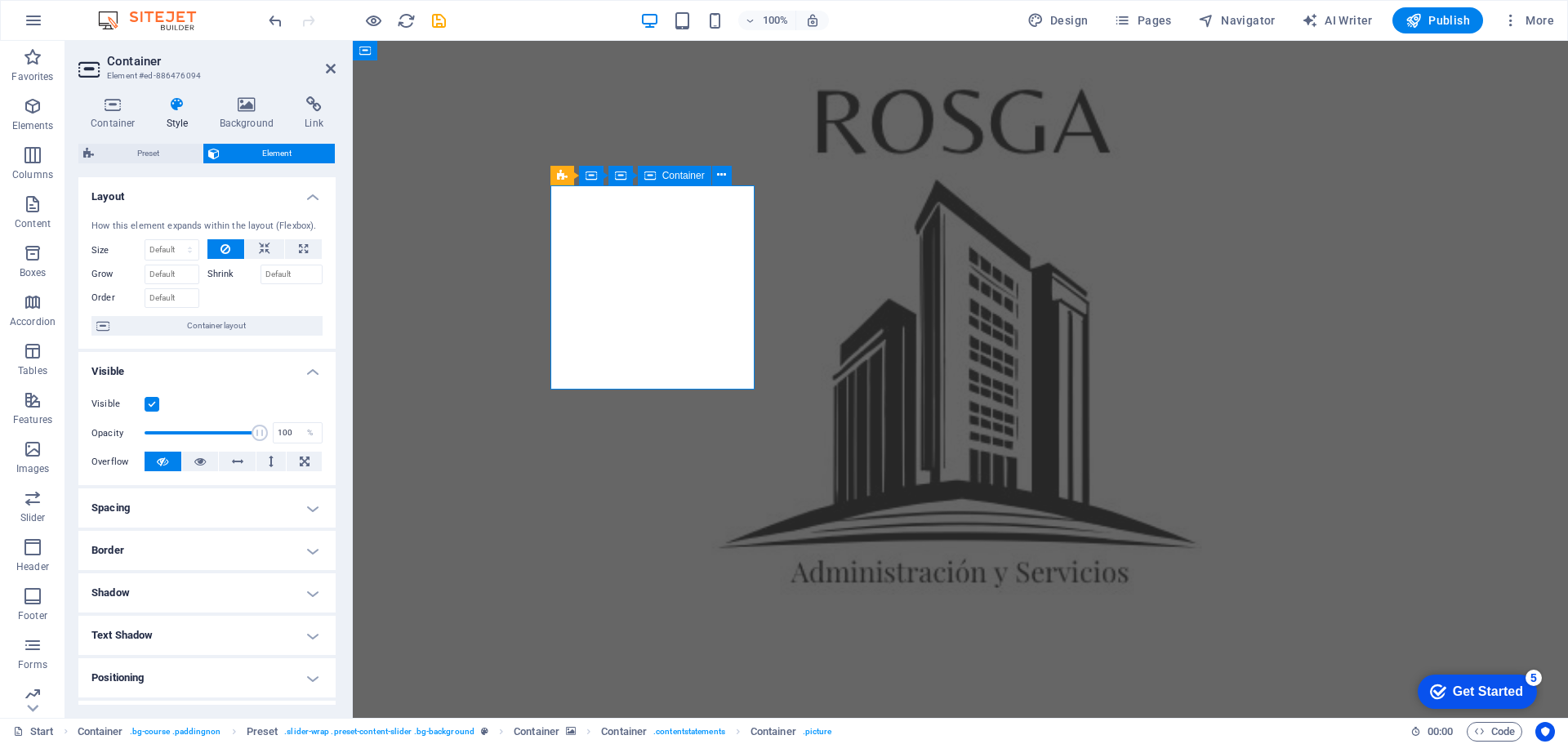
click at [720, 178] on icon at bounding box center [722, 175] width 9 height 17
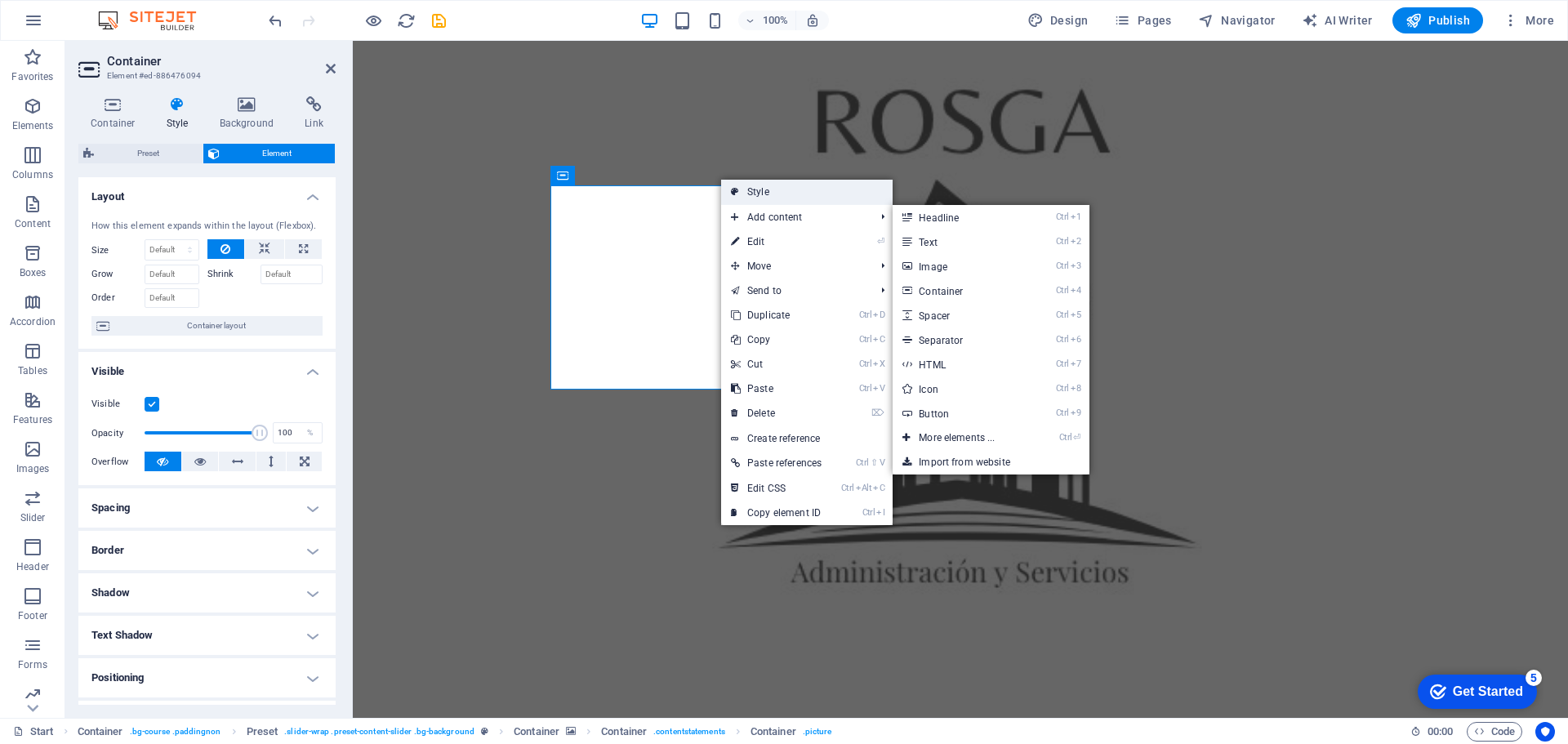
click at [740, 196] on link "Style" at bounding box center [807, 191] width 171 height 25
select select "px"
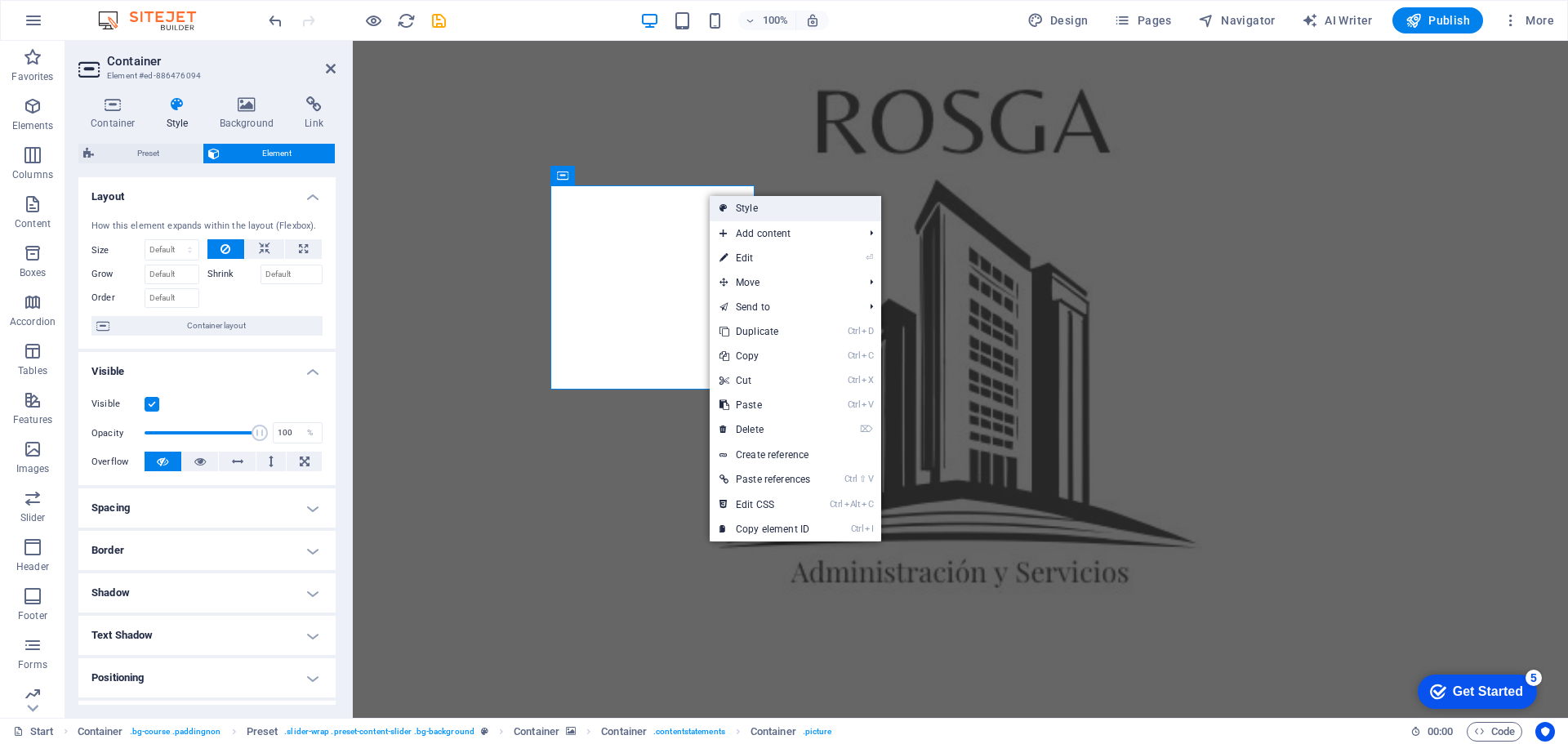
click at [717, 200] on link "Style" at bounding box center [795, 208] width 171 height 25
select select "px"
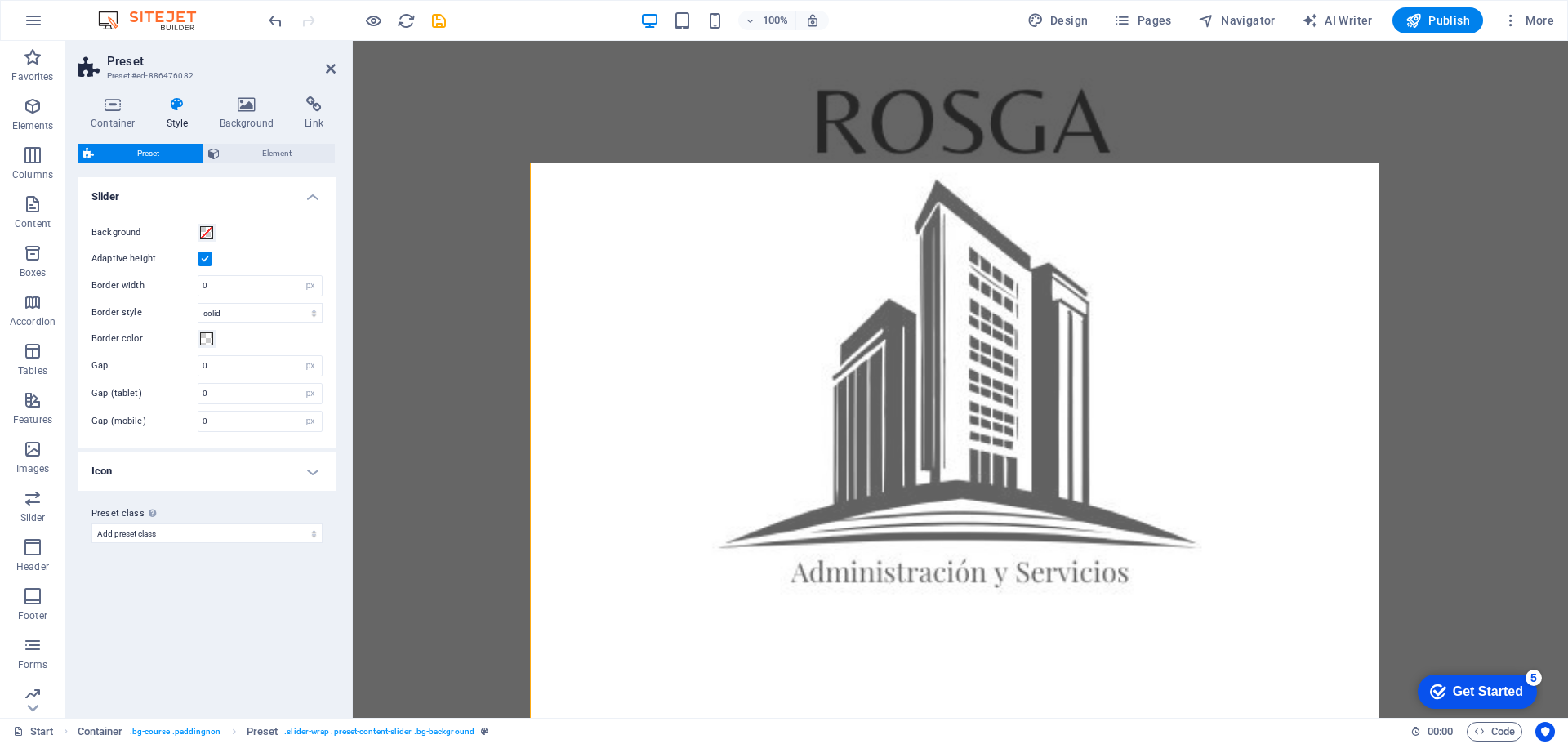
click at [306, 468] on h4 "Icon" at bounding box center [207, 470] width 257 height 39
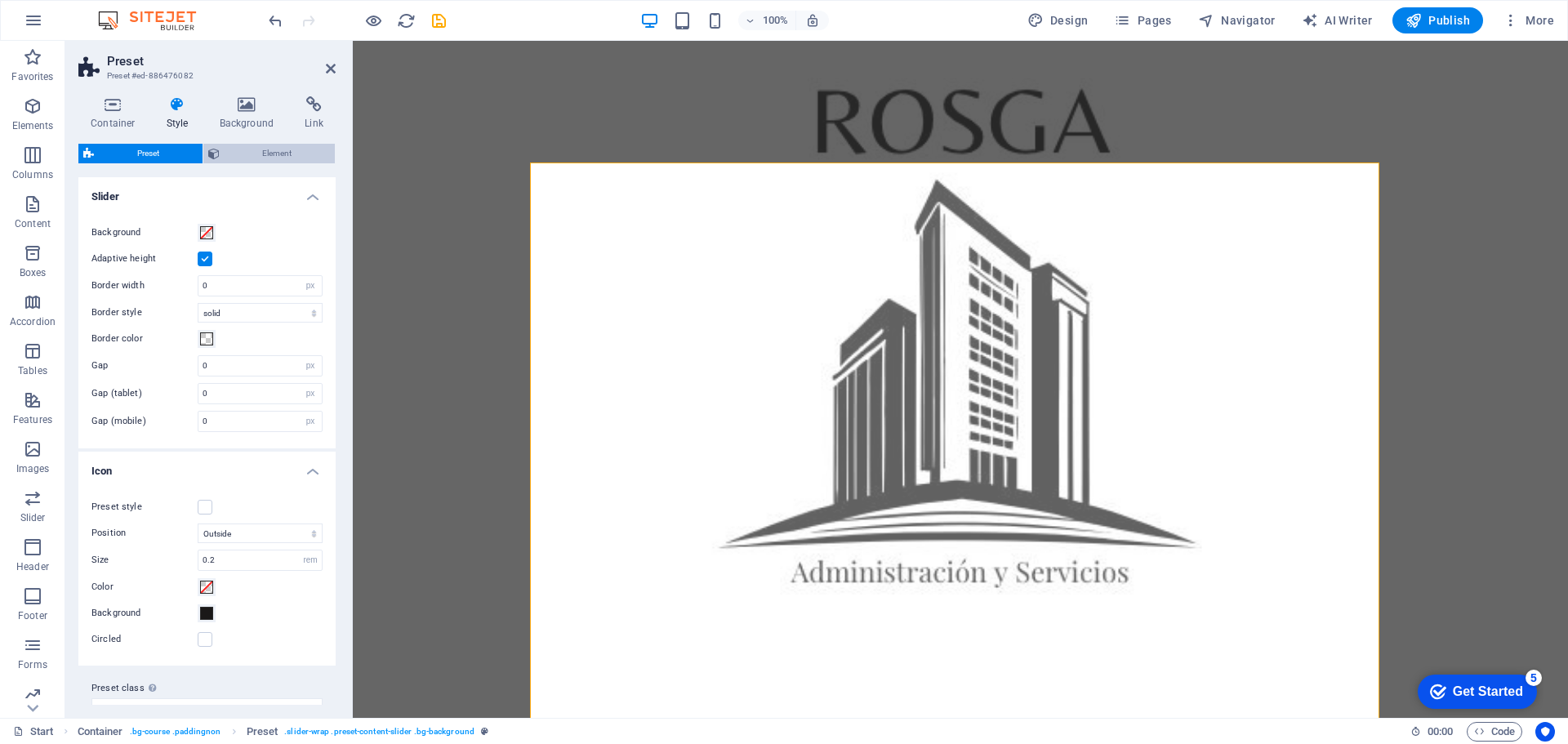
click at [252, 155] on span "Element" at bounding box center [277, 153] width 106 height 19
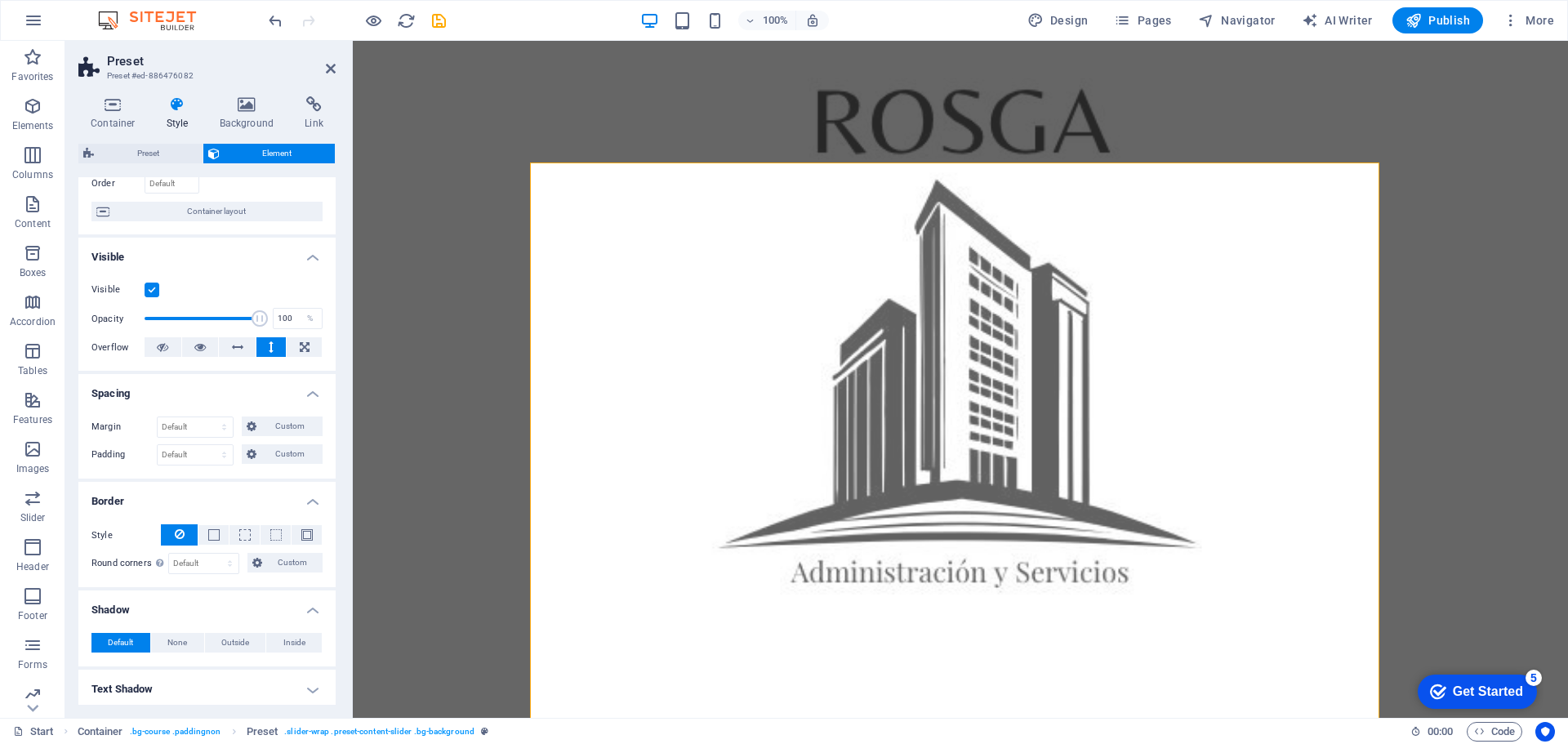
scroll to position [0, 0]
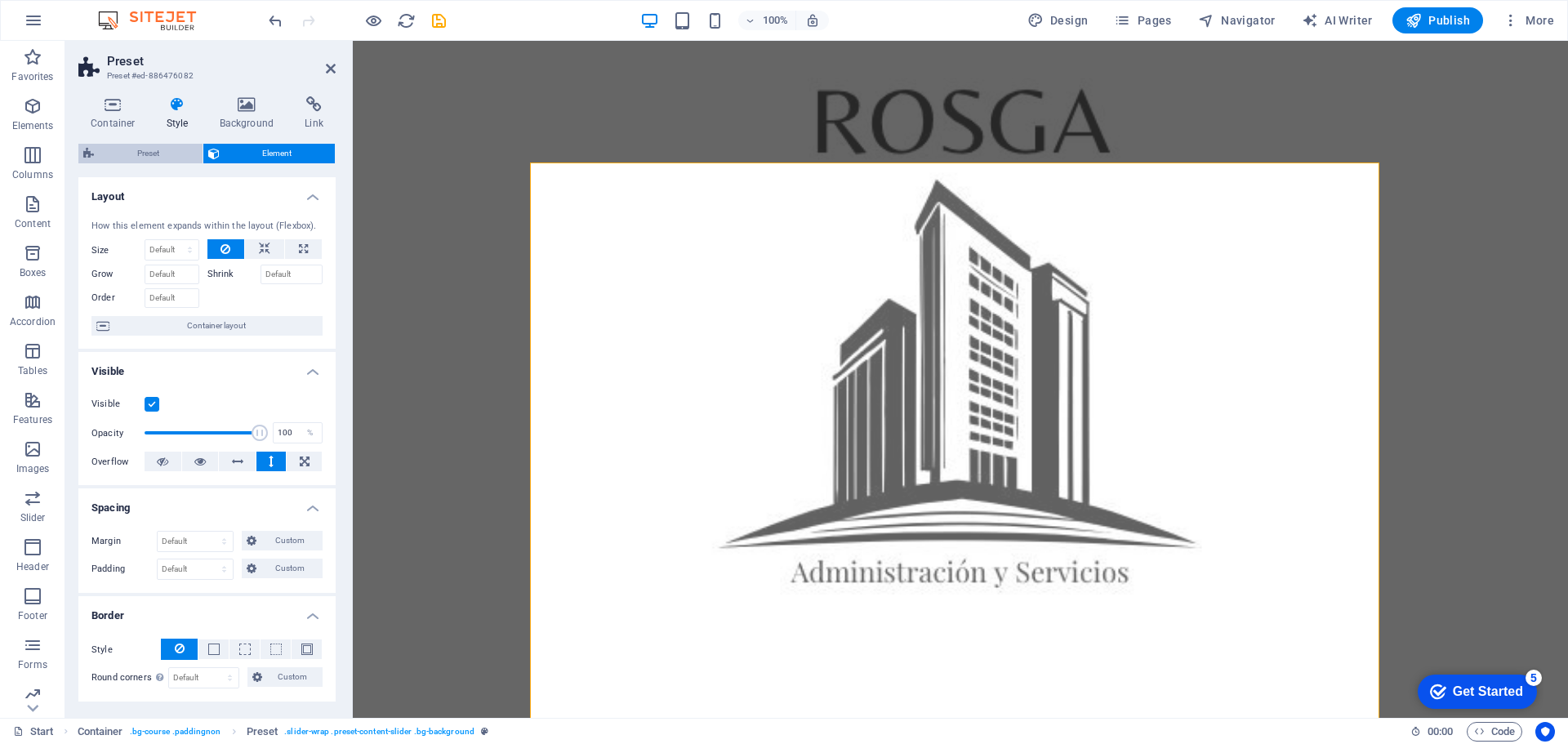
click at [121, 151] on span "Preset" at bounding box center [148, 153] width 99 height 19
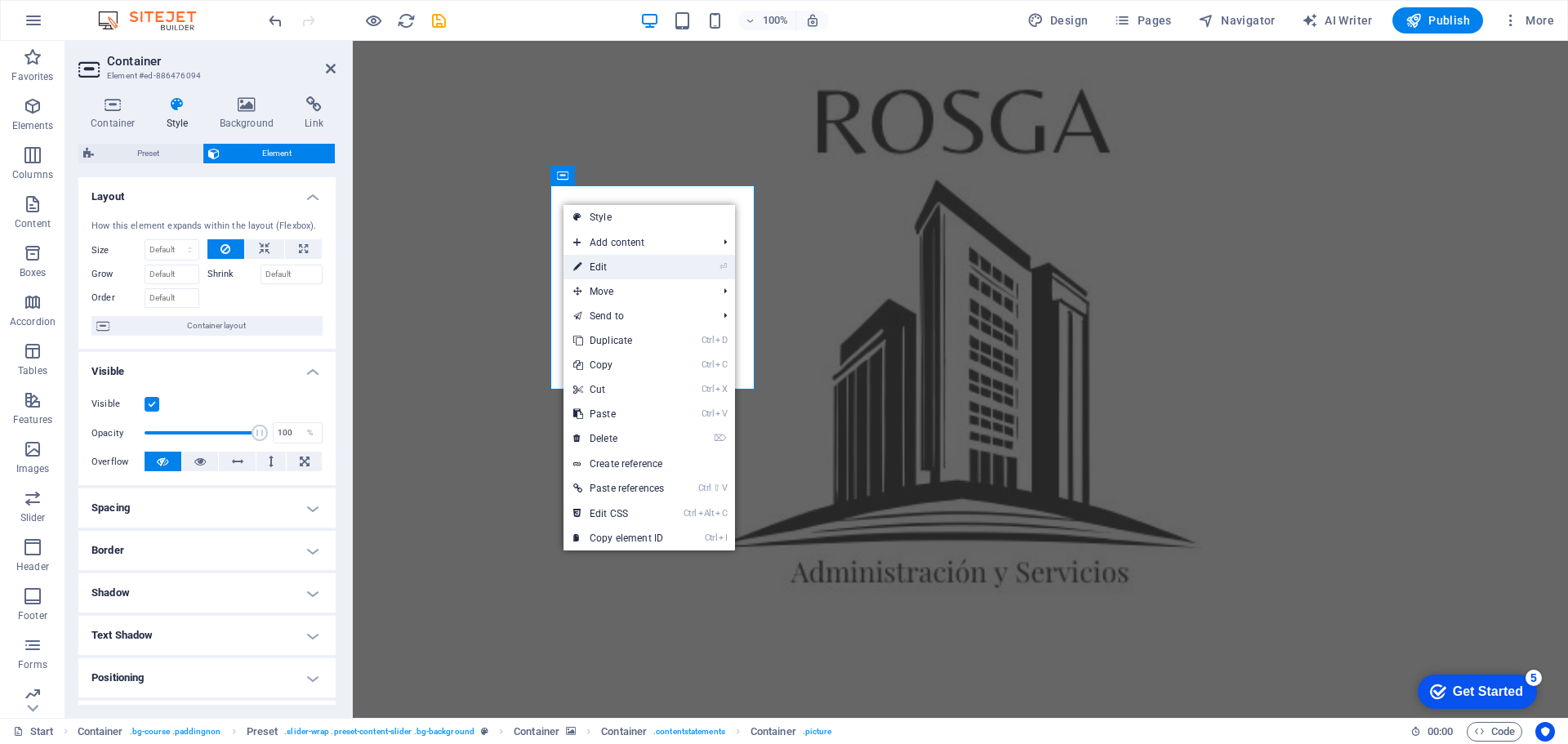
click at [592, 263] on link "⏎ Edit" at bounding box center [618, 266] width 110 height 25
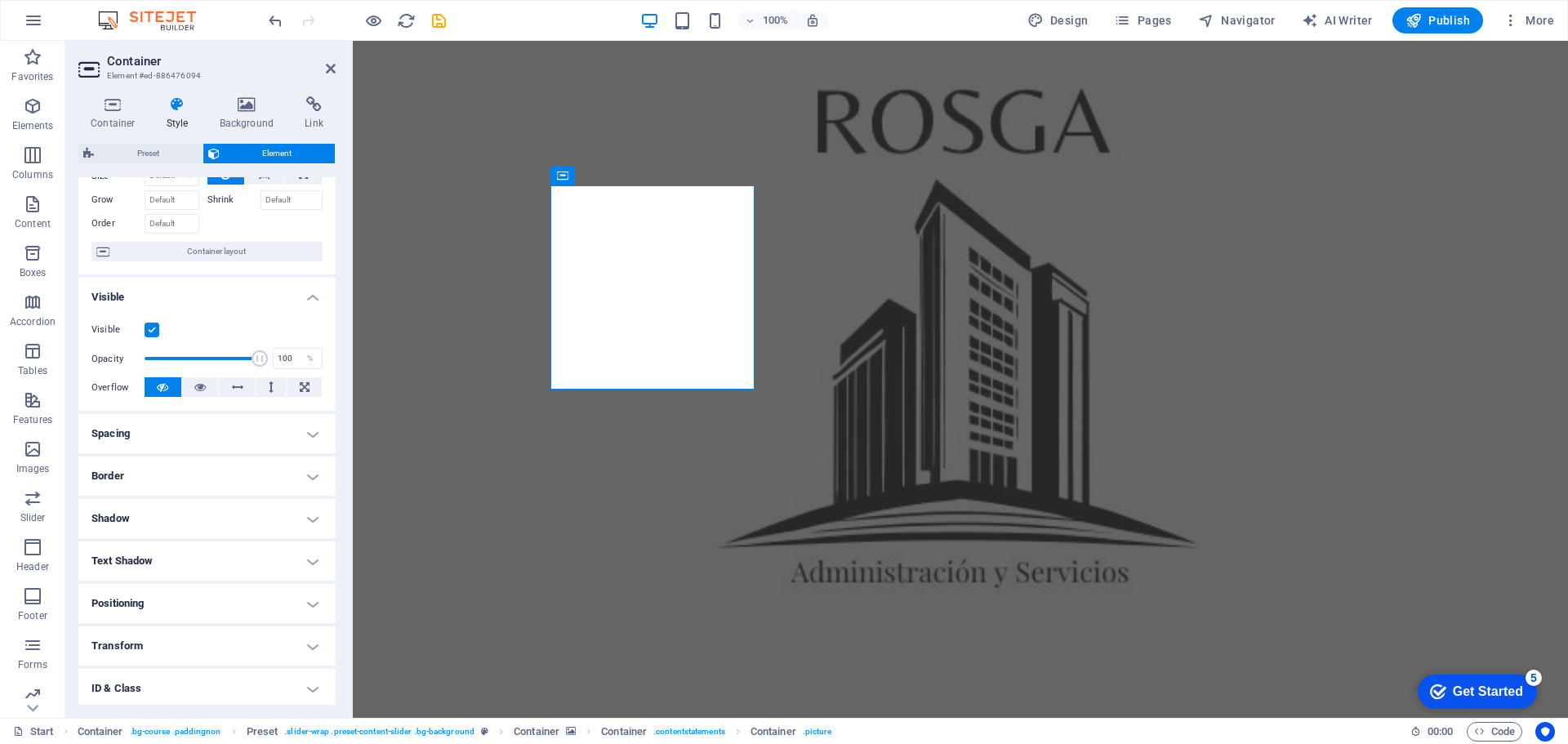
scroll to position [162, 0]
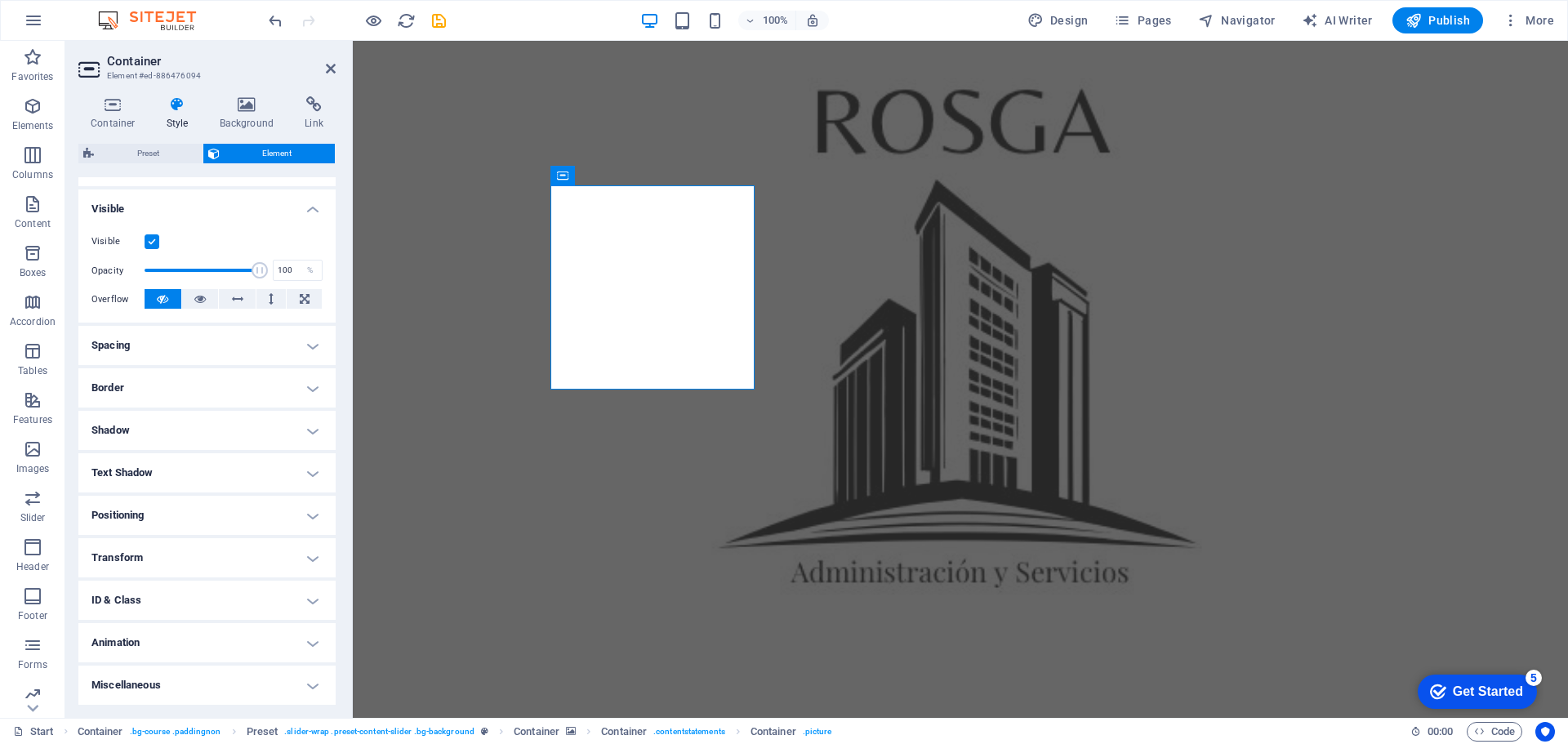
click at [296, 636] on h4 "Animation" at bounding box center [207, 642] width 257 height 39
click at [294, 638] on h4 "Animation" at bounding box center [207, 637] width 257 height 29
click at [312, 464] on h4 "Text Shadow" at bounding box center [207, 472] width 257 height 39
click at [312, 464] on h4 "Text Shadow" at bounding box center [207, 468] width 257 height 29
click at [306, 384] on h4 "Border" at bounding box center [207, 388] width 257 height 39
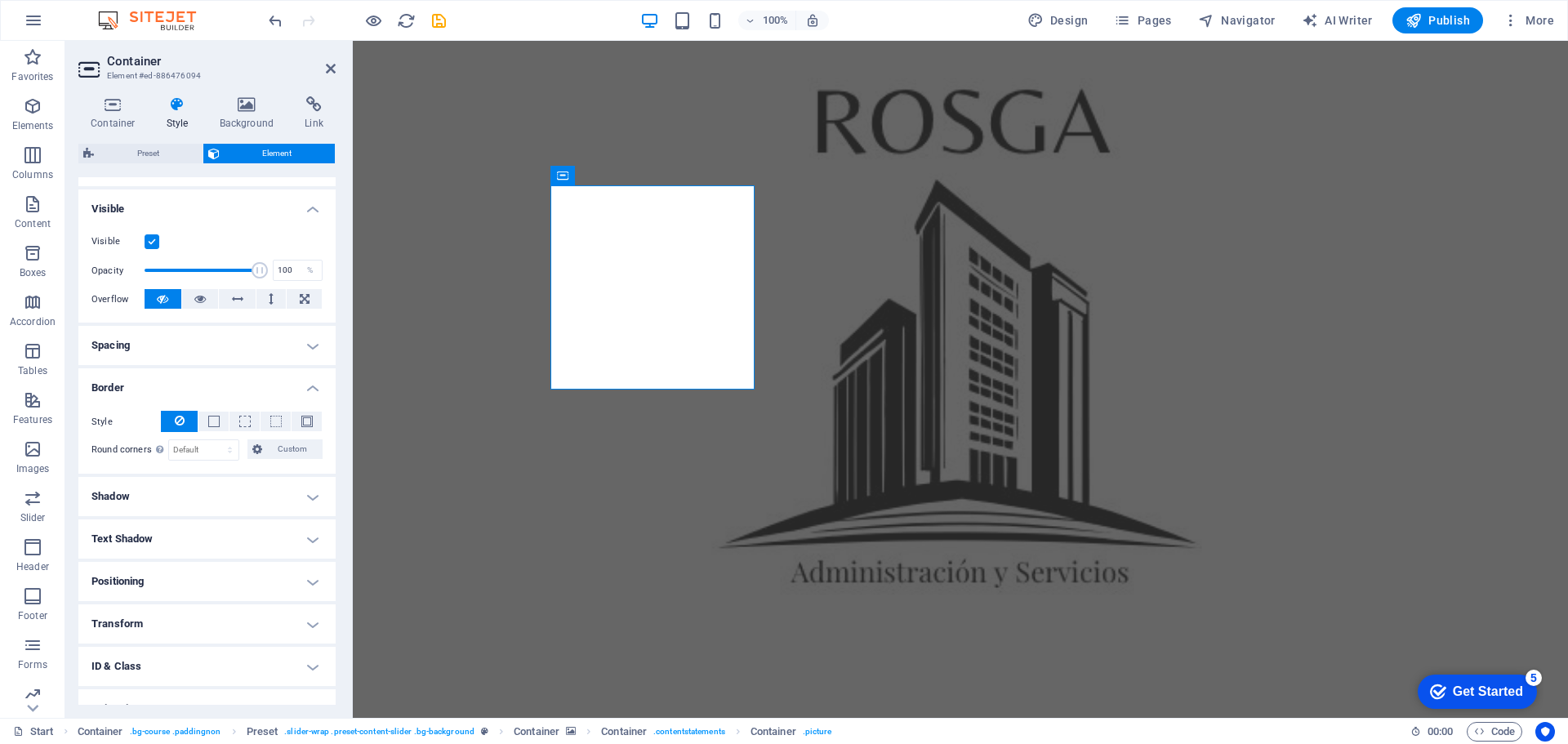
click at [306, 384] on h4 "Border" at bounding box center [207, 383] width 257 height 29
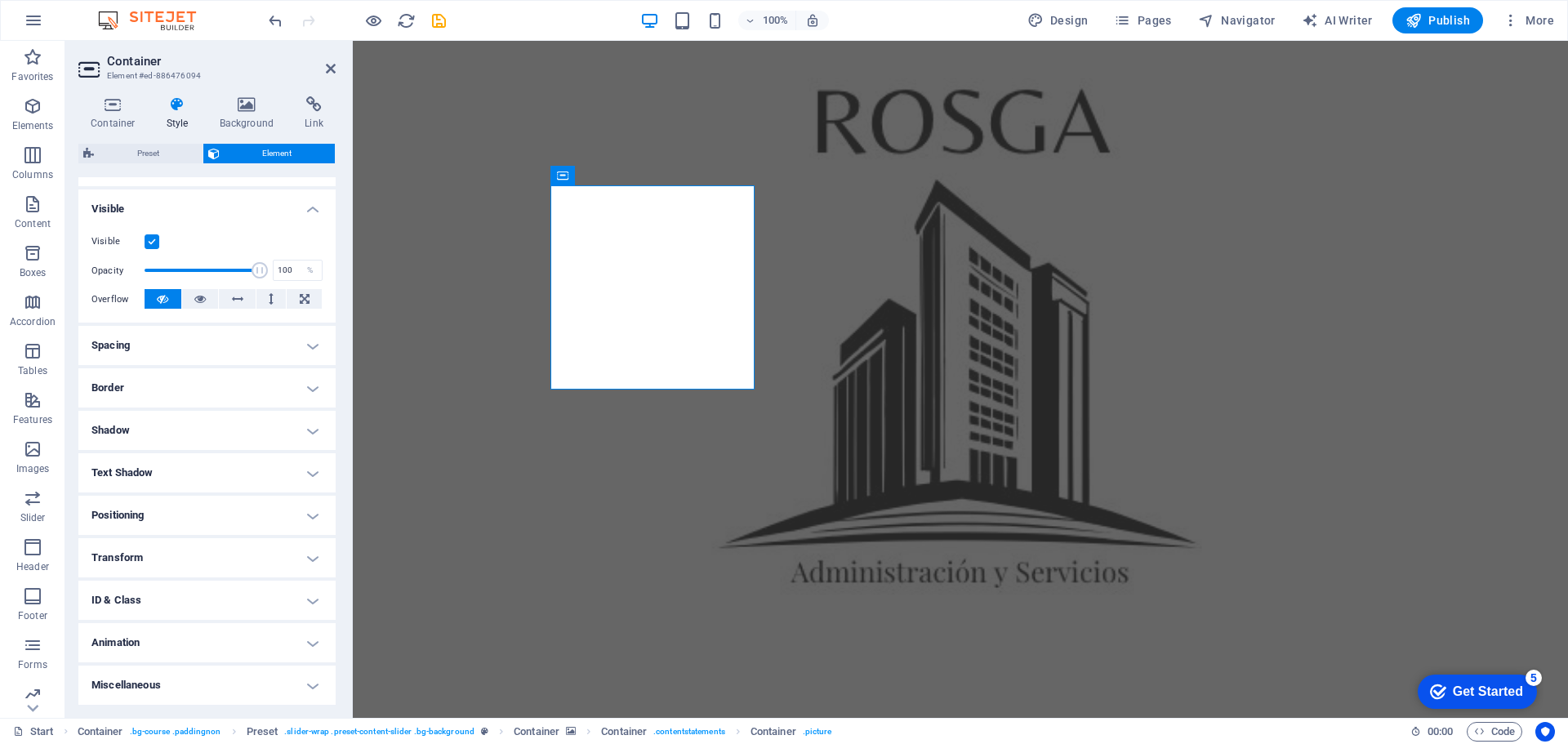
click at [304, 340] on h4 "Spacing" at bounding box center [207, 345] width 257 height 39
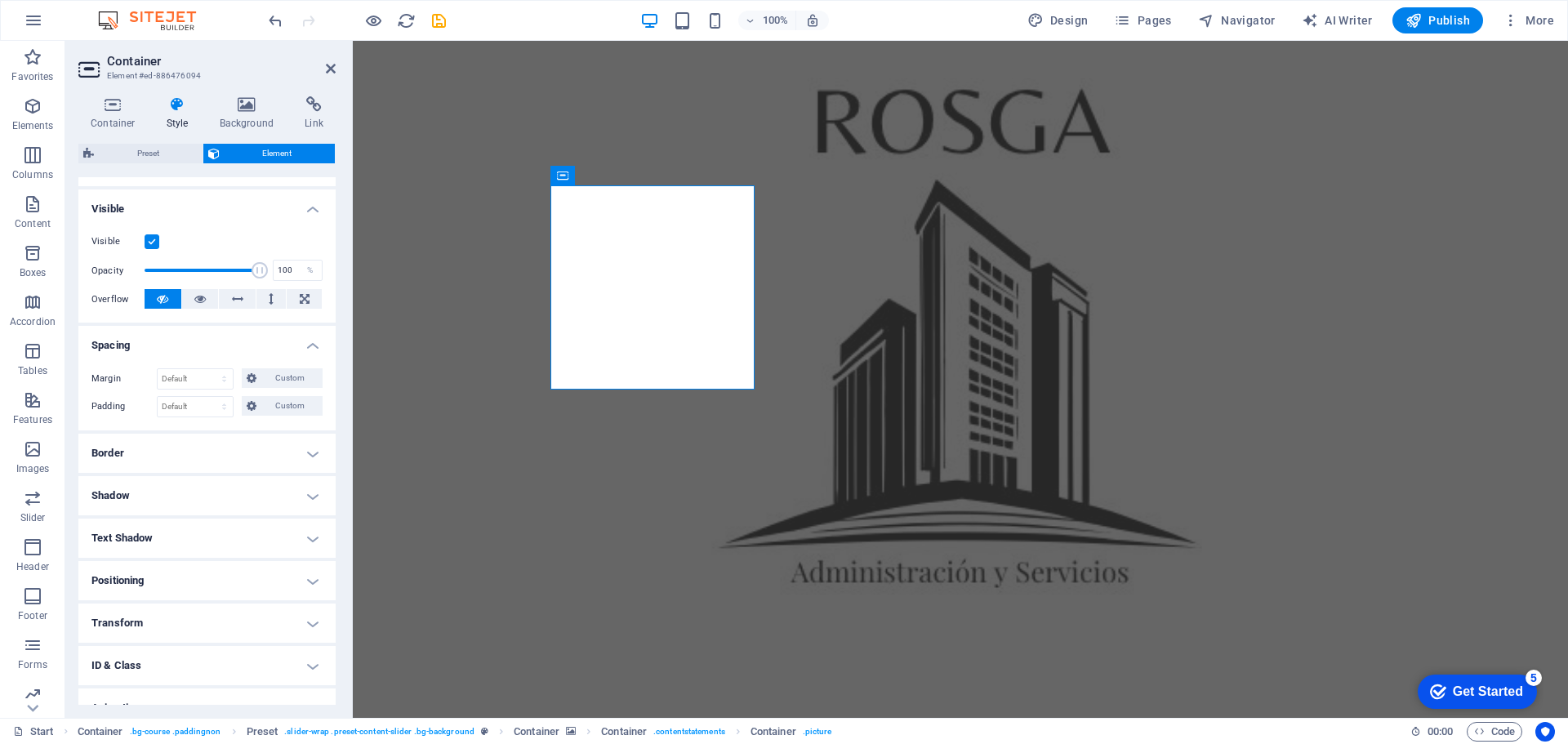
click at [304, 340] on h4 "Spacing" at bounding box center [207, 340] width 257 height 29
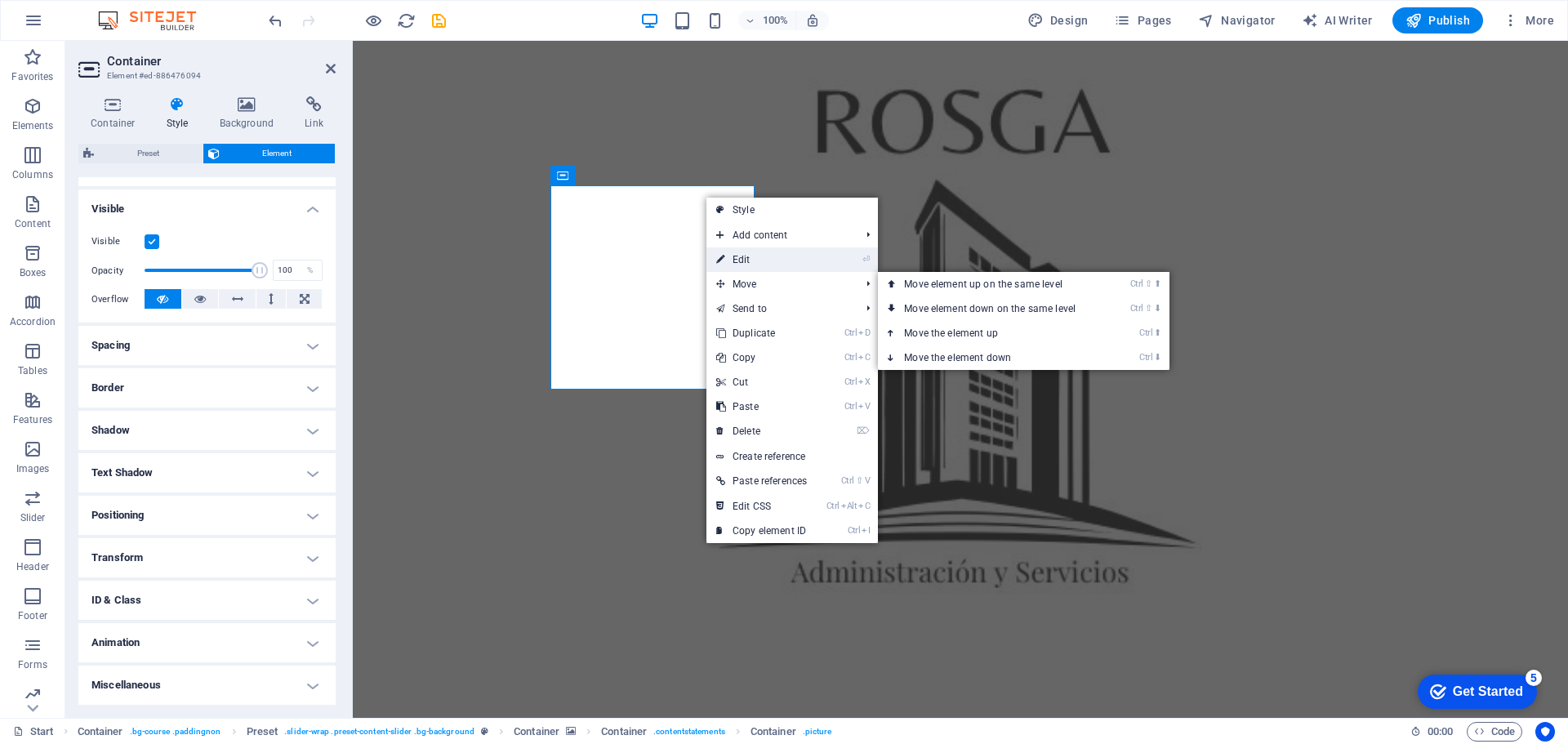
click at [742, 260] on link "⏎ Edit" at bounding box center [762, 259] width 110 height 25
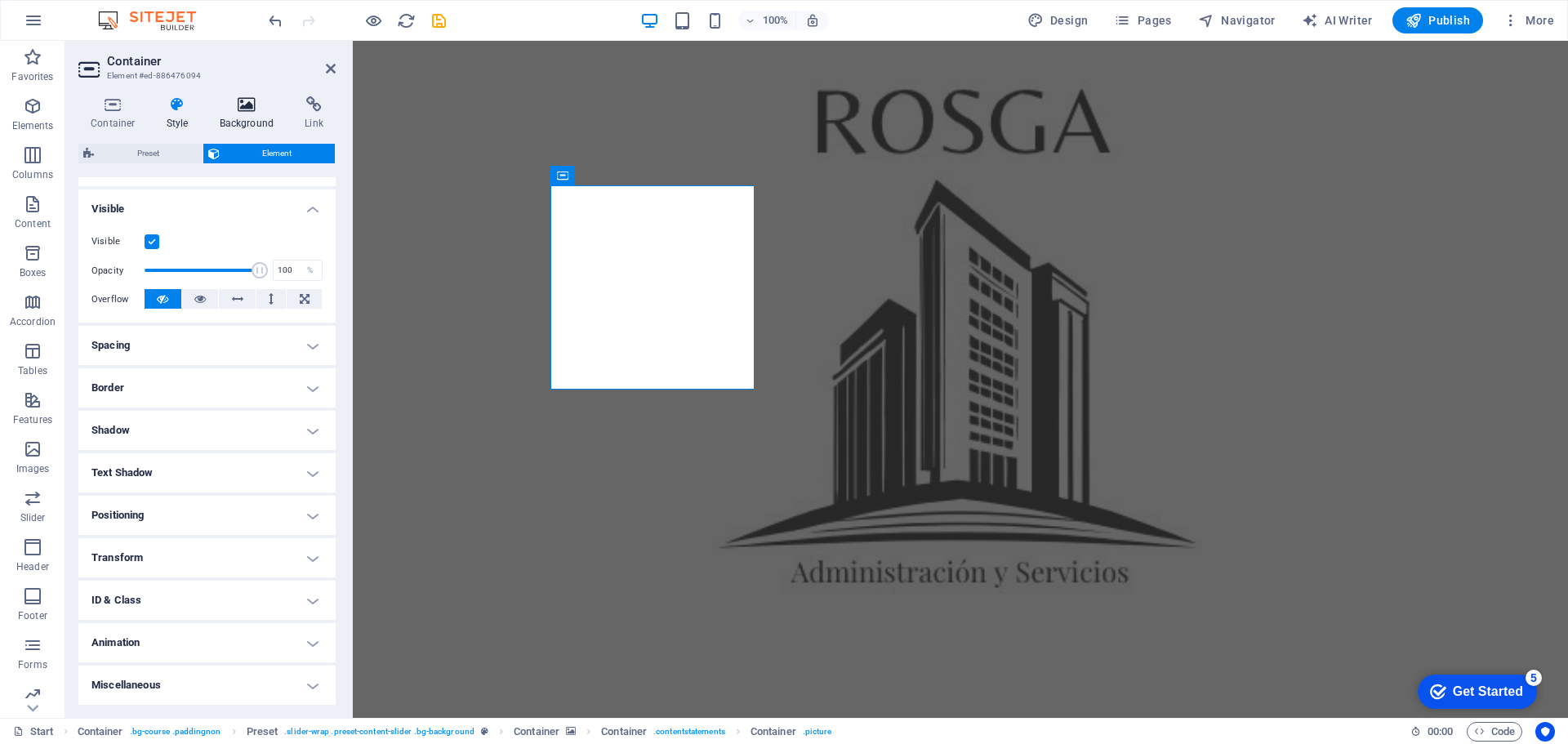
click at [236, 105] on icon at bounding box center [246, 105] width 79 height 16
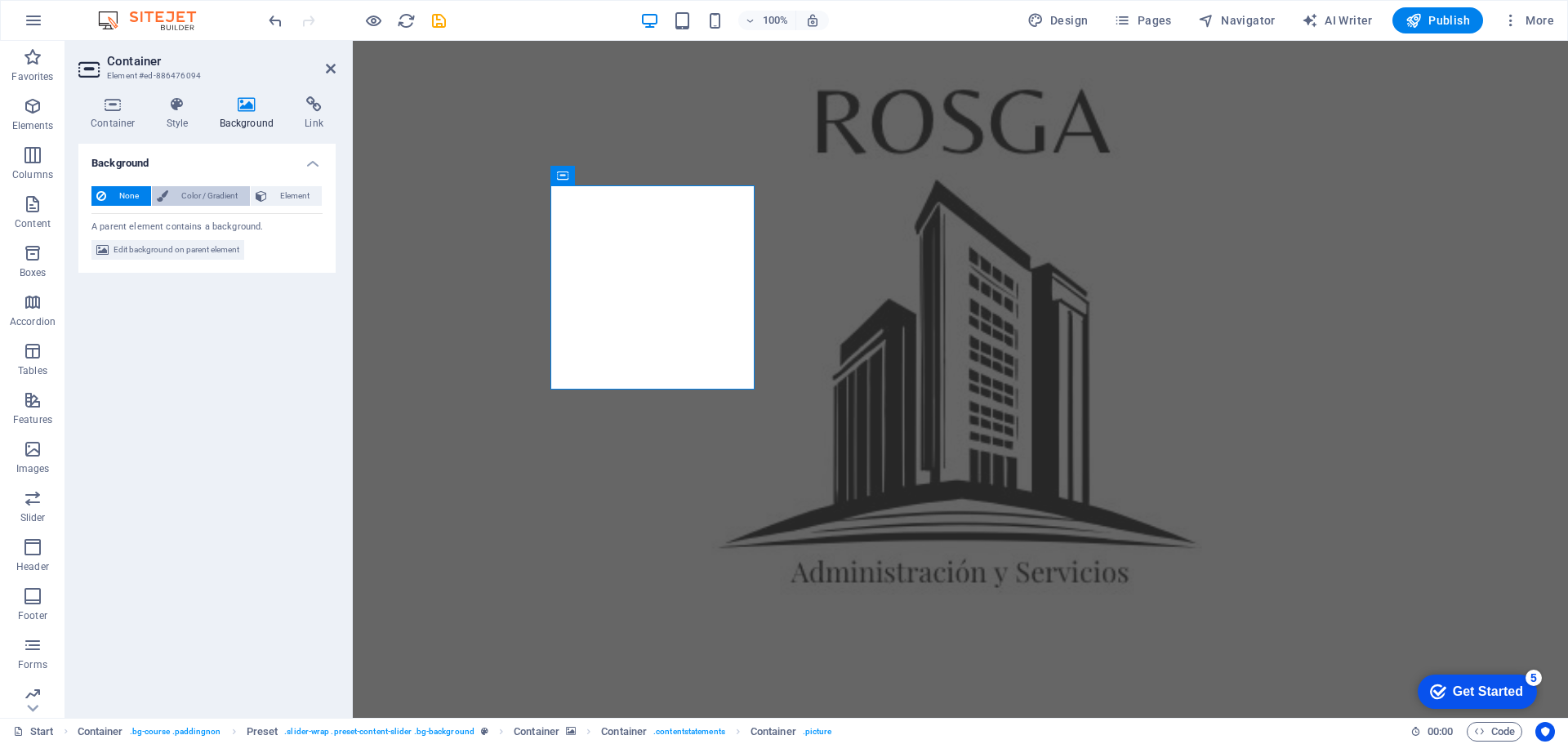
click at [198, 196] on span "Color / Gradient" at bounding box center [209, 195] width 72 height 19
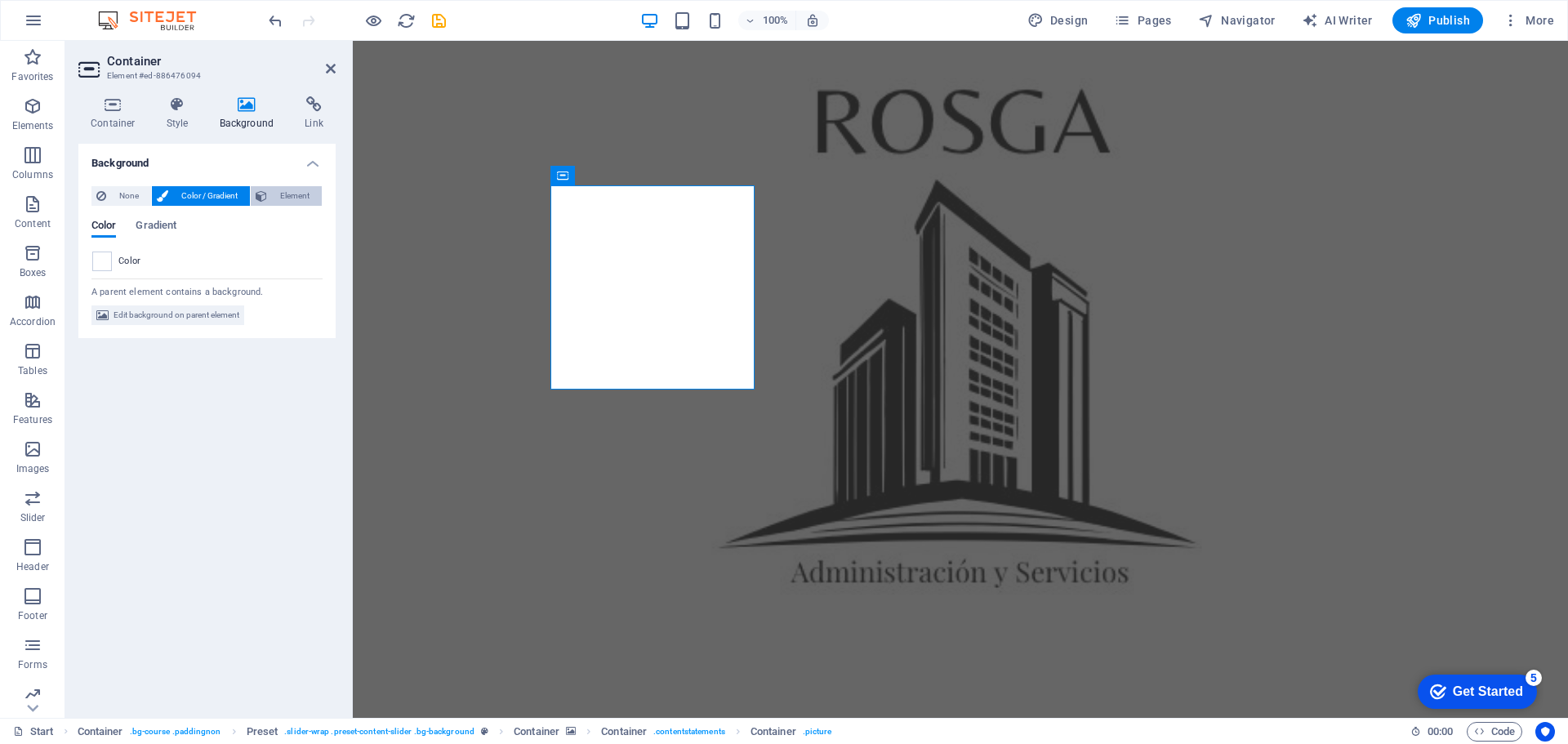
click at [275, 192] on span "Element" at bounding box center [294, 195] width 45 height 19
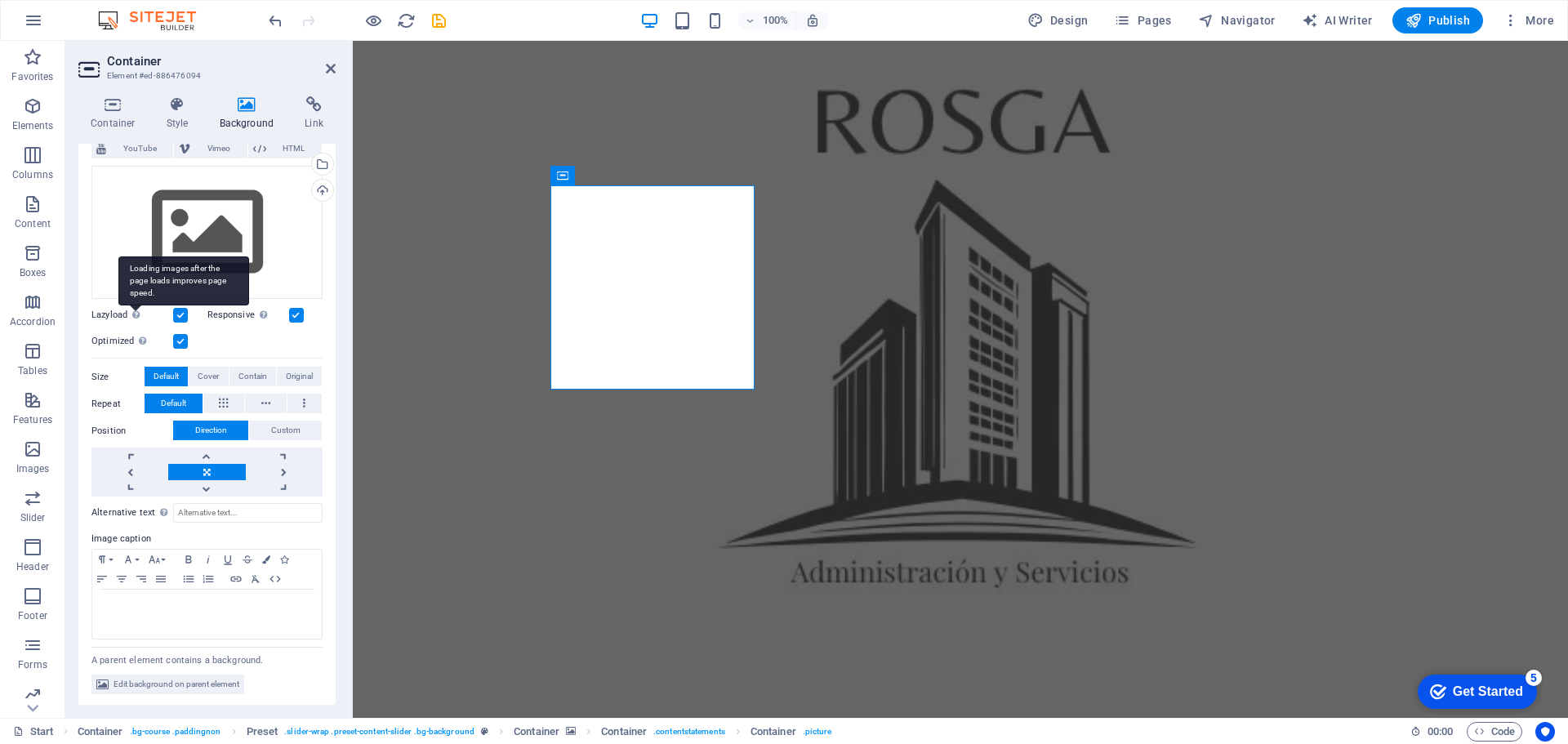
scroll to position [0, 0]
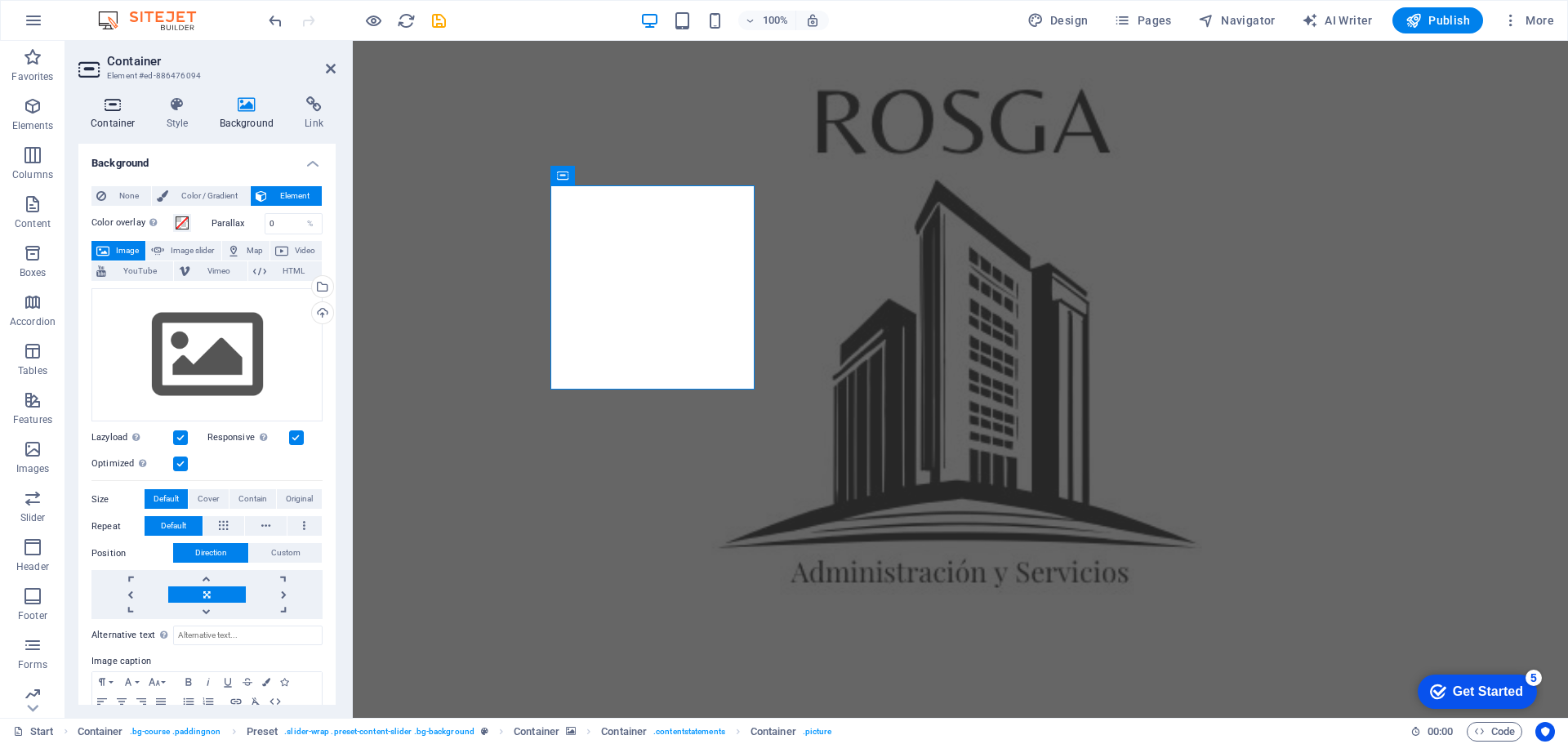
click at [121, 105] on icon at bounding box center [113, 105] width 69 height 16
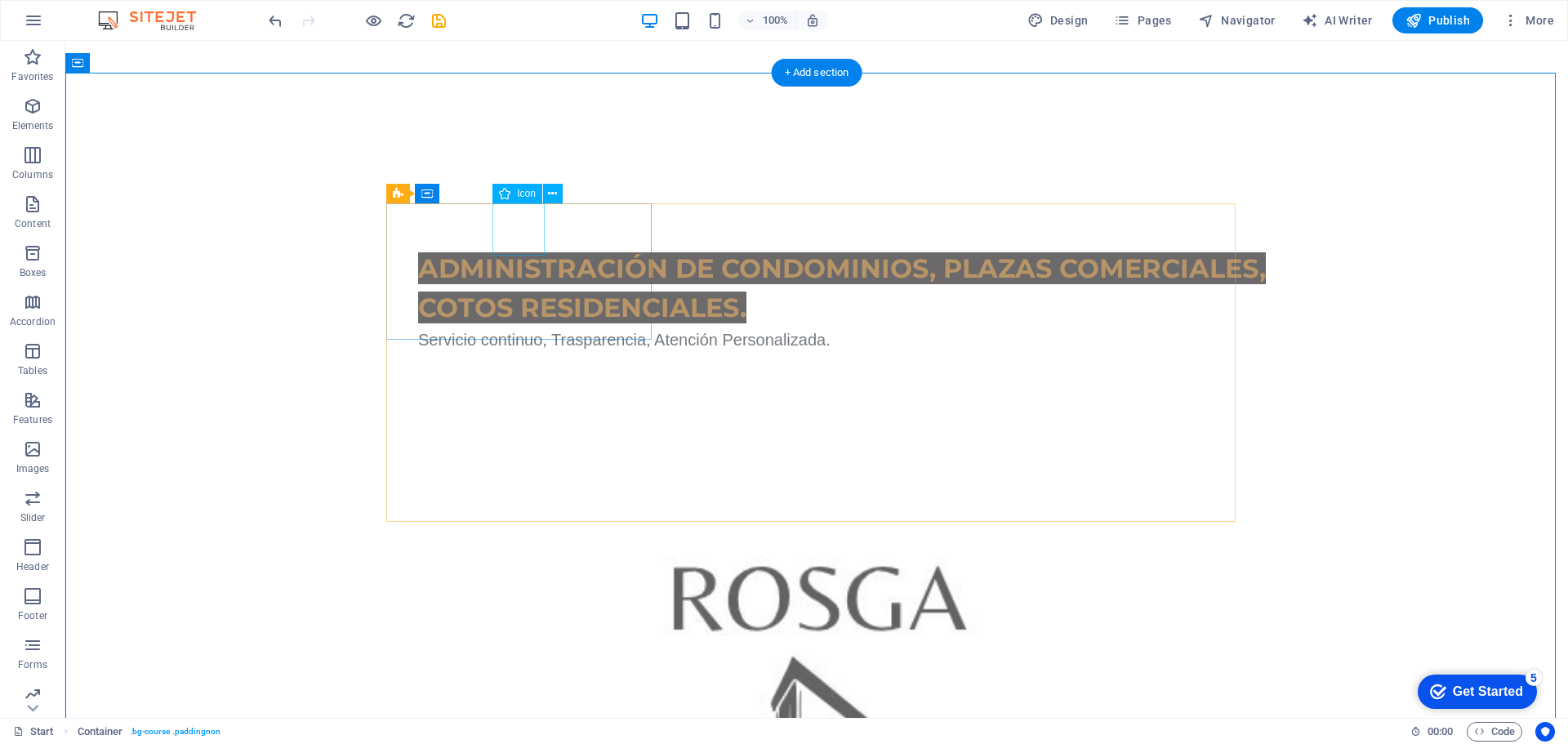
scroll to position [735, 0]
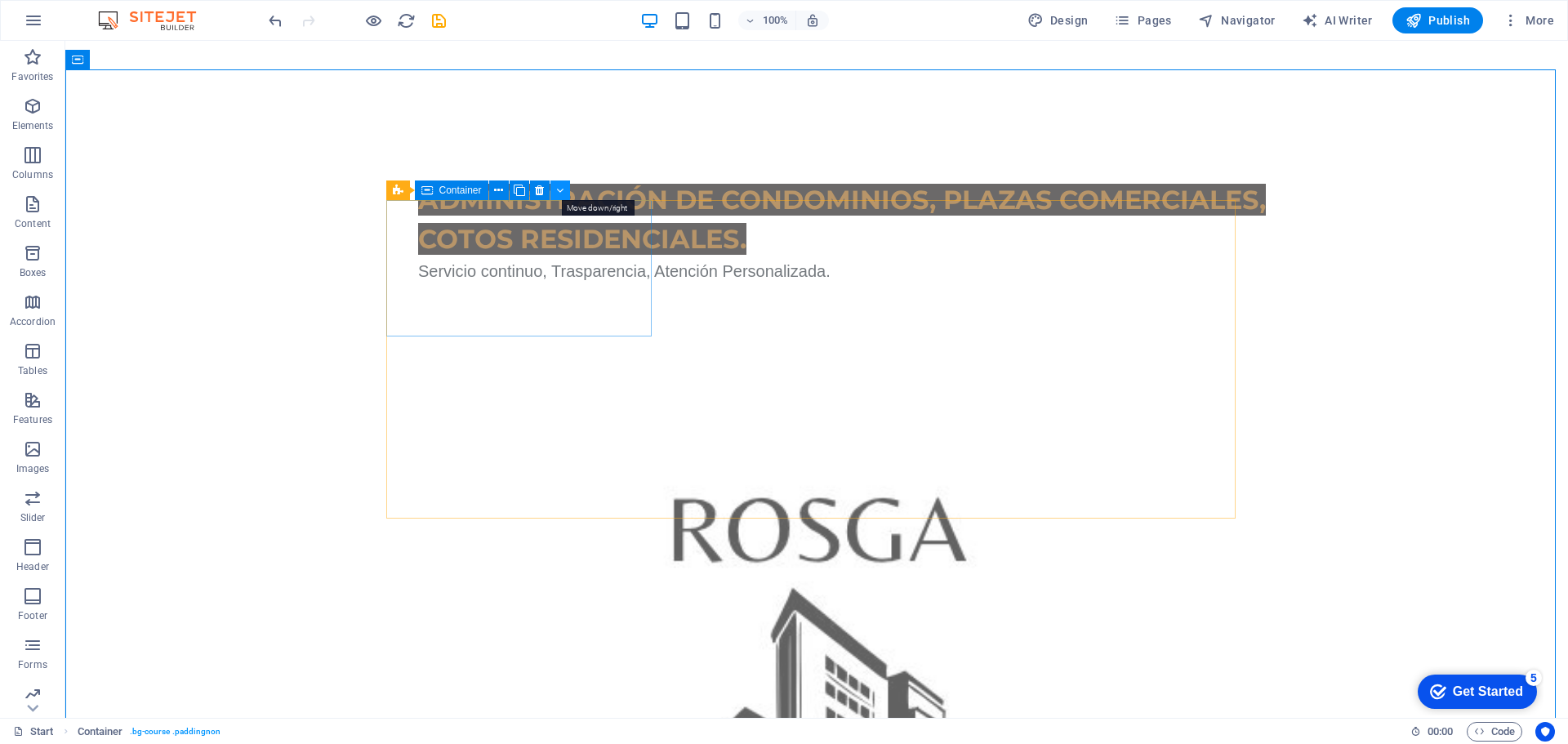
click at [559, 188] on icon at bounding box center [560, 191] width 7 height 17
select select "xMidYMid"
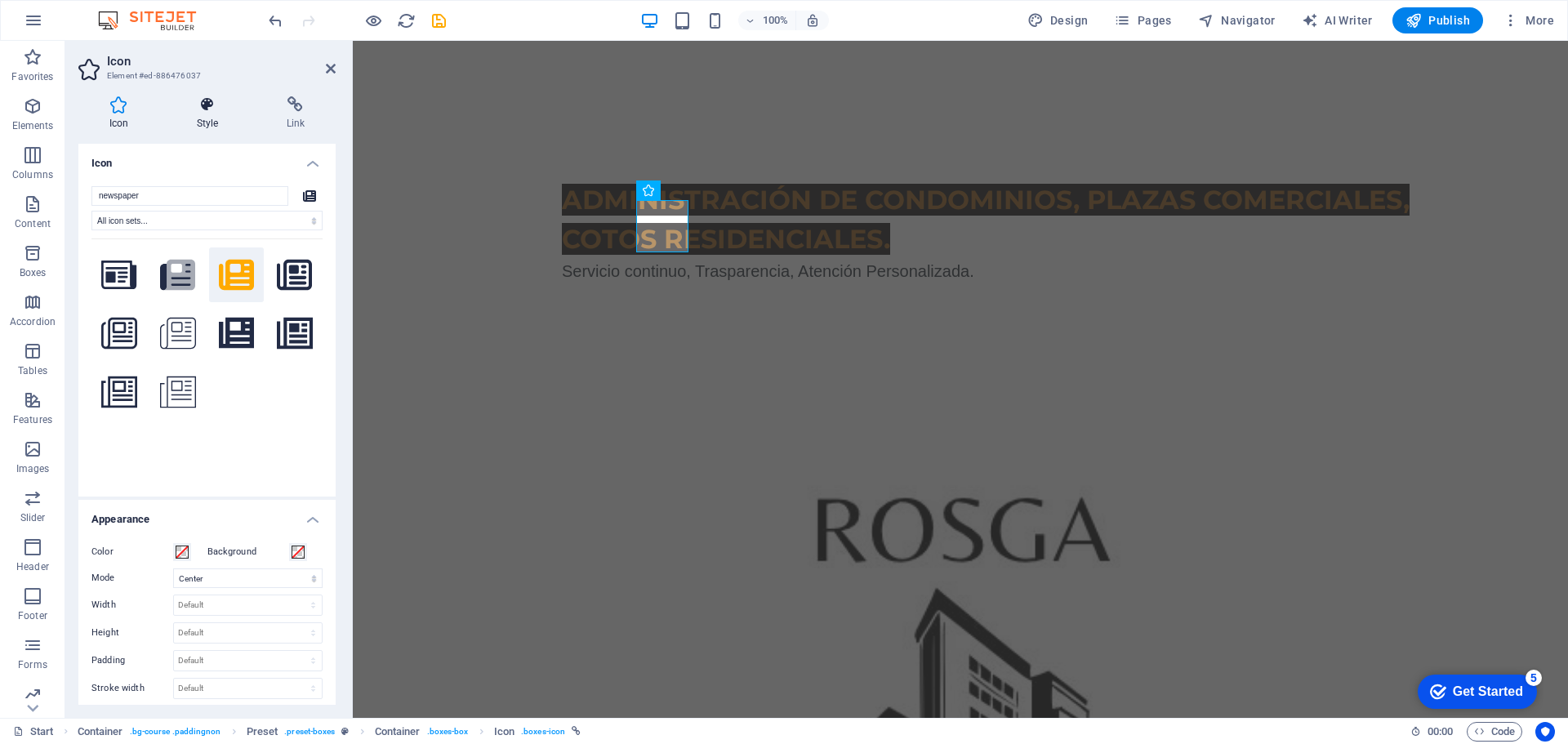
click at [211, 106] on icon at bounding box center [207, 105] width 83 height 16
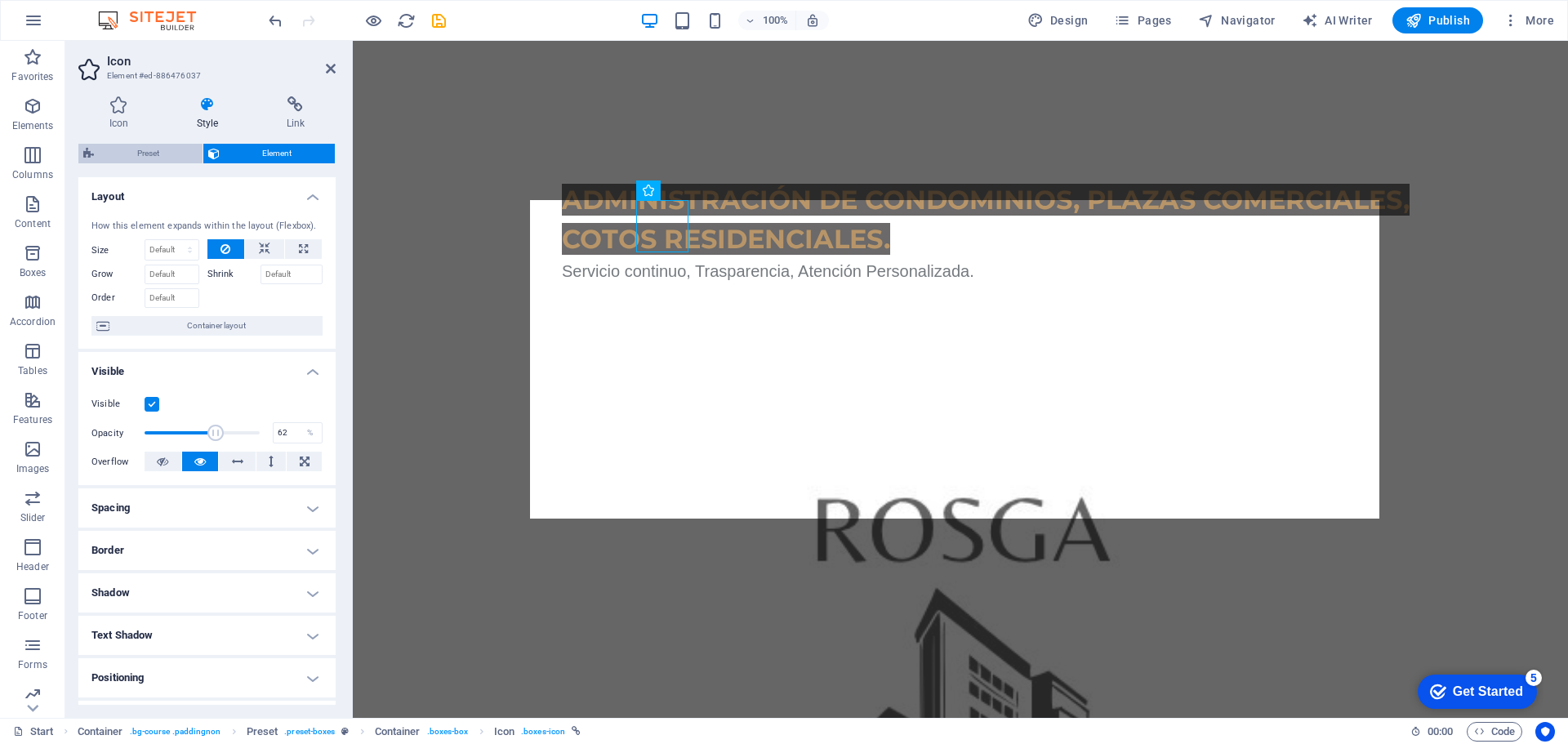
click at [157, 156] on span "Preset" at bounding box center [148, 153] width 99 height 19
select select "px"
select select
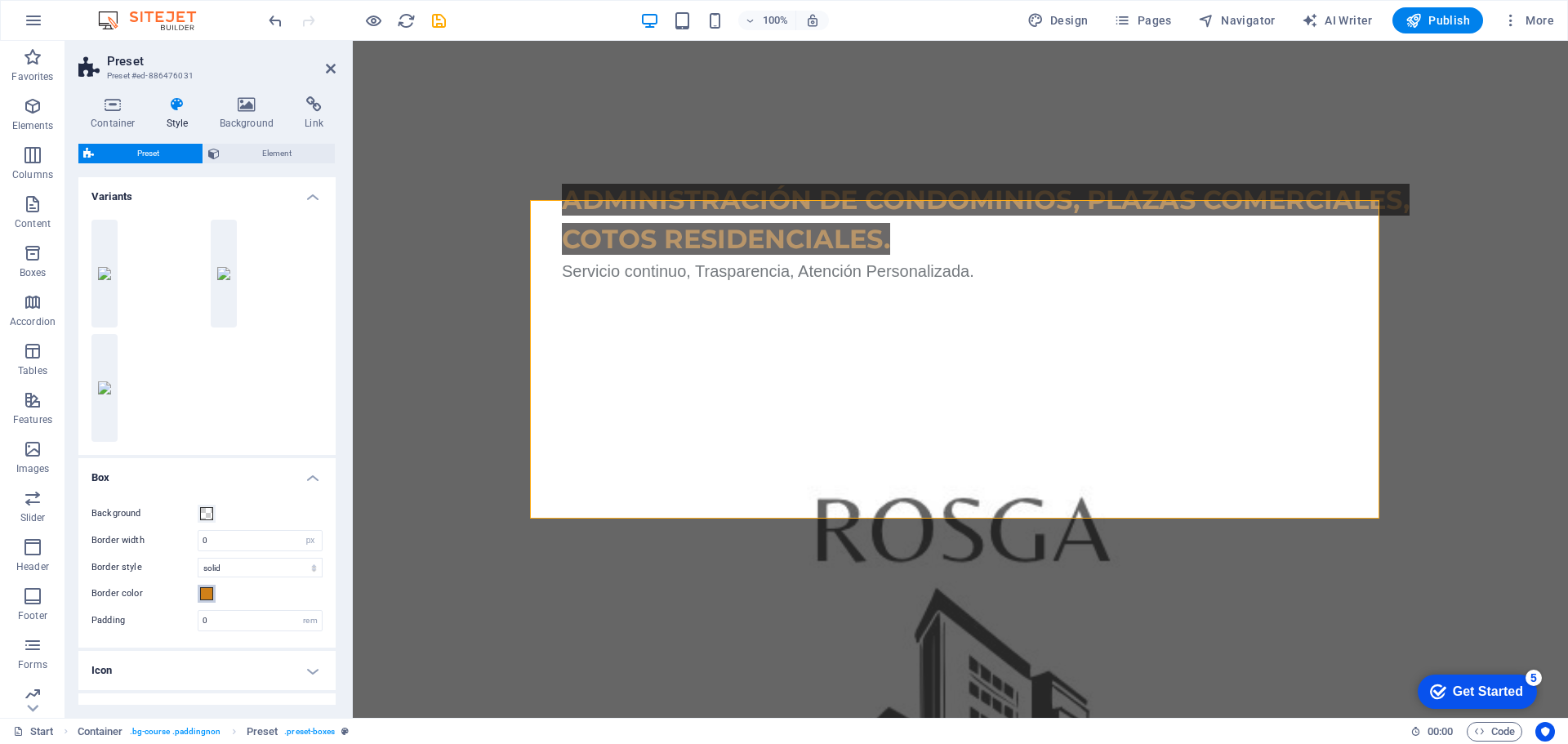
click at [205, 594] on span at bounding box center [206, 594] width 13 height 13
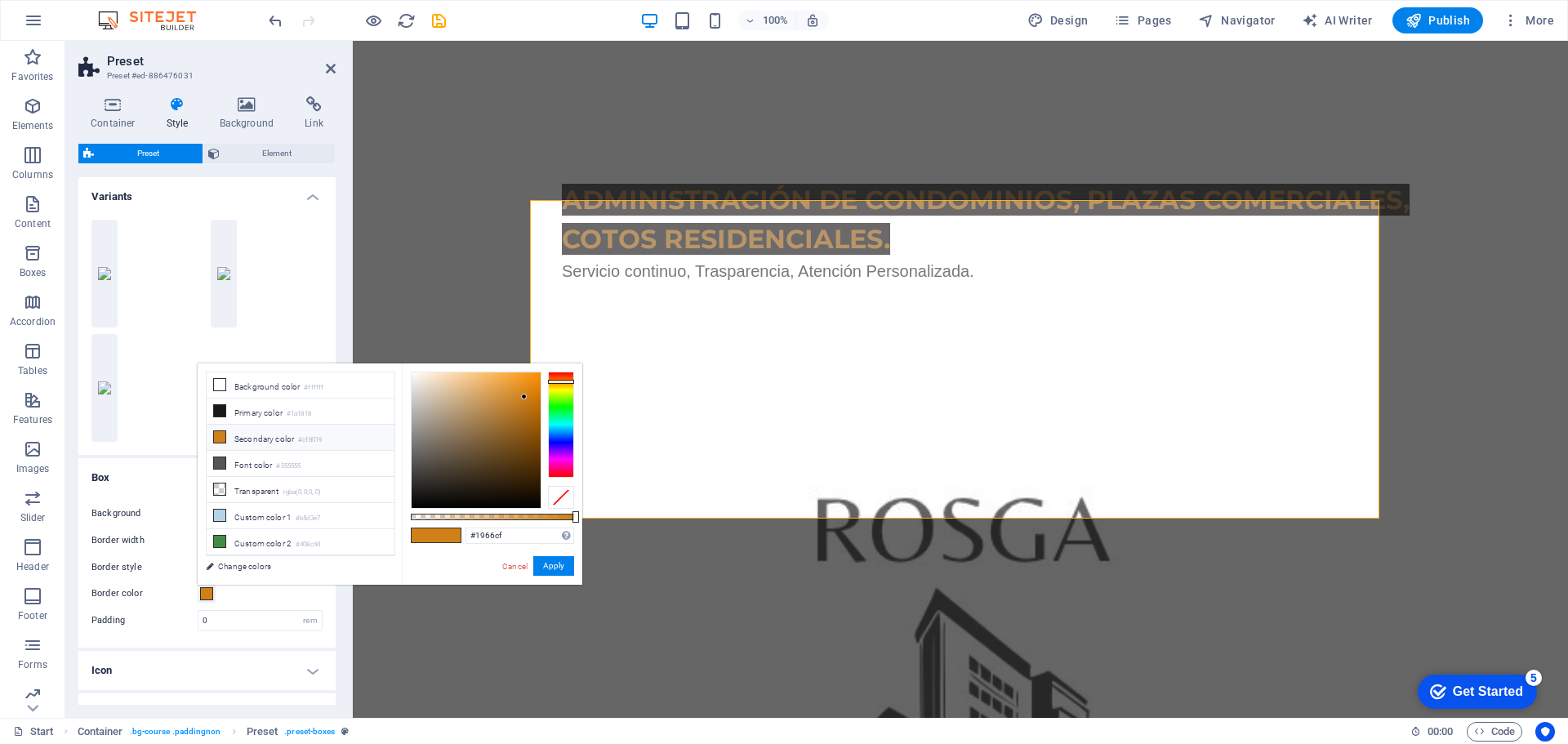
click at [556, 434] on div at bounding box center [561, 424] width 26 height 106
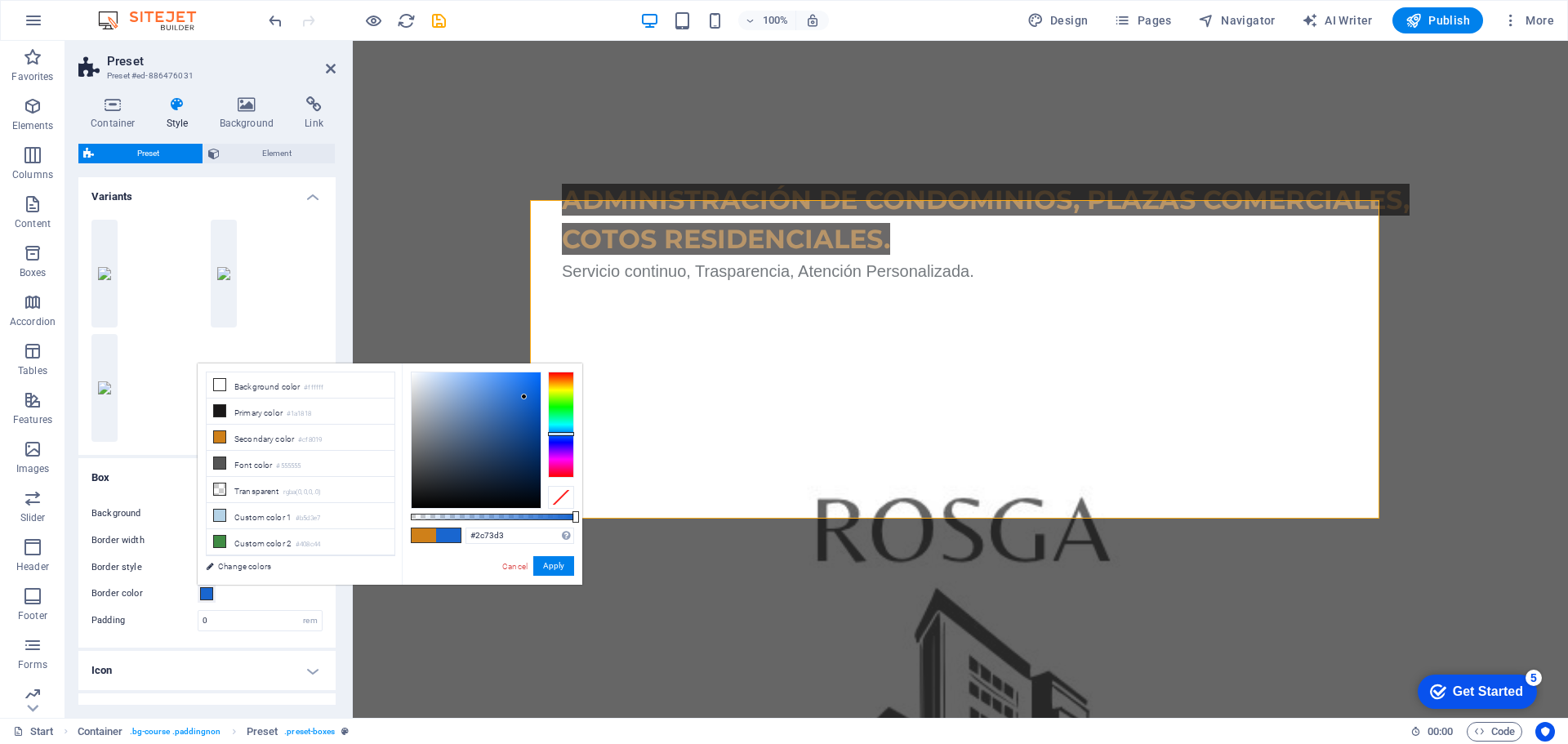
click at [513, 395] on div at bounding box center [475, 439] width 129 height 136
click at [512, 408] on div at bounding box center [475, 439] width 129 height 136
drag, startPoint x: 513, startPoint y: 429, endPoint x: 524, endPoint y: 423, distance: 12.5
click at [513, 429] on div at bounding box center [475, 439] width 129 height 136
click at [563, 436] on div at bounding box center [561, 424] width 26 height 106
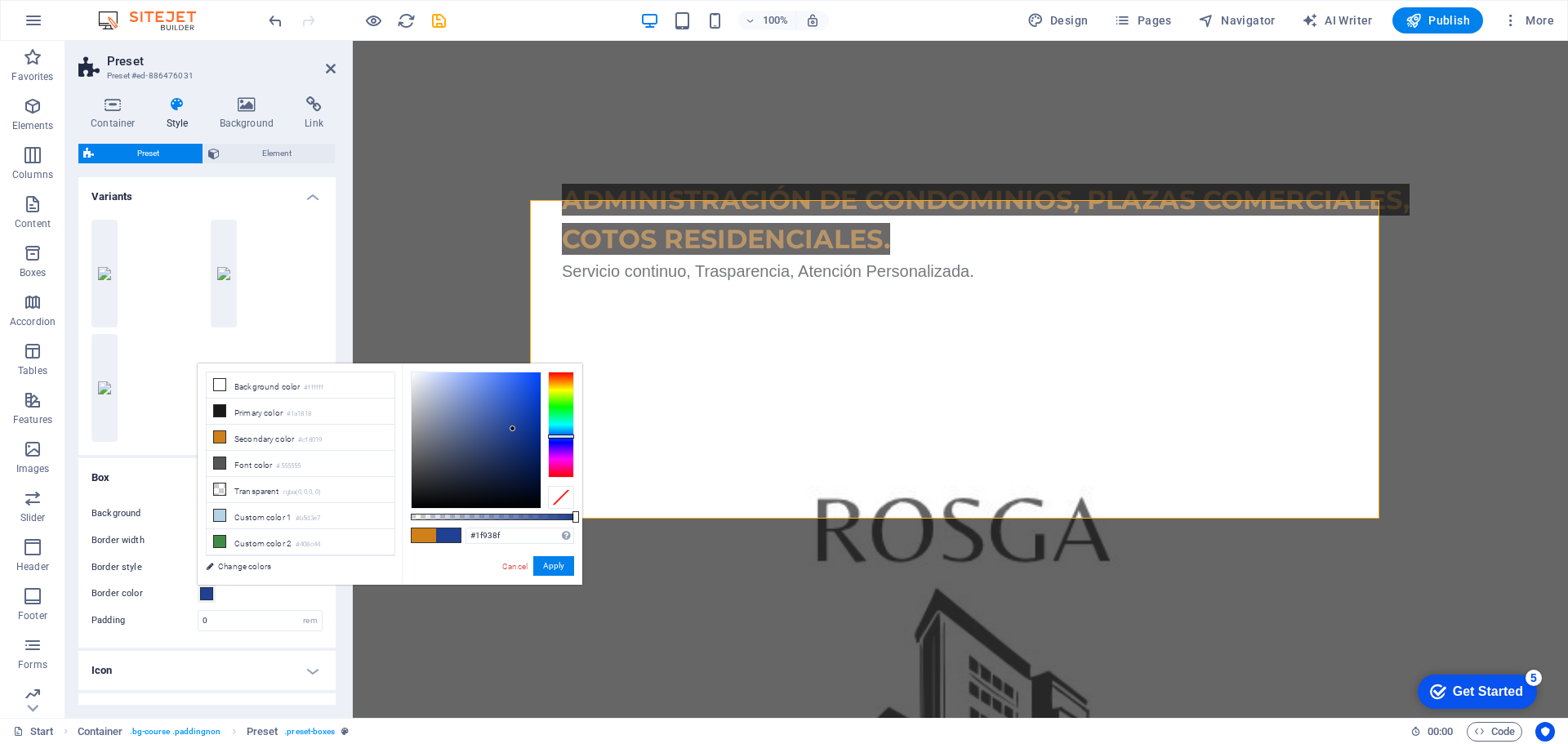
click at [563, 423] on div at bounding box center [561, 424] width 26 height 106
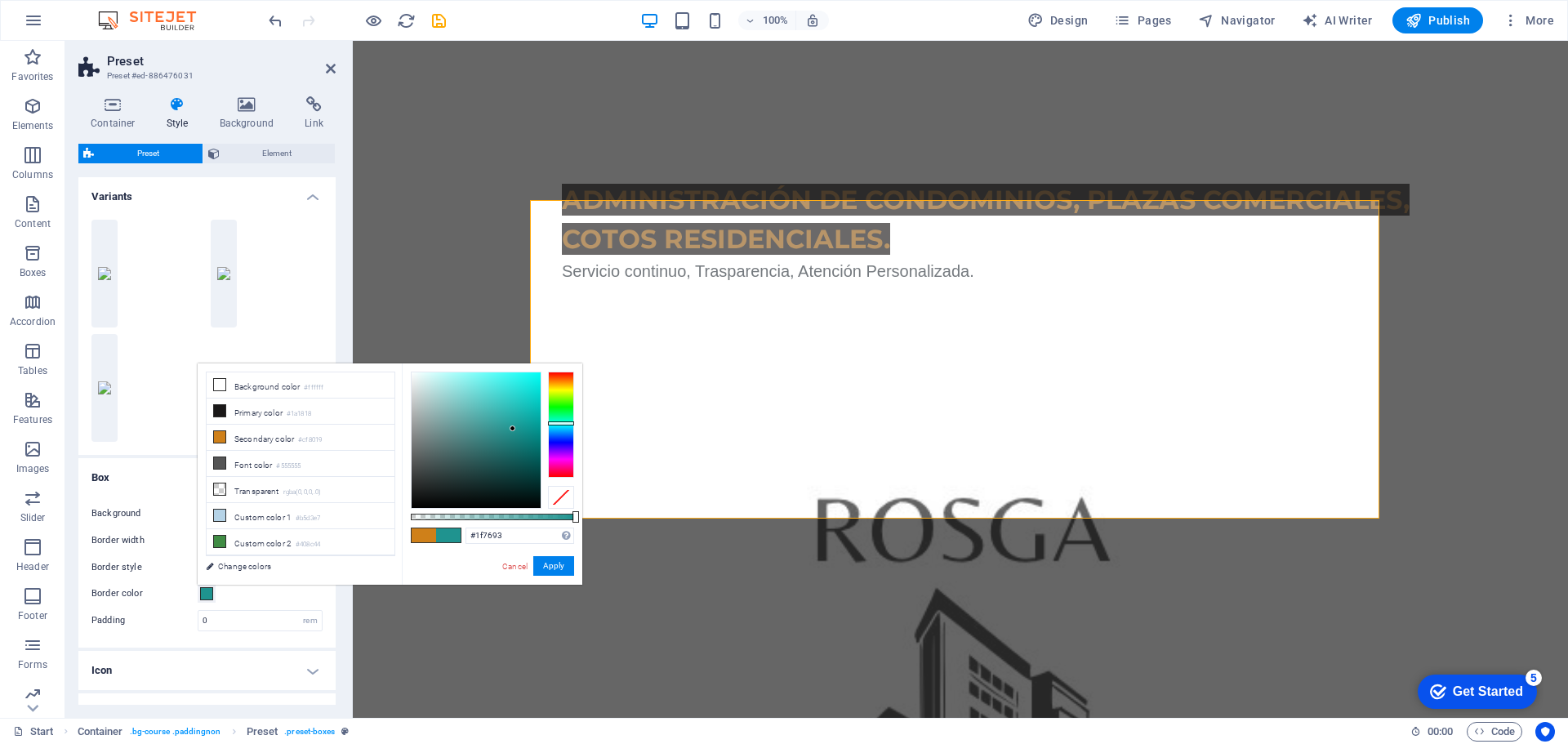
click at [563, 428] on div at bounding box center [561, 424] width 26 height 106
click at [560, 432] on div at bounding box center [561, 424] width 26 height 106
click at [512, 406] on div at bounding box center [475, 439] width 129 height 136
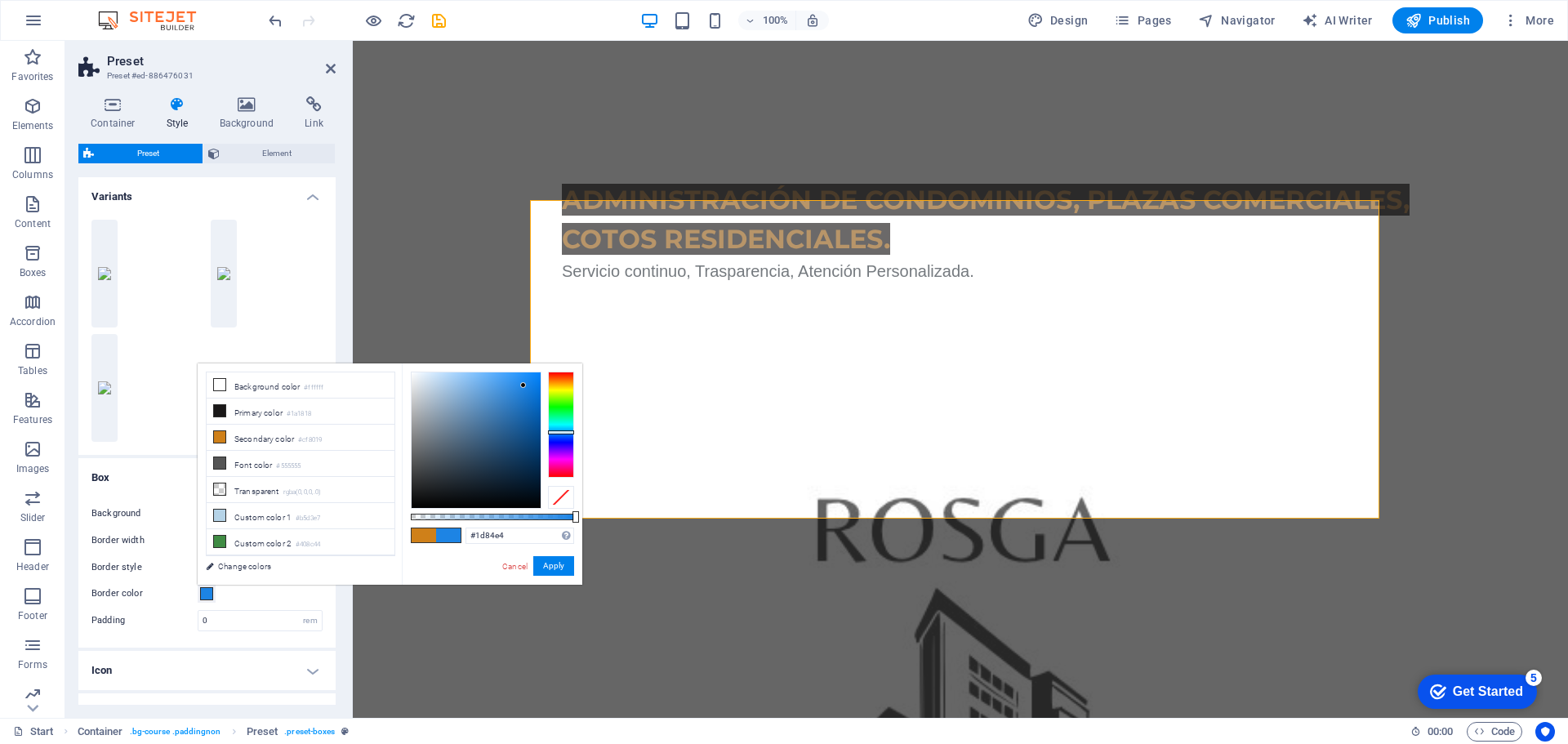
click at [524, 386] on div at bounding box center [475, 439] width 129 height 136
type input "#1d70be"
click at [520, 406] on div at bounding box center [475, 439] width 129 height 136
click at [557, 567] on button "Apply" at bounding box center [554, 565] width 41 height 19
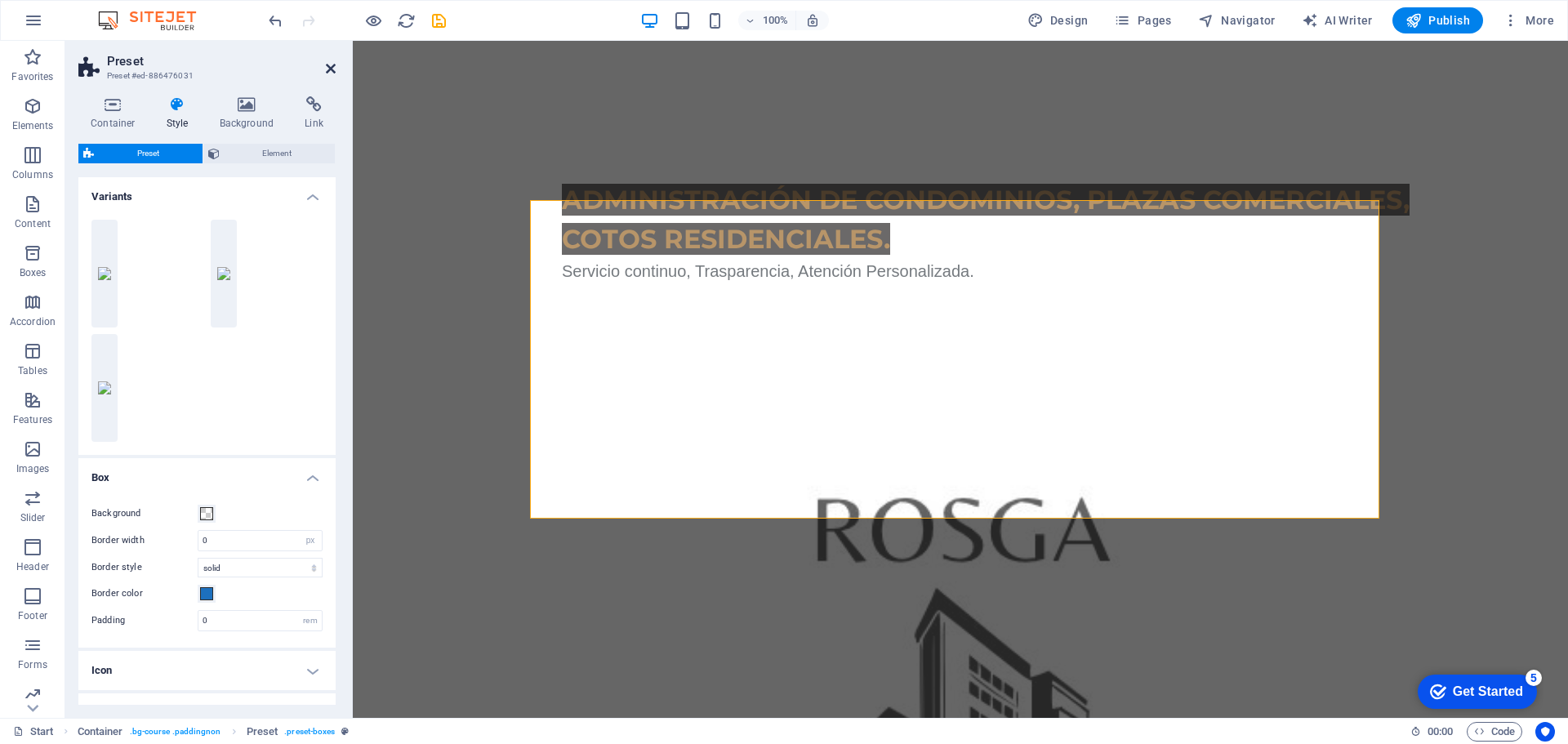
drag, startPoint x: 327, startPoint y: 68, endPoint x: 263, endPoint y: 28, distance: 75.5
click at [327, 68] on icon at bounding box center [330, 68] width 10 height 13
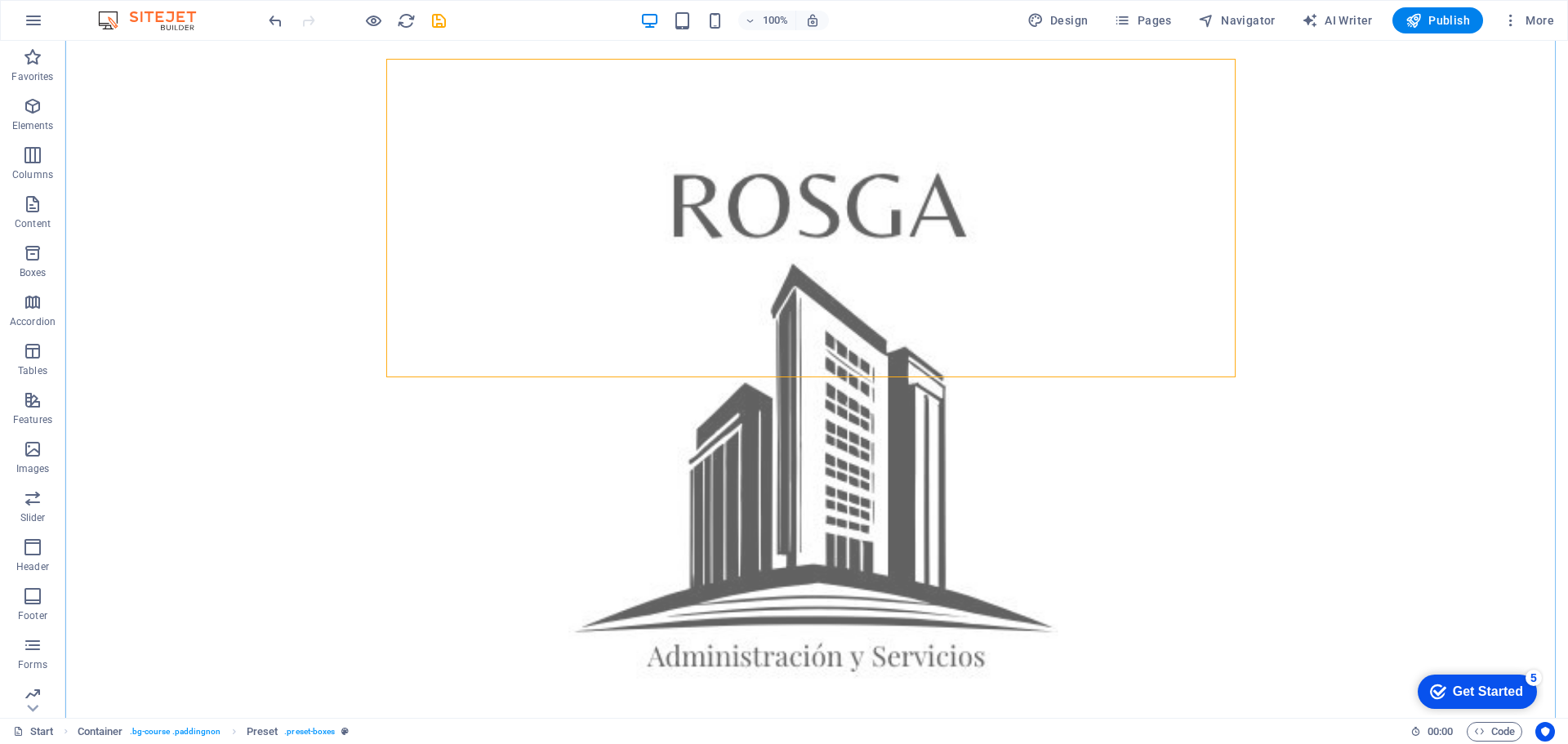
scroll to position [1061, 0]
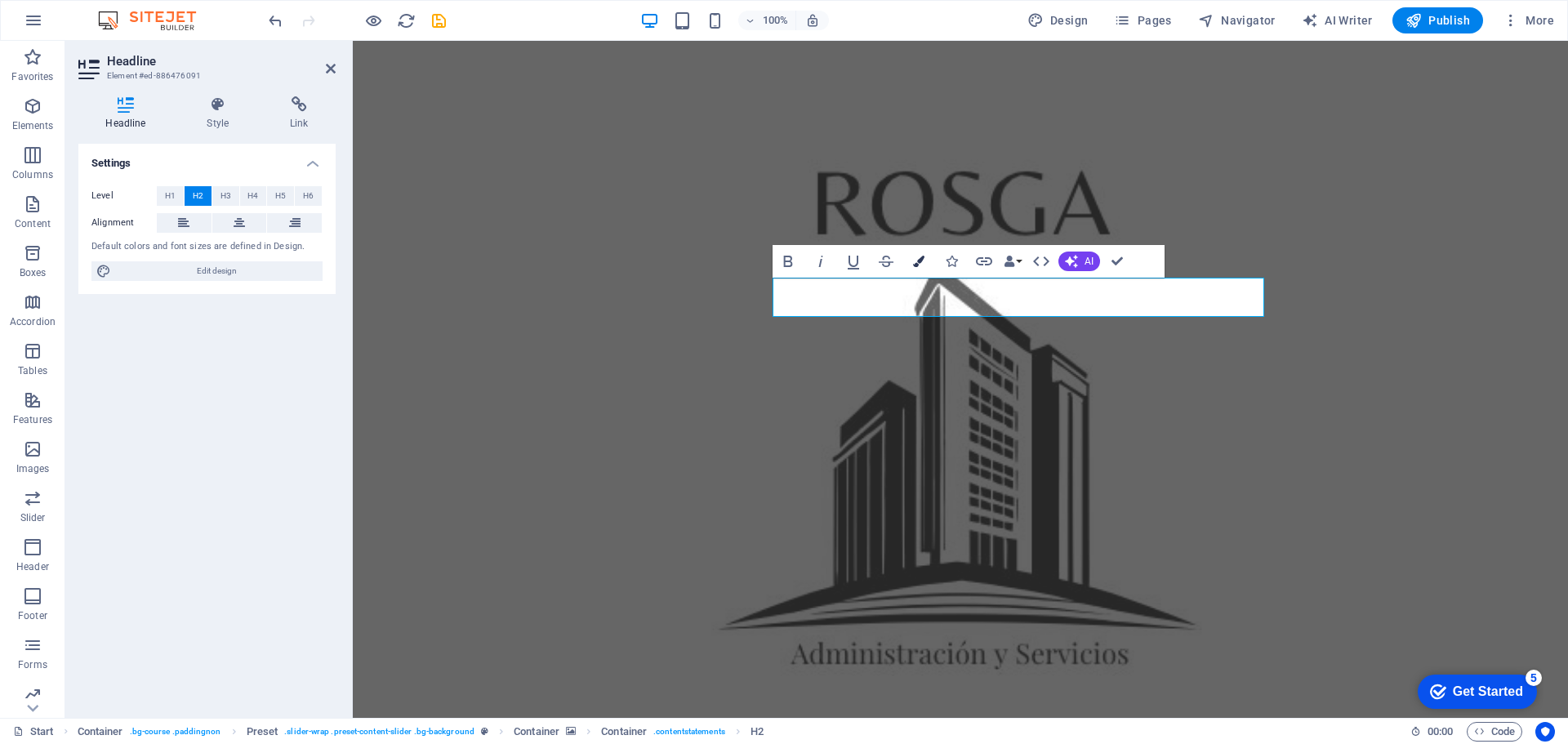
click at [922, 261] on icon "button" at bounding box center [919, 261] width 12 height 12
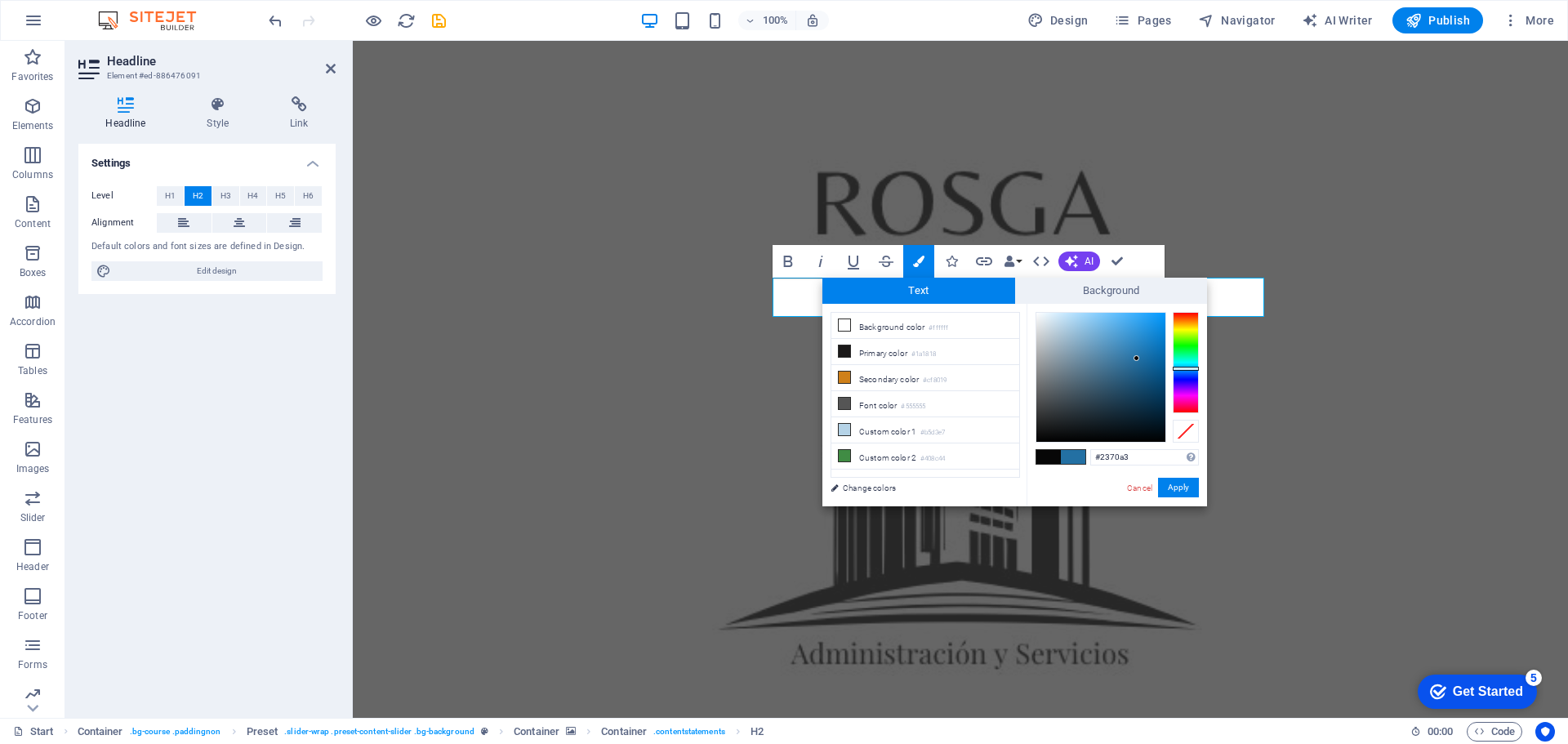
drag, startPoint x: 1135, startPoint y: 454, endPoint x: 1062, endPoint y: 450, distance: 73.1
click at [1062, 450] on div "#2370a3 Supported formats #0852ed rgb(8, 82, 237) rgba(8, 82, 237, 90%) hsv(221…" at bounding box center [1117, 523] width 181 height 439
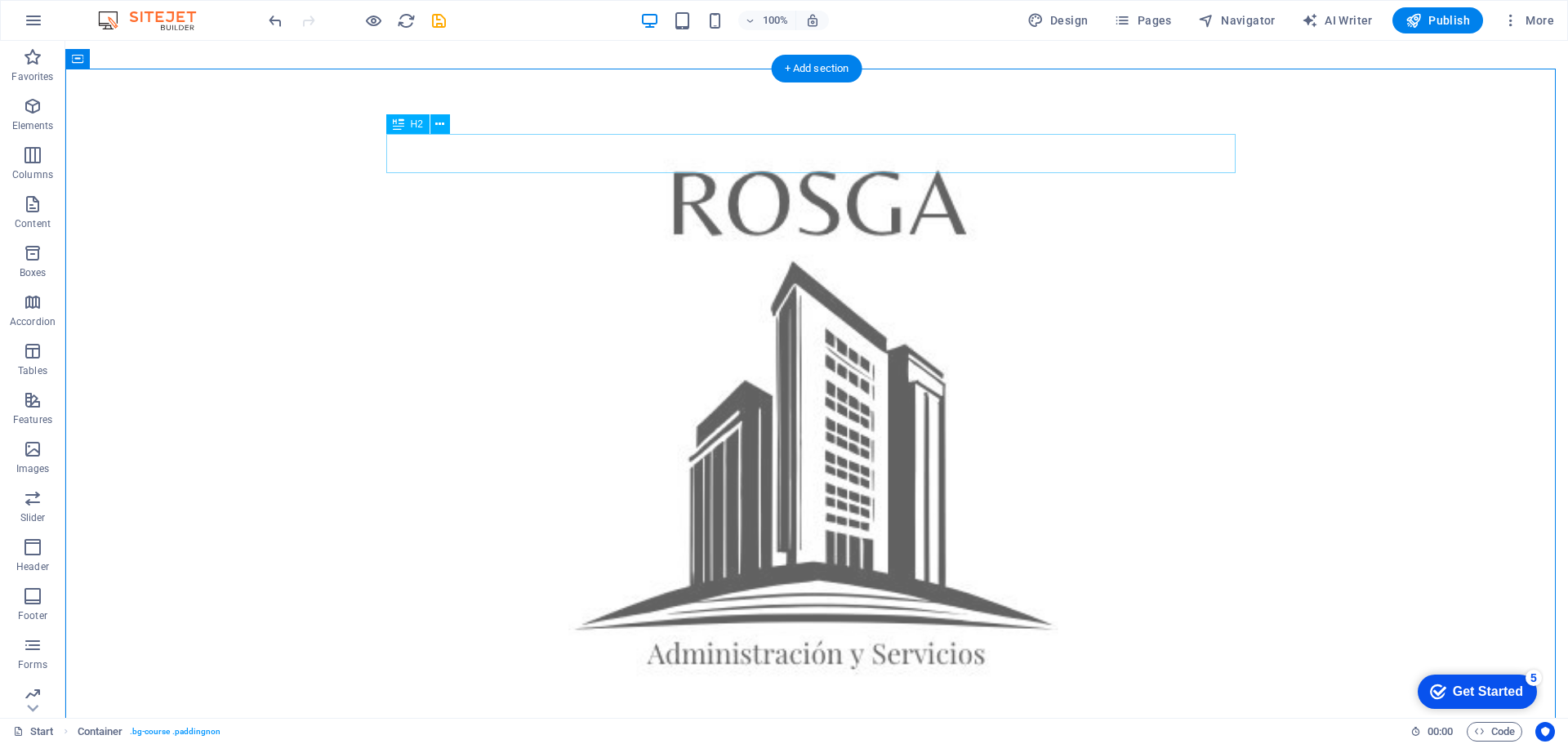
scroll to position [735, 0]
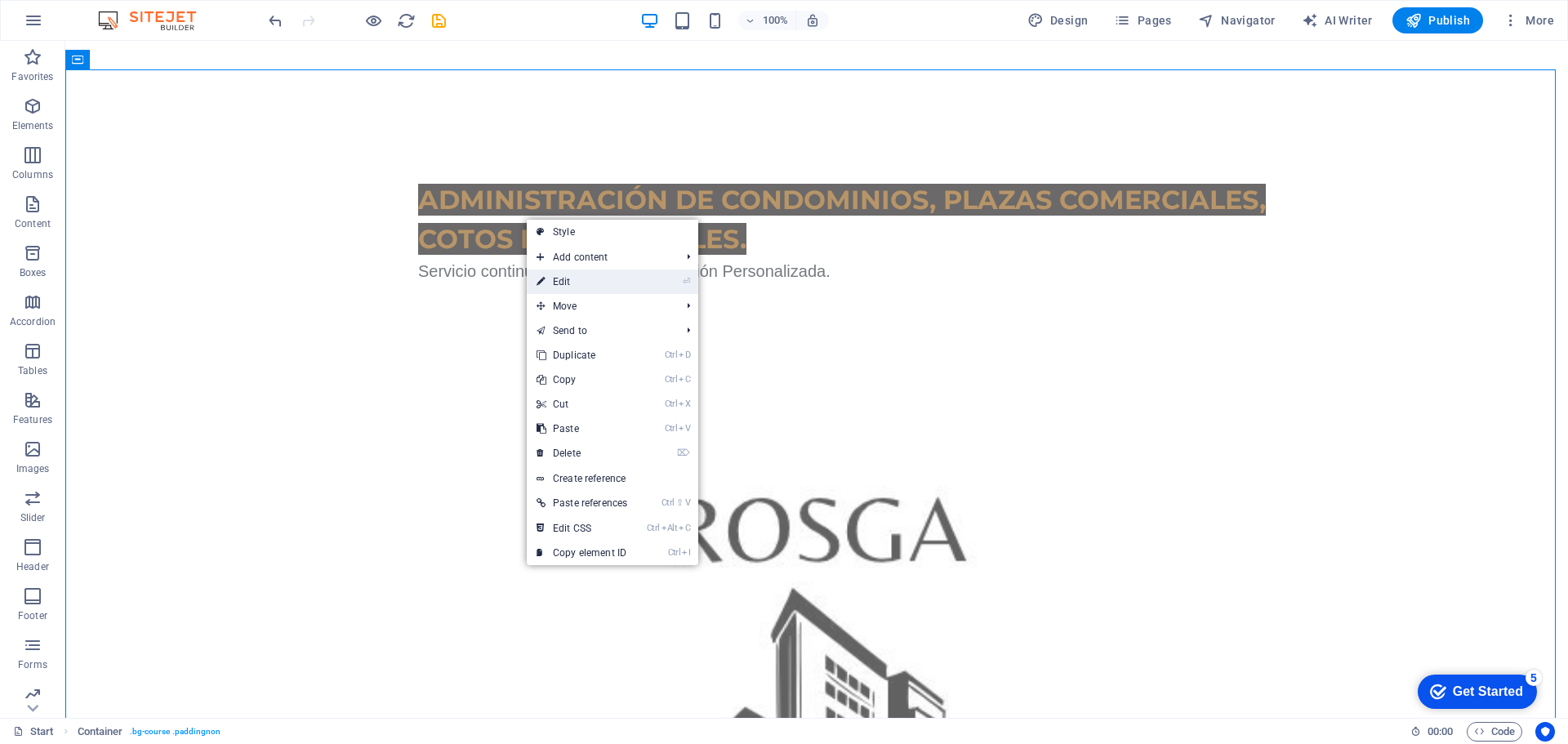
click at [573, 284] on link "⏎ Edit" at bounding box center [582, 282] width 110 height 25
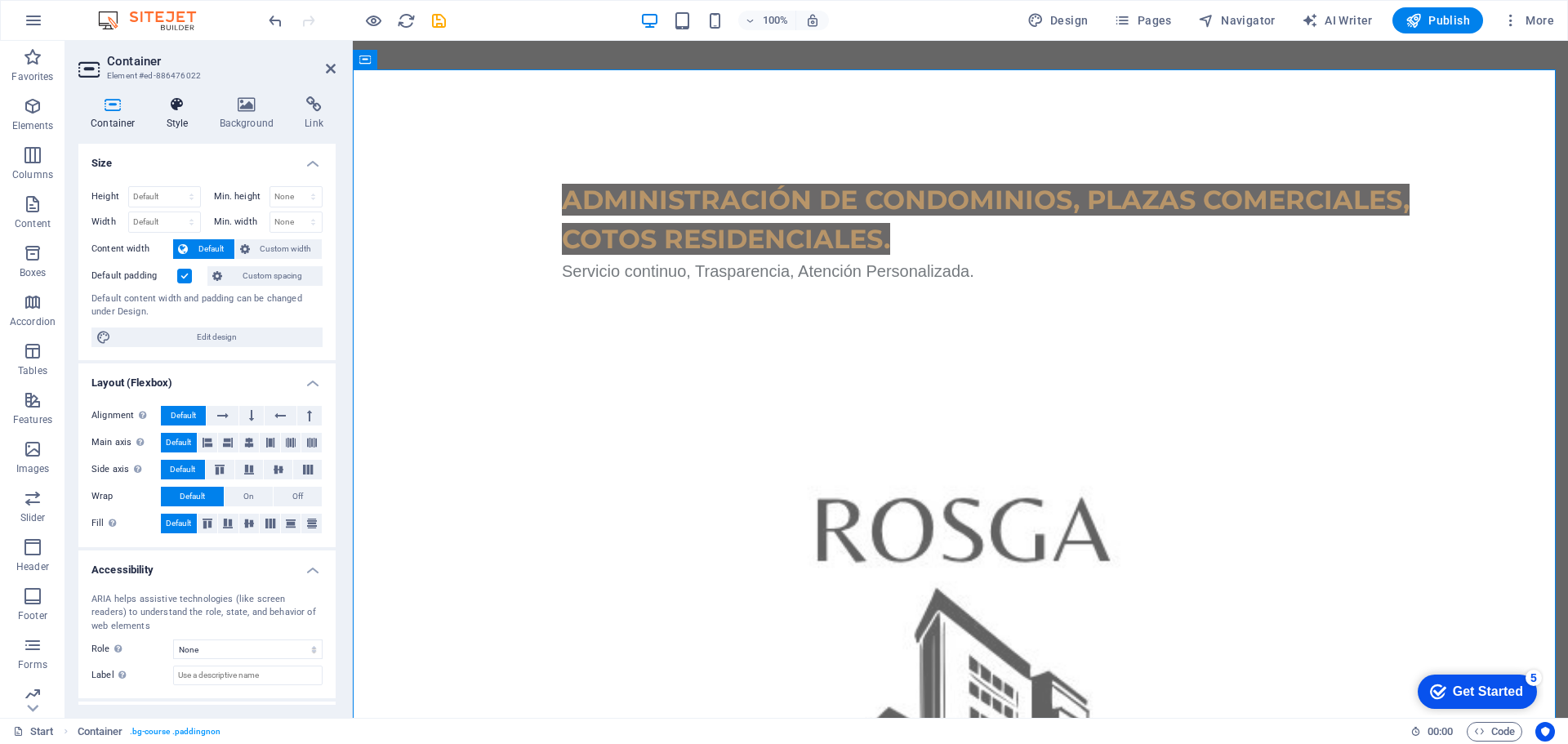
click at [174, 112] on icon at bounding box center [177, 105] width 47 height 16
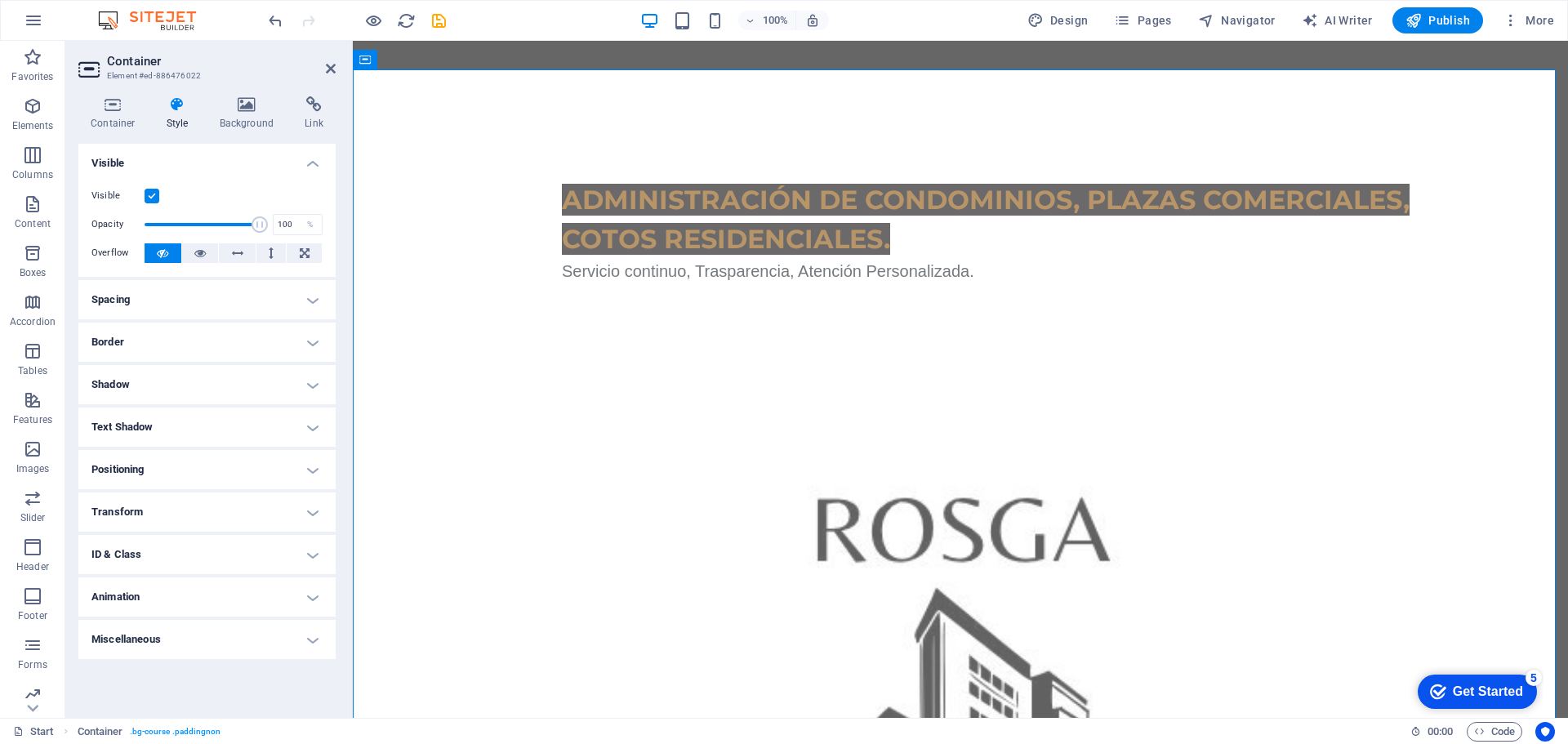
click at [302, 344] on h4 "Border" at bounding box center [207, 342] width 257 height 39
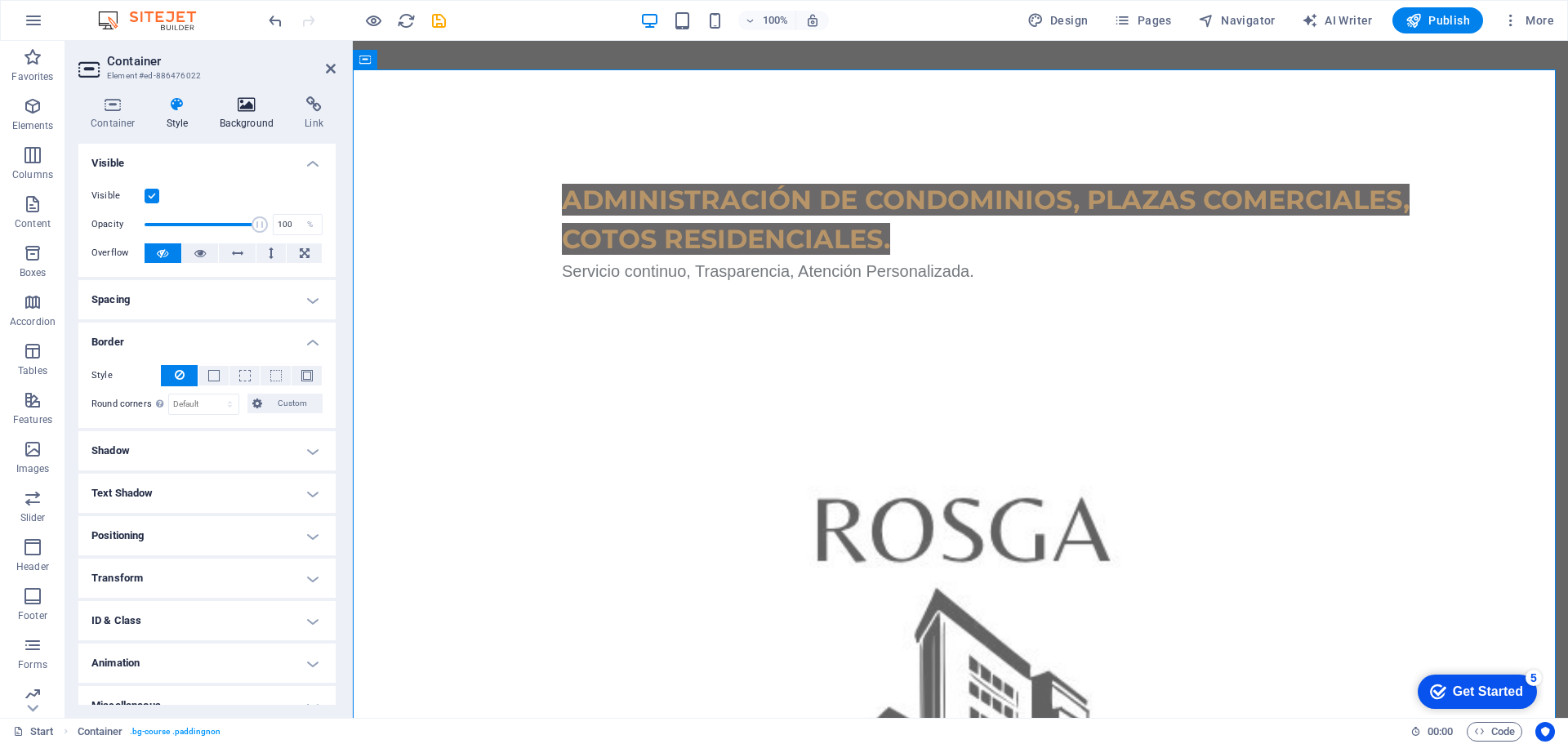
click at [249, 119] on h4 "Background" at bounding box center [250, 114] width 86 height 35
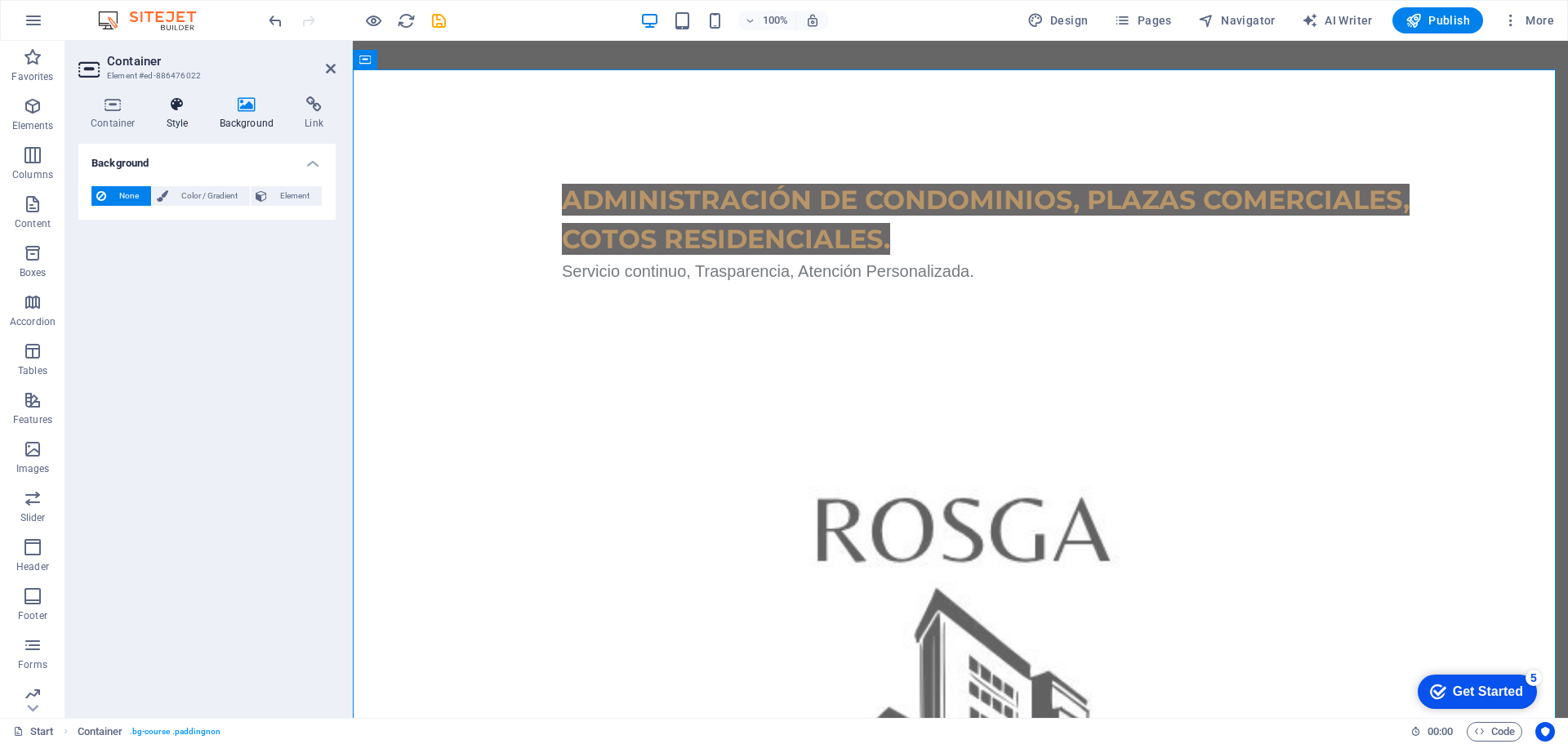
click at [176, 106] on icon at bounding box center [177, 105] width 47 height 16
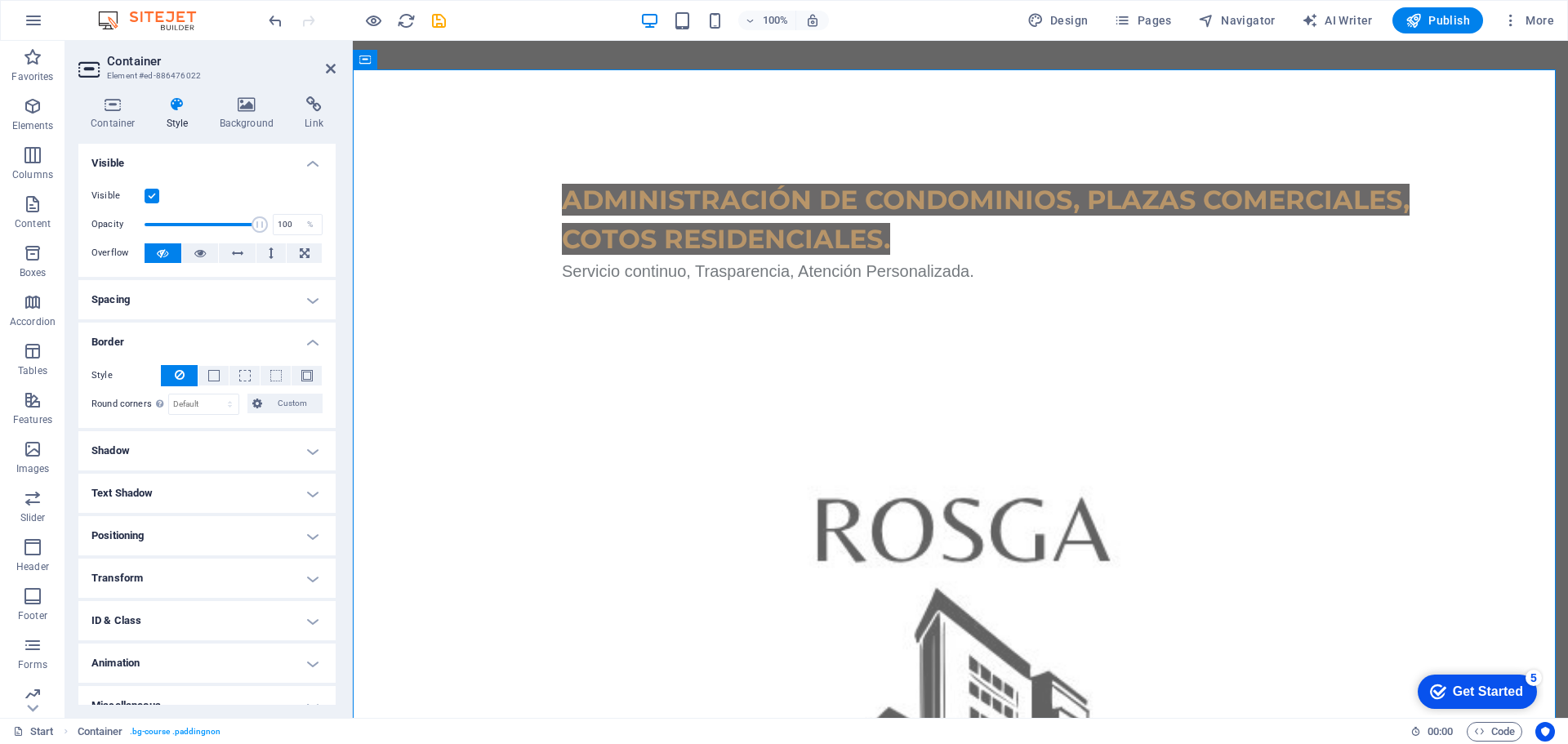
scroll to position [20, 0]
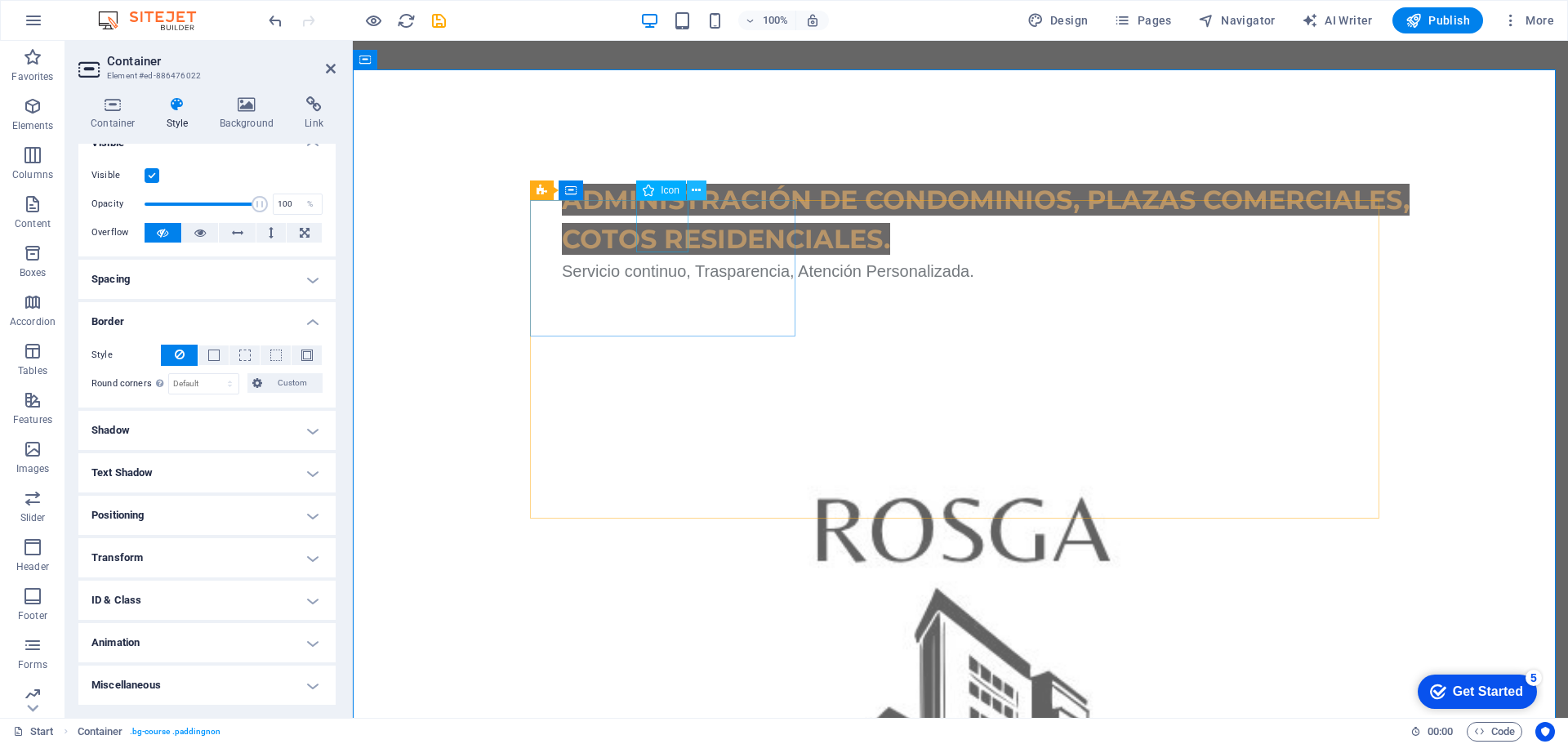
click at [697, 187] on icon at bounding box center [696, 191] width 9 height 17
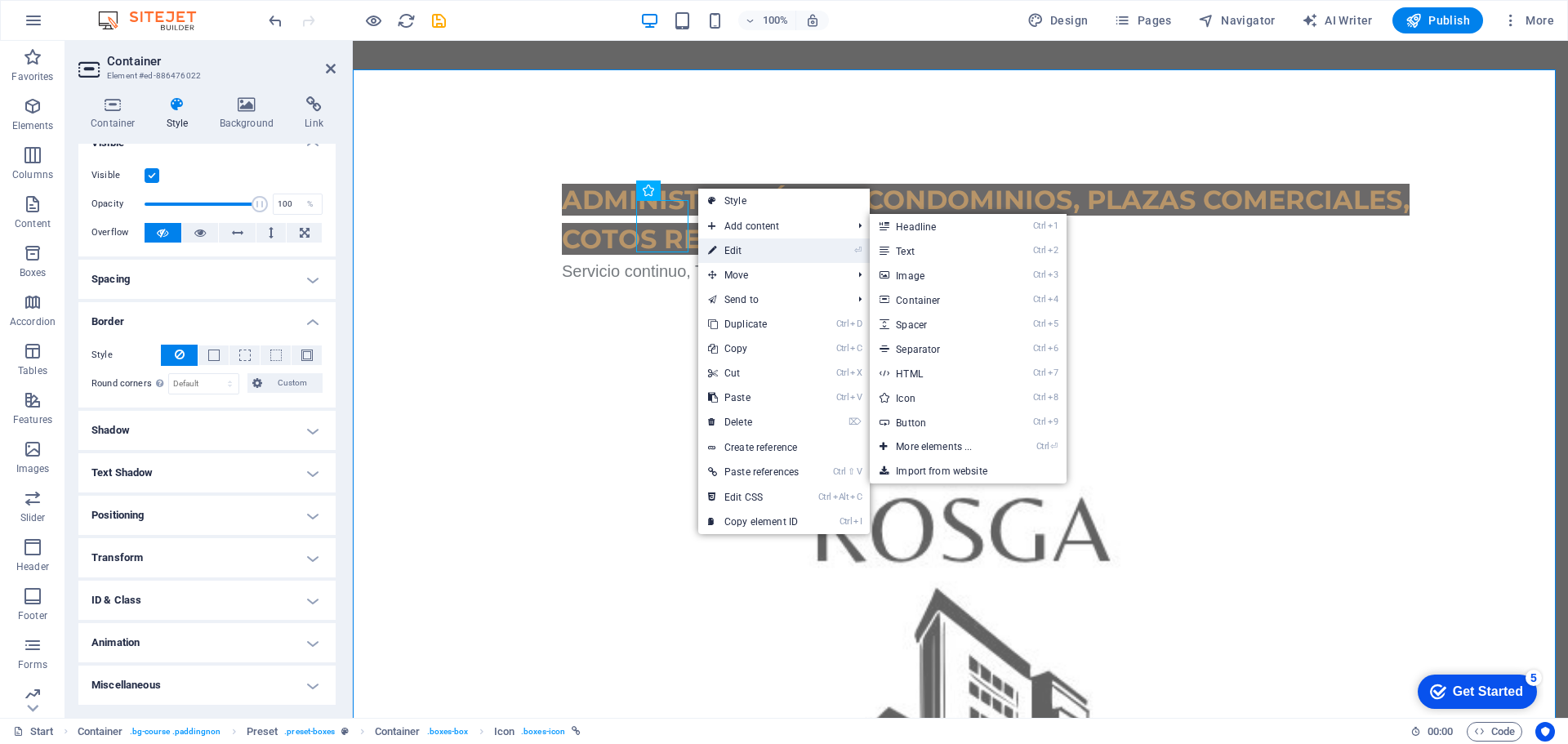
click at [726, 251] on link "⏎ Edit" at bounding box center [753, 250] width 110 height 25
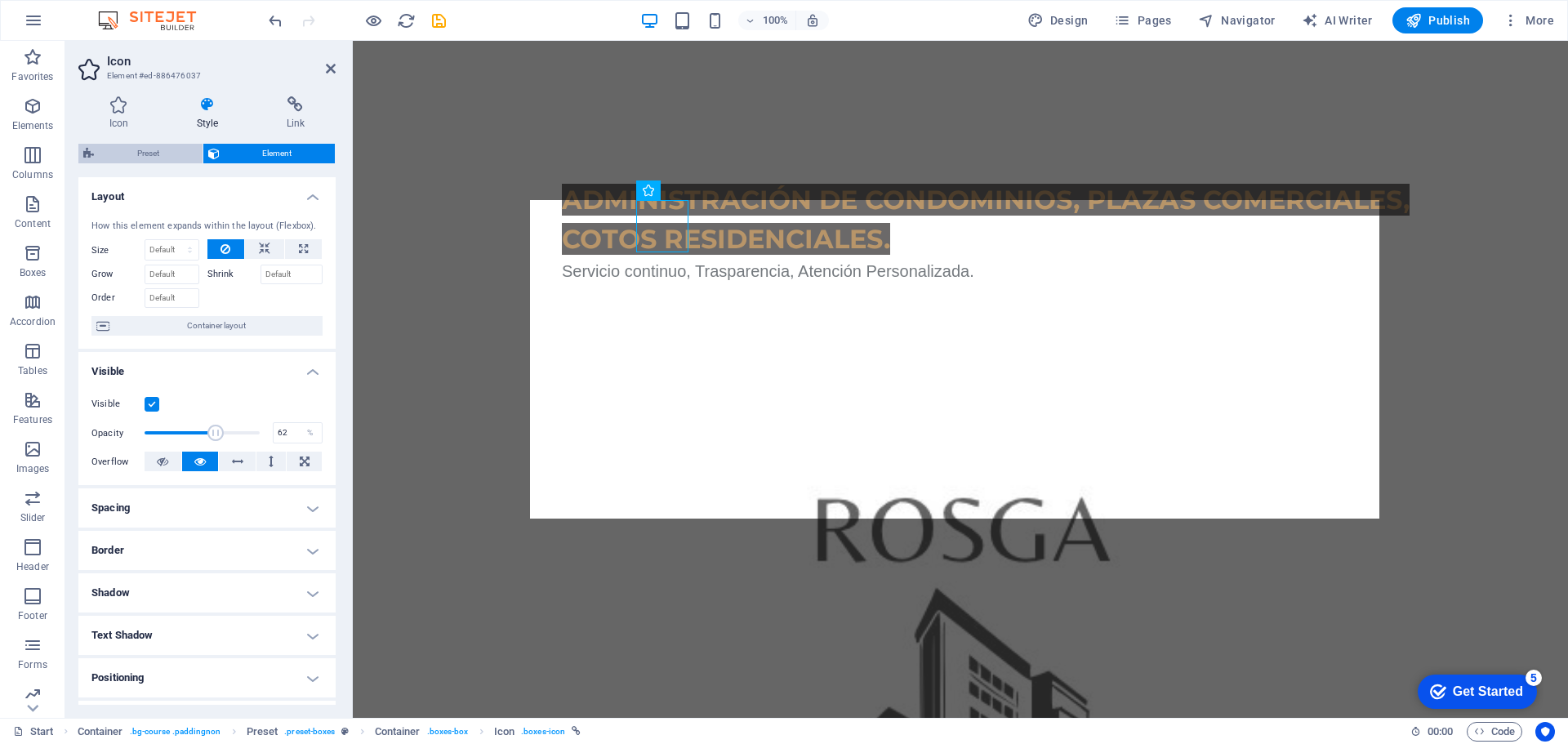
click at [168, 144] on span "Preset" at bounding box center [148, 153] width 99 height 19
select select "px"
select select
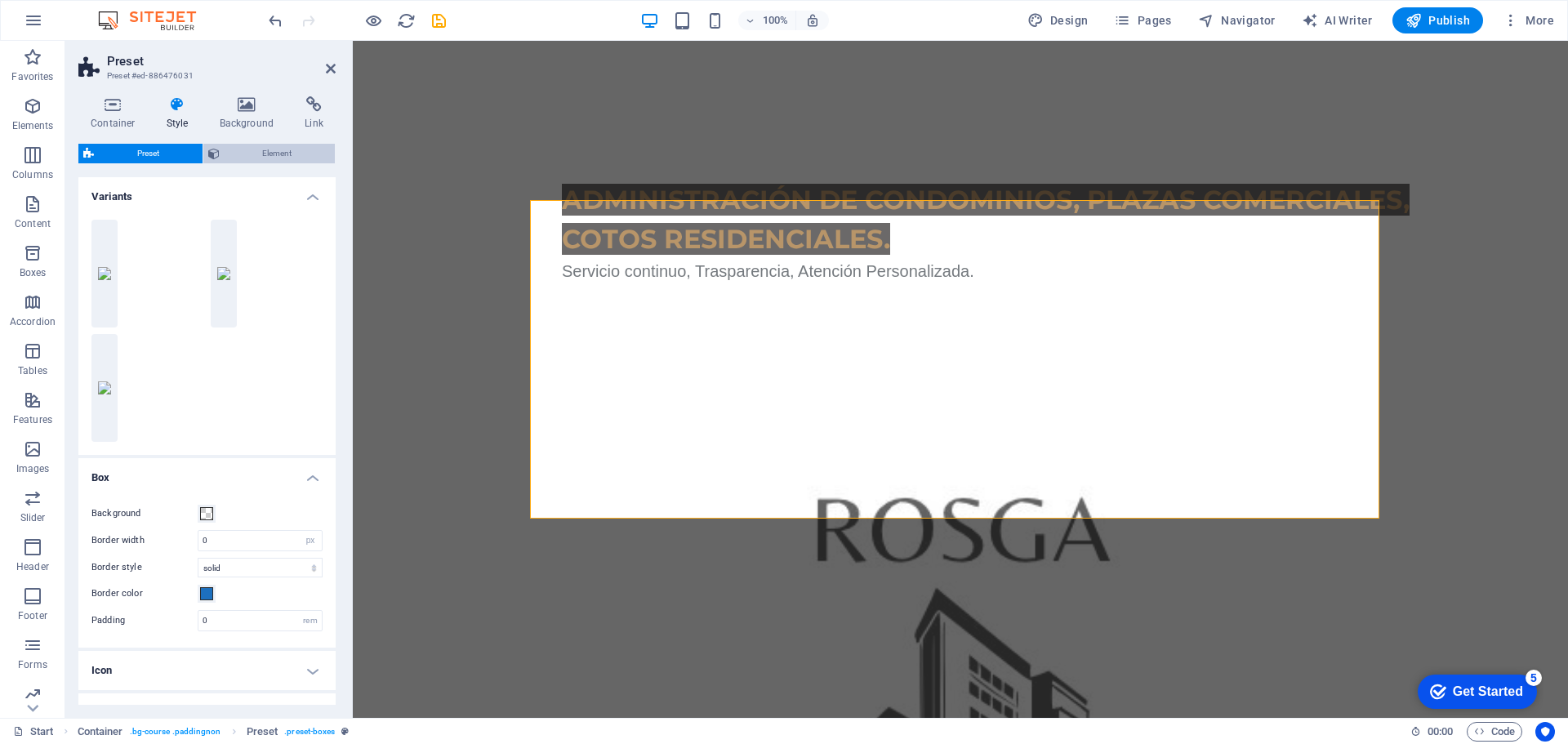
click at [246, 154] on span "Element" at bounding box center [277, 153] width 106 height 19
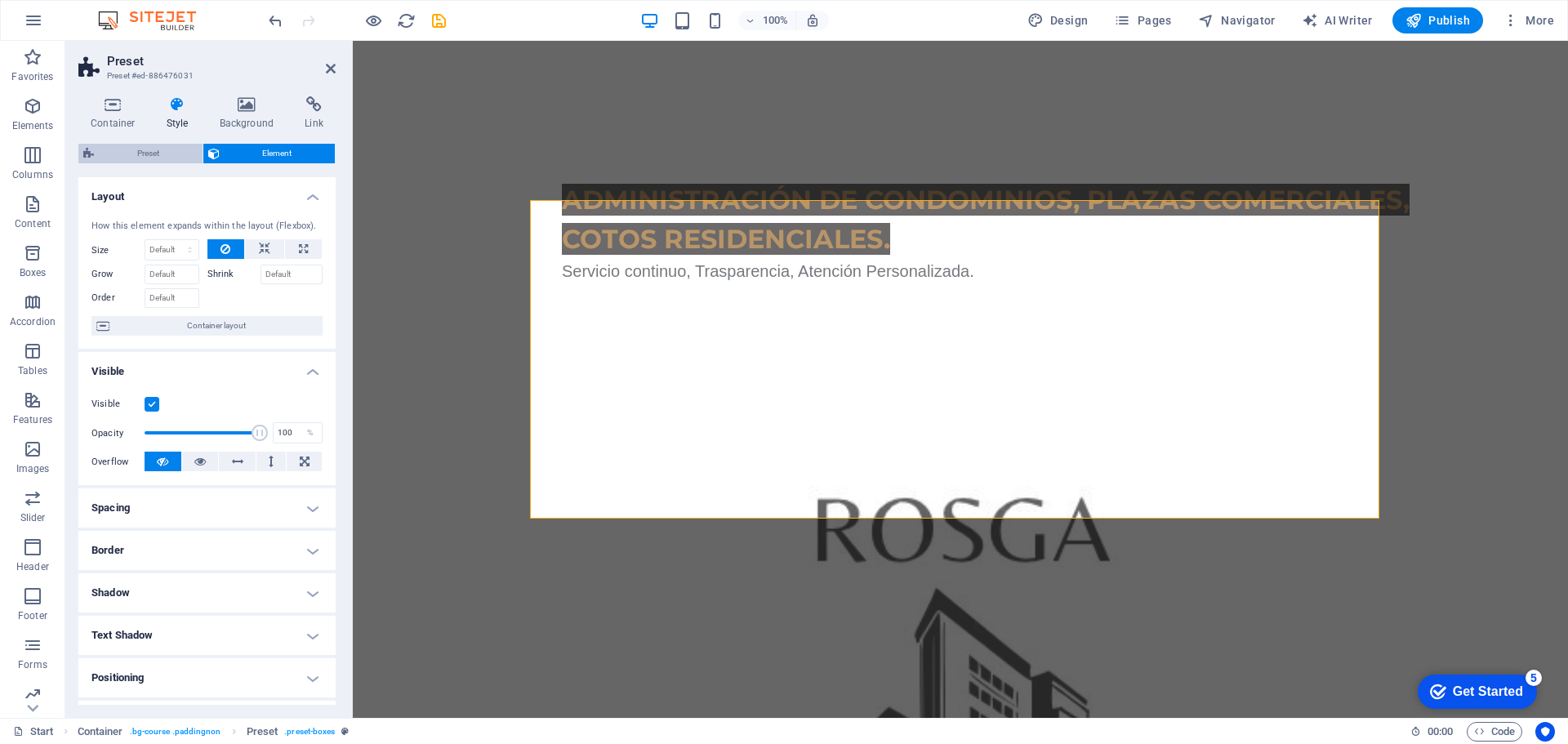
click at [138, 144] on span "Preset" at bounding box center [148, 153] width 99 height 19
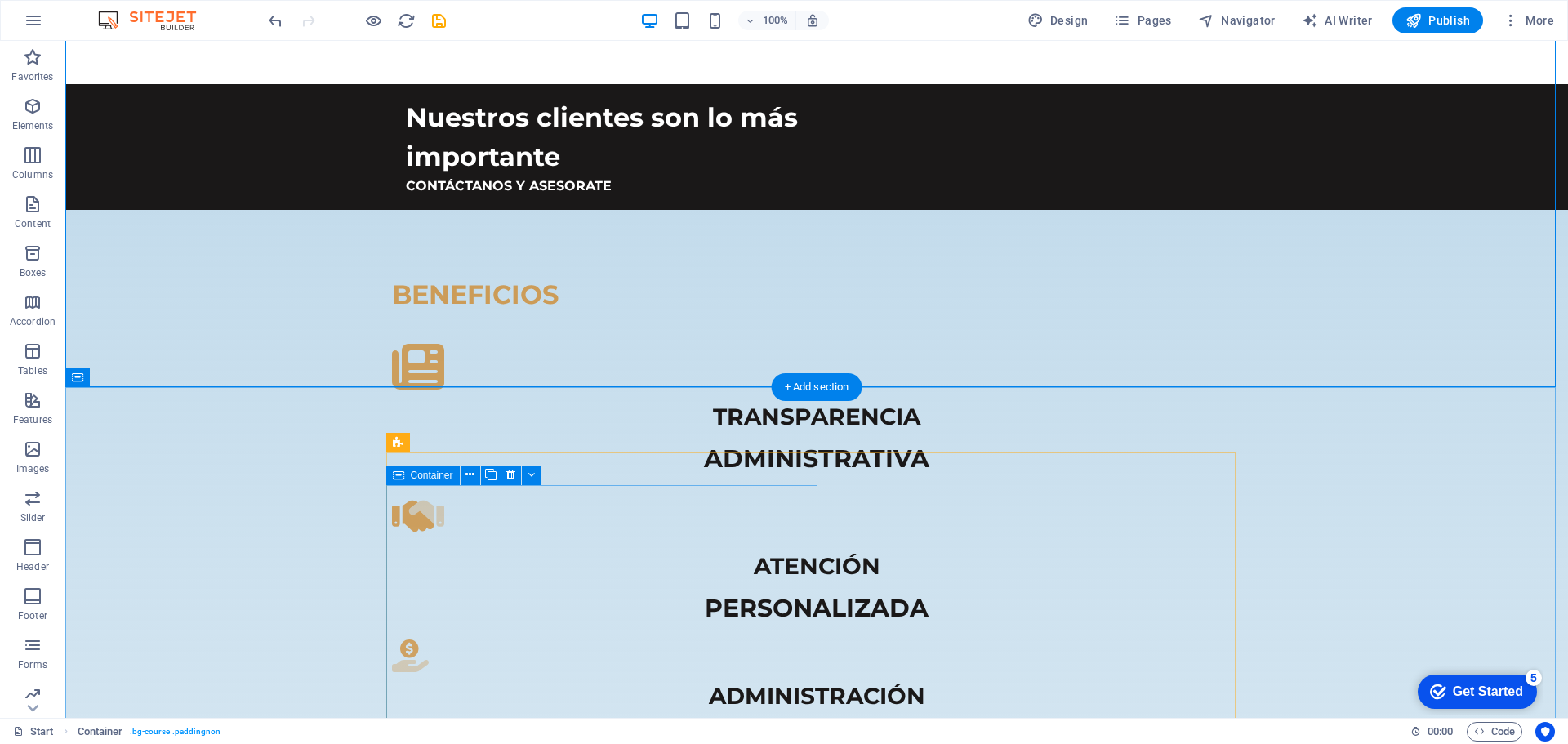
scroll to position [1796, 0]
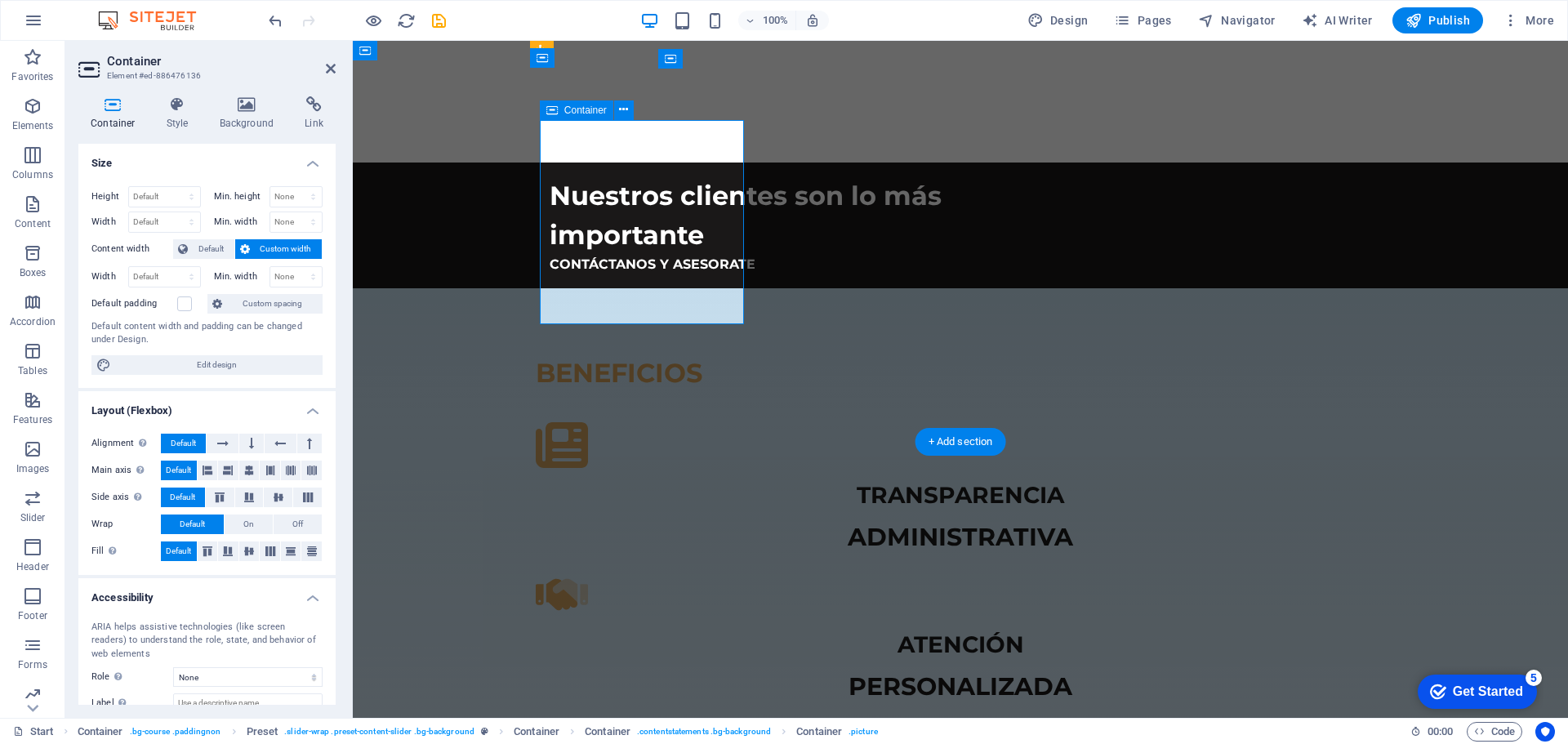
drag, startPoint x: 863, startPoint y: 310, endPoint x: 576, endPoint y: 312, distance: 287.0
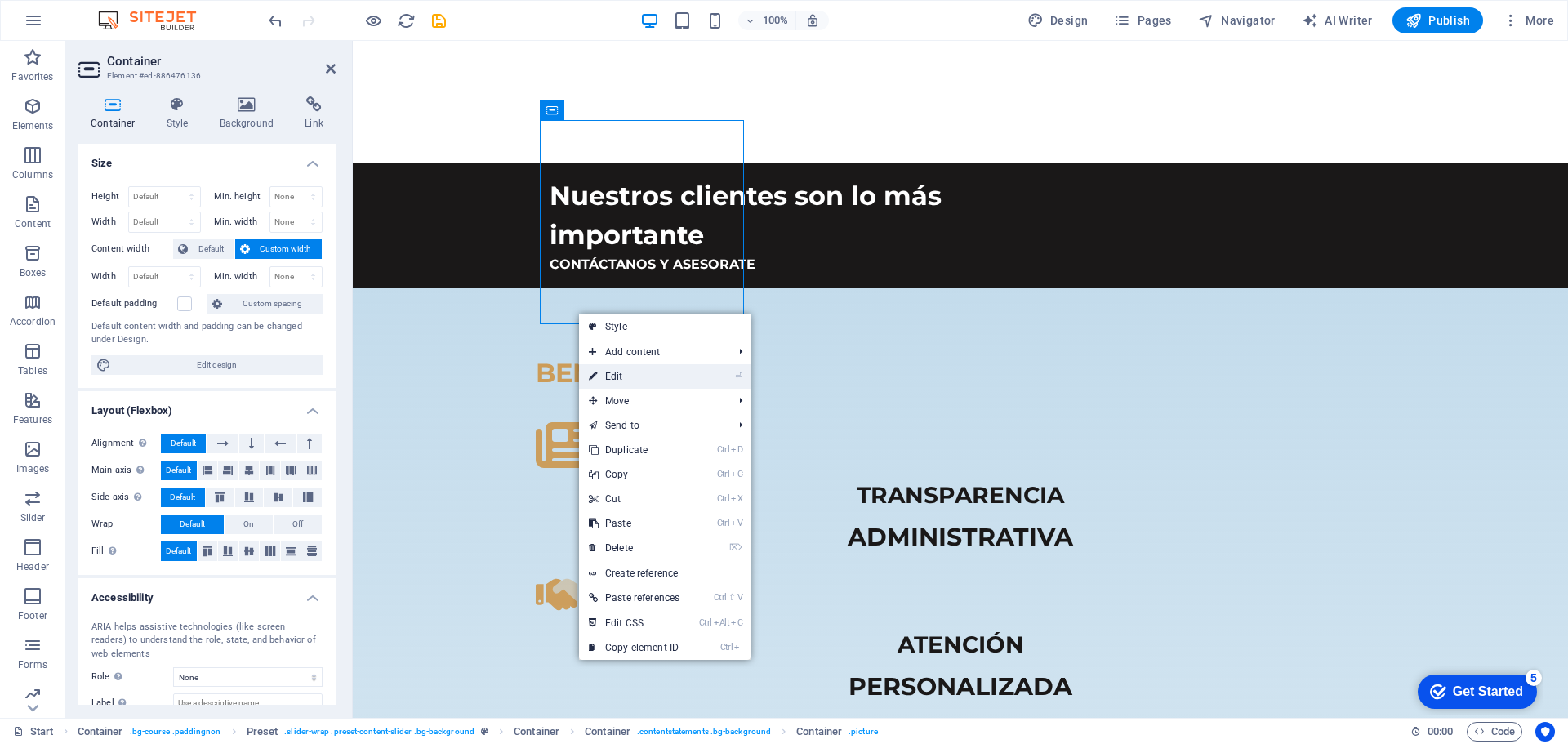
click at [637, 376] on link "⏎ Edit" at bounding box center [634, 376] width 110 height 25
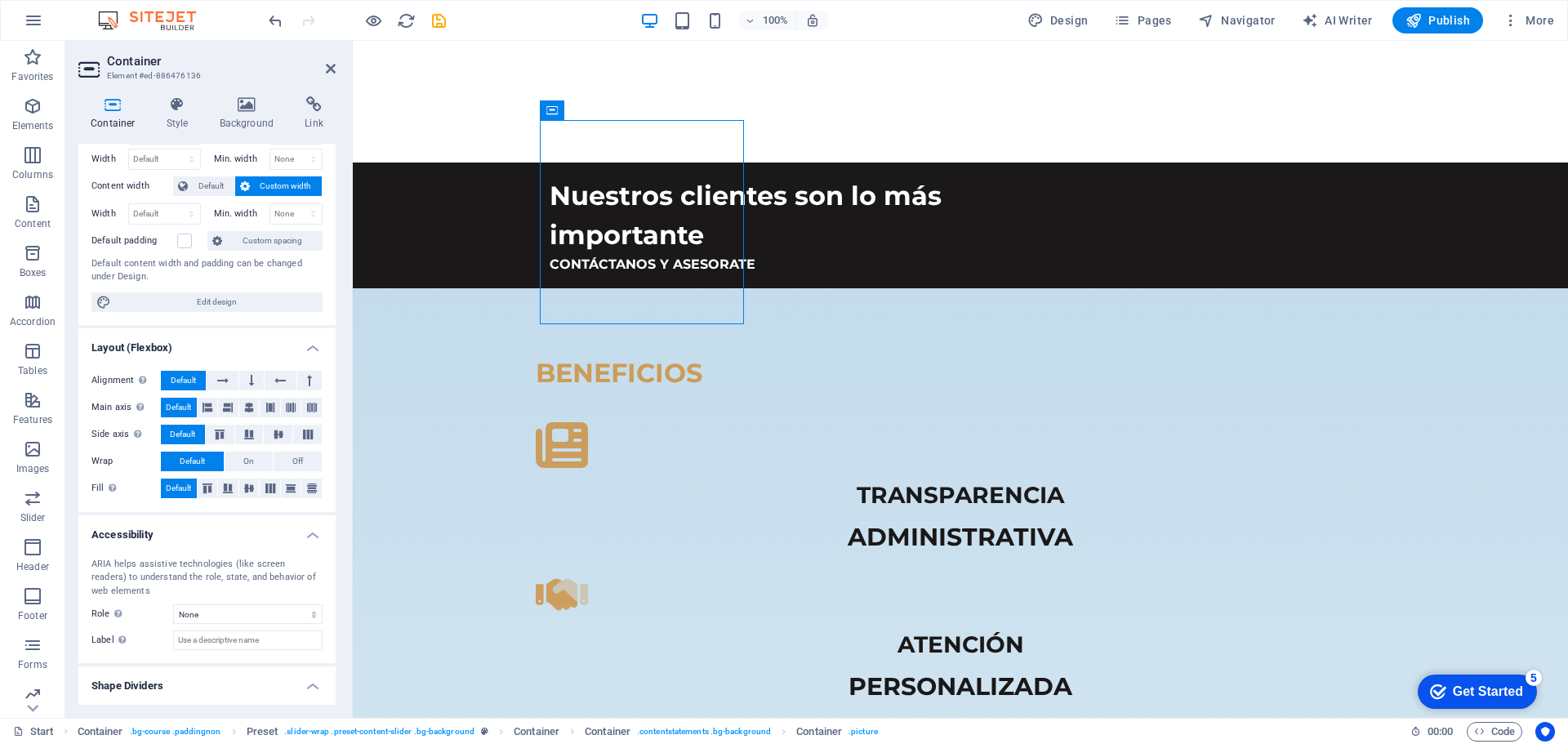
scroll to position [99, 0]
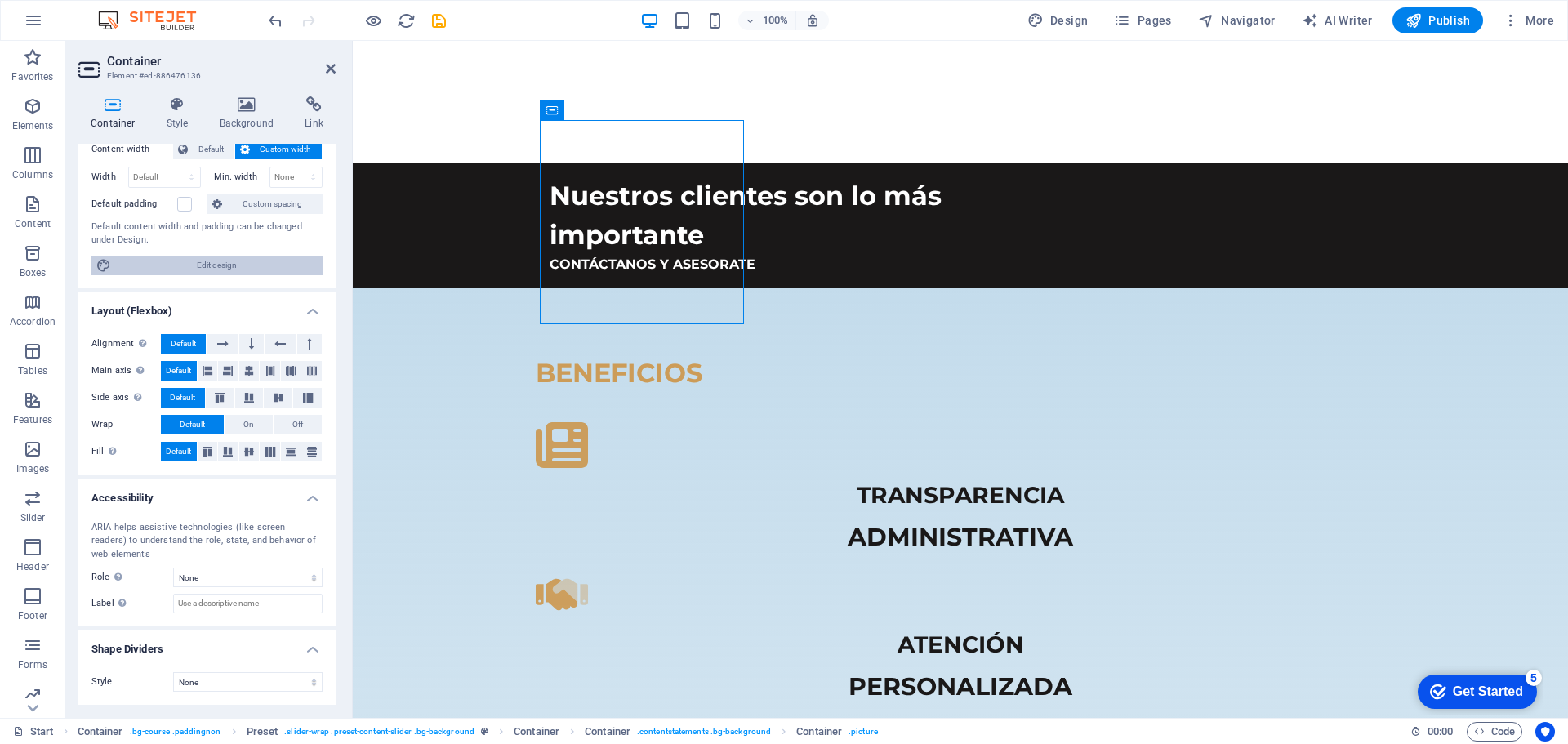
click at [151, 270] on span "Edit design" at bounding box center [216, 264] width 202 height 19
select select "ease-out"
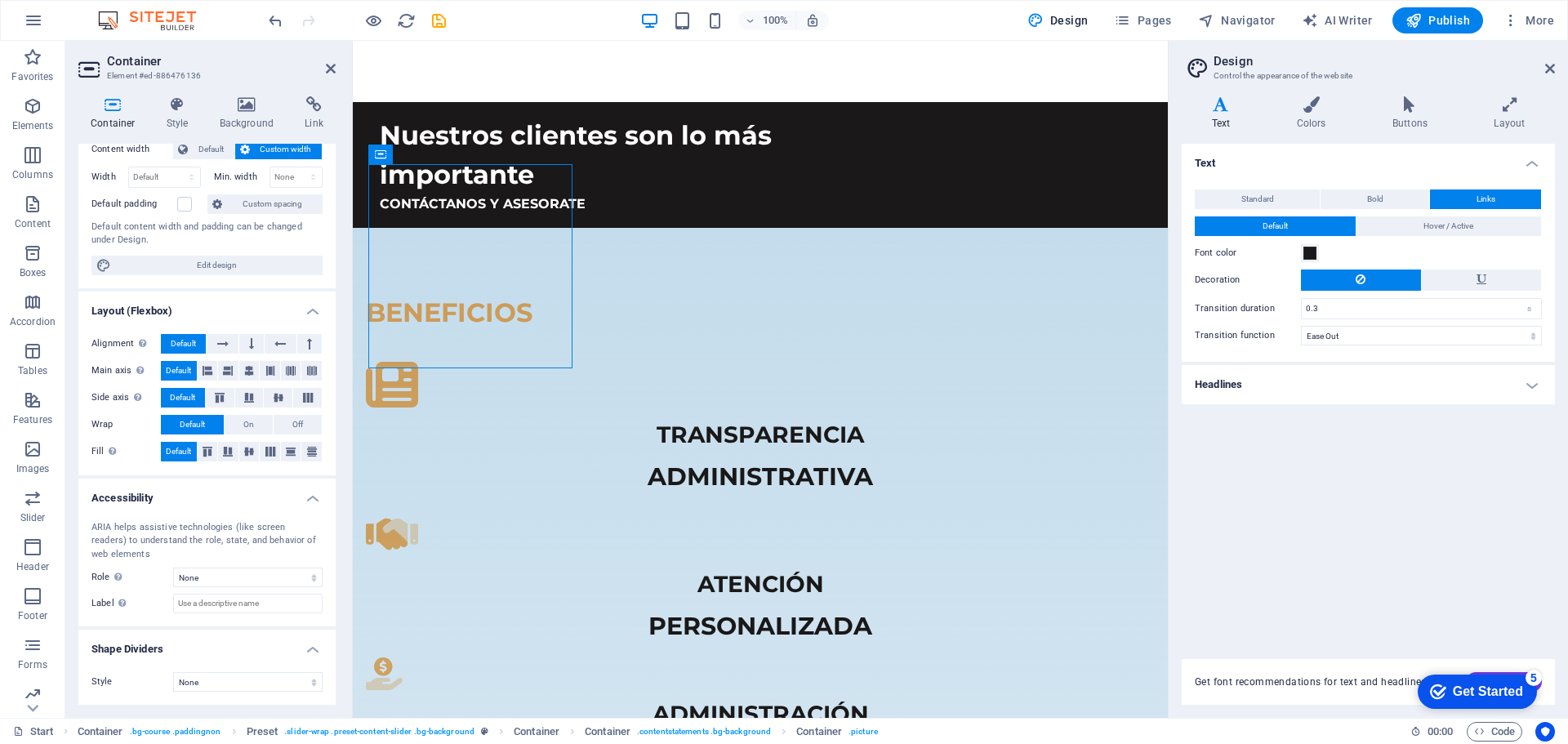
scroll to position [1821, 0]
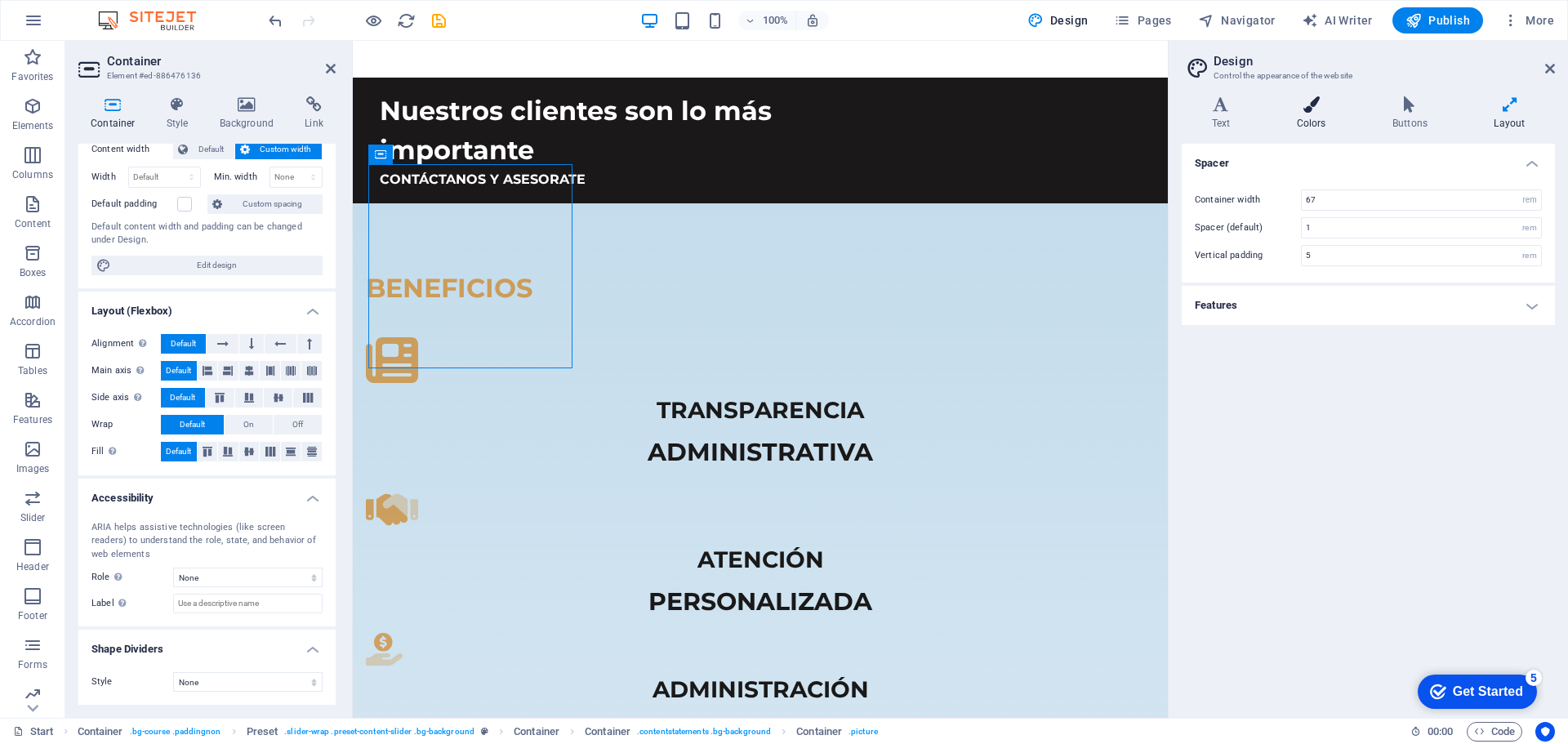
click at [1317, 107] on icon at bounding box center [1312, 105] width 89 height 16
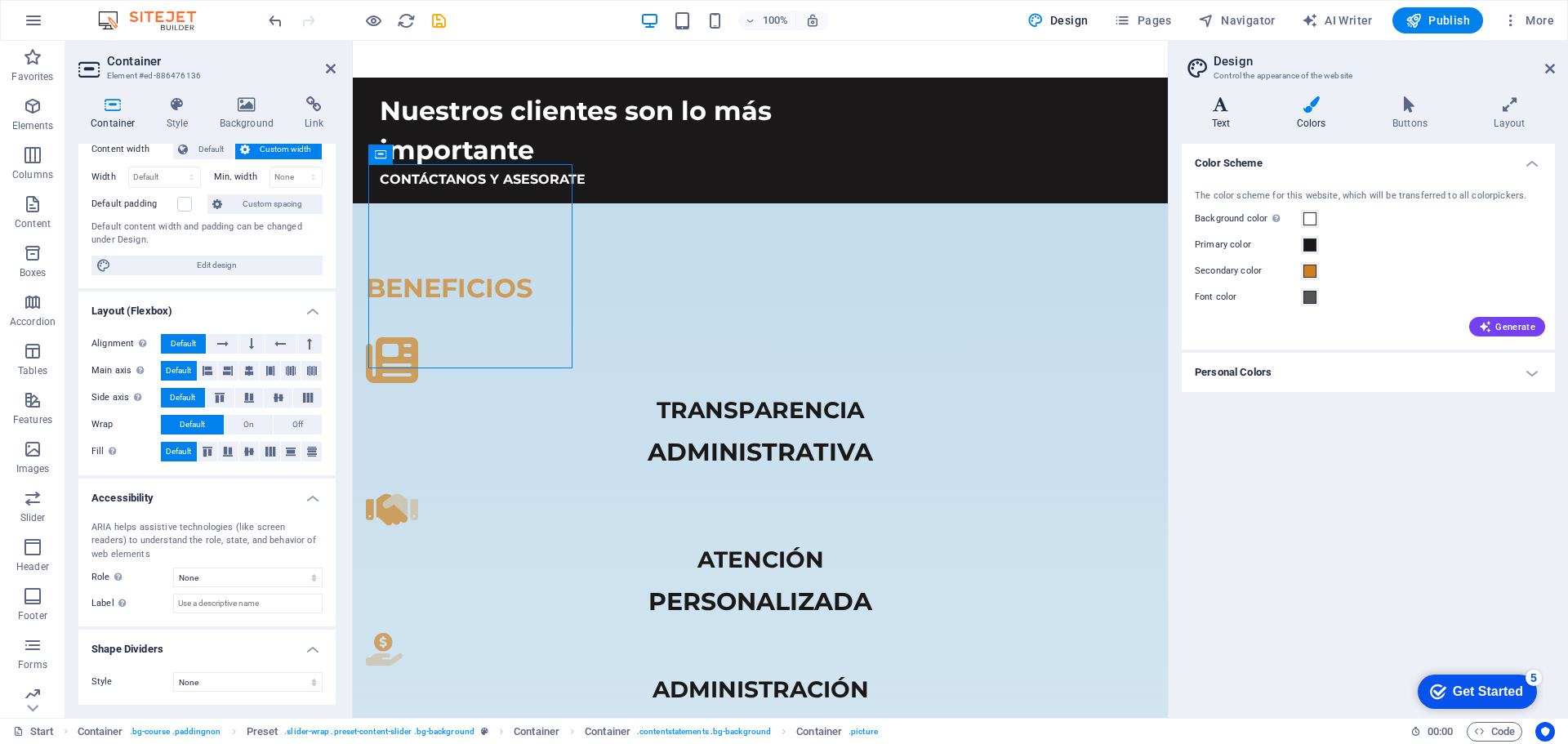
click at [1215, 113] on h4 "Text" at bounding box center [1224, 114] width 85 height 35
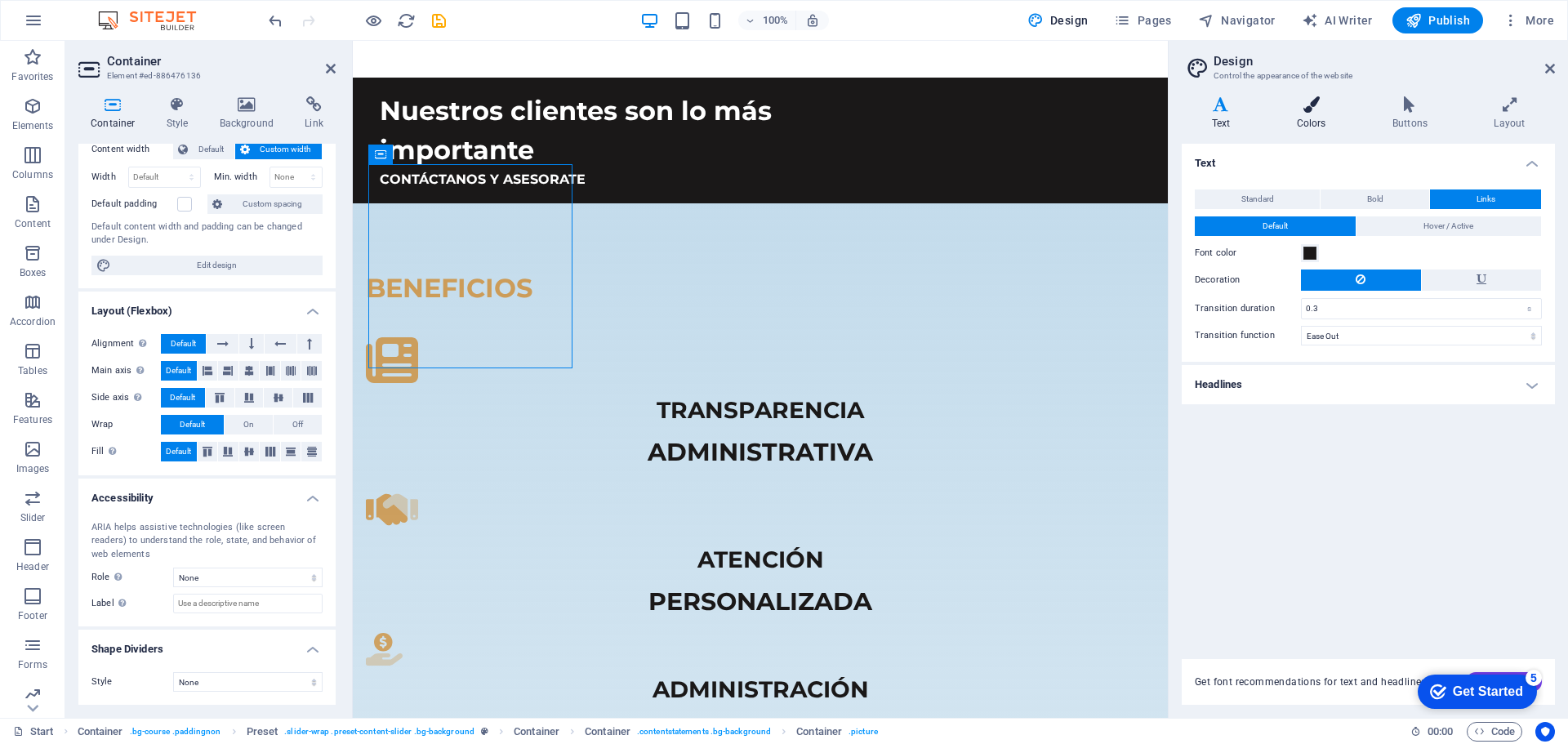
click at [1317, 110] on icon at bounding box center [1312, 105] width 89 height 16
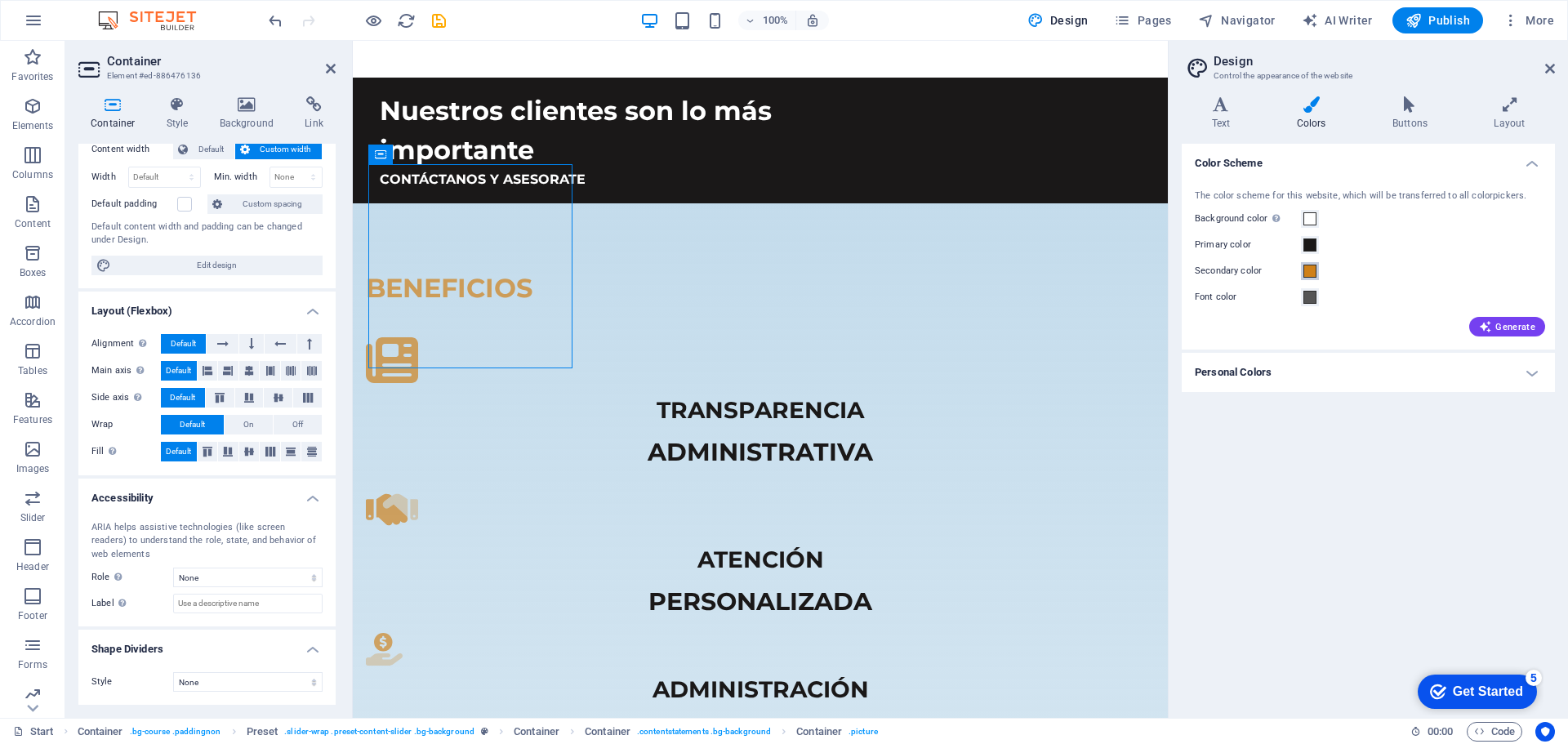
click at [1310, 272] on span at bounding box center [1310, 271] width 13 height 13
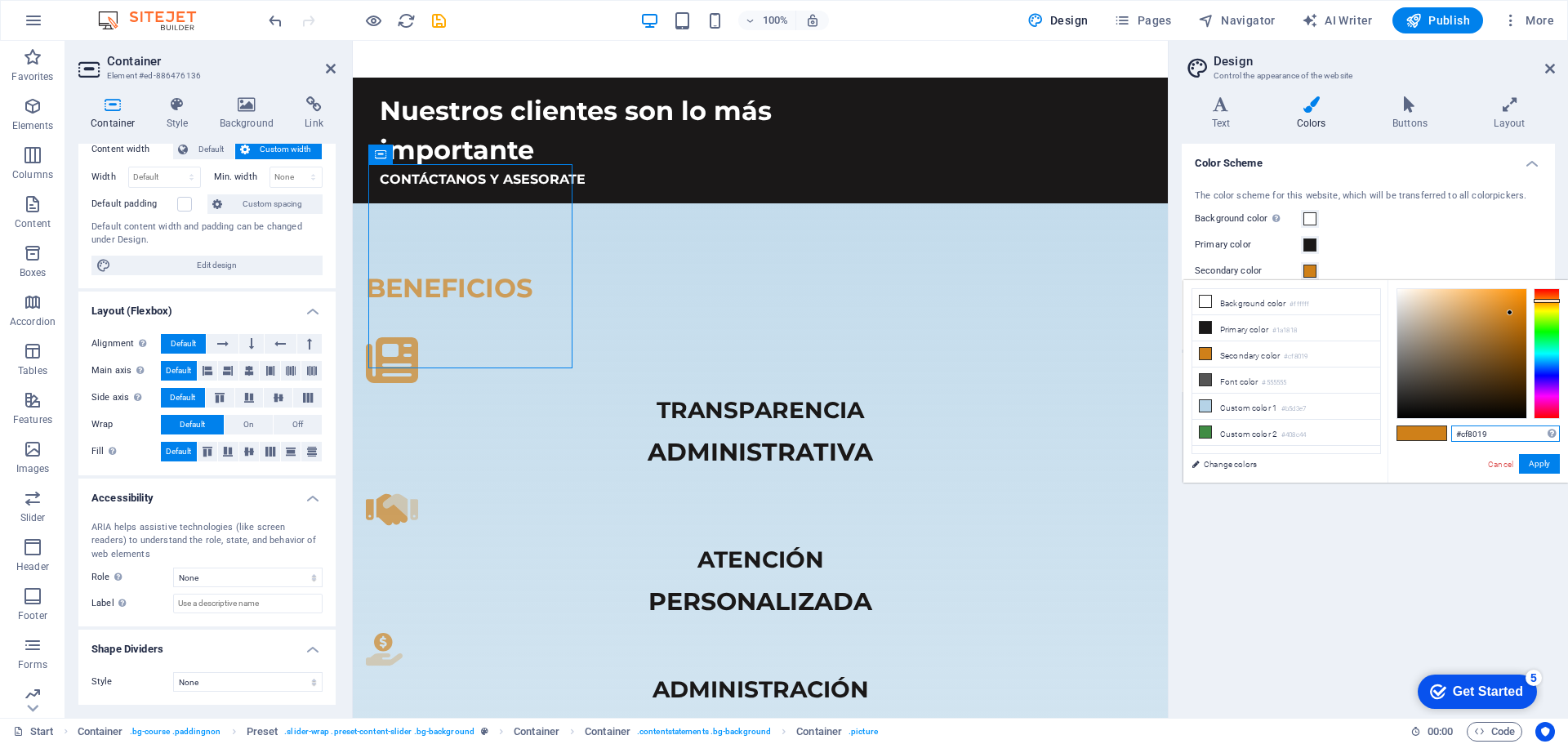
drag, startPoint x: 1486, startPoint y: 434, endPoint x: 1422, endPoint y: 432, distance: 64.0
click at [1422, 432] on div "#cf8019 Supported formats #0852ed rgb(8, 82, 237) rgba(8, 82, 237, 90%) hsv(221…" at bounding box center [1478, 500] width 181 height 439
paste input "2370a3"
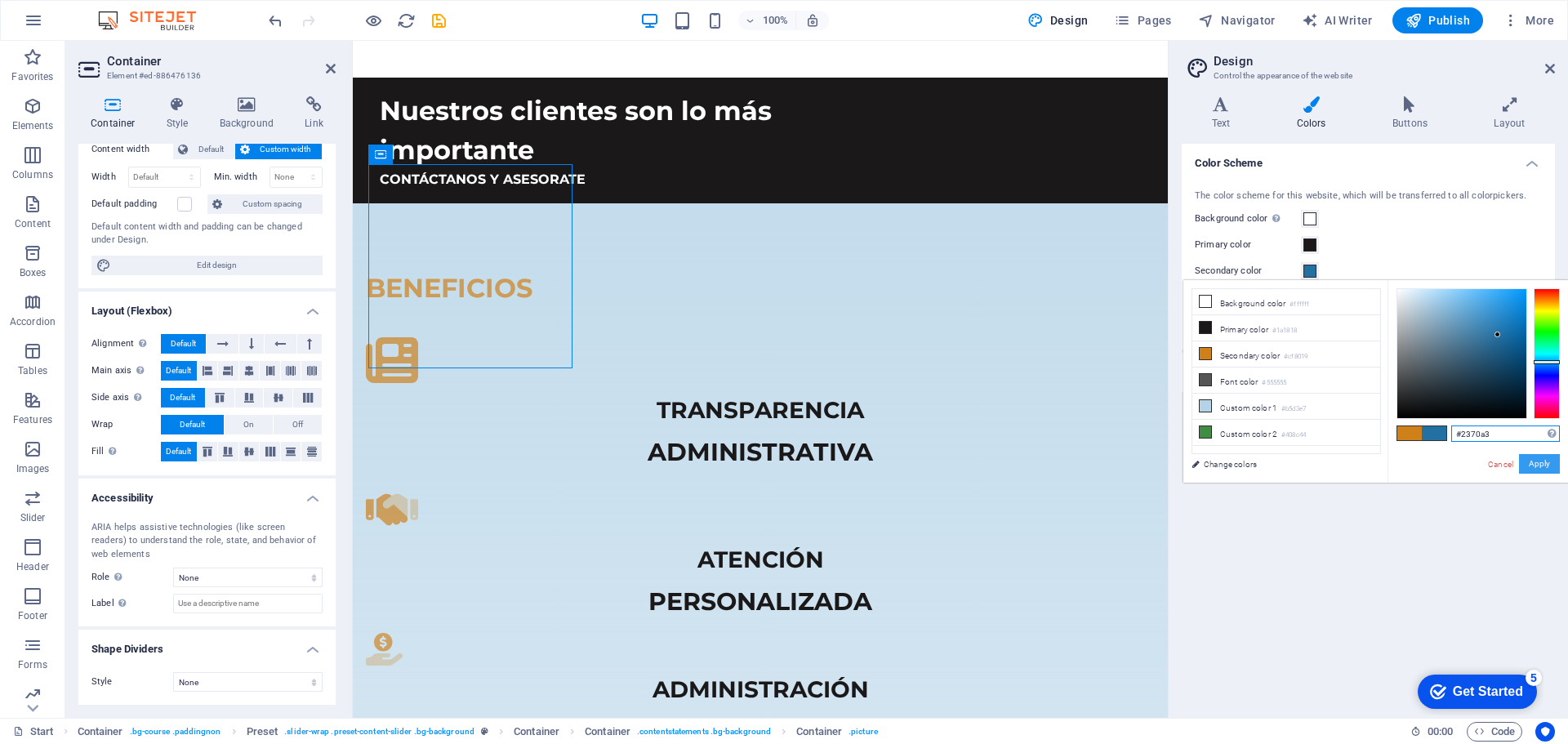
type input "#2370a3"
click at [1543, 464] on button "Apply" at bounding box center [1540, 463] width 41 height 19
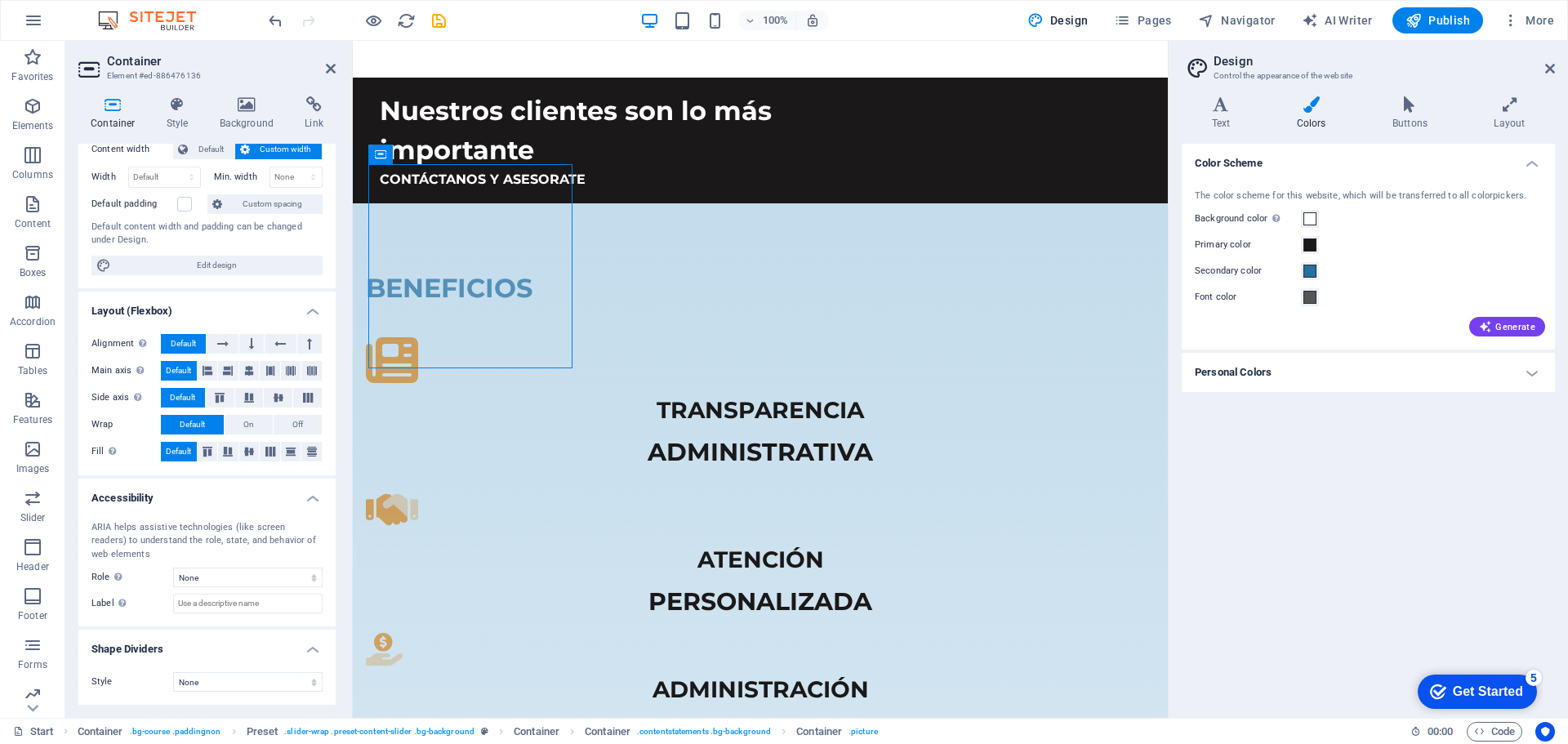
click at [1390, 550] on div "Color Scheme The color scheme for this website, which will be transferred to al…" at bounding box center [1368, 424] width 373 height 561
click at [1244, 560] on div "Color Scheme The color scheme for this website, which will be transferred to al…" at bounding box center [1368, 424] width 373 height 561
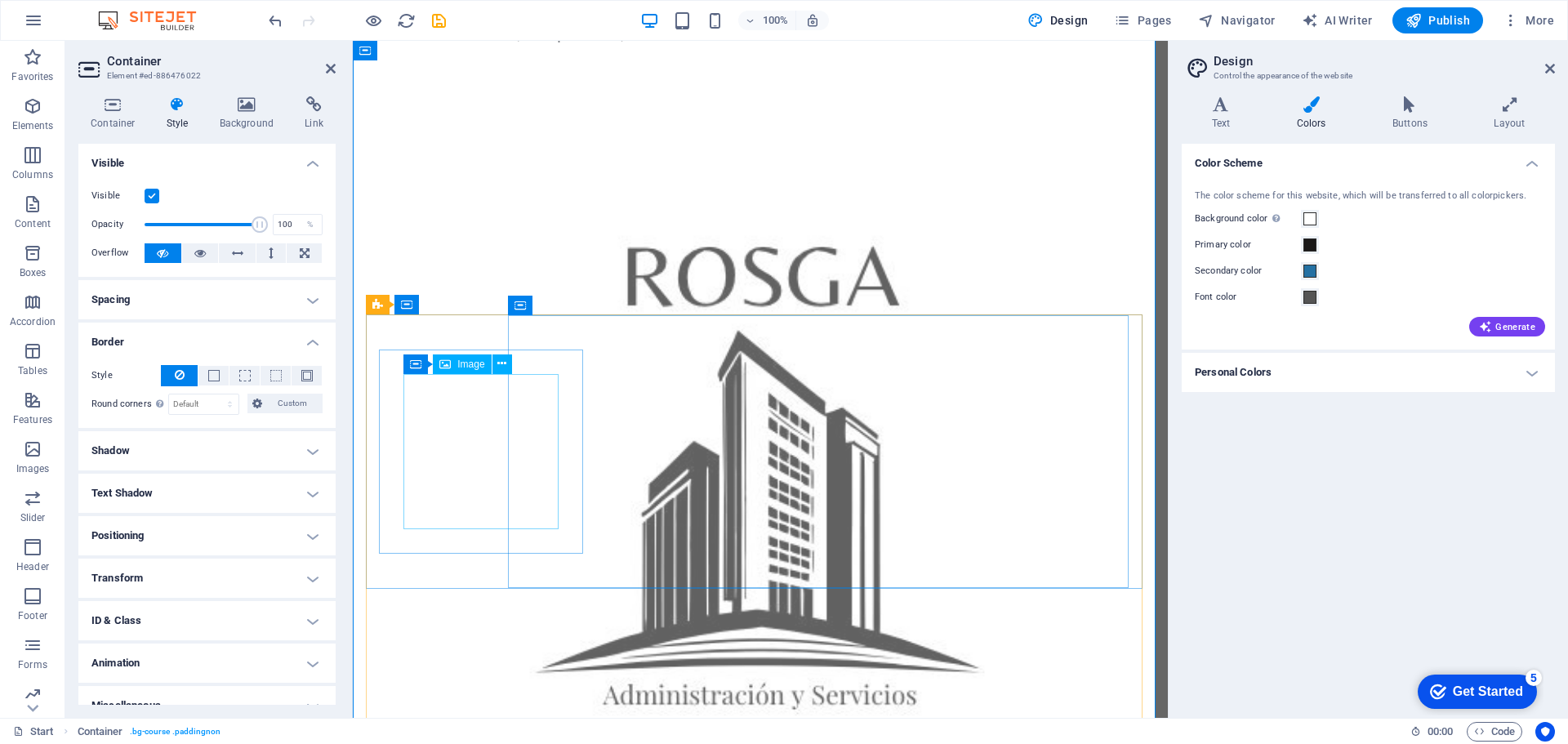
scroll to position [596, 0]
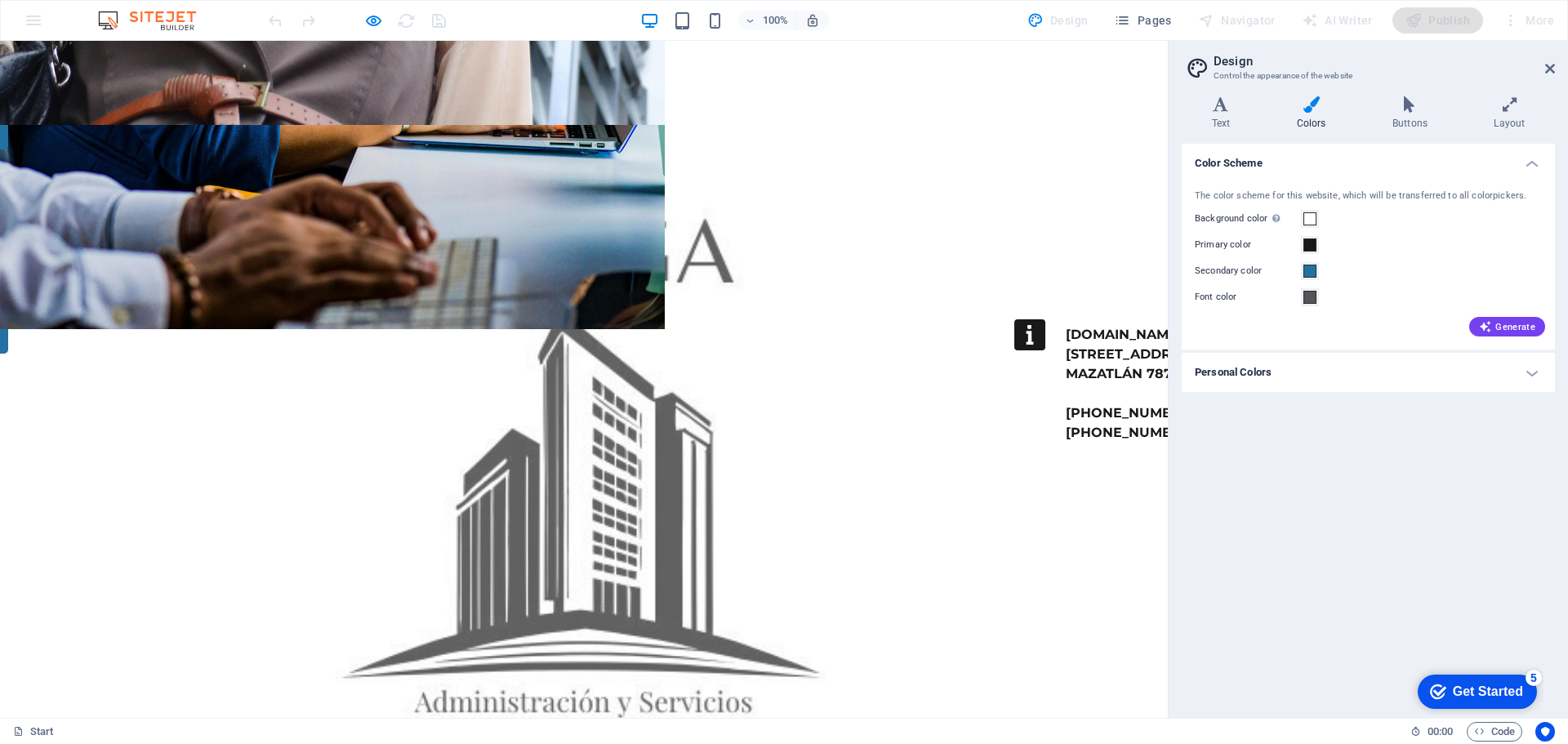
scroll to position [1004, 0]
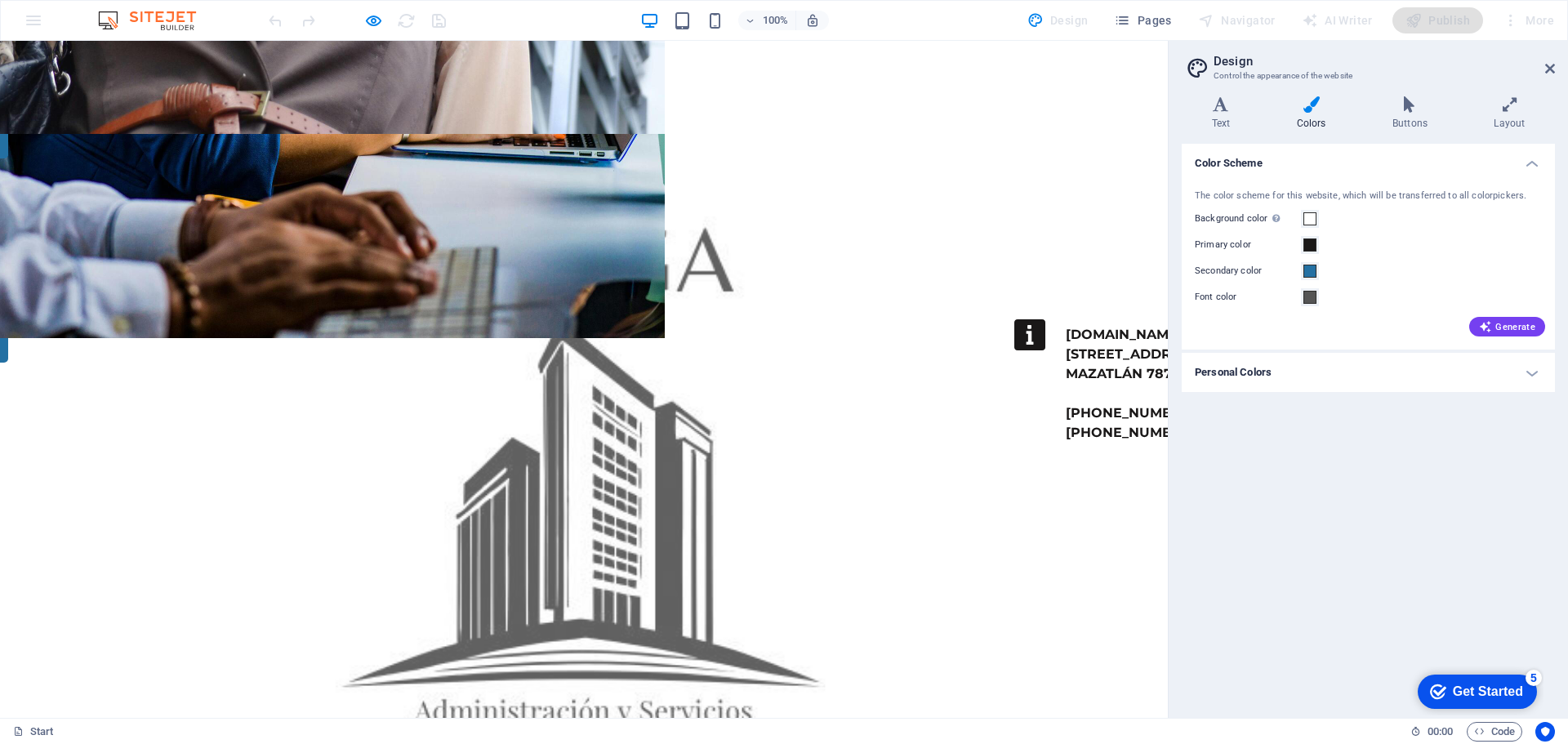
drag, startPoint x: 483, startPoint y: 313, endPoint x: 1550, endPoint y: 61, distance: 1096.4
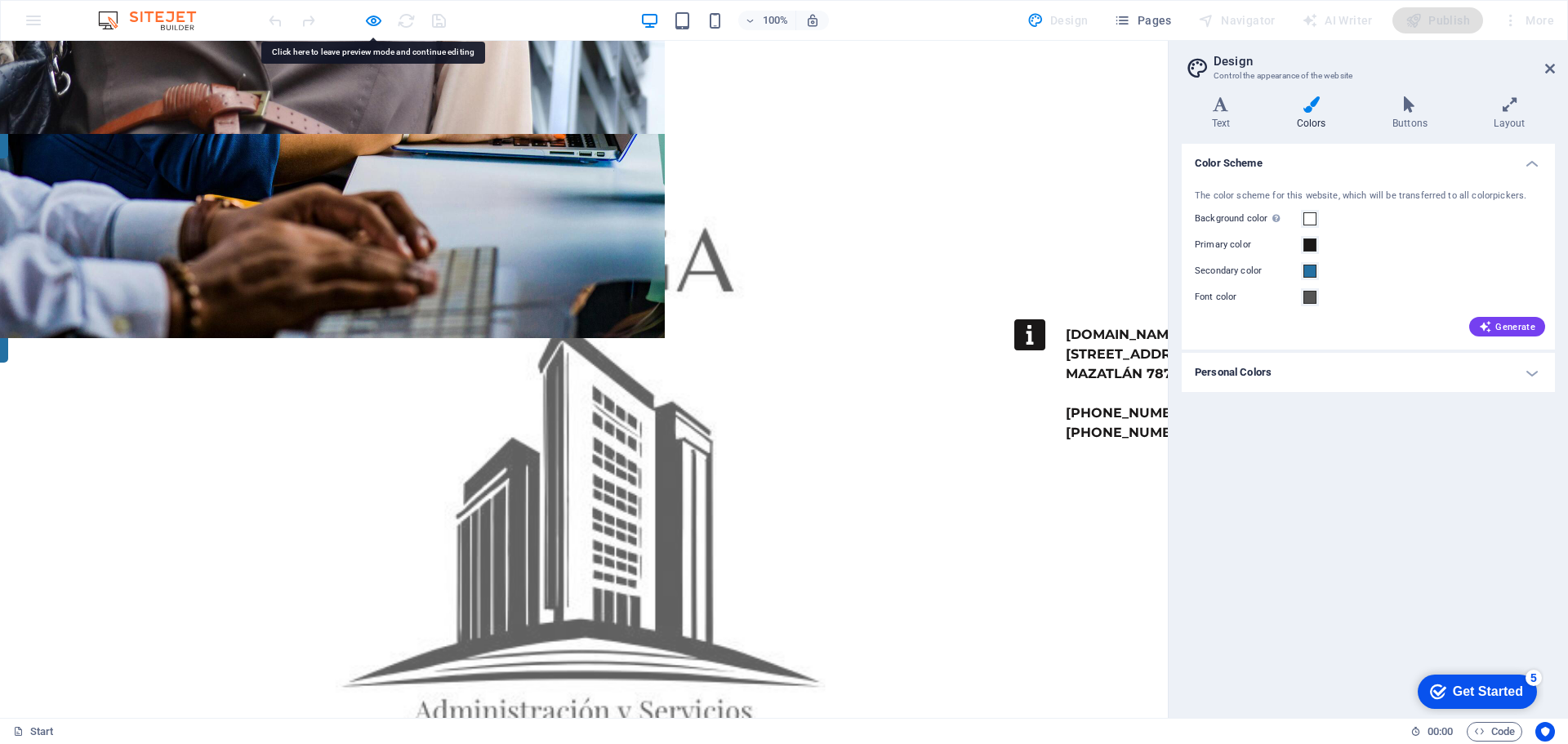
click at [1550, 61] on h2 "Design" at bounding box center [1385, 61] width 341 height 15
click at [1552, 67] on icon at bounding box center [1550, 68] width 10 height 13
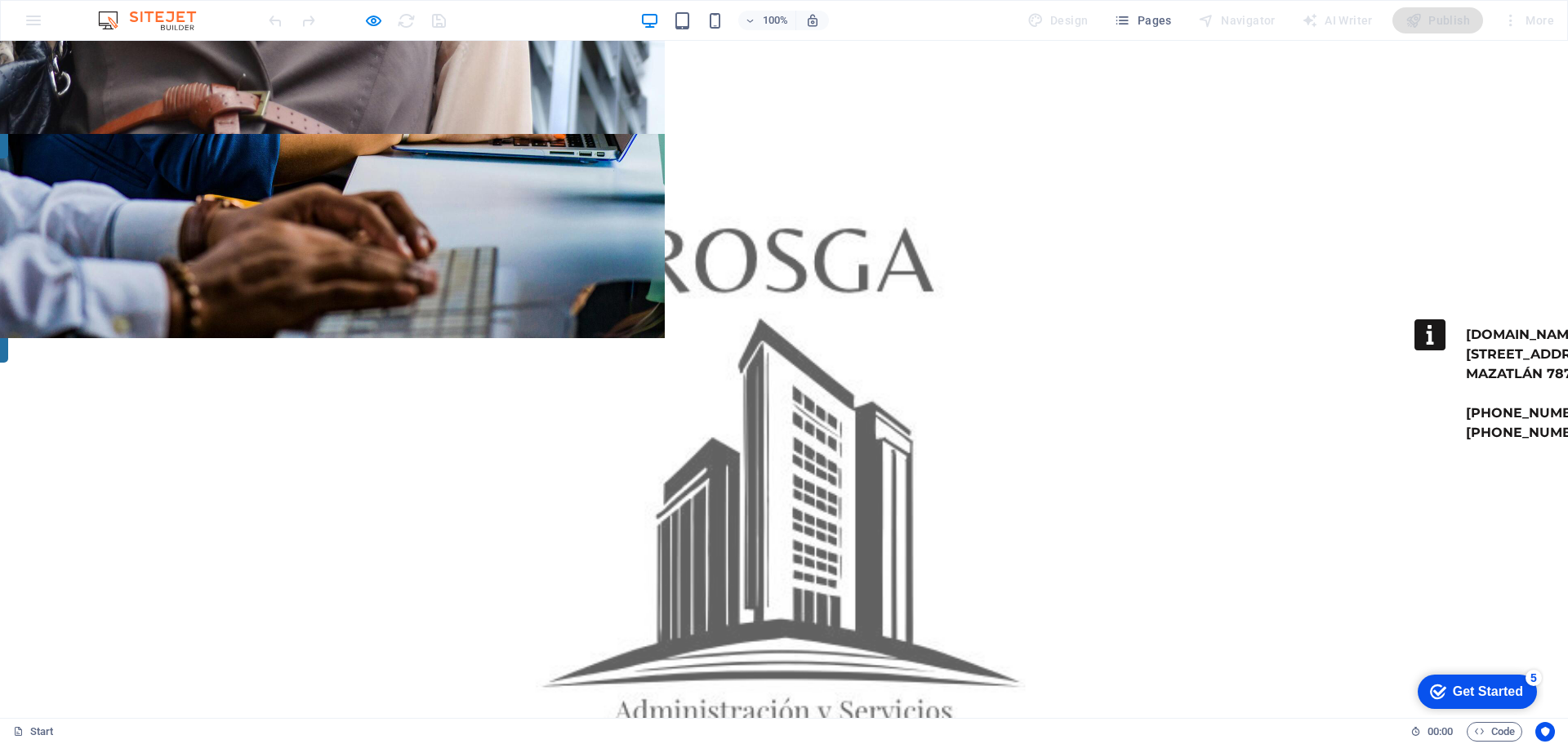
drag, startPoint x: 701, startPoint y: 352, endPoint x: 673, endPoint y: 349, distance: 28.2
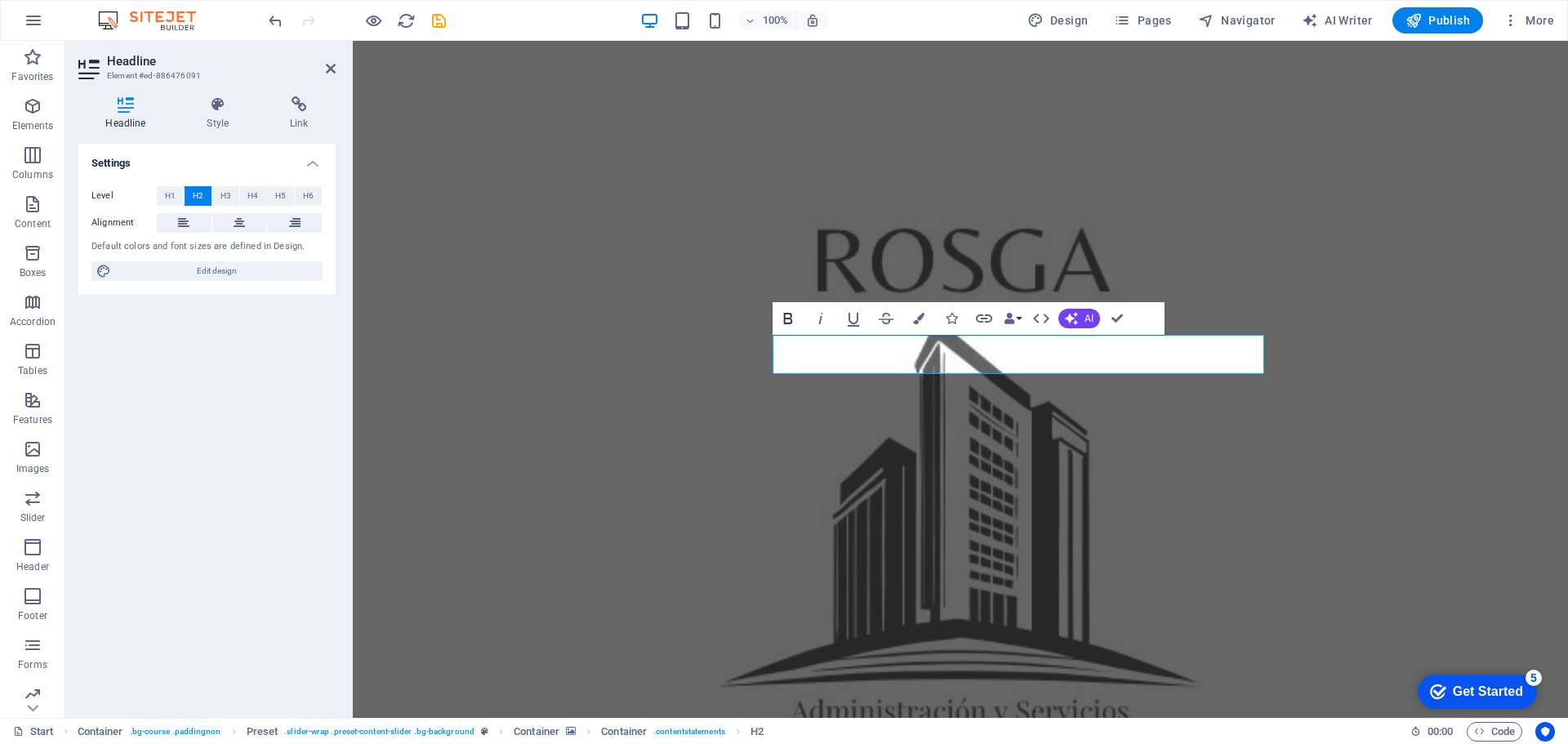
click at [785, 315] on icon "button" at bounding box center [787, 317] width 19 height 19
click at [785, 320] on icon "button" at bounding box center [788, 318] width 9 height 12
click at [785, 320] on icon "button" at bounding box center [787, 317] width 19 height 19
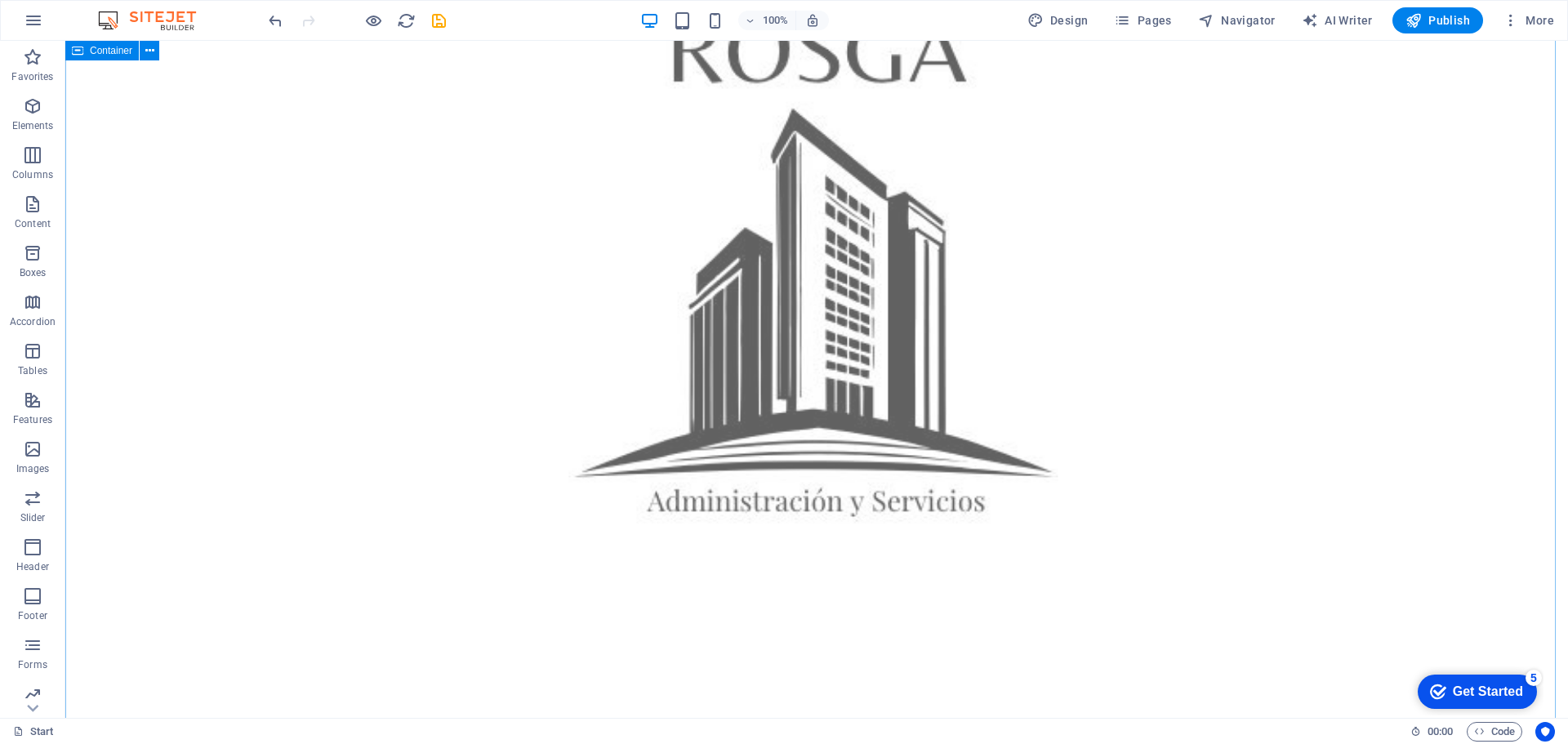
scroll to position [1224, 0]
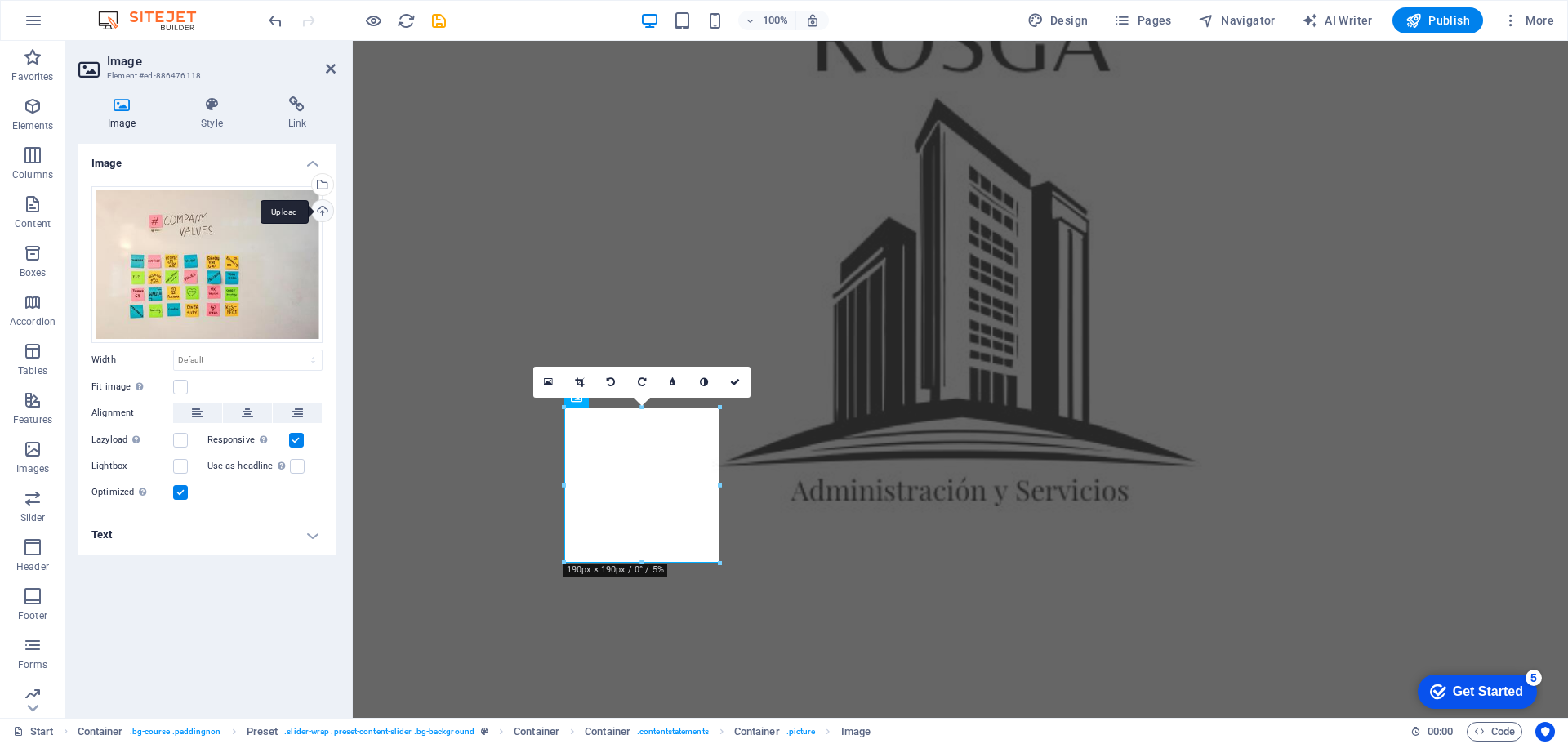
click at [320, 208] on div "Upload" at bounding box center [320, 212] width 25 height 25
click at [323, 183] on div "Select files from the file manager, stock photos, or upload file(s)" at bounding box center [320, 186] width 25 height 25
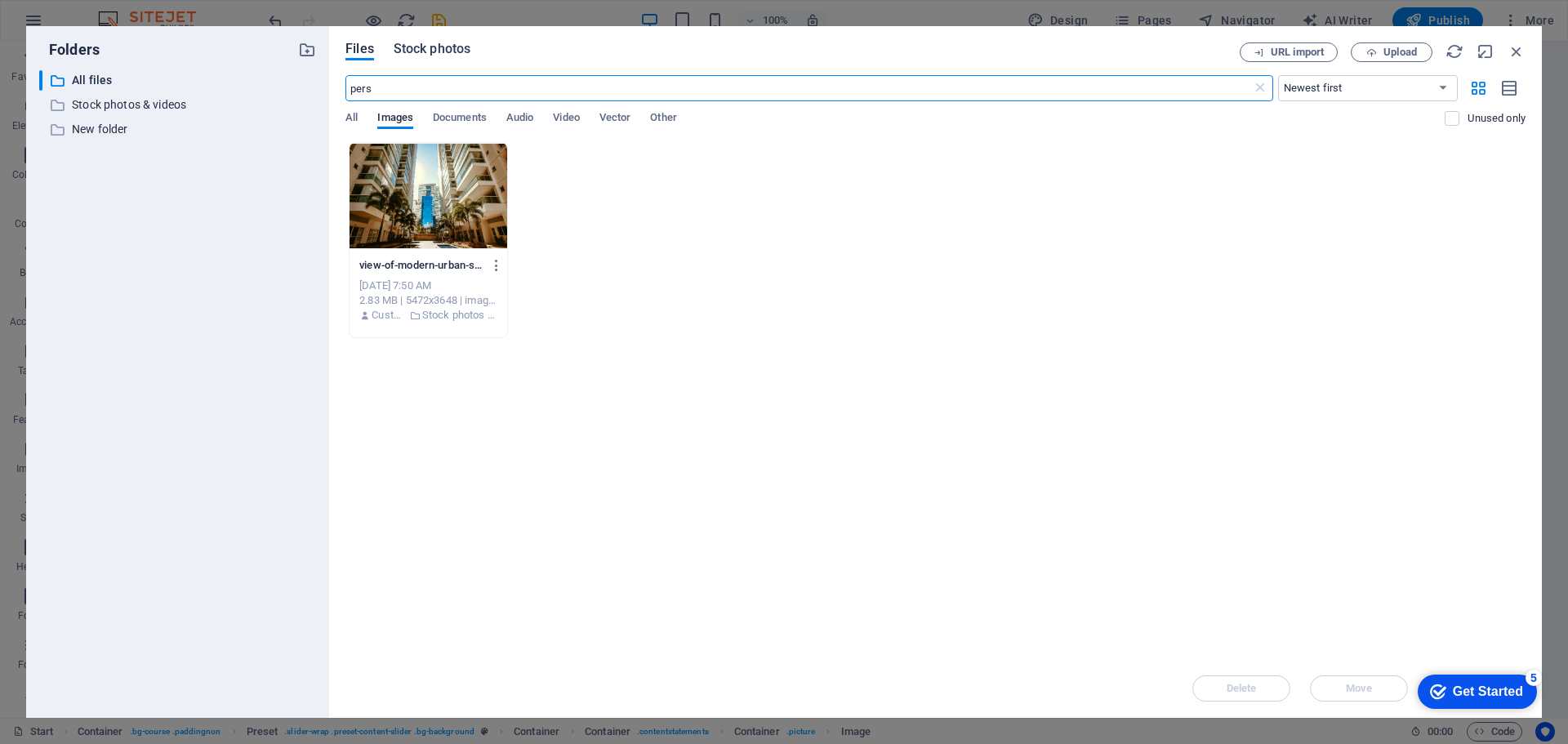
click at [445, 49] on span "Stock photos" at bounding box center [432, 48] width 77 height 19
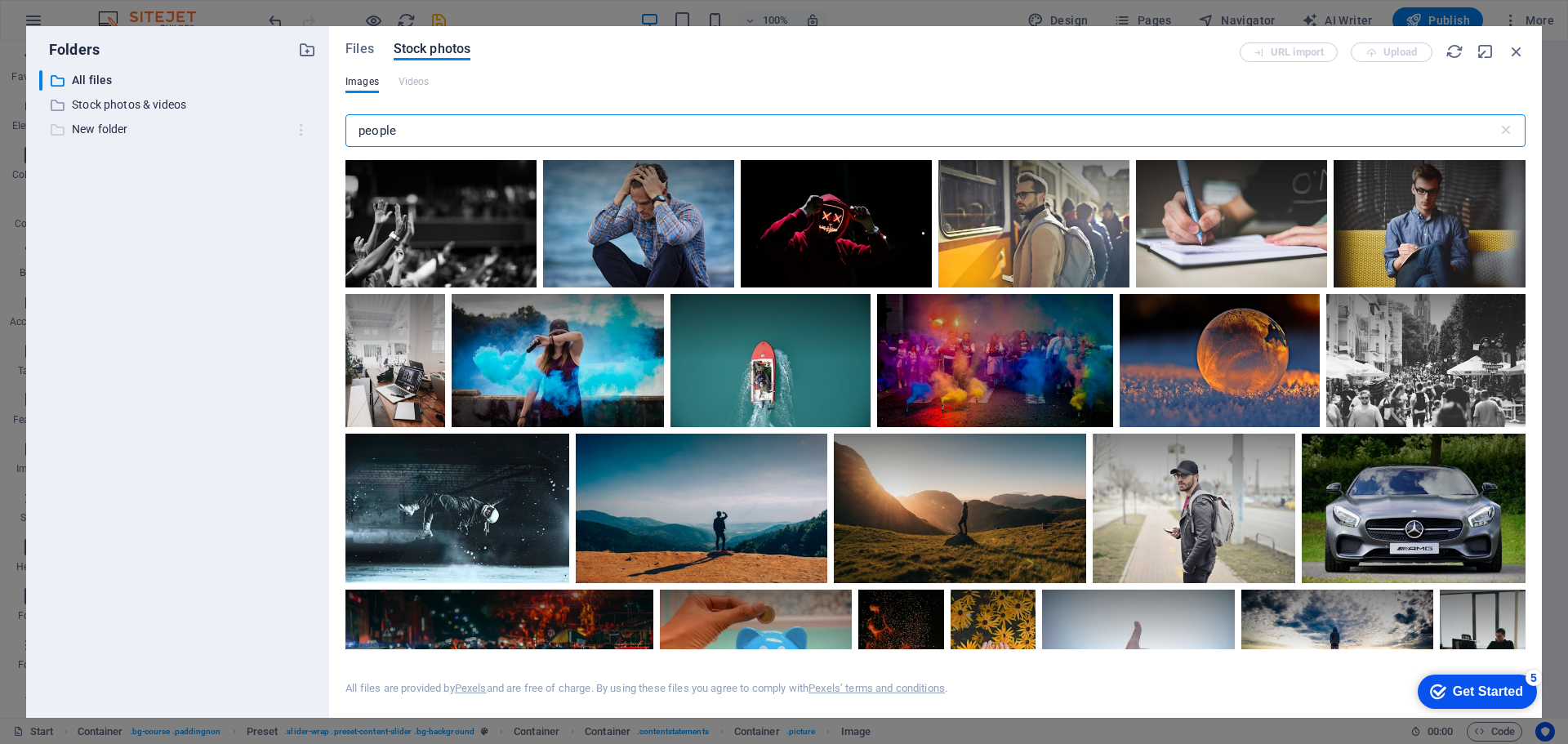
drag, startPoint x: 435, startPoint y: 129, endPoint x: 320, endPoint y: 122, distance: 115.2
click at [309, 122] on div "Folders ​ All files All files ​ Stock photos & videos Stock photos & videos ​ N…" at bounding box center [784, 372] width 1516 height 691
type input "m"
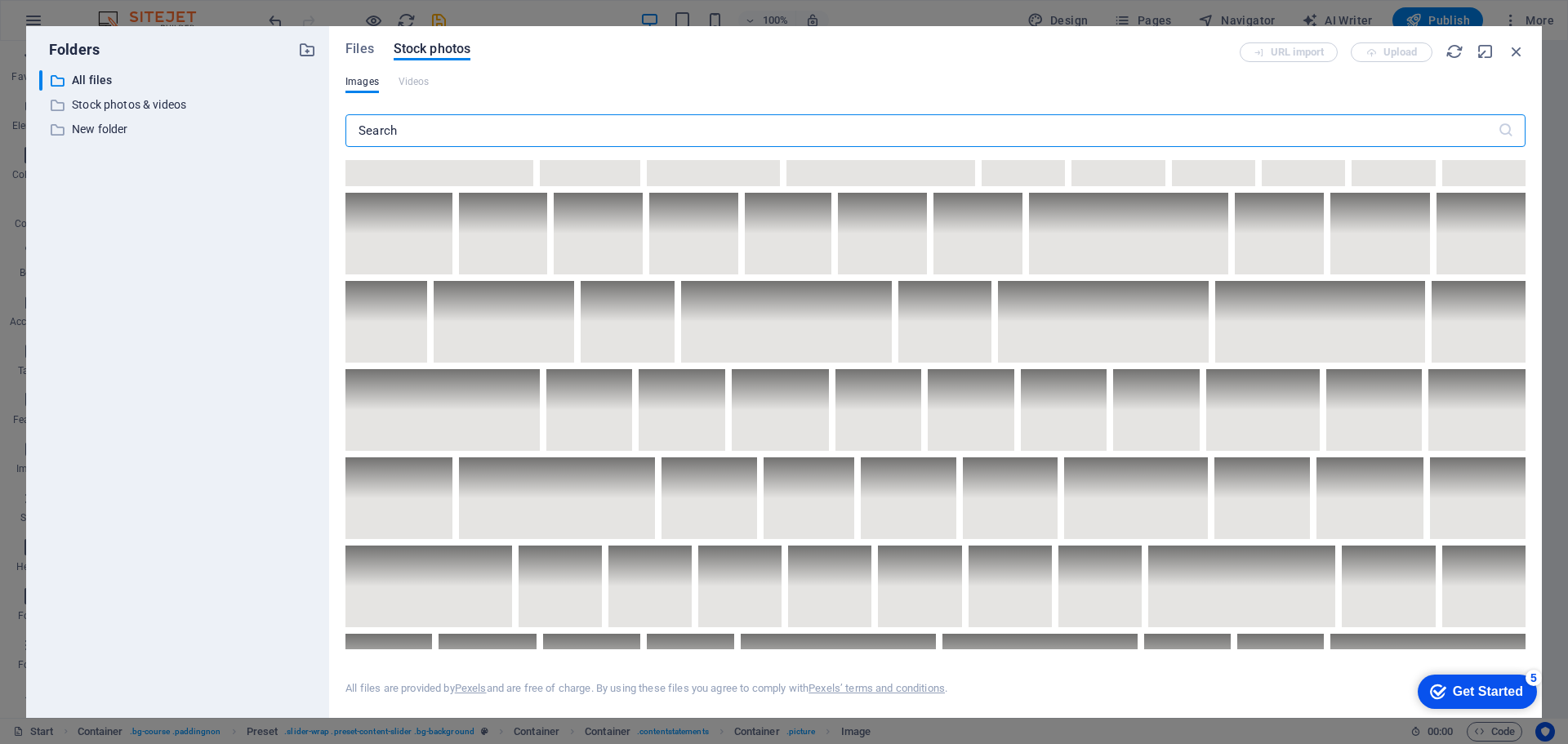
scroll to position [4327, 0]
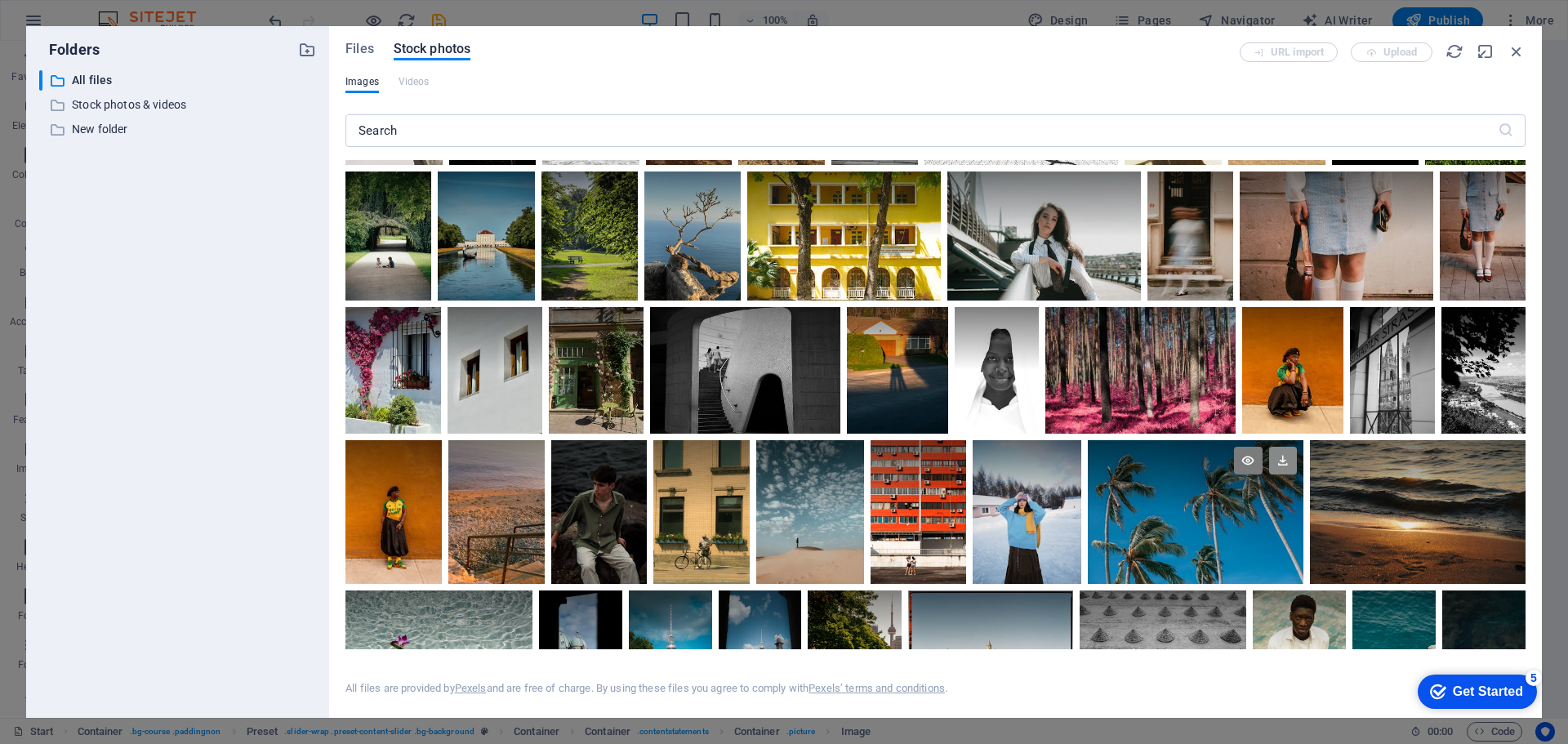
click at [1297, 474] on icon at bounding box center [1283, 460] width 27 height 27
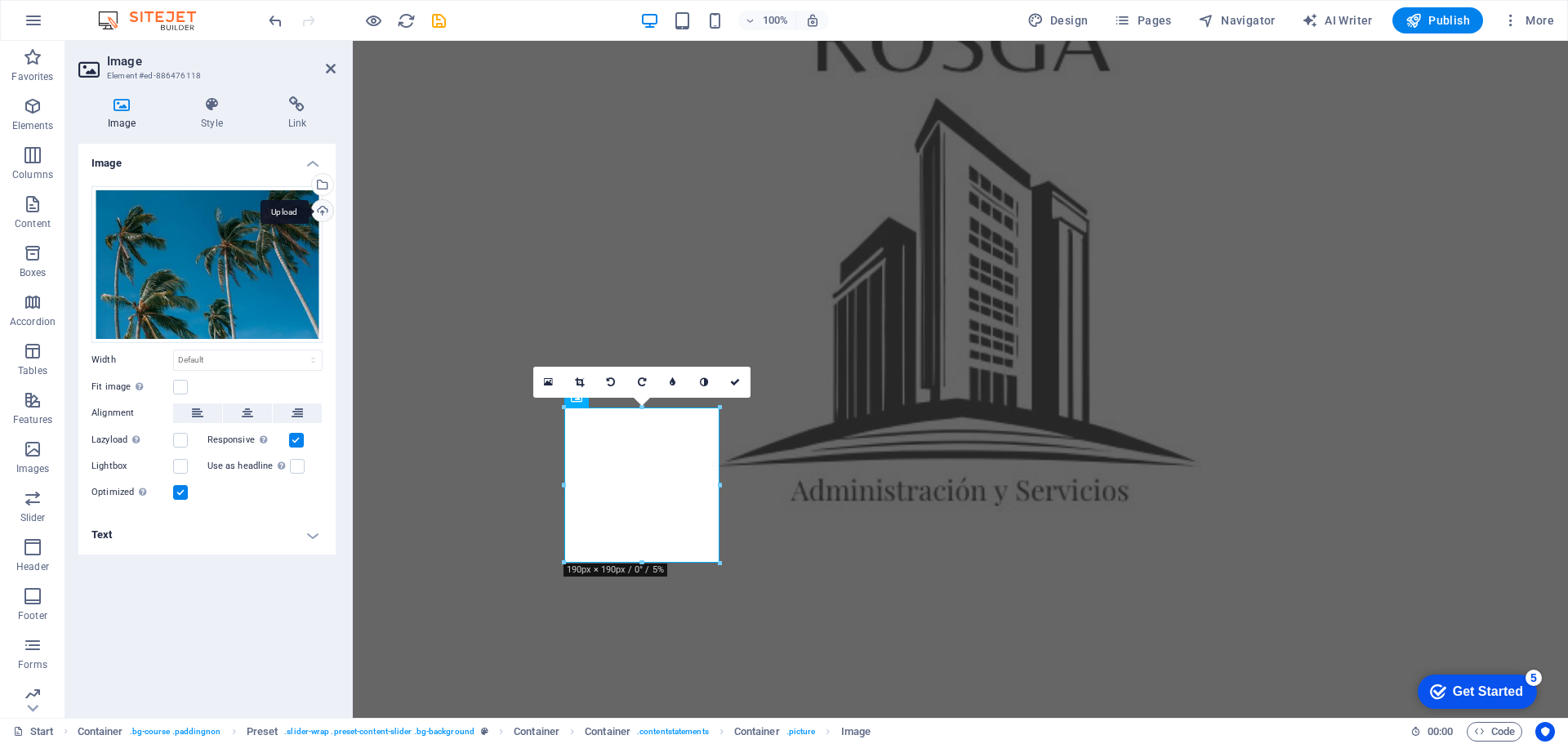
click at [319, 207] on div "Upload" at bounding box center [320, 212] width 25 height 25
click at [325, 181] on div "Select files from the file manager, stock photos, or upload file(s)" at bounding box center [320, 186] width 25 height 25
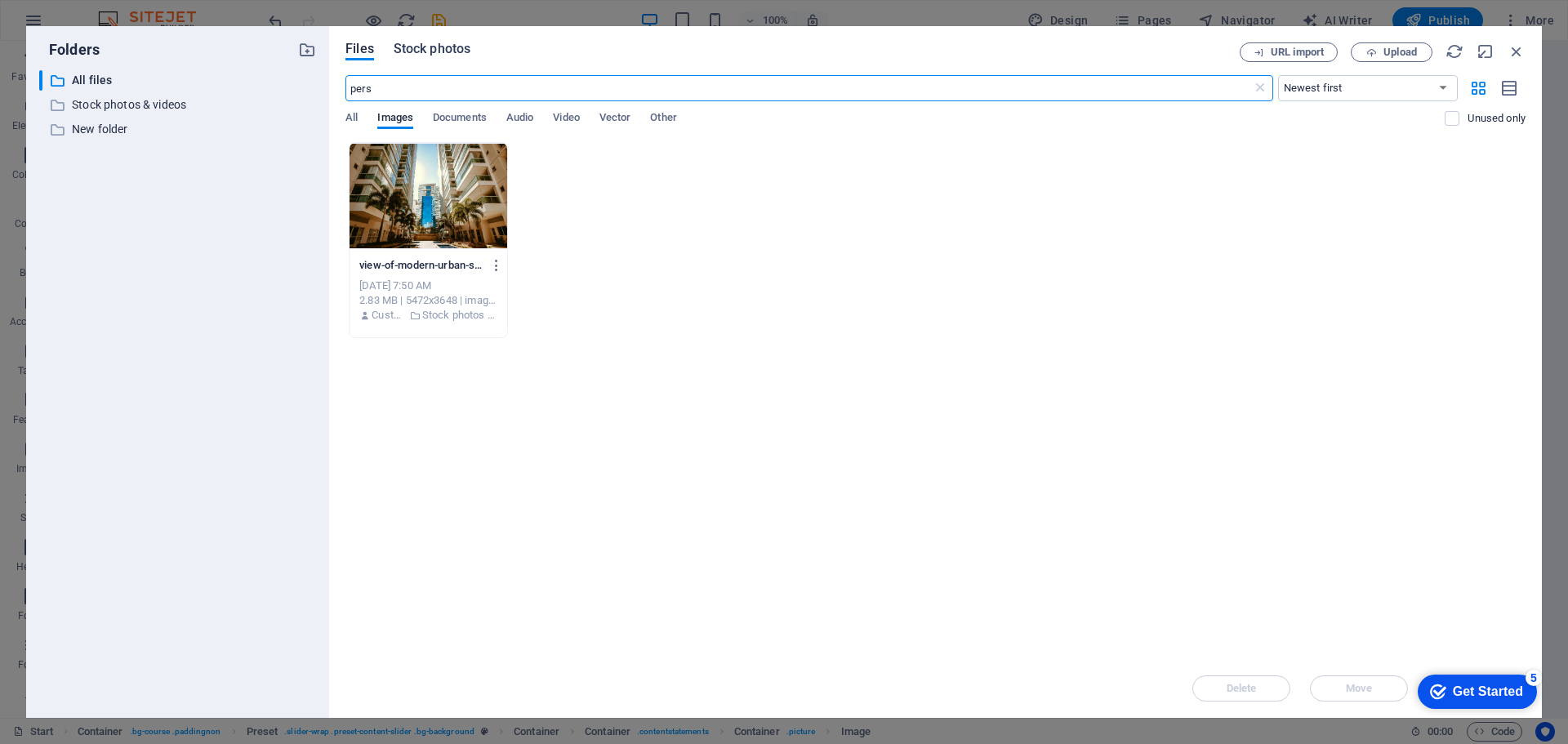
click at [441, 43] on span "Stock photos" at bounding box center [432, 48] width 77 height 19
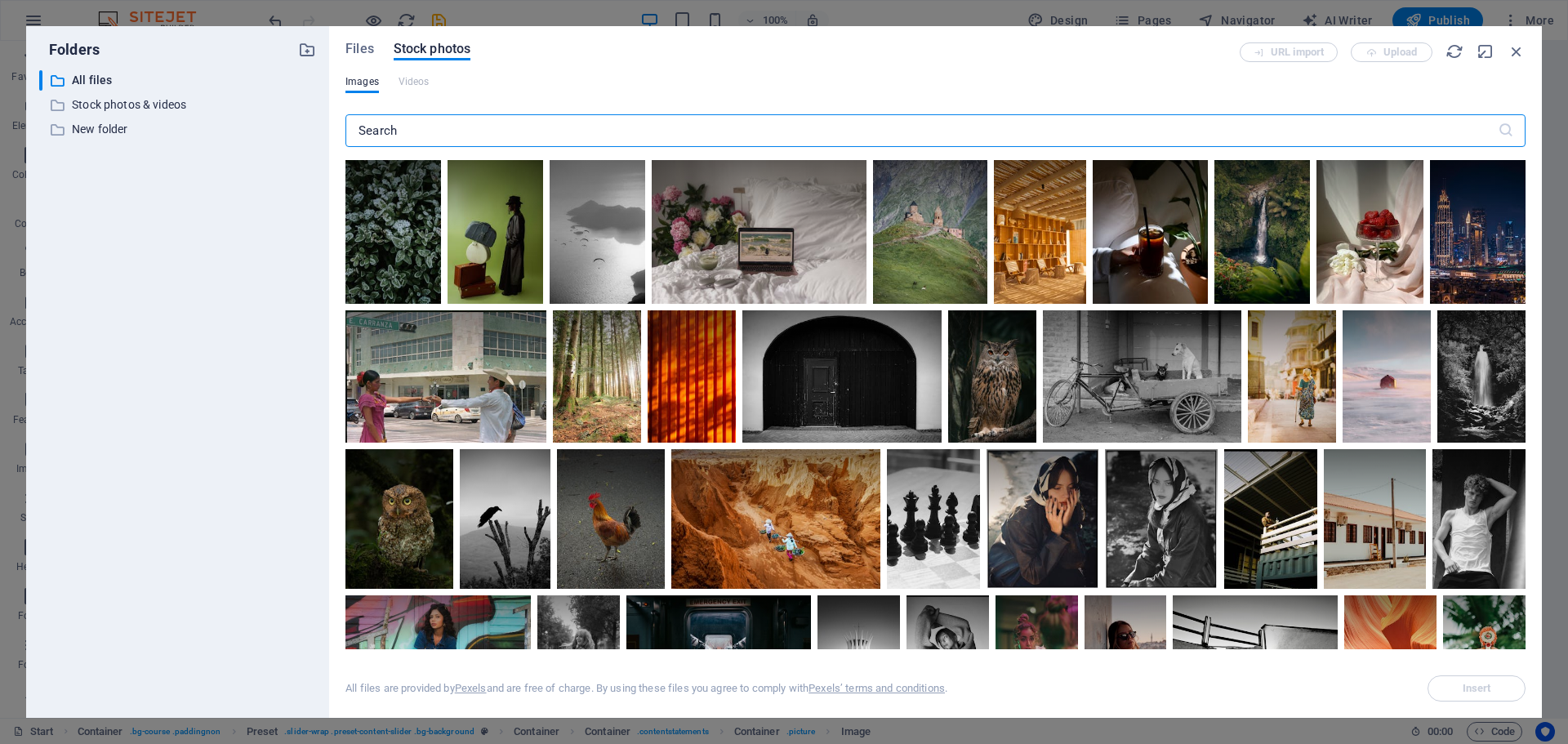
click at [364, 131] on input "text" at bounding box center [922, 130] width 1153 height 33
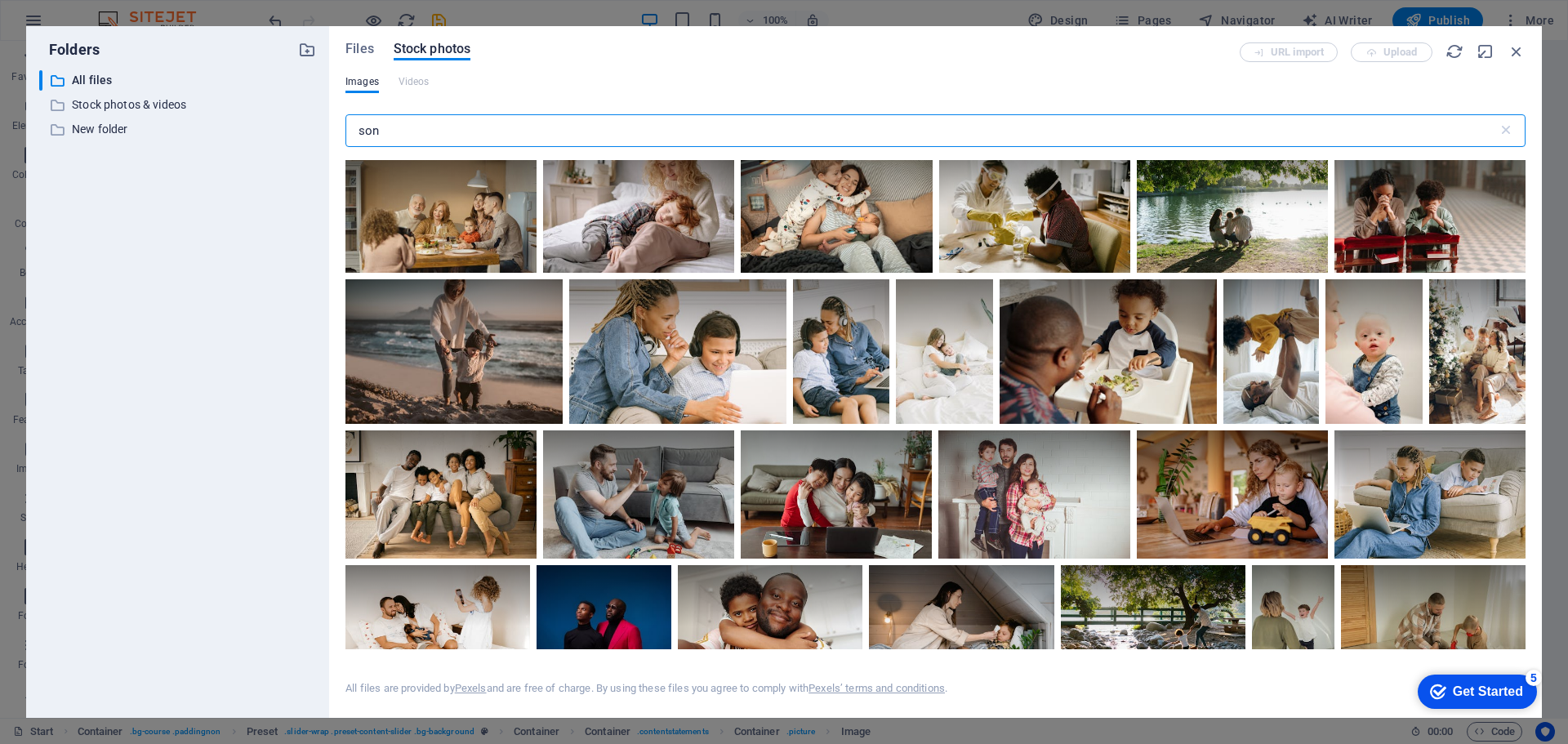
scroll to position [1551, 0]
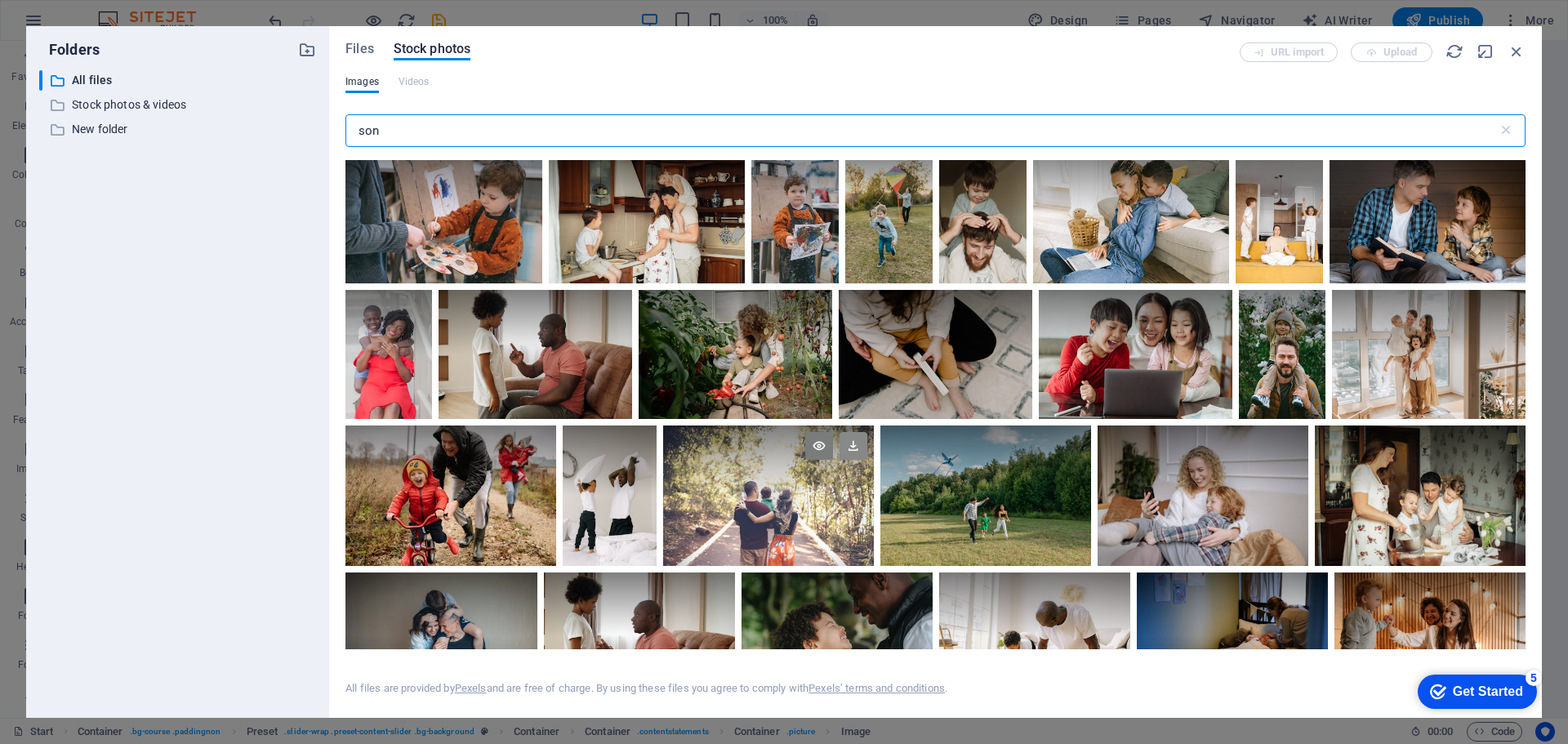
type input "son"
click at [848, 444] on icon at bounding box center [854, 446] width 27 height 27
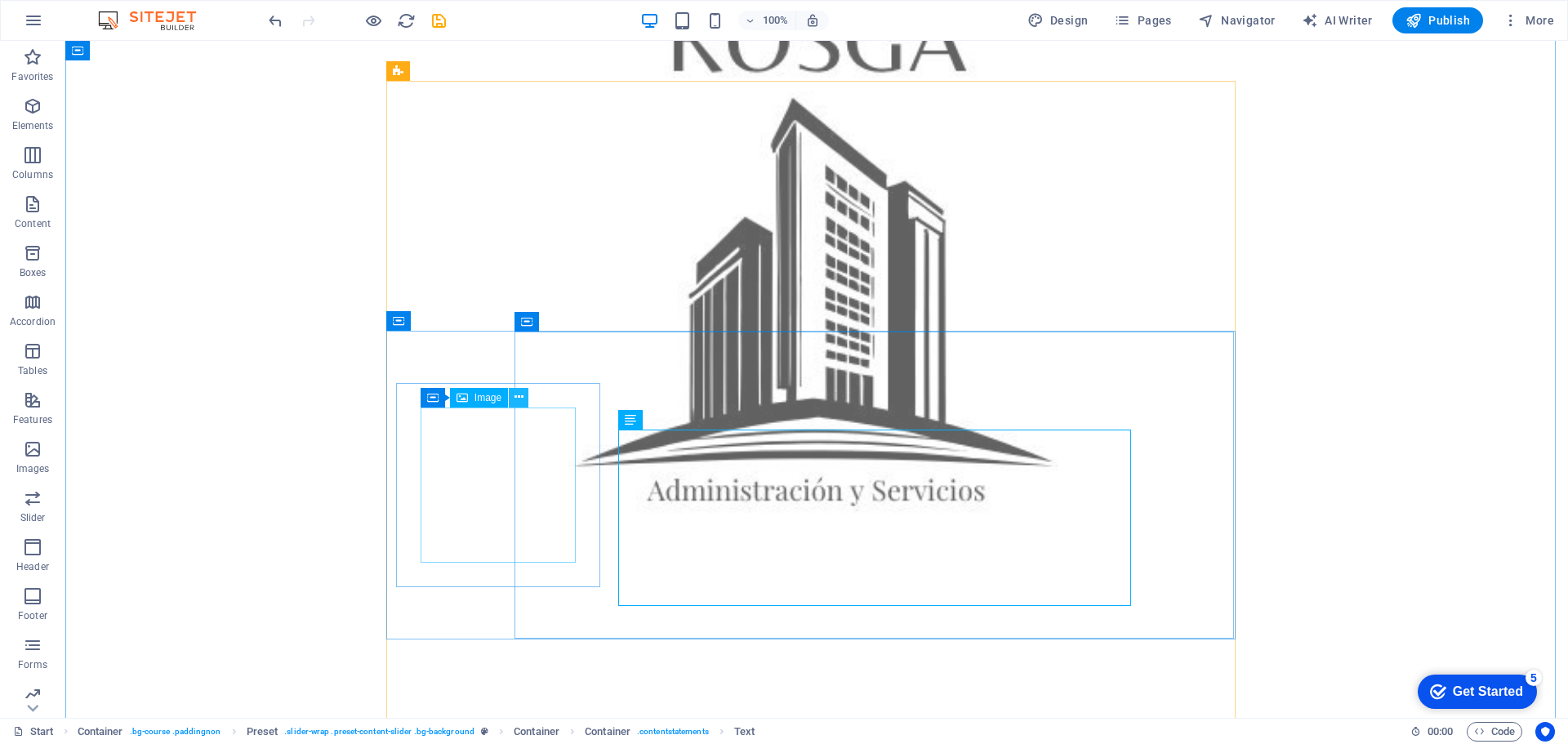
click at [512, 395] on button at bounding box center [518, 397] width 19 height 19
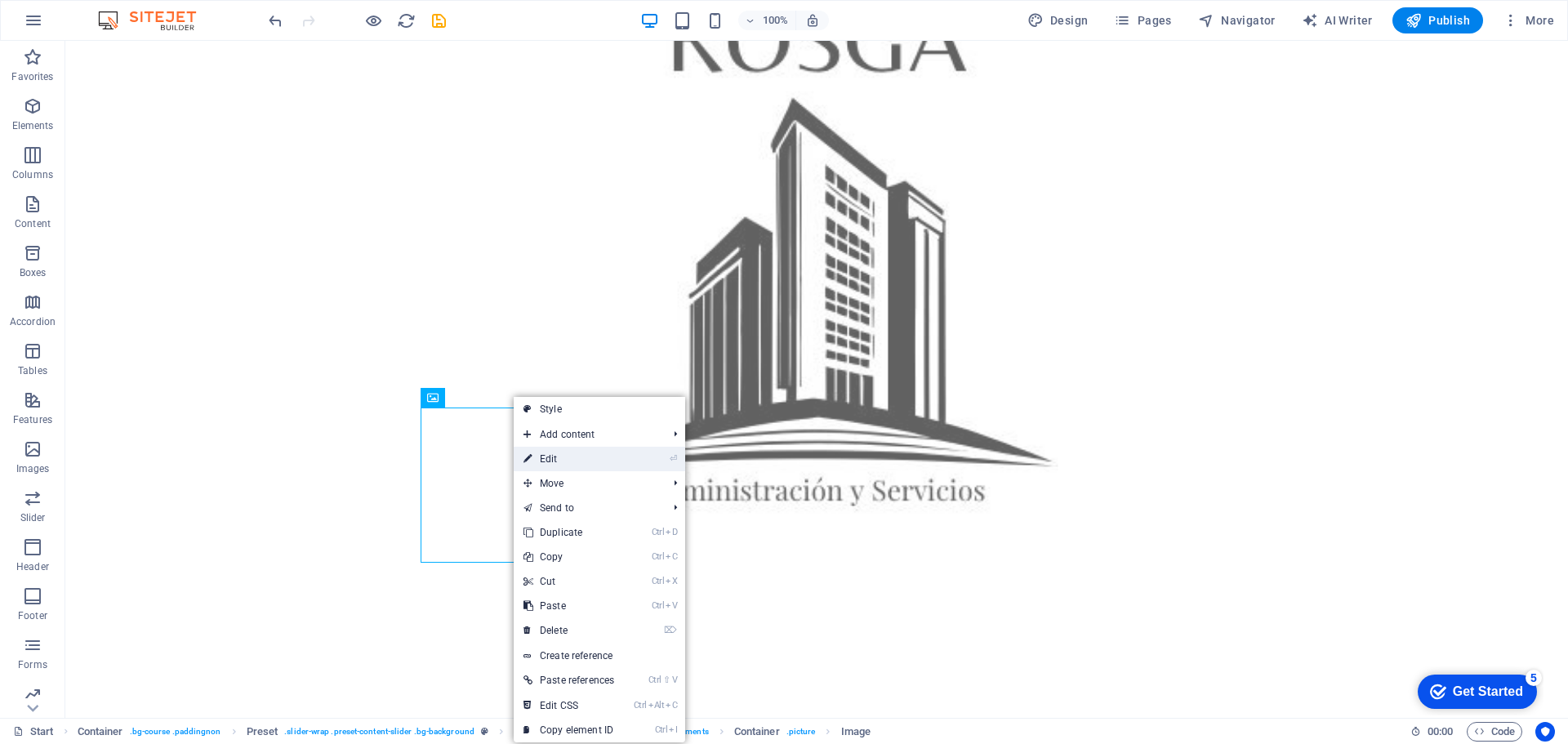
click at [538, 451] on link "⏎ Edit" at bounding box center [568, 459] width 110 height 25
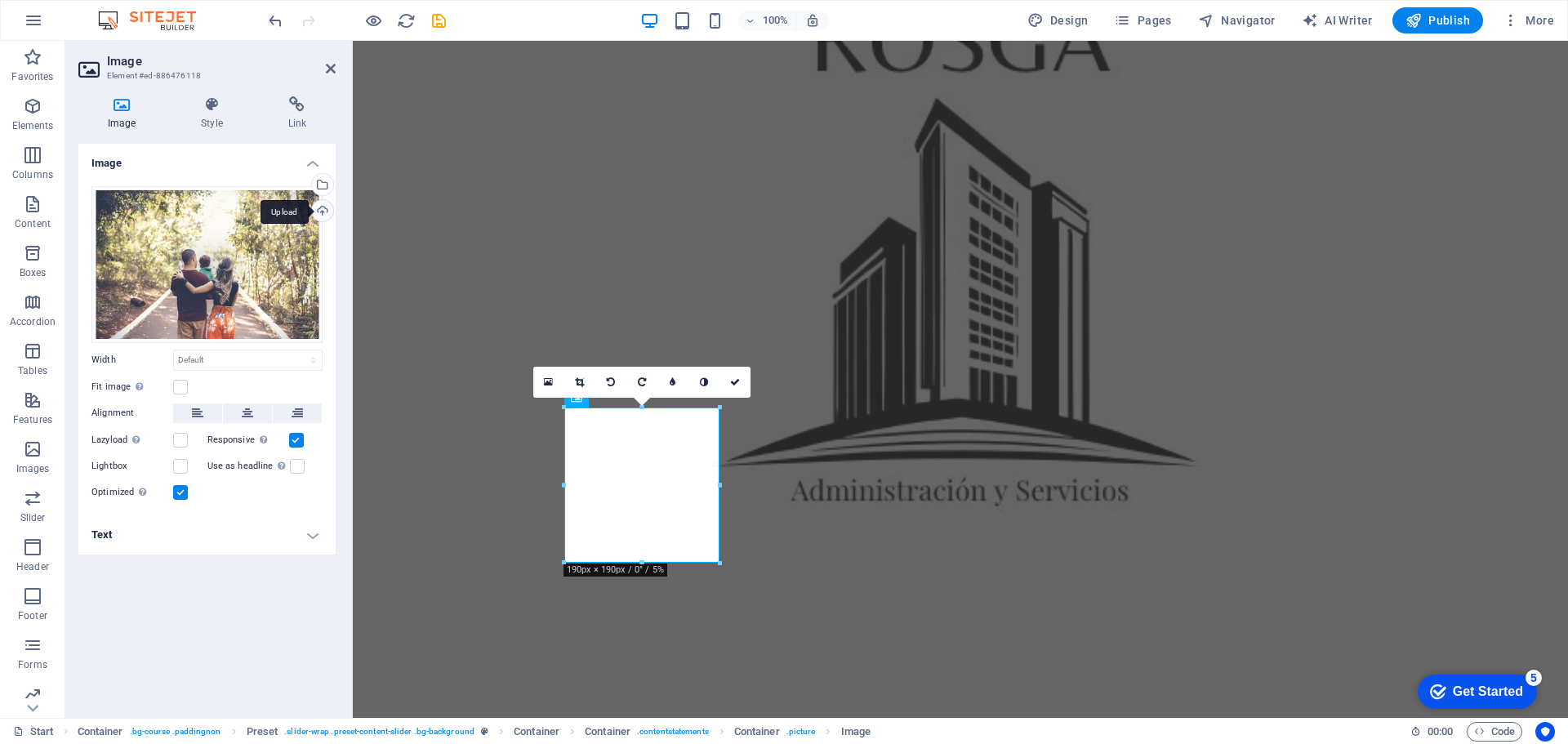
click at [322, 209] on div "Upload" at bounding box center [320, 212] width 25 height 25
click at [325, 180] on div "Select files from the file manager, stock photos, or upload file(s)" at bounding box center [320, 186] width 25 height 25
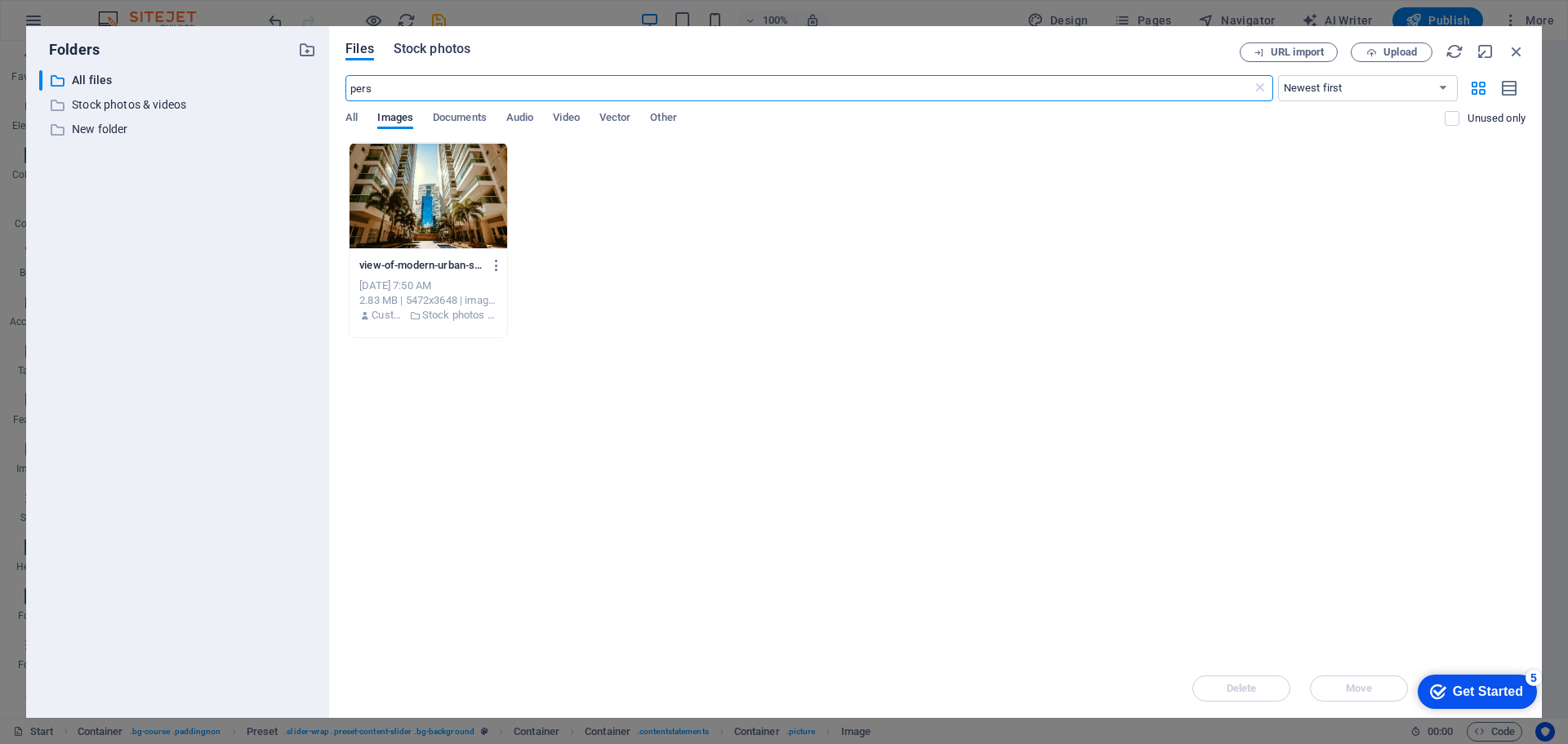
click at [432, 44] on span "Stock photos" at bounding box center [432, 48] width 77 height 19
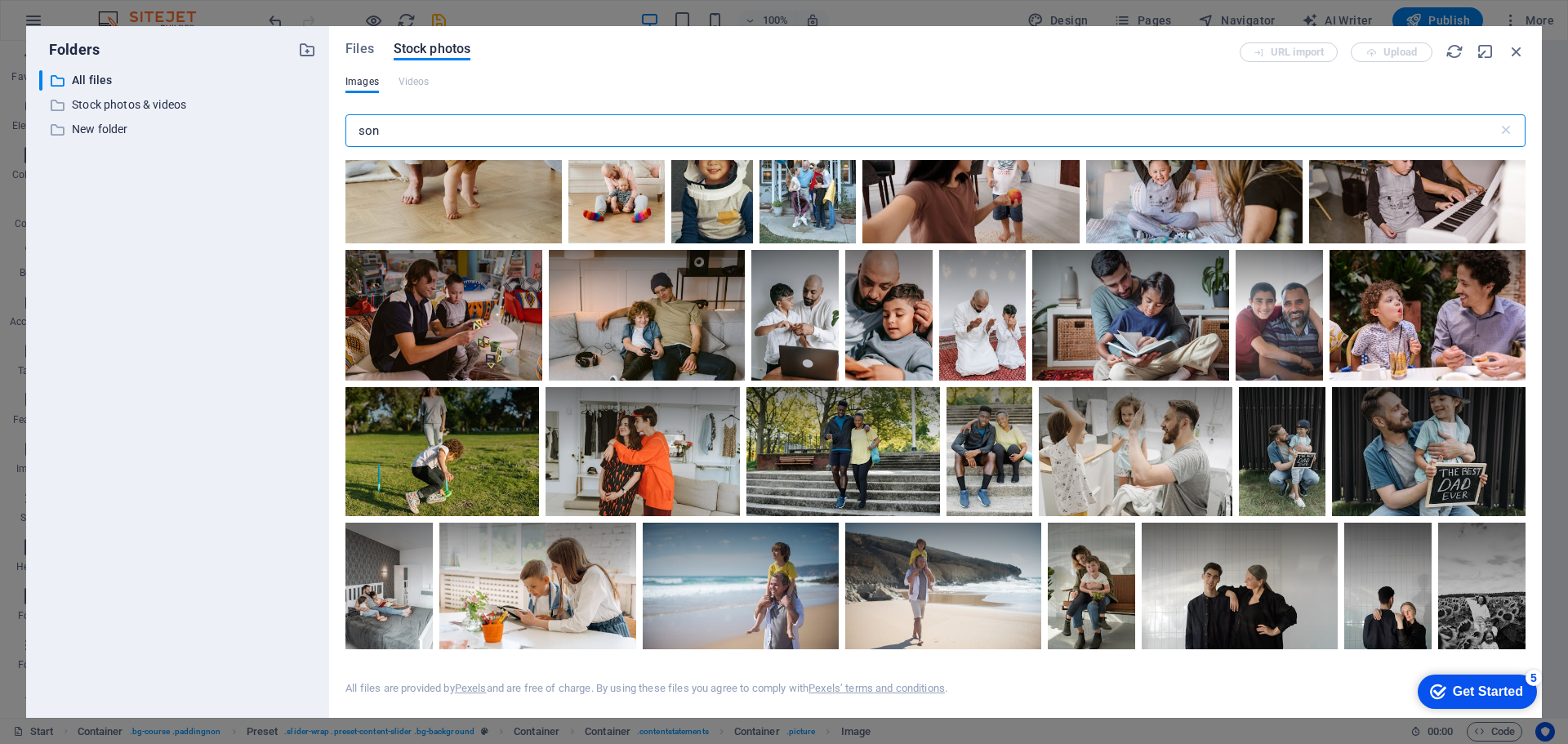
scroll to position [8222, 0]
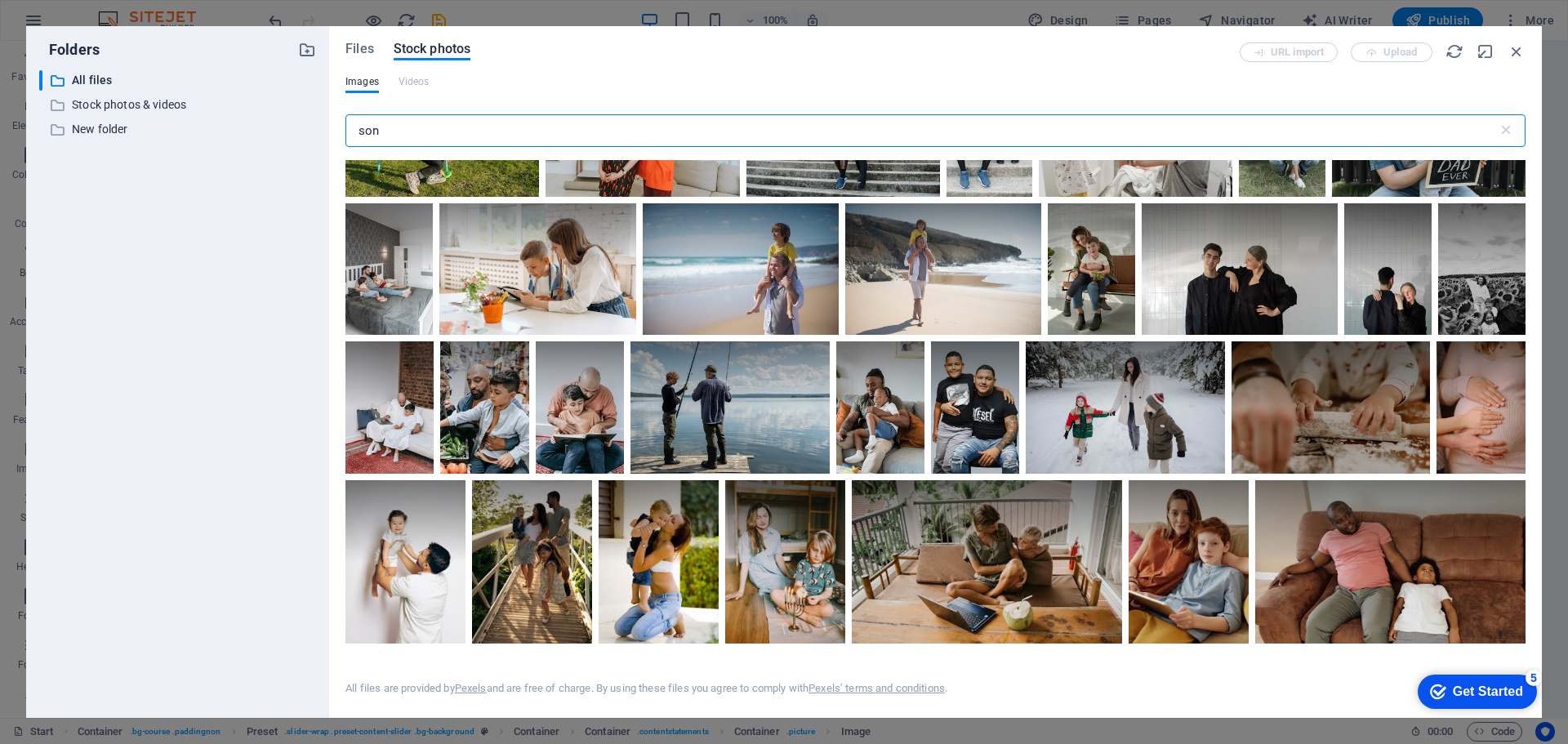
click at [391, 125] on input "son" at bounding box center [922, 130] width 1153 height 33
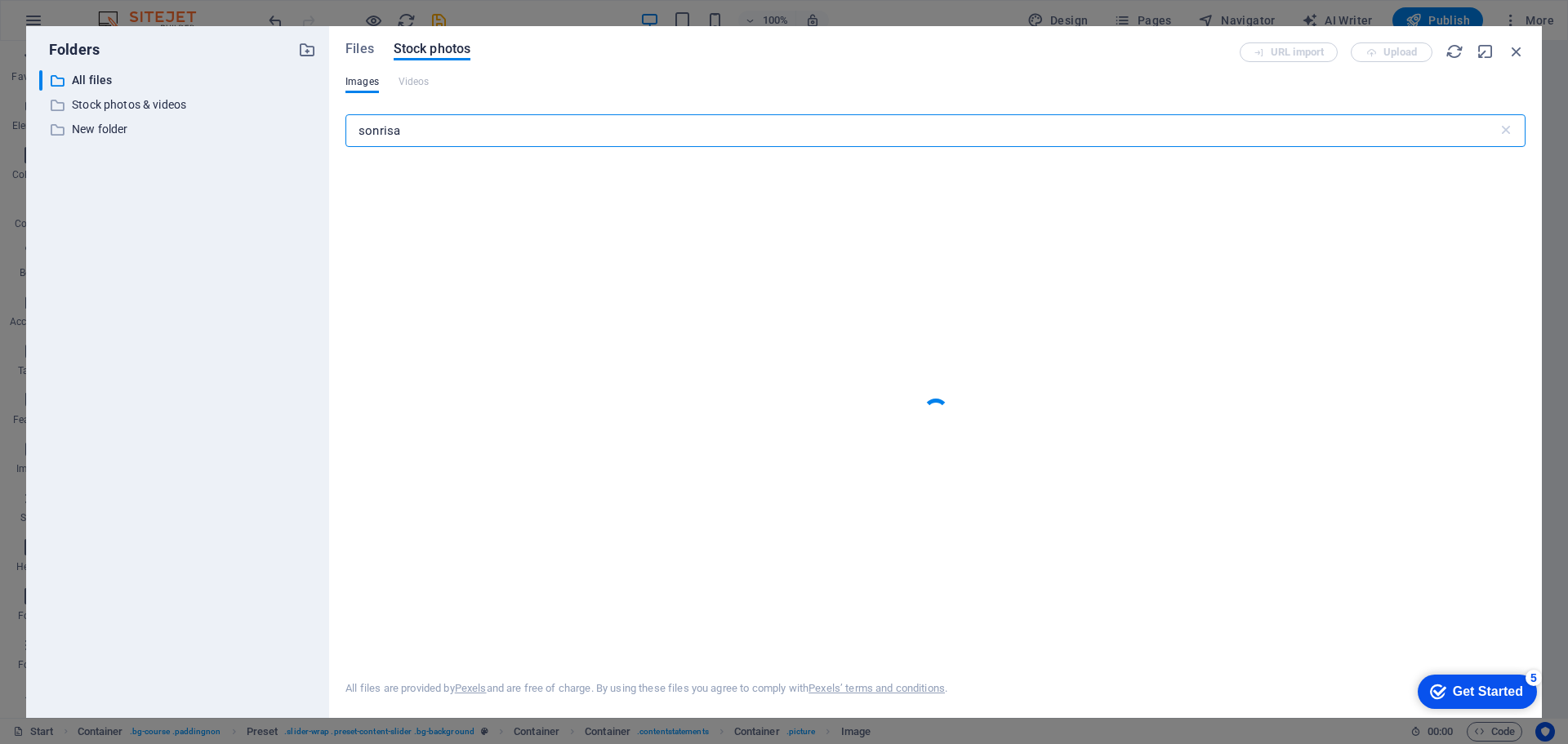
type input "sonrisas"
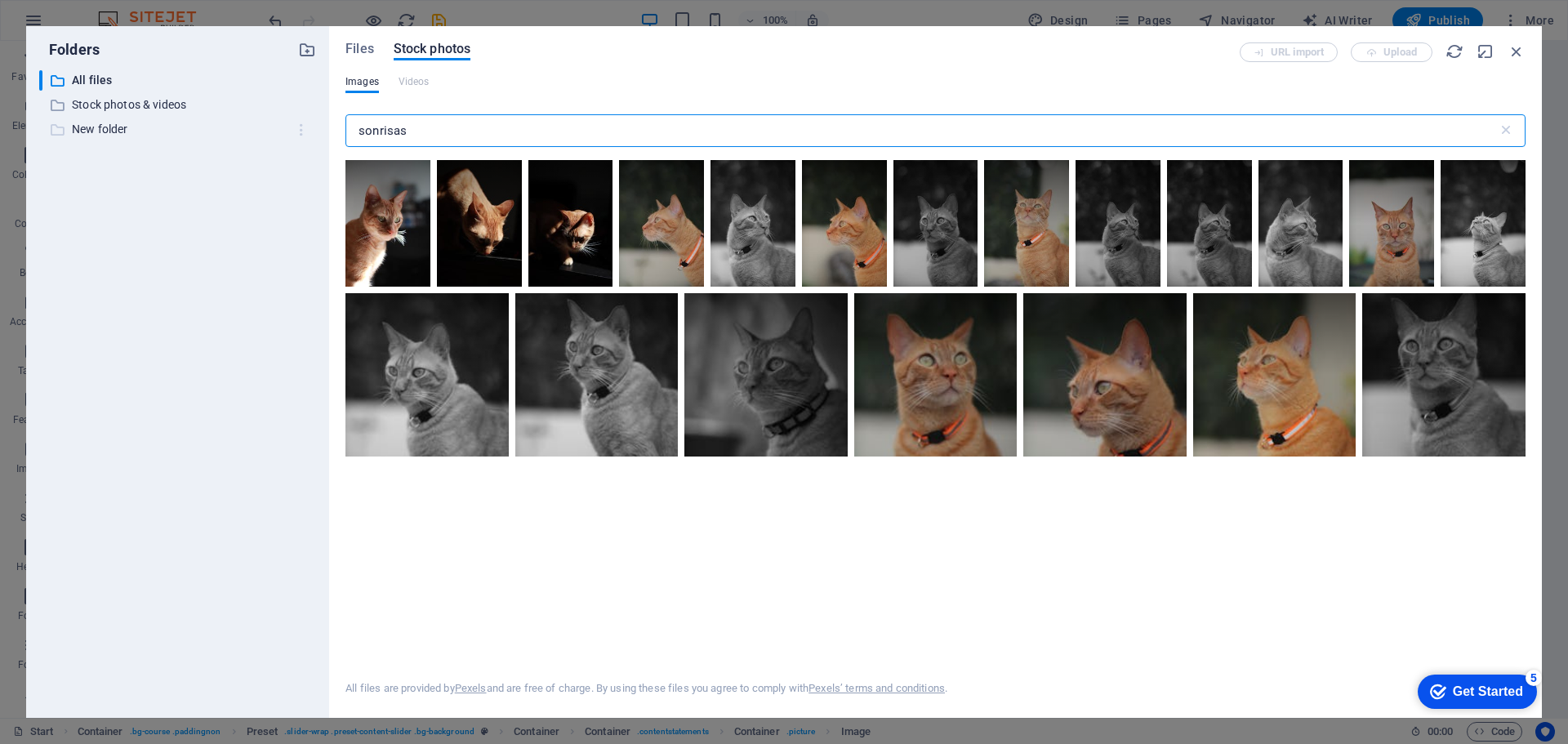
drag, startPoint x: 440, startPoint y: 121, endPoint x: 286, endPoint y: 121, distance: 154.0
click at [286, 121] on div "Folders ​ All files All files ​ Stock photos & videos Stock photos & videos ​ N…" at bounding box center [784, 372] width 1516 height 691
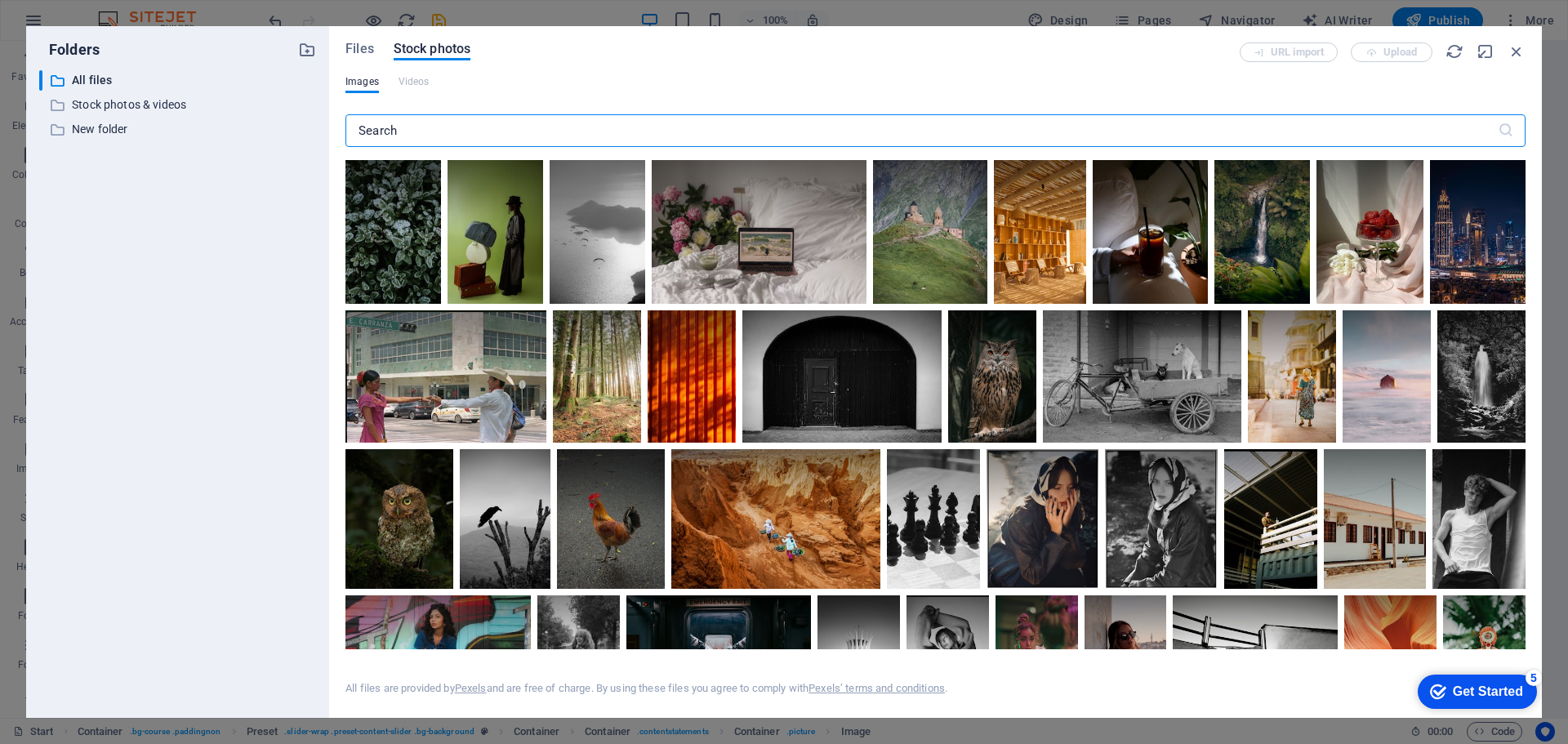
click at [425, 133] on input "text" at bounding box center [922, 130] width 1153 height 33
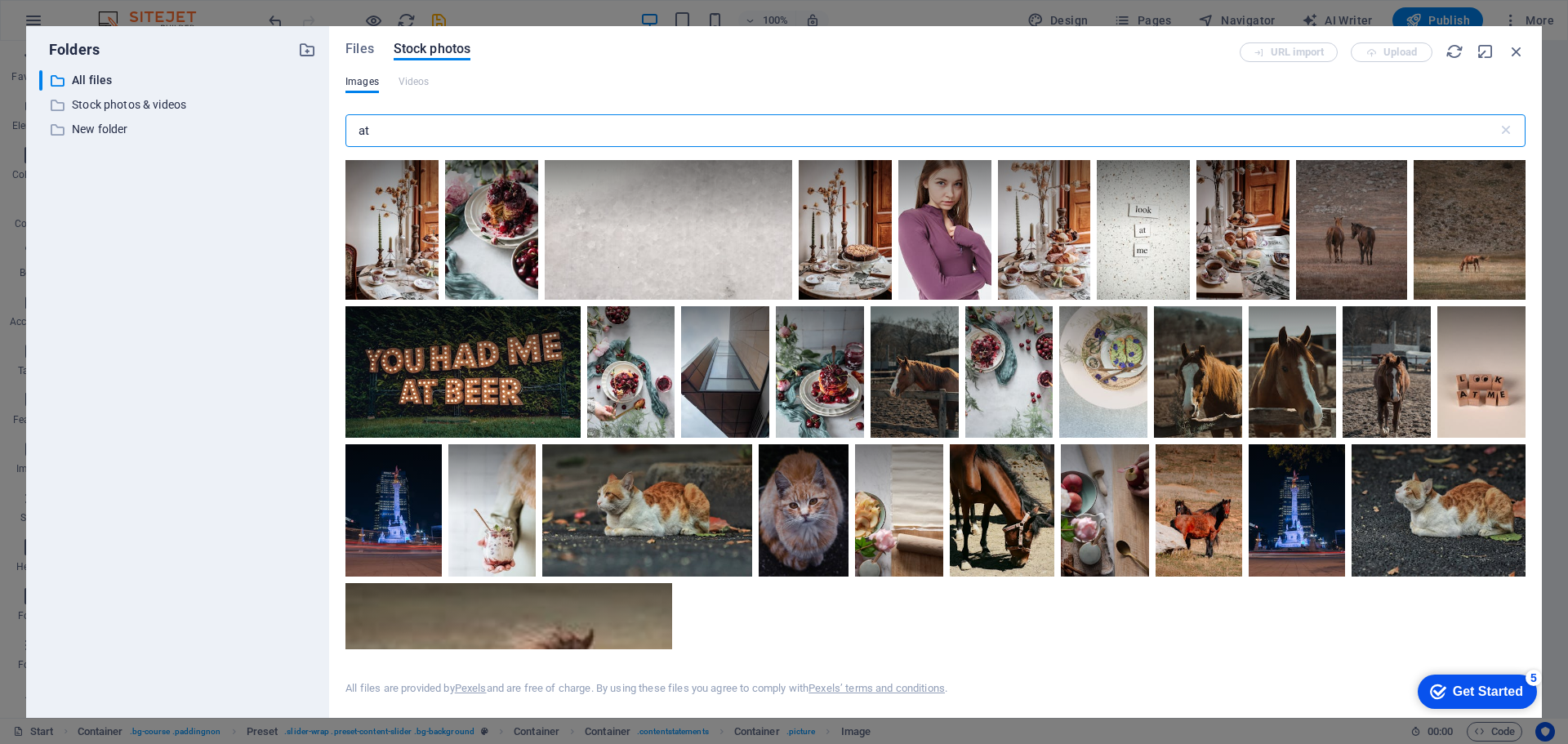
type input "a"
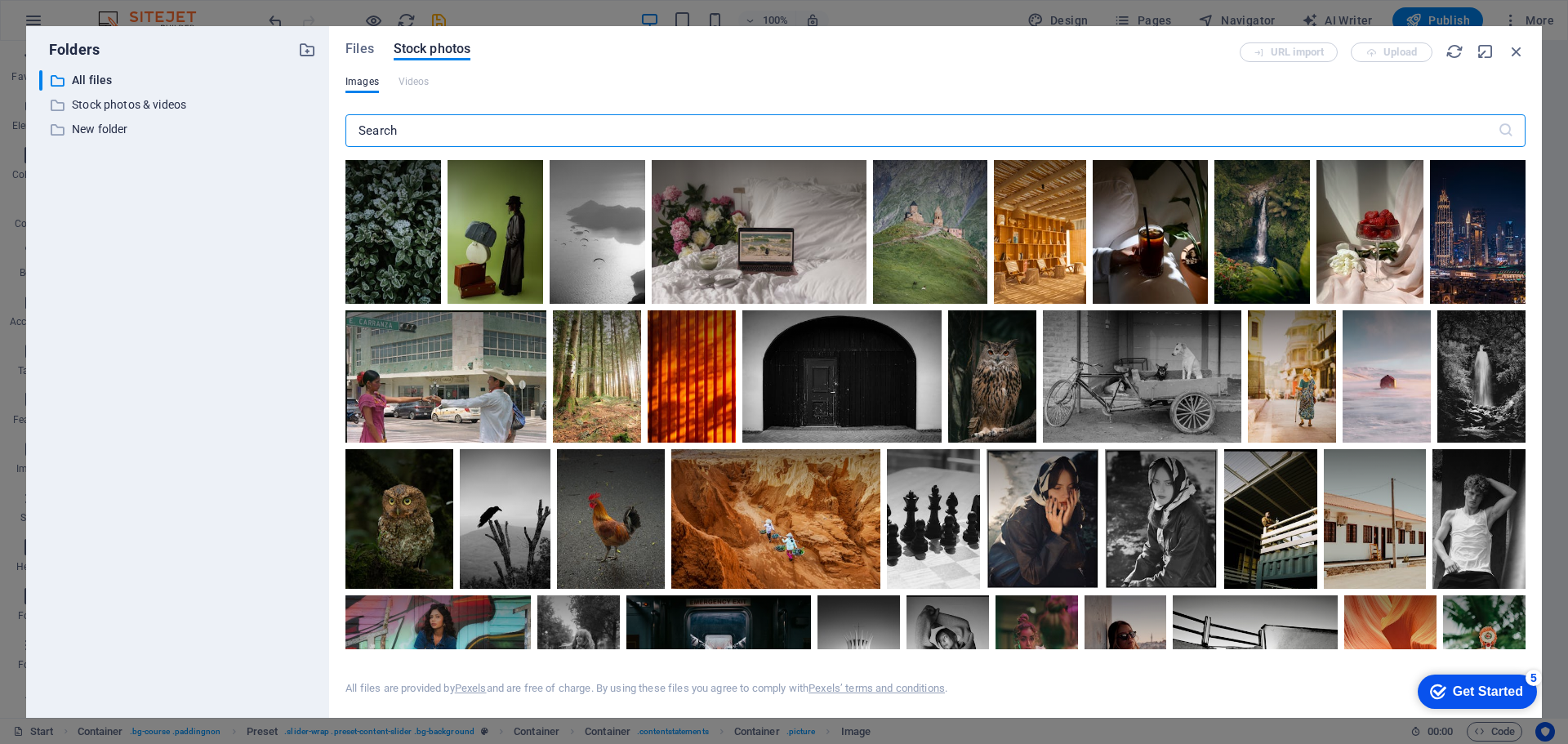
type input "t"
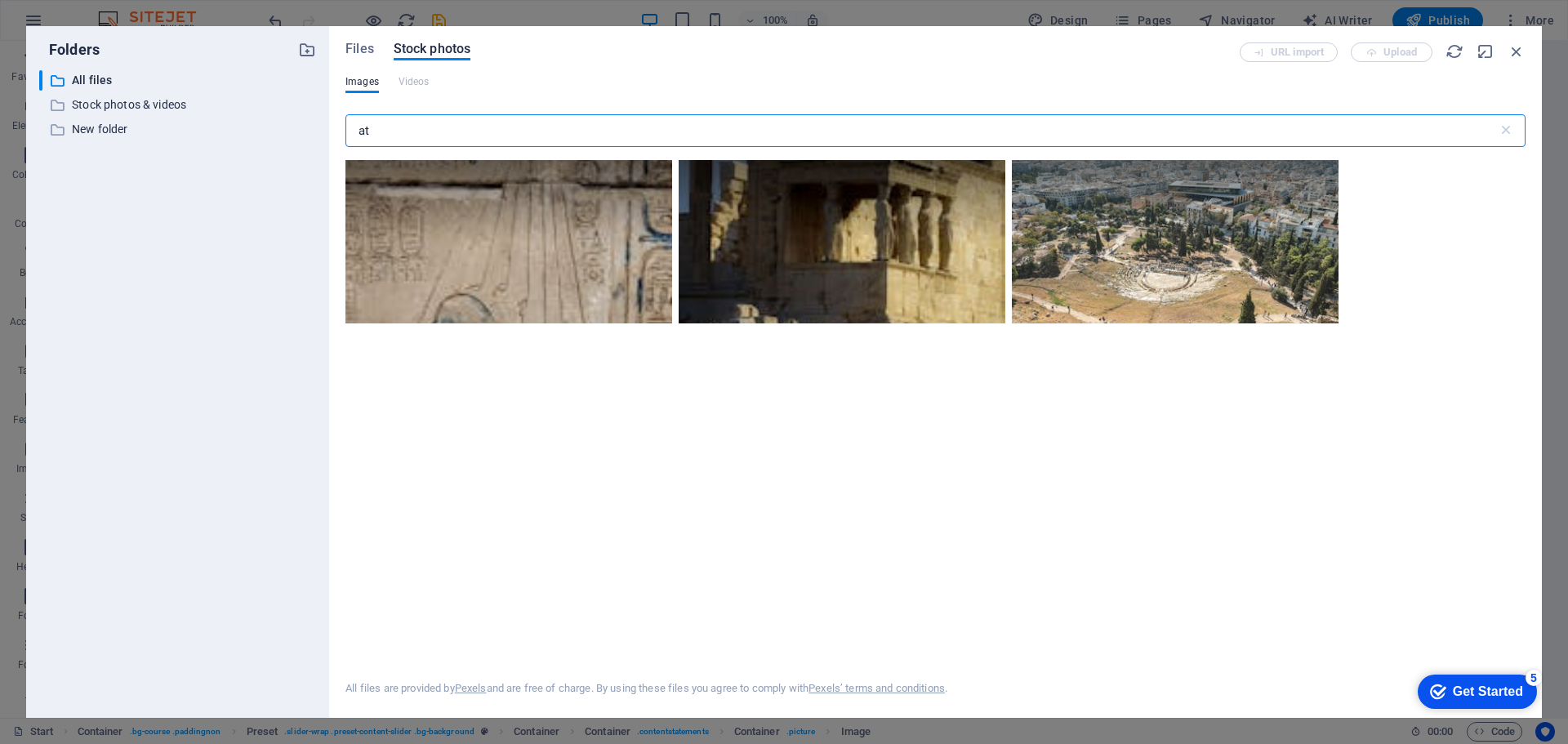
type input "a"
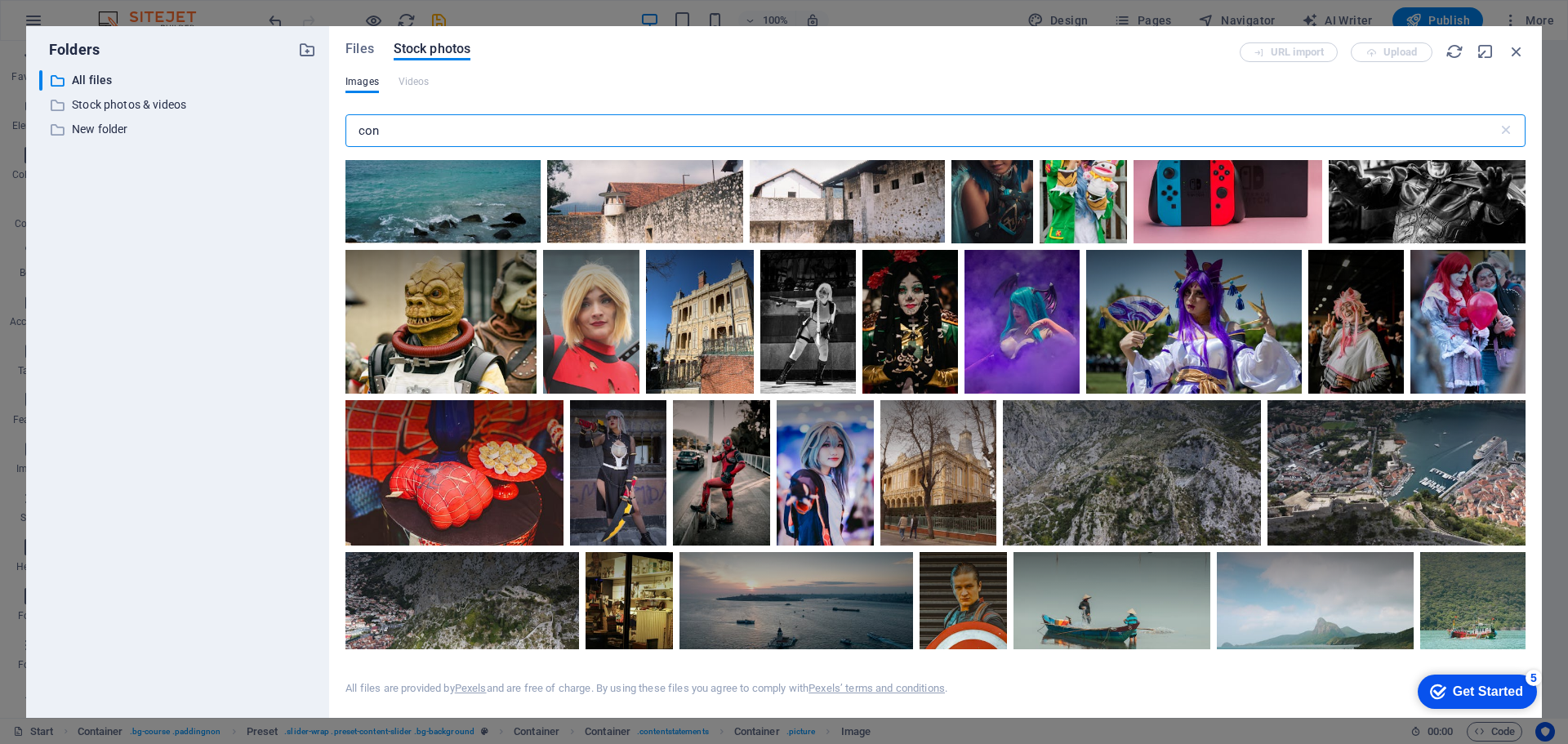
scroll to position [7389, 0]
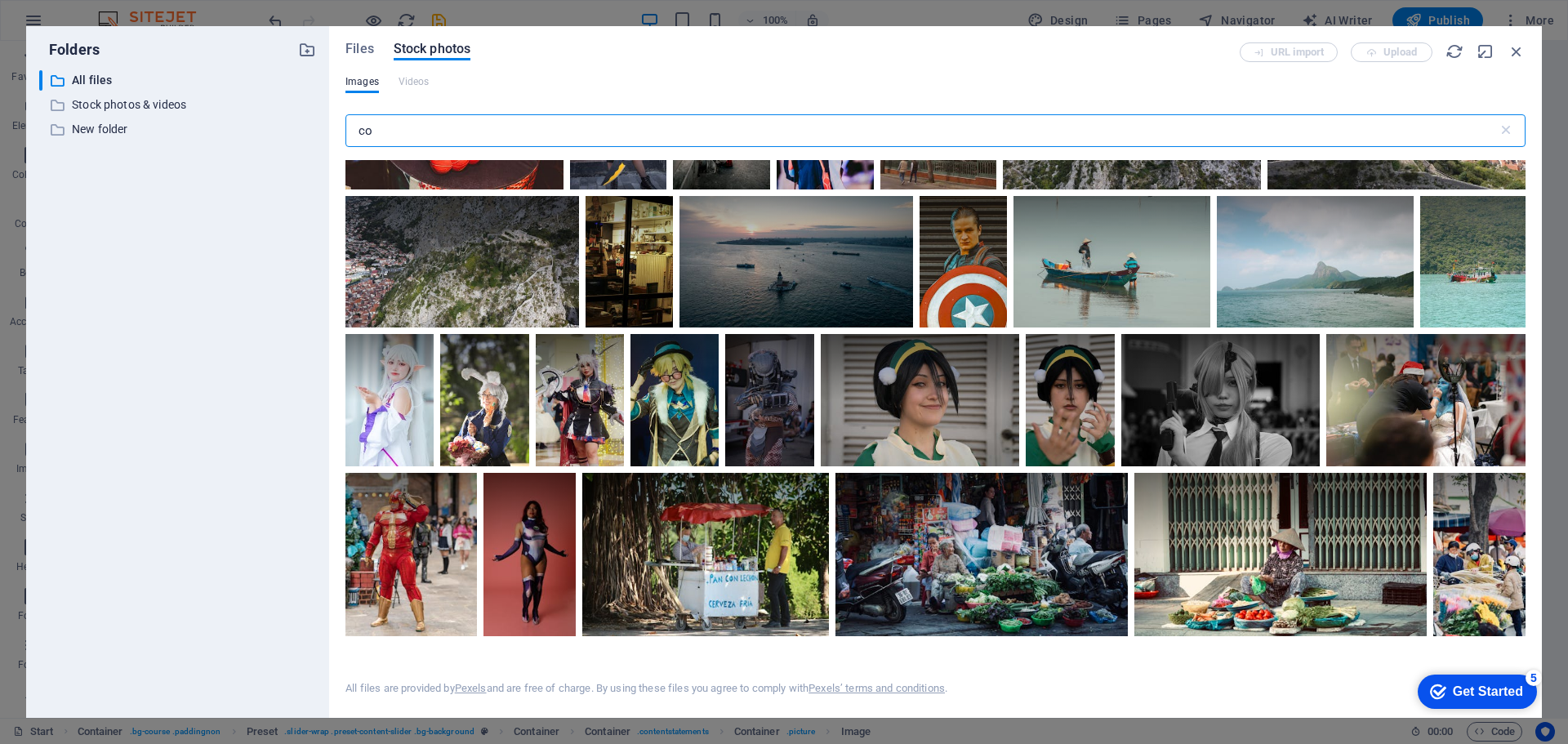
type input "c"
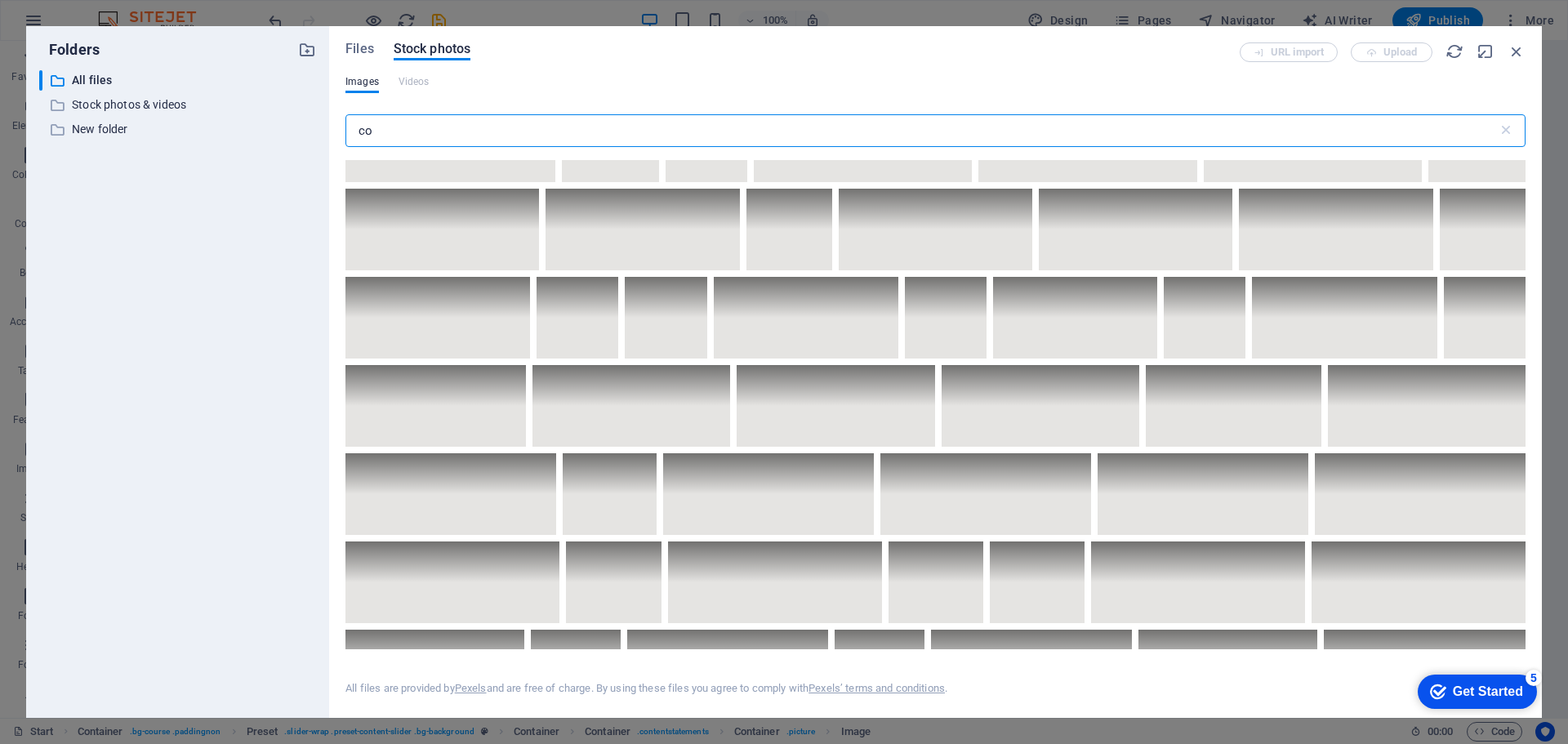
scroll to position [1224, 0]
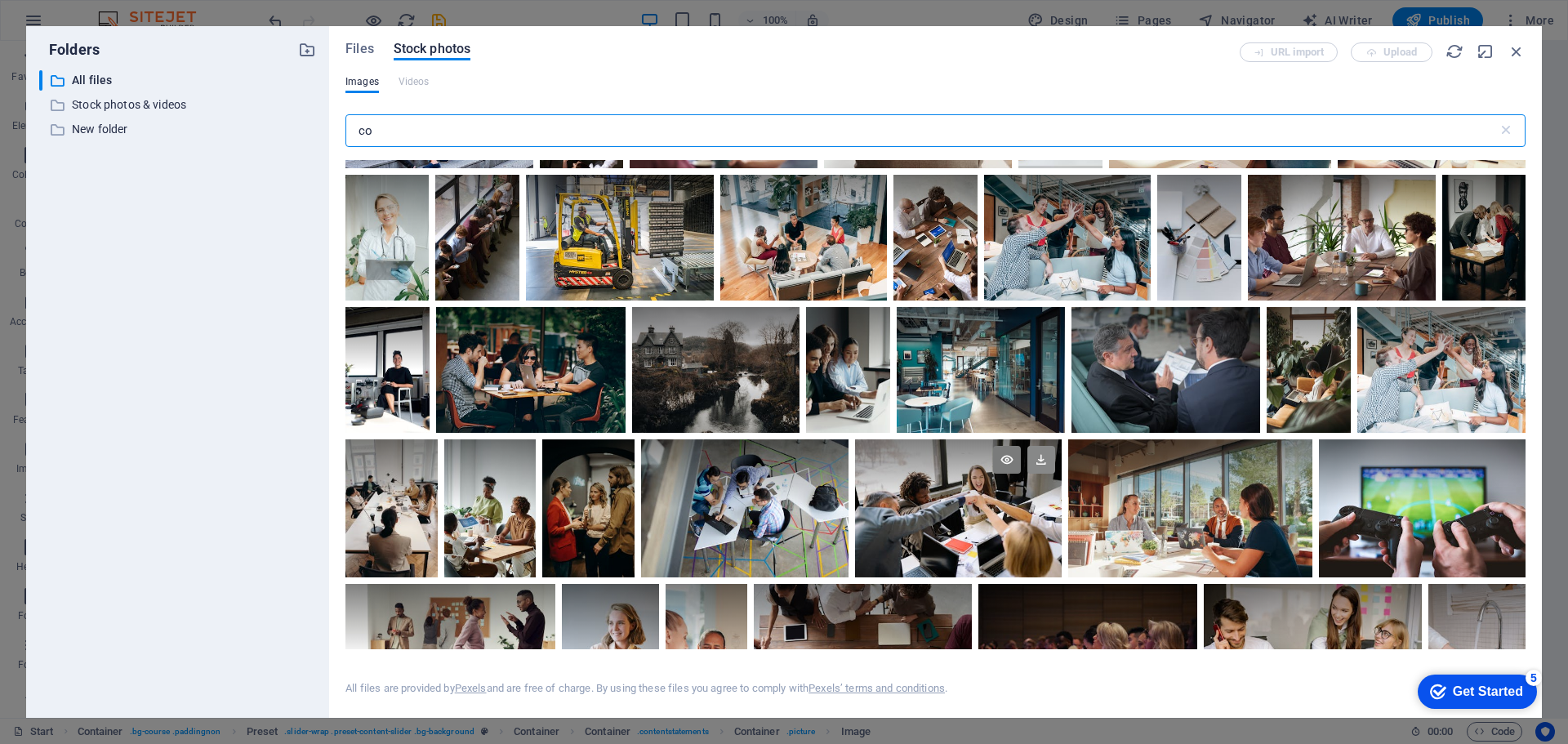
type input "co"
click at [1039, 454] on icon at bounding box center [1042, 460] width 27 height 27
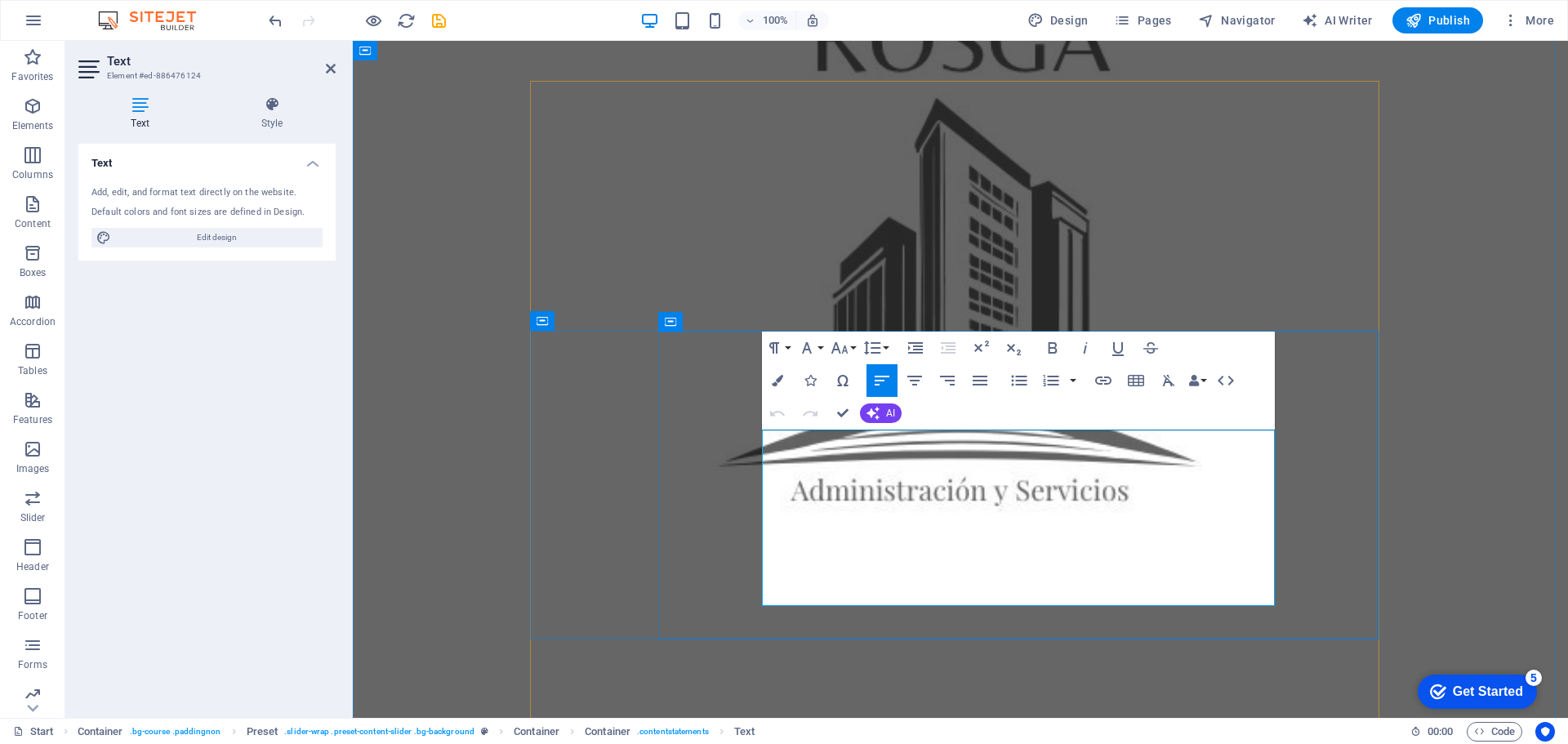
drag, startPoint x: 776, startPoint y: 441, endPoint x: 1138, endPoint y: 584, distance: 389.2
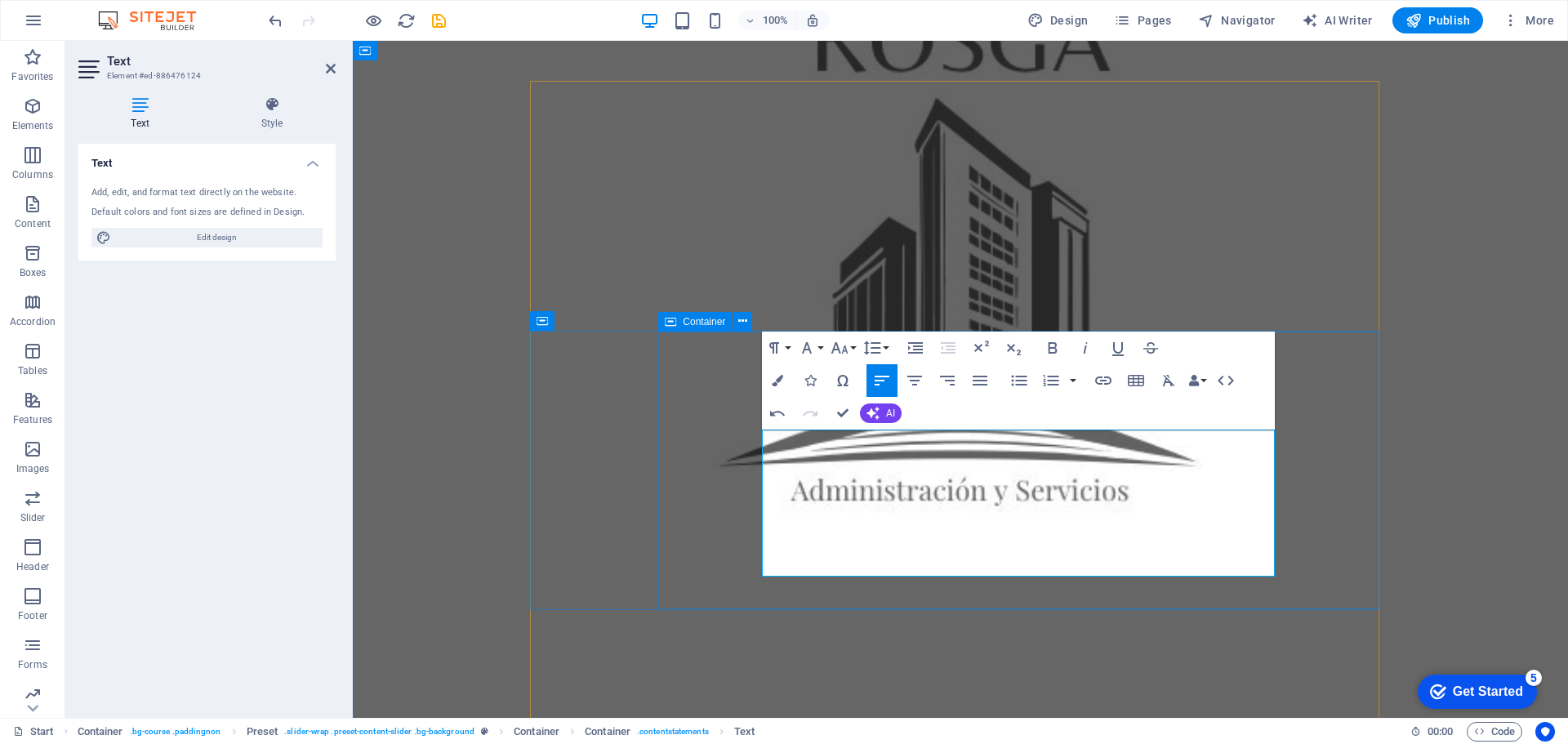
drag, startPoint x: 767, startPoint y: 439, endPoint x: 1061, endPoint y: 588, distance: 329.6
click at [813, 346] on icon "button" at bounding box center [806, 347] width 19 height 19
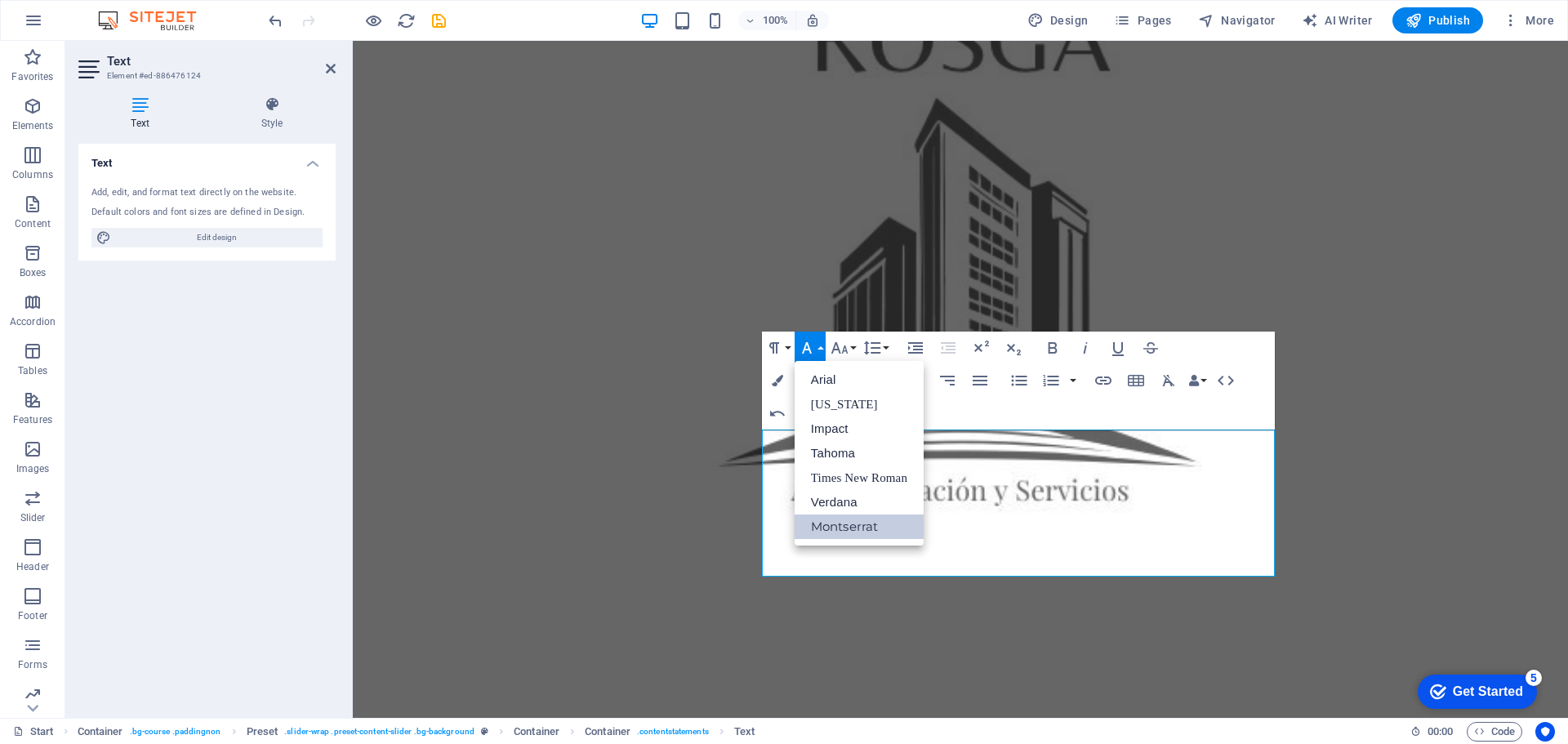
scroll to position [0, 0]
click at [825, 384] on link "Arial" at bounding box center [858, 379] width 129 height 25
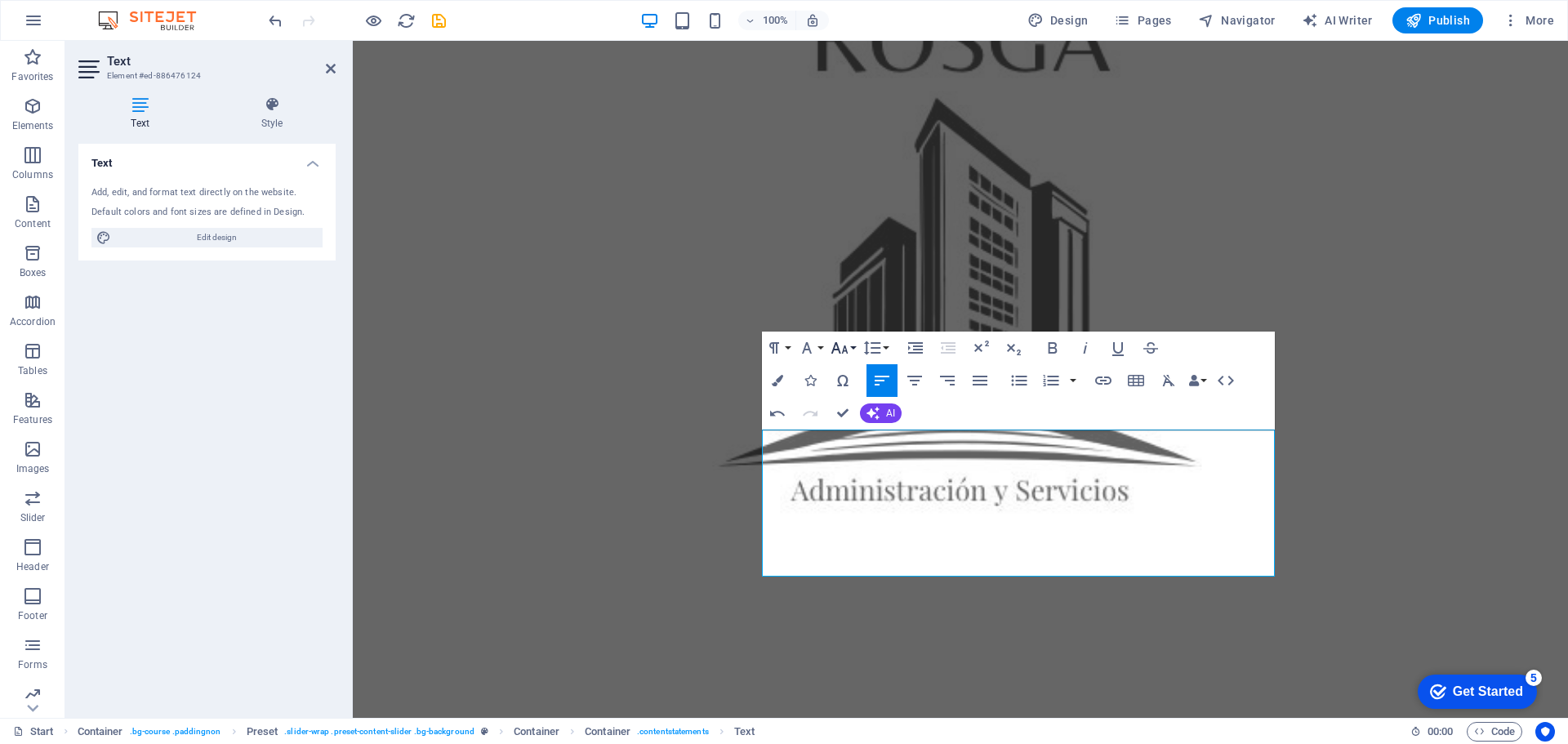
click at [840, 344] on icon "button" at bounding box center [839, 347] width 19 height 19
click at [850, 394] on link "18" at bounding box center [857, 395] width 58 height 25
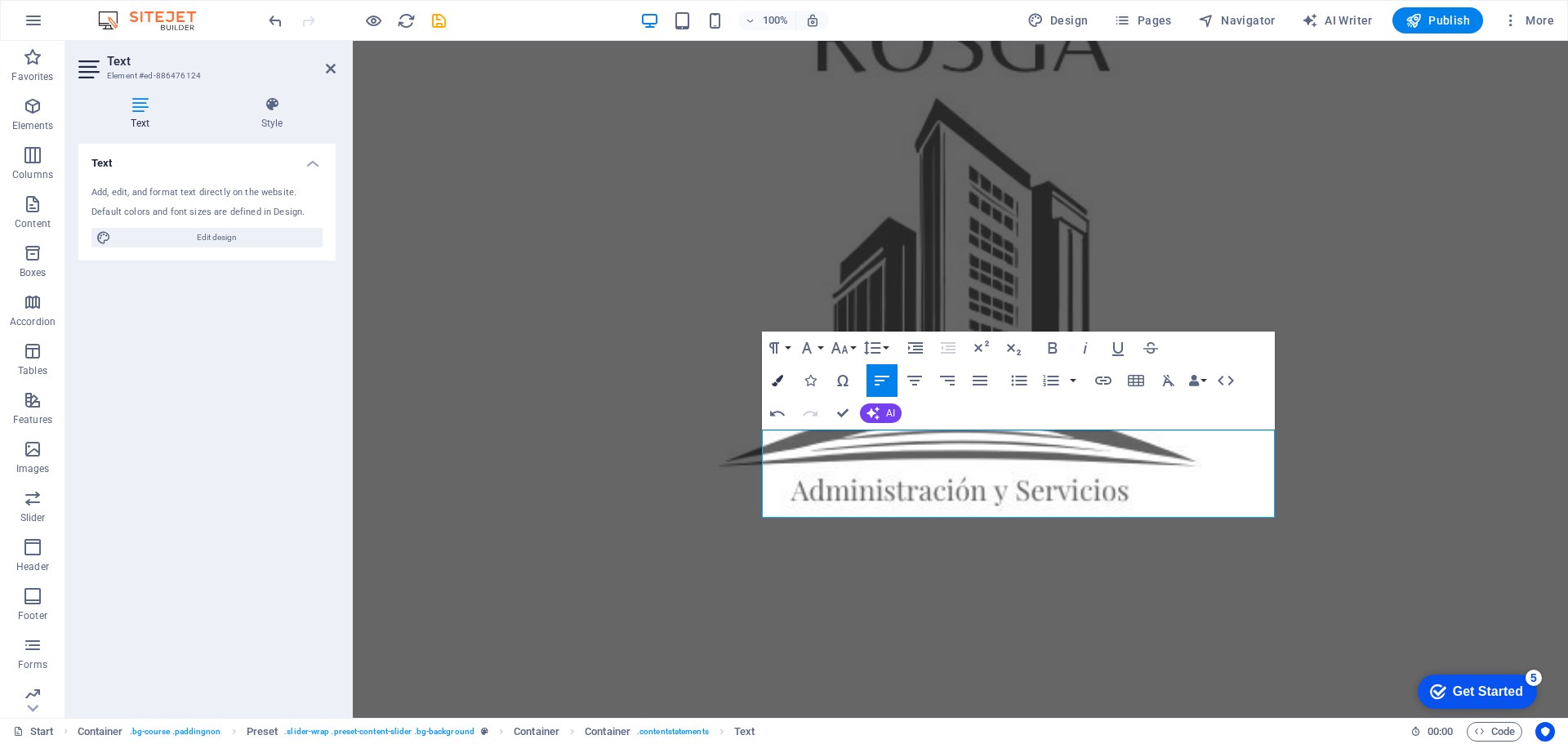
click at [778, 378] on icon "button" at bounding box center [777, 380] width 12 height 12
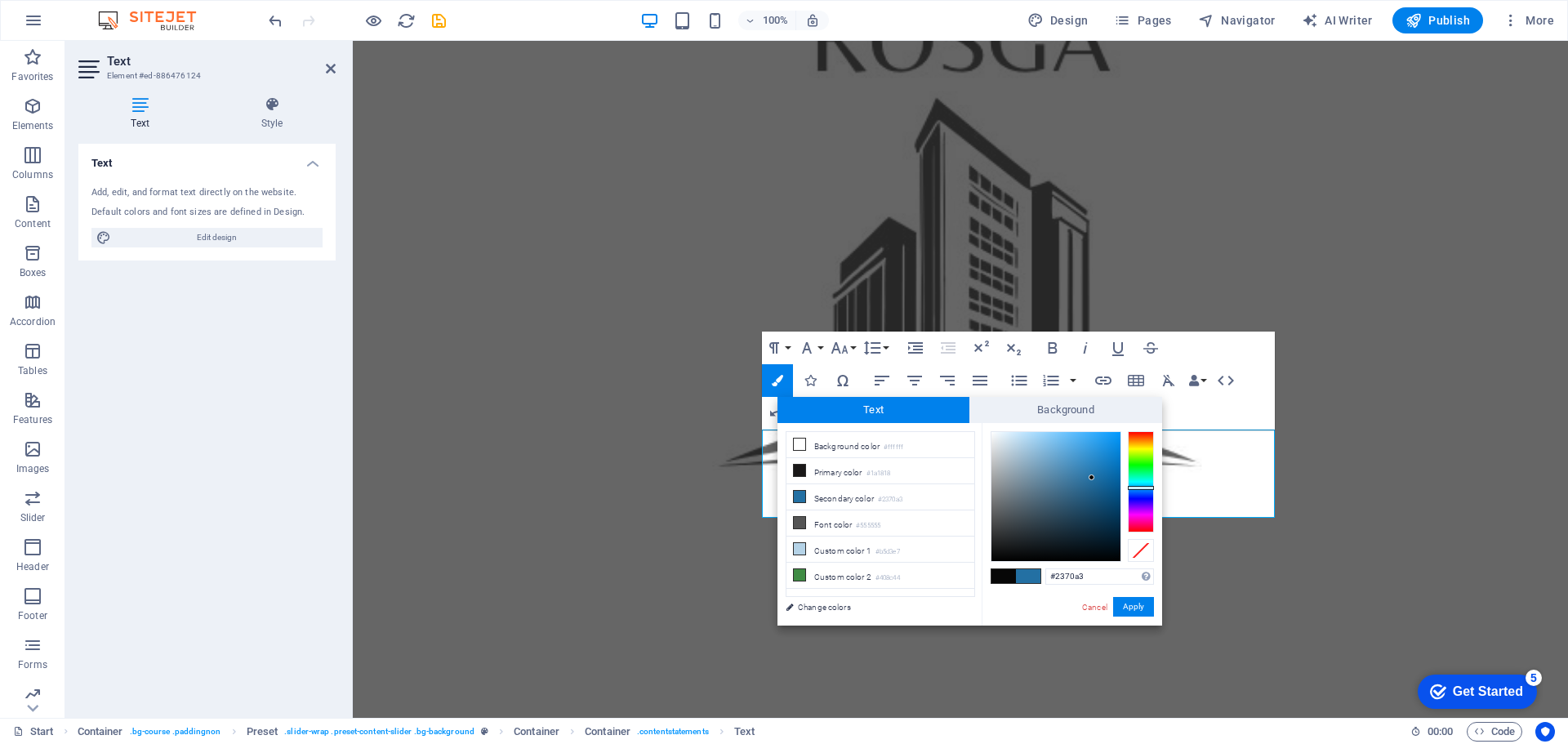
type input "#4b4e50"
click at [999, 520] on div at bounding box center [1055, 496] width 129 height 129
click at [1135, 606] on button "Apply" at bounding box center [1134, 606] width 41 height 19
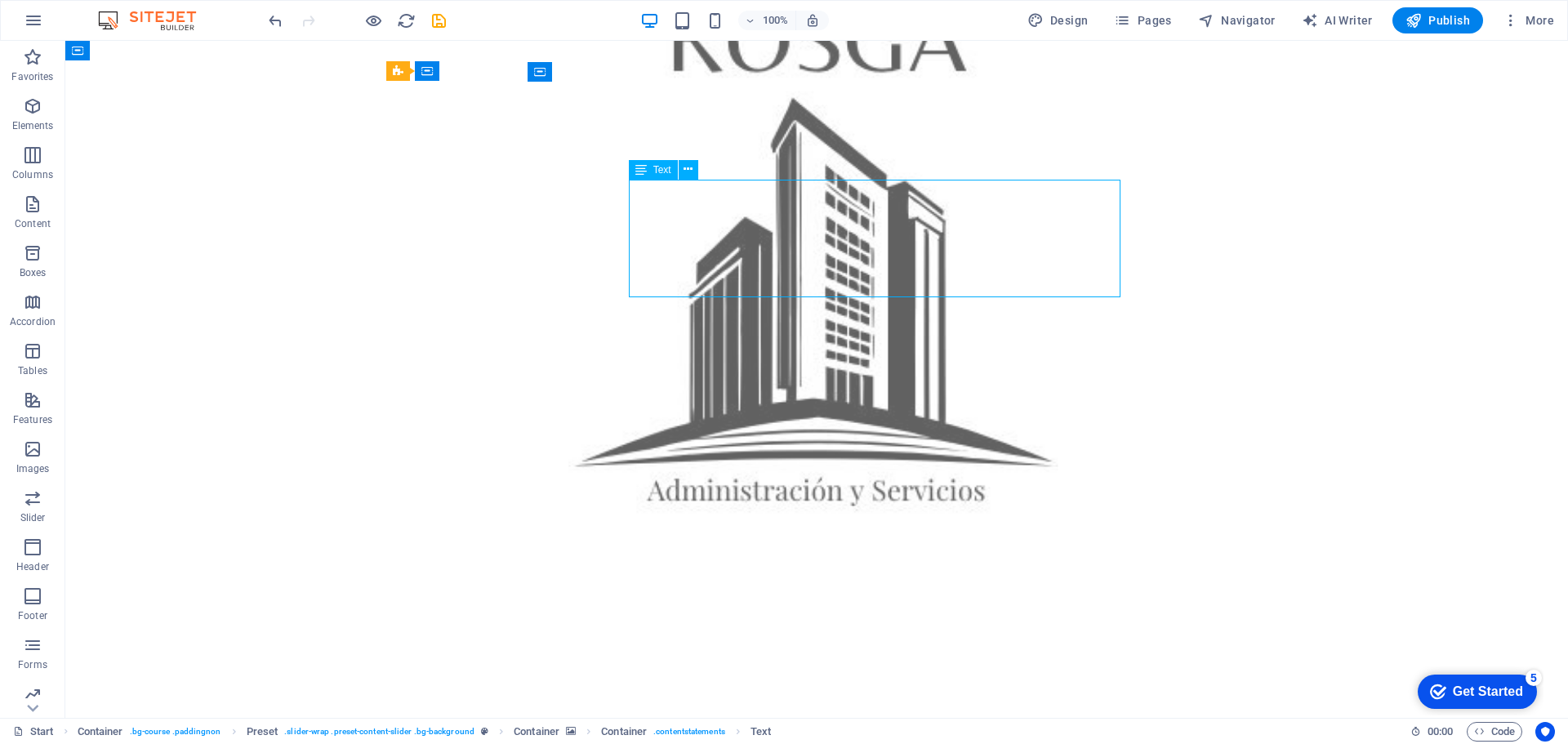
drag, startPoint x: 683, startPoint y: 245, endPoint x: 396, endPoint y: 244, distance: 287.0
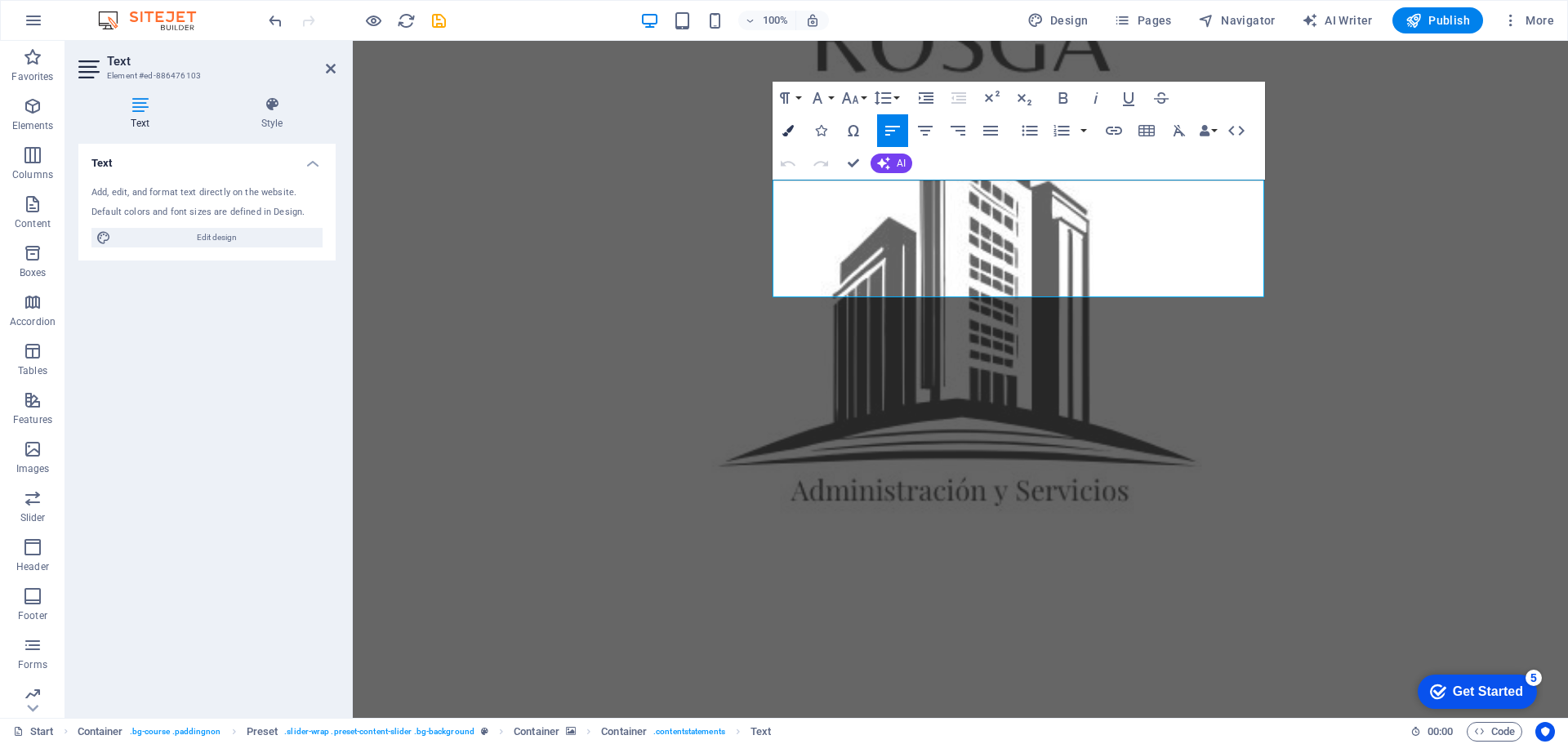
click at [789, 129] on icon "button" at bounding box center [788, 130] width 12 height 12
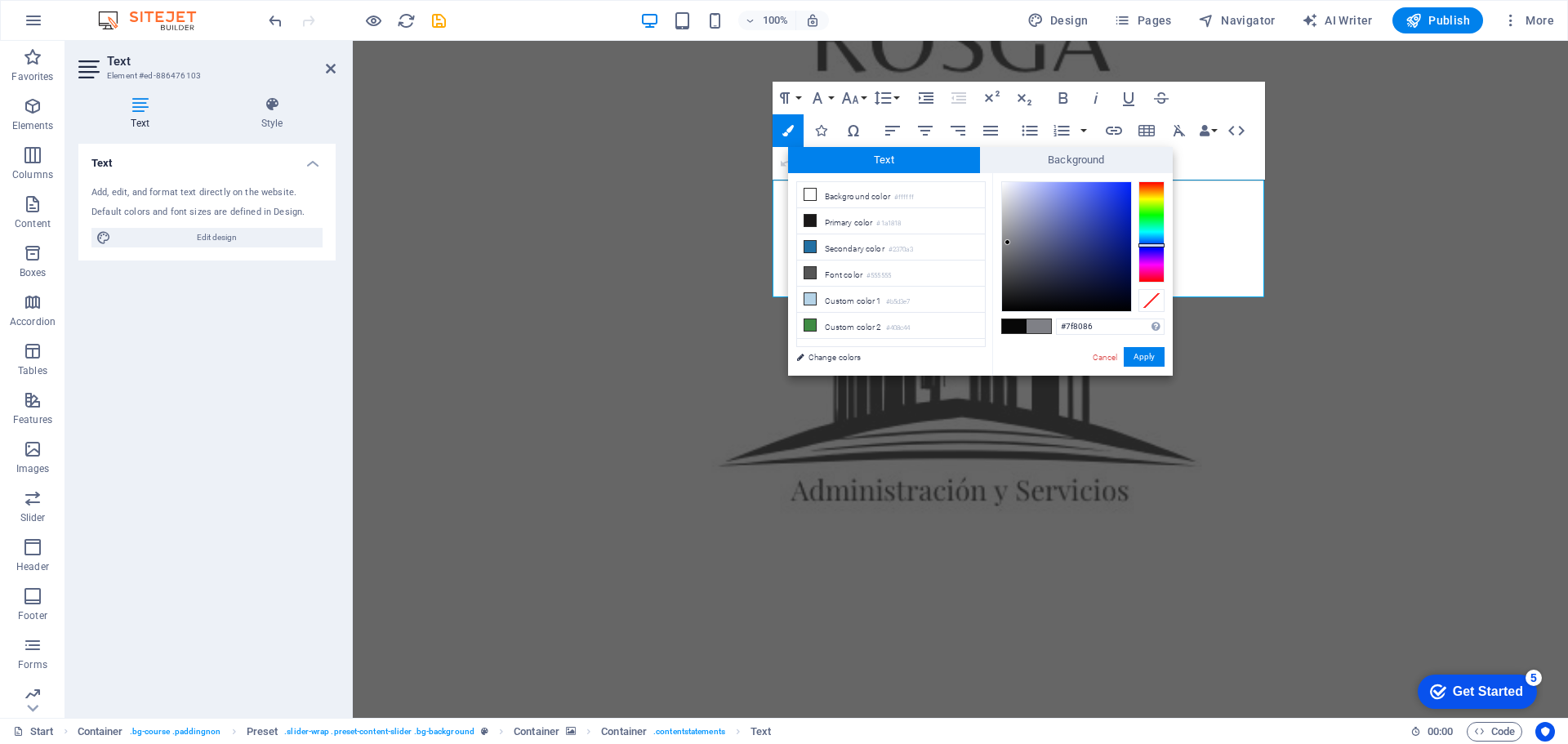
drag, startPoint x: 1056, startPoint y: 322, endPoint x: 1028, endPoint y: 322, distance: 28.0
click at [1028, 322] on div "#7f8086 Supported formats #0852ed rgb(8, 82, 237) rgba(8, 82, 237, 90%) hsv(221…" at bounding box center [1083, 393] width 181 height 439
drag, startPoint x: 1273, startPoint y: 398, endPoint x: 1295, endPoint y: 388, distance: 24.2
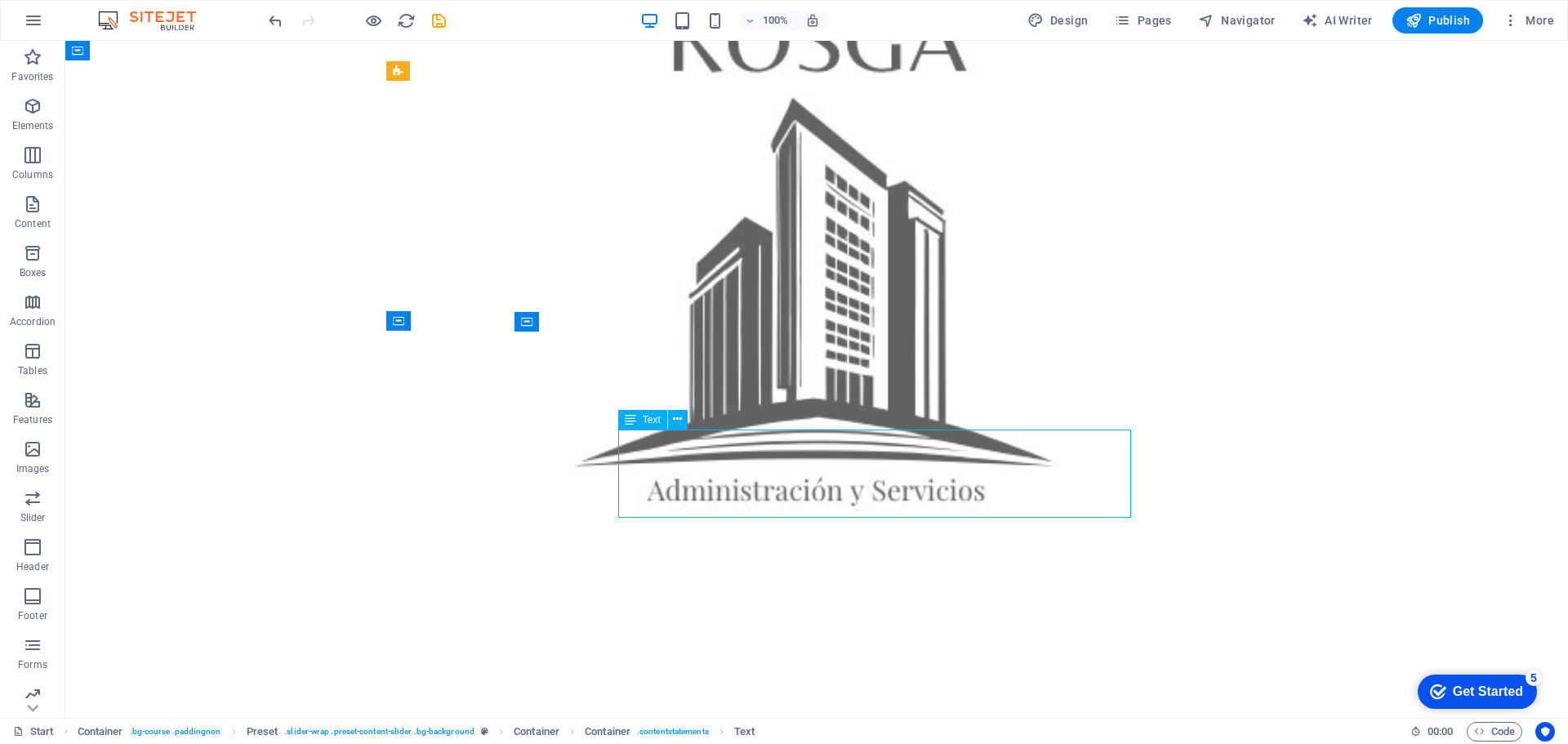
drag, startPoint x: 718, startPoint y: 471, endPoint x: 431, endPoint y: 471, distance: 287.0
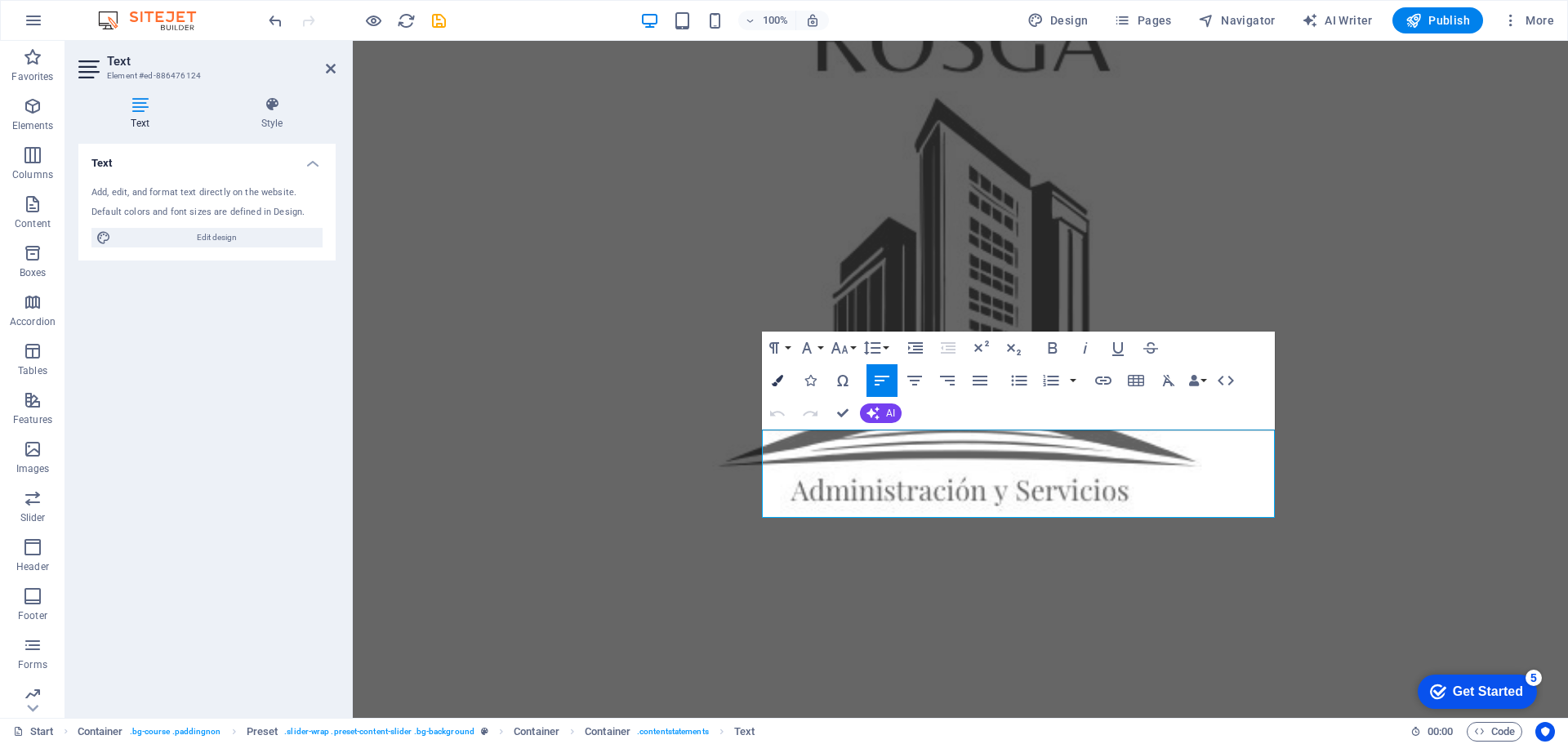
click at [782, 379] on icon "button" at bounding box center [777, 380] width 12 height 12
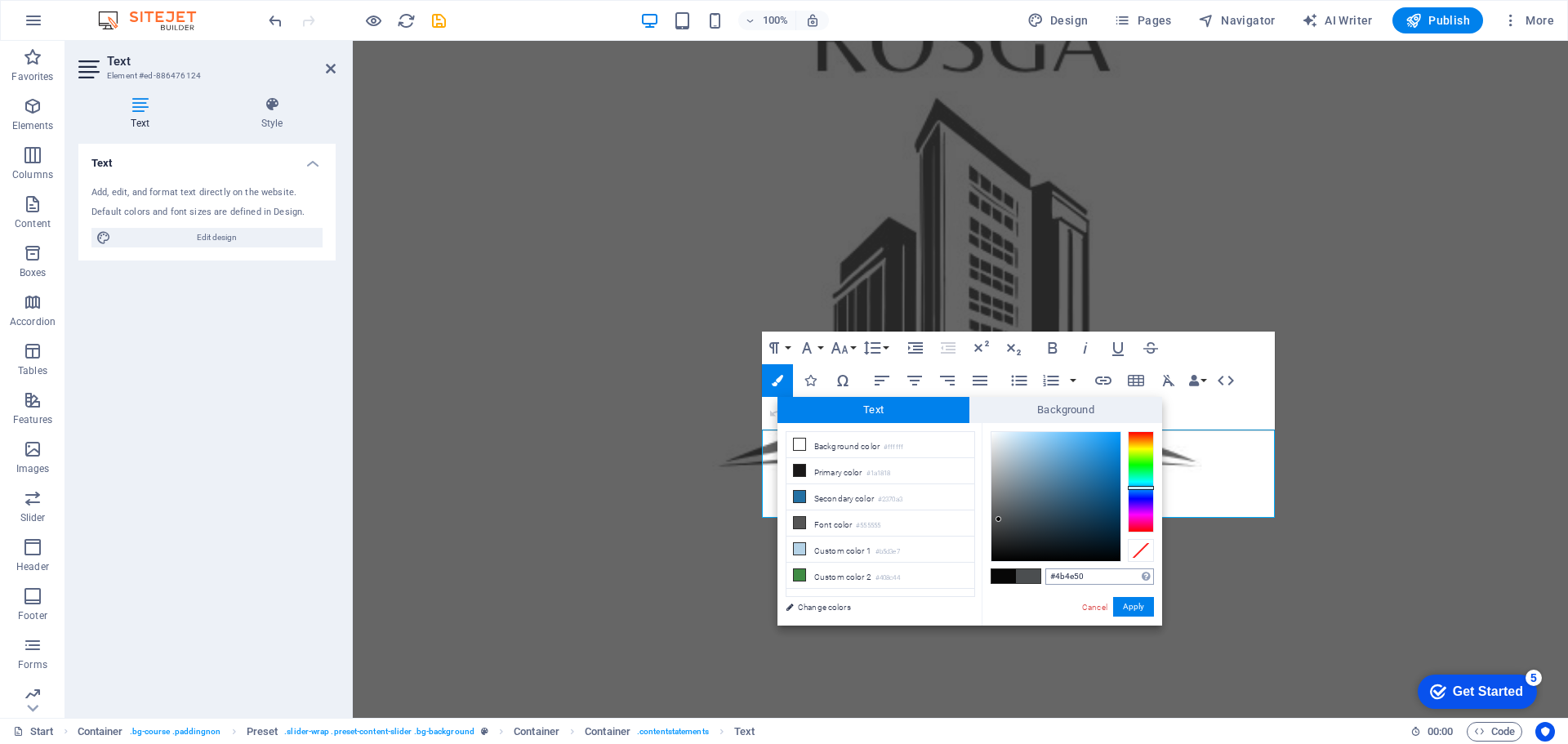
drag, startPoint x: 1098, startPoint y: 566, endPoint x: 1052, endPoint y: 574, distance: 46.7
click at [1052, 574] on div "#4b4e50 Supported formats #0852ed rgb(8, 82, 237) rgba(8, 82, 237, 90%) hsv(221…" at bounding box center [1072, 643] width 181 height 439
drag, startPoint x: 1094, startPoint y: 577, endPoint x: 1083, endPoint y: 577, distance: 11.0
click at [1023, 577] on div "#4b4e50 Supported formats #0852ed rgb(8, 82, 237) rgba(8, 82, 237, 90%) hsv(221…" at bounding box center [1072, 643] width 181 height 439
paste input "7f8086"
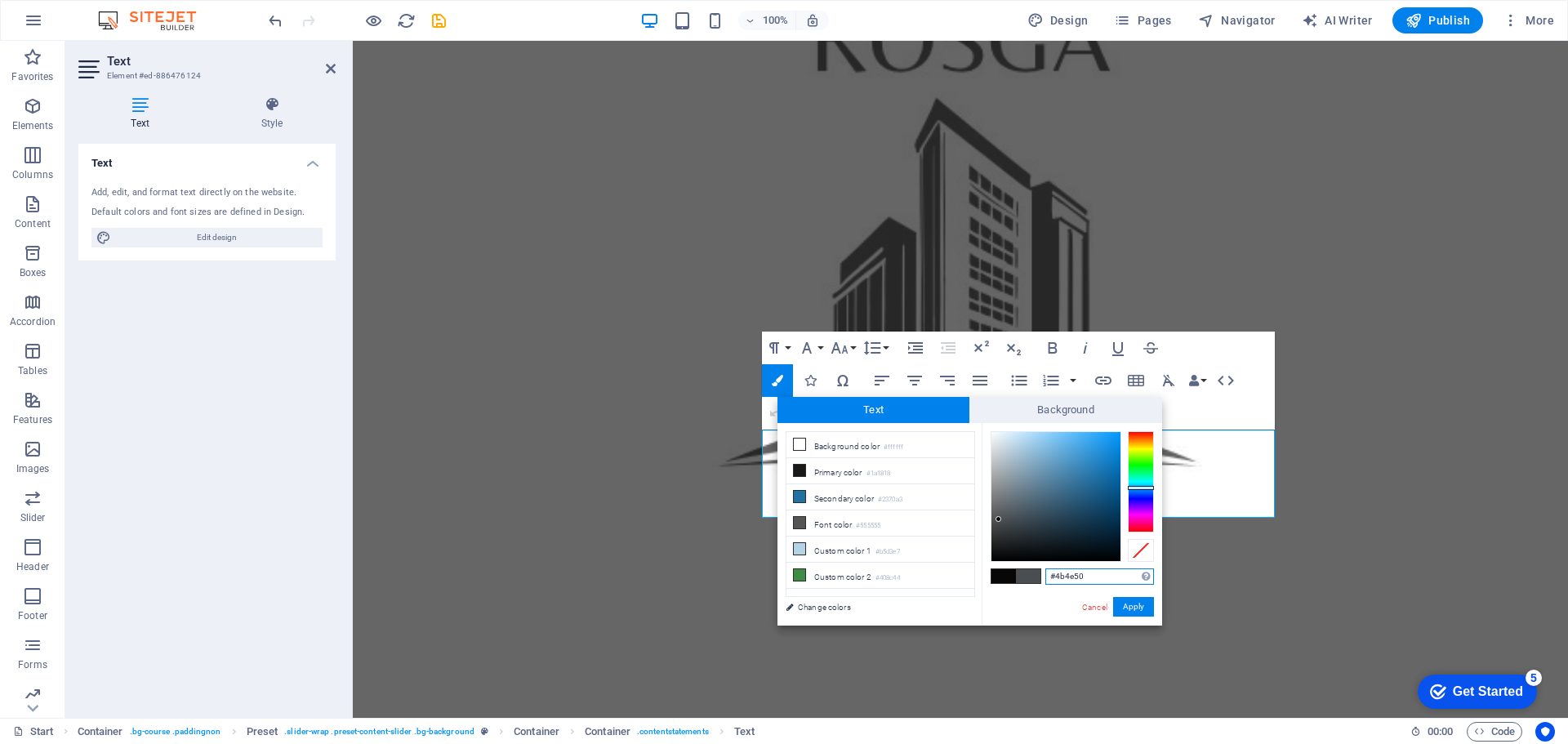
type input "#7f8086"
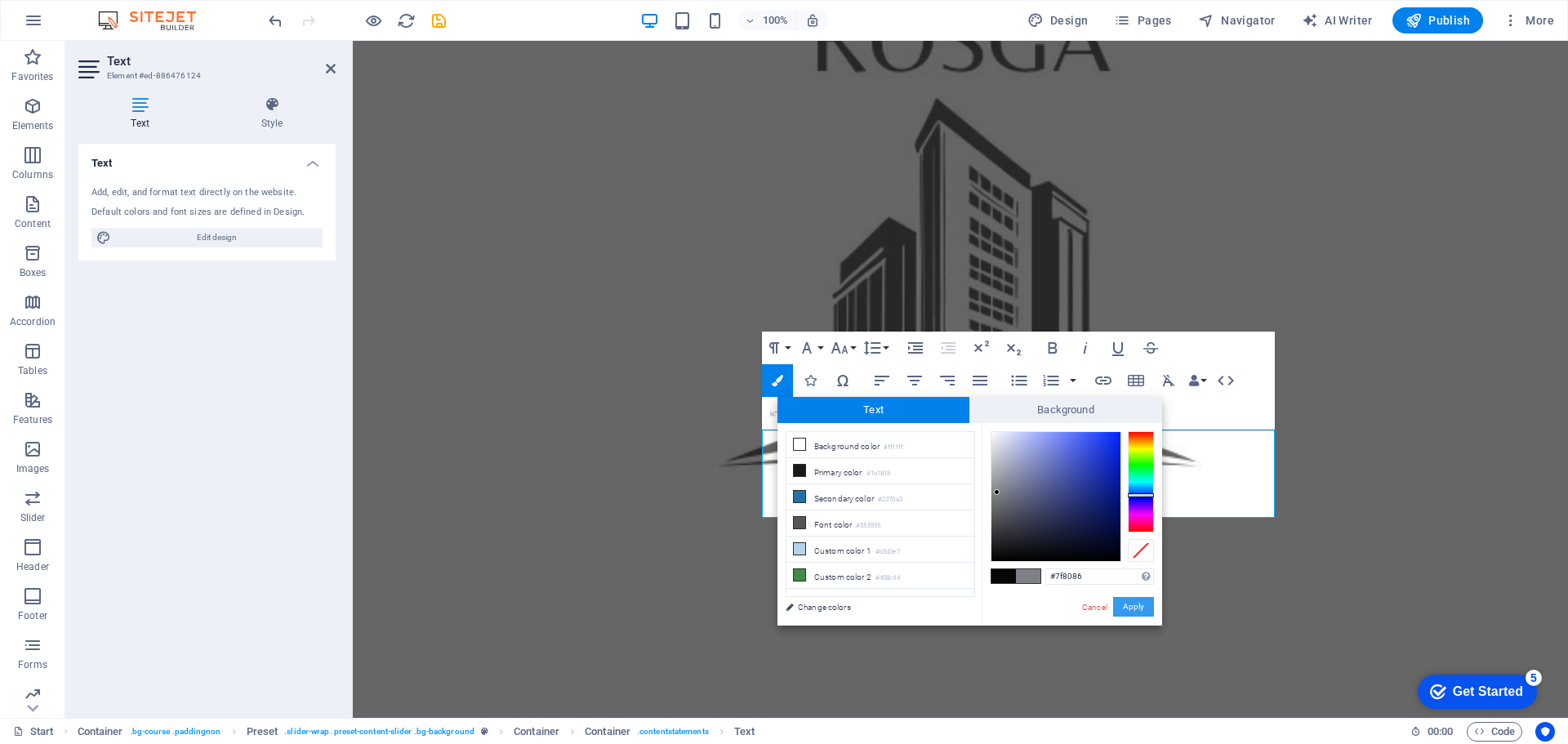
click at [1143, 597] on button "Apply" at bounding box center [1134, 606] width 41 height 19
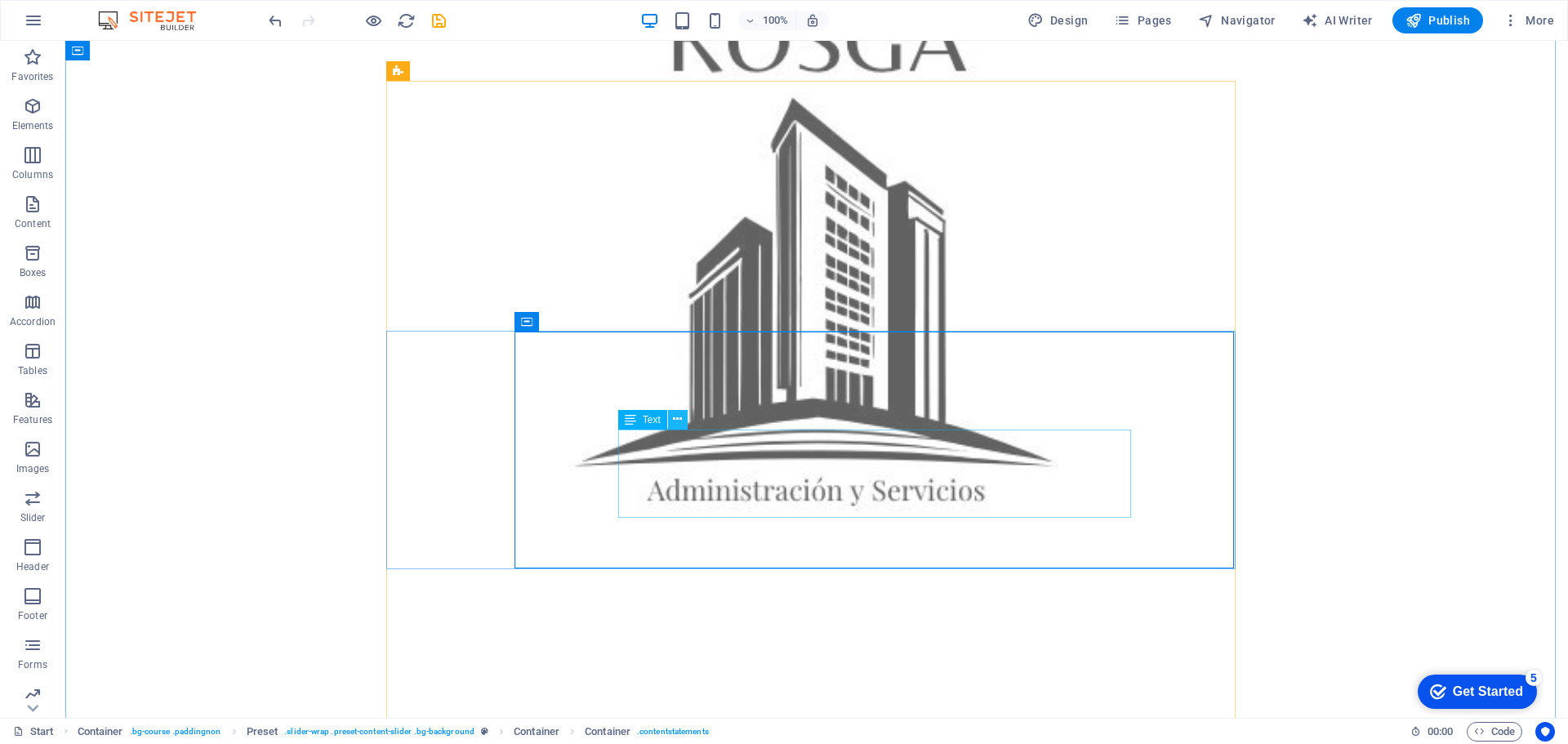
click at [675, 419] on icon at bounding box center [678, 418] width 9 height 17
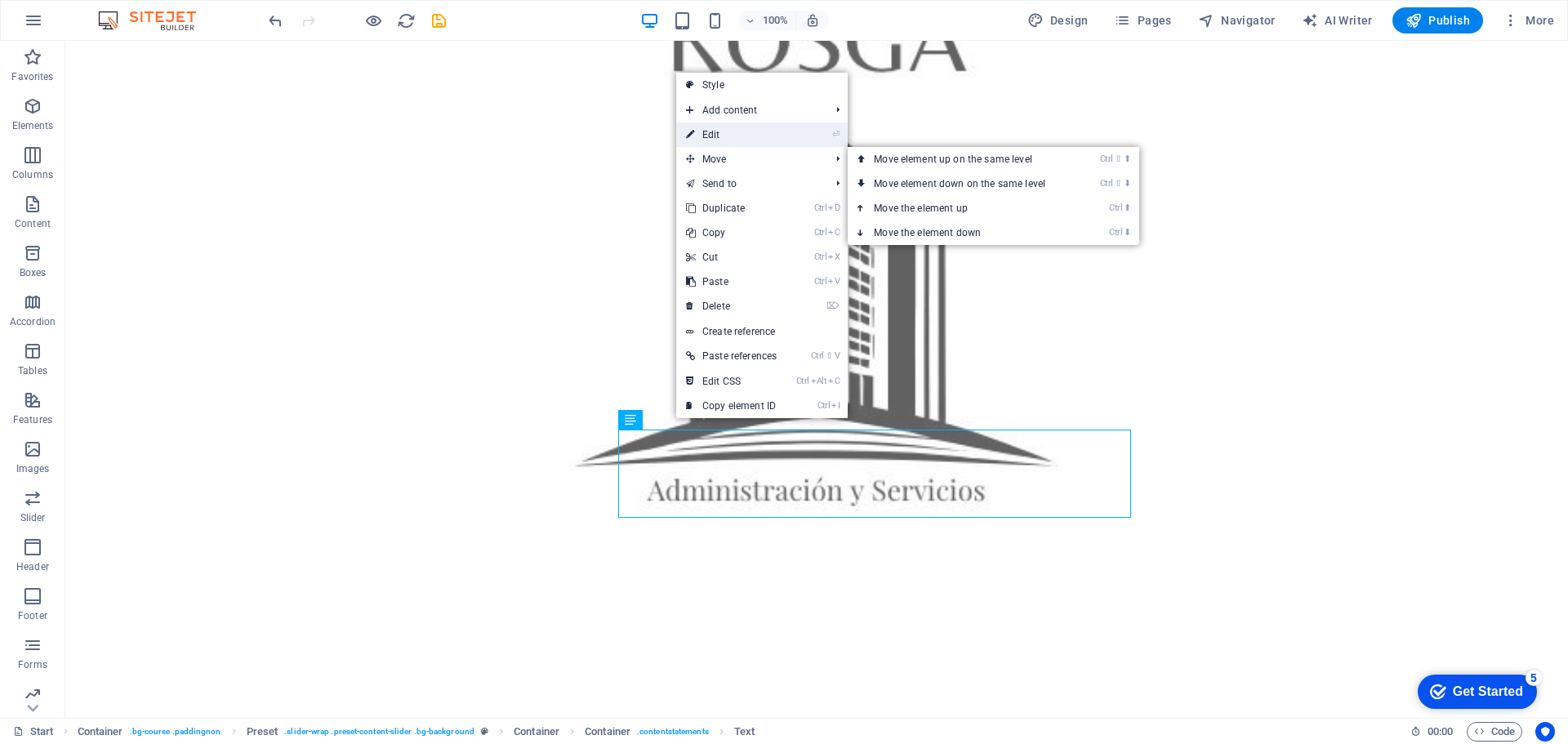
click at [707, 137] on link "⏎ Edit" at bounding box center [731, 134] width 110 height 25
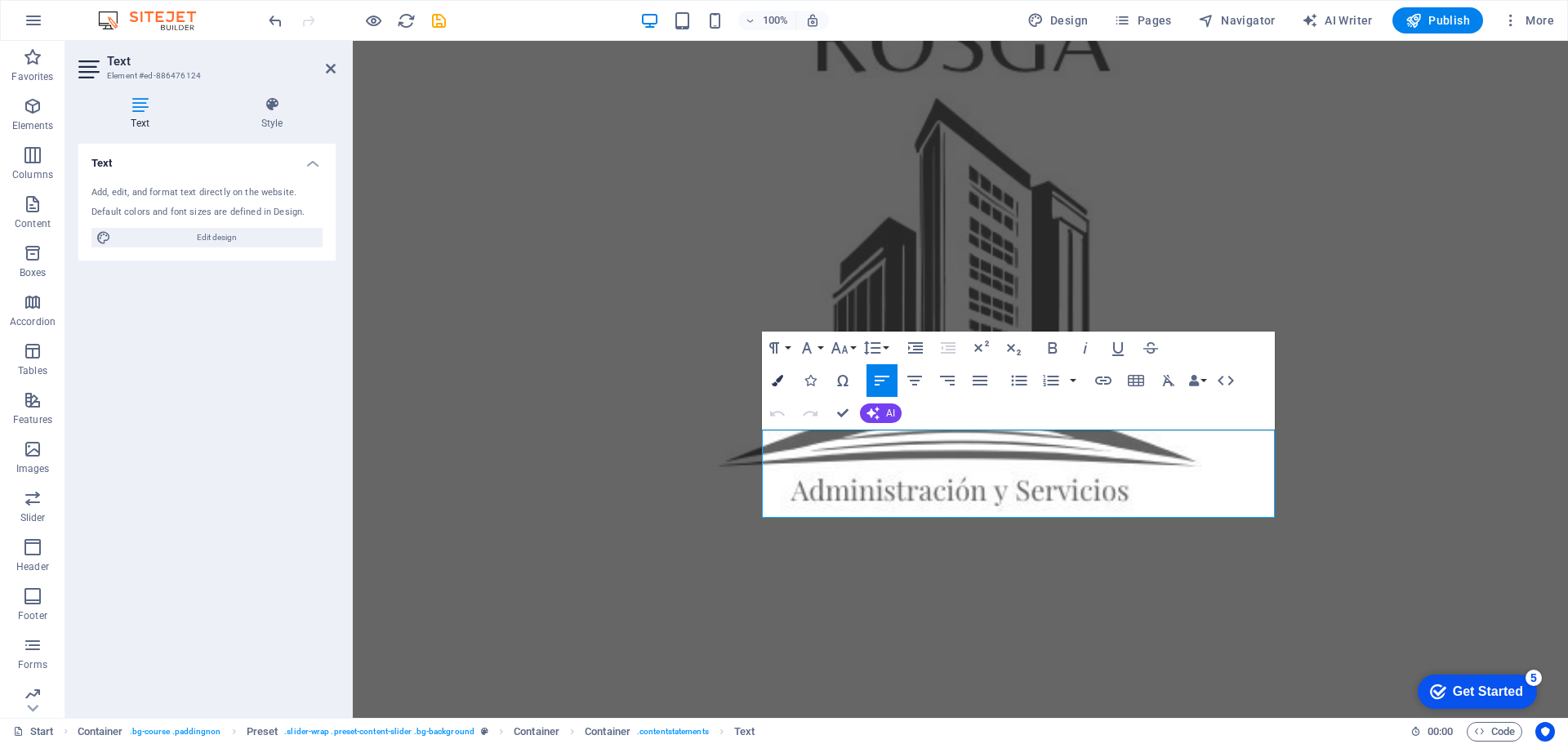
click at [778, 375] on icon "button" at bounding box center [777, 380] width 12 height 12
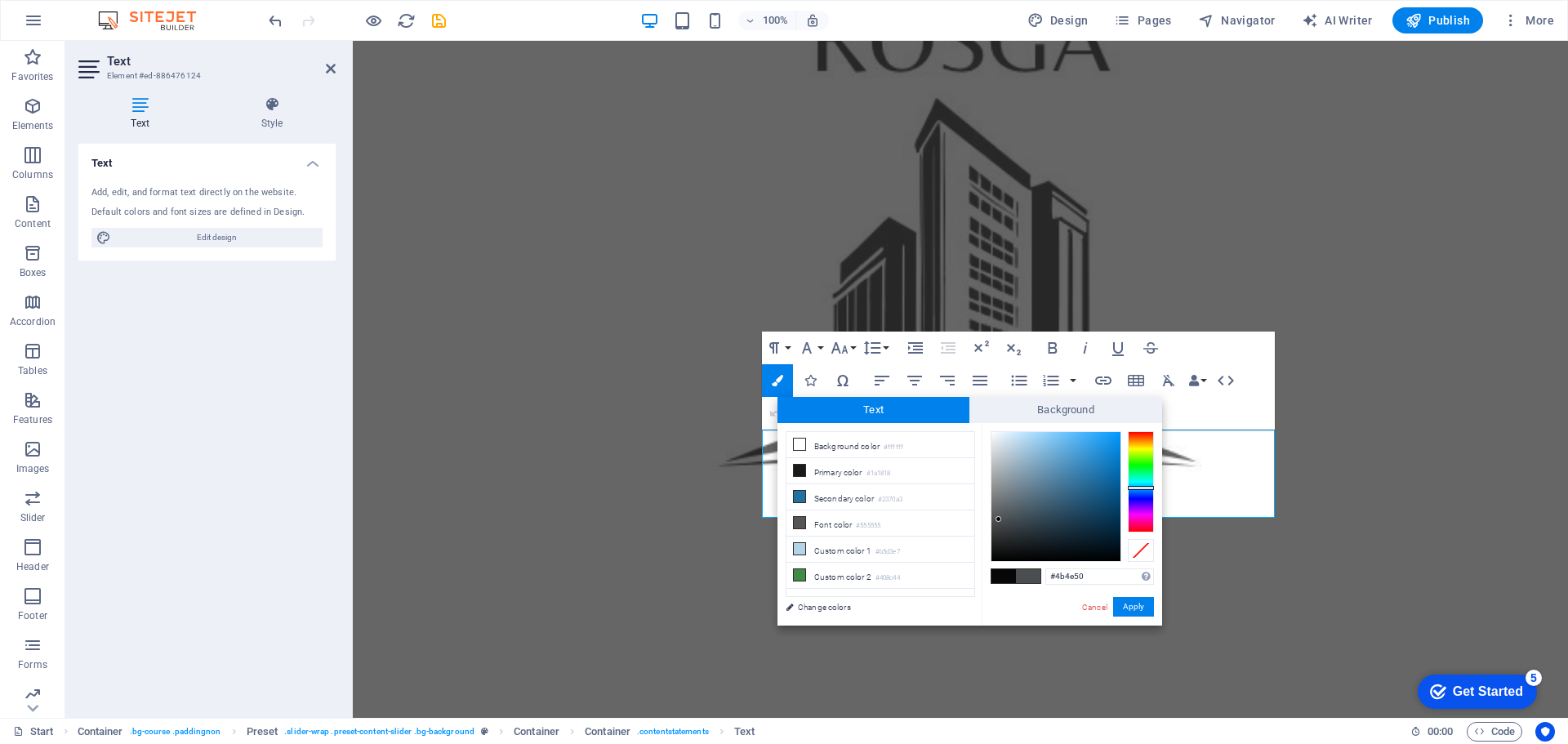
drag, startPoint x: 1086, startPoint y: 570, endPoint x: 1012, endPoint y: 569, distance: 74.0
click at [1012, 569] on div "#4b4e50 Supported formats #0852ed rgb(8, 82, 237) rgba(8, 82, 237, 90%) hsv(221…" at bounding box center [1072, 643] width 181 height 439
type input "#7f8086"
click at [1137, 603] on button "Apply" at bounding box center [1134, 606] width 41 height 19
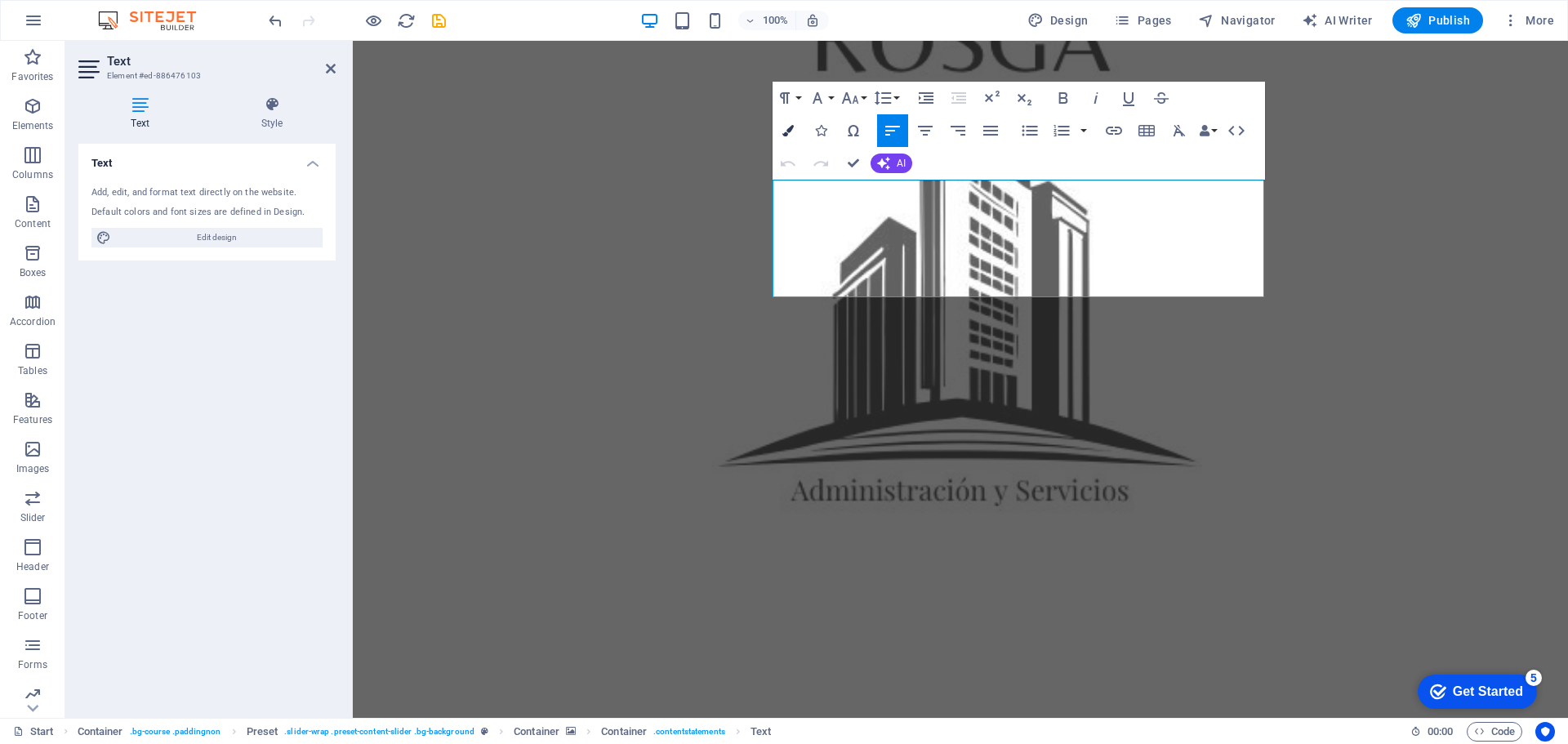
click at [792, 129] on icon "button" at bounding box center [788, 130] width 12 height 12
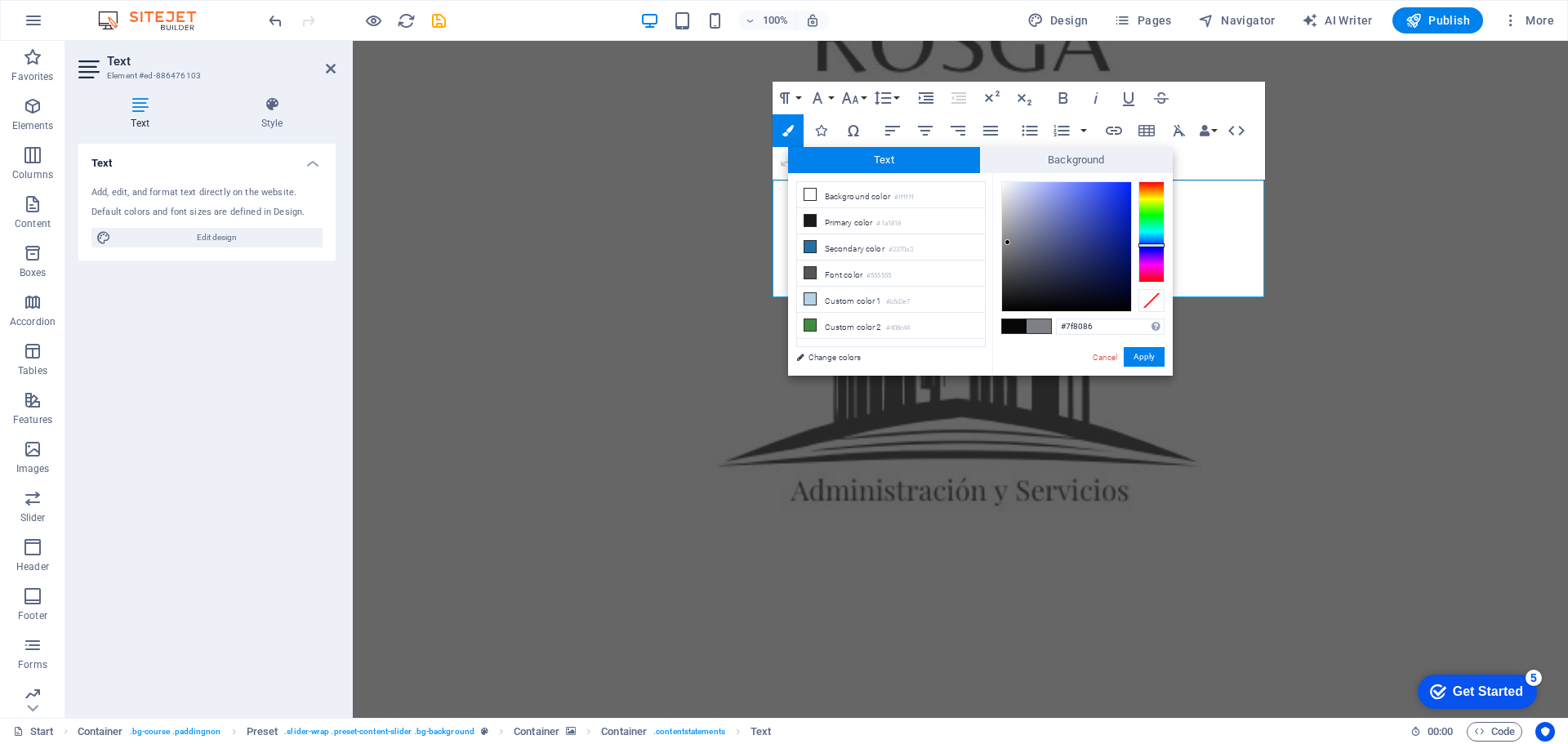
drag, startPoint x: 1106, startPoint y: 324, endPoint x: 1052, endPoint y: 332, distance: 54.6
click at [1052, 332] on div "#7f8086 Supported formats #0852ed rgb(8, 82, 237) rgba(8, 82, 237, 90%) hsv(221…" at bounding box center [1083, 393] width 181 height 439
drag, startPoint x: 1114, startPoint y: 457, endPoint x: 1400, endPoint y: 452, distance: 286.0
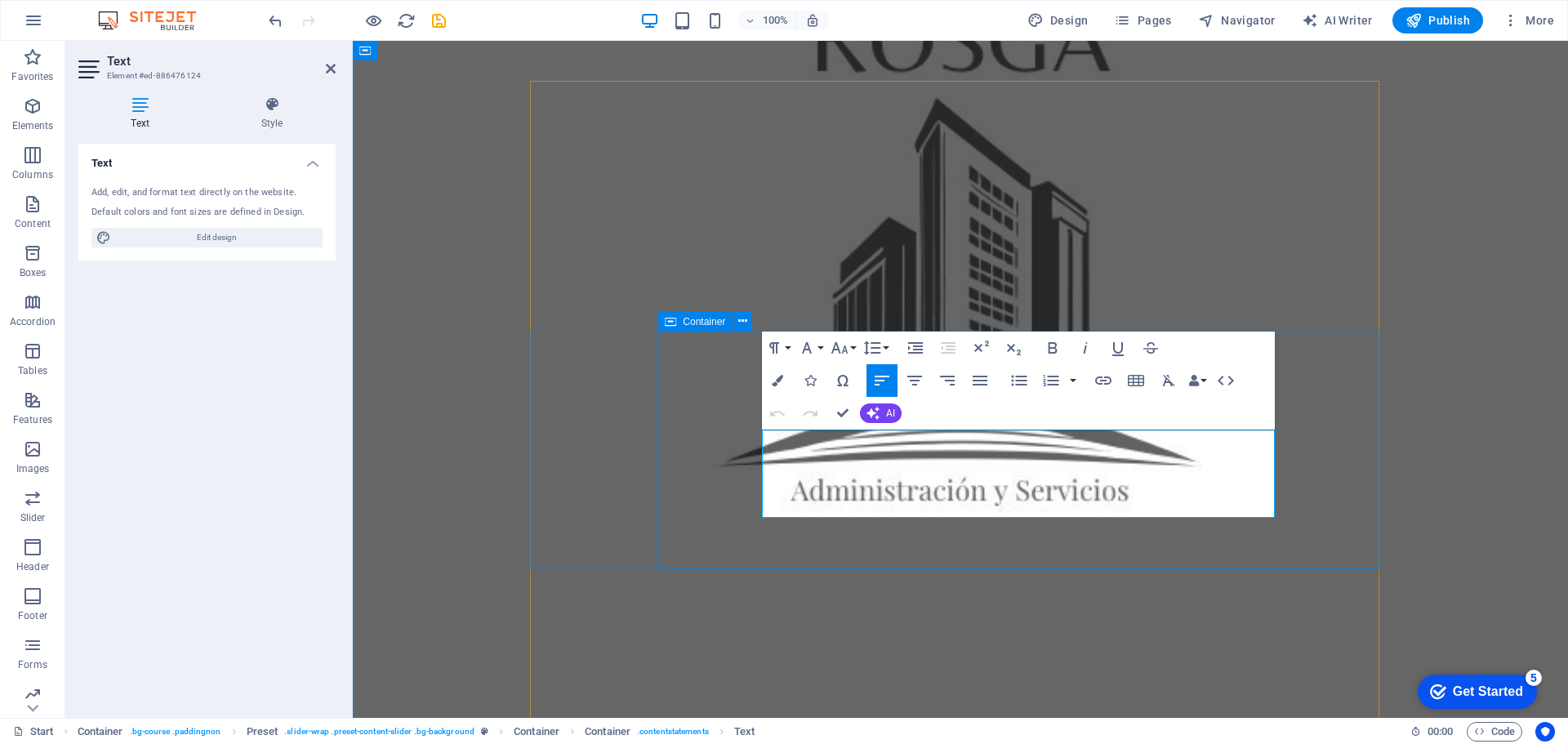
drag, startPoint x: 764, startPoint y: 444, endPoint x: 1283, endPoint y: 521, distance: 524.7
click at [777, 379] on icon "button" at bounding box center [777, 380] width 12 height 12
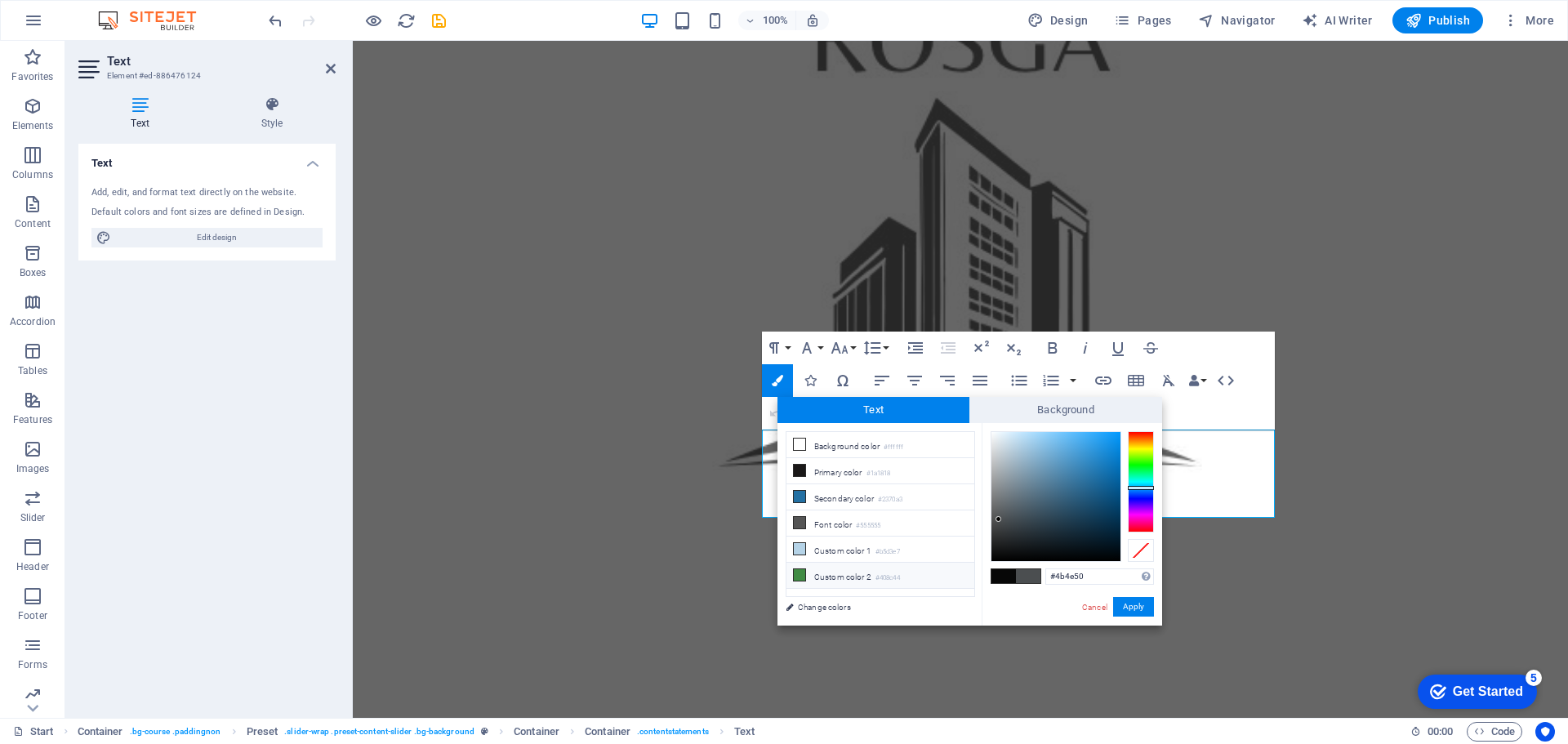
drag, startPoint x: 1055, startPoint y: 578, endPoint x: 973, endPoint y: 578, distance: 82.0
click at [973, 578] on div "less Background color #ffffff Primary color #1a1818 Secondary color #2370a3 Fon…" at bounding box center [971, 524] width 385 height 202
type input "#7f8086"
click at [1141, 601] on button "Apply" at bounding box center [1134, 606] width 41 height 19
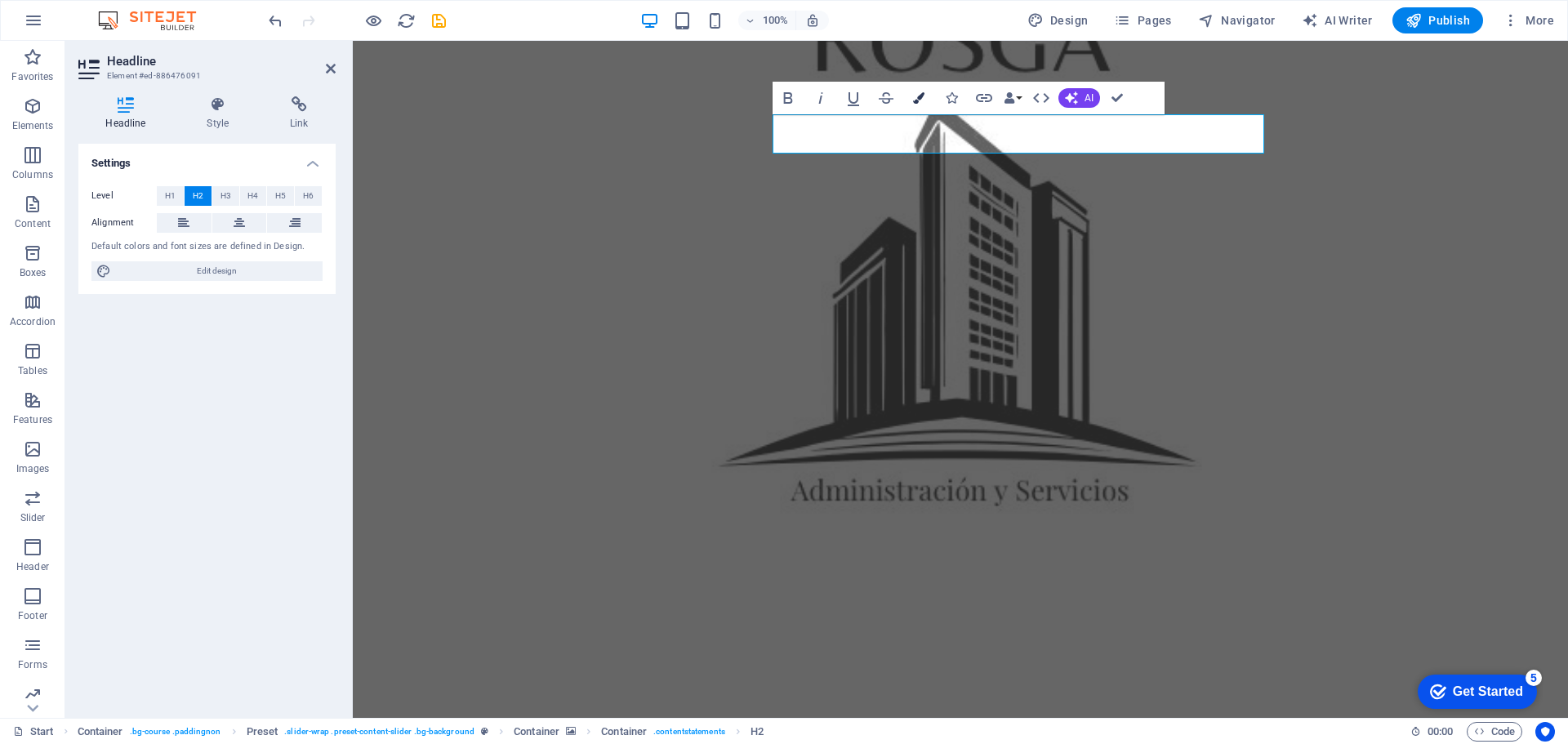
click at [919, 96] on icon "button" at bounding box center [919, 98] width 12 height 12
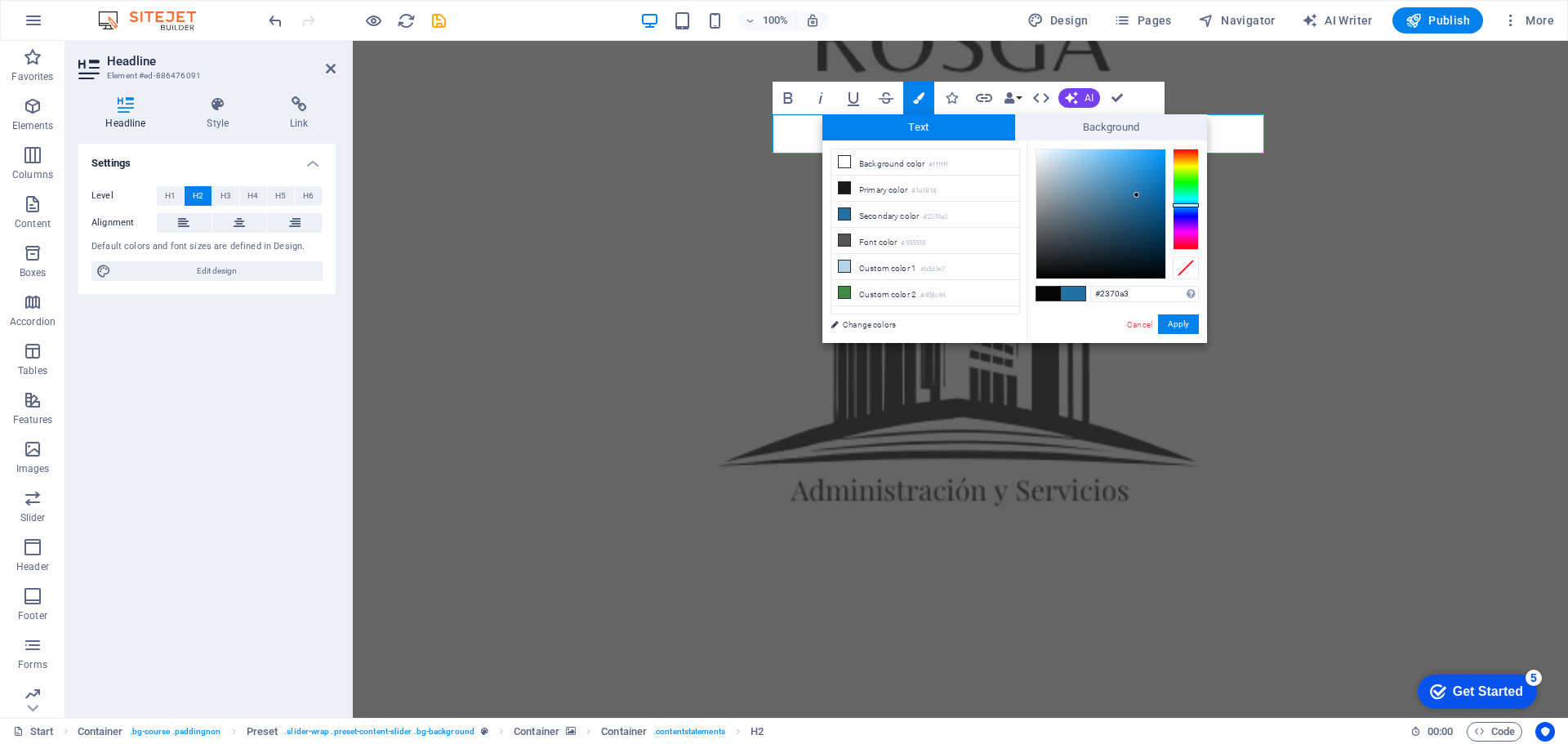
drag, startPoint x: 1097, startPoint y: 293, endPoint x: 1062, endPoint y: 292, distance: 35.0
click at [1057, 293] on div "#2370a3 Supported formats #0852ed rgb(8, 82, 237) rgba(8, 82, 237, 90%) hsv(221…" at bounding box center [1117, 360] width 181 height 439
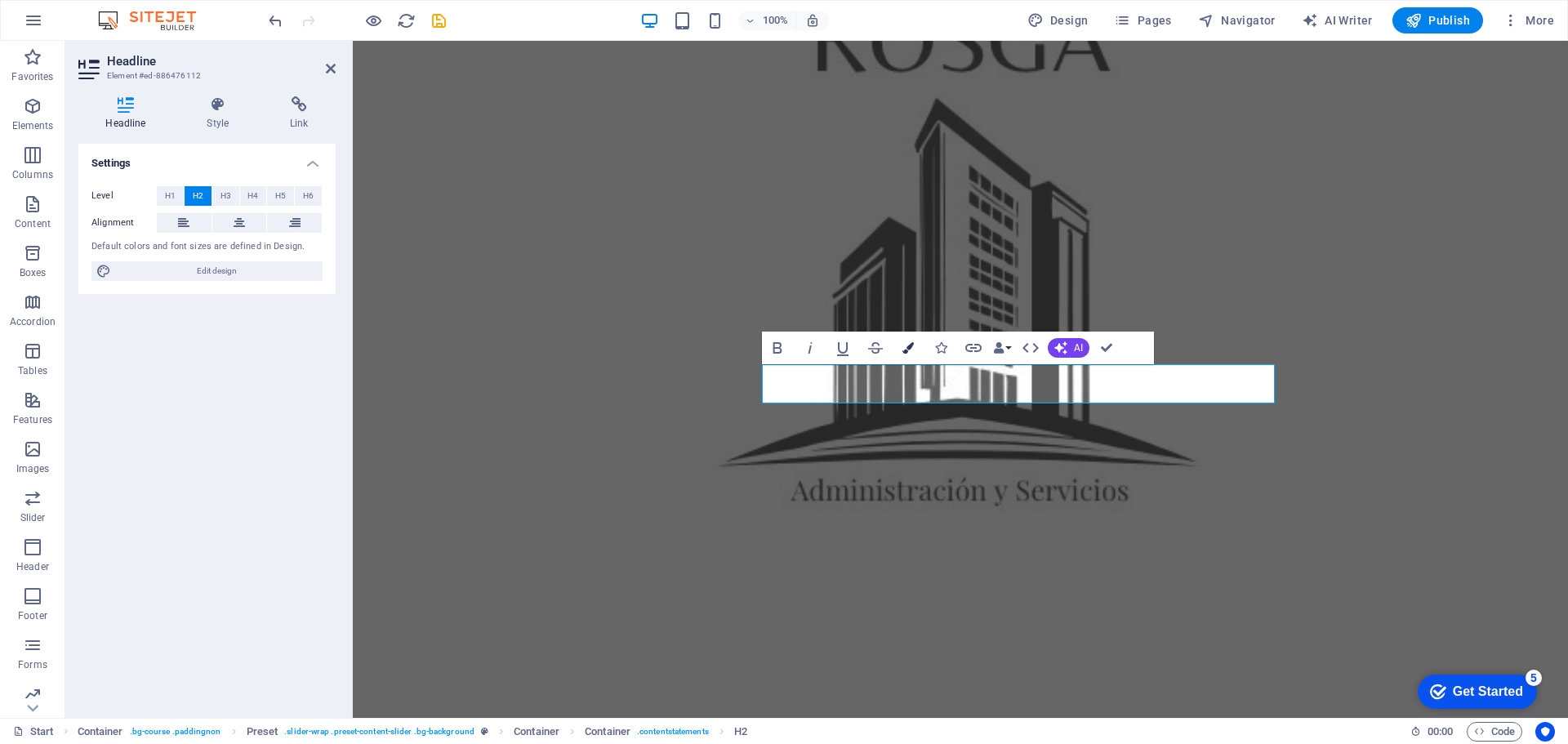
click at [915, 342] on button "Colors" at bounding box center [909, 348] width 31 height 33
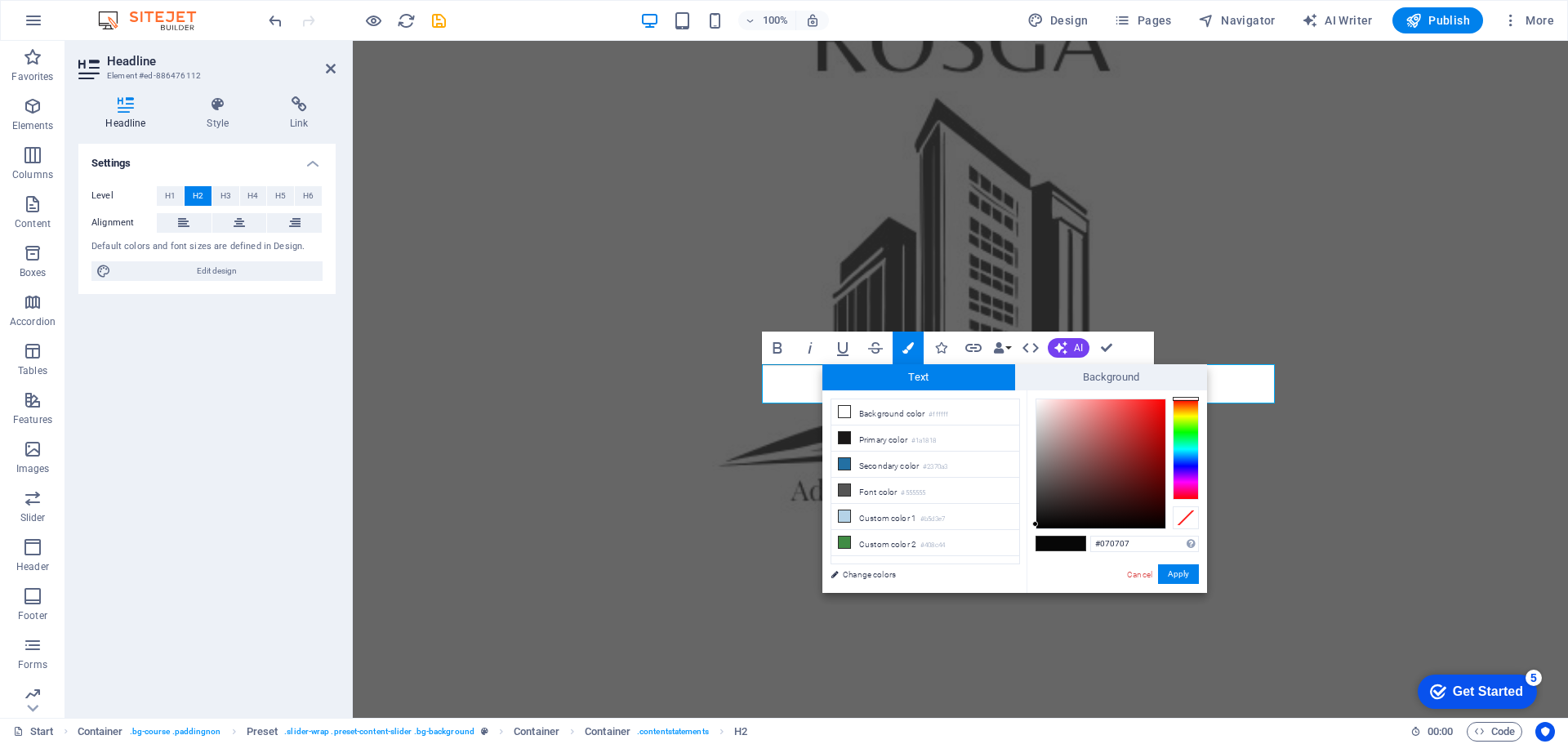
drag, startPoint x: 1139, startPoint y: 546, endPoint x: 1053, endPoint y: 545, distance: 86.0
click at [1053, 545] on div "#070707 Supported formats #0852ed rgb(8, 82, 237) rgba(8, 82, 237, 90%) hsv(221…" at bounding box center [1117, 610] width 181 height 439
type input "#2370a3"
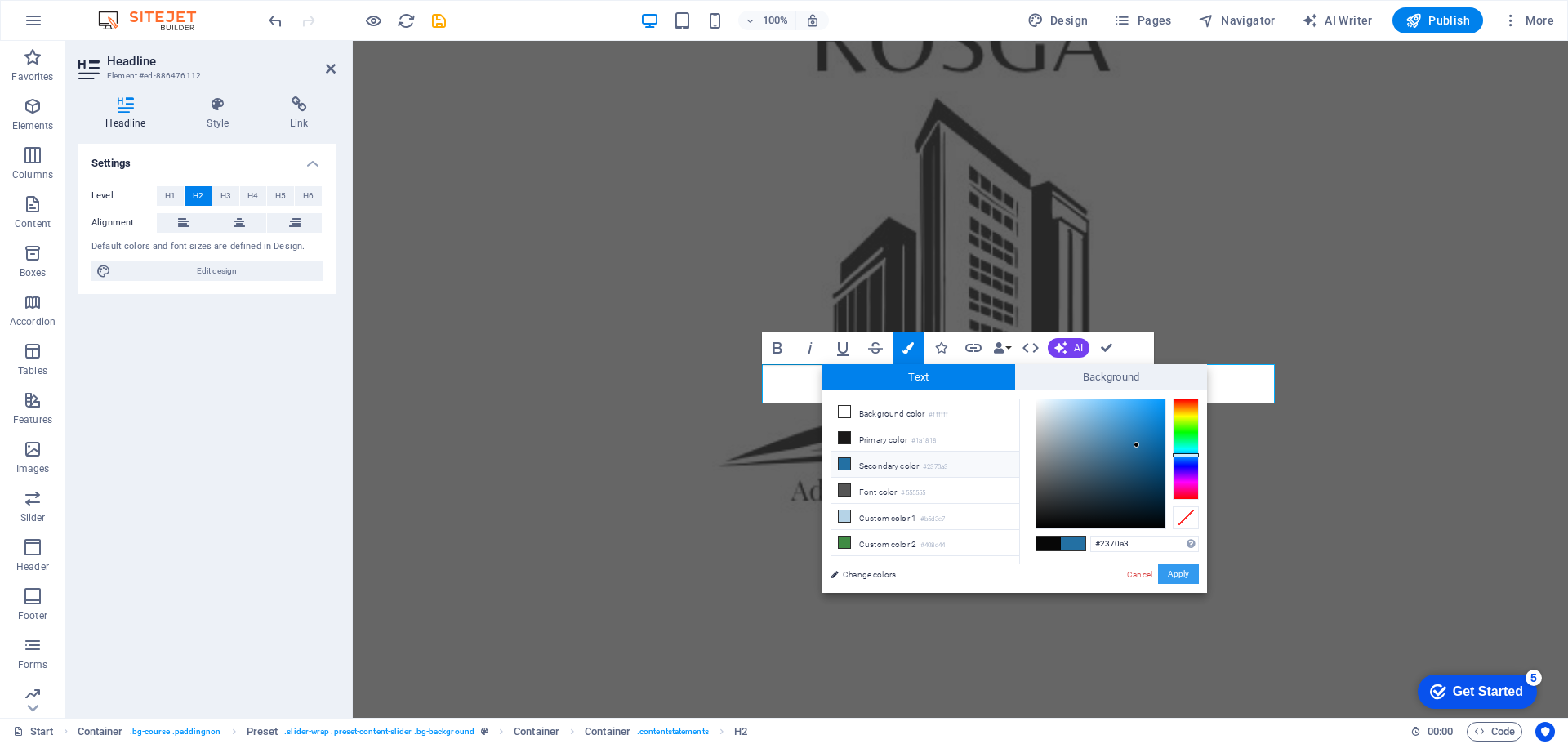
drag, startPoint x: 1189, startPoint y: 576, endPoint x: 841, endPoint y: 542, distance: 349.7
click at [1189, 576] on button "Apply" at bounding box center [1179, 574] width 41 height 19
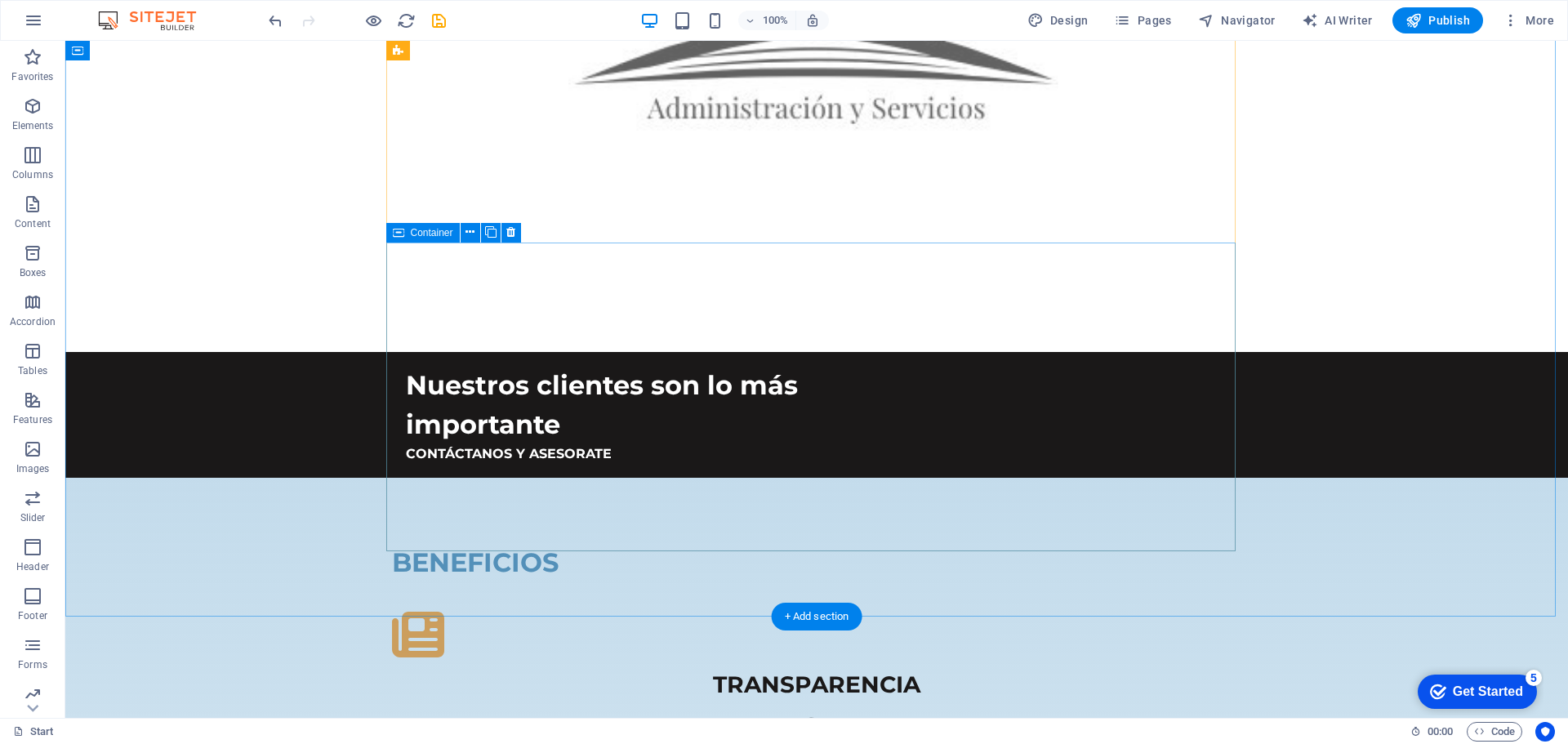
scroll to position [1633, 0]
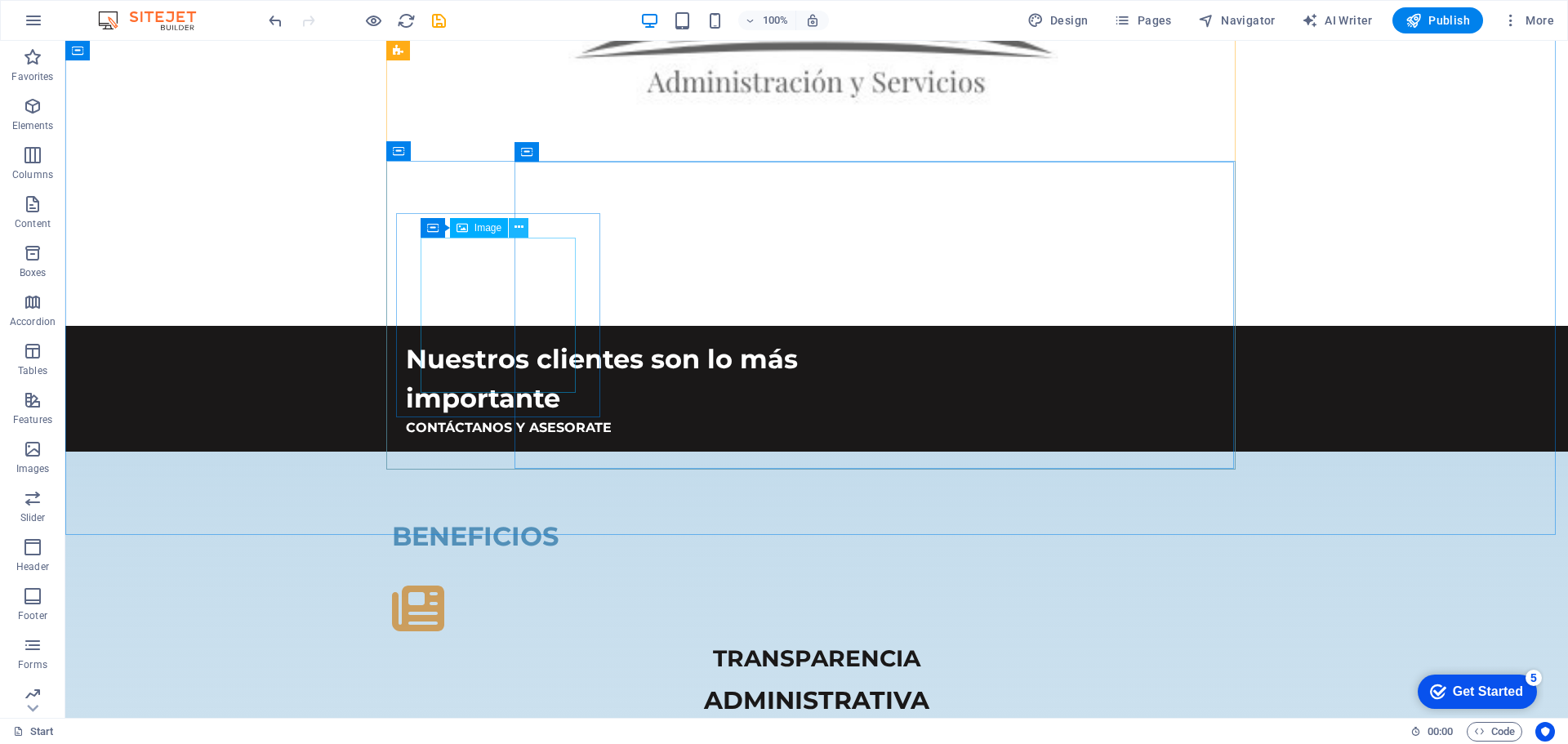
click at [519, 232] on icon at bounding box center [519, 227] width 9 height 17
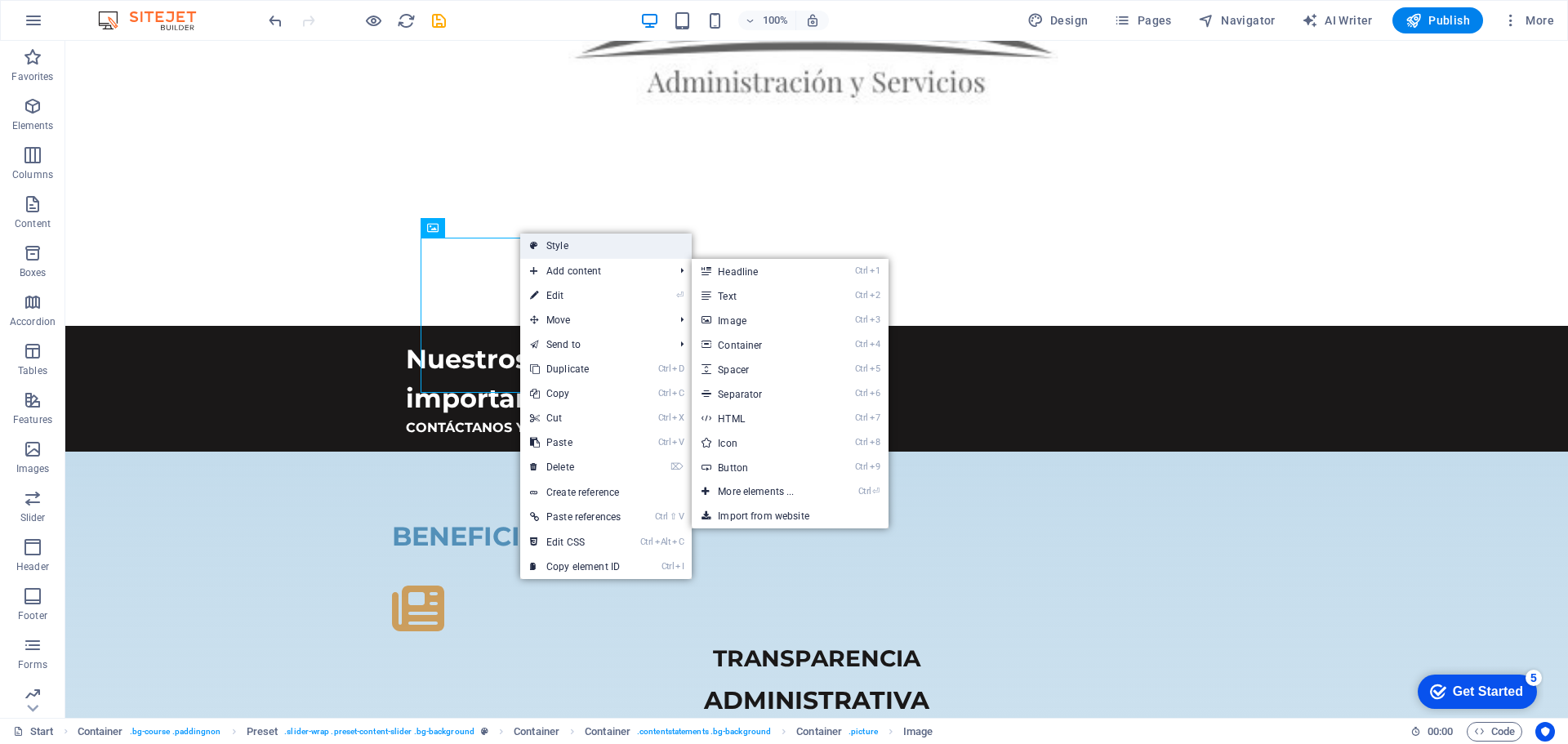
click at [556, 246] on link "Style" at bounding box center [606, 245] width 171 height 25
select select "px"
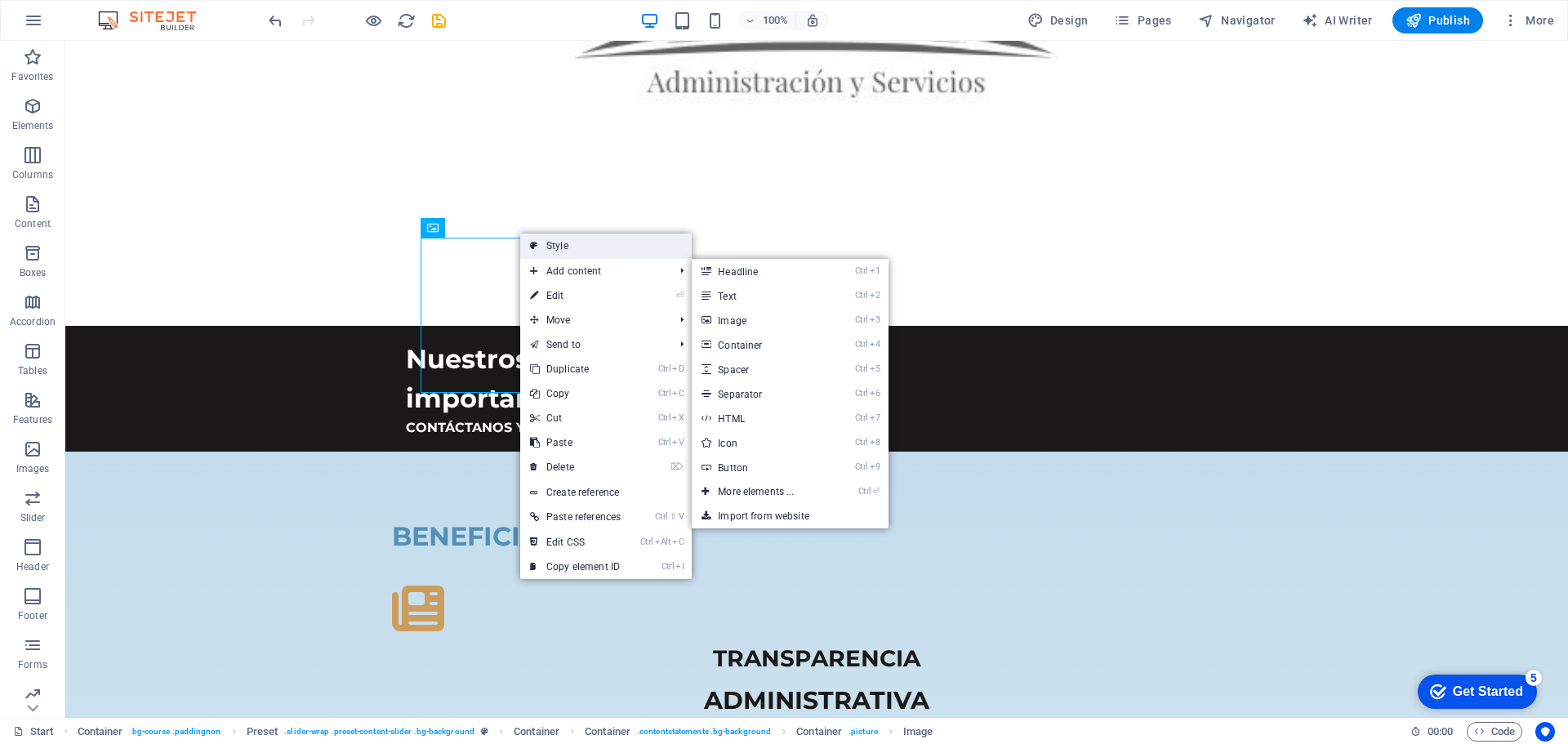
select select "rem"
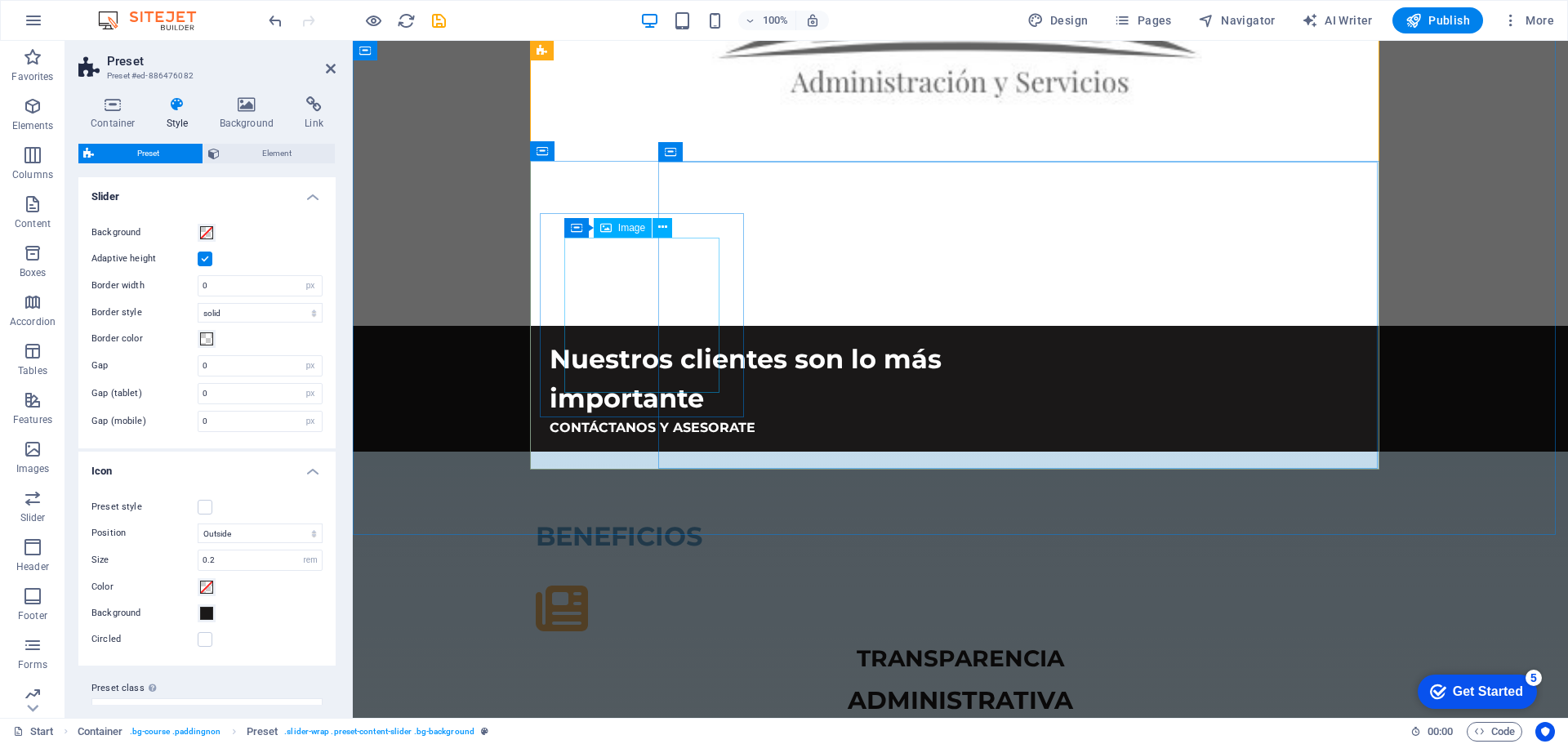
click at [634, 230] on span "Image" at bounding box center [632, 227] width 27 height 10
drag, startPoint x: 634, startPoint y: 230, endPoint x: 285, endPoint y: 204, distance: 350.0
click at [634, 230] on span "Image" at bounding box center [632, 227] width 27 height 10
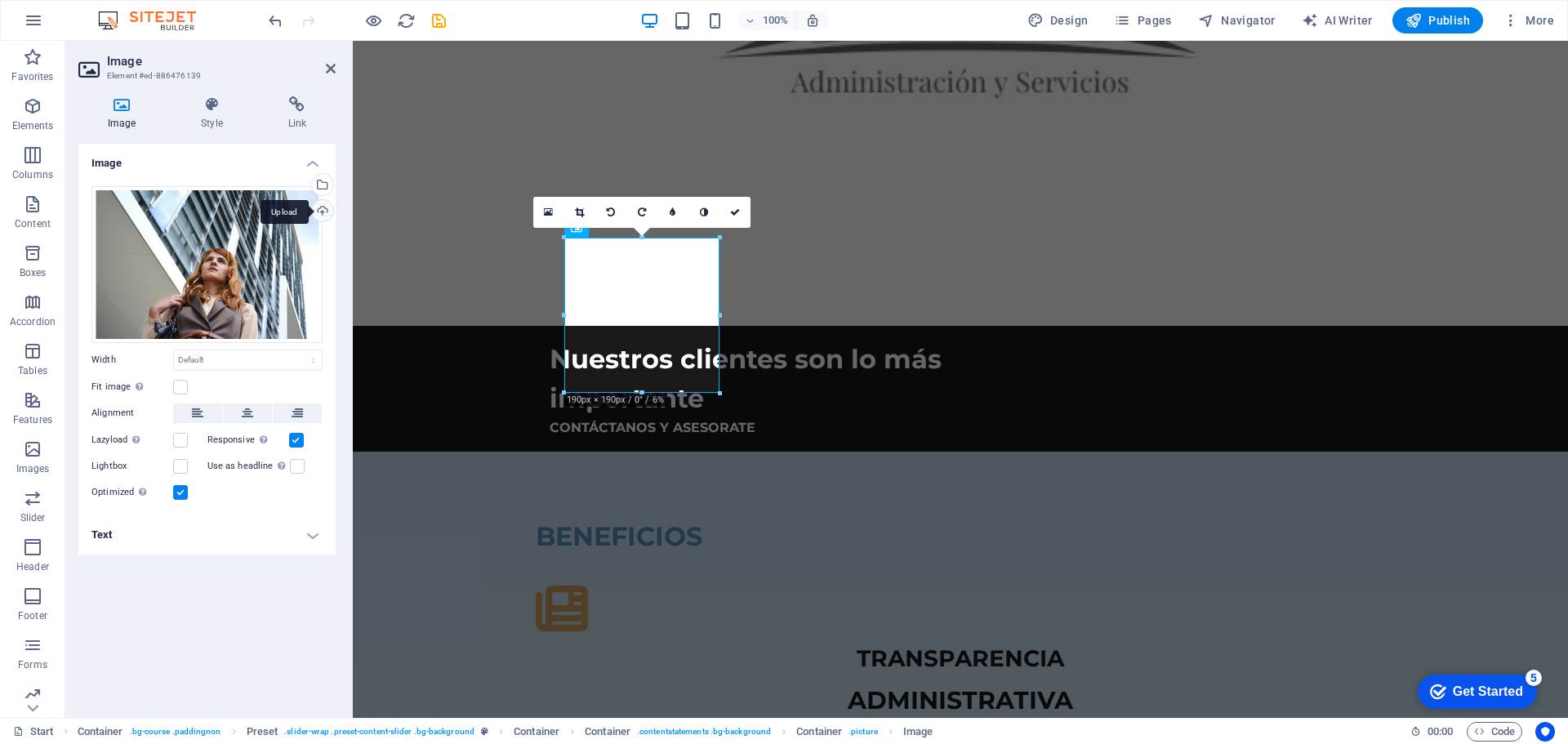
click at [317, 210] on div "Upload" at bounding box center [320, 212] width 25 height 25
click at [322, 209] on div "Upload" at bounding box center [320, 212] width 25 height 25
click at [308, 183] on div "Select files from the file manager, stock photos, or upload file(s)" at bounding box center [255, 185] width 106 height 61
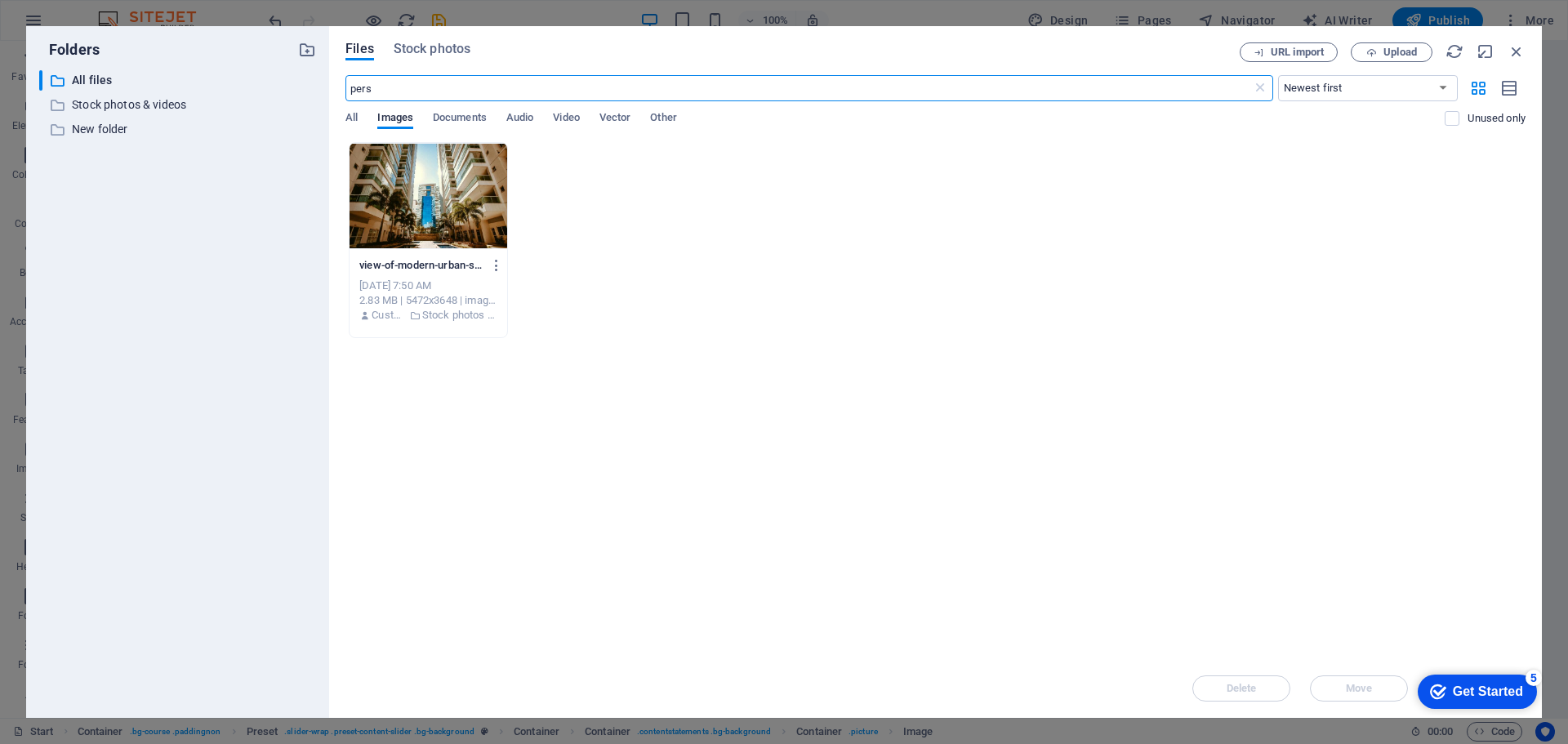
scroll to position [1663, 0]
click at [456, 40] on div "Files Stock photos URL import Upload pers ​ Newest first Oldest first Name (A-Z…" at bounding box center [936, 372] width 1213 height 691
click at [452, 45] on span "Stock photos" at bounding box center [432, 48] width 77 height 19
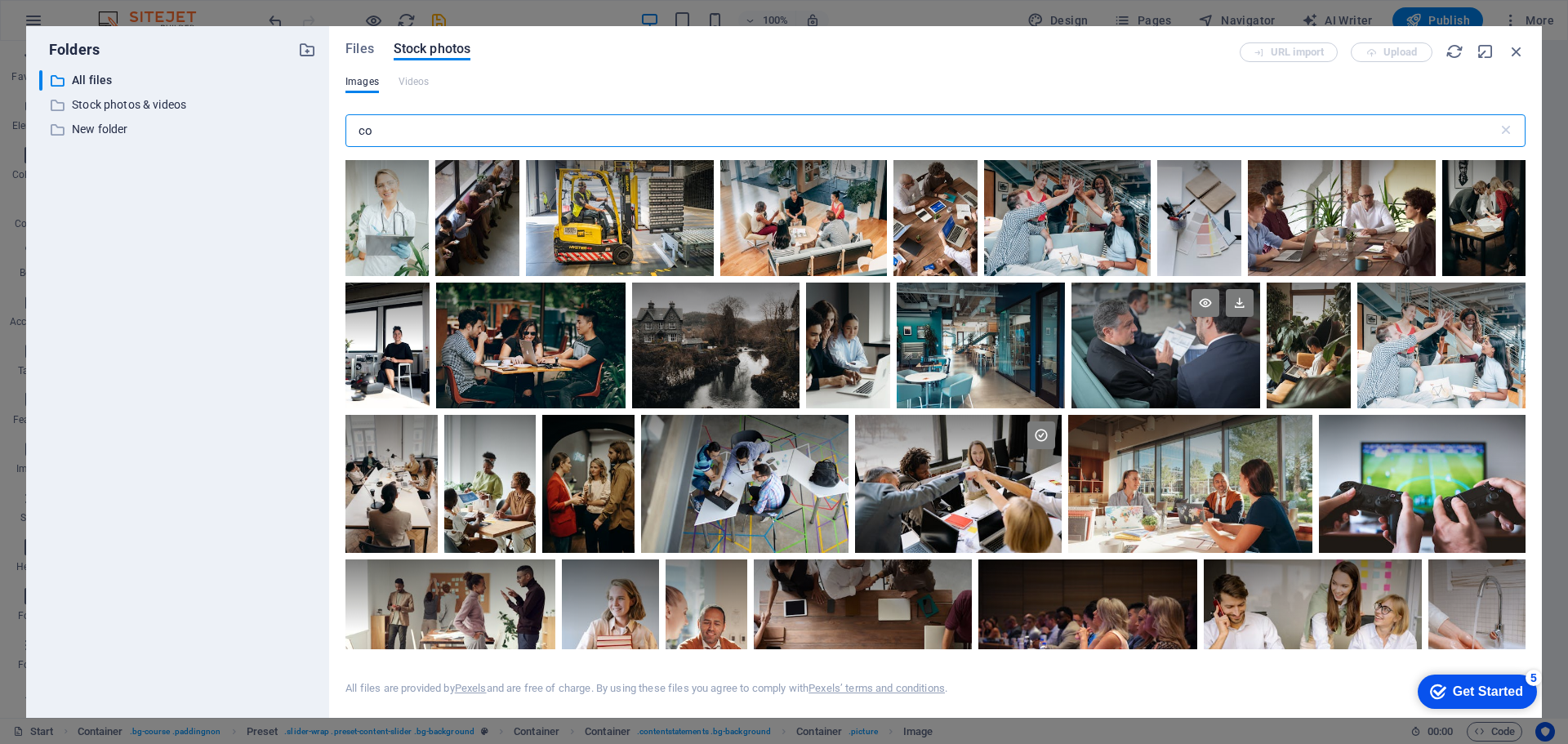
scroll to position [1388, 0]
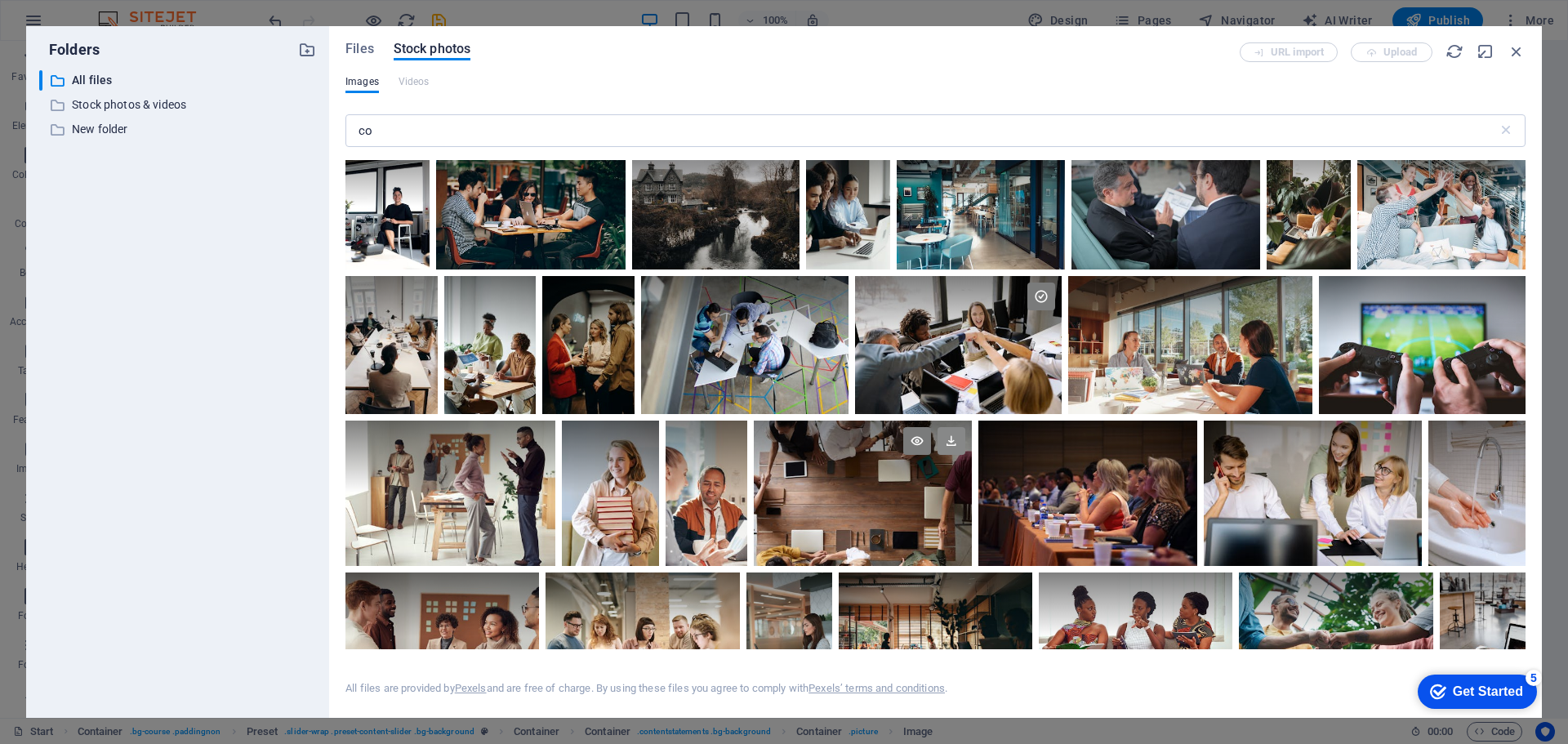
click at [950, 437] on icon at bounding box center [951, 440] width 27 height 27
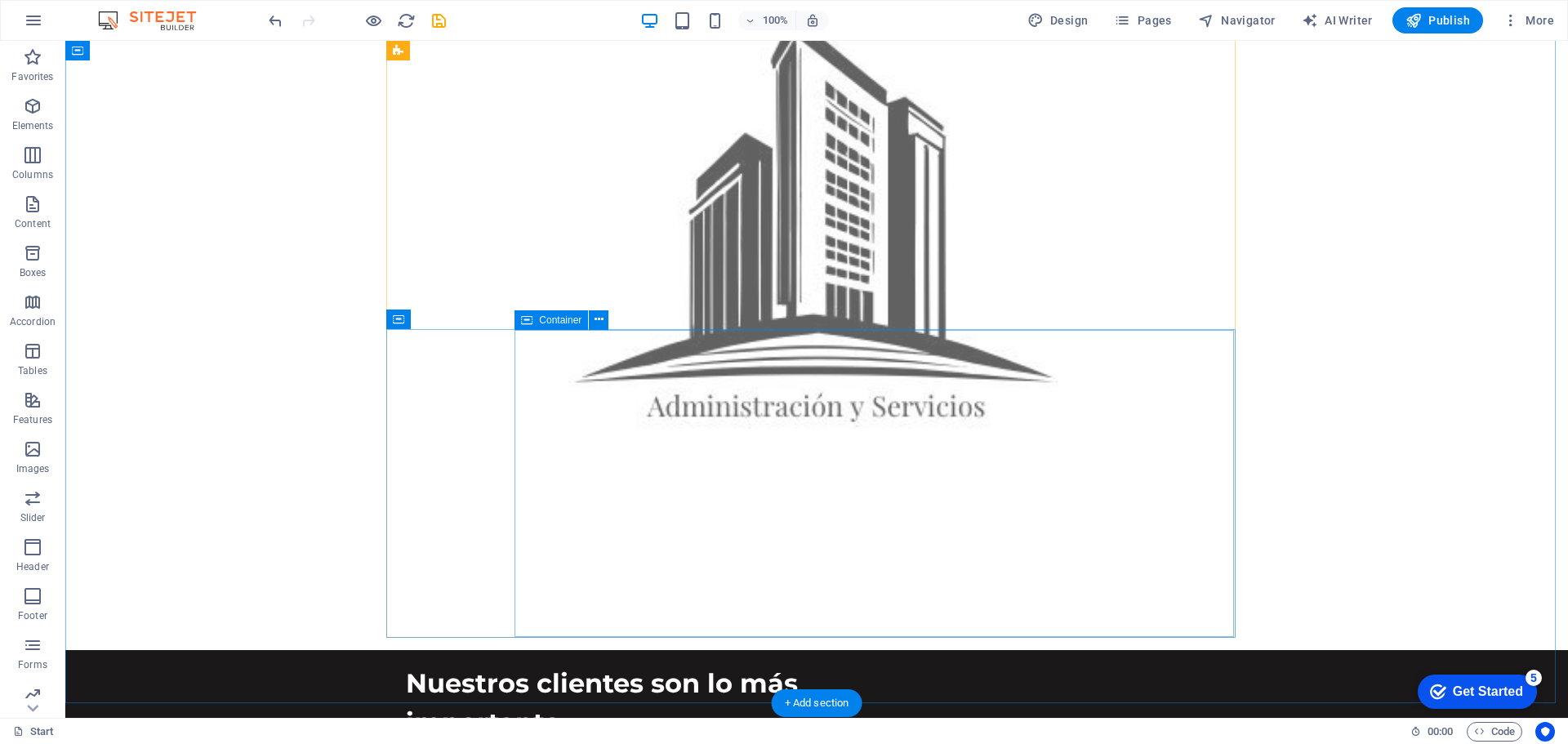
scroll to position [1307, 0]
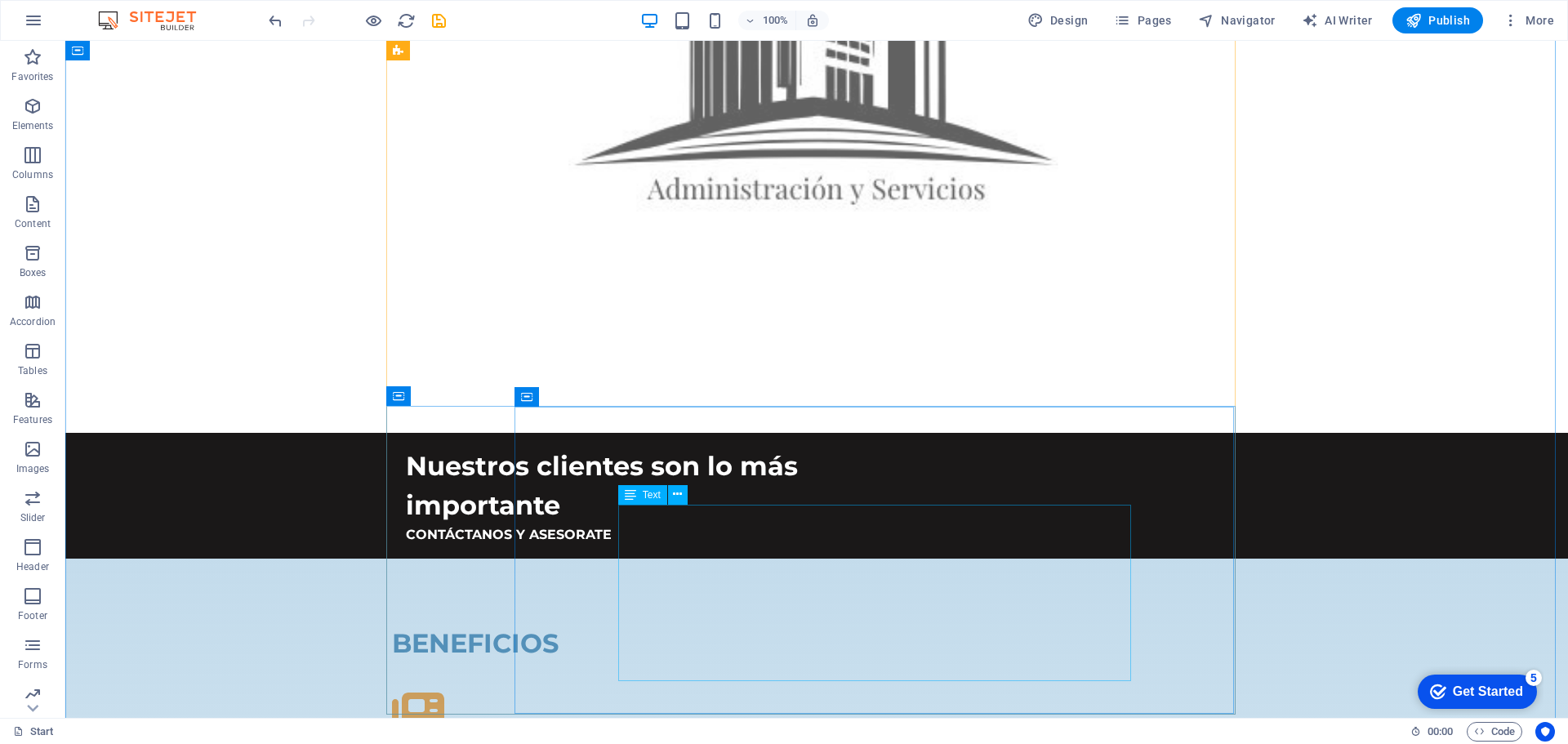
scroll to position [1633, 0]
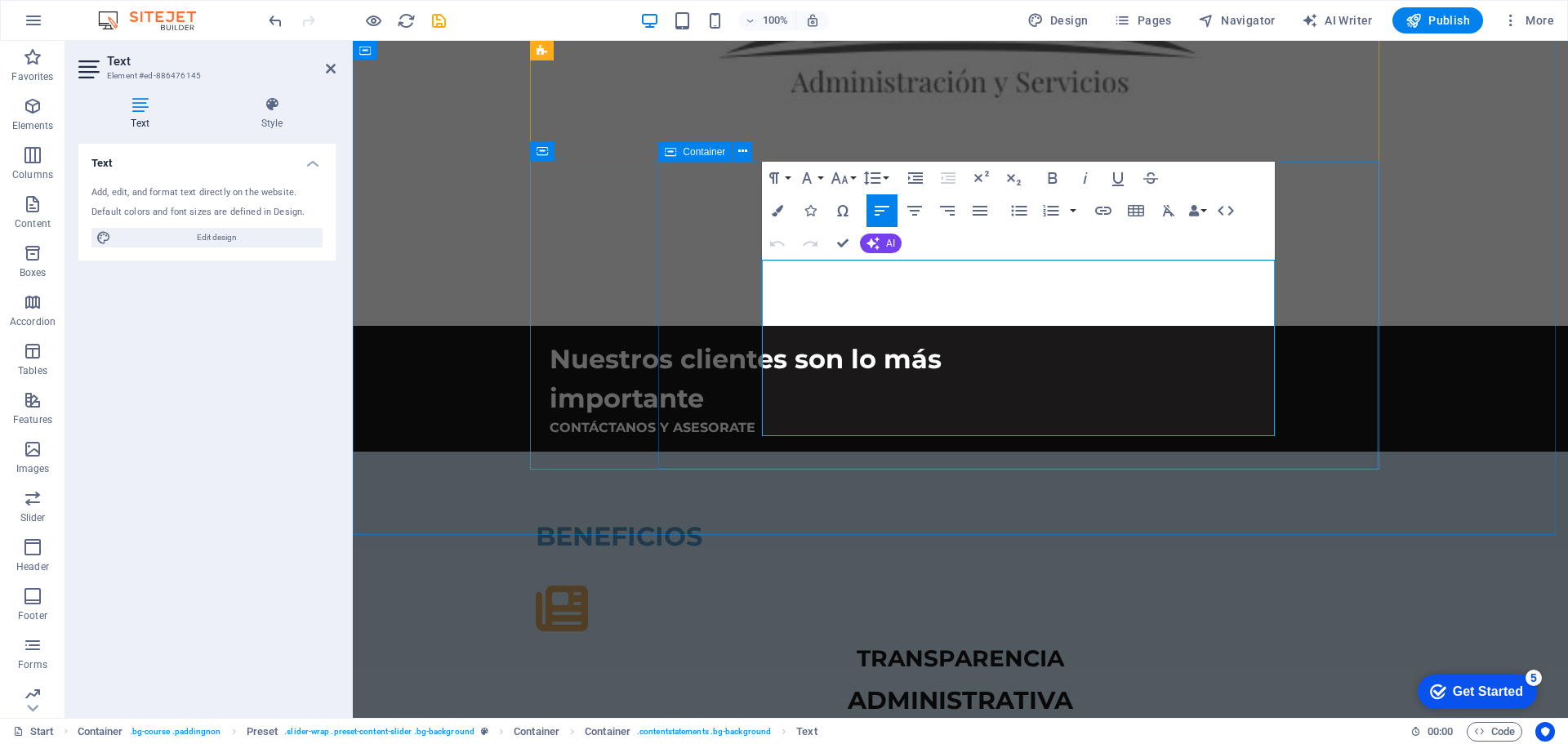
drag, startPoint x: 762, startPoint y: 269, endPoint x: 1179, endPoint y: 426, distance: 445.6
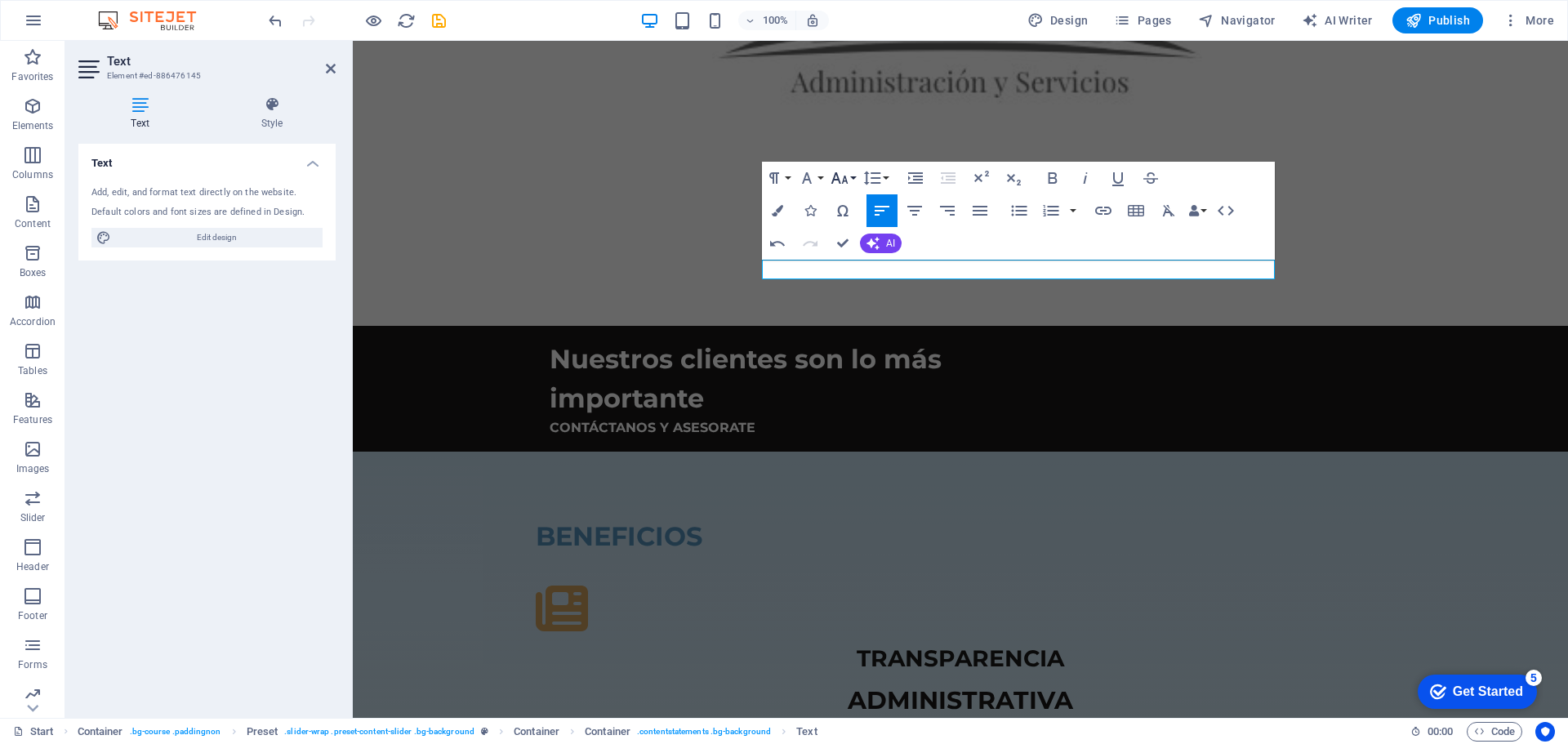
click at [840, 172] on icon "button" at bounding box center [839, 177] width 19 height 19
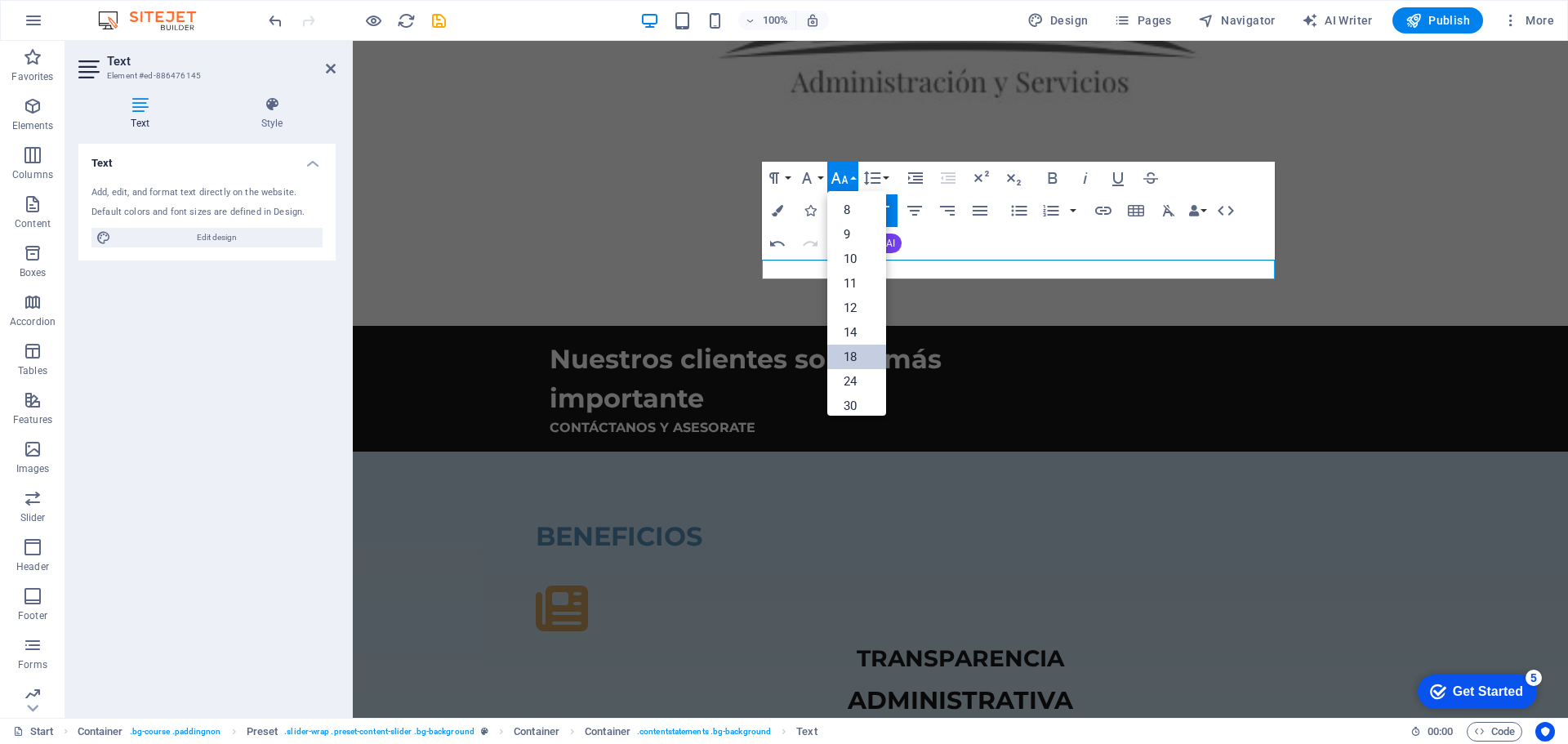
click at [861, 353] on link "18" at bounding box center [857, 356] width 58 height 25
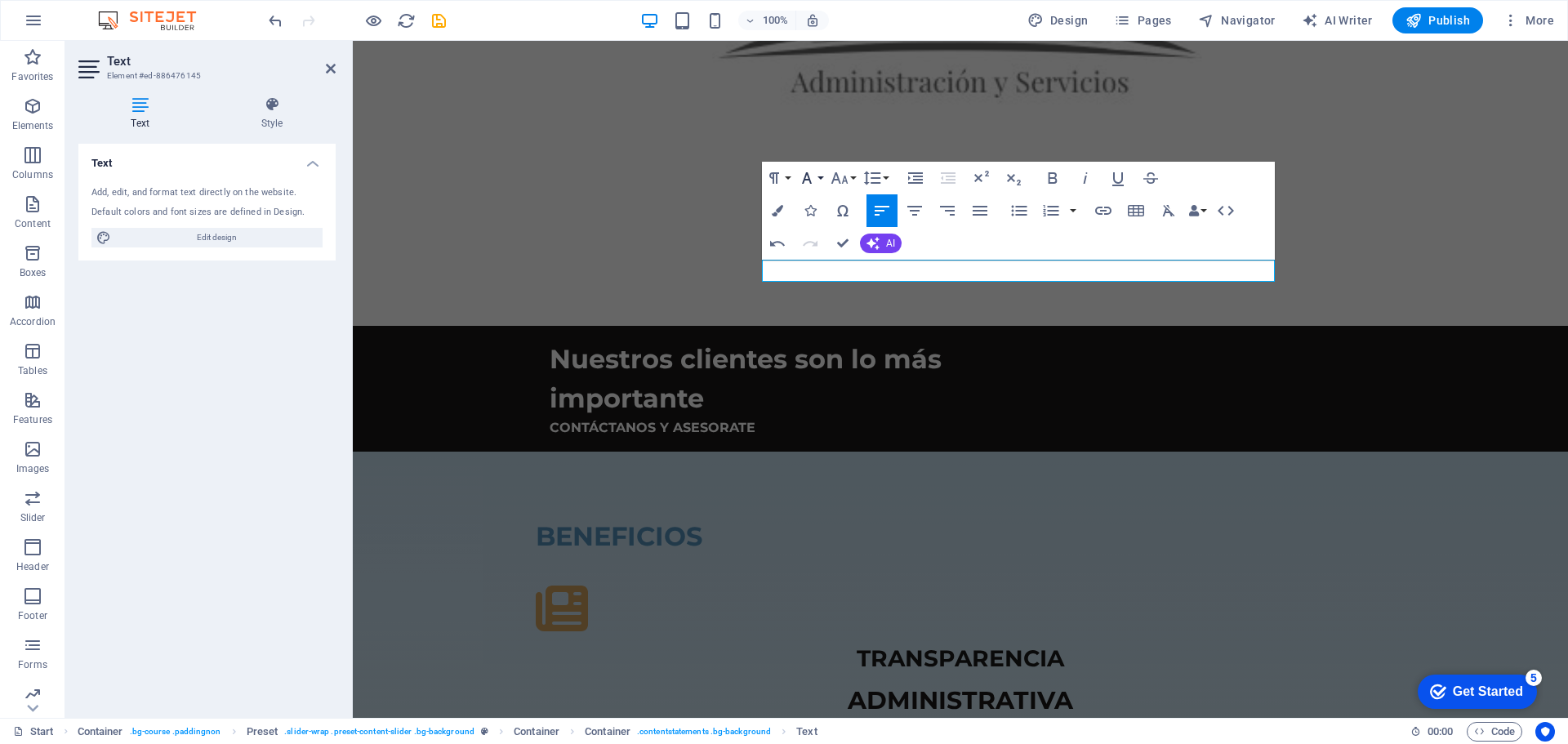
click at [805, 178] on icon "button" at bounding box center [806, 178] width 10 height 12
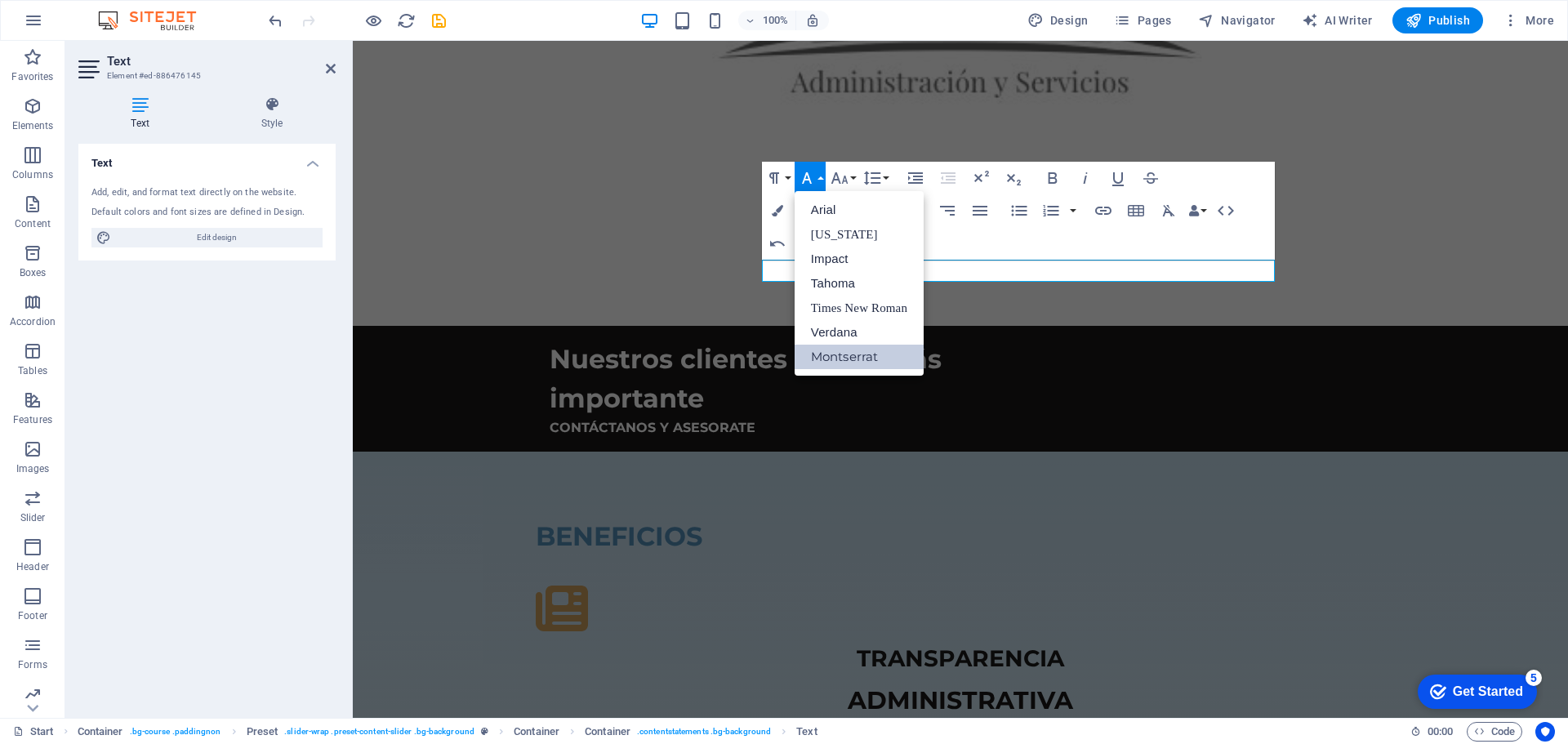
scroll to position [0, 0]
click at [827, 204] on link "Arial" at bounding box center [858, 210] width 129 height 25
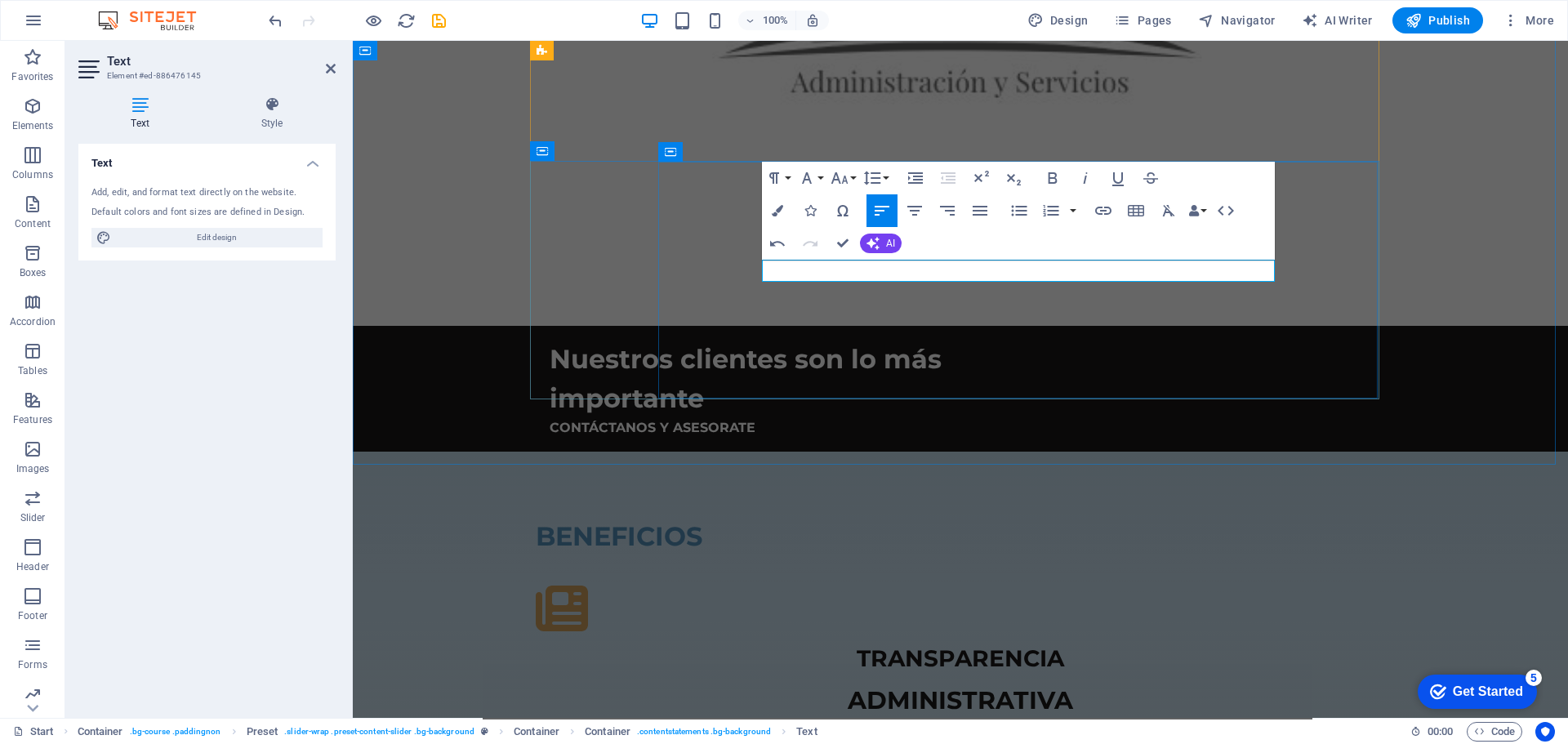
drag, startPoint x: 811, startPoint y: 274, endPoint x: 771, endPoint y: 274, distance: 40.0
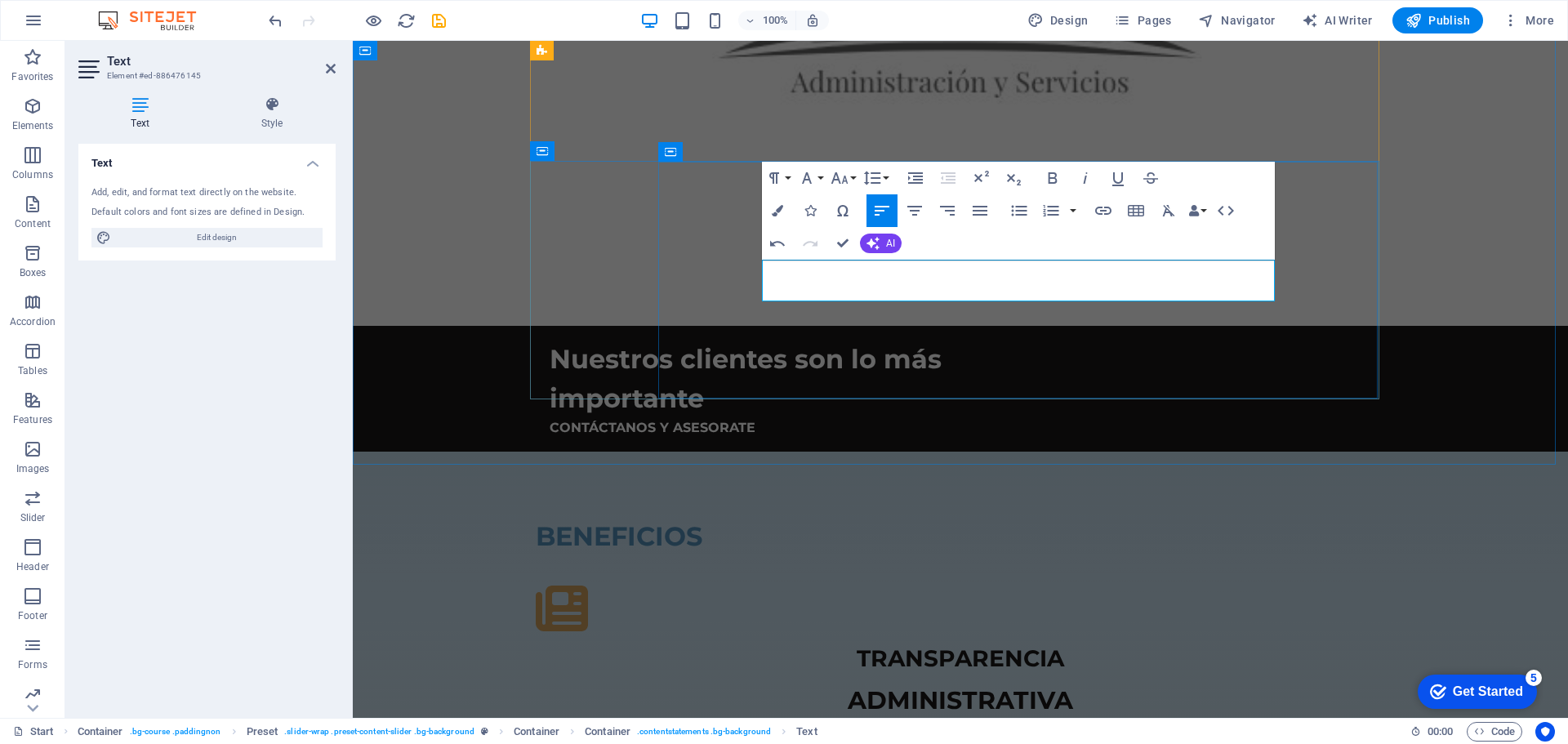
click at [1171, 207] on icon "button" at bounding box center [1168, 210] width 19 height 19
drag, startPoint x: 1167, startPoint y: 209, endPoint x: 1054, endPoint y: 249, distance: 119.9
click at [1166, 210] on icon "button" at bounding box center [1168, 211] width 12 height 12
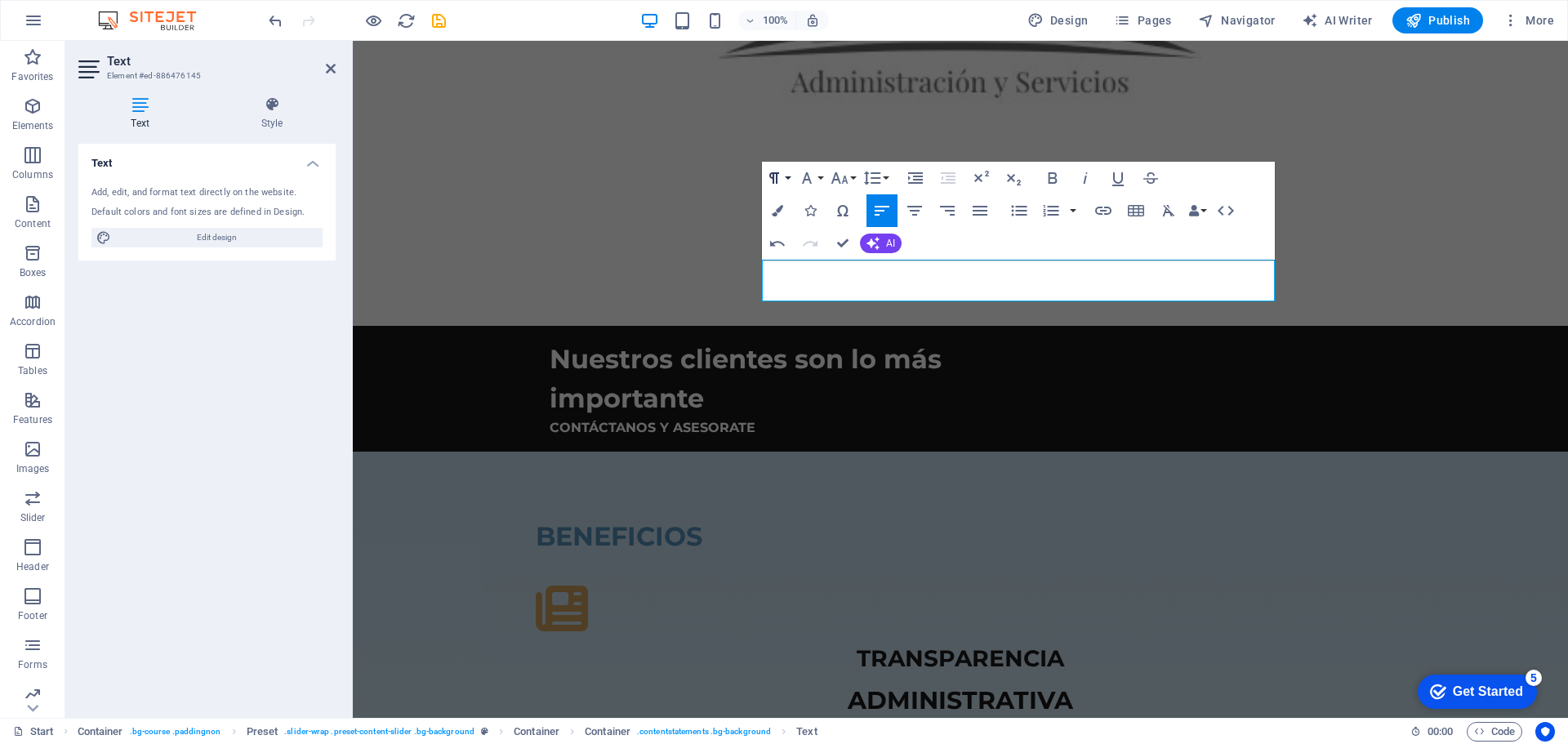
click at [788, 181] on button "Paragraph Format" at bounding box center [777, 178] width 31 height 33
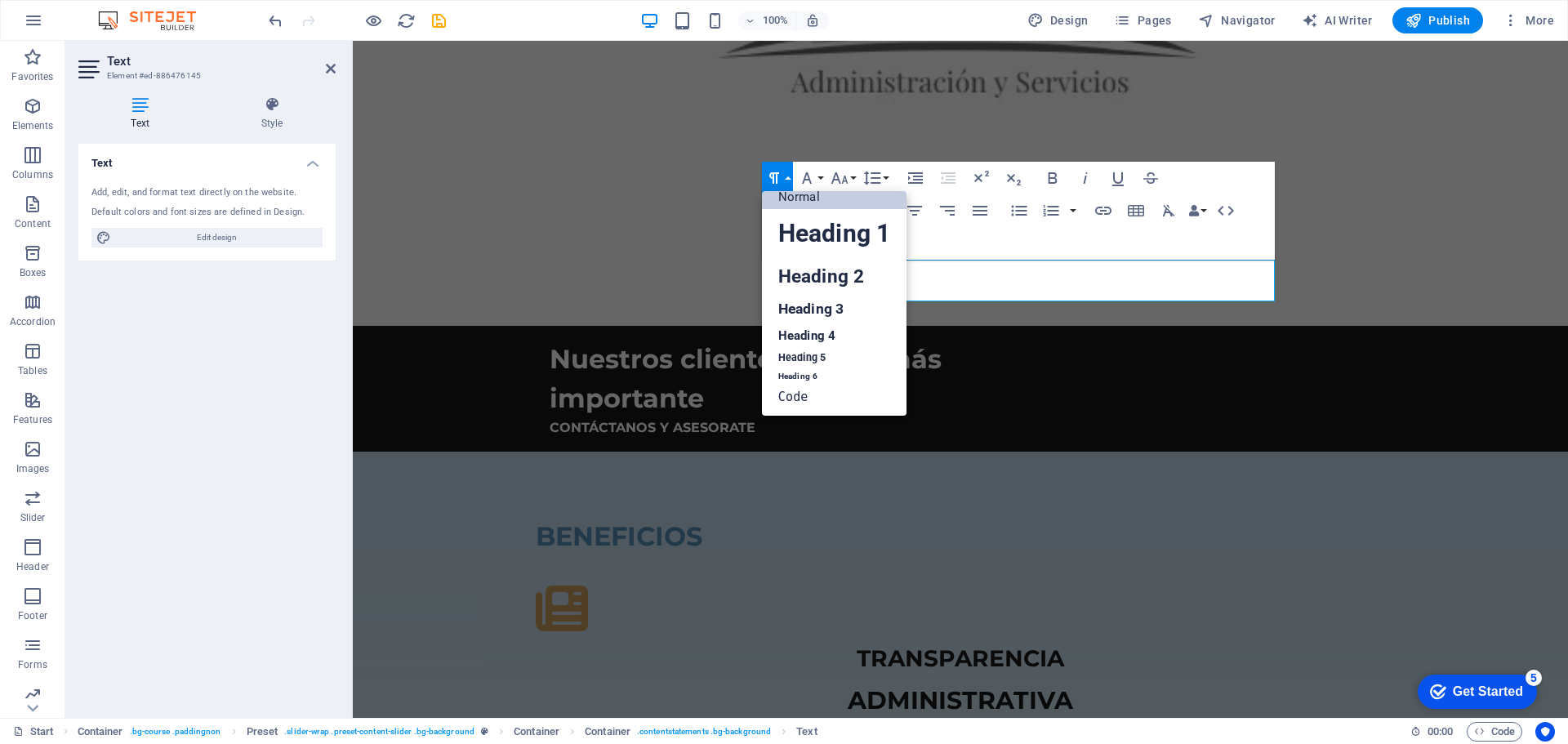
scroll to position [13, 0]
click at [828, 354] on link "Heading 5" at bounding box center [834, 357] width 145 height 20
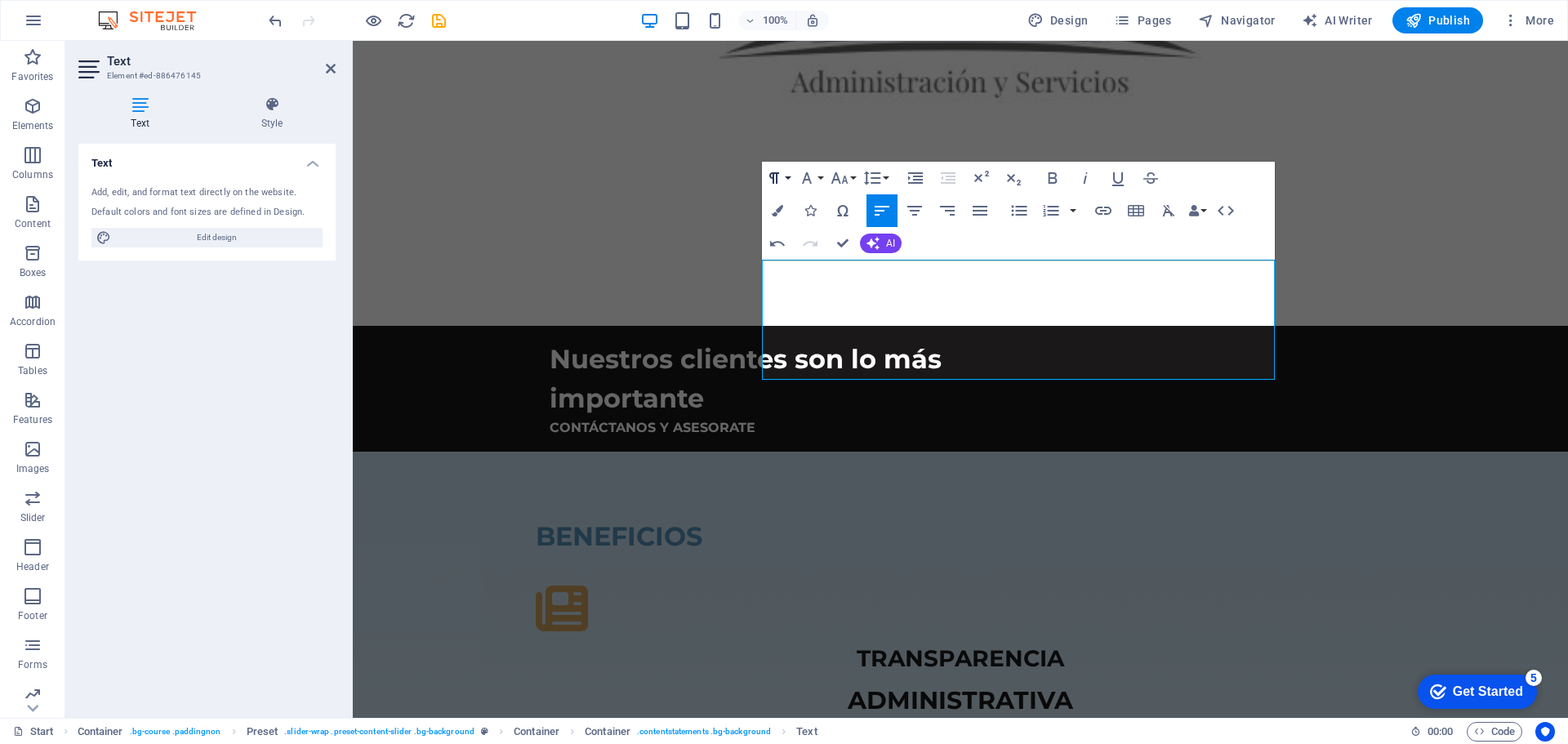
click at [785, 177] on button "Paragraph Format" at bounding box center [777, 178] width 31 height 33
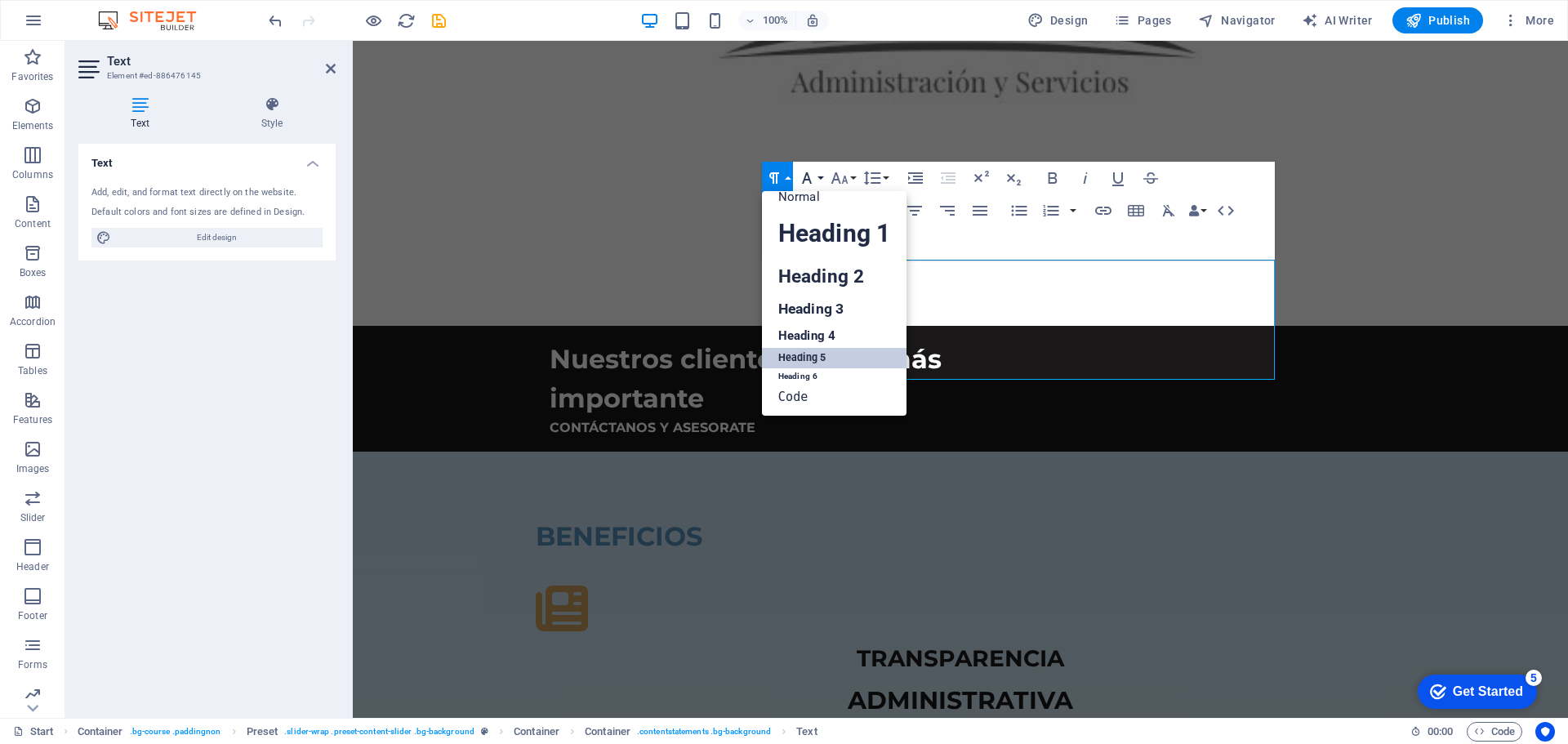
click at [816, 175] on icon "button" at bounding box center [806, 177] width 19 height 19
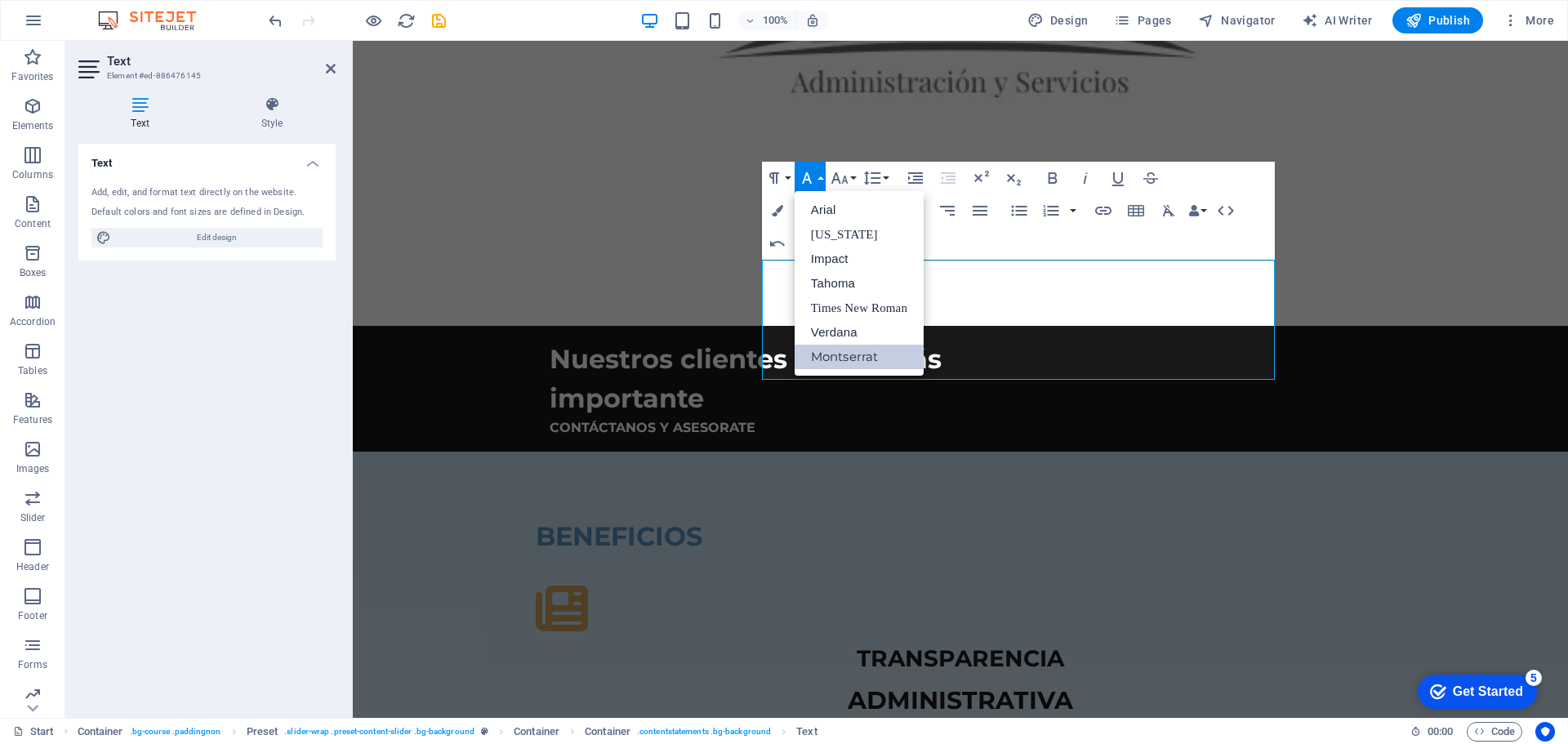
scroll to position [0, 0]
click at [818, 213] on link "Arial" at bounding box center [858, 210] width 129 height 25
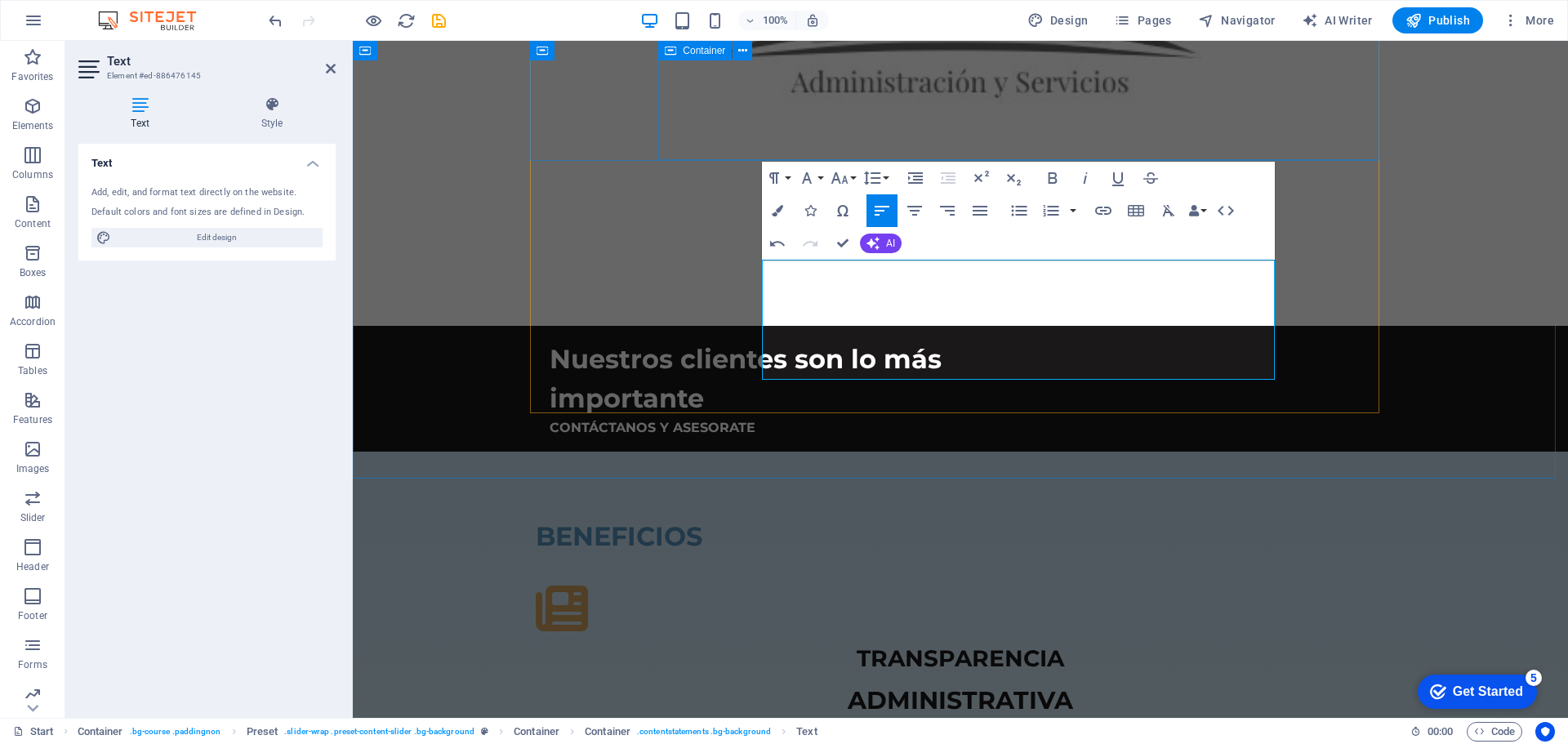
drag, startPoint x: 820, startPoint y: 110, endPoint x: 1111, endPoint y: 109, distance: 291.0
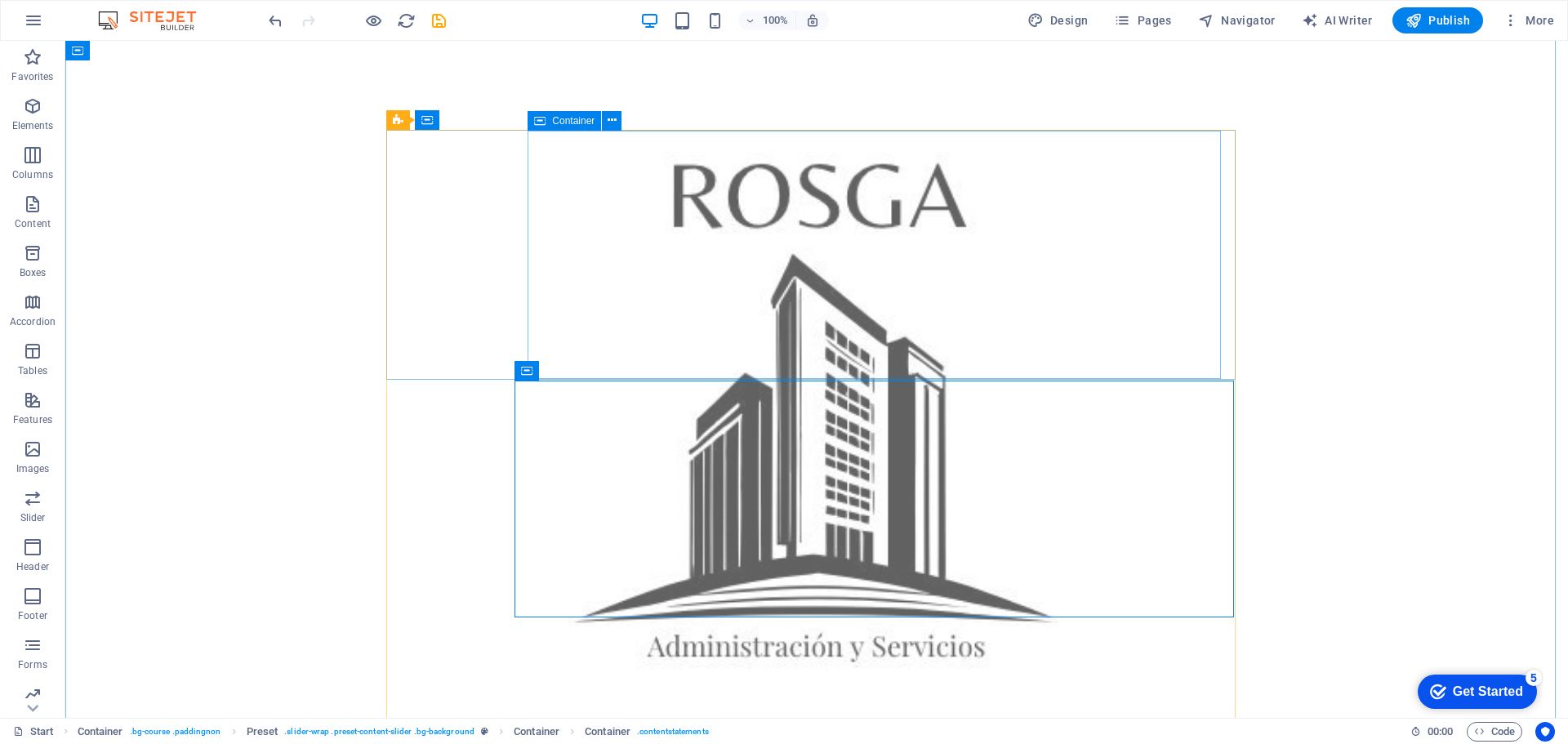
scroll to position [1061, 0]
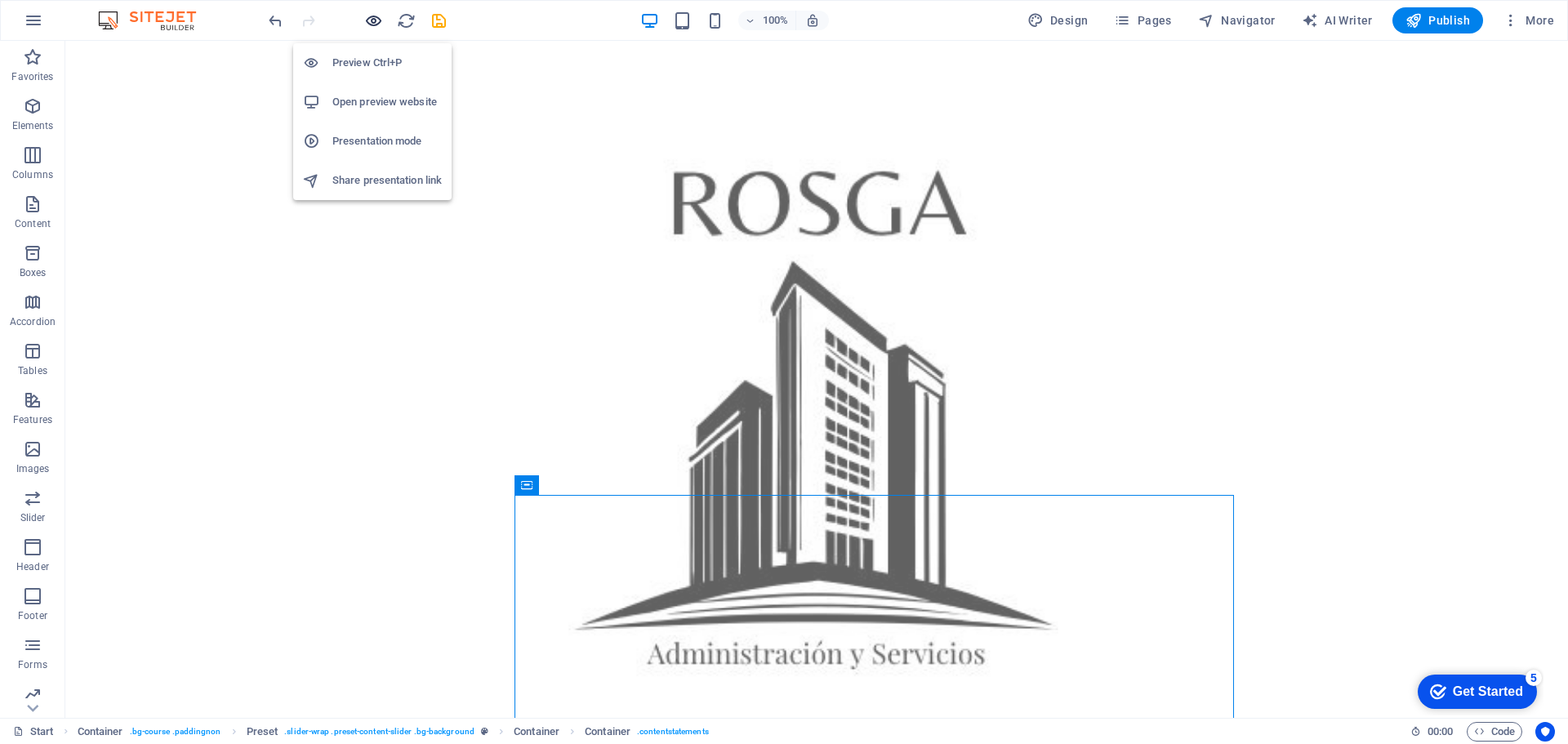
click at [371, 15] on icon "button" at bounding box center [373, 21] width 19 height 19
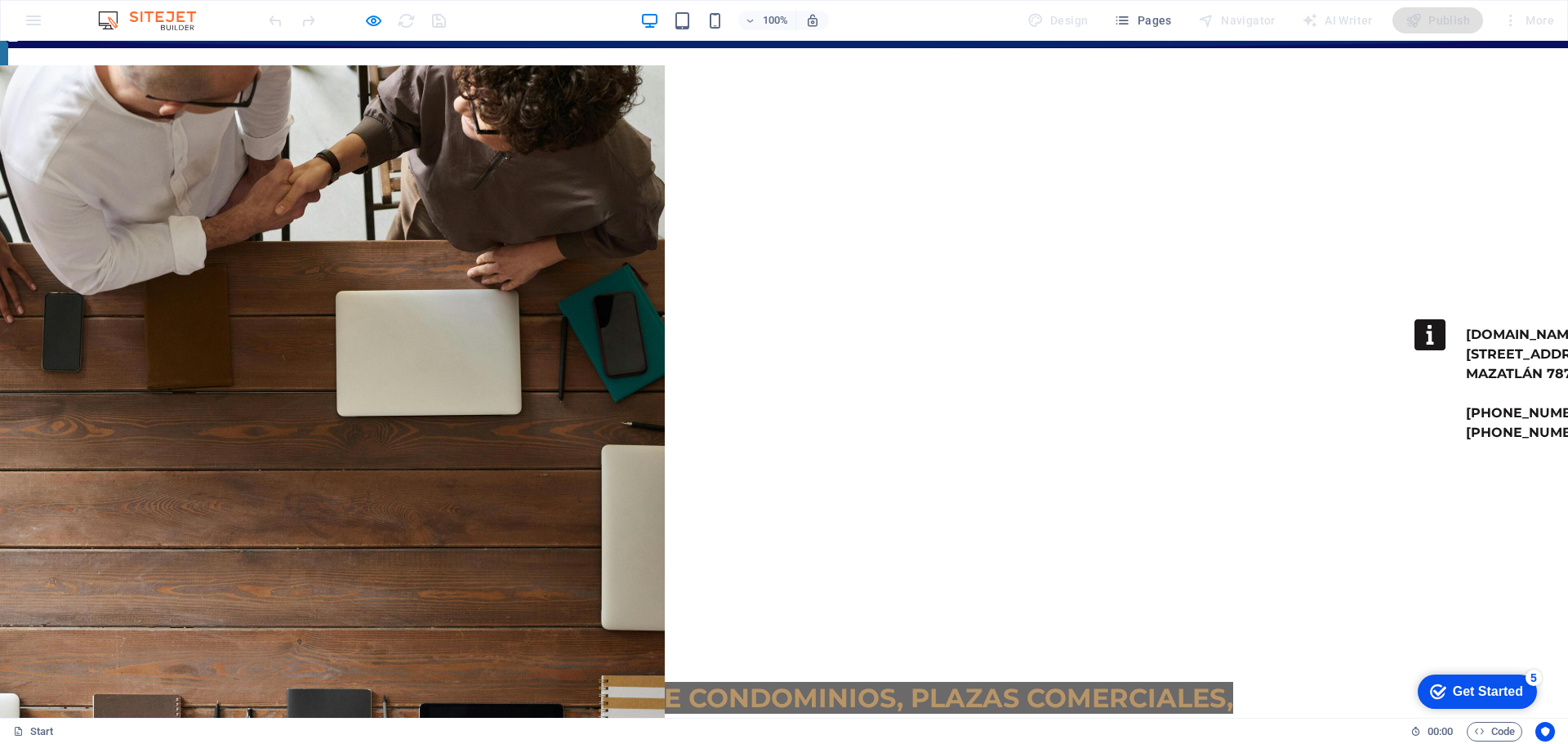
scroll to position [245, 0]
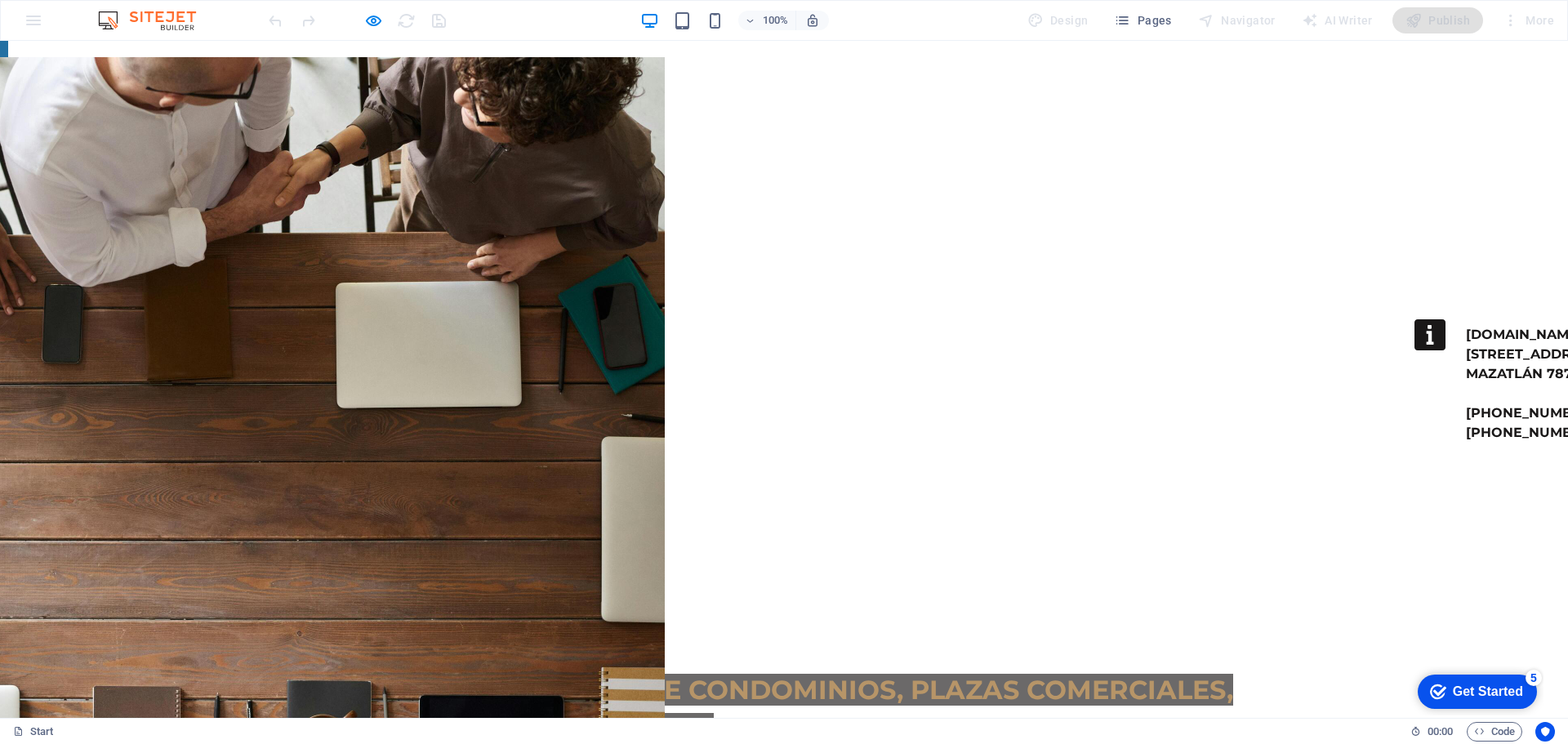
click at [414, 674] on span "ADMINISTRACIÓN DE CONDOMINIOS, PLAZAS COMERCIALES, COTOS RESIDENCIALES." at bounding box center [810, 709] width 848 height 71
click at [415, 674] on span "ADMINISTRACIÓN DE CONDOMINIOS, PLAZAS COMERCIALES, COTOS RESIDENCIALES." at bounding box center [810, 709] width 848 height 71
click at [416, 674] on span "ADMINISTRACIÓN DE CONDOMINIOS, PLAZAS COMERCIALES, COTOS RESIDENCIALES." at bounding box center [810, 709] width 848 height 71
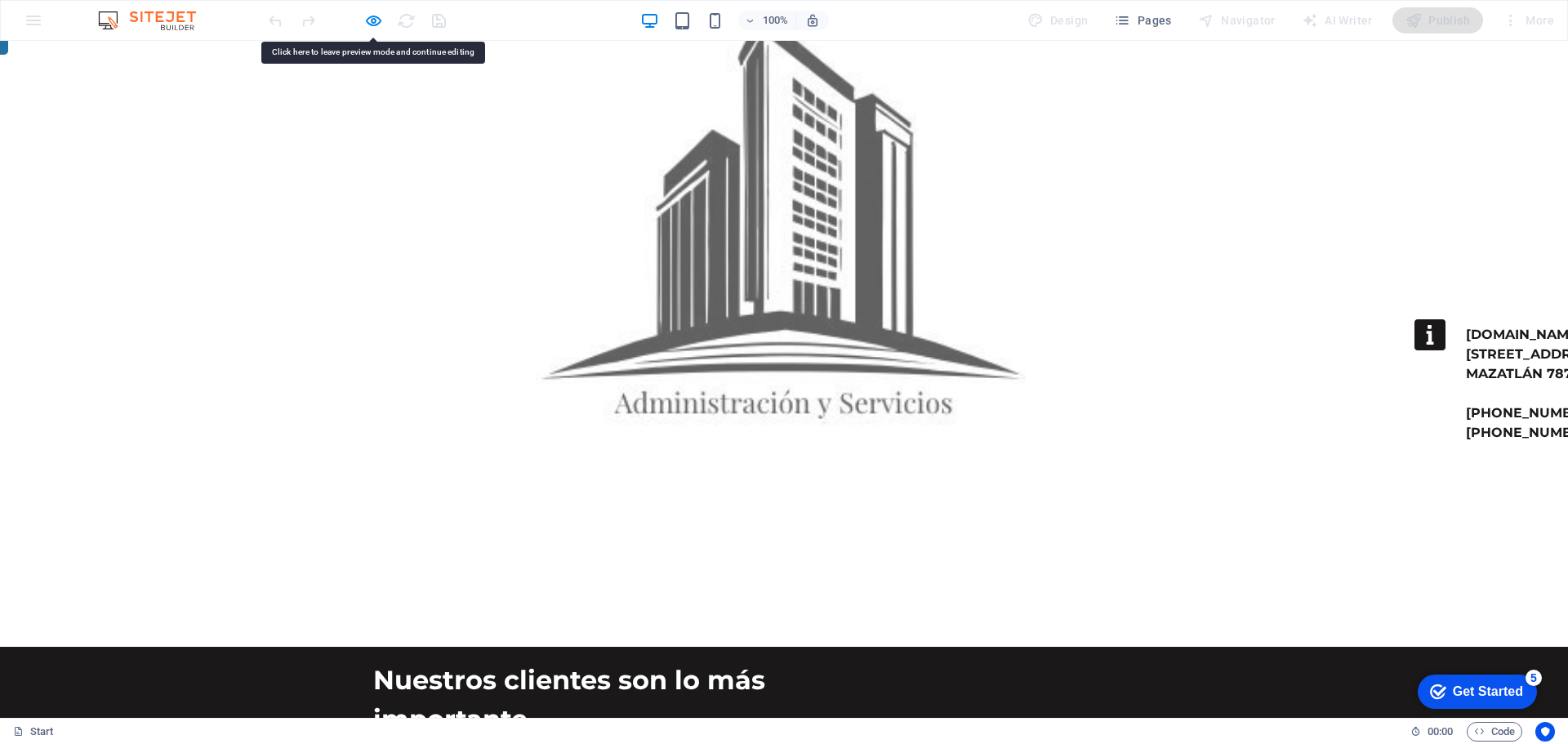
scroll to position [1307, 0]
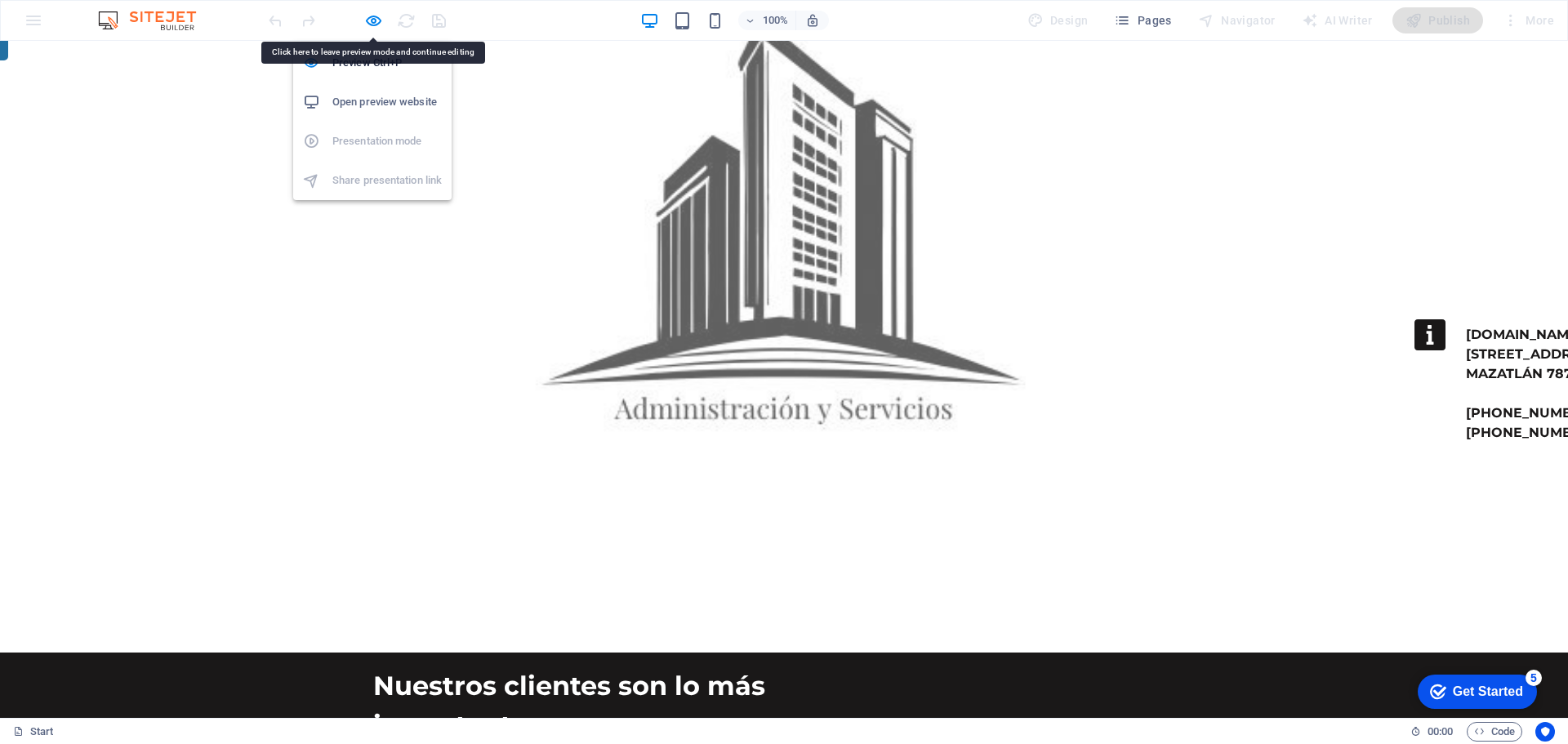
click at [376, 10] on div at bounding box center [357, 20] width 183 height 26
click at [375, 21] on icon "button" at bounding box center [373, 21] width 19 height 19
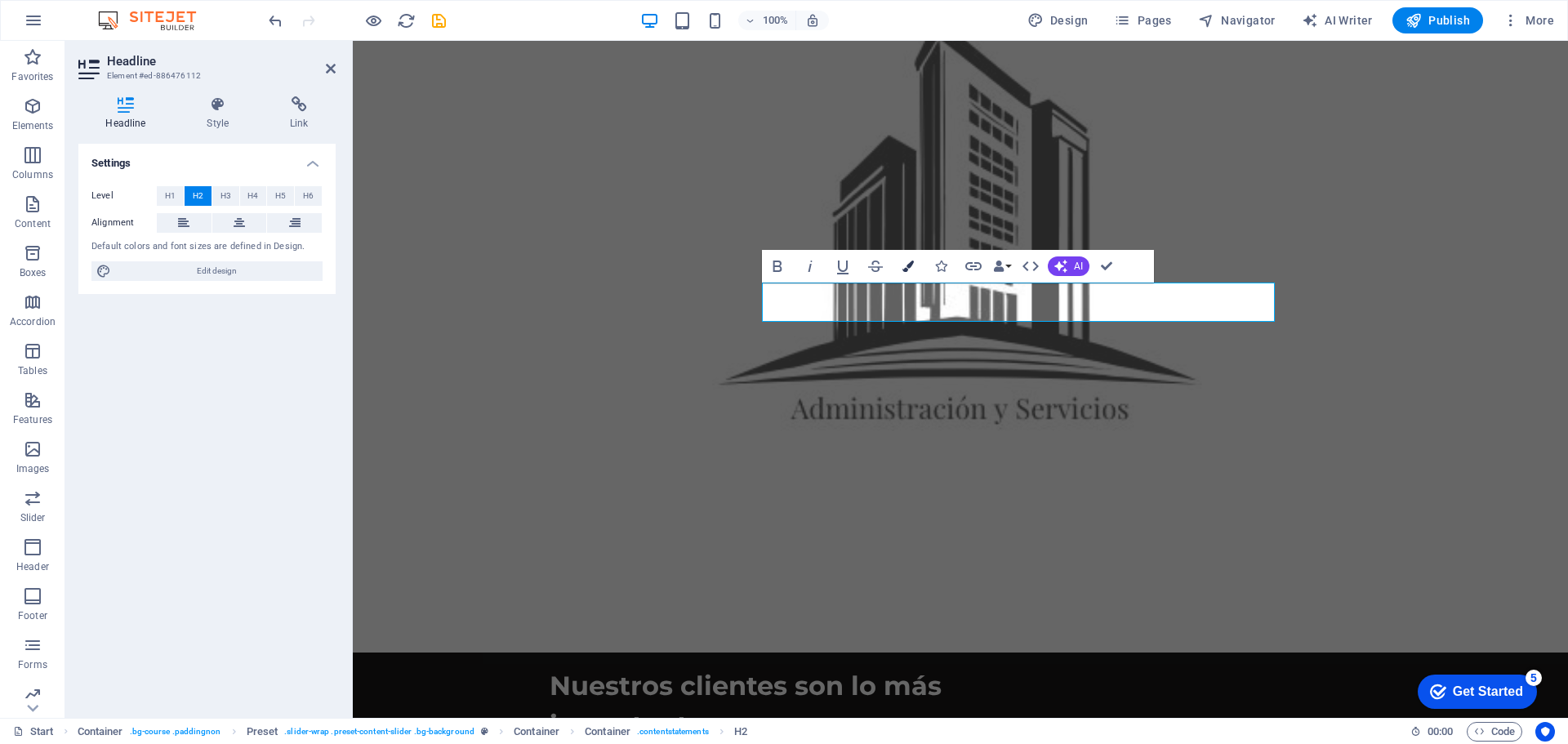
click at [912, 258] on button "Colors" at bounding box center [909, 266] width 31 height 33
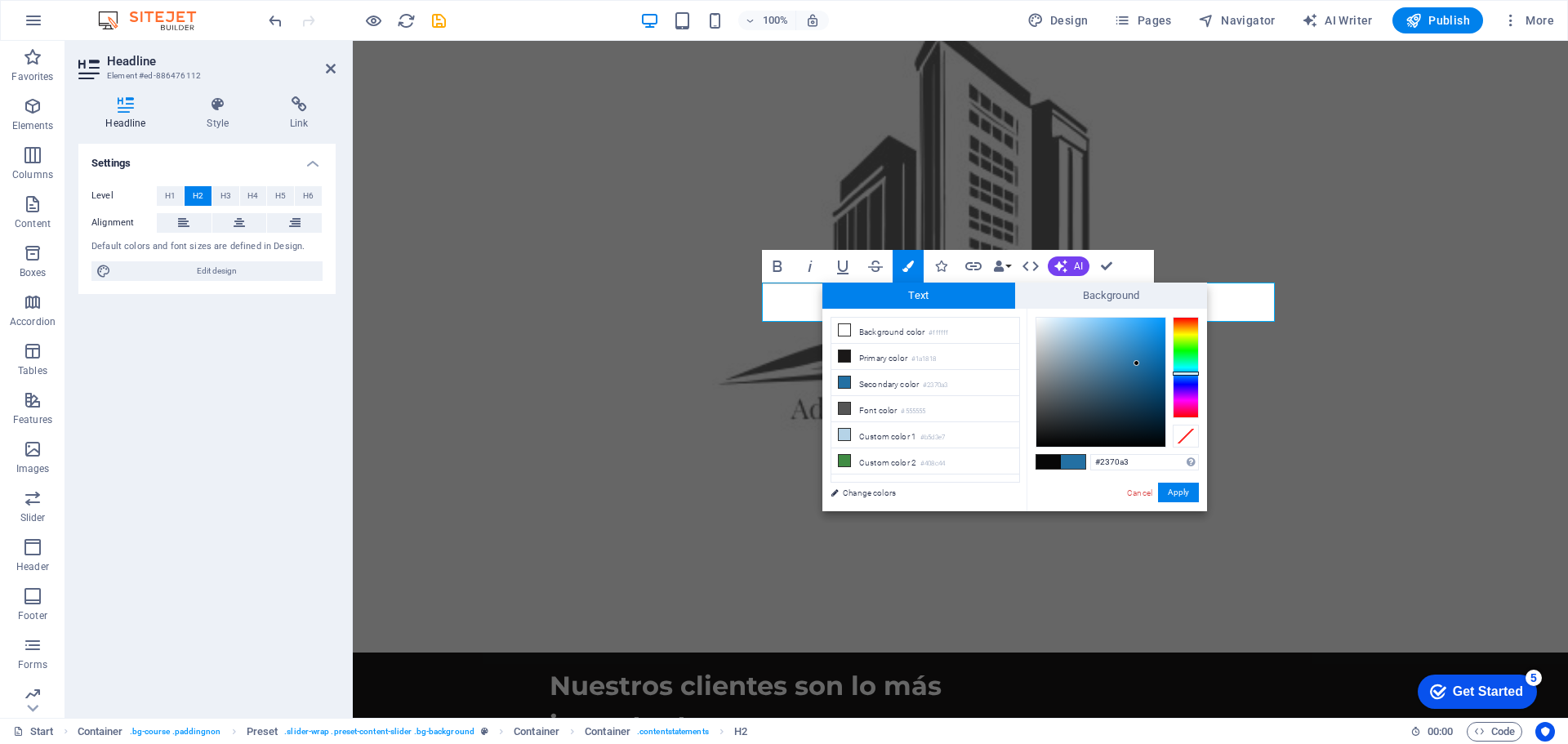
drag, startPoint x: 1140, startPoint y: 458, endPoint x: 1058, endPoint y: 458, distance: 82.0
click at [1058, 458] on div "#2370a3 Supported formats #0852ed rgb(8, 82, 237) rgba(8, 82, 237, 90%) hsv(221…" at bounding box center [1117, 528] width 181 height 439
drag, startPoint x: 831, startPoint y: 454, endPoint x: 1184, endPoint y: 496, distance: 355.5
click at [1184, 496] on button "Apply" at bounding box center [1179, 491] width 41 height 19
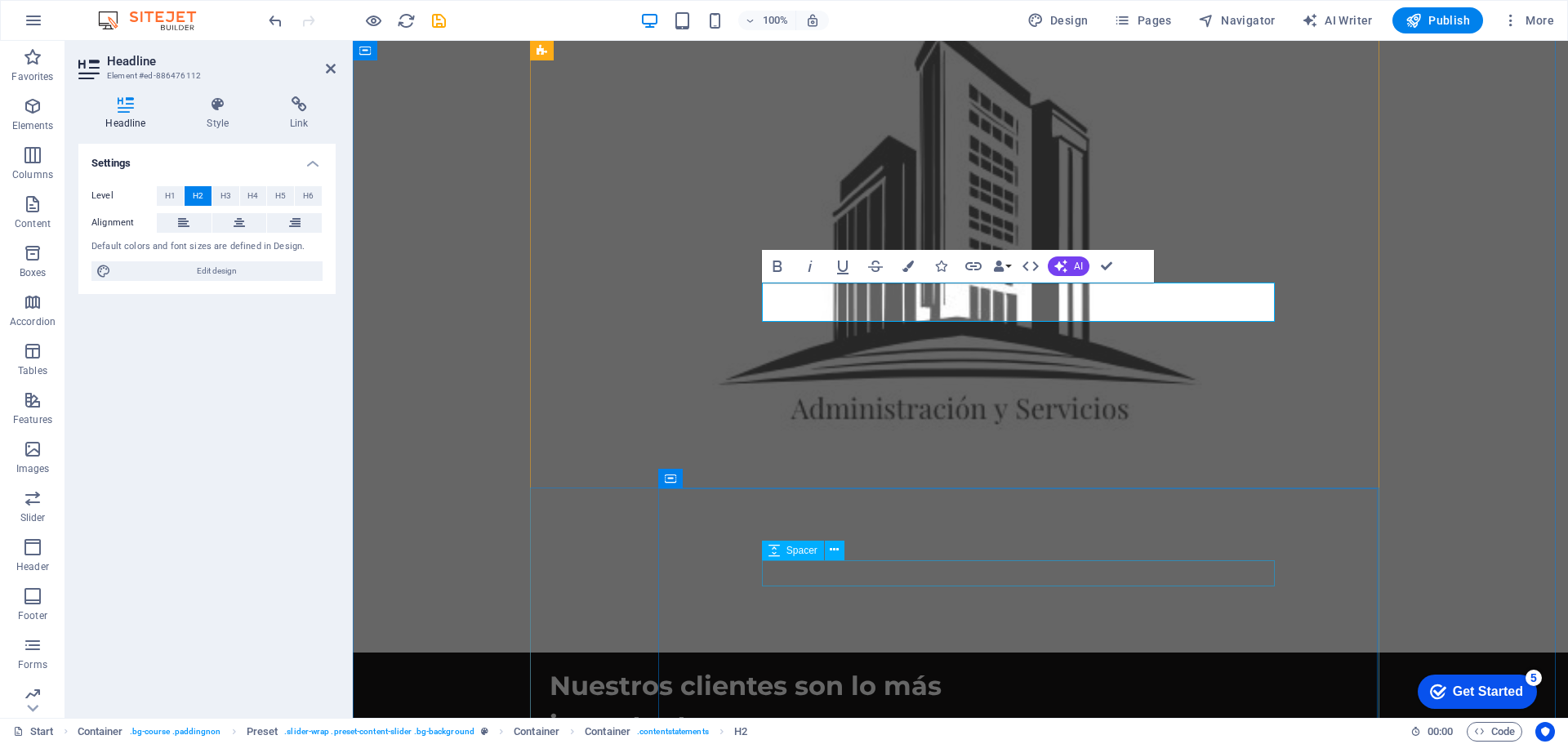
click at [803, 542] on div "Spacer" at bounding box center [793, 550] width 62 height 19
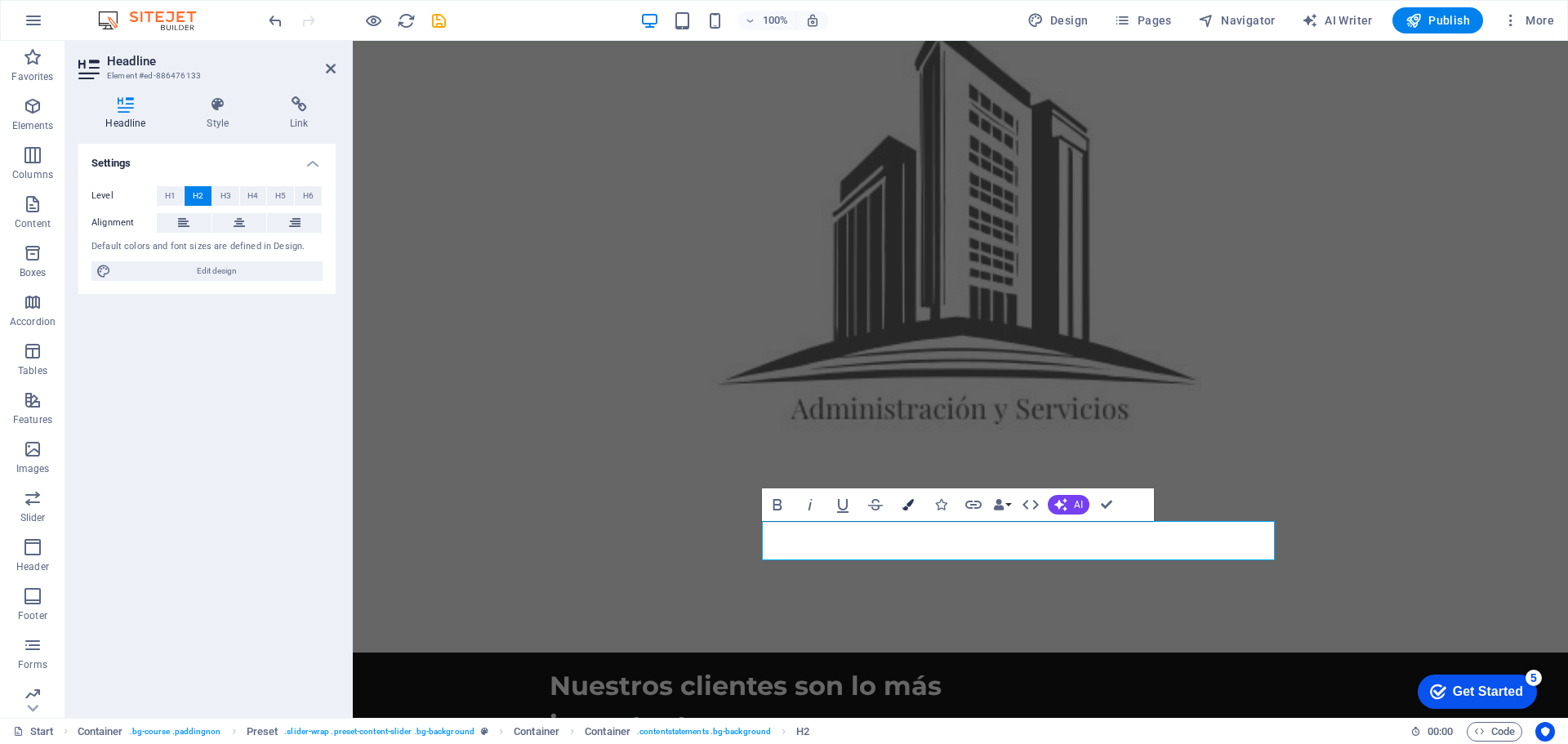
click at [903, 499] on icon "button" at bounding box center [909, 504] width 12 height 12
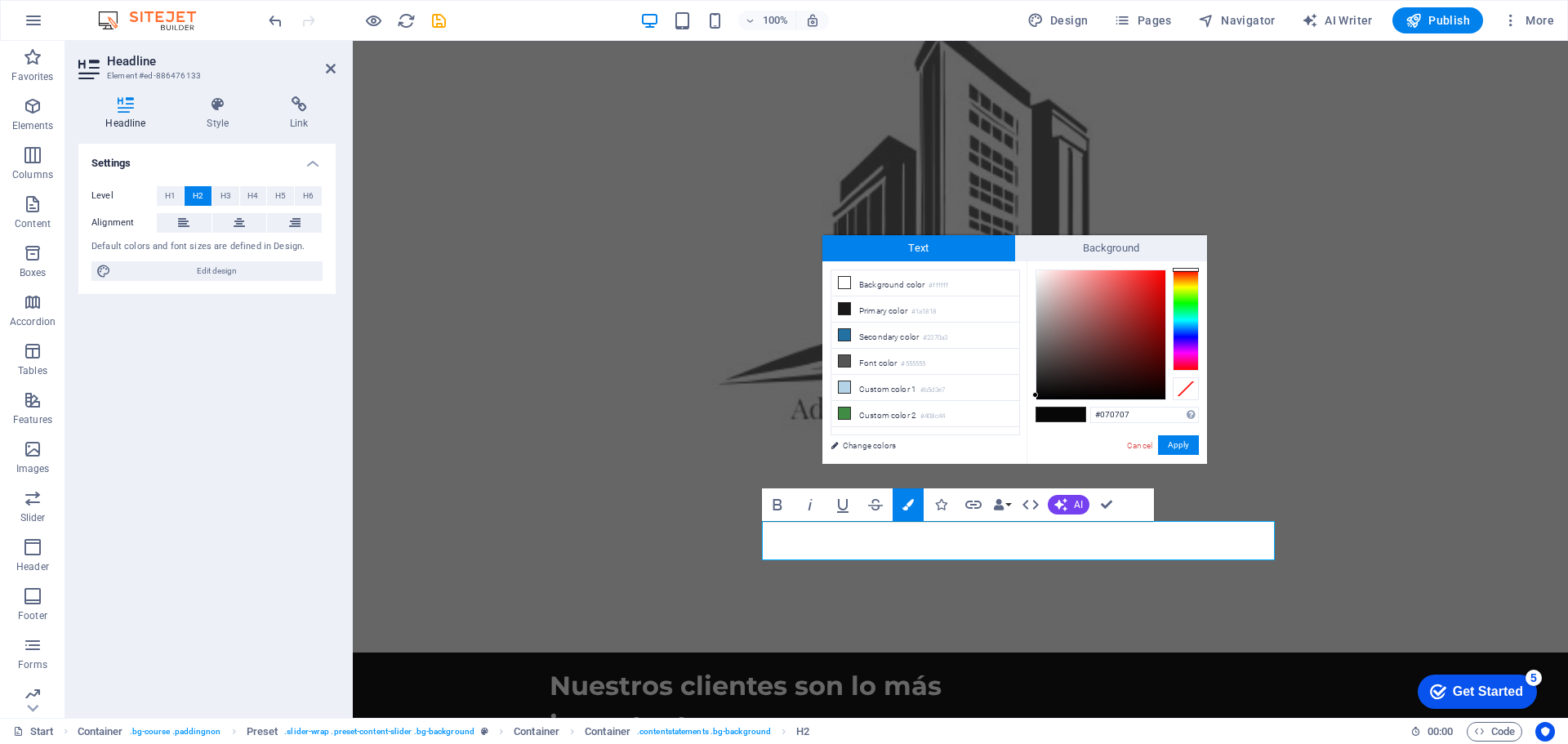
drag, startPoint x: 1128, startPoint y: 411, endPoint x: 1088, endPoint y: 416, distance: 40.3
click at [1088, 416] on div "#070707 Supported formats #0852ed rgb(8, 82, 237) rgba(8, 82, 237, 90%) hsv(221…" at bounding box center [1117, 481] width 181 height 439
type input "#2370a3"
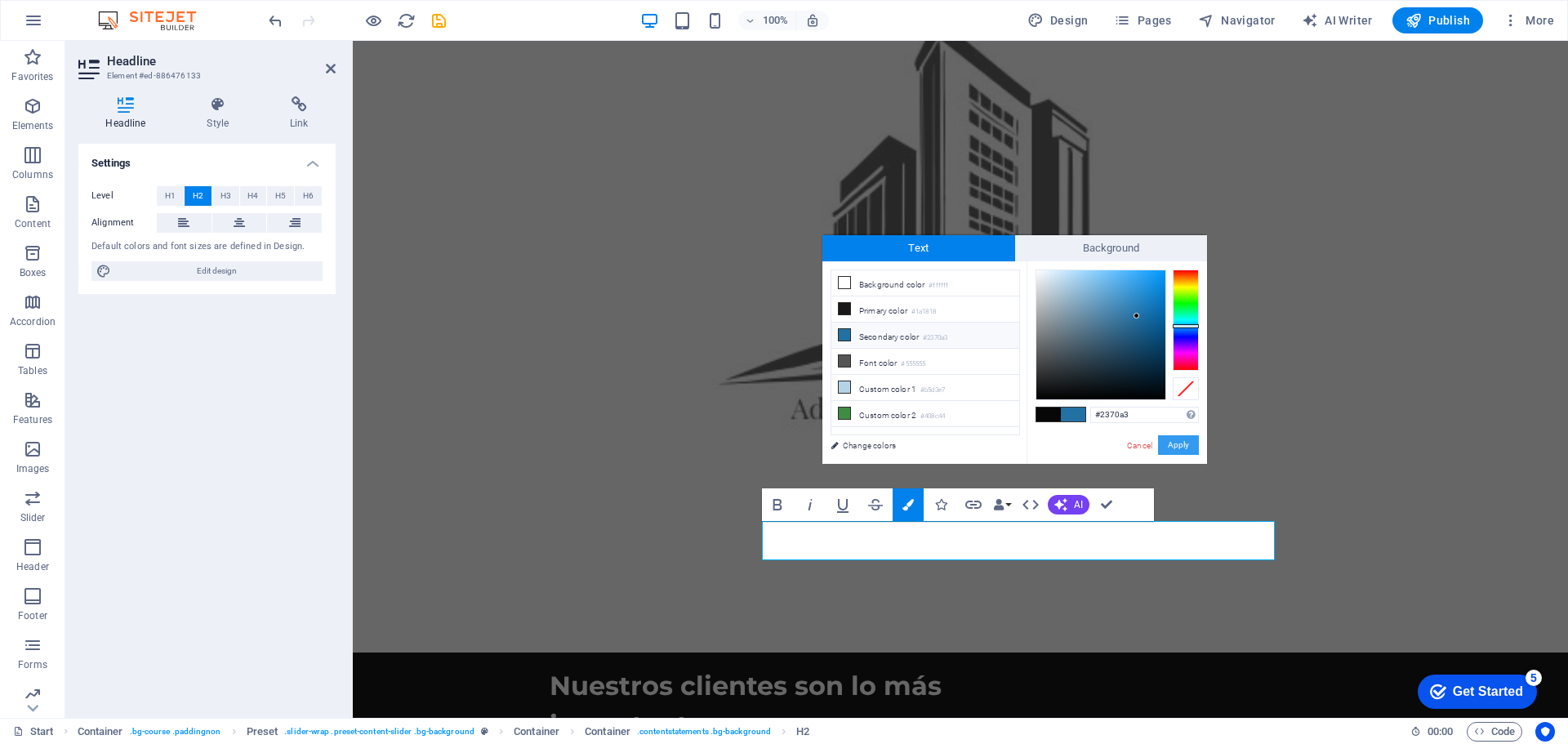
click at [1189, 441] on button "Apply" at bounding box center [1179, 444] width 41 height 19
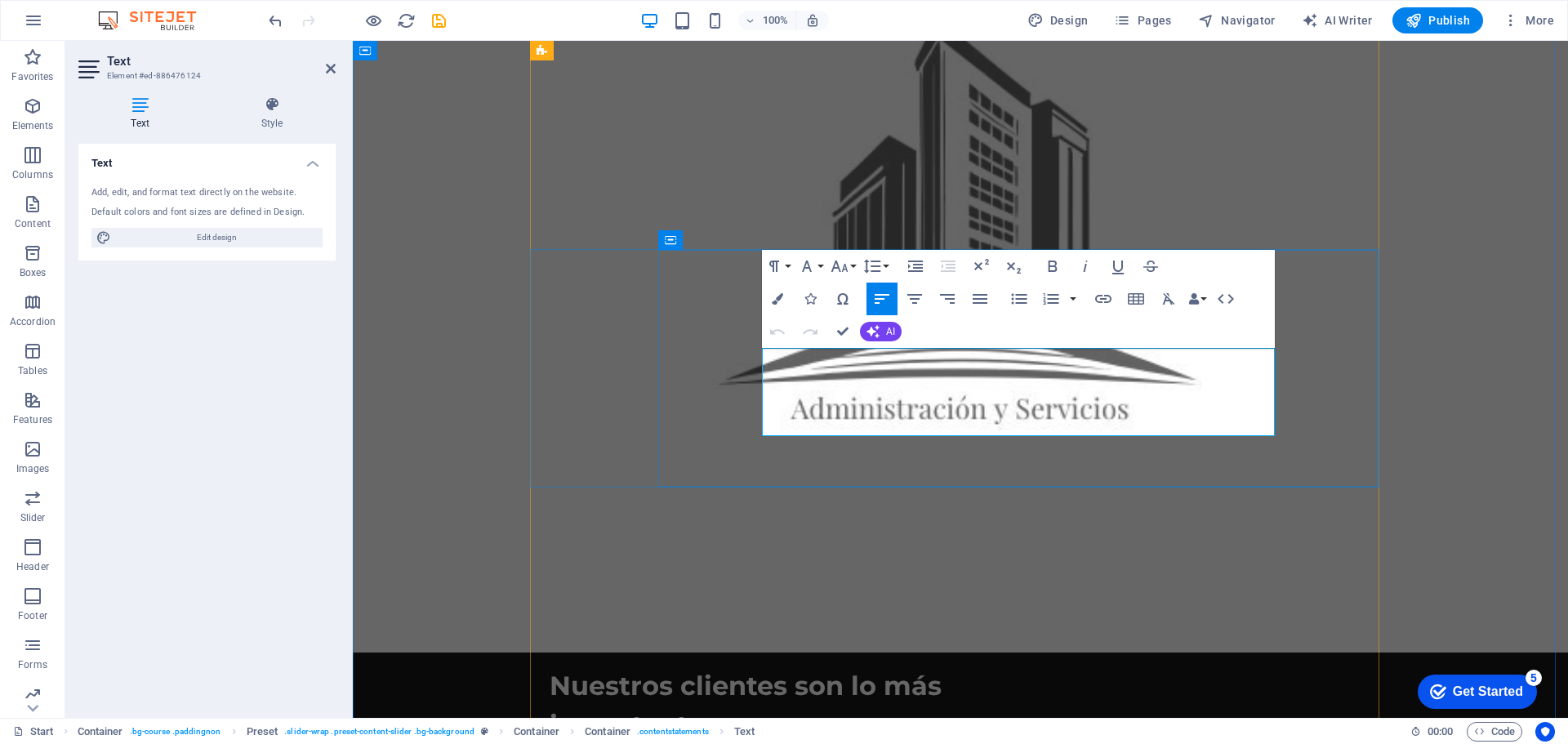
drag, startPoint x: 1158, startPoint y: 387, endPoint x: 862, endPoint y: 391, distance: 296.0
click at [780, 292] on button "Colors" at bounding box center [777, 299] width 31 height 33
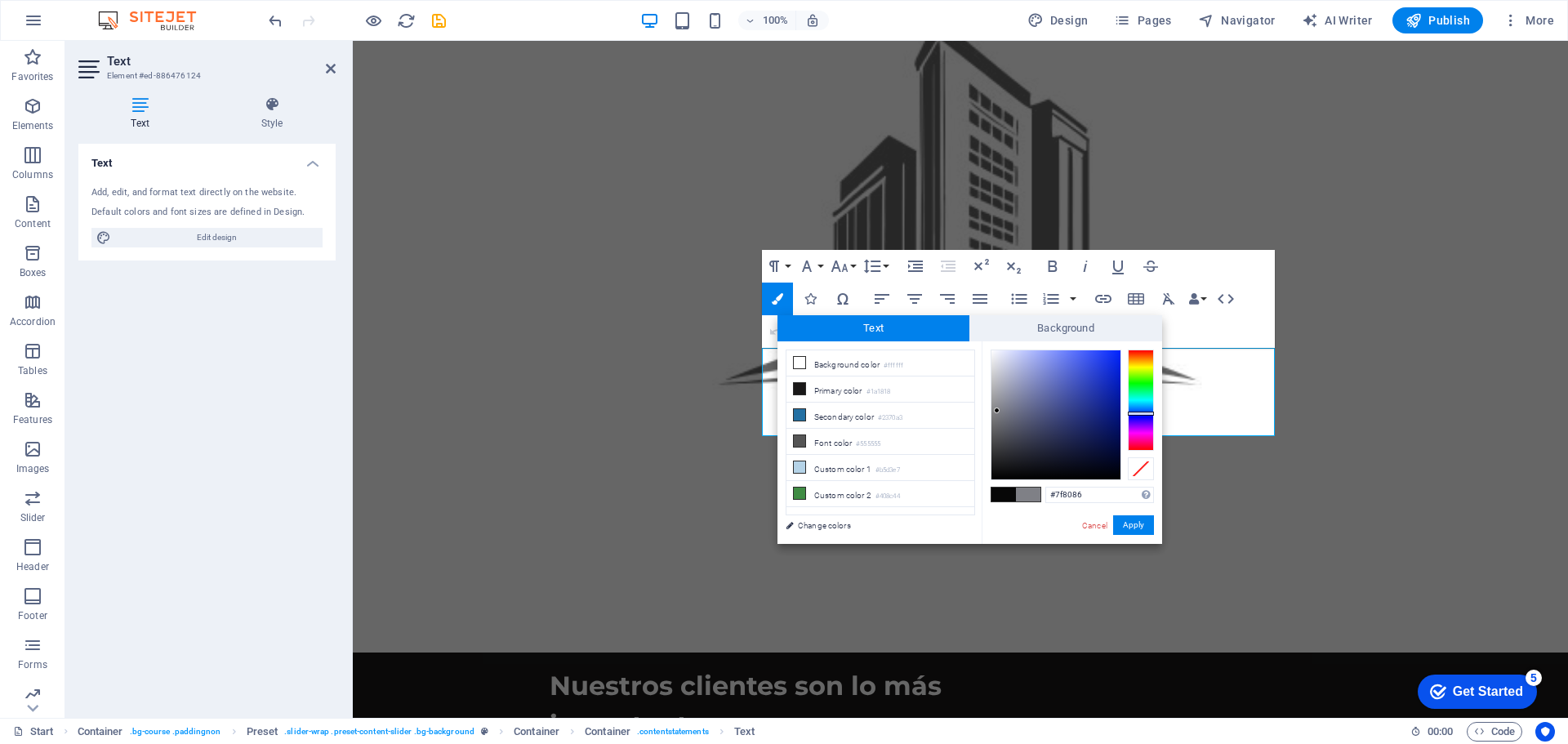
drag, startPoint x: 1086, startPoint y: 496, endPoint x: 1035, endPoint y: 491, distance: 51.2
click at [1035, 491] on div "#7f8086 Supported formats #0852ed rgb(8, 82, 237) rgba(8, 82, 237, 90%) hsv(221…" at bounding box center [1072, 561] width 181 height 439
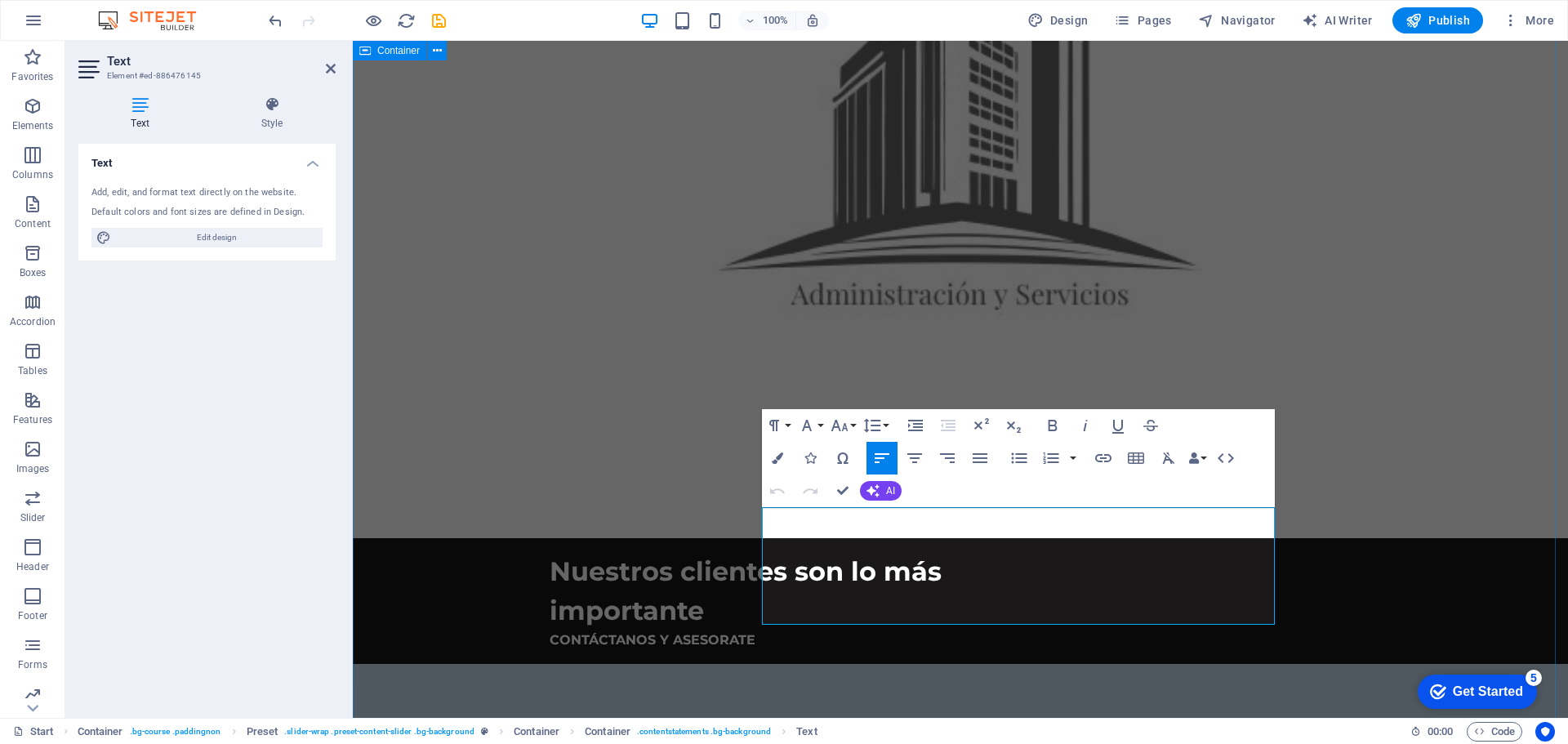
scroll to position [1437, 0]
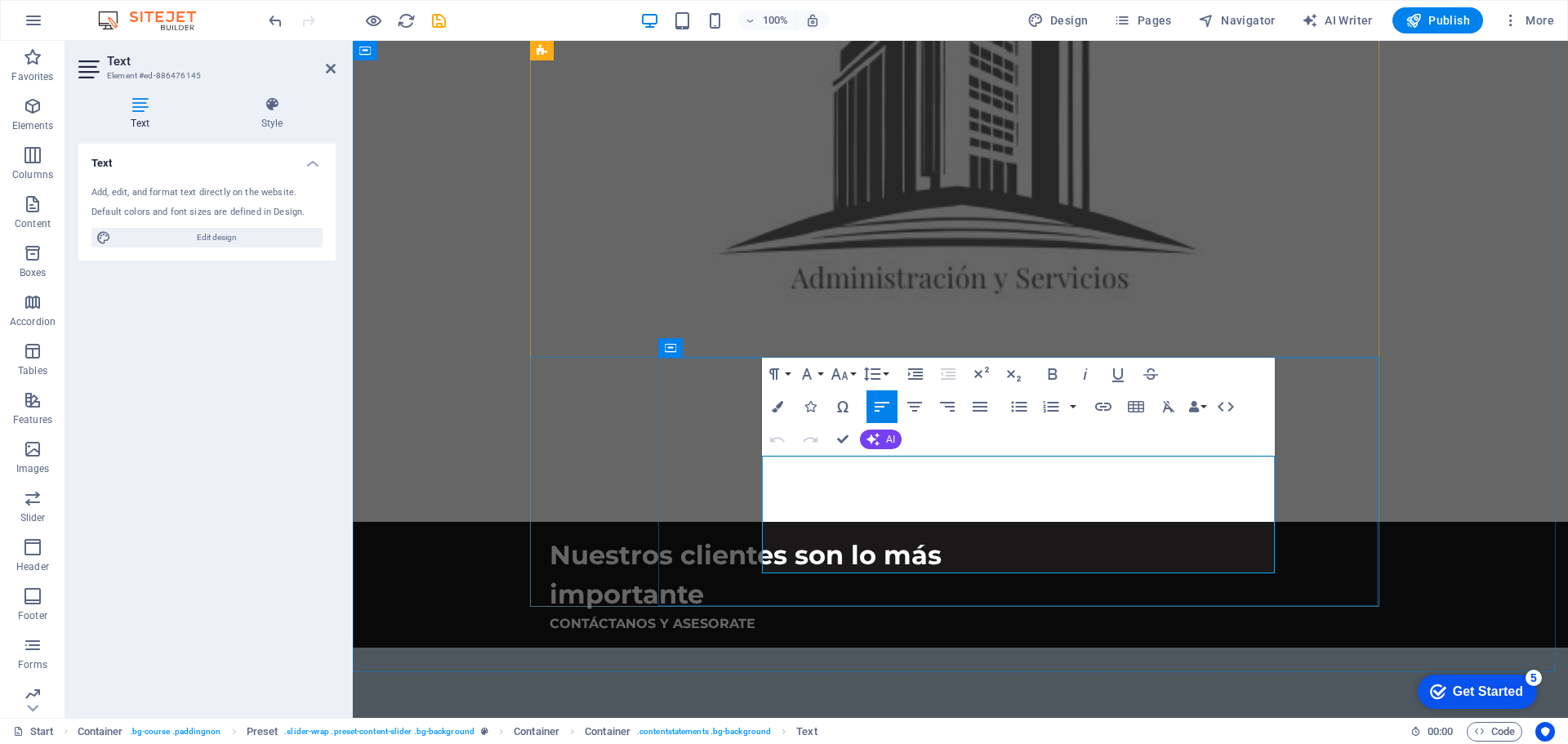
drag, startPoint x: 764, startPoint y: 597, endPoint x: 1021, endPoint y: 549, distance: 261.4
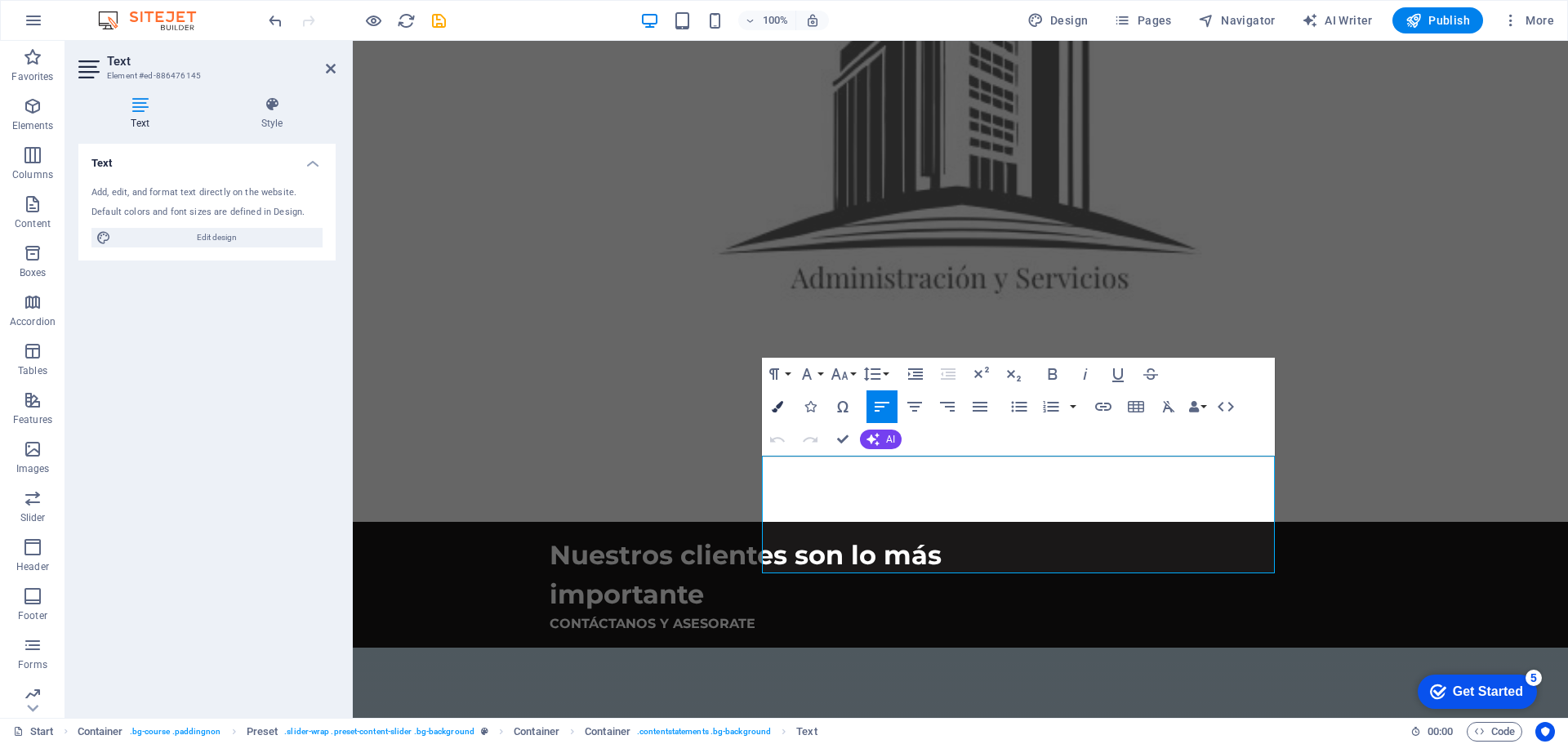
click at [778, 408] on icon "button" at bounding box center [777, 407] width 12 height 12
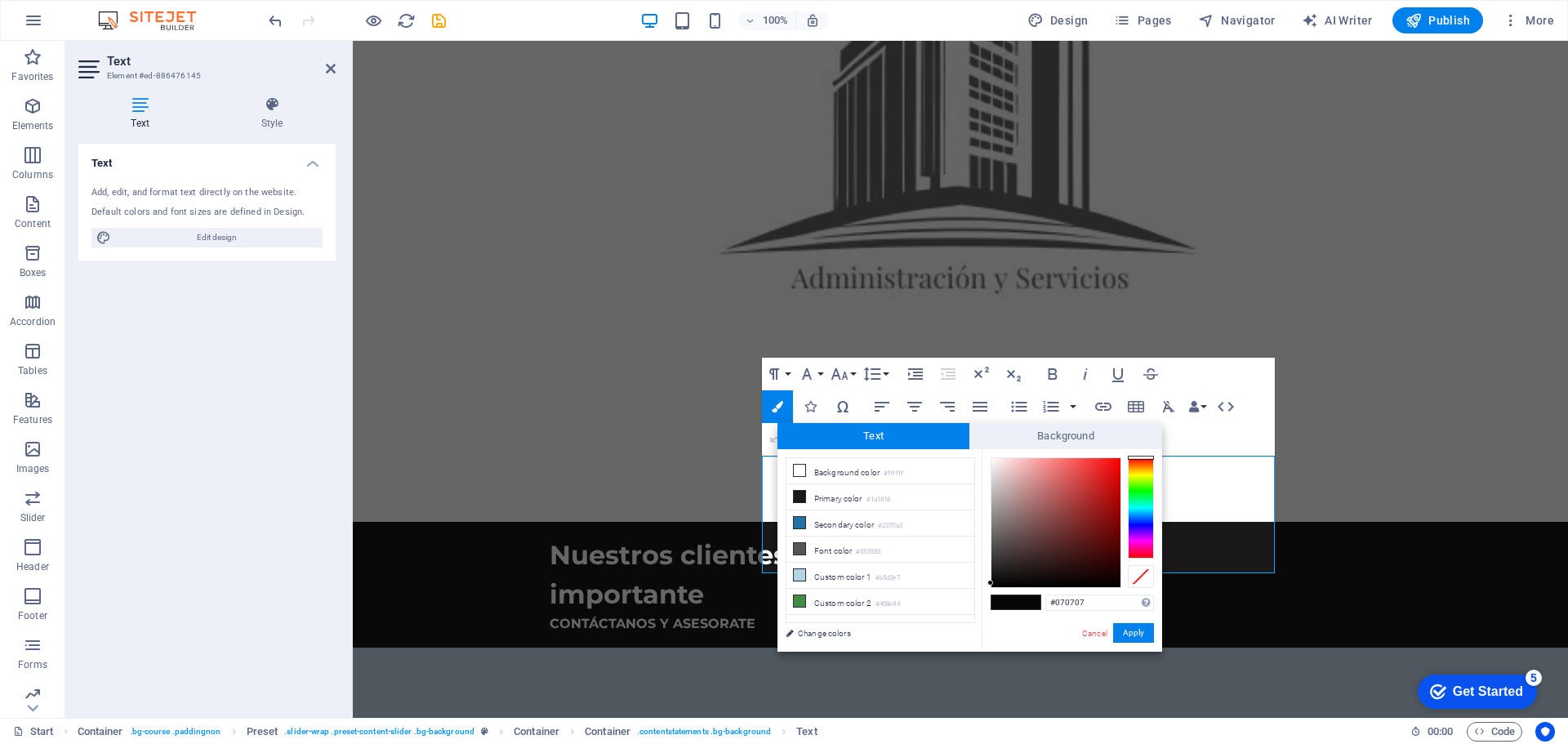
drag, startPoint x: 1091, startPoint y: 598, endPoint x: 1016, endPoint y: 598, distance: 75.0
click at [1016, 598] on div "#070707 Supported formats #0852ed rgb(8, 82, 237) rgba(8, 82, 237, 90%) hsv(221…" at bounding box center [1072, 669] width 181 height 439
type input "#7f8086"
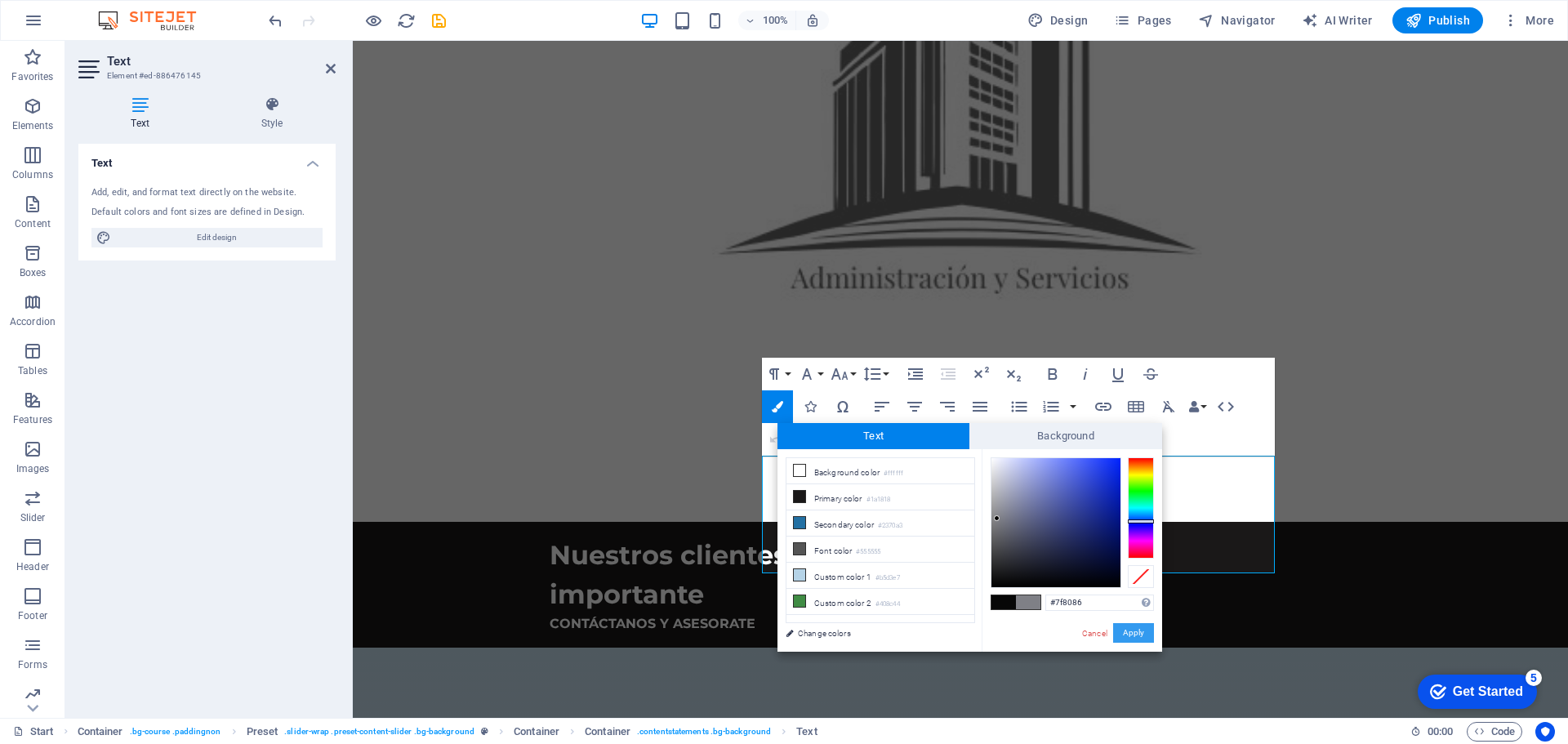
click at [1137, 633] on button "Apply" at bounding box center [1134, 632] width 41 height 19
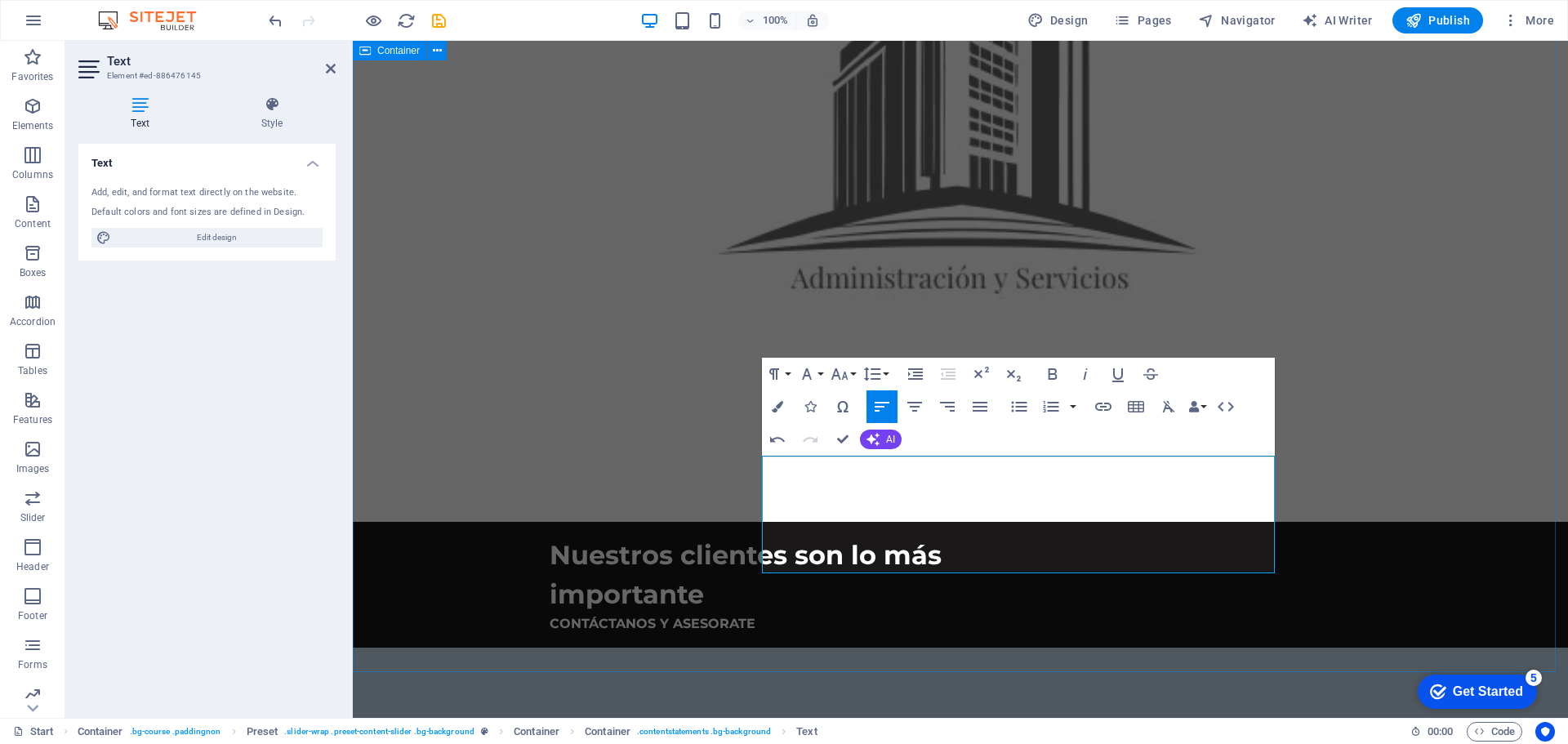
drag, startPoint x: 1006, startPoint y: 621, endPoint x: 1030, endPoint y: 624, distance: 24.2
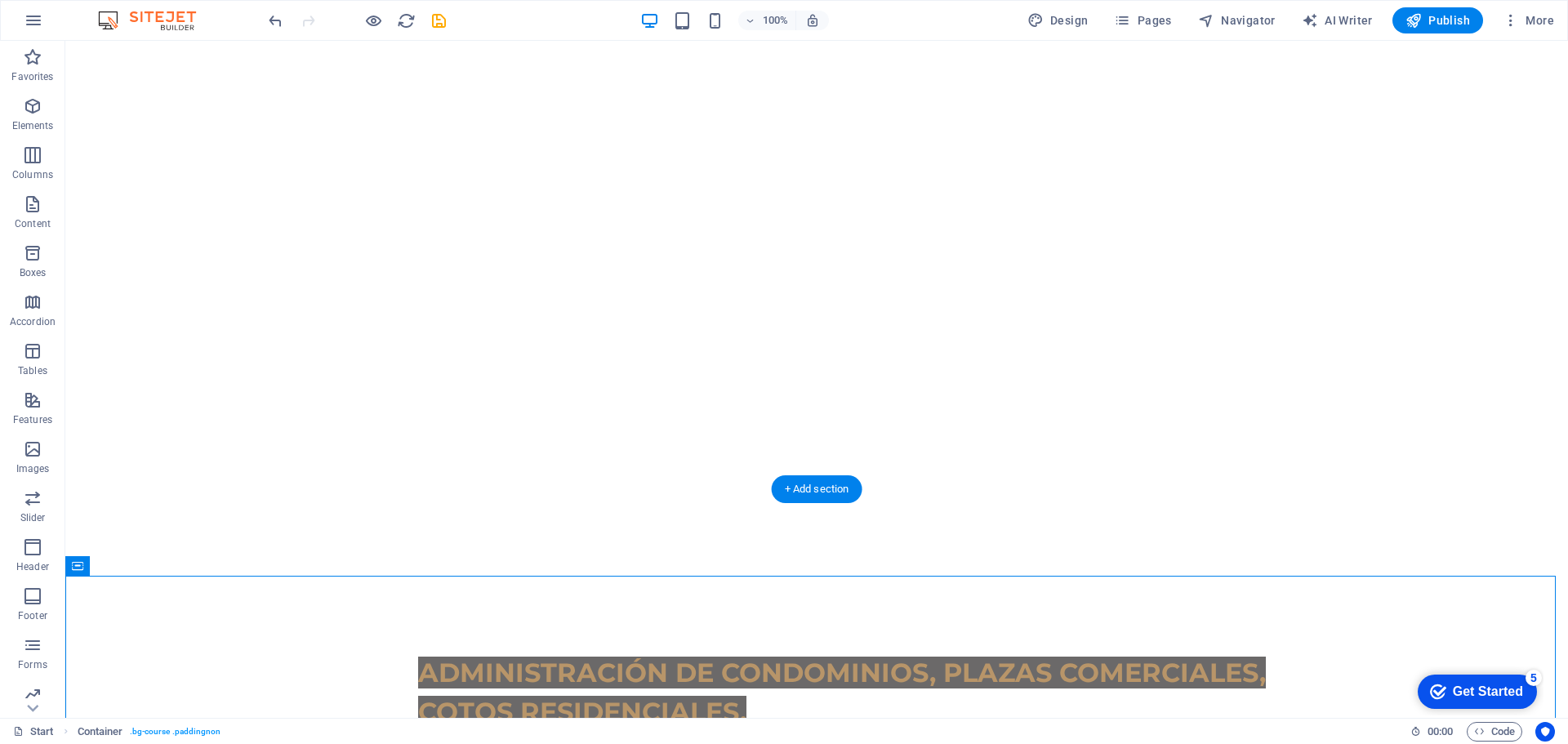
scroll to position [212, 0]
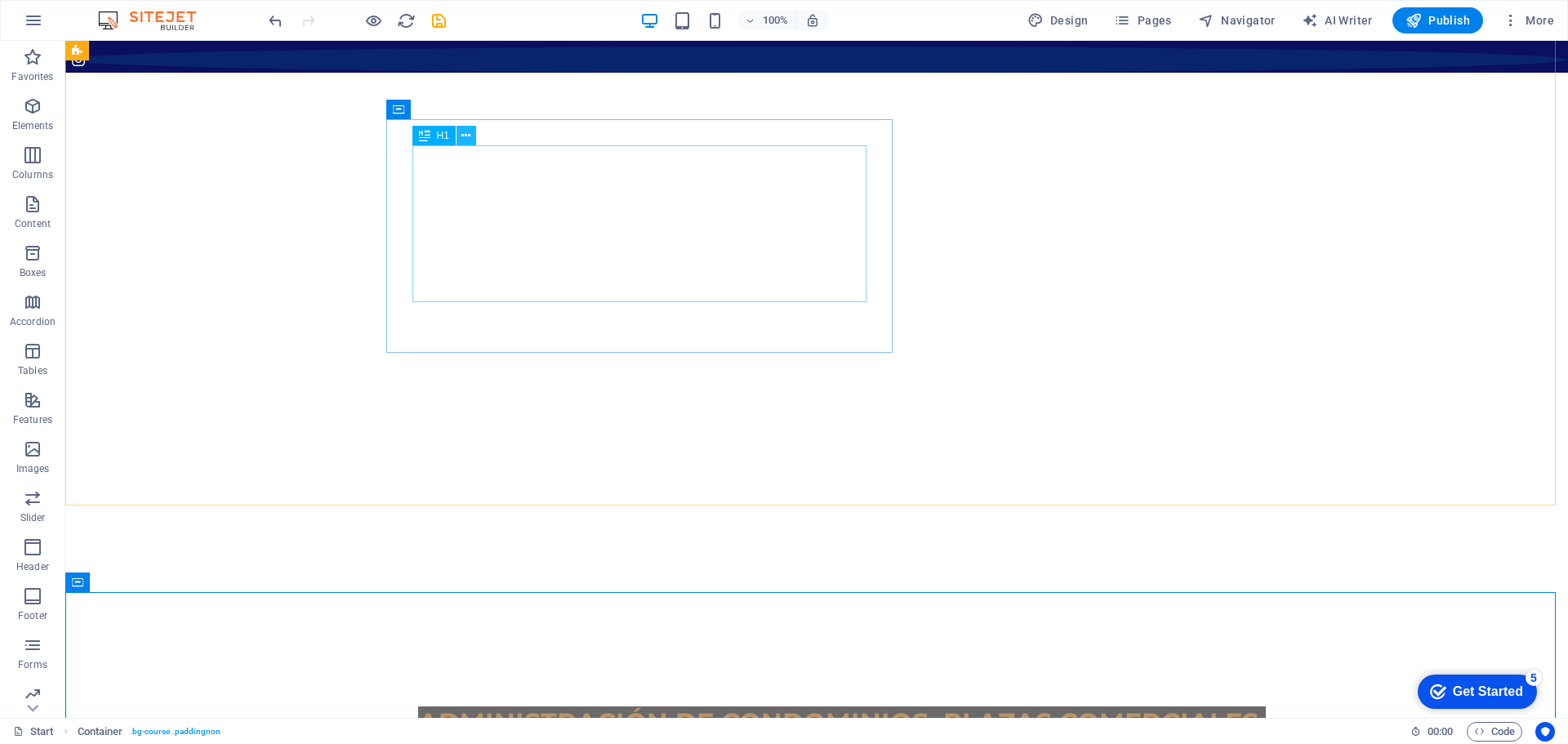
click at [468, 137] on icon at bounding box center [466, 136] width 9 height 17
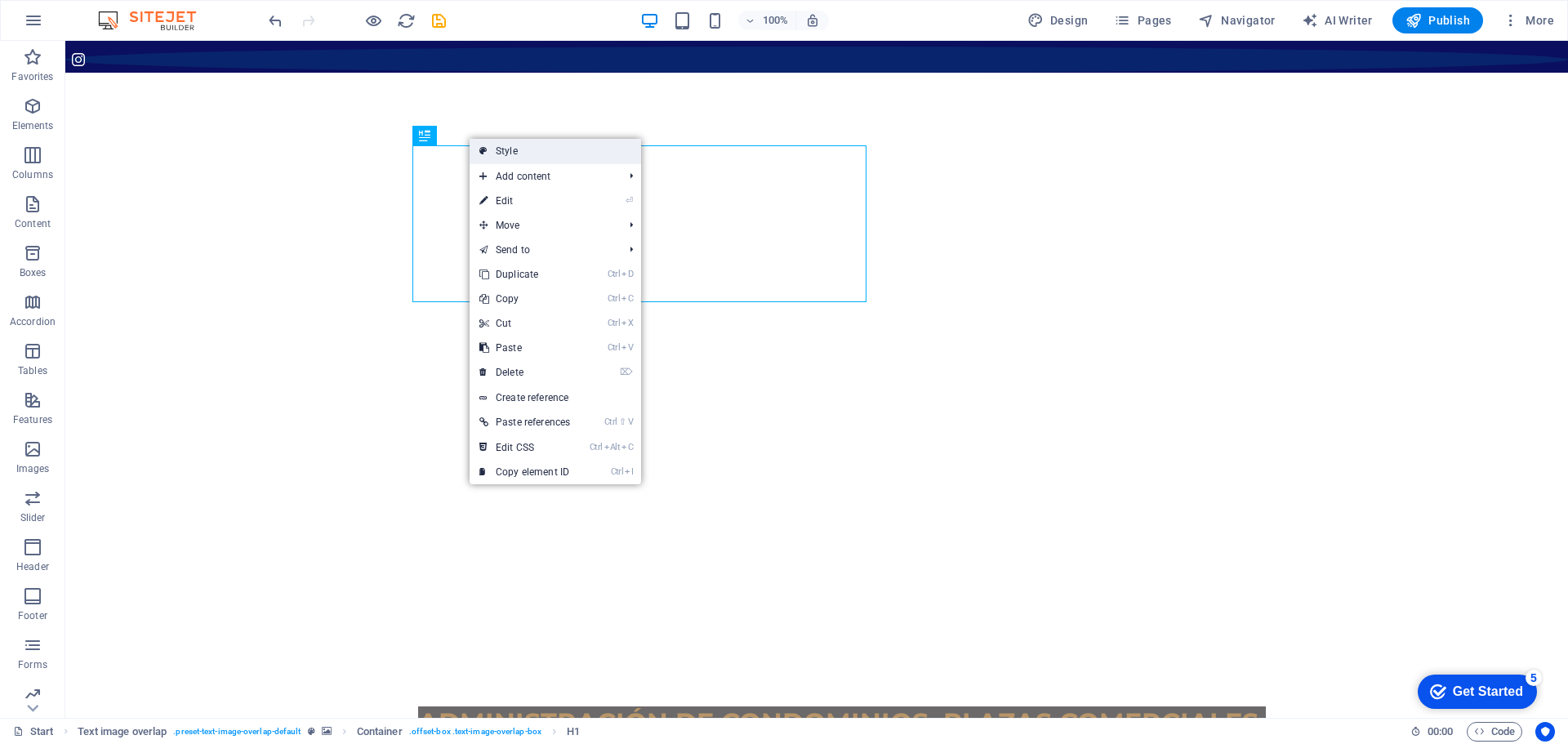
click at [493, 148] on link "Style" at bounding box center [556, 150] width 171 height 25
select select "rem"
select select "px"
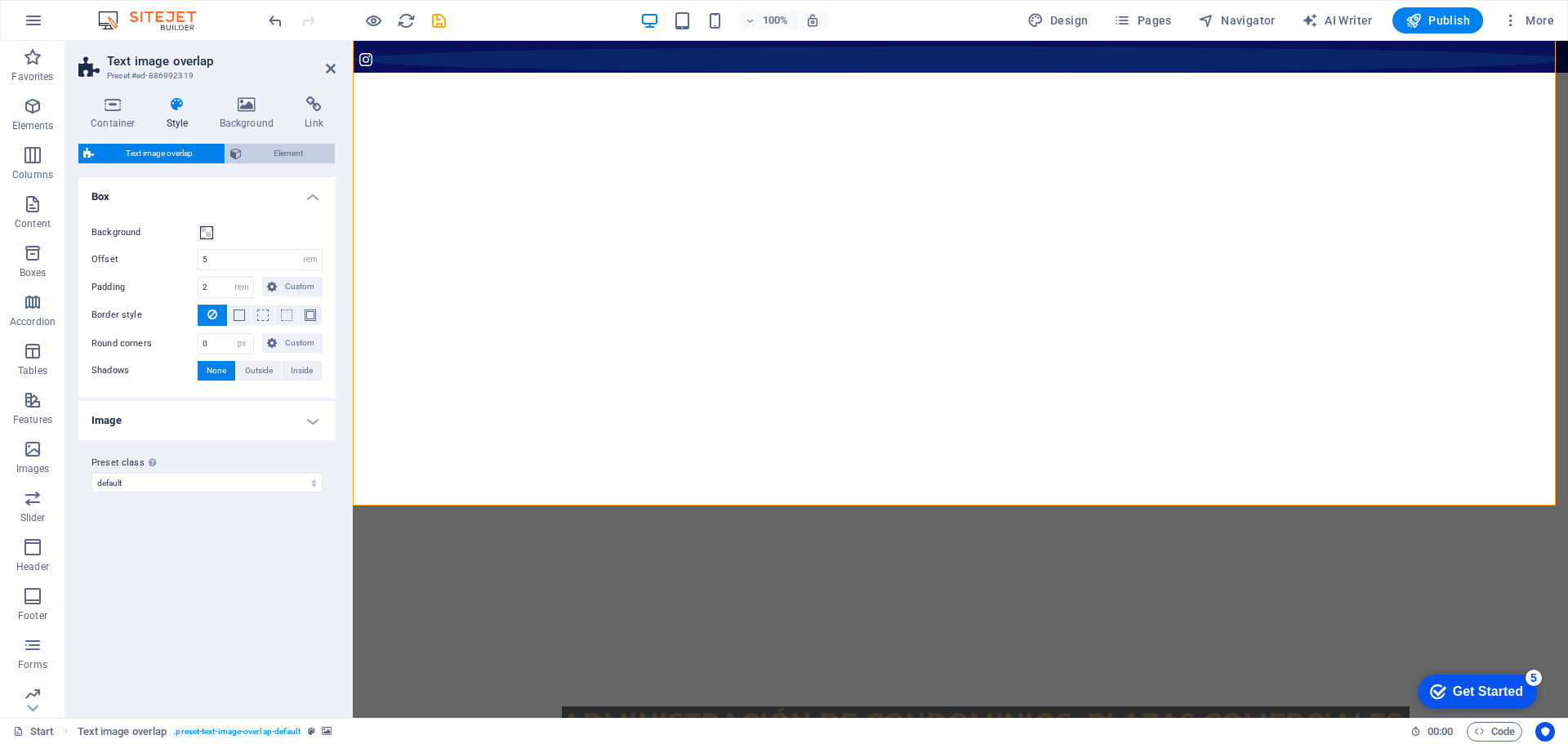
click at [229, 144] on button "Element" at bounding box center [280, 153] width 109 height 19
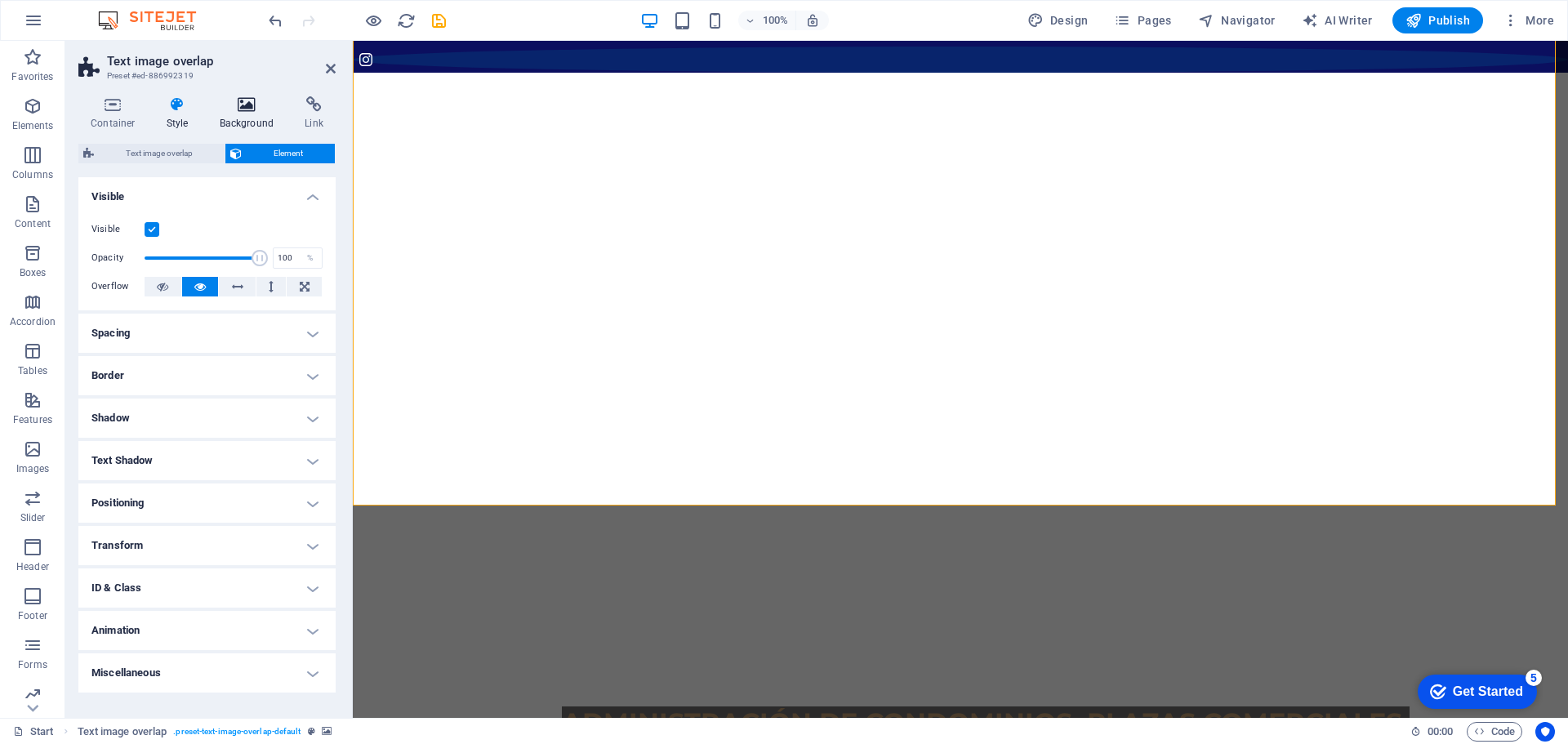
click at [240, 112] on icon at bounding box center [246, 105] width 79 height 16
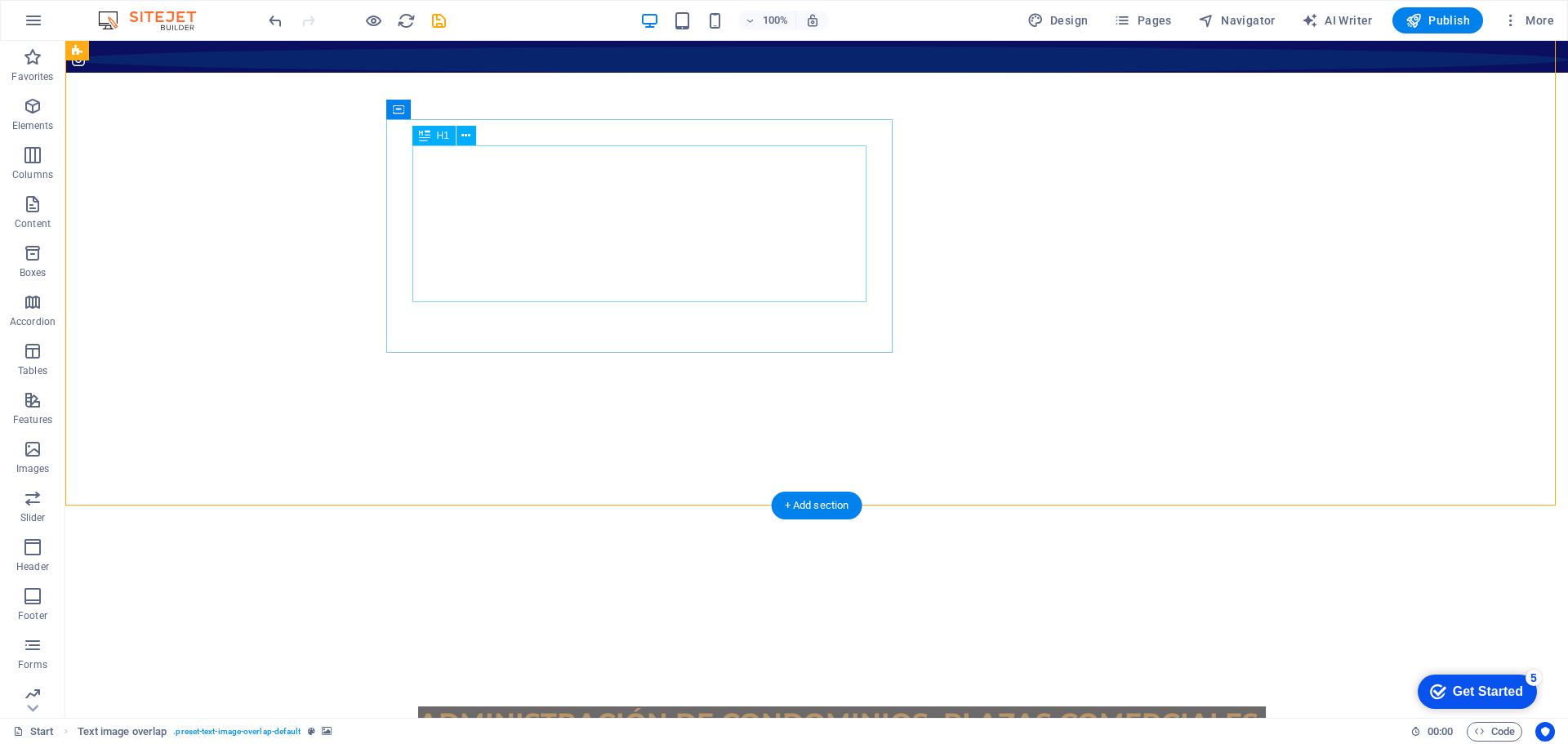
click at [524, 703] on div "ADMINISTRACIÓN DE CONDOMINIOS, PLAZAS COMERCIALES, COTOS RESIDENCIALES." at bounding box center [849, 742] width 863 height 78
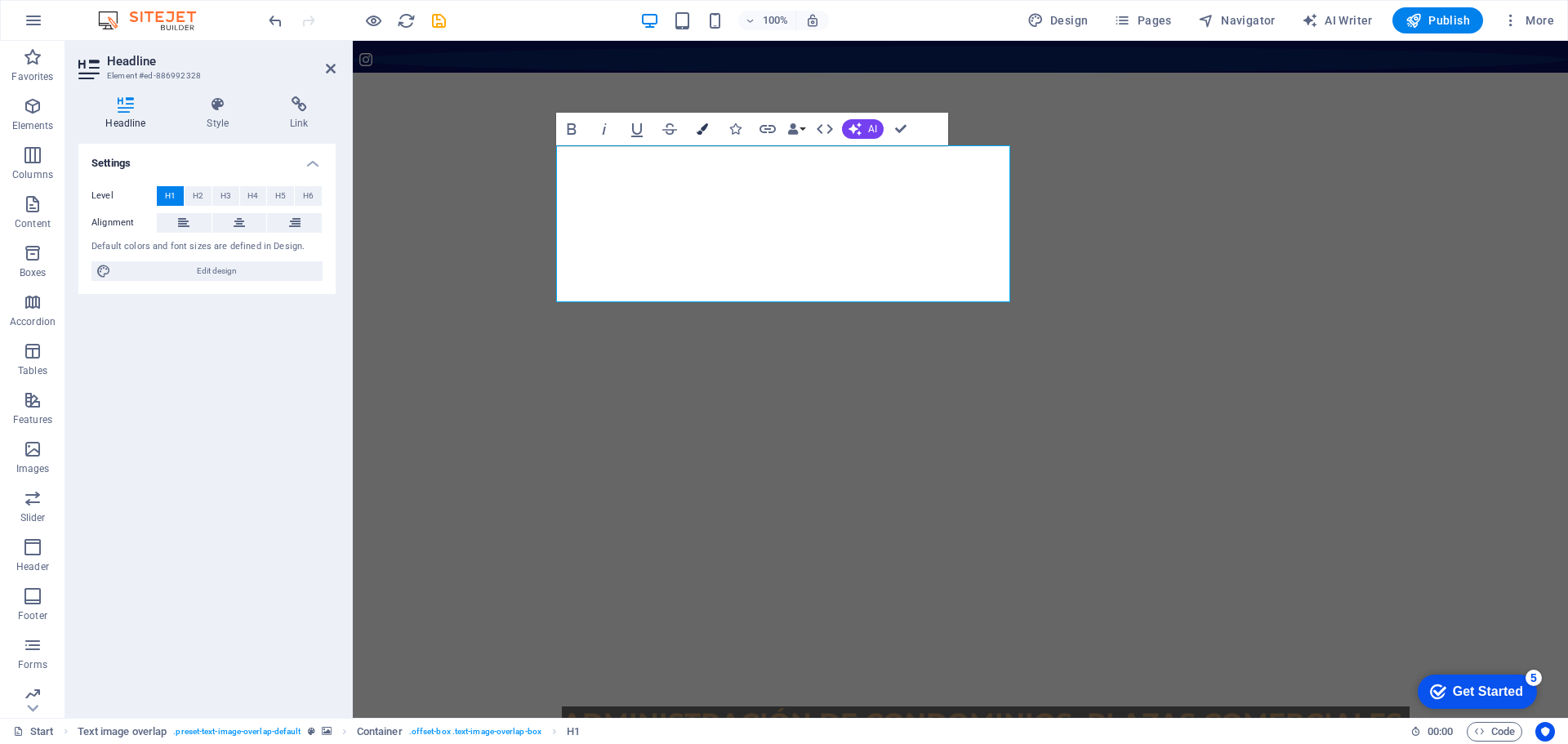
click at [705, 128] on icon "button" at bounding box center [702, 129] width 12 height 12
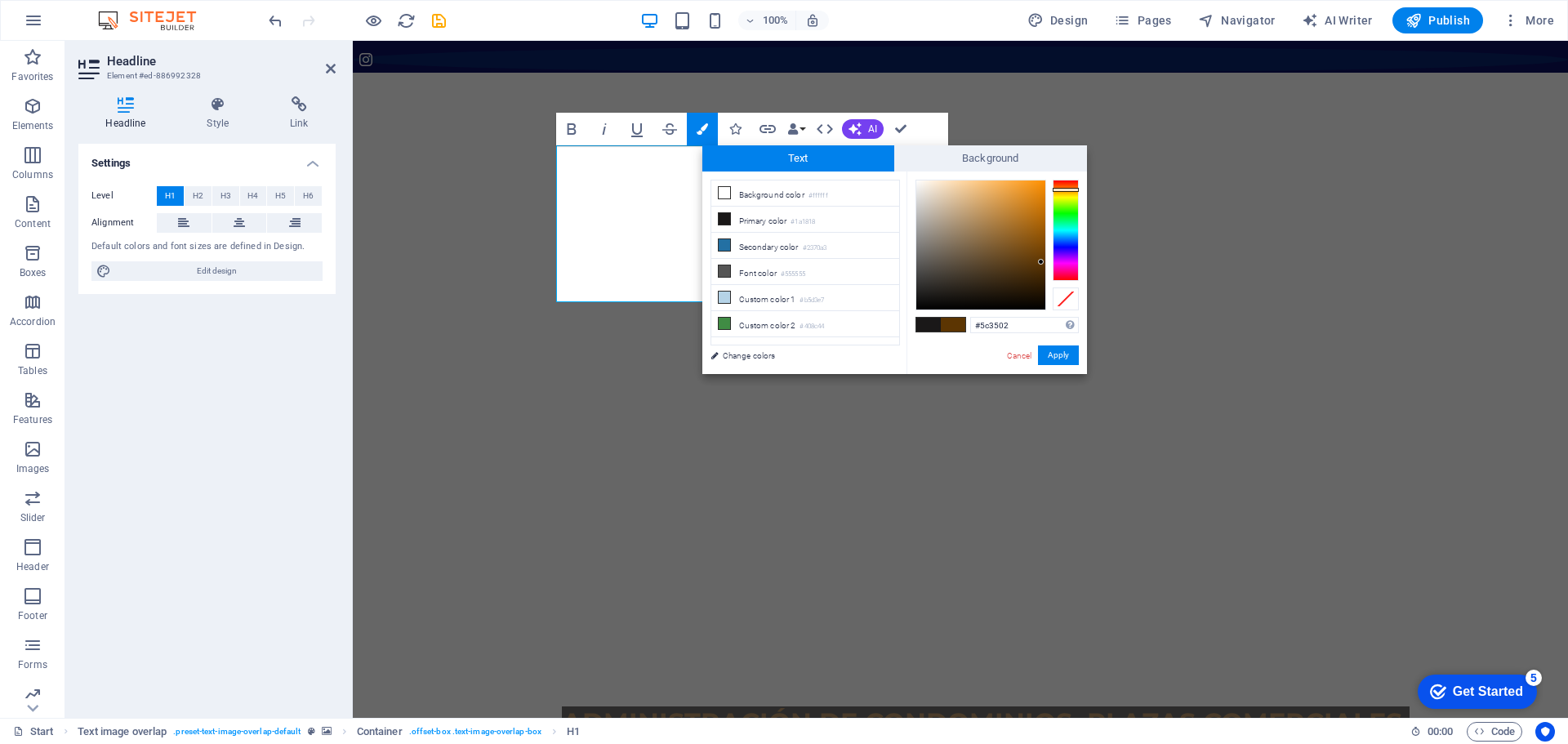
type input "#5c3503"
drag, startPoint x: 1033, startPoint y: 238, endPoint x: 1040, endPoint y: 262, distance: 25.0
click at [1040, 262] on div at bounding box center [1039, 262] width 5 height 5
click at [1046, 367] on div "#5c3503 Supported formats #0852ed rgb(8, 82, 237) rgba(8, 82, 237, 90%) hsv(221…" at bounding box center [997, 391] width 181 height 439
click at [1052, 358] on button "Apply" at bounding box center [1058, 355] width 41 height 19
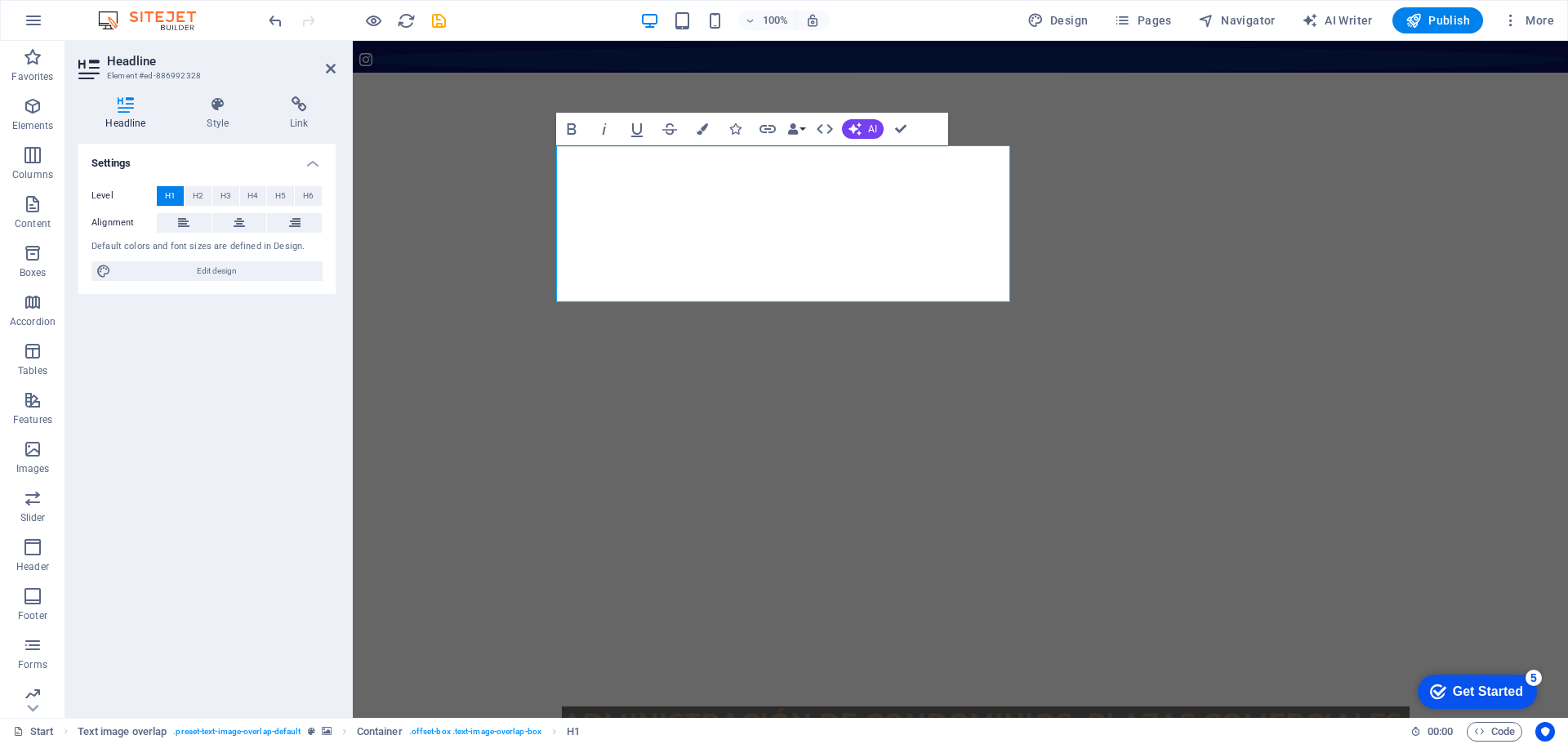
click at [811, 363] on div at bounding box center [961, 342] width 1215 height 539
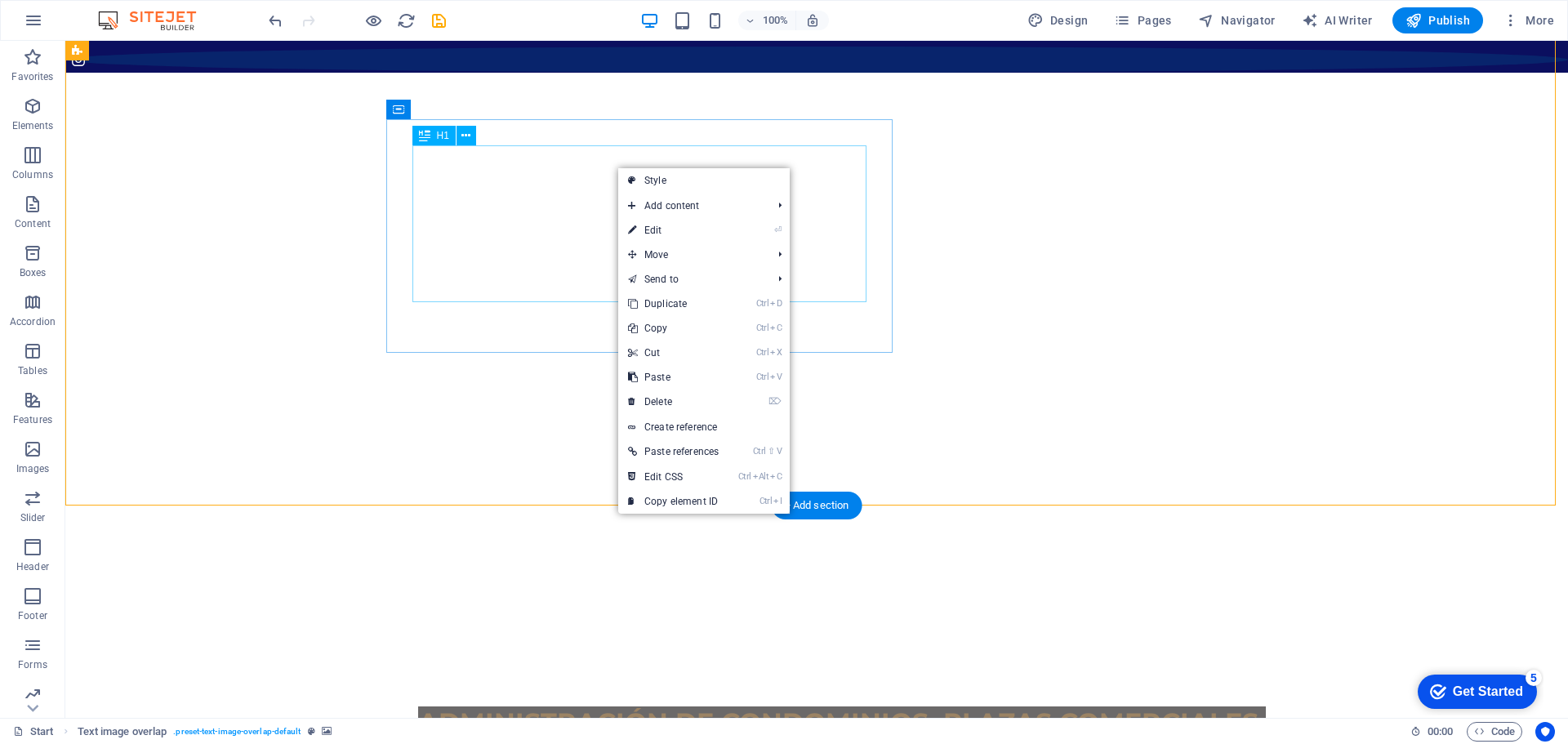
click at [559, 703] on div "ADMINISTRACIÓN DE CONDOMINIOS, PLAZAS COMERCIALES, COTOS RESIDENCIALES." at bounding box center [849, 742] width 863 height 78
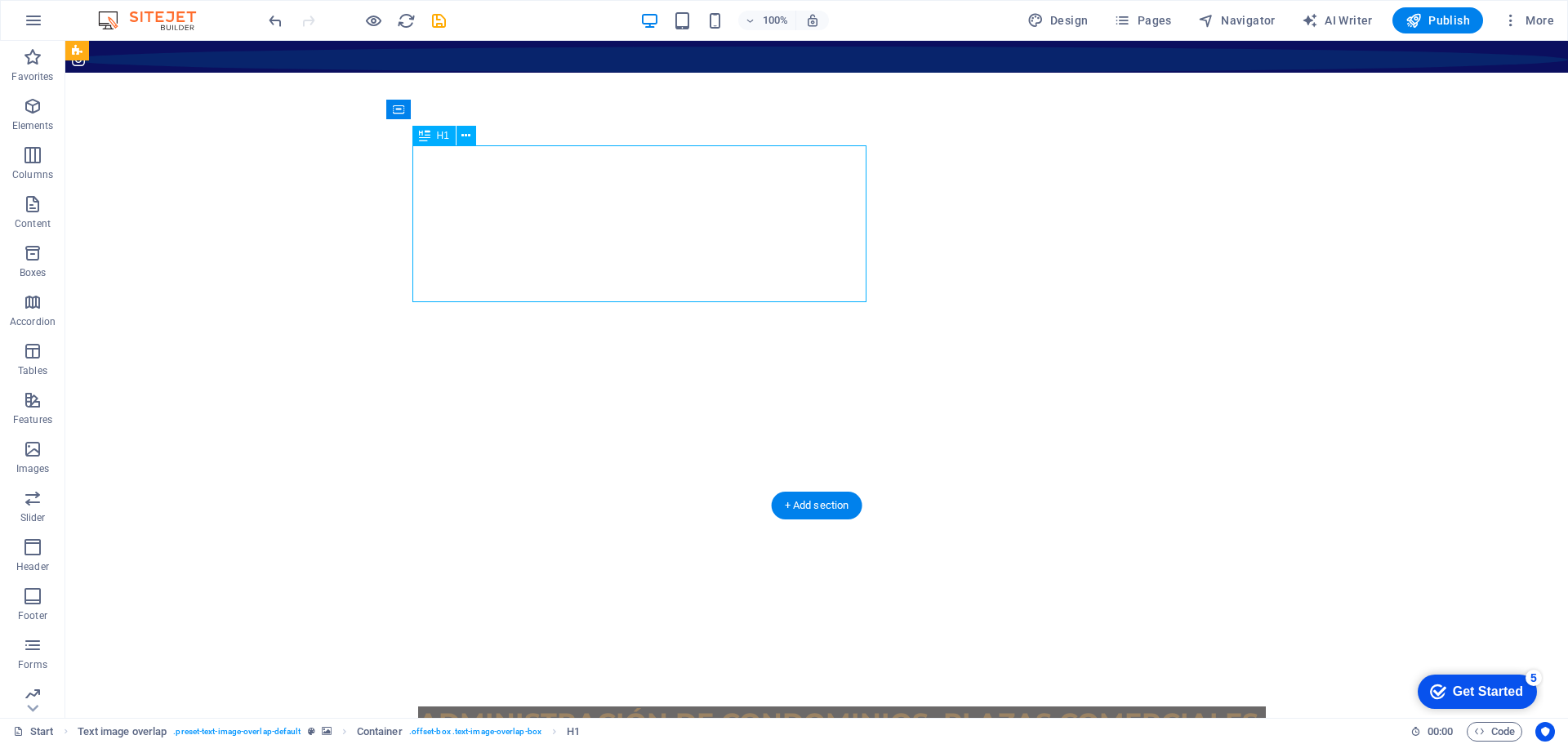
click at [559, 703] on div "ADMINISTRACIÓN DE CONDOMINIOS, PLAZAS COMERCIALES, COTOS RESIDENCIALES." at bounding box center [849, 742] width 863 height 78
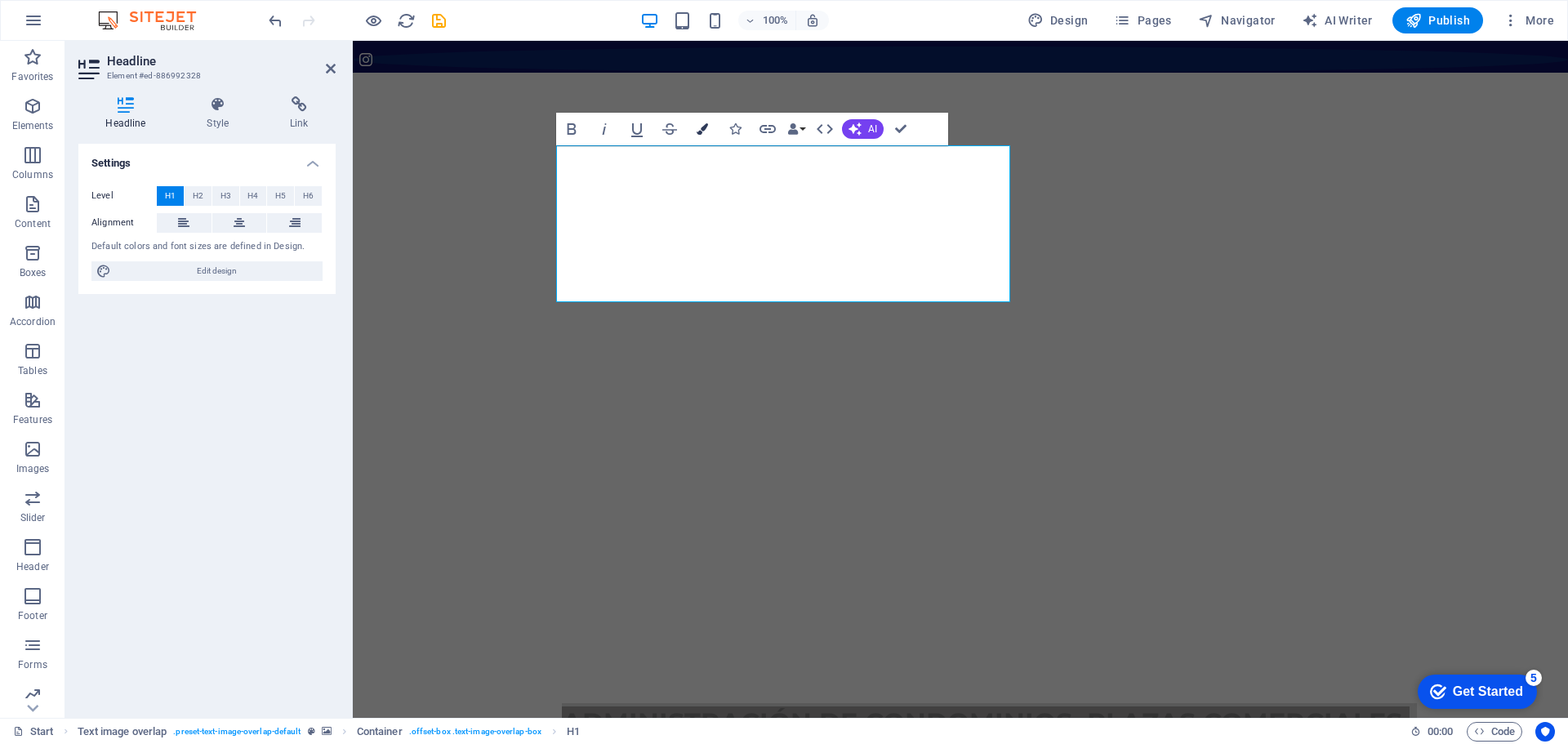
click at [705, 128] on icon "button" at bounding box center [702, 129] width 12 height 12
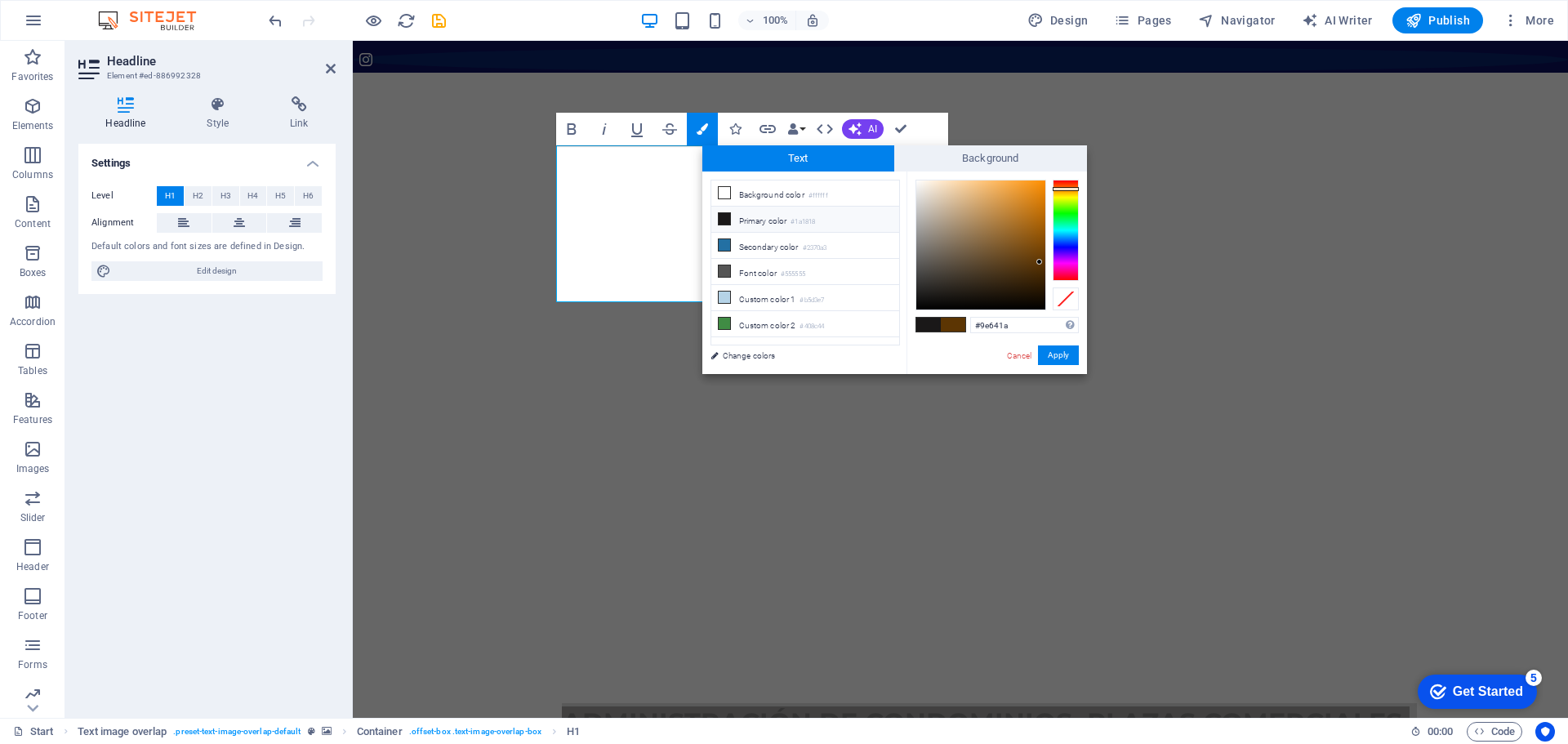
click at [1023, 229] on div at bounding box center [981, 244] width 129 height 129
type input "#b57625"
drag, startPoint x: 1029, startPoint y: 224, endPoint x: 1018, endPoint y: 217, distance: 13.0
click at [1018, 217] on div at bounding box center [981, 244] width 129 height 129
drag, startPoint x: 1063, startPoint y: 354, endPoint x: 710, endPoint y: 312, distance: 355.5
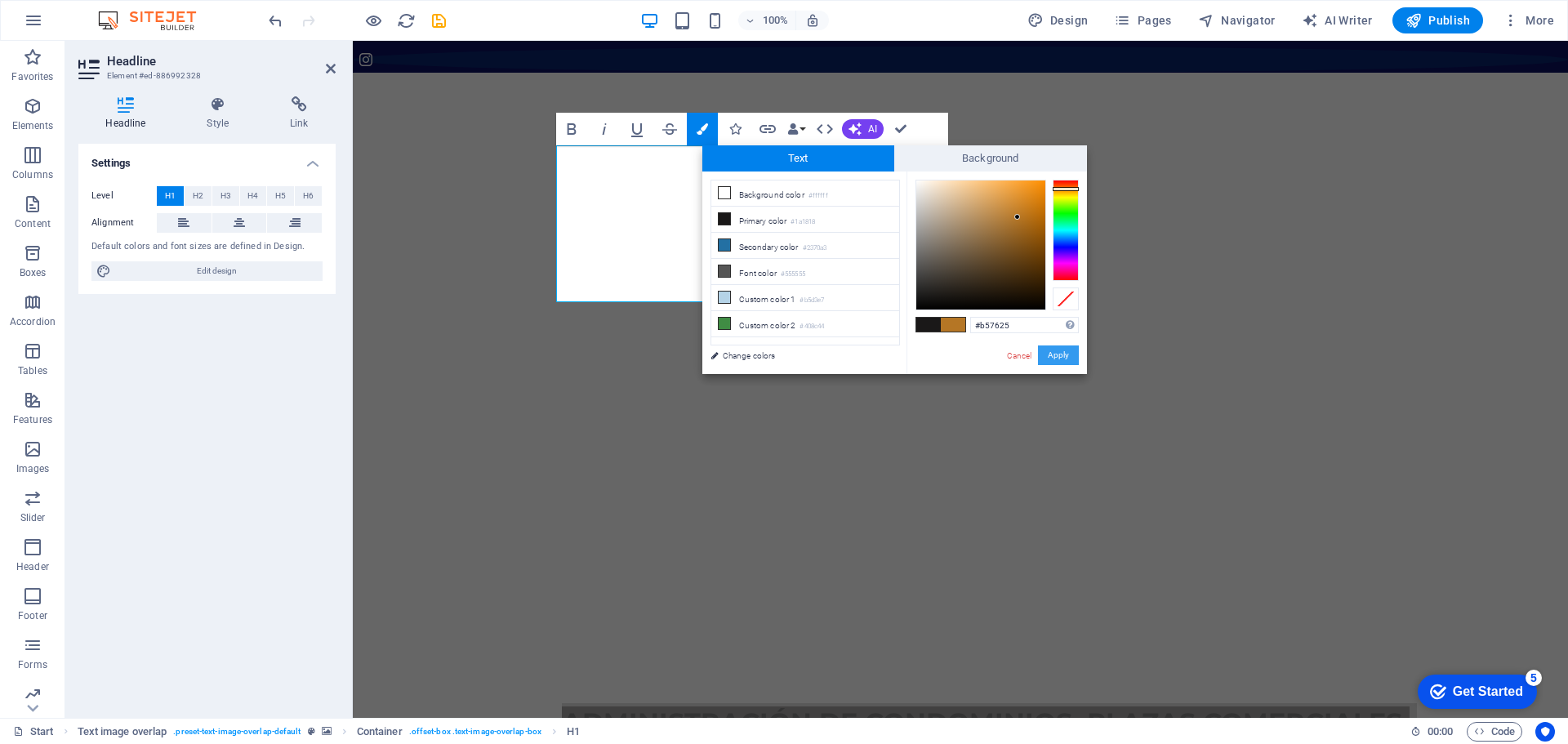
click at [1063, 354] on button "Apply" at bounding box center [1058, 355] width 41 height 19
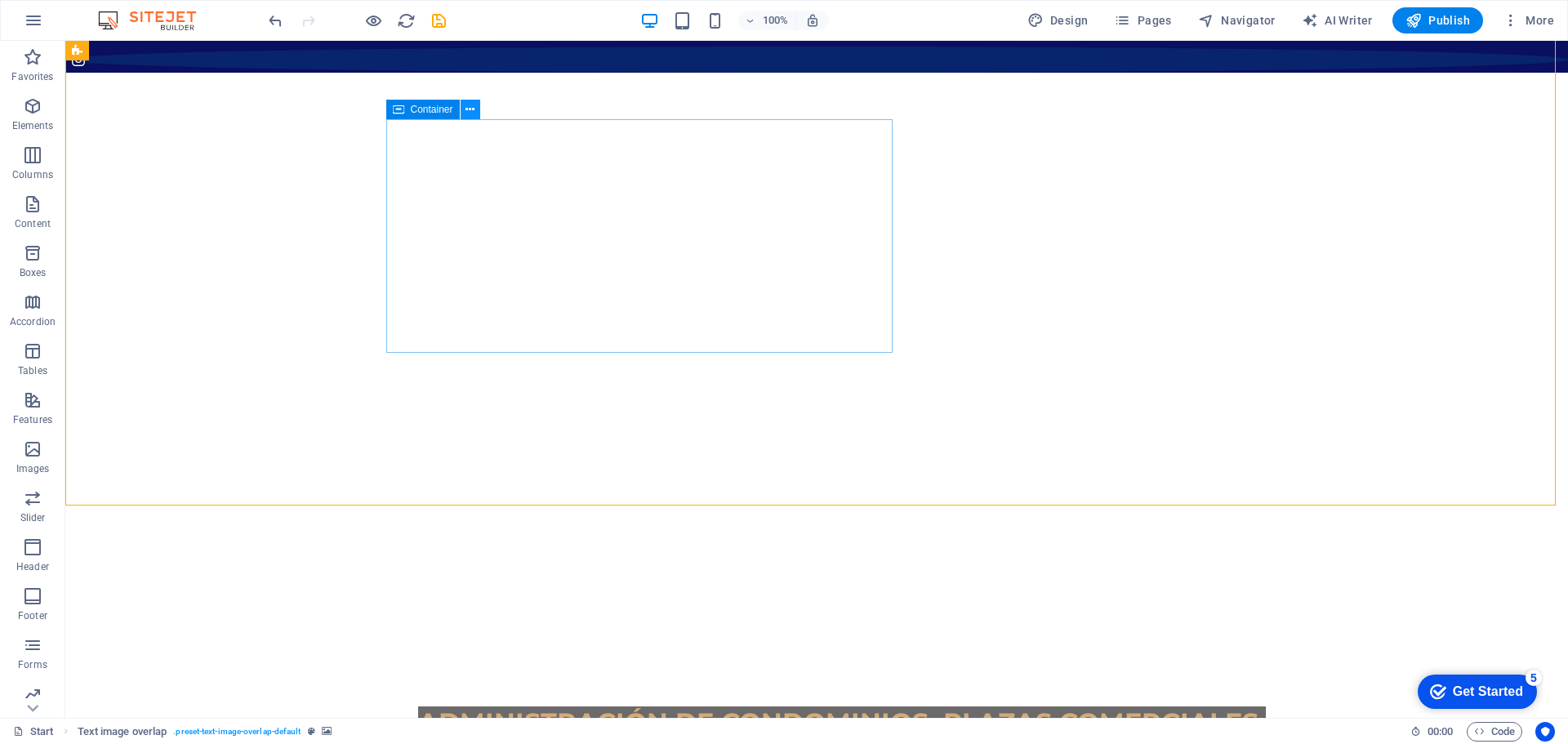
click at [467, 108] on icon at bounding box center [470, 109] width 9 height 17
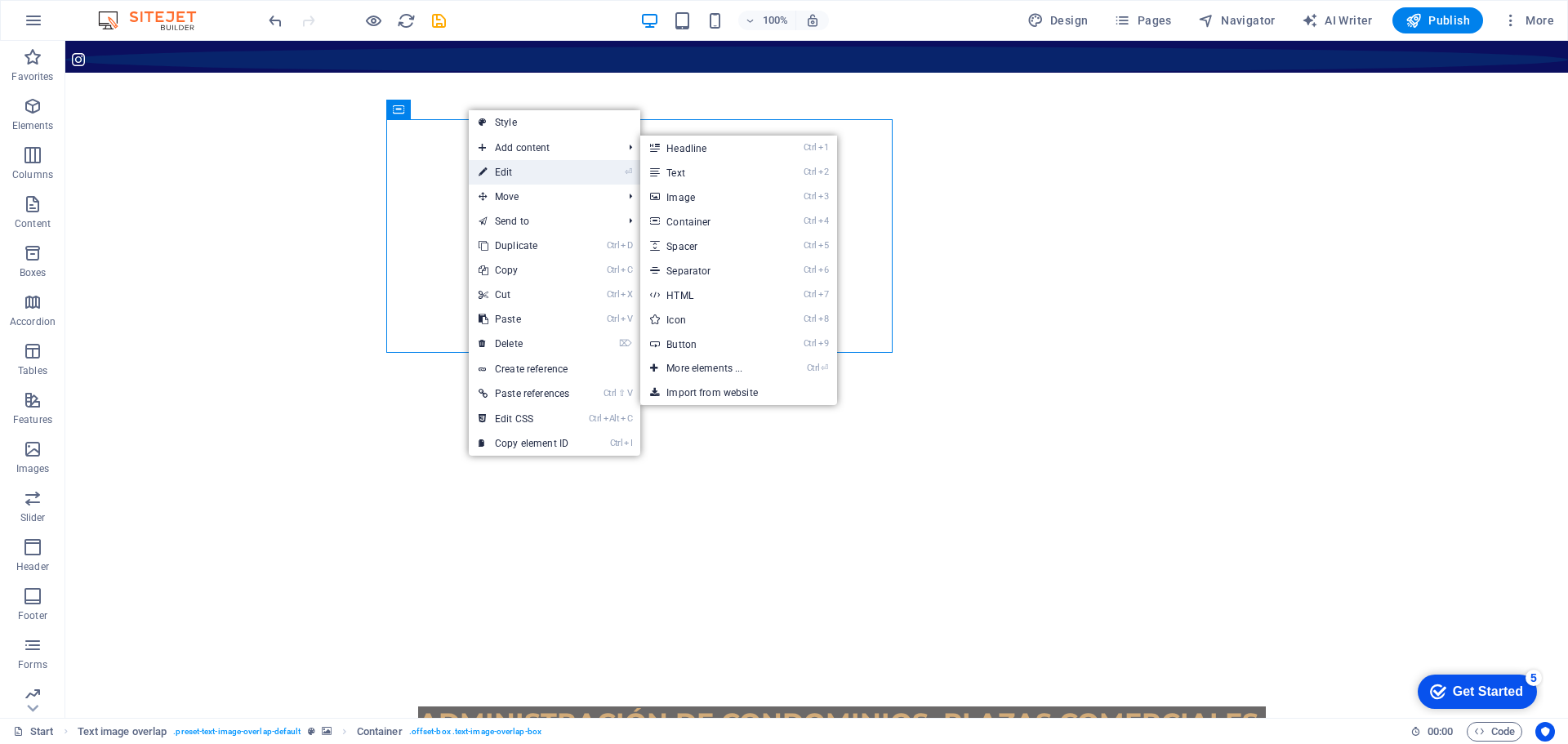
click at [505, 170] on link "⏎ Edit" at bounding box center [524, 172] width 110 height 25
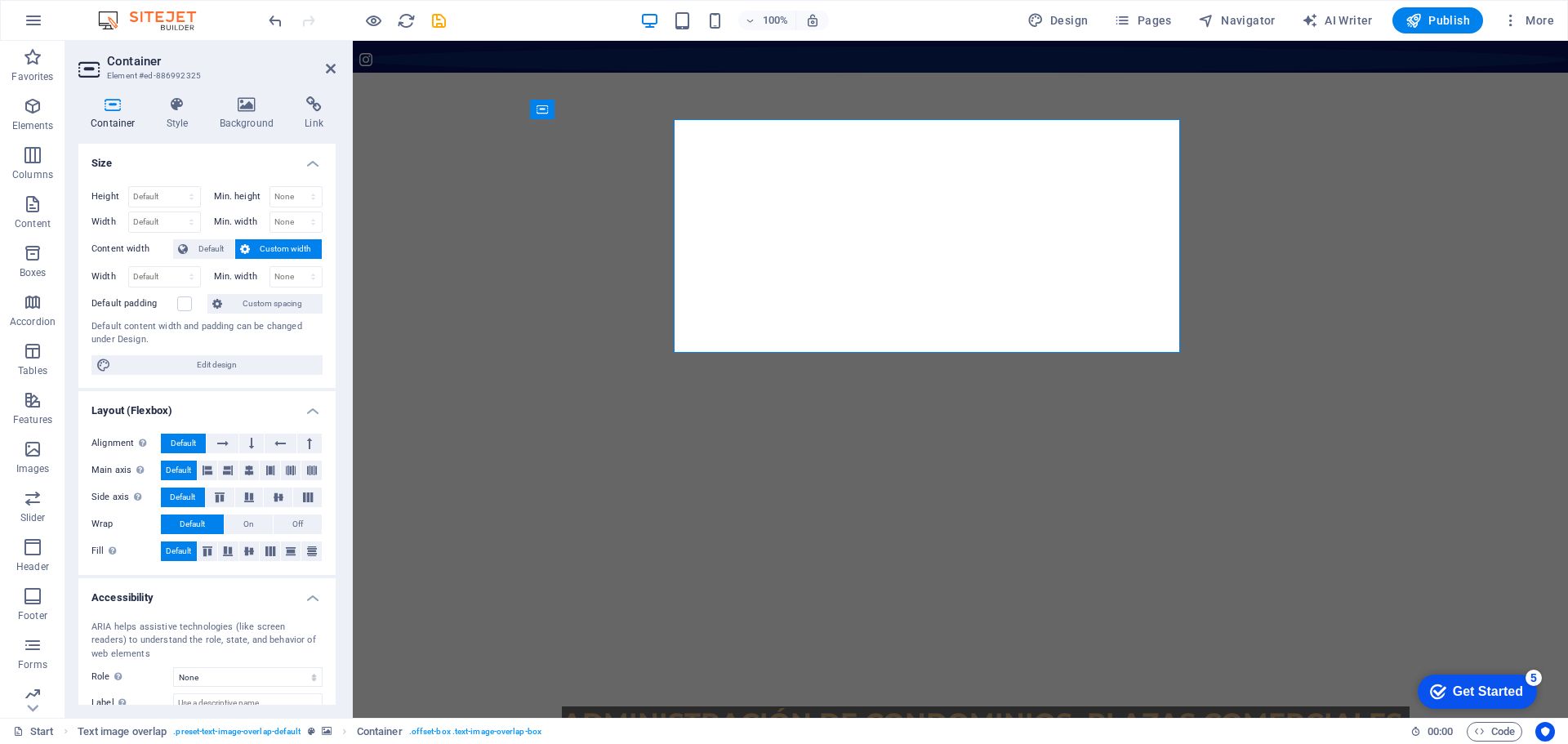
select select "px"
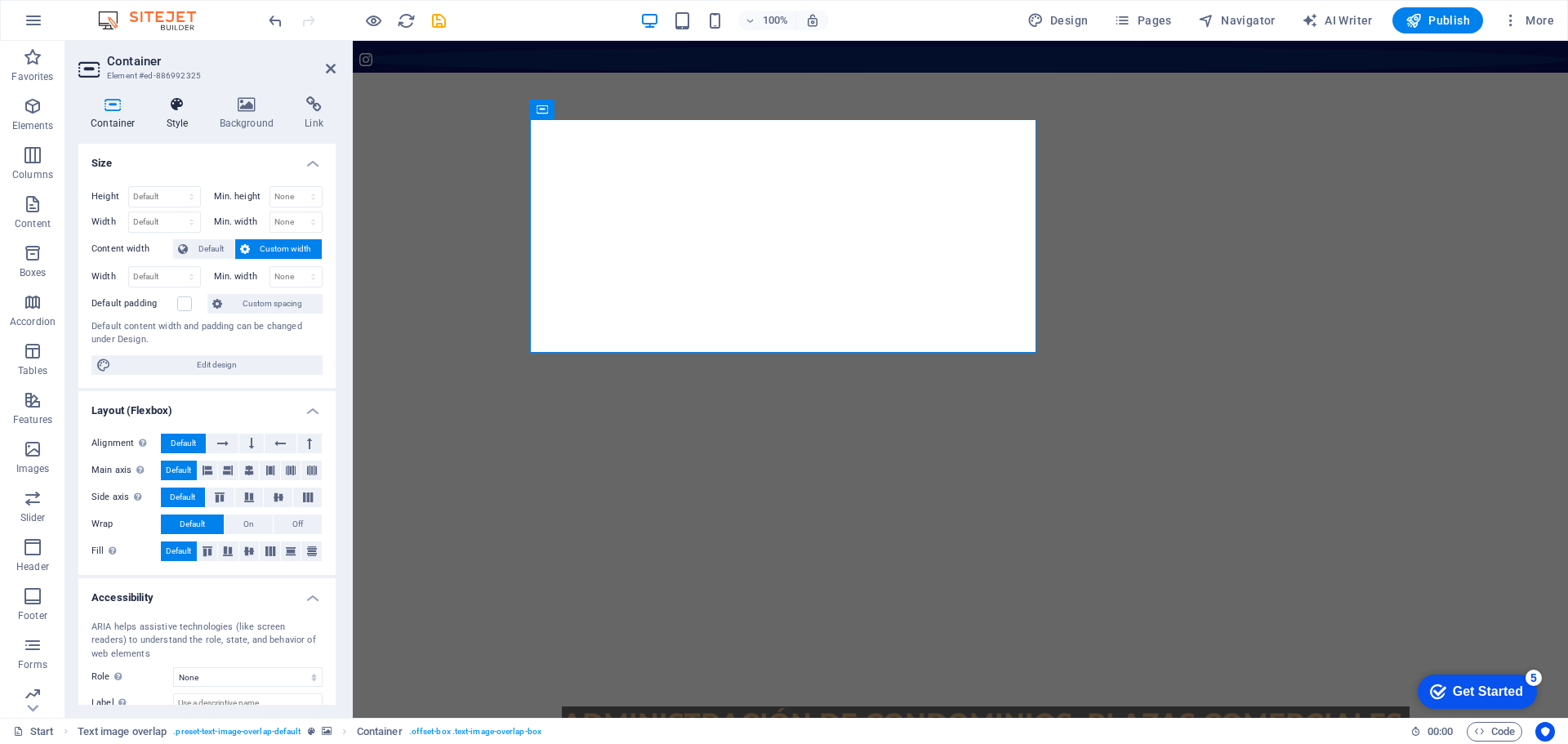
click at [168, 104] on icon at bounding box center [177, 105] width 47 height 16
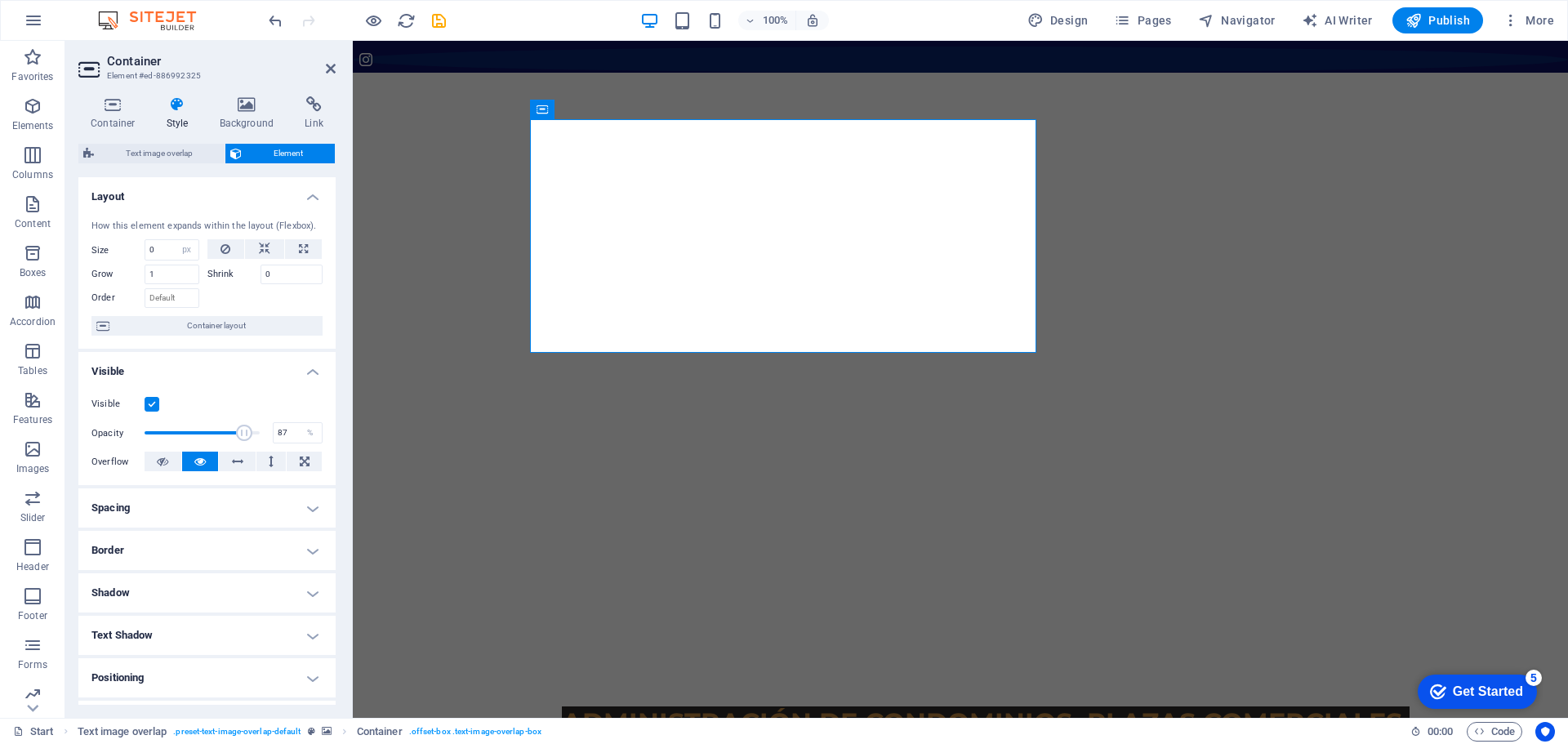
drag, startPoint x: 212, startPoint y: 428, endPoint x: 238, endPoint y: 428, distance: 26.0
click at [241, 428] on span at bounding box center [244, 433] width 16 height 16
type input "86"
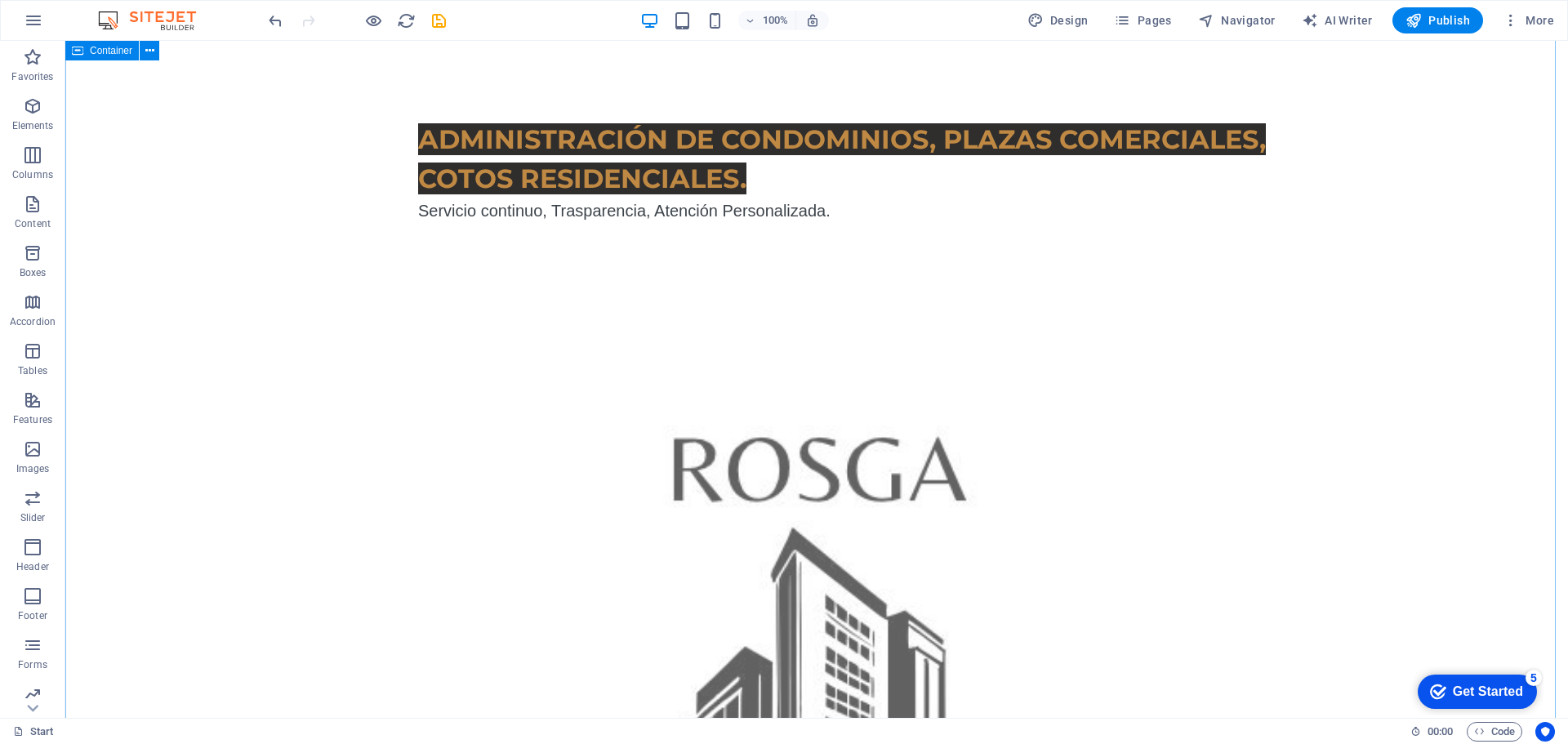
scroll to position [572, 0]
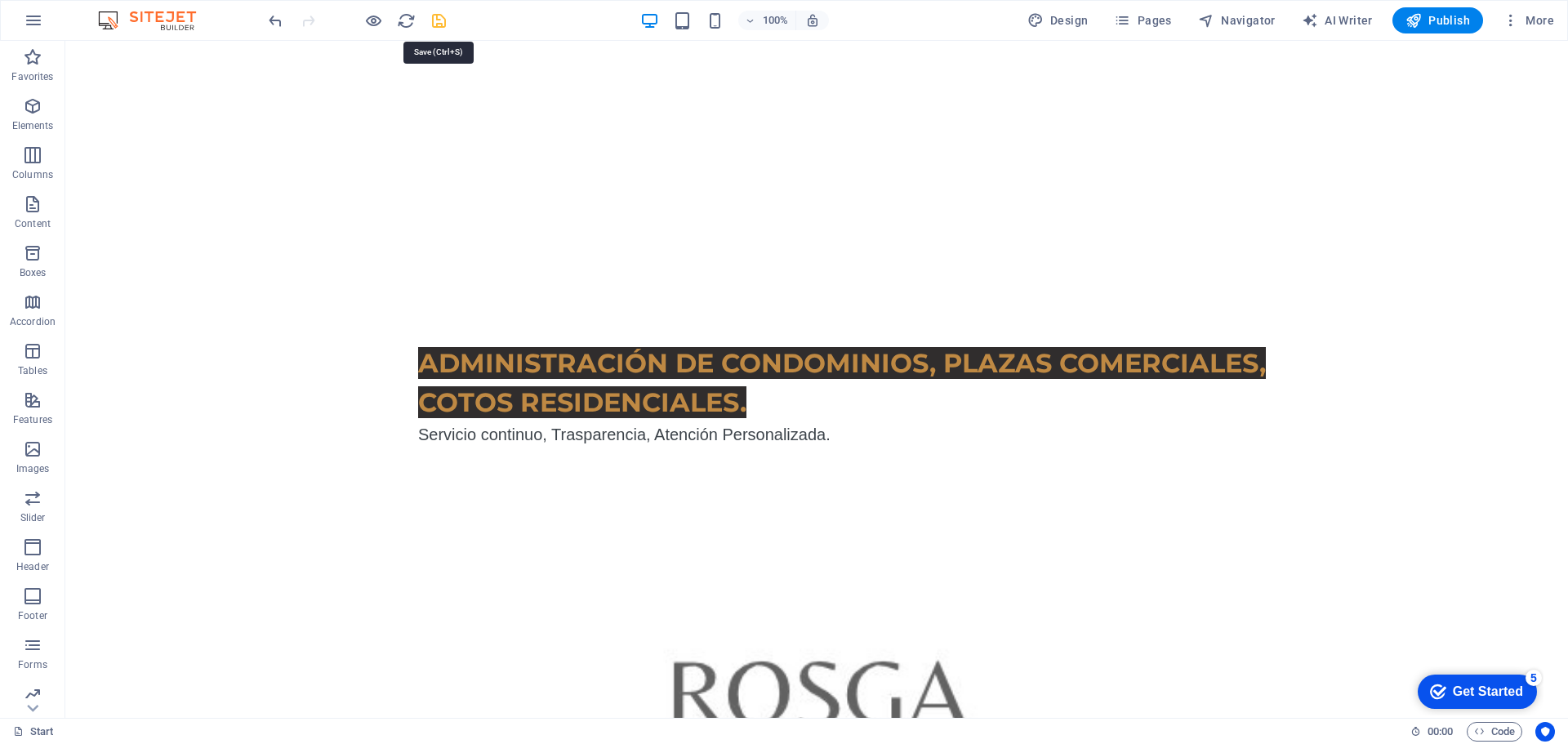
click at [442, 17] on icon "save" at bounding box center [439, 21] width 19 height 19
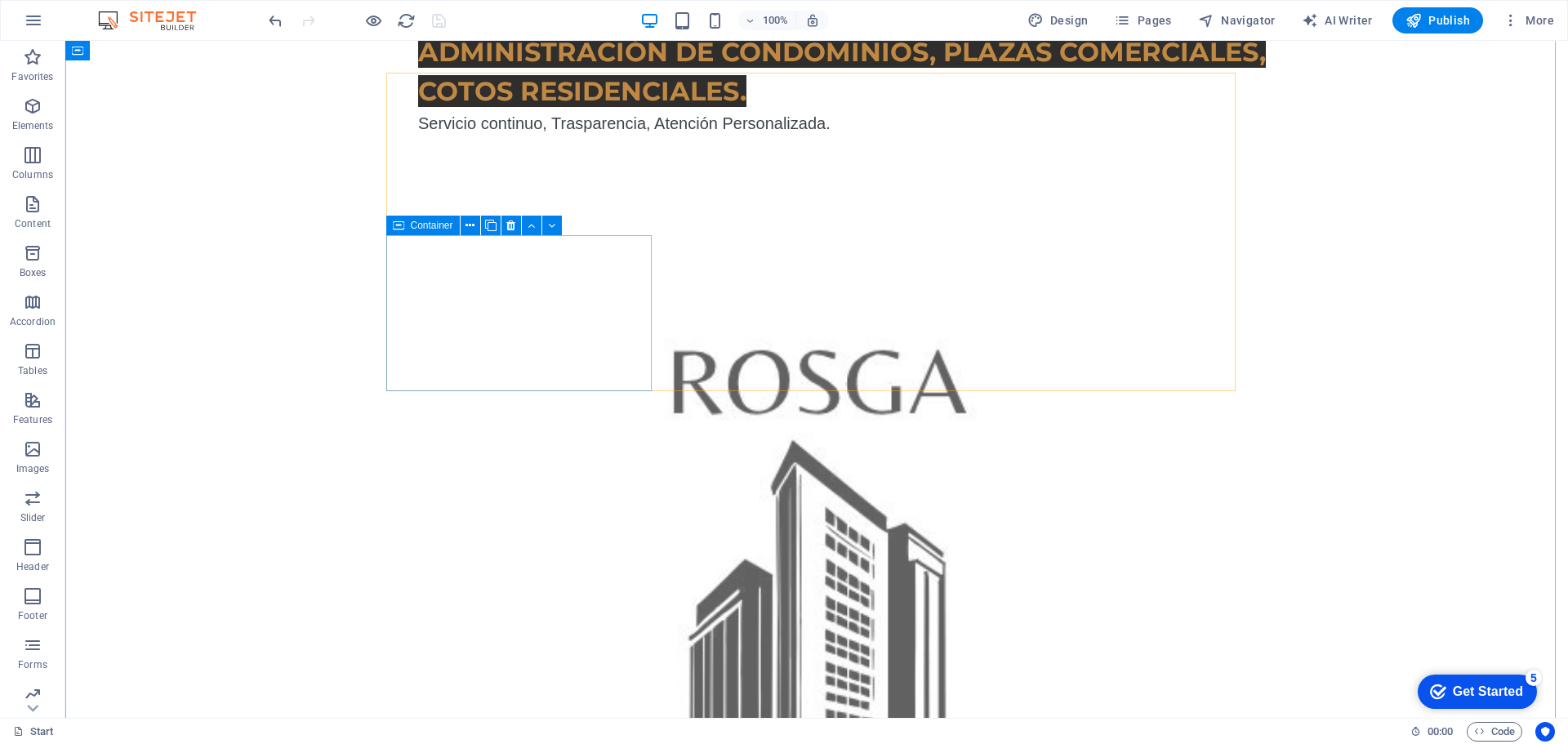
scroll to position [816, 0]
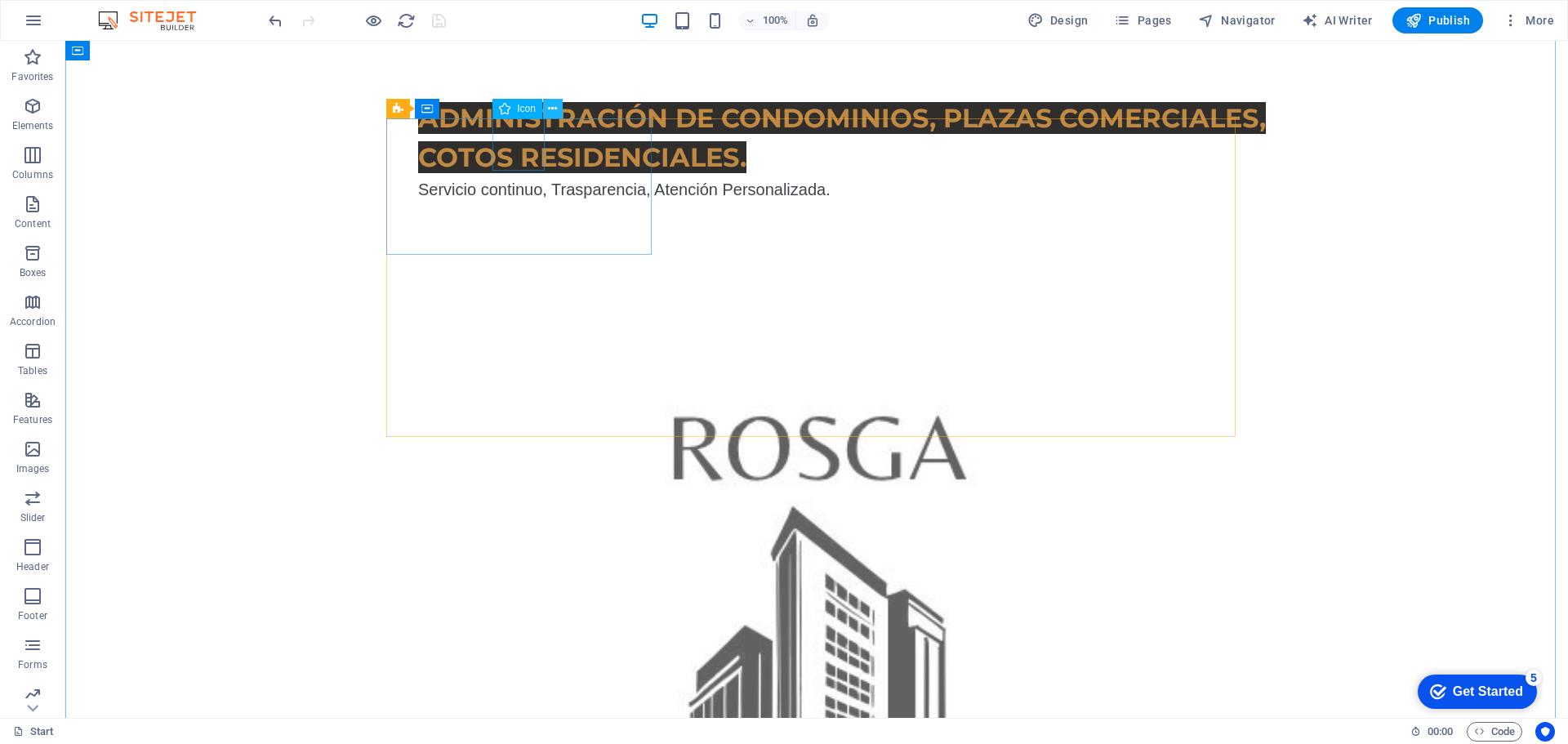
click at [553, 107] on icon at bounding box center [553, 108] width 9 height 17
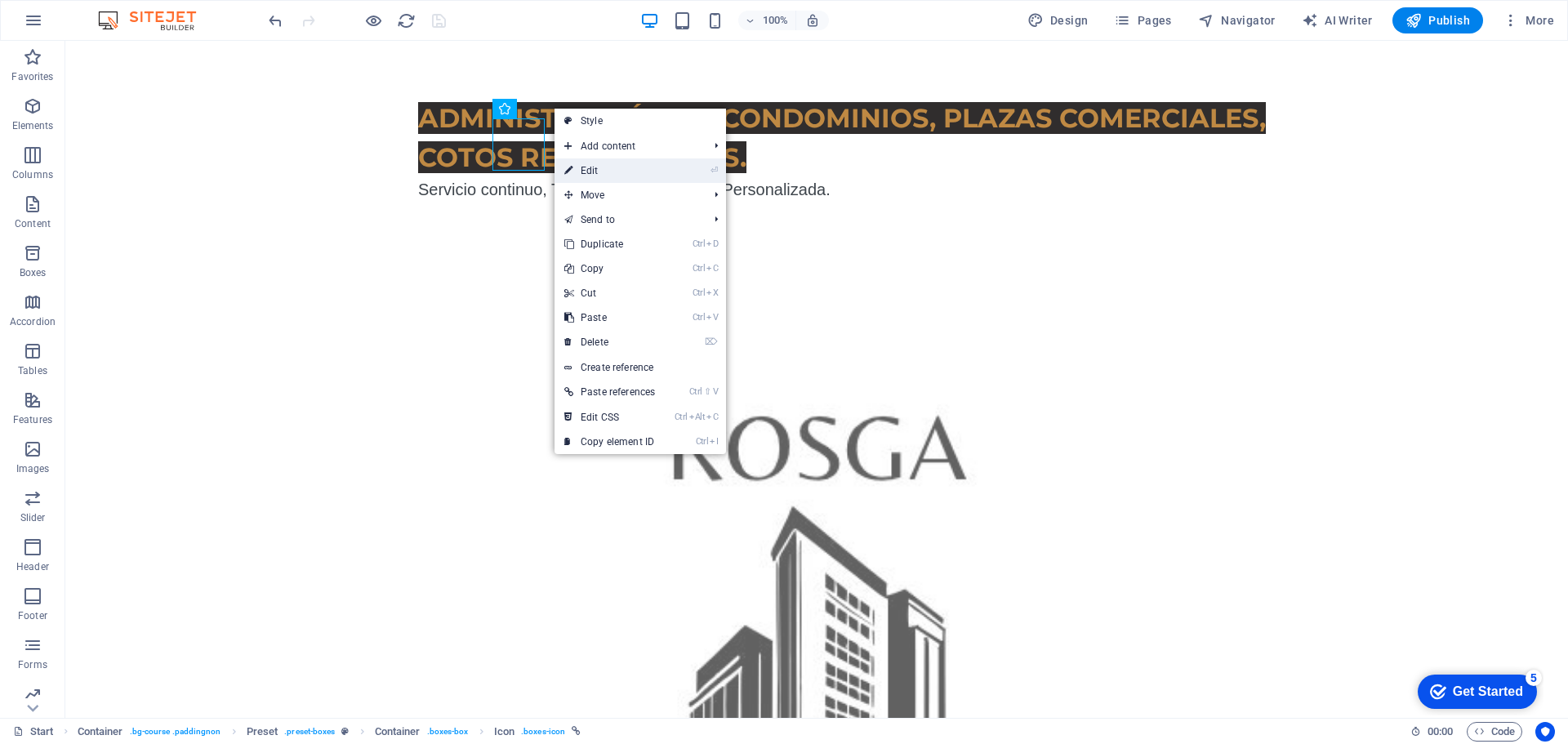
click at [580, 172] on link "⏎ Edit" at bounding box center [609, 170] width 110 height 25
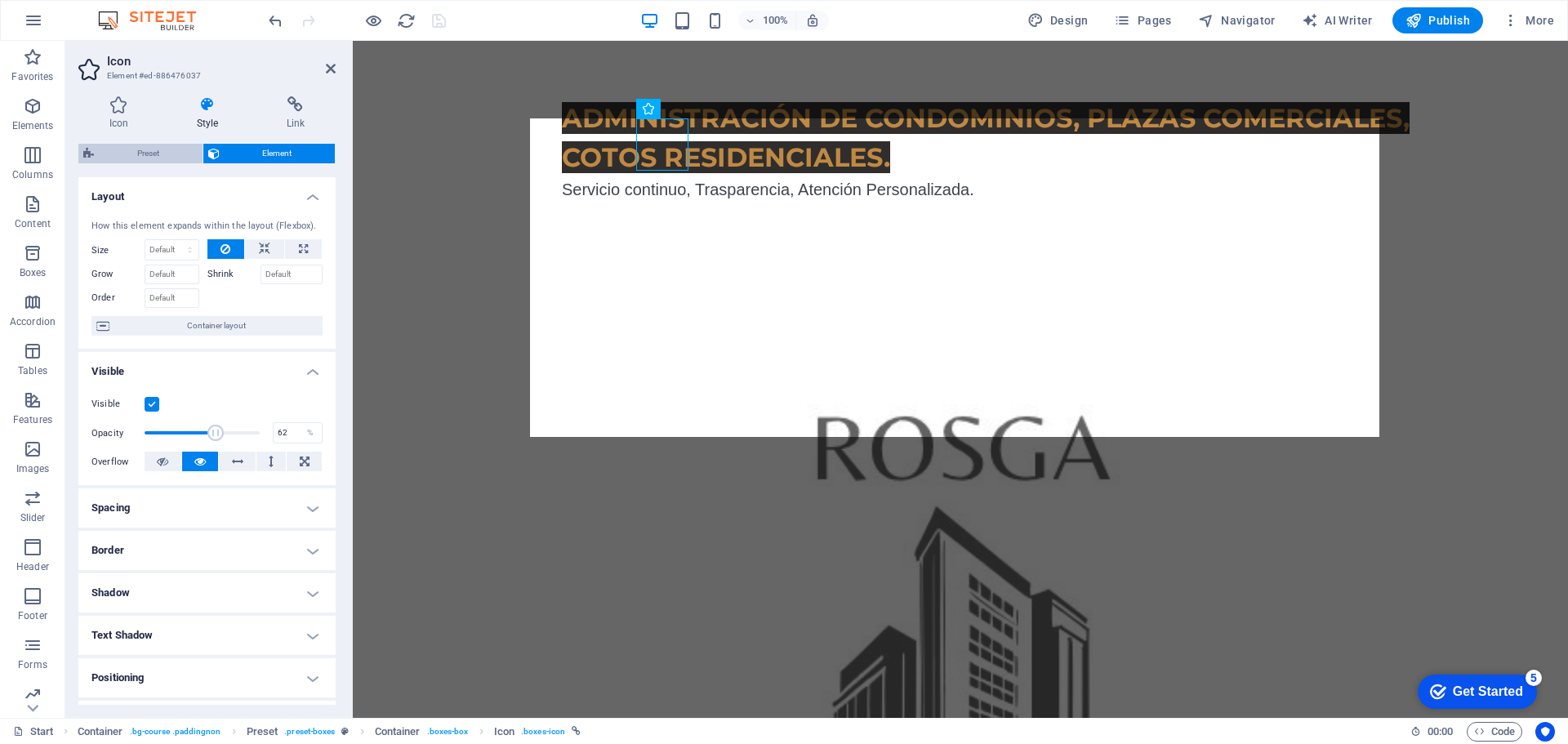
click at [172, 144] on span "Preset" at bounding box center [148, 153] width 99 height 19
select select "px"
select select
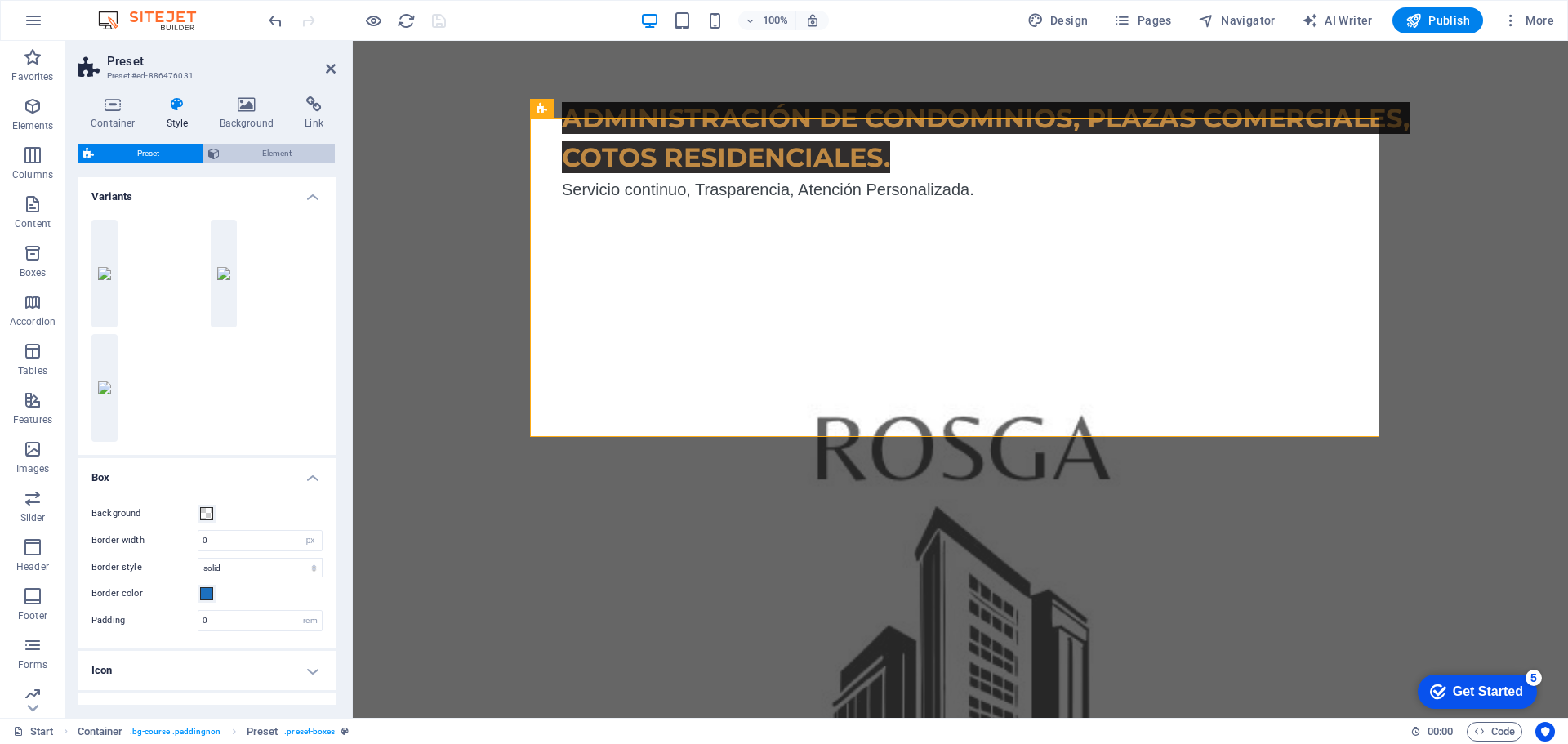
click at [259, 145] on span "Element" at bounding box center [277, 153] width 106 height 19
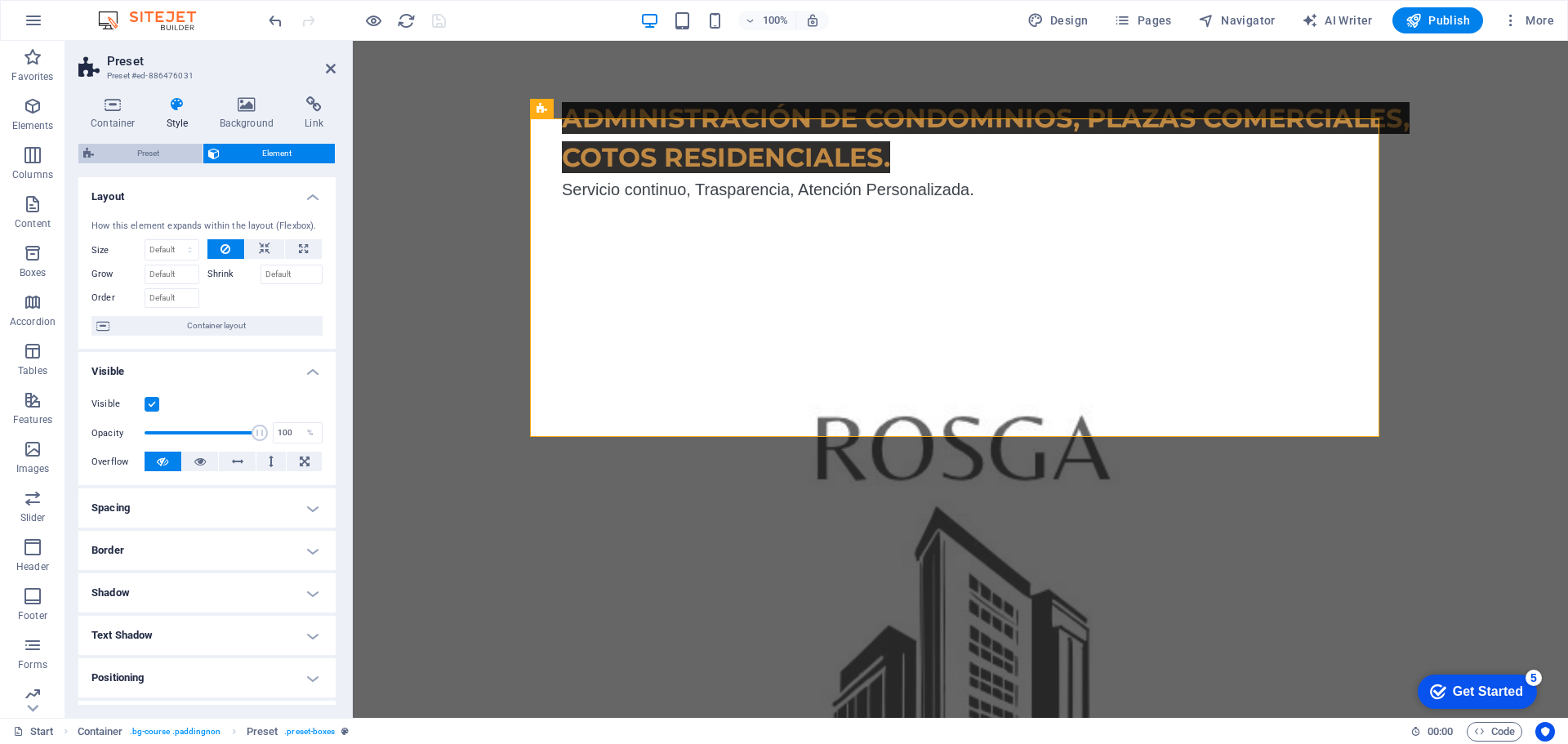
click at [165, 150] on span "Preset" at bounding box center [148, 153] width 99 height 19
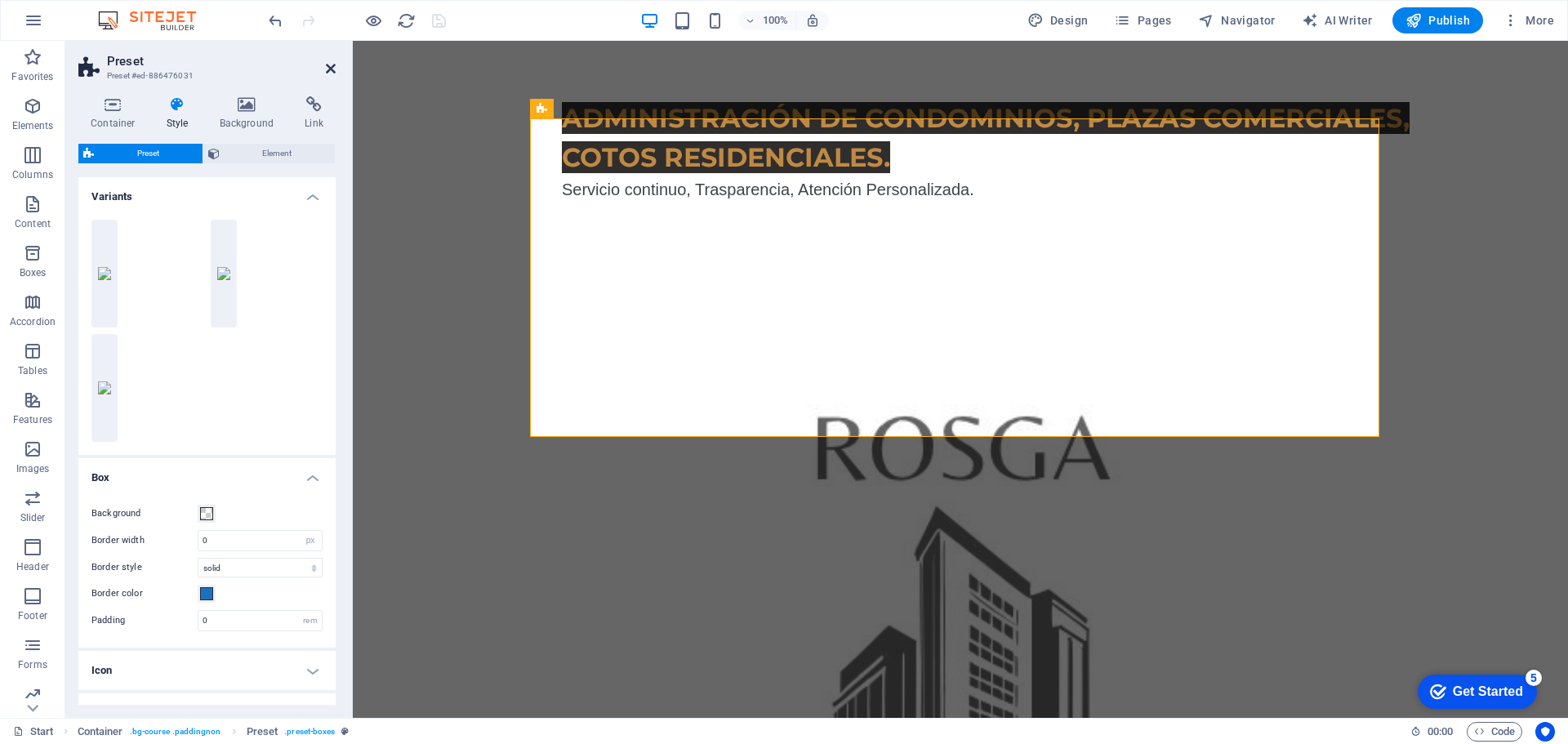
click at [328, 62] on icon at bounding box center [330, 68] width 10 height 13
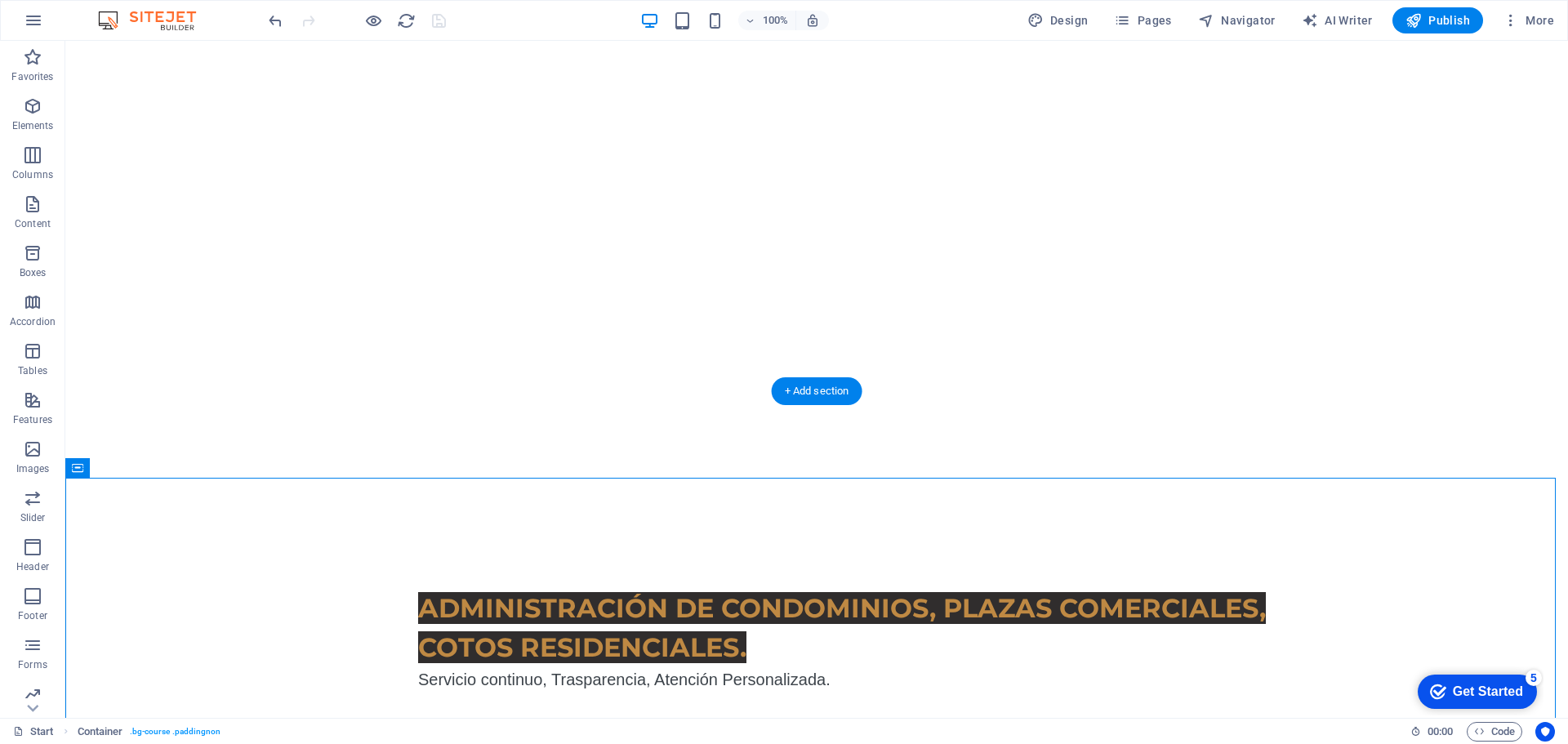
scroll to position [0, 0]
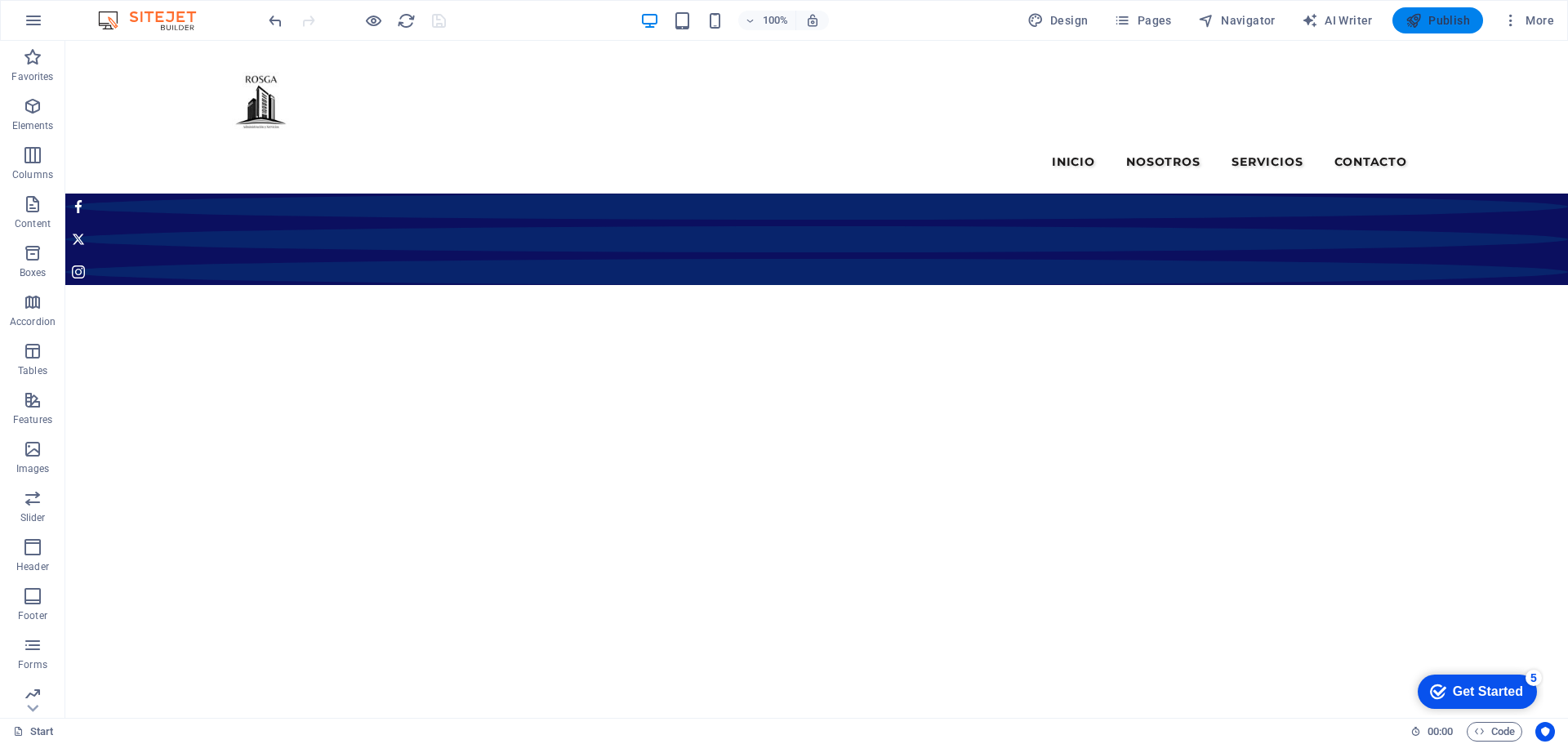
click at [1422, 19] on icon "button" at bounding box center [1414, 20] width 16 height 16
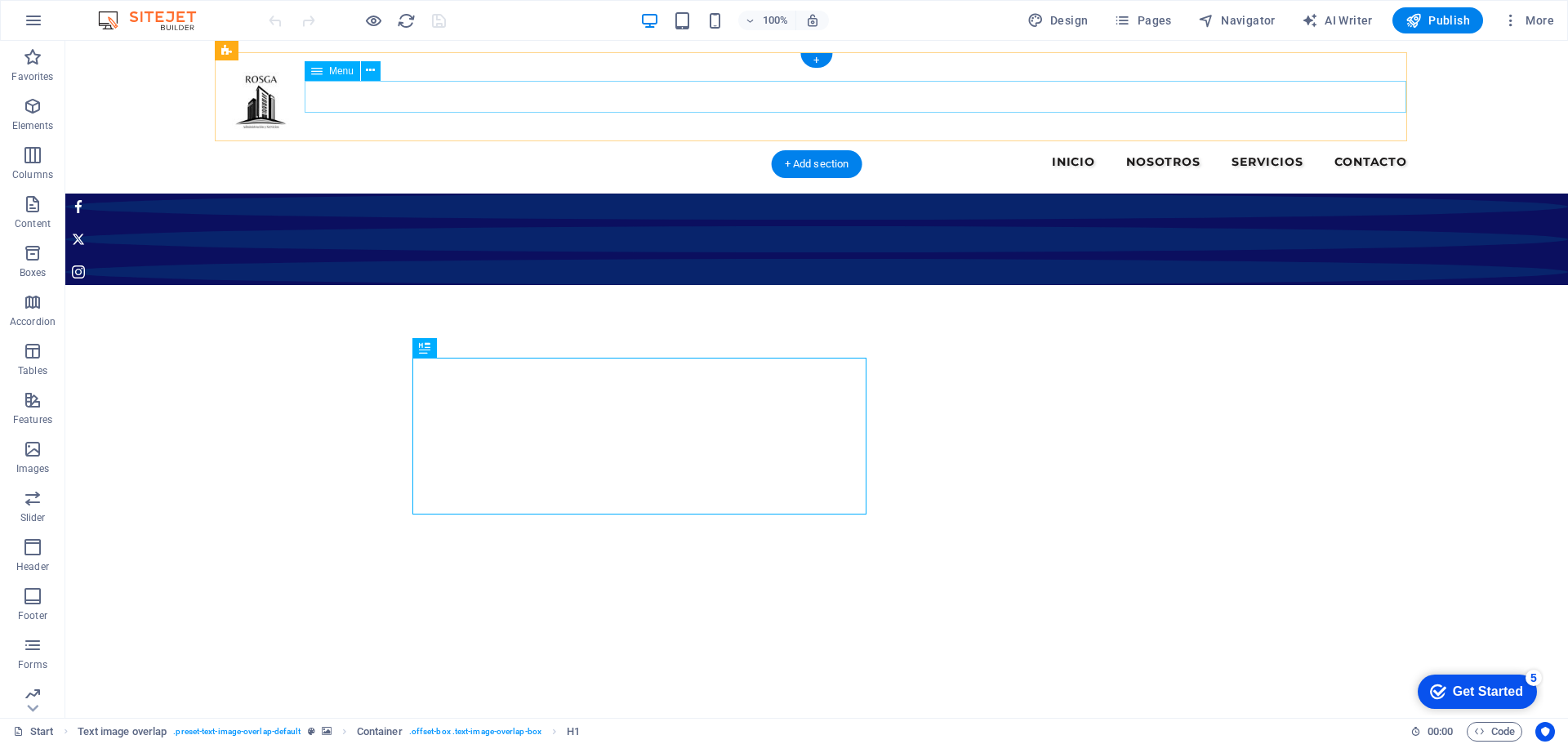
click at [1141, 145] on nav "Inicio Nosotros Servicios Contacto" at bounding box center [816, 161] width 1200 height 33
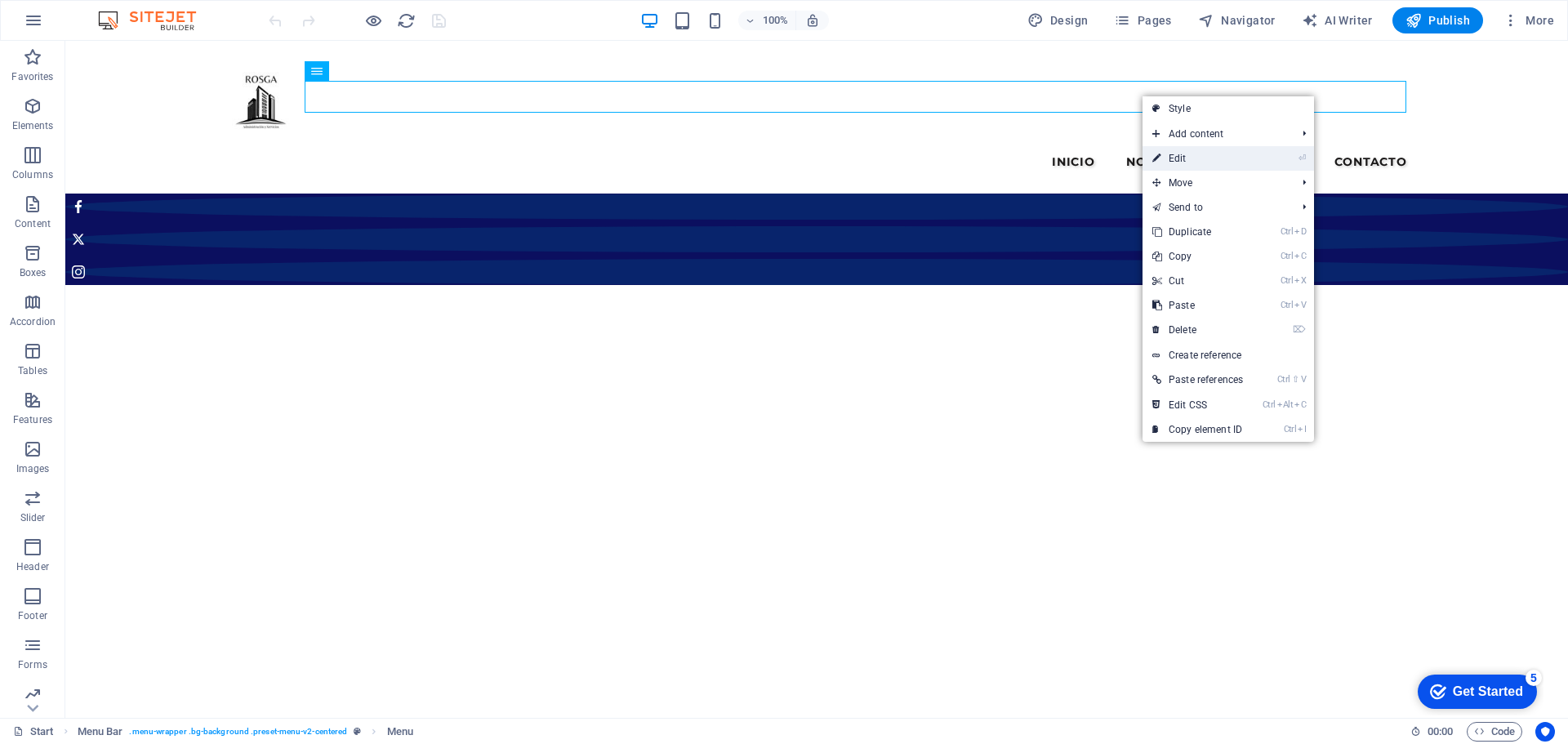
drag, startPoint x: 1161, startPoint y: 159, endPoint x: 719, endPoint y: 124, distance: 443.4
click at [1161, 159] on link "⏎ Edit" at bounding box center [1198, 158] width 110 height 25
select select
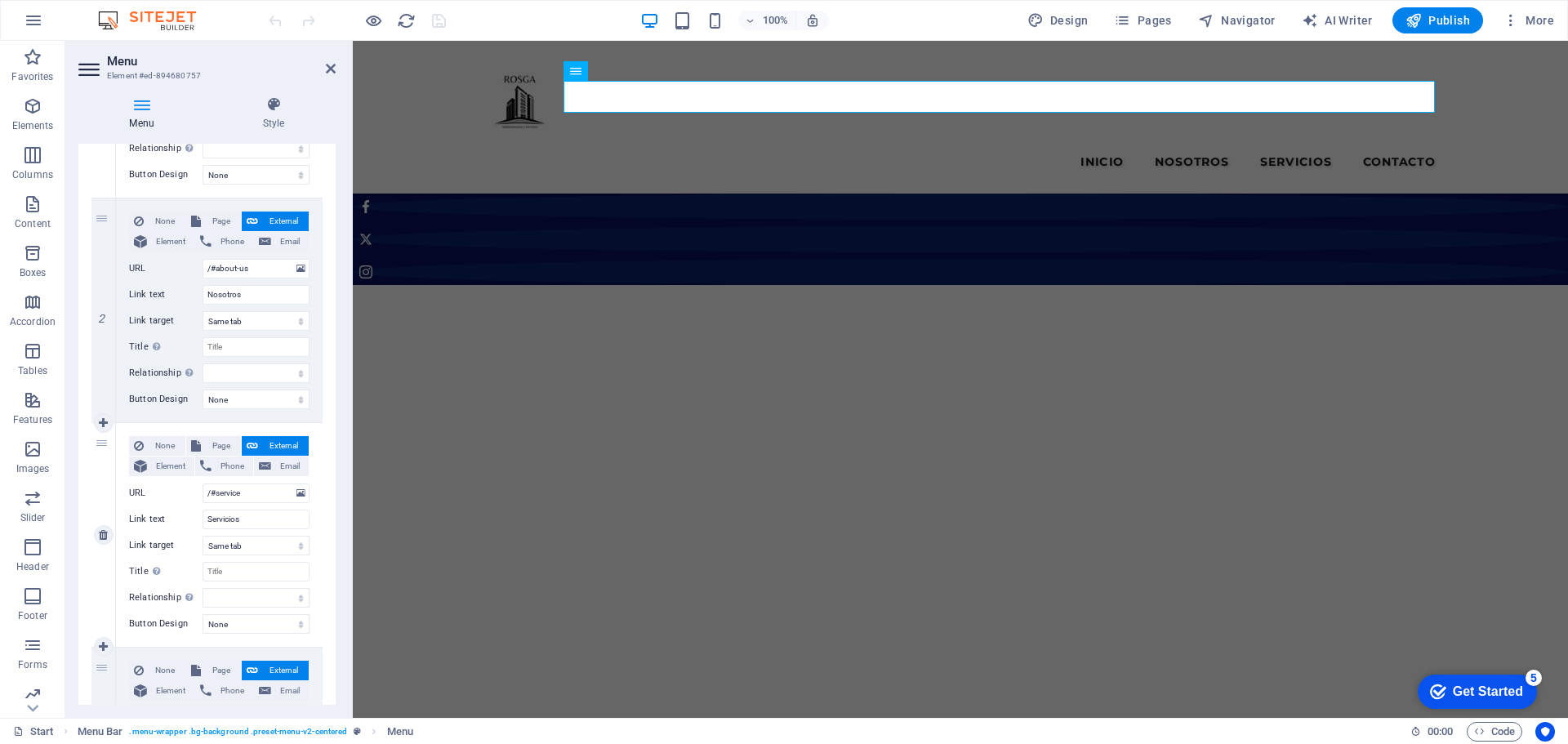
scroll to position [326, 0]
click at [214, 217] on span "Page" at bounding box center [221, 219] width 30 height 19
select select
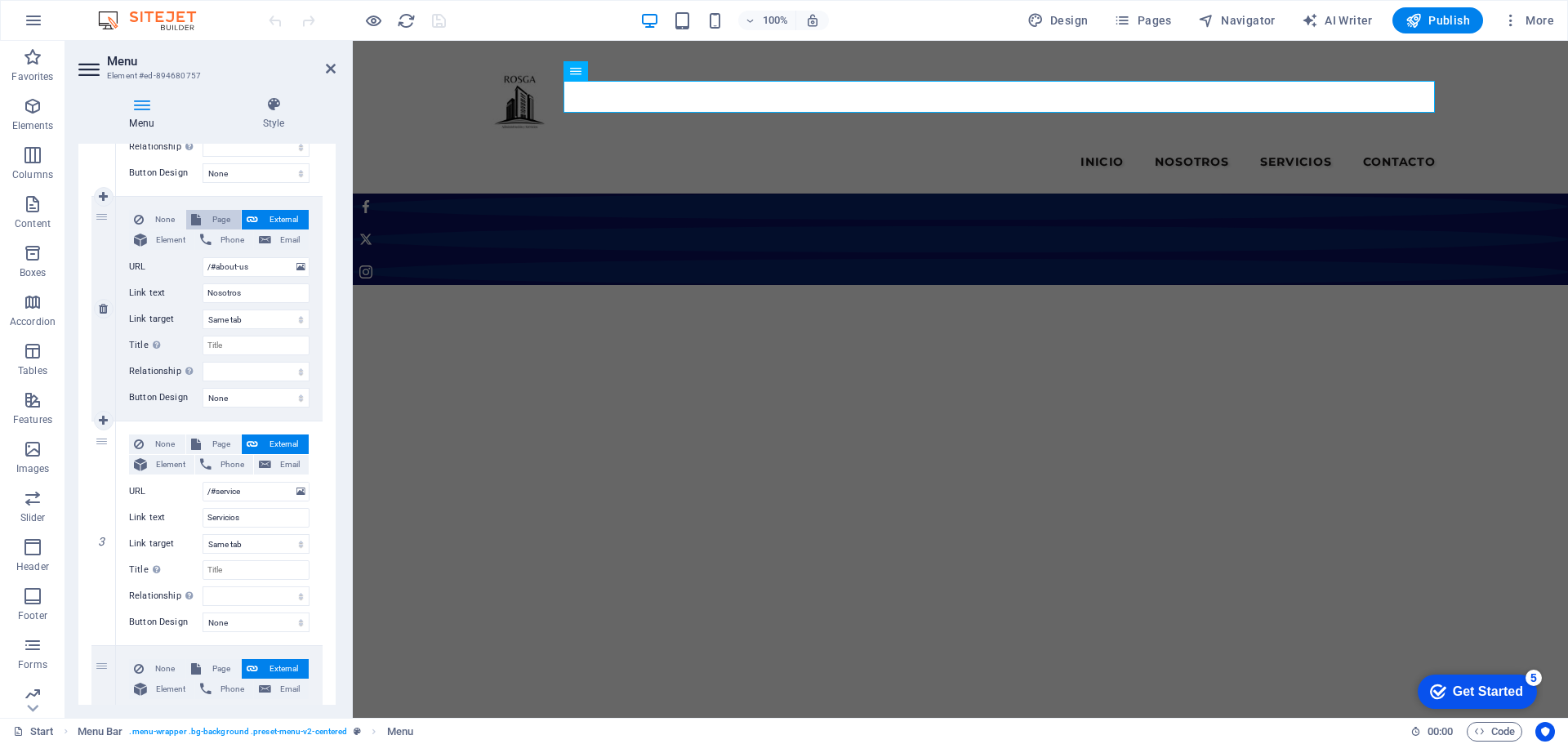
select select
click at [296, 264] on select "Start Legal Notice admon Subpage Inicio Condominios Cotos Residencias" at bounding box center [255, 266] width 107 height 19
click at [168, 216] on span "None" at bounding box center [164, 219] width 32 height 19
select select
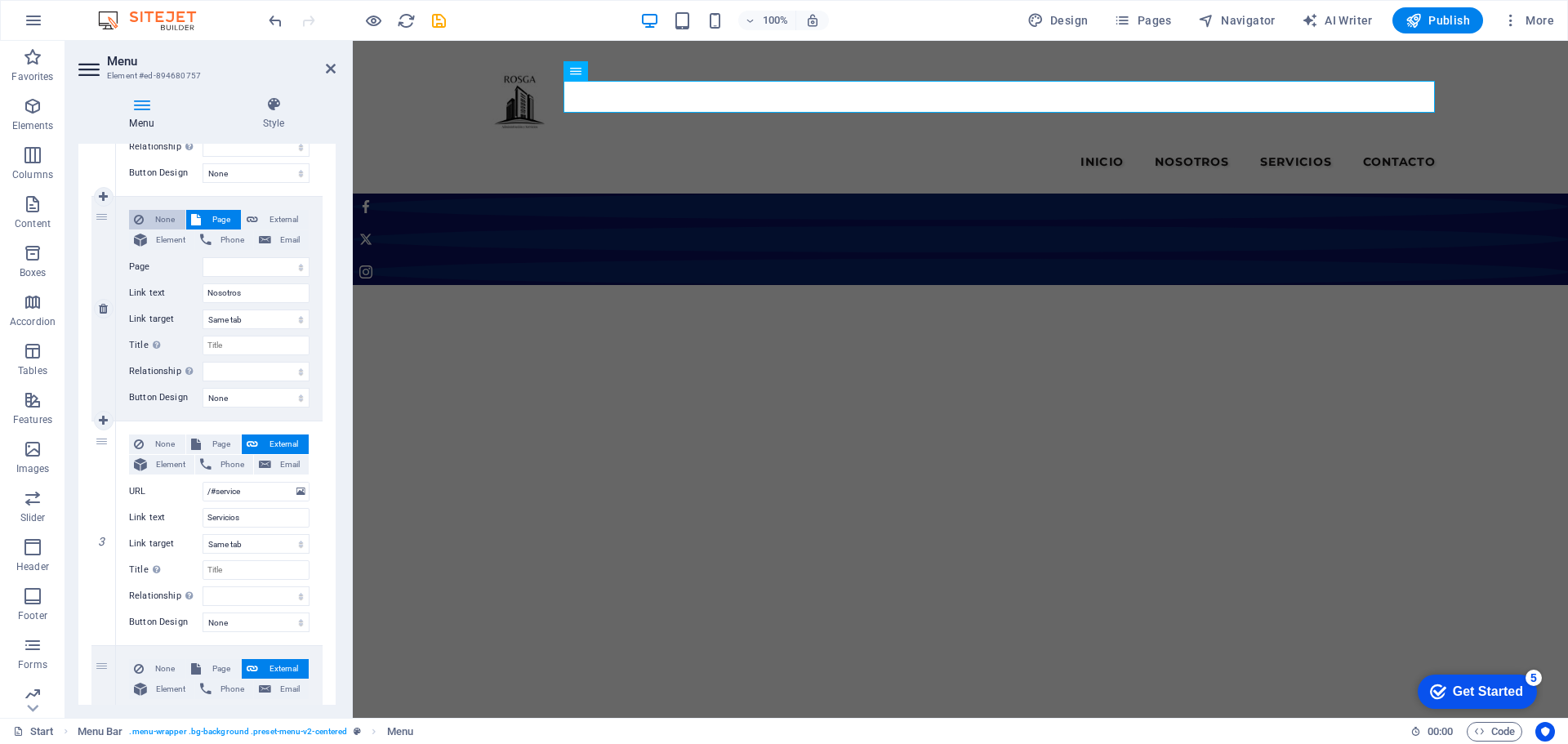
select select
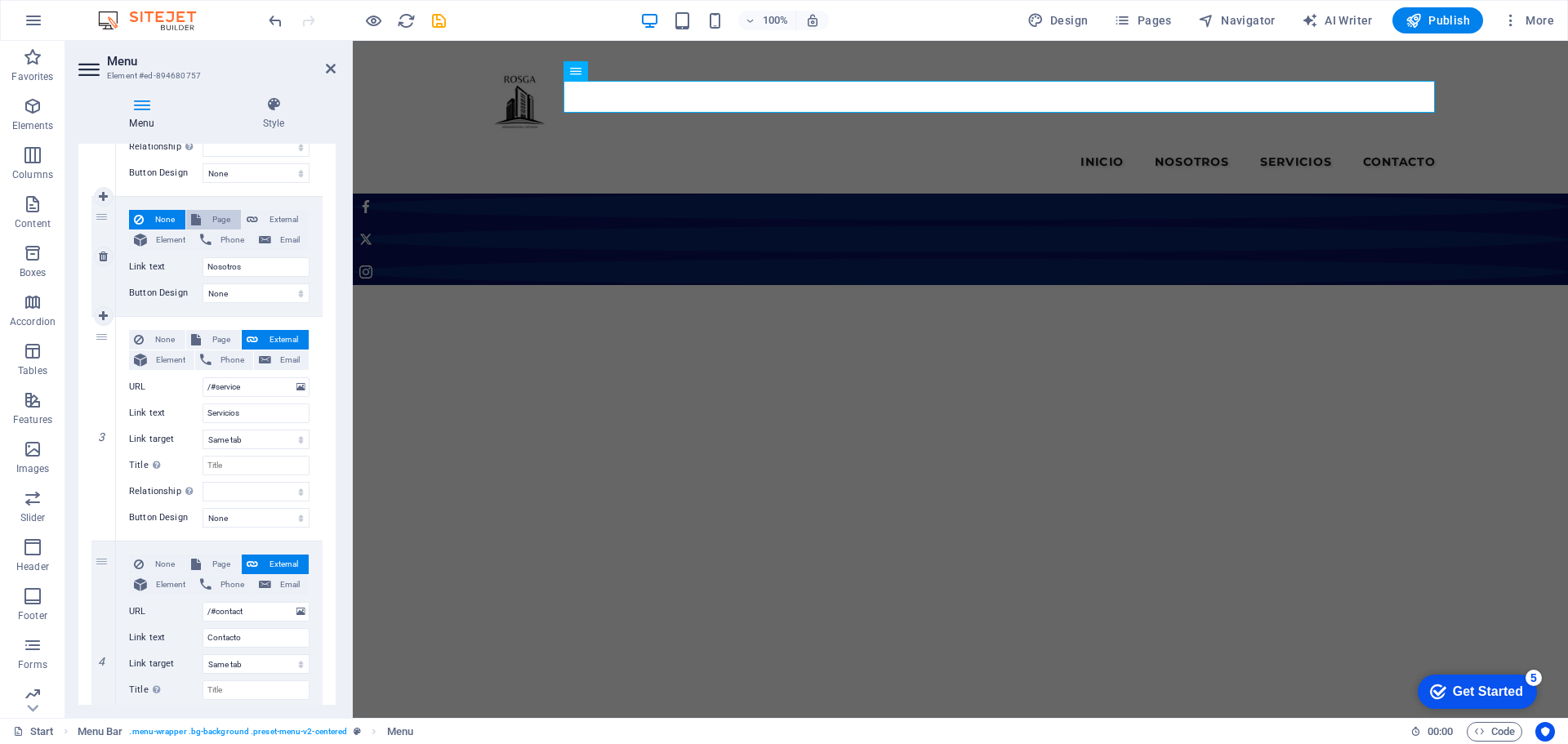
click at [216, 213] on span "Page" at bounding box center [221, 219] width 30 height 19
select select
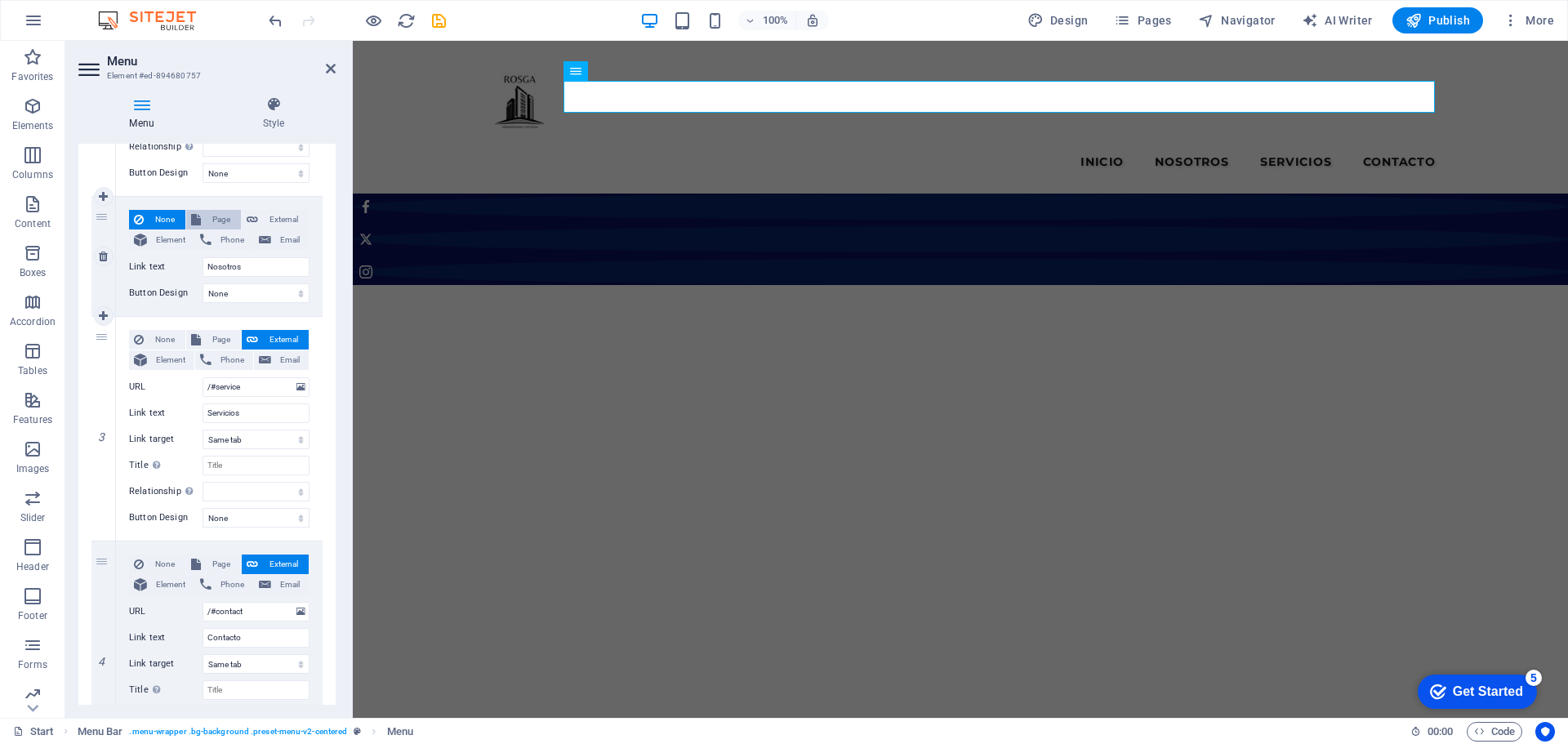
select select
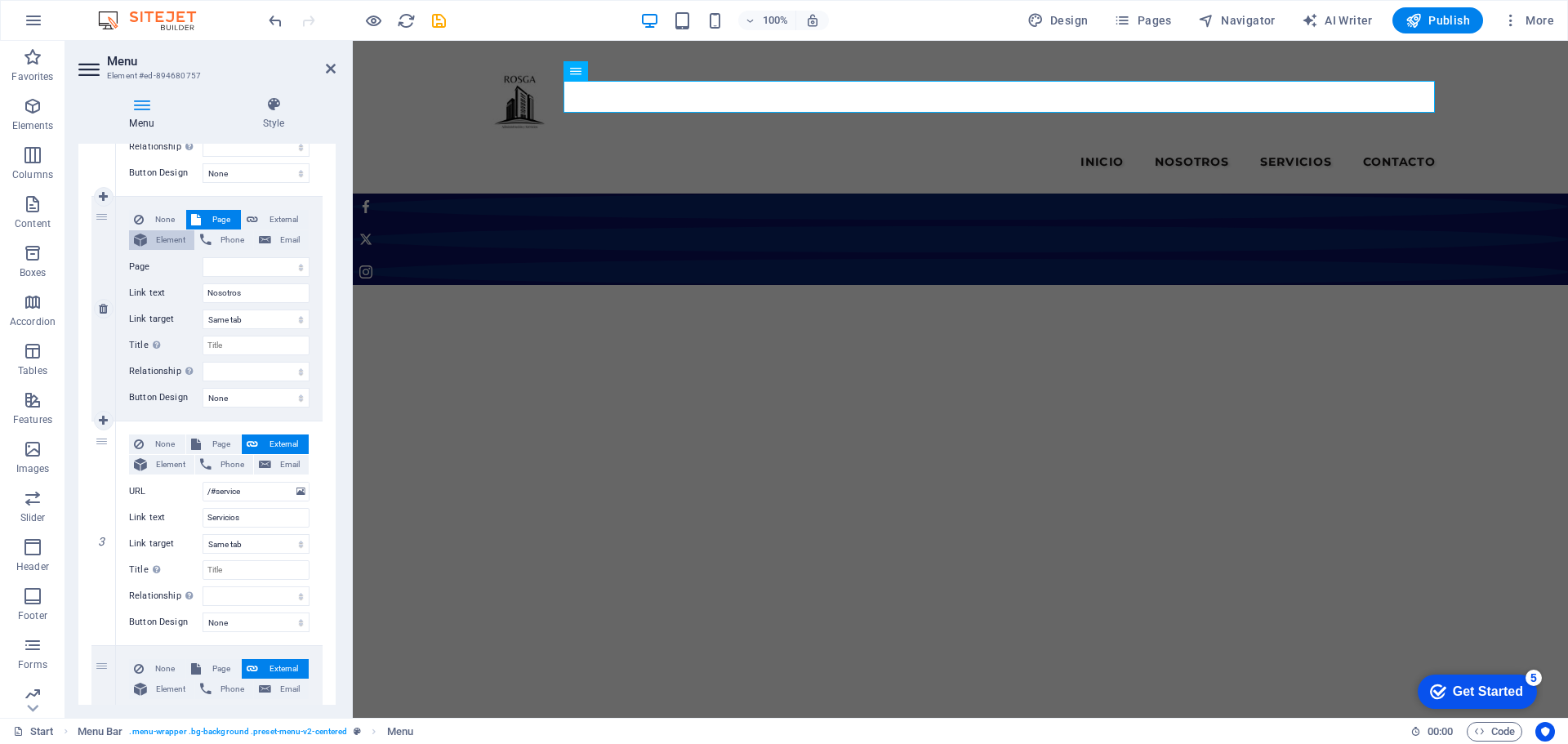
click at [163, 243] on span "Element" at bounding box center [171, 240] width 37 height 19
select select
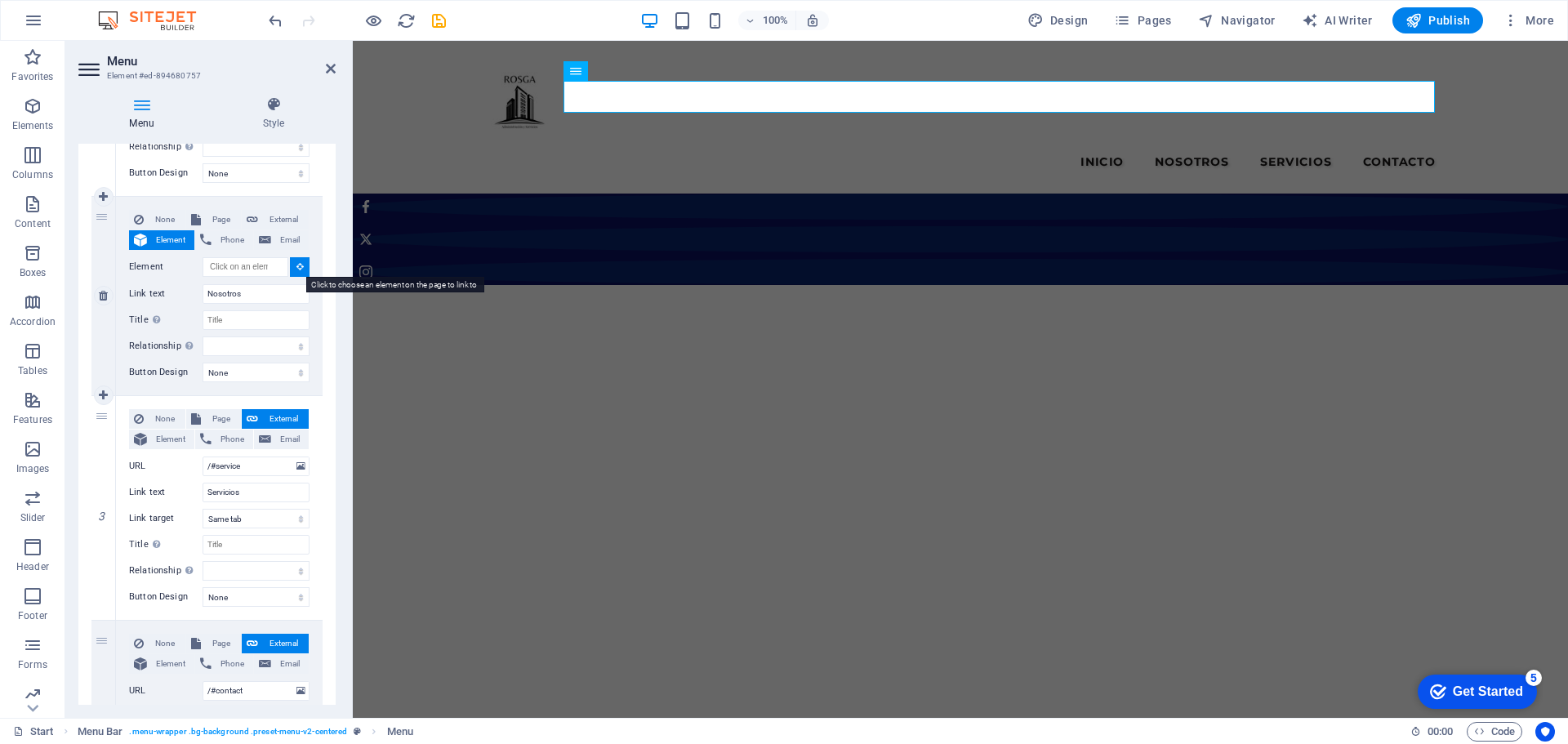
click at [300, 265] on icon at bounding box center [300, 265] width 7 height 8
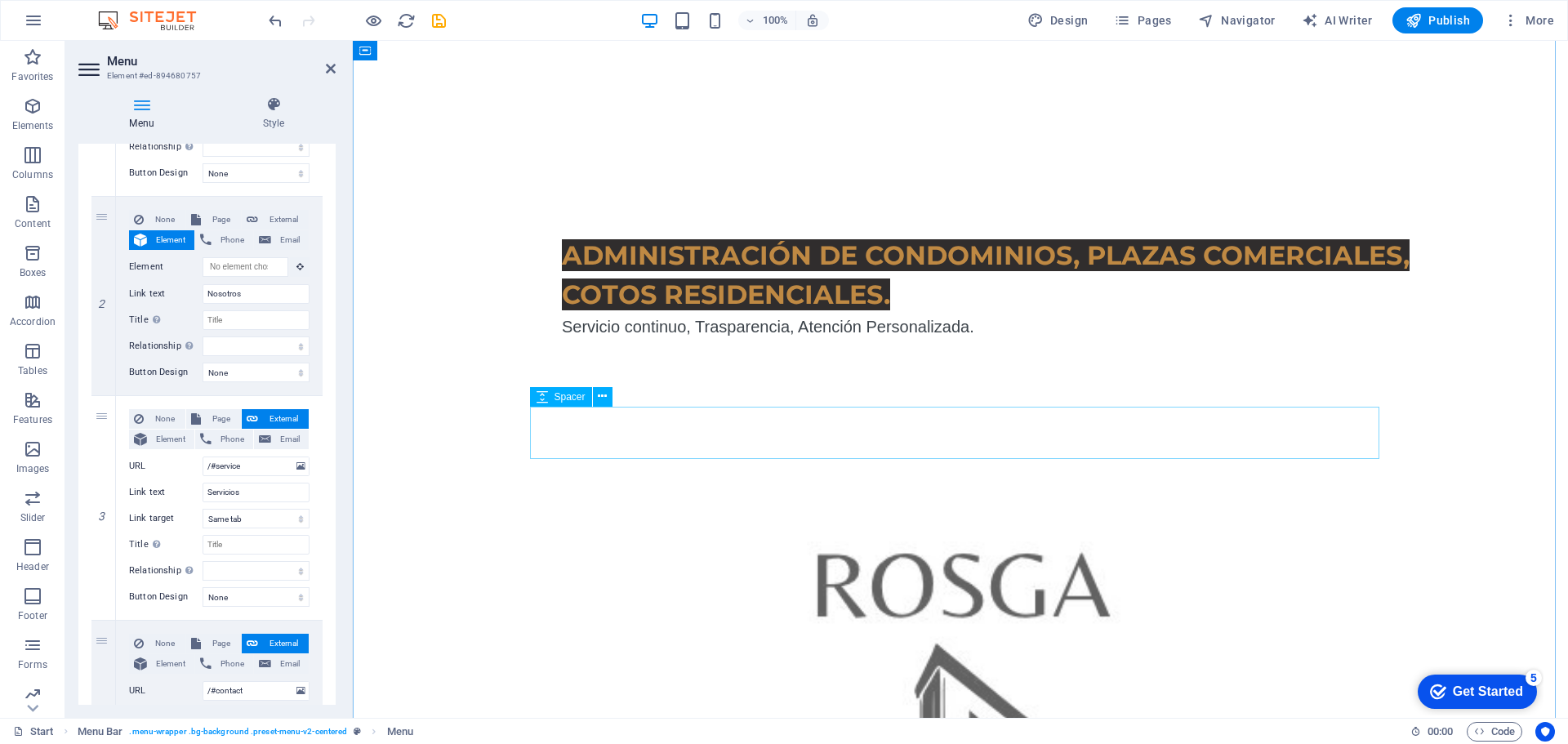
scroll to position [898, 0]
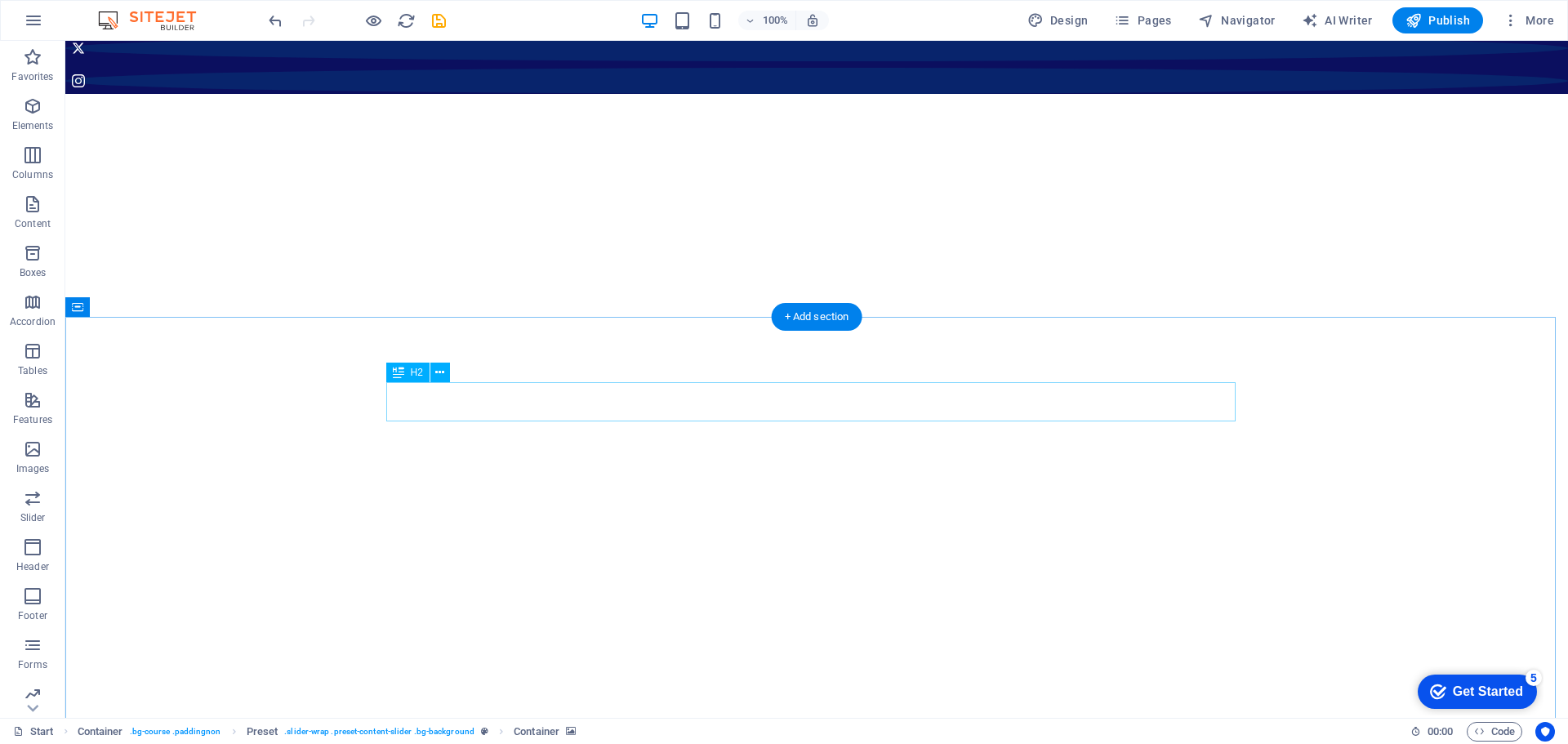
scroll to position [0, 0]
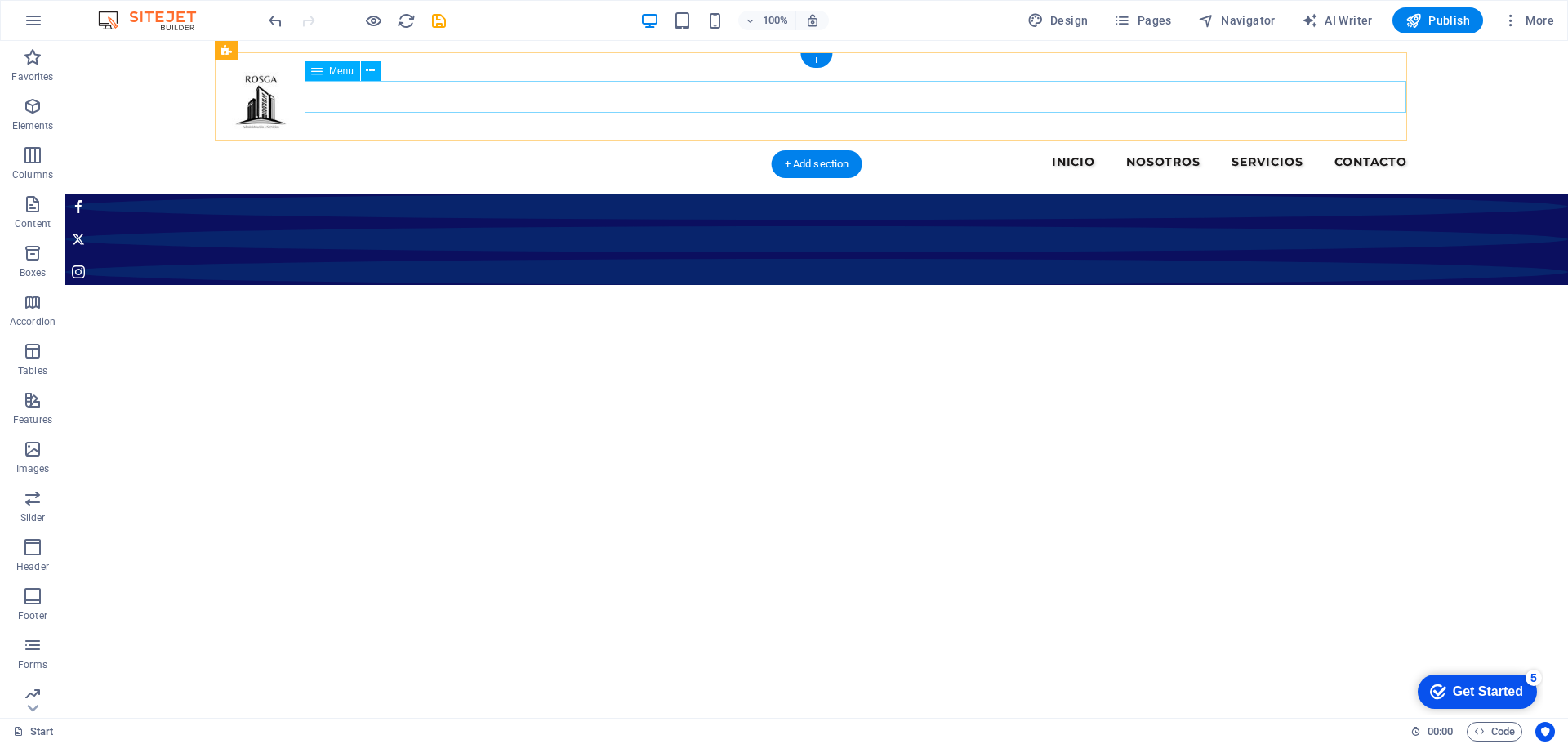
click at [1149, 145] on nav "Inicio Nosotros Servicios Contacto" at bounding box center [816, 161] width 1200 height 33
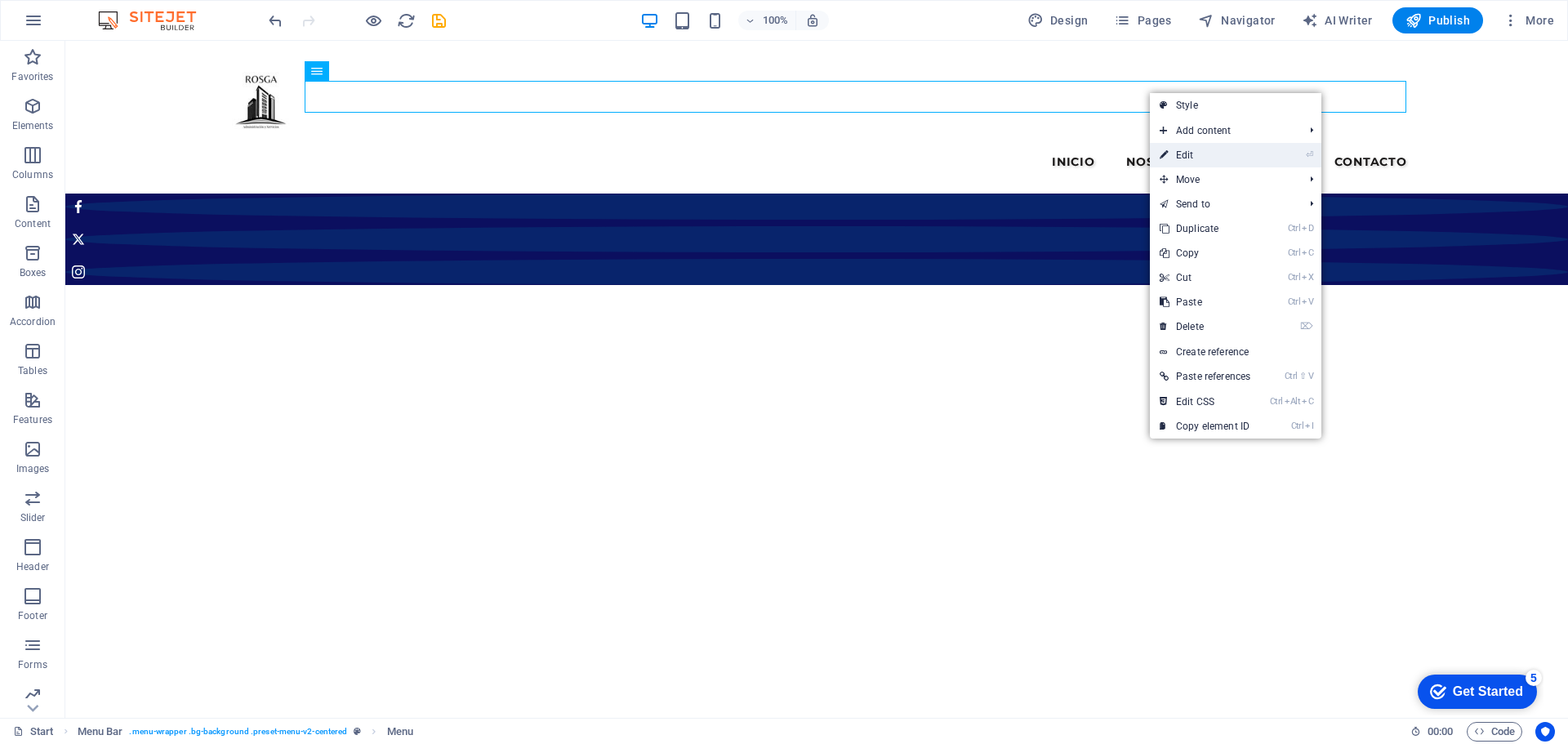
click at [1181, 153] on link "⏎ Edit" at bounding box center [1205, 155] width 110 height 25
select select
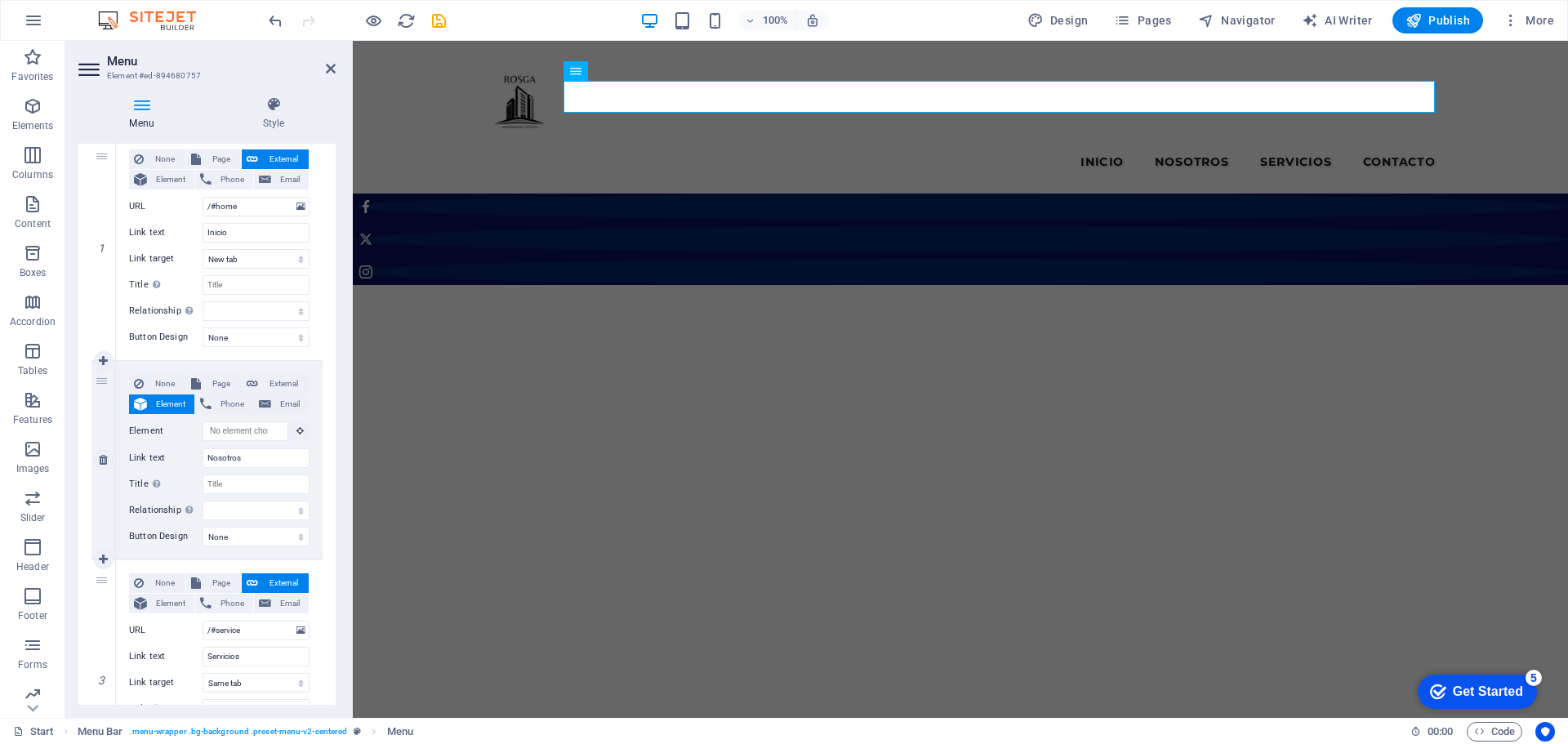
scroll to position [163, 0]
click at [287, 535] on select "None Default Primary Secondary" at bounding box center [255, 535] width 107 height 19
click at [288, 533] on select "None Default Primary Secondary" at bounding box center [255, 535] width 107 height 19
click at [225, 381] on span "Page" at bounding box center [221, 382] width 30 height 19
select select
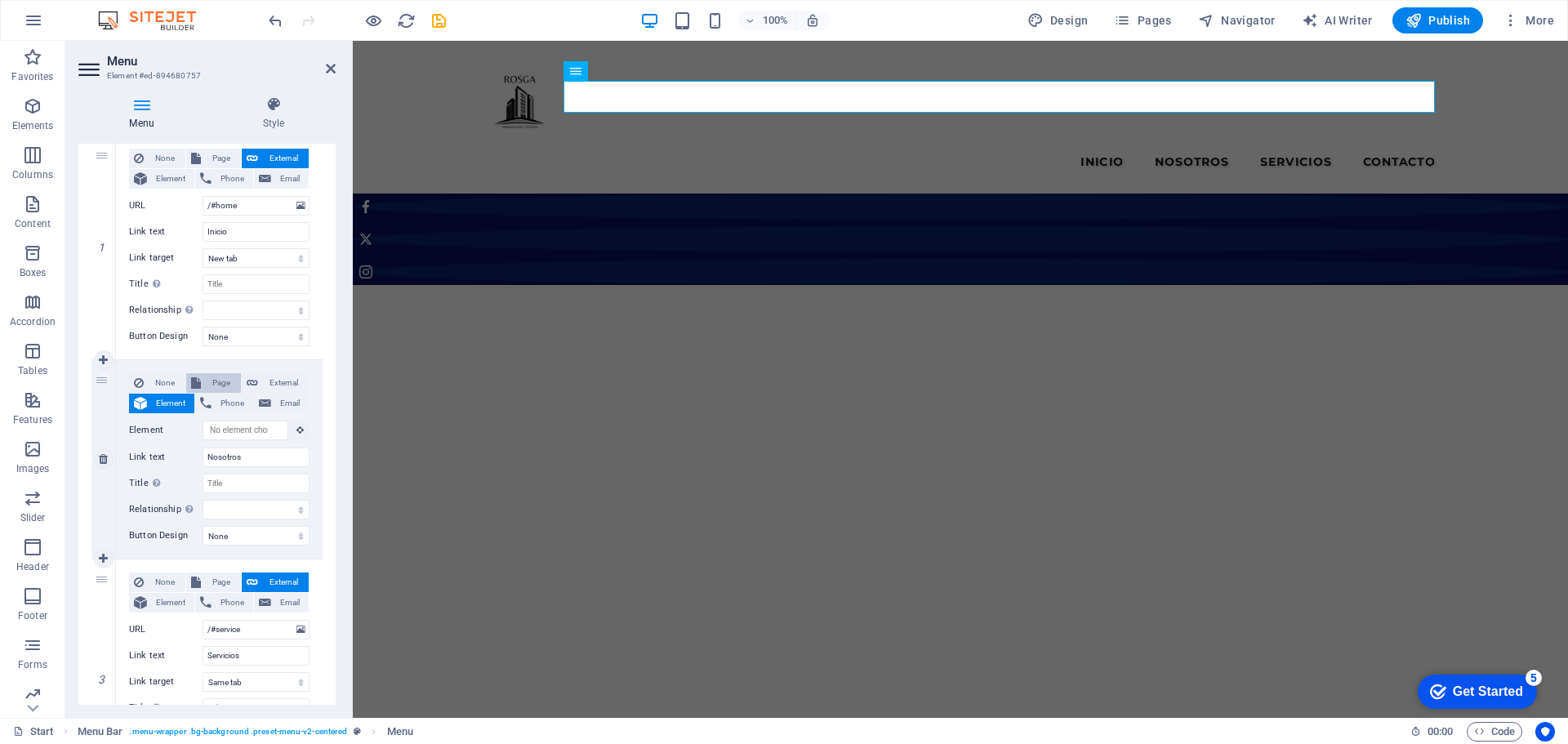
select select
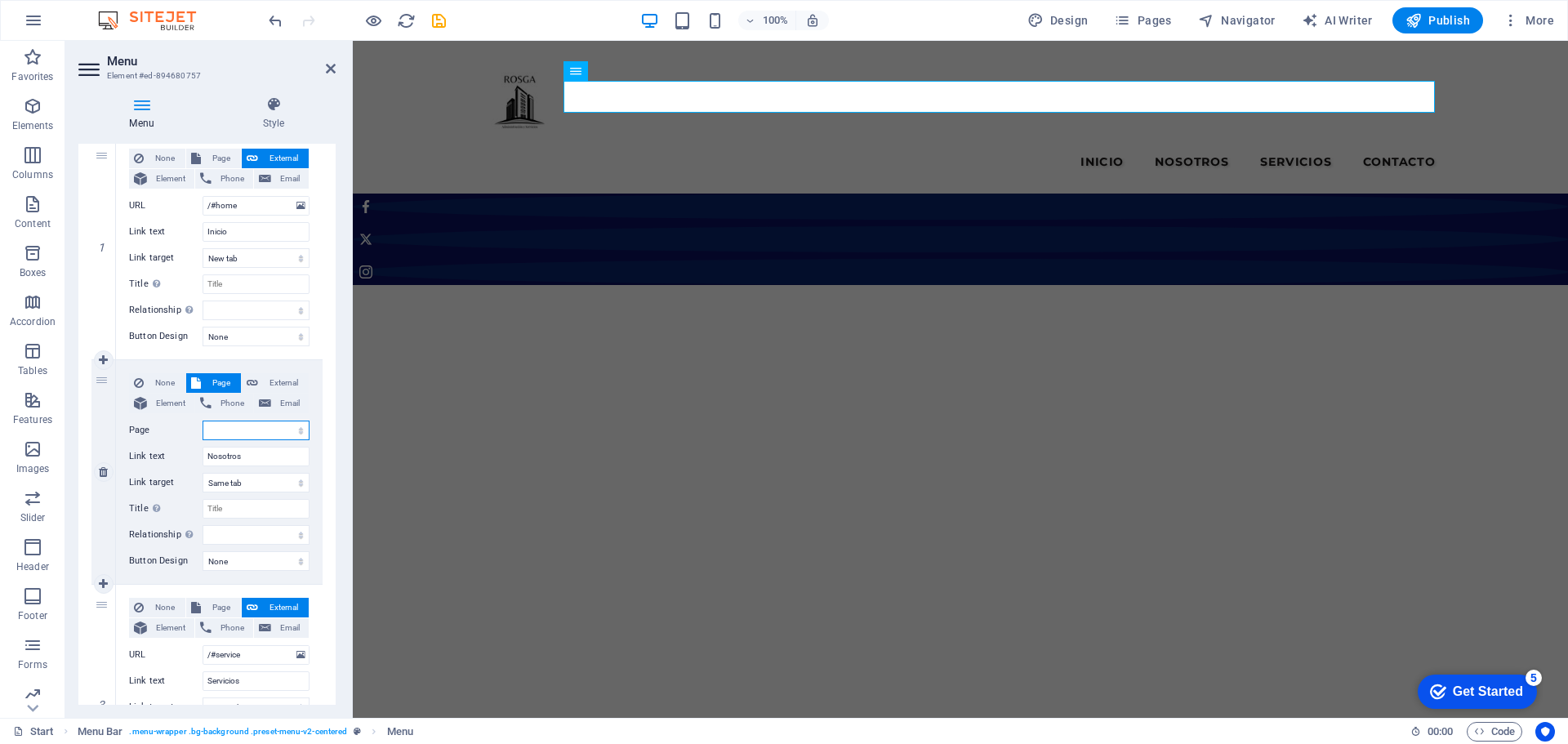
click at [292, 429] on select "Start Legal Notice admon Subpage Inicio Condominios Cotos Residencias" at bounding box center [255, 429] width 107 height 19
select select "4"
click at [202, 420] on select "Start Legal Notice admon Subpage Inicio Condominios Cotos Residencias" at bounding box center [255, 429] width 107 height 19
select select
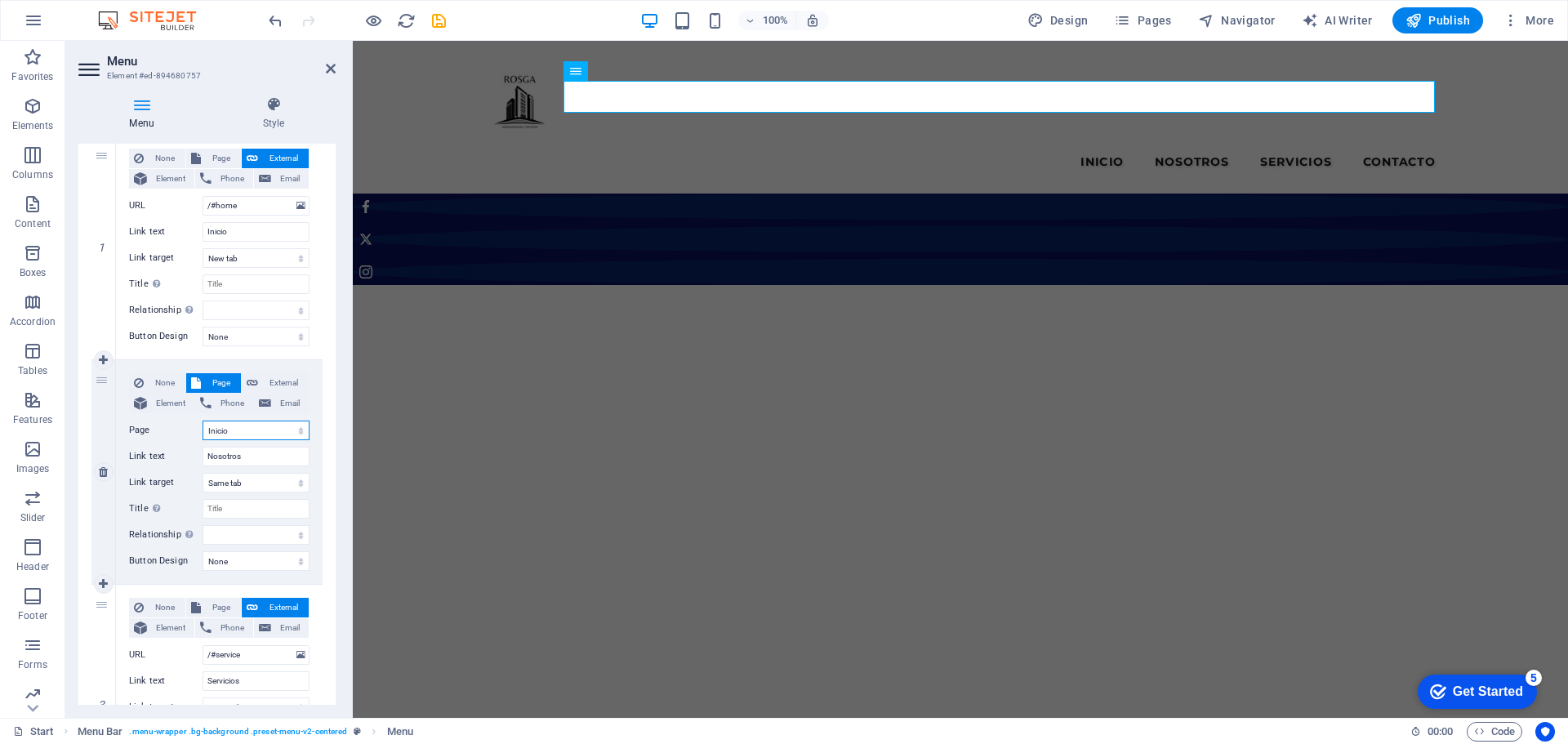
select select
